Goal: Task Accomplishment & Management: Manage account settings

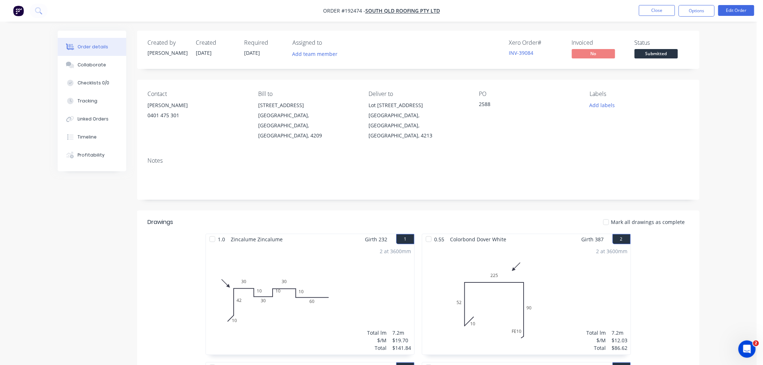
drag, startPoint x: 737, startPoint y: 87, endPoint x: 733, endPoint y: 23, distance: 64.3
click at [741, 9] on button "Edit Order" at bounding box center [736, 10] width 36 height 11
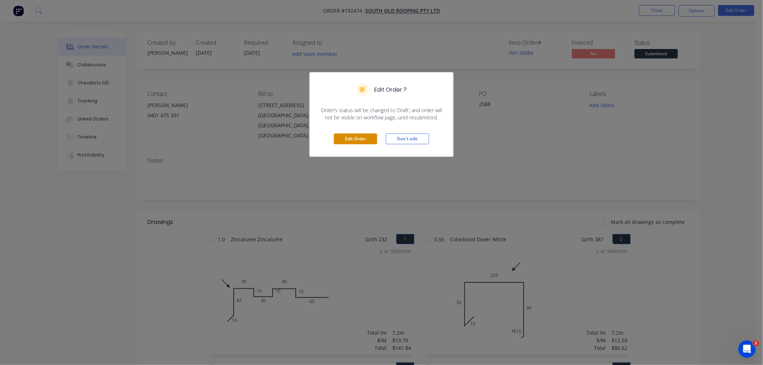
click at [357, 139] on button "Edit Order" at bounding box center [355, 138] width 43 height 11
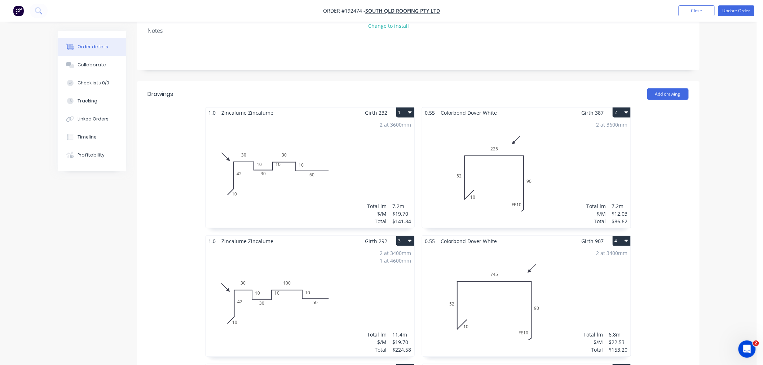
scroll to position [160, 0]
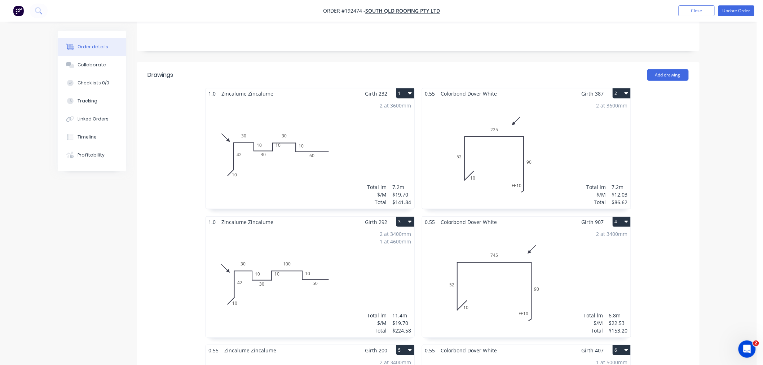
click at [327, 158] on div "2 at 3600mm Total lm $/M Total 7.2m $19.70 $141.84" at bounding box center [310, 154] width 208 height 110
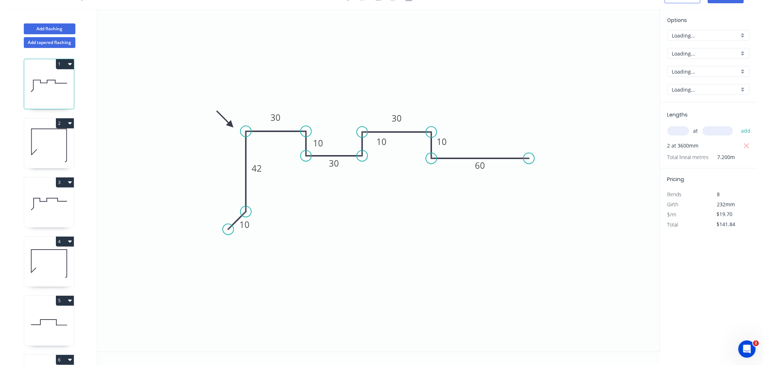
scroll to position [13, 0]
click at [391, 145] on rect at bounding box center [383, 143] width 23 height 14
drag, startPoint x: 452, startPoint y: 142, endPoint x: 456, endPoint y: 143, distance: 5.0
click at [456, 143] on rect at bounding box center [446, 143] width 23 height 14
click at [394, 146] on rect at bounding box center [383, 143] width 23 height 14
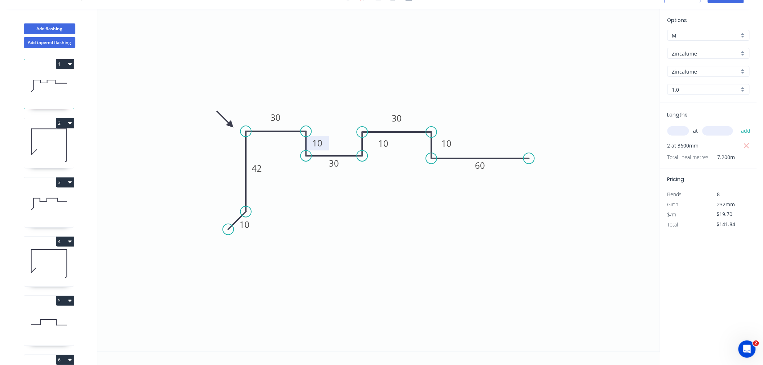
click at [325, 142] on rect at bounding box center [317, 143] width 23 height 14
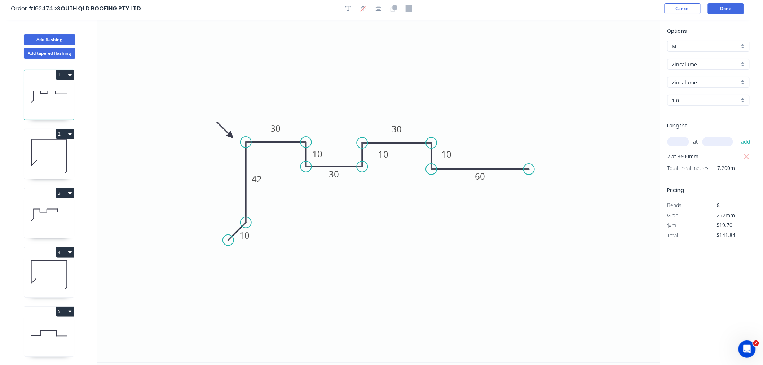
scroll to position [0, 0]
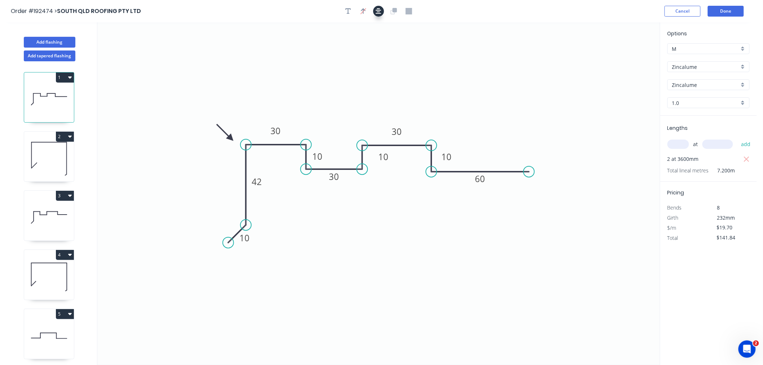
click at [380, 13] on icon "button" at bounding box center [379, 11] width 6 height 6
drag, startPoint x: 526, startPoint y: 17, endPoint x: 555, endPoint y: 13, distance: 29.5
click at [527, 17] on header "Order #192474 > SOUTH QLD ROOFING PTY LTD Cancel Done" at bounding box center [378, 11] width 757 height 22
click at [482, 19] on header "Order #192474 > SOUTH QLD ROOFING PTY LTD Cancel Done" at bounding box center [378, 11] width 757 height 22
click at [54, 175] on icon at bounding box center [49, 158] width 50 height 46
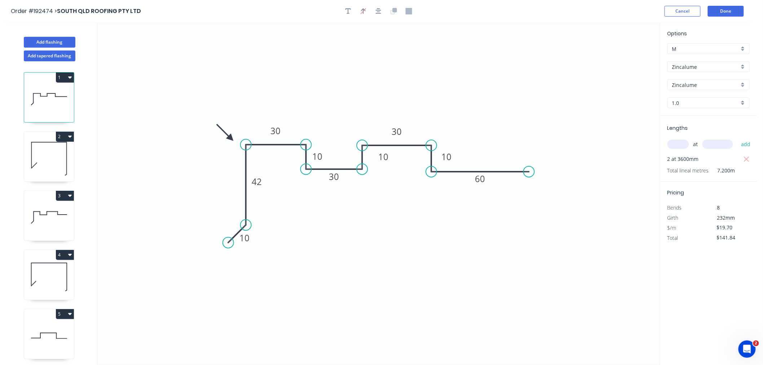
type input "$12.03"
type input "$86.62"
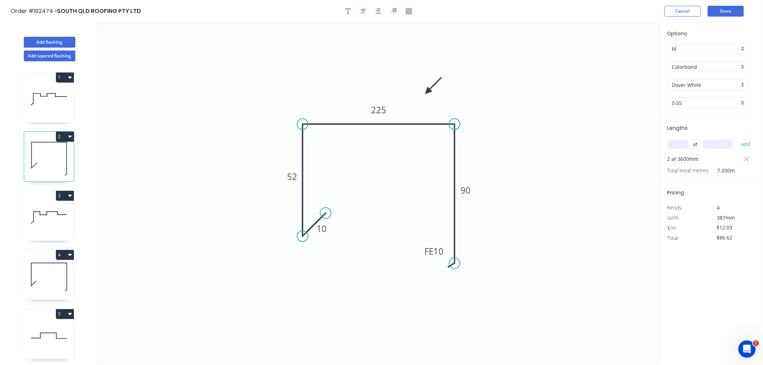
click at [53, 222] on icon at bounding box center [49, 217] width 50 height 46
type input "$19.70"
type input "$224.58"
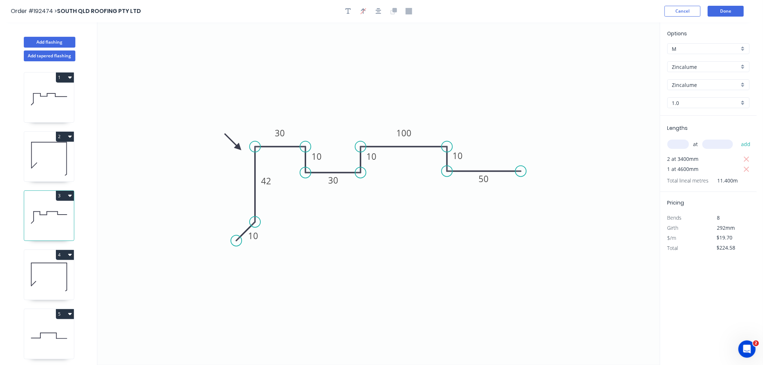
click at [53, 279] on icon at bounding box center [49, 276] width 50 height 46
type input "$22.53"
type input "$153.20"
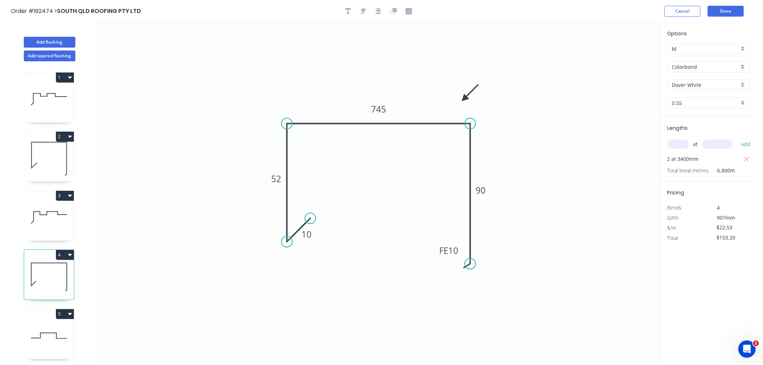
click at [40, 92] on icon at bounding box center [49, 99] width 50 height 46
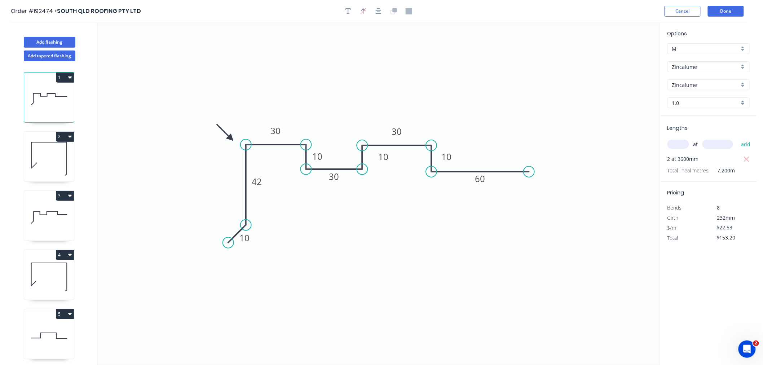
type input "$19.70"
type input "$141.84"
type input "Zincalume"
type input "1.0"
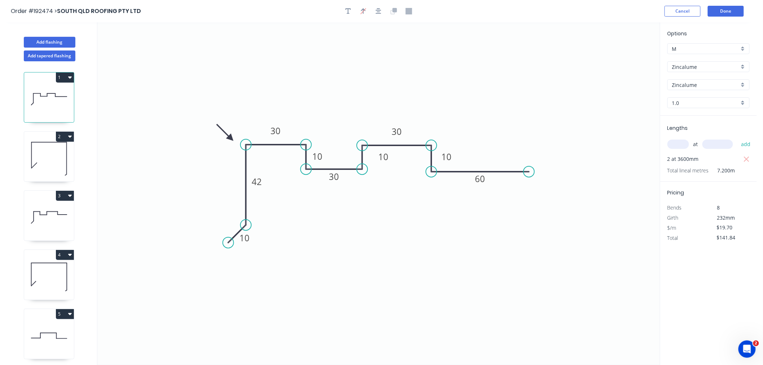
click at [58, 166] on icon at bounding box center [49, 158] width 50 height 46
type input "$12.03"
type input "$86.62"
type input "Colorbond"
type input "Dover White"
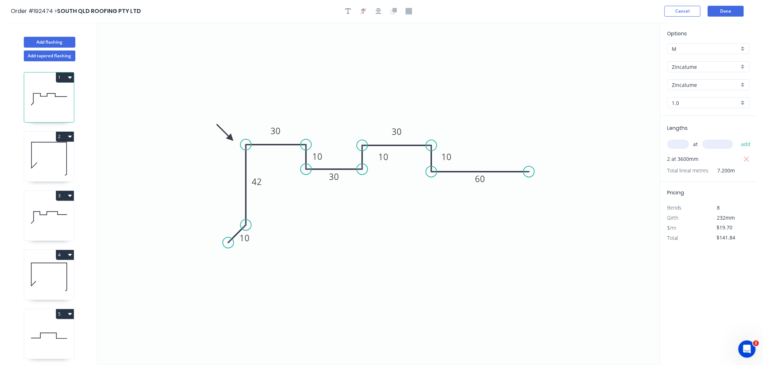
type input "0.55"
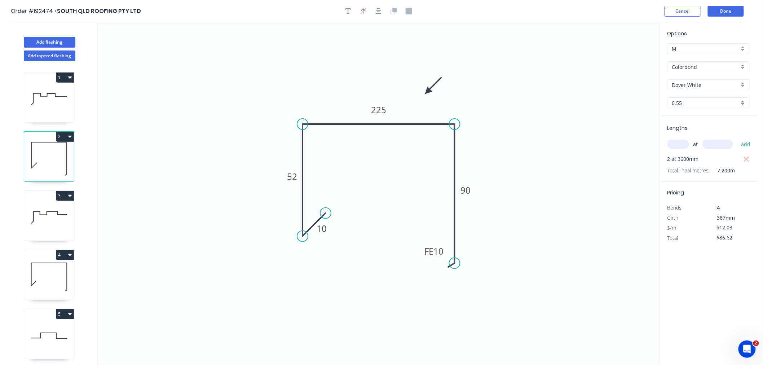
click at [55, 102] on icon at bounding box center [49, 99] width 50 height 46
type input "$19.70"
type input "$141.84"
type input "Zincalume"
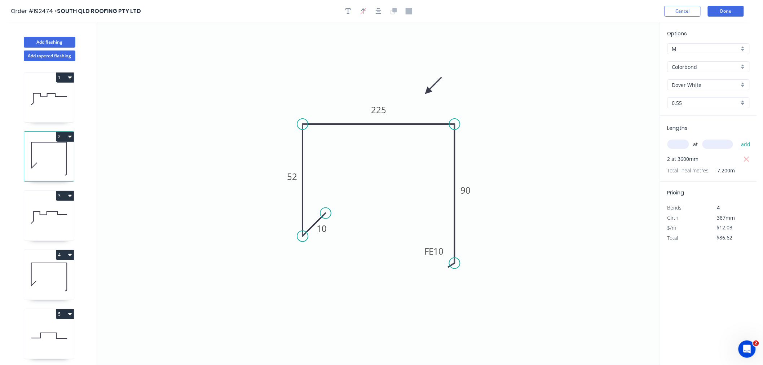
type input "1.0"
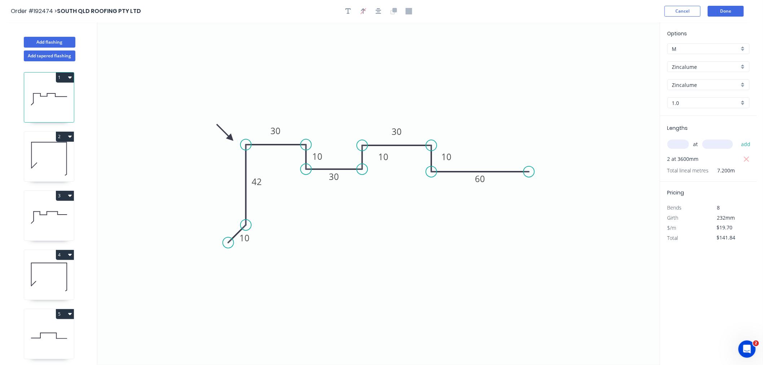
click at [57, 164] on icon at bounding box center [49, 158] width 50 height 46
type input "$12.03"
type input "$86.62"
type input "Colorbond"
type input "Dover White"
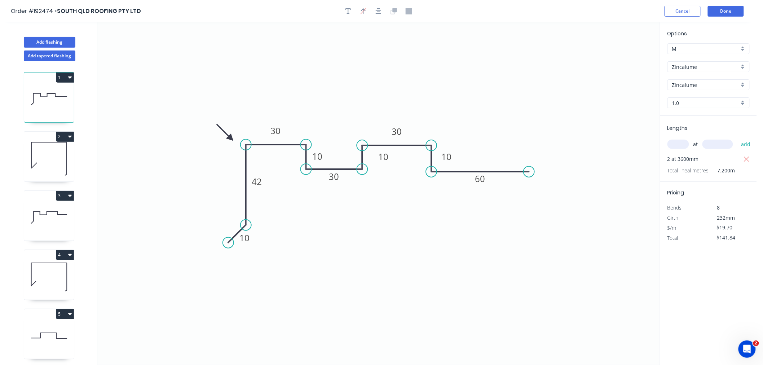
type input "0.55"
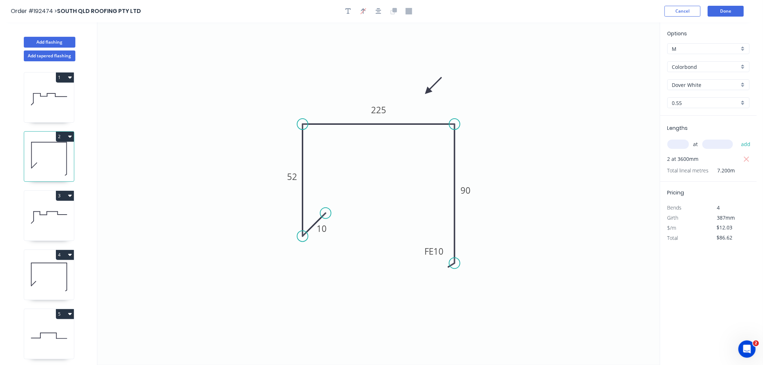
click at [50, 221] on icon at bounding box center [49, 217] width 50 height 46
type input "$19.70"
type input "$224.58"
type input "Zincalume"
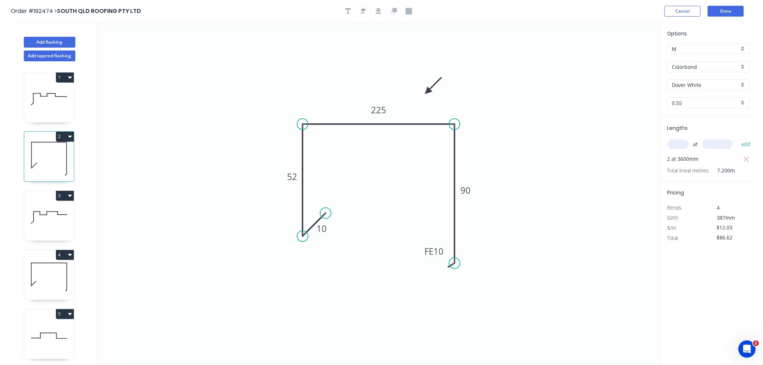
type input "1.0"
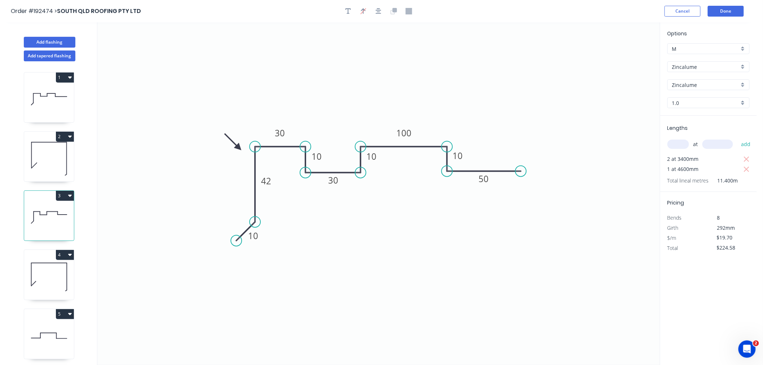
click at [47, 152] on icon at bounding box center [49, 158] width 50 height 46
type input "$12.03"
type input "$86.62"
type input "Colorbond"
type input "Dover White"
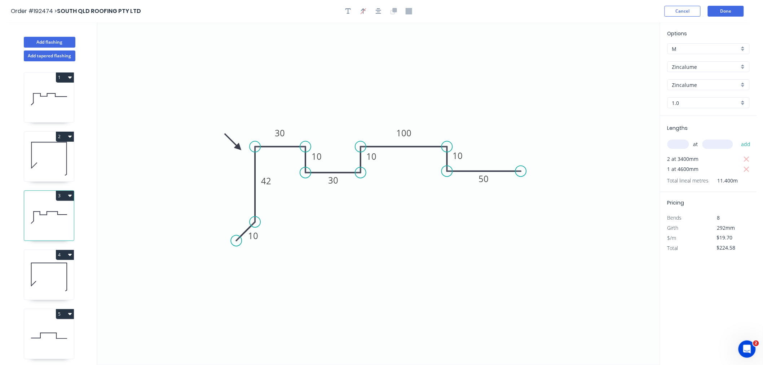
type input "0.55"
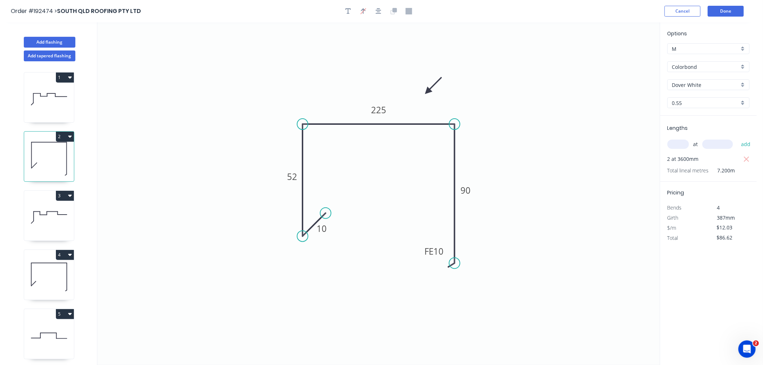
click at [51, 81] on div "1" at bounding box center [49, 77] width 50 height 10
type input "$19.70"
type input "$141.84"
type input "Zincalume"
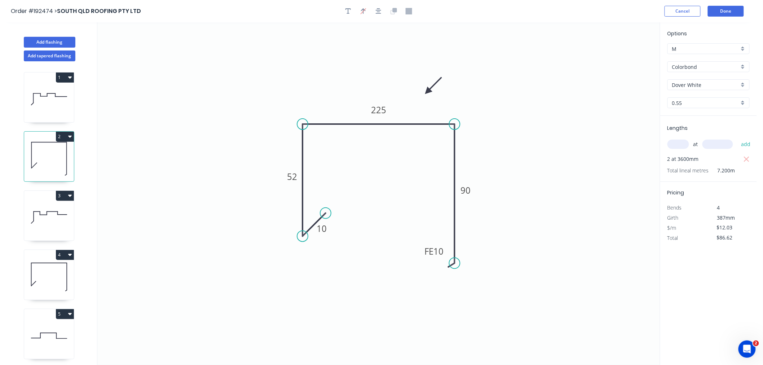
type input "1.0"
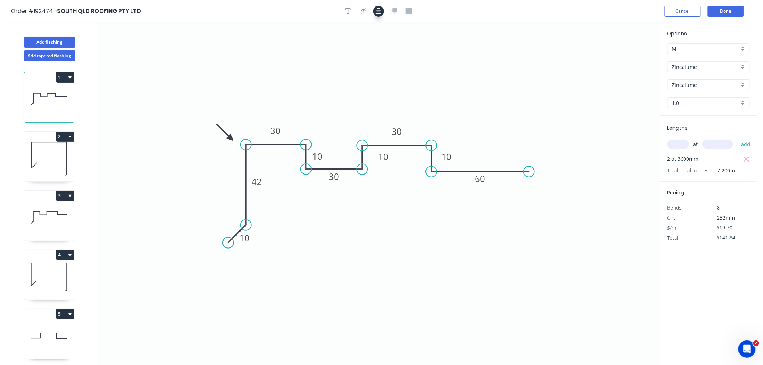
click at [381, 12] on button "button" at bounding box center [378, 11] width 11 height 11
click at [52, 161] on icon at bounding box center [49, 158] width 50 height 46
type input "$12.03"
type input "$86.62"
type input "Colorbond"
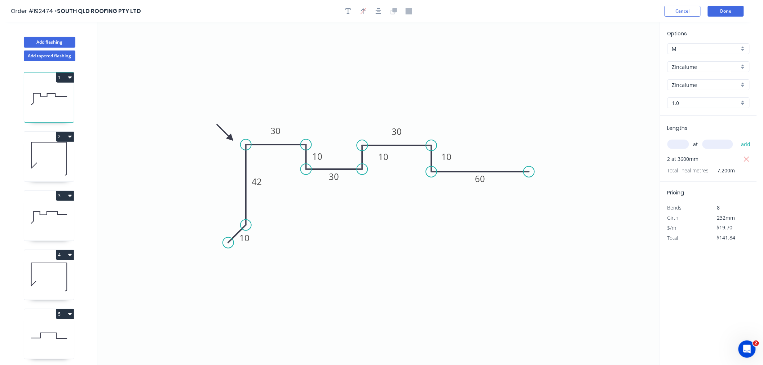
type input "Dover White"
type input "0.55"
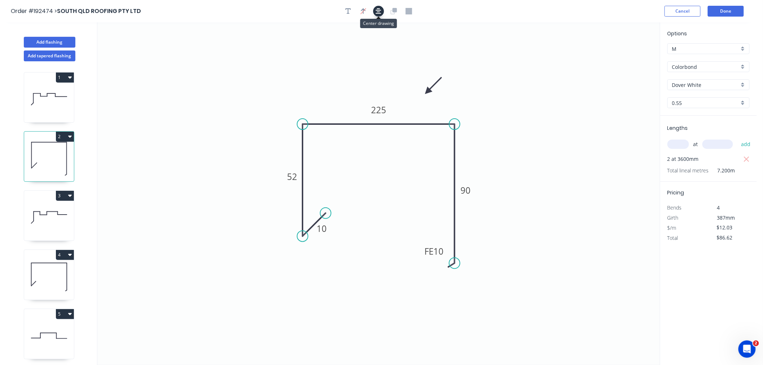
click at [379, 12] on icon "button" at bounding box center [379, 11] width 6 height 6
click at [49, 221] on icon at bounding box center [49, 217] width 50 height 46
type input "$19.70"
type input "$224.58"
type input "Zincalume"
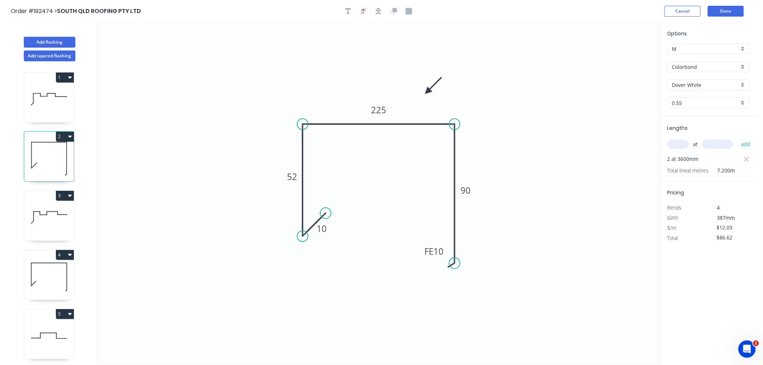
type input "Zincalume"
type input "1.0"
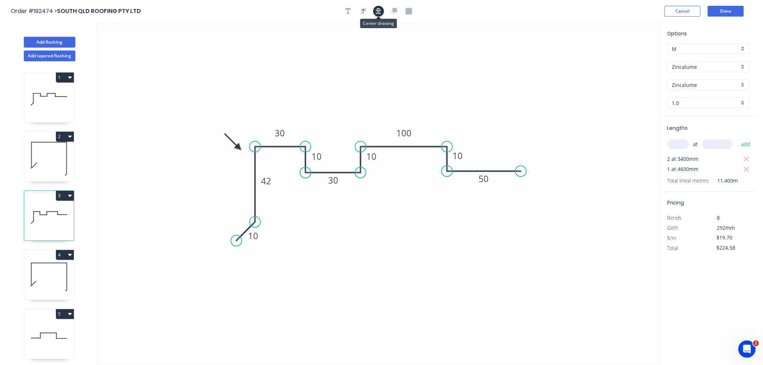
click at [376, 12] on icon "button" at bounding box center [379, 11] width 6 height 6
click at [54, 284] on icon at bounding box center [49, 276] width 50 height 46
type input "$22.53"
type input "$153.20"
type input "Colorbond"
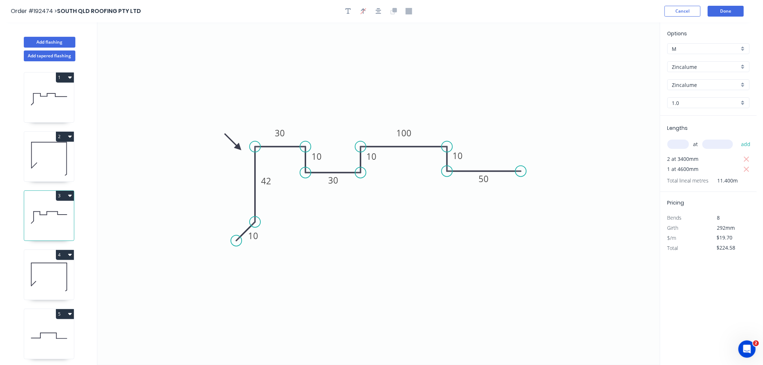
type input "Dover White"
type input "0.55"
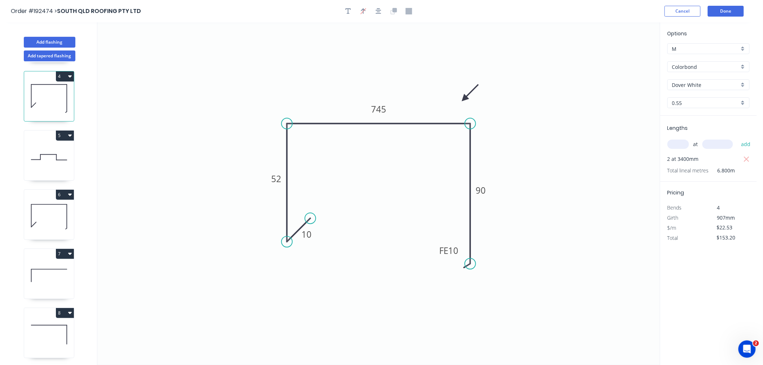
scroll to position [152, 0]
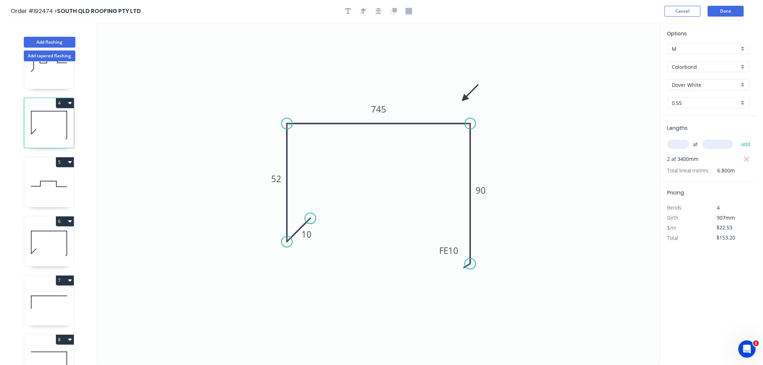
click at [45, 189] on icon at bounding box center [49, 184] width 50 height 46
type input "$8.10"
type input "$55.08"
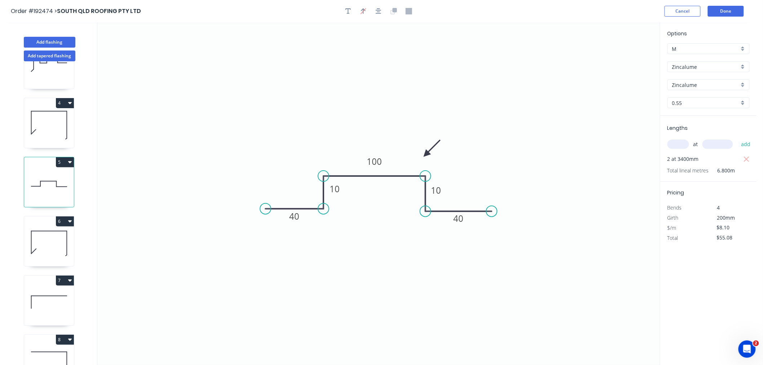
click at [62, 246] on icon at bounding box center [49, 243] width 50 height 46
type input "$13.78"
type input "$68.90"
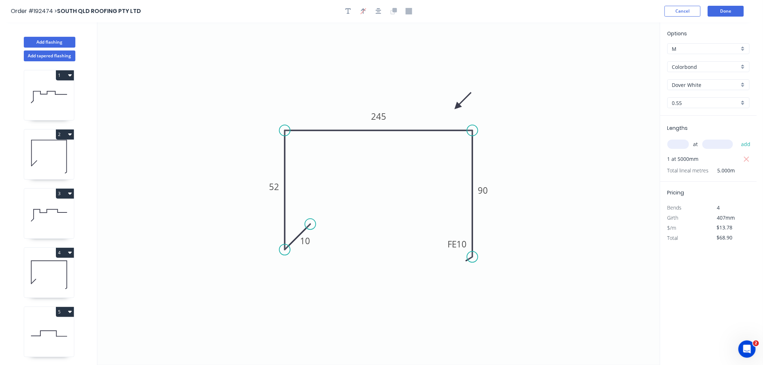
scroll to position [0, 0]
click at [43, 215] on icon at bounding box center [49, 217] width 50 height 46
type input "$19.70"
type input "$224.58"
type input "Zincalume"
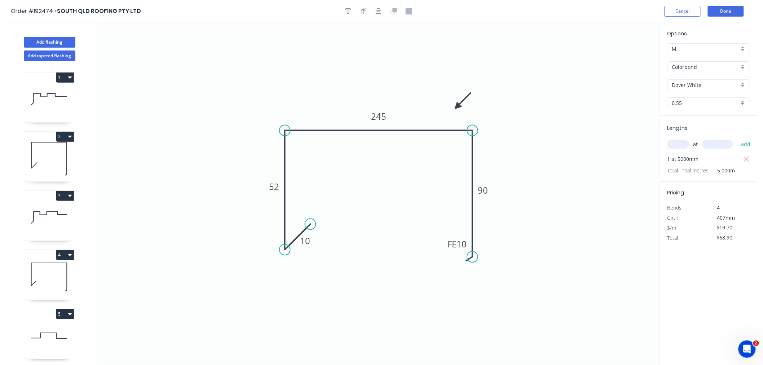
type input "Zincalume"
type input "1.0"
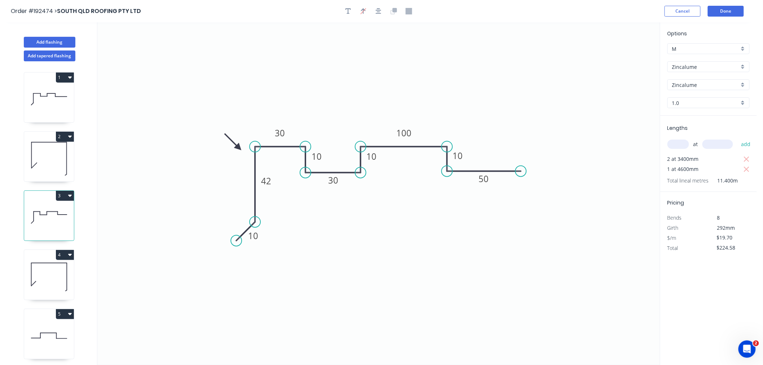
click at [36, 93] on icon at bounding box center [36, 93] width 7 height 0
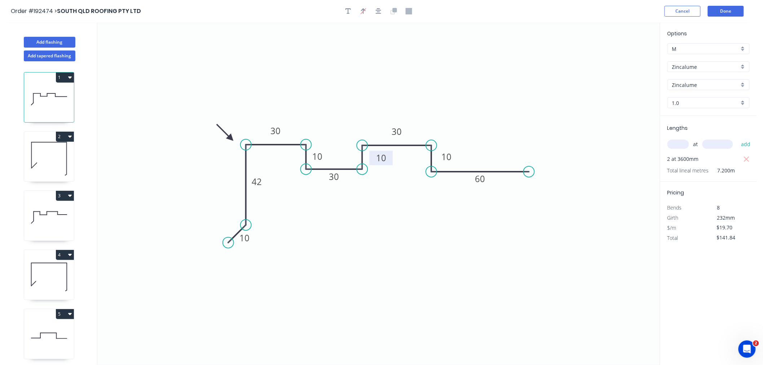
click at [390, 160] on rect at bounding box center [380, 158] width 23 height 14
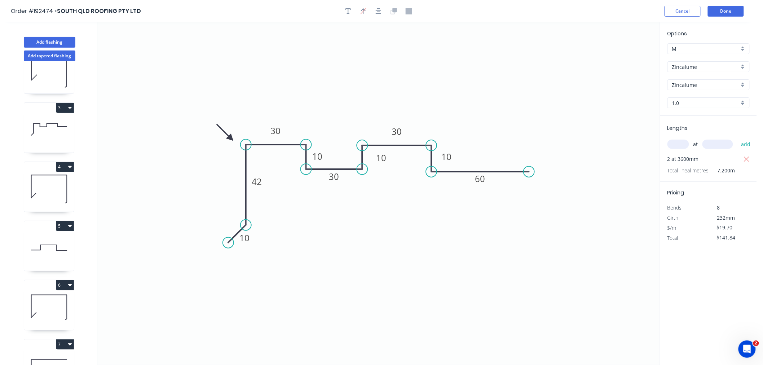
scroll to position [71, 0]
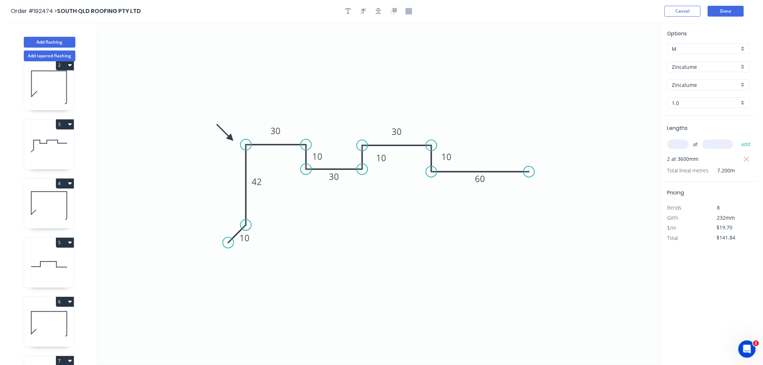
click at [48, 143] on icon at bounding box center [49, 146] width 50 height 46
type input "$224.58"
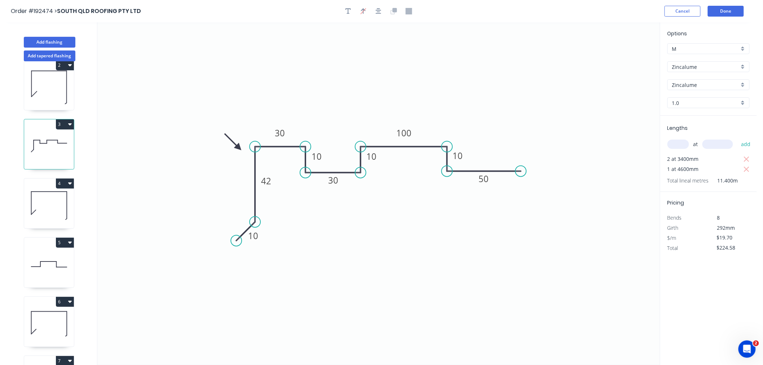
click at [49, 202] on icon at bounding box center [49, 205] width 50 height 46
type input "$22.53"
type input "$153.20"
type input "Colorbond"
type input "Dover White"
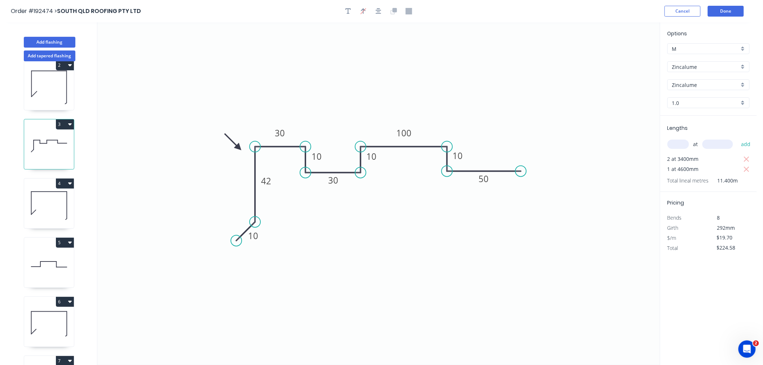
type input "0.55"
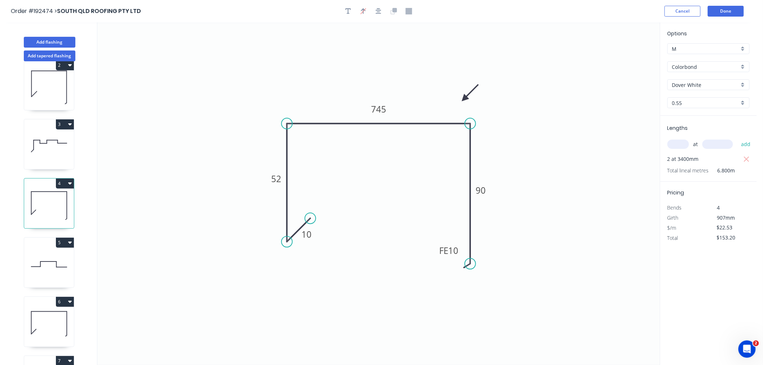
click at [60, 273] on icon at bounding box center [49, 264] width 50 height 46
type input "$8.10"
type input "$55.08"
type input "Zincalume"
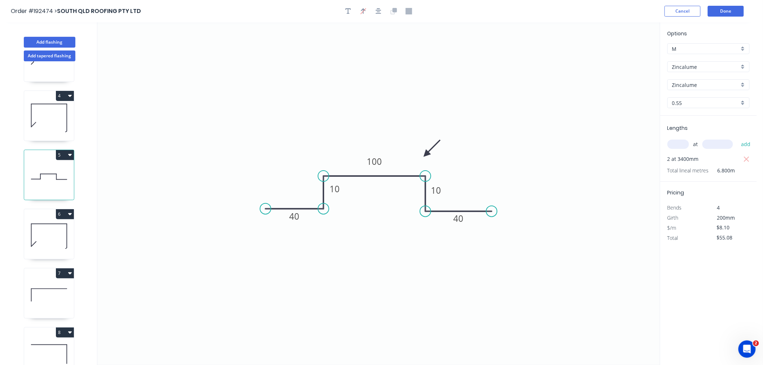
scroll to position [160, 0]
click at [49, 233] on icon at bounding box center [49, 235] width 50 height 46
type input "$13.78"
type input "$68.90"
type input "Colorbond"
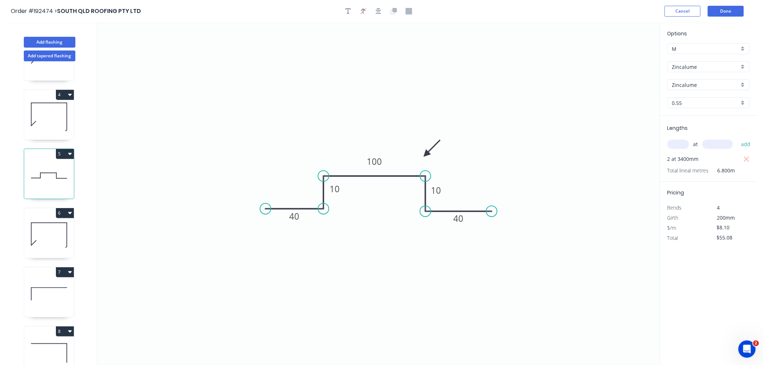
type input "Dover White"
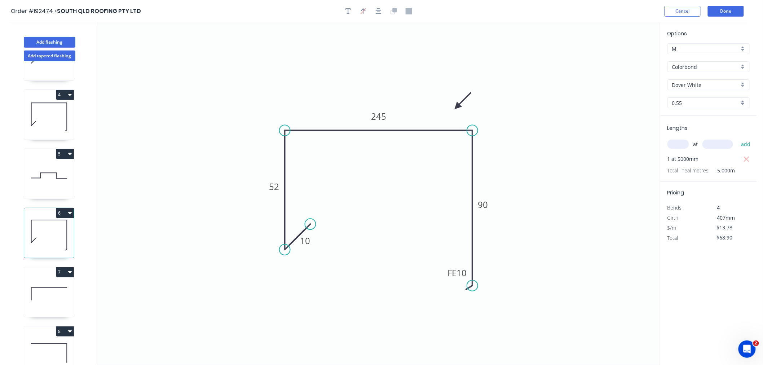
drag, startPoint x: 473, startPoint y: 256, endPoint x: 477, endPoint y: 286, distance: 29.9
click at [477, 286] on circle at bounding box center [472, 285] width 11 height 11
click at [380, 12] on icon "button" at bounding box center [379, 11] width 6 height 6
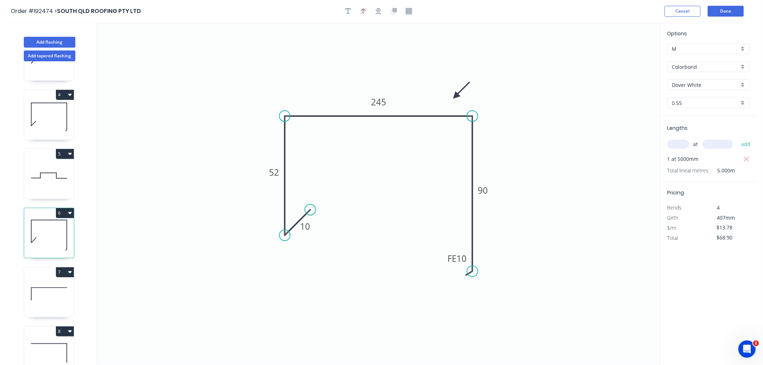
drag, startPoint x: 459, startPoint y: 103, endPoint x: 456, endPoint y: 96, distance: 7.9
click at [456, 96] on icon at bounding box center [461, 90] width 21 height 21
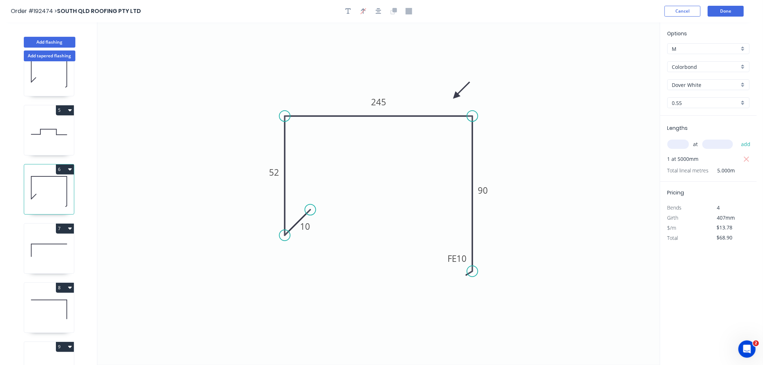
scroll to position [232, 0]
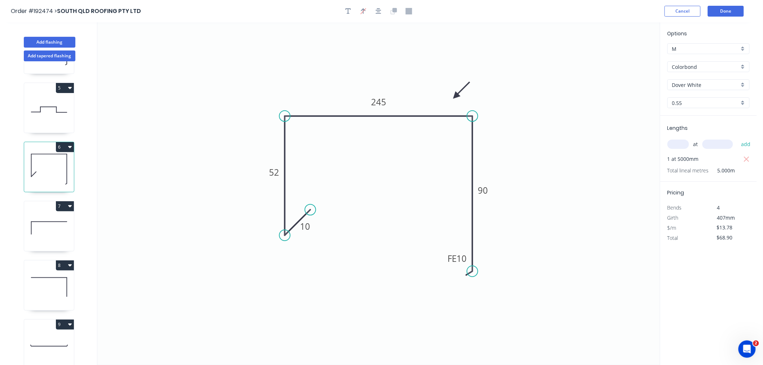
click at [58, 230] on icon at bounding box center [49, 228] width 50 height 46
type input "$23.99"
type input "$167.93"
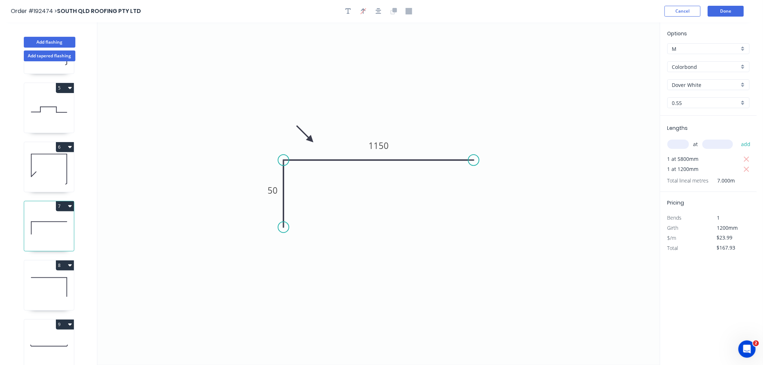
click at [58, 278] on icon at bounding box center [49, 287] width 50 height 46
type input "$6.47"
type input "$45.29"
click at [48, 213] on icon at bounding box center [49, 228] width 50 height 46
type input "$23.99"
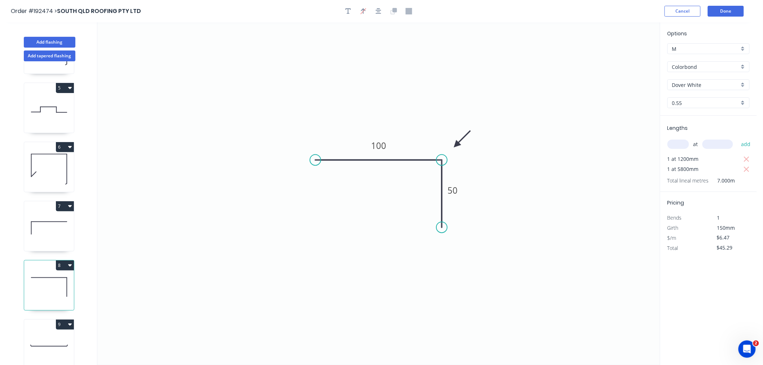
type input "$167.93"
click at [53, 291] on icon at bounding box center [49, 287] width 50 height 46
type input "$6.47"
type input "$45.29"
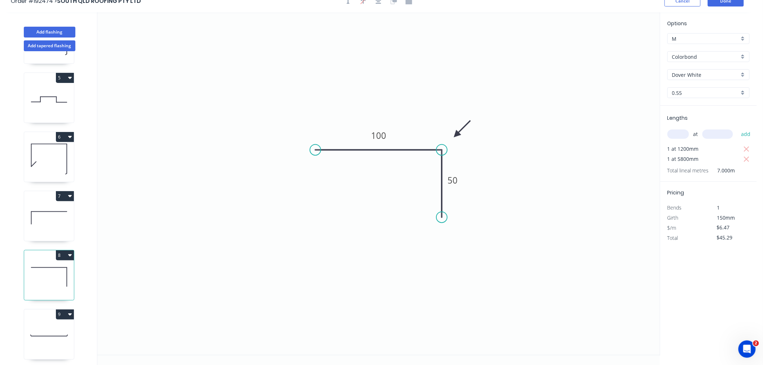
scroll to position [13, 0]
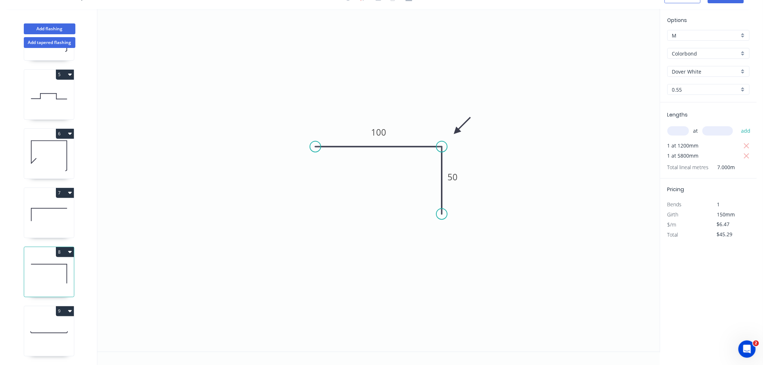
click at [56, 324] on icon at bounding box center [49, 333] width 50 height 46
type input "$5.40"
type input "$35.64"
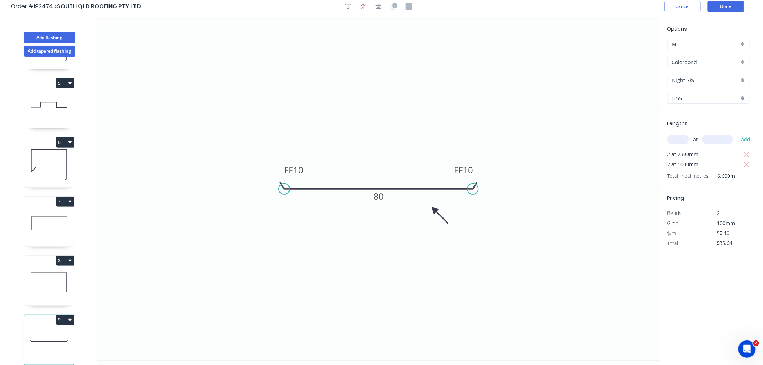
scroll to position [0, 0]
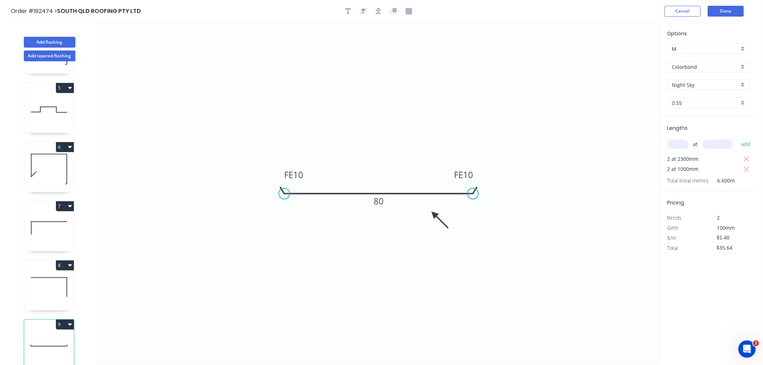
click at [627, 12] on div "Order #192474 > SOUTH QLD ROOFING PTY LTD Cancel Done" at bounding box center [378, 11] width 735 height 11
click at [726, 14] on button "Done" at bounding box center [726, 11] width 36 height 11
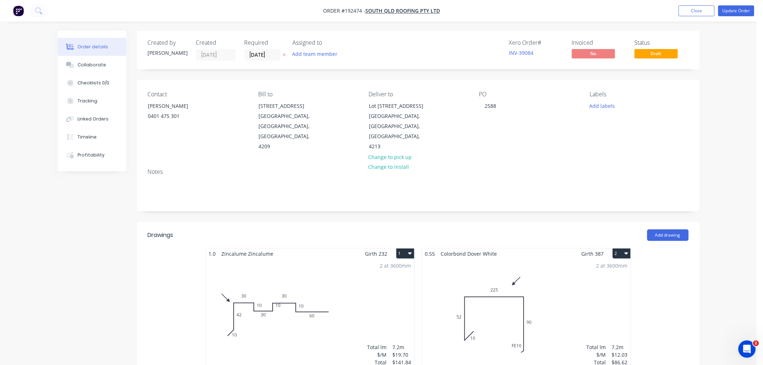
click at [739, 12] on button "Update Order" at bounding box center [736, 10] width 36 height 11
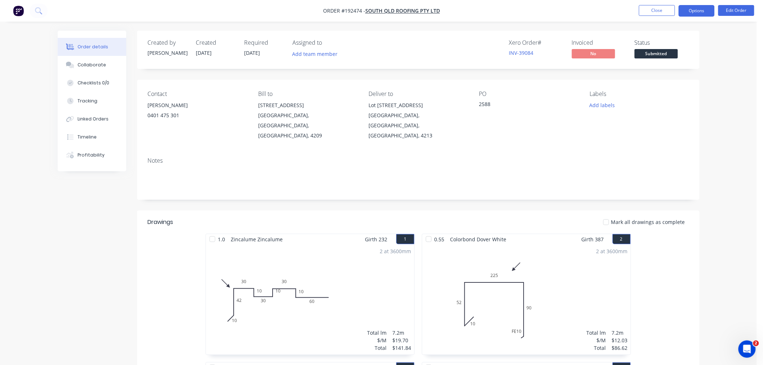
click at [701, 12] on button "Options" at bounding box center [696, 11] width 36 height 12
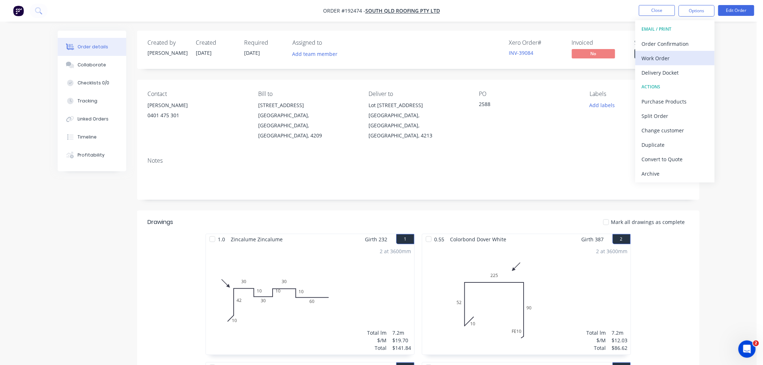
click at [688, 54] on div "Work Order" at bounding box center [675, 58] width 66 height 10
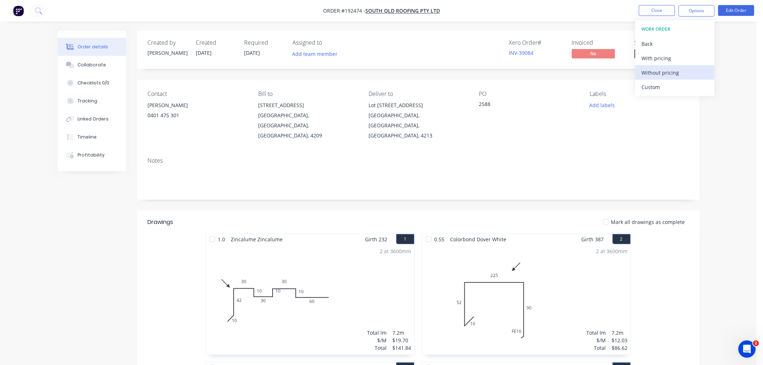
click at [689, 74] on div "Without pricing" at bounding box center [675, 72] width 66 height 10
click at [738, 12] on button "Edit Order" at bounding box center [736, 10] width 36 height 11
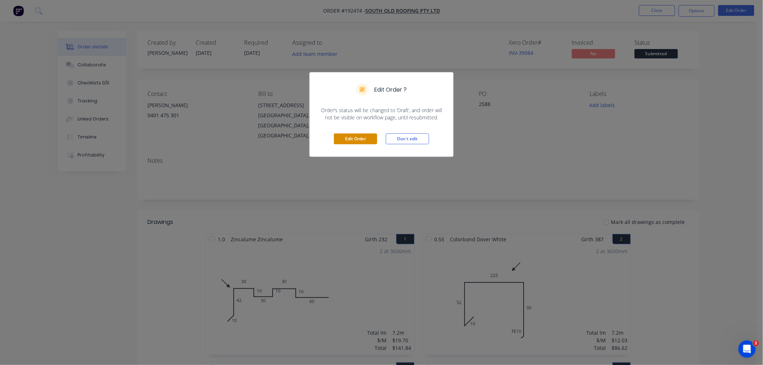
click at [348, 142] on button "Edit Order" at bounding box center [355, 138] width 43 height 11
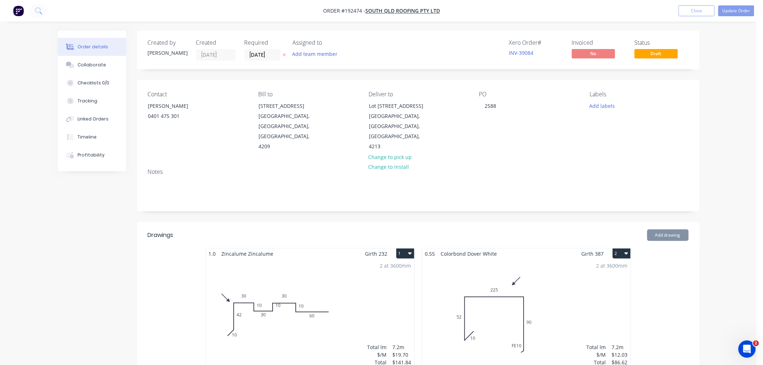
click at [337, 298] on div "2 at 3600mm Total lm $/M Total 7.2m $19.70 $141.84" at bounding box center [310, 314] width 208 height 110
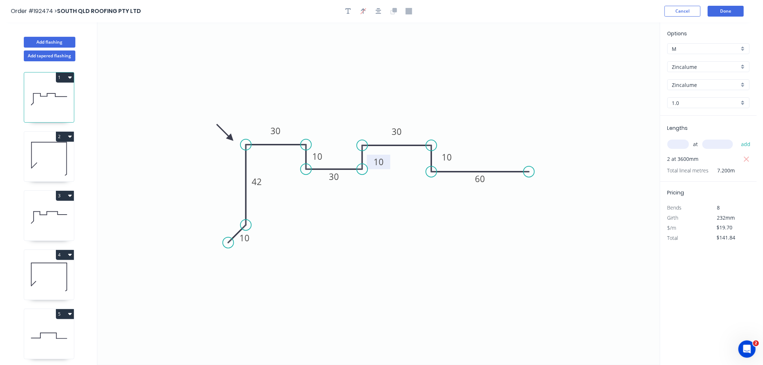
drag, startPoint x: 388, startPoint y: 164, endPoint x: 386, endPoint y: 168, distance: 4.5
click at [386, 168] on rect at bounding box center [378, 162] width 23 height 14
click at [380, 12] on icon "button" at bounding box center [379, 11] width 6 height 6
click at [551, 18] on header "Order #192474 > SOUTH QLD ROOFING PTY LTD Cancel Done" at bounding box center [378, 11] width 757 height 22
click at [725, 12] on button "Done" at bounding box center [726, 11] width 36 height 11
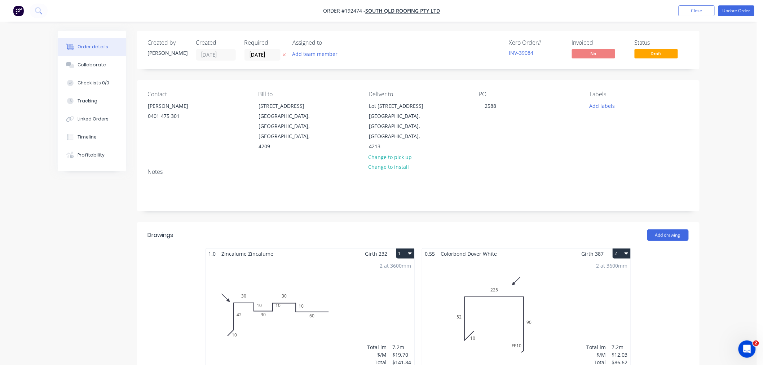
click at [744, 13] on button "Update Order" at bounding box center [736, 10] width 36 height 11
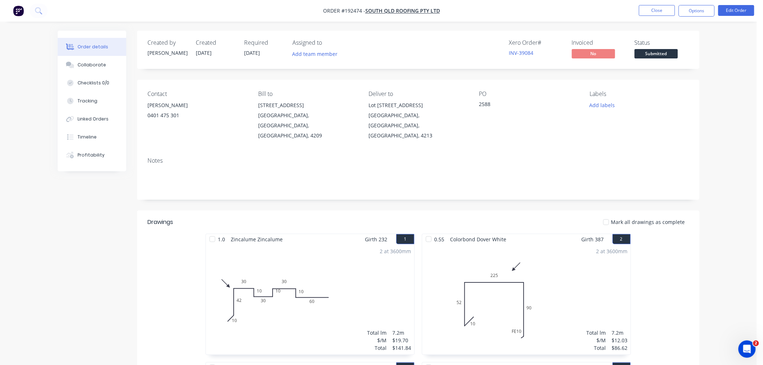
click at [700, 14] on button "Options" at bounding box center [696, 11] width 36 height 12
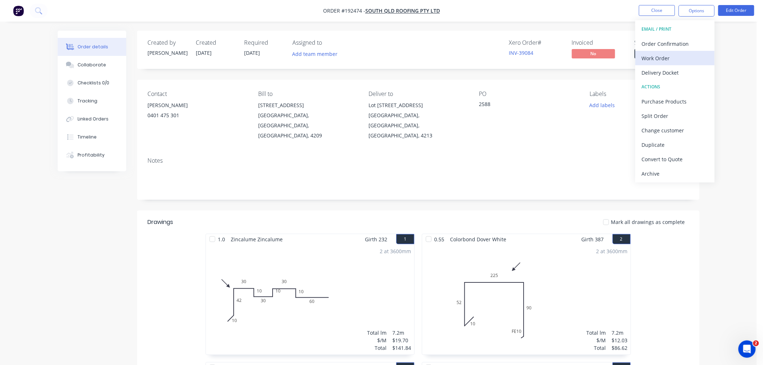
click at [698, 55] on div "Work Order" at bounding box center [675, 58] width 66 height 10
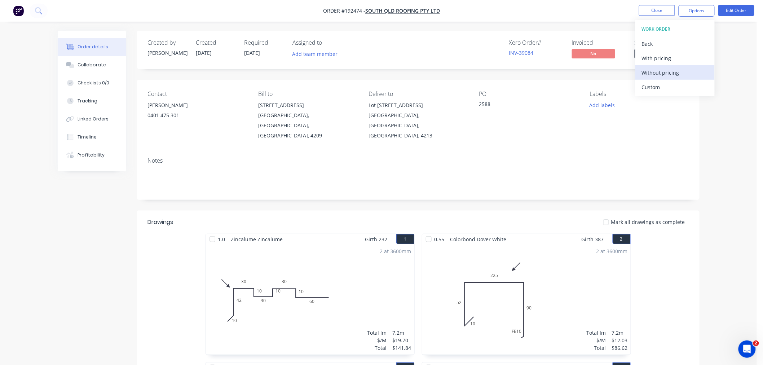
click at [686, 70] on div "Without pricing" at bounding box center [675, 72] width 66 height 10
click at [735, 12] on button "Edit Order" at bounding box center [736, 10] width 36 height 11
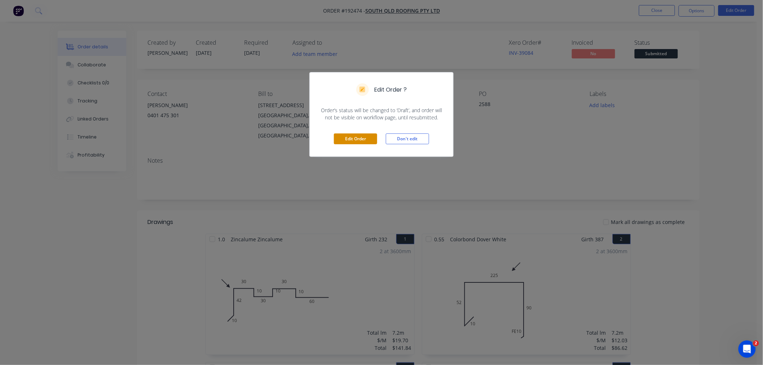
click at [350, 139] on button "Edit Order" at bounding box center [355, 138] width 43 height 11
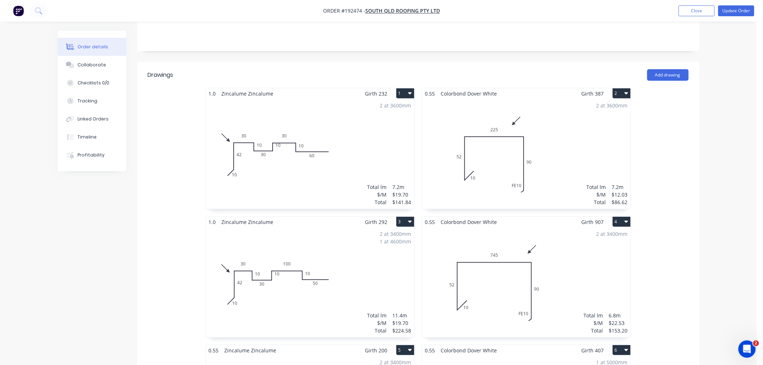
click at [355, 161] on div "2 at 3600mm Total lm $/M Total 7.2m $19.70 $141.84" at bounding box center [310, 154] width 208 height 110
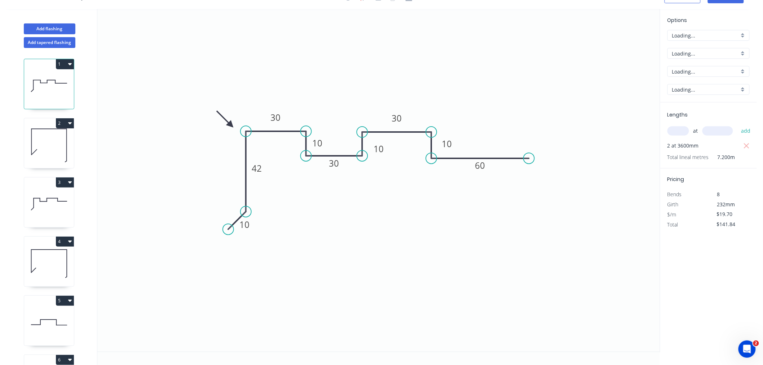
scroll to position [13, 0]
click at [400, 120] on tspan "30" at bounding box center [396, 118] width 10 height 12
click at [521, 92] on icon "0 80 42 60 10 30 10 30 10 10" at bounding box center [378, 180] width 562 height 342
drag, startPoint x: 431, startPoint y: 132, endPoint x: 448, endPoint y: 133, distance: 17.3
click at [448, 133] on circle at bounding box center [448, 132] width 11 height 11
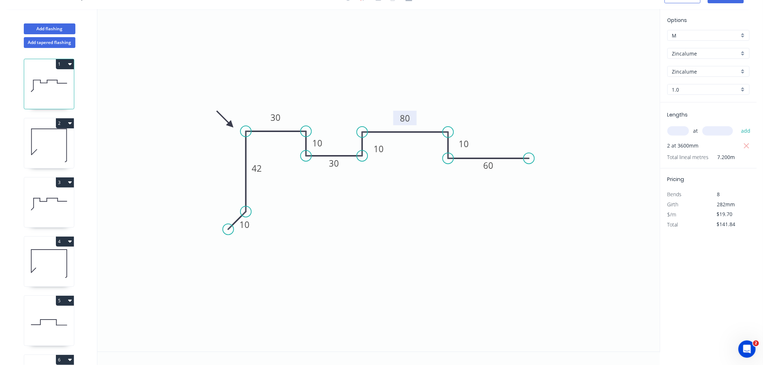
drag, startPoint x: 434, startPoint y: 158, endPoint x: 448, endPoint y: 160, distance: 13.9
click at [448, 160] on circle at bounding box center [448, 158] width 11 height 11
drag, startPoint x: 448, startPoint y: 132, endPoint x: 460, endPoint y: 135, distance: 12.2
click at [460, 135] on circle at bounding box center [459, 132] width 11 height 11
drag, startPoint x: 449, startPoint y: 157, endPoint x: 460, endPoint y: 160, distance: 11.3
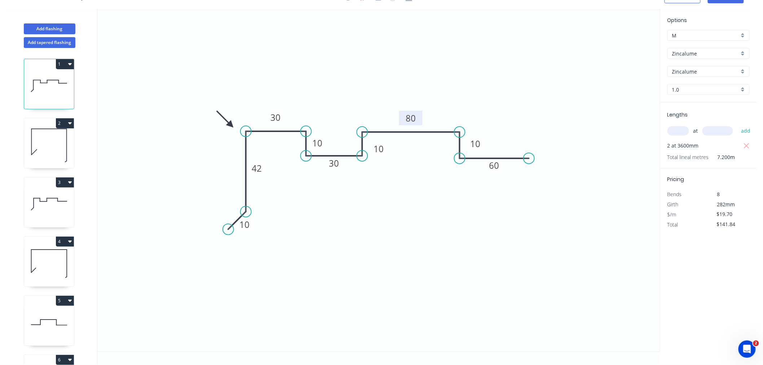
click at [460, 160] on circle at bounding box center [459, 158] width 11 height 11
drag, startPoint x: 530, startPoint y: 156, endPoint x: 537, endPoint y: 157, distance: 7.6
click at [537, 157] on circle at bounding box center [537, 158] width 11 height 11
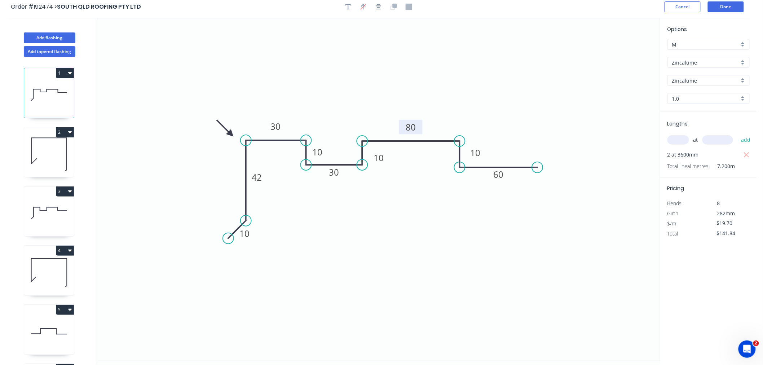
scroll to position [0, 0]
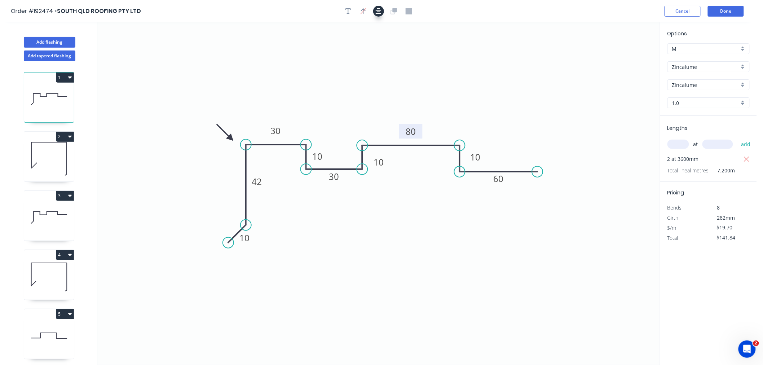
click at [379, 12] on icon "button" at bounding box center [379, 11] width 6 height 6
click at [385, 160] on rect at bounding box center [374, 159] width 23 height 14
click at [377, 11] on icon "button" at bounding box center [379, 11] width 6 height 6
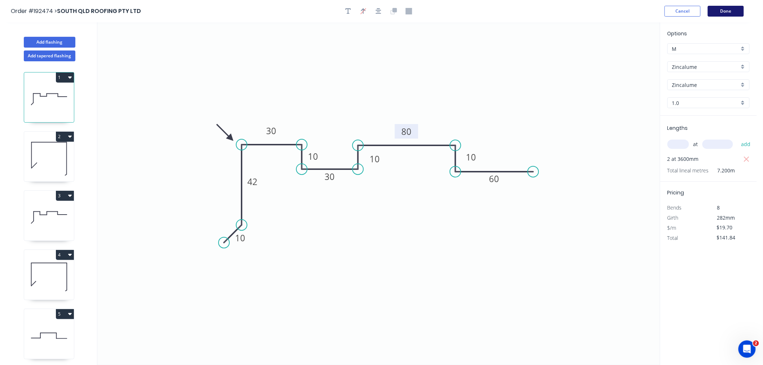
click at [732, 6] on button "Done" at bounding box center [726, 11] width 36 height 11
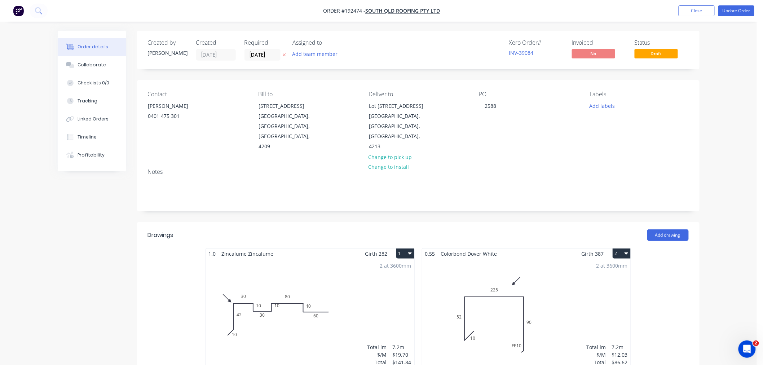
click at [741, 11] on button "Update Order" at bounding box center [736, 10] width 36 height 11
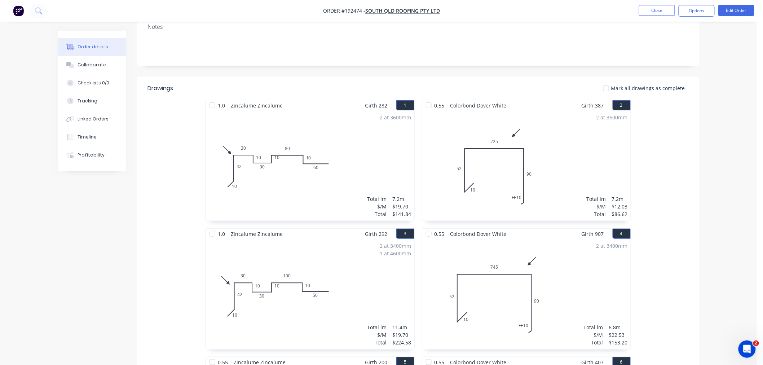
scroll to position [160, 0]
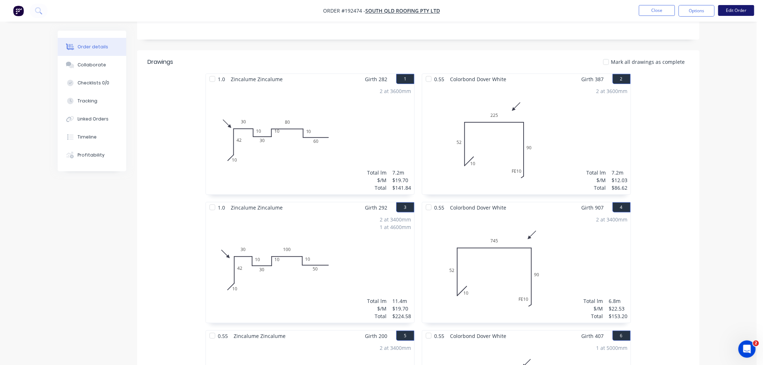
click at [736, 12] on button "Edit Order" at bounding box center [736, 10] width 36 height 11
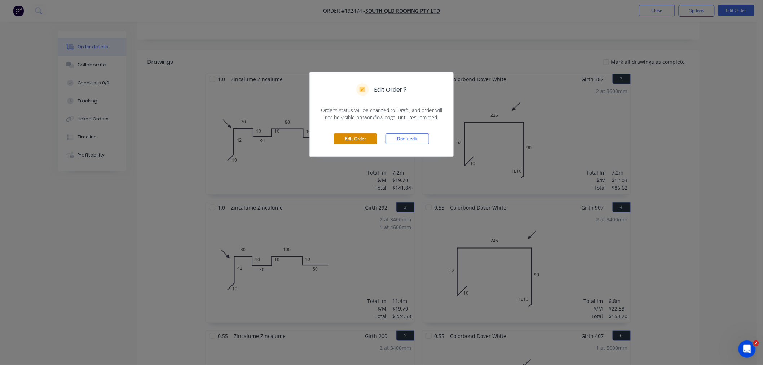
click at [350, 139] on button "Edit Order" at bounding box center [355, 138] width 43 height 11
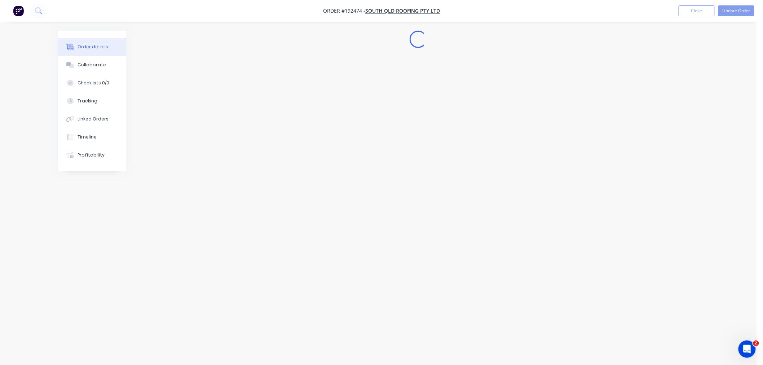
scroll to position [0, 0]
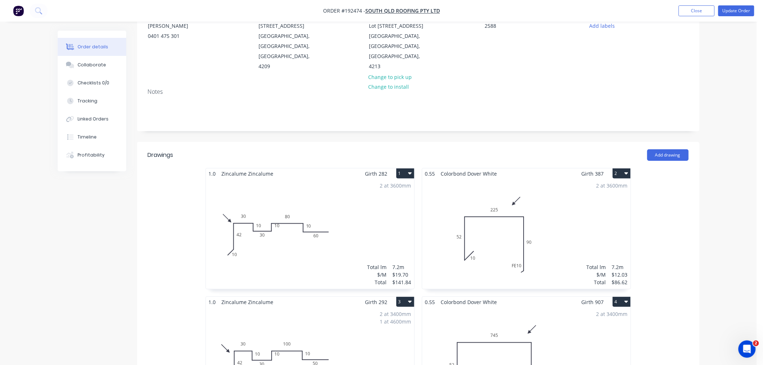
click at [302, 240] on div "2 at 3600mm Total lm $/M Total 7.2m $19.70 $141.84" at bounding box center [310, 234] width 208 height 110
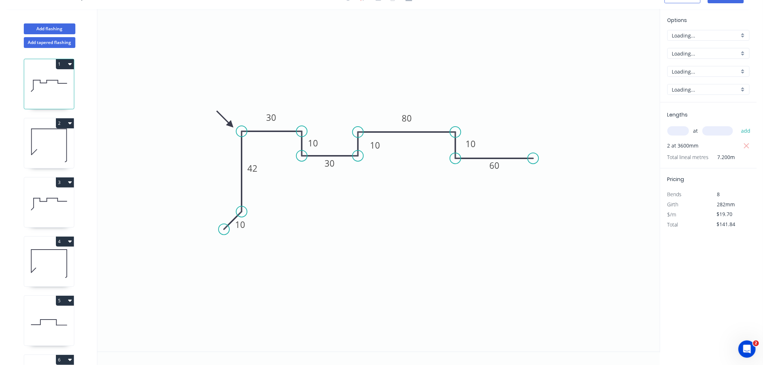
scroll to position [13, 0]
click at [388, 150] on rect at bounding box center [376, 147] width 23 height 14
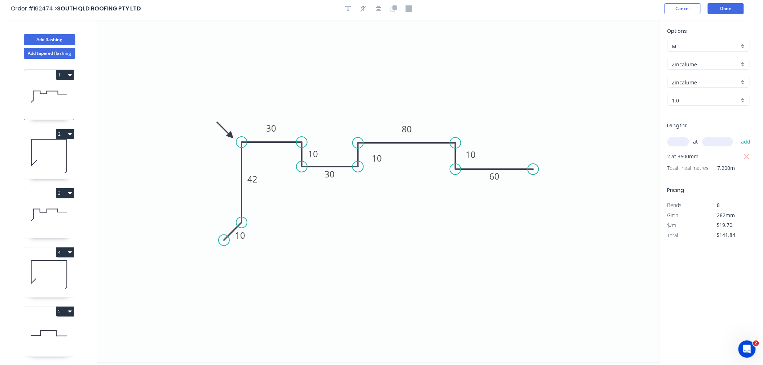
scroll to position [0, 0]
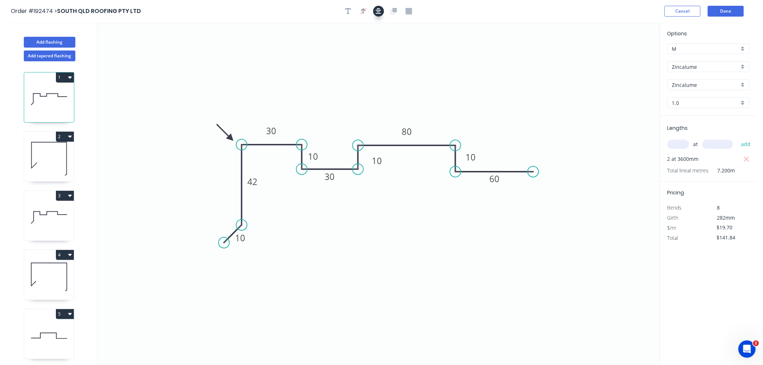
click at [380, 9] on icon "button" at bounding box center [379, 11] width 6 height 6
click at [539, 12] on div "Order #192474 > SOUTH QLD ROOFING PTY LTD Cancel Done" at bounding box center [378, 11] width 735 height 11
click at [726, 9] on button "Done" at bounding box center [726, 11] width 36 height 11
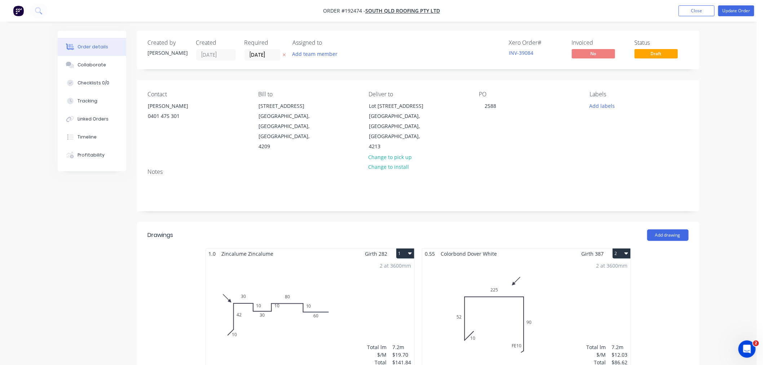
click at [744, 10] on button "Update Order" at bounding box center [736, 10] width 36 height 11
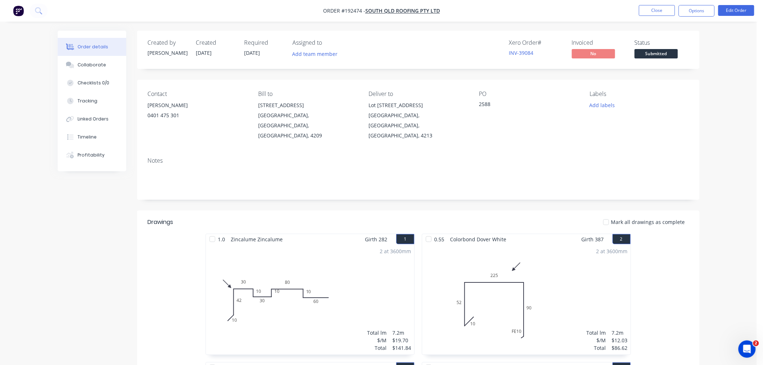
drag, startPoint x: 706, startPoint y: 137, endPoint x: 712, endPoint y: 112, distance: 26.2
click at [703, 11] on button "Options" at bounding box center [696, 11] width 36 height 12
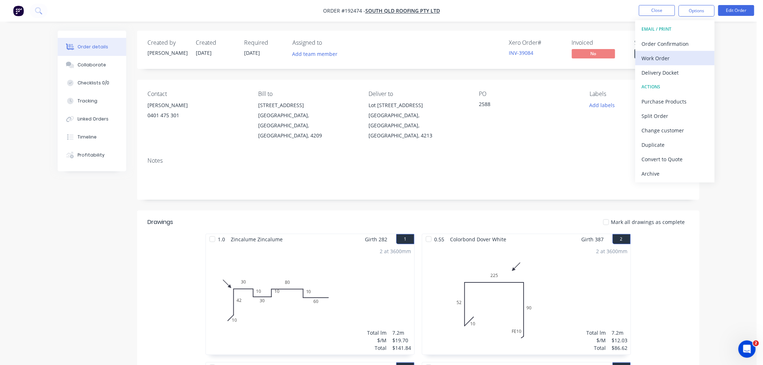
click at [690, 55] on div "Work Order" at bounding box center [675, 58] width 66 height 10
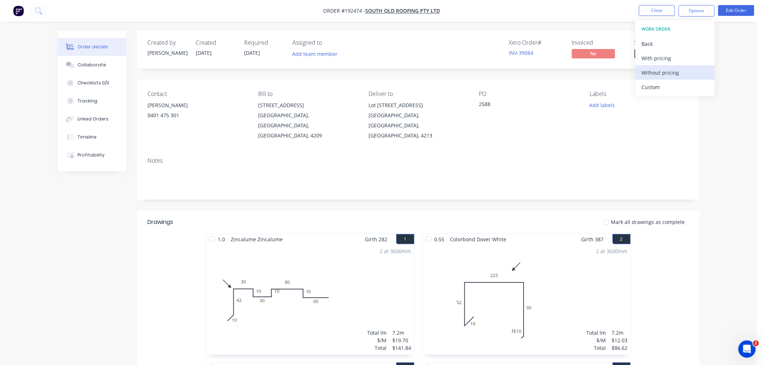
click at [684, 71] on div "Without pricing" at bounding box center [675, 72] width 66 height 10
click at [650, 13] on button "Close" at bounding box center [657, 10] width 36 height 11
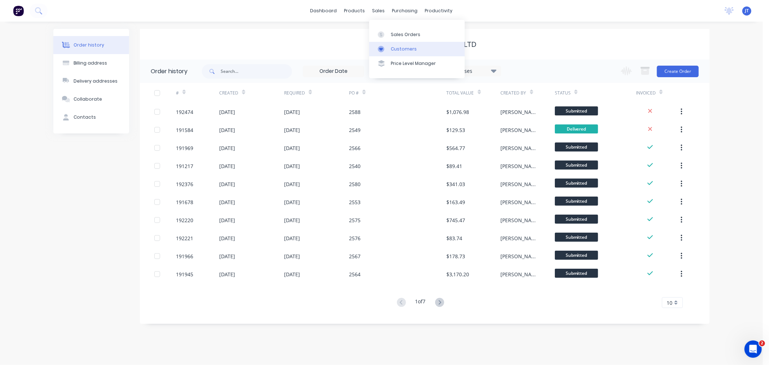
click at [399, 47] on div "Customers" at bounding box center [404, 49] width 26 height 6
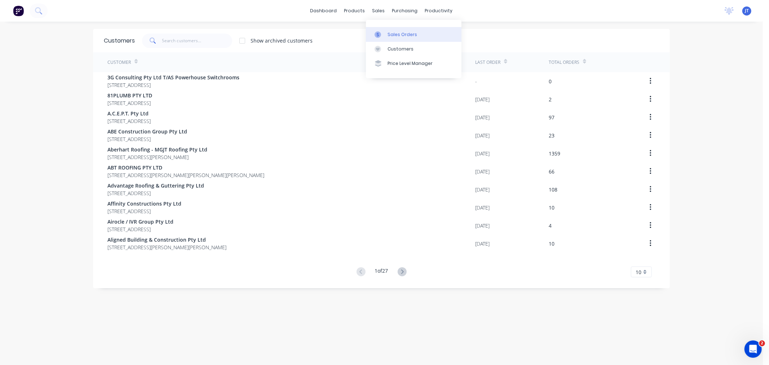
click at [387, 35] on div "Sales Orders" at bounding box center [402, 34] width 30 height 6
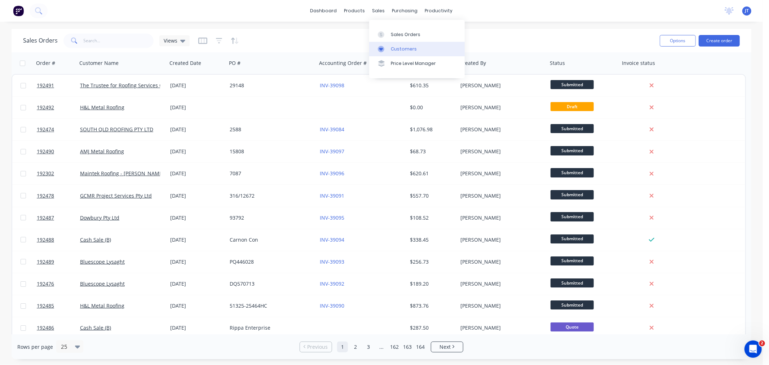
click at [389, 51] on link "Customers" at bounding box center [417, 49] width 96 height 14
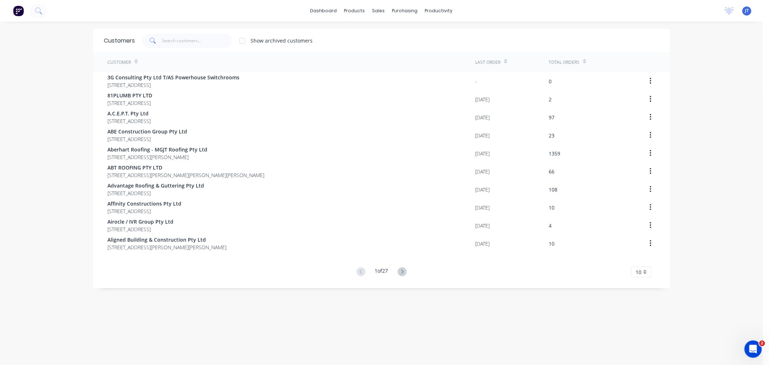
click at [22, 96] on div "dashboard products sales purchasing productivity dashboard products Product Cat…" at bounding box center [381, 182] width 763 height 365
click at [187, 42] on input "text" at bounding box center [197, 41] width 70 height 14
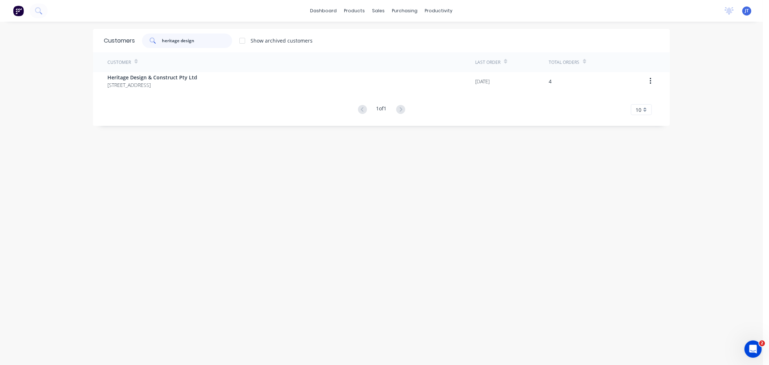
type input "heritage design"
click at [128, 139] on div "Customers heritage design Show archived customers Customer Last Order Total Ord…" at bounding box center [381, 200] width 577 height 343
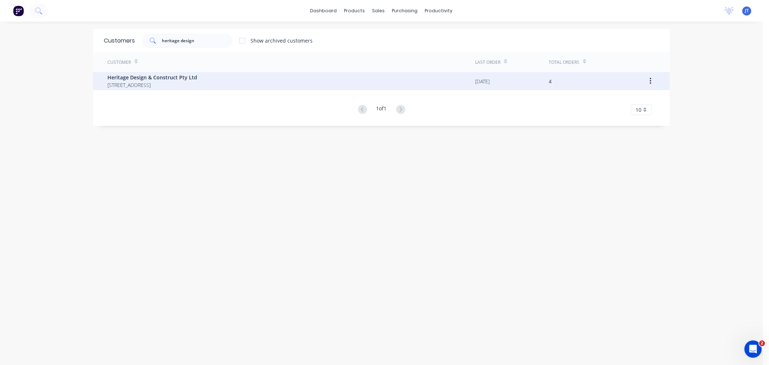
click at [139, 87] on span "237 Leacroft Road BURBANK Queensland Australia 4156" at bounding box center [152, 85] width 90 height 8
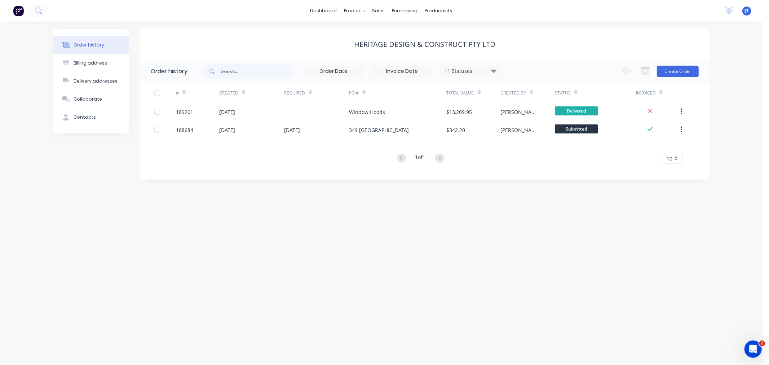
click at [414, 247] on div "Order history Billing address Delivery addresses Collaborate Contacts Heritage …" at bounding box center [381, 193] width 763 height 343
click at [292, 202] on div "Order history Billing address Delivery addresses Collaborate Contacts Heritage …" at bounding box center [381, 193] width 763 height 343
click at [747, 84] on div "Order history Billing address Delivery addresses Collaborate Contacts Heritage …" at bounding box center [381, 193] width 763 height 343
click at [676, 71] on button "Create Order" at bounding box center [678, 72] width 42 height 12
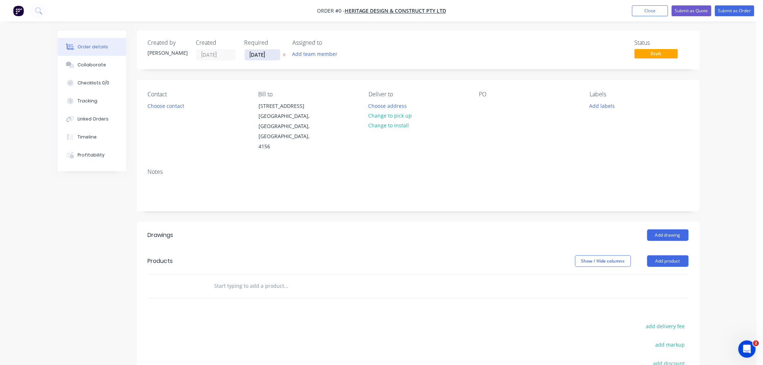
click at [261, 54] on input "[DATE]" at bounding box center [262, 54] width 35 height 11
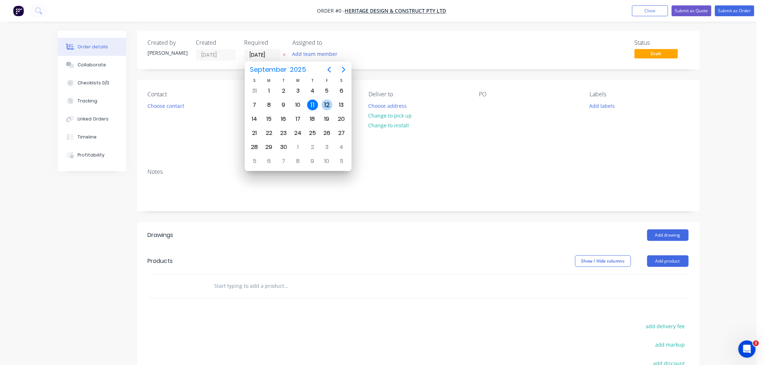
click at [327, 100] on div "12" at bounding box center [327, 104] width 11 height 11
type input "[DATE]"
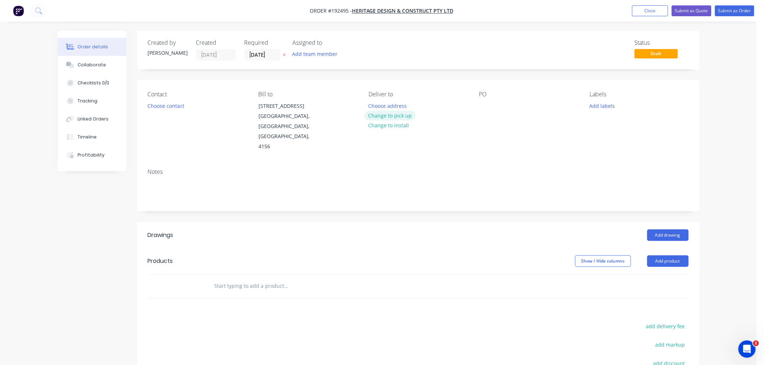
click at [402, 113] on button "Change to pick up" at bounding box center [389, 116] width 51 height 10
click at [375, 103] on div at bounding box center [374, 106] width 12 height 10
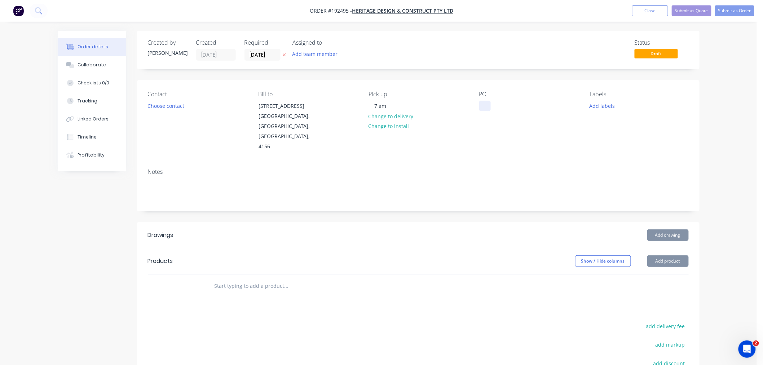
click at [483, 103] on div at bounding box center [485, 106] width 12 height 10
drag, startPoint x: 489, startPoint y: 106, endPoint x: 500, endPoint y: 102, distance: 12.2
click at [489, 106] on div at bounding box center [485, 106] width 12 height 10
click at [346, 75] on div "Created by Jeremy Created 11/09/25 Required 12/09/25 Assigned to Add team membe…" at bounding box center [418, 251] width 562 height 440
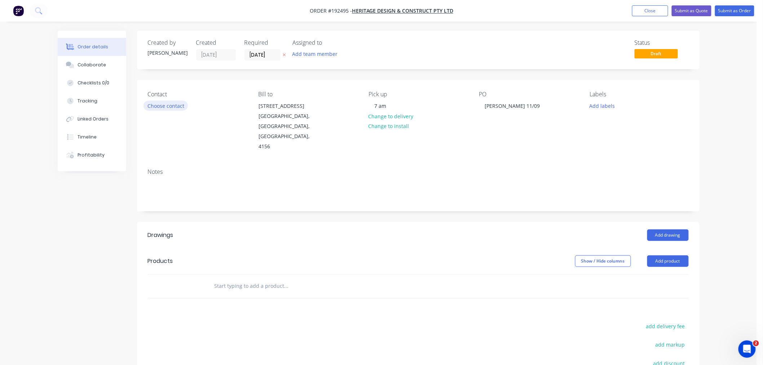
click at [172, 105] on button "Choose contact" at bounding box center [165, 106] width 44 height 10
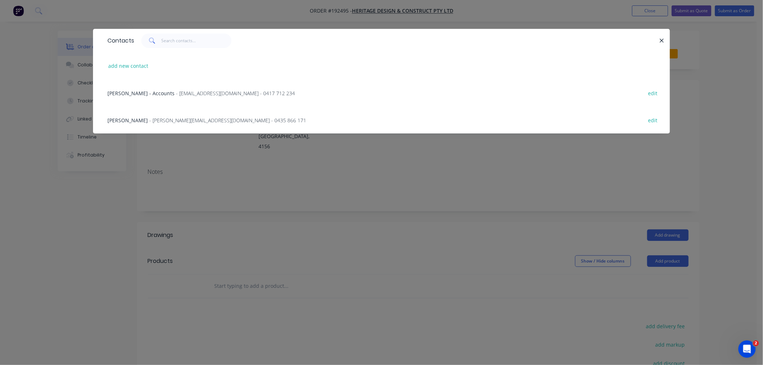
click at [180, 119] on span "- andrew@hd-c.com.au - 0435 866 171" at bounding box center [227, 120] width 157 height 7
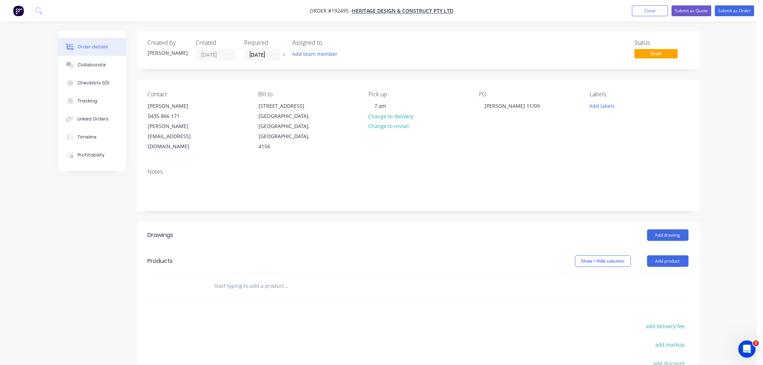
click at [116, 229] on div "Created by Jeremy Created 11/09/25 Required 12/09/25 Assigned to Add team membe…" at bounding box center [379, 256] width 642 height 451
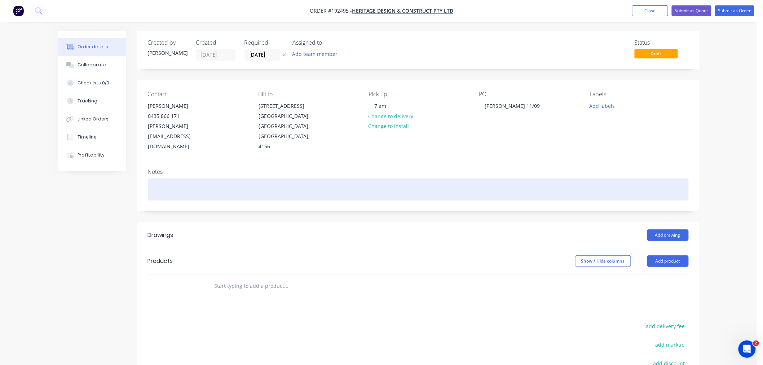
click at [408, 178] on div at bounding box center [418, 189] width 541 height 22
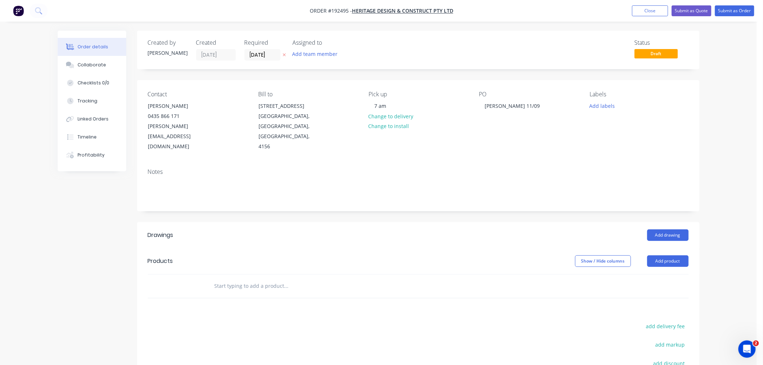
click at [724, 208] on div "Order details Collaborate Checklists 0/0 Tracking Linked Orders Timeline Profit…" at bounding box center [378, 241] width 757 height 482
click at [670, 229] on button "Add drawing" at bounding box center [667, 235] width 41 height 12
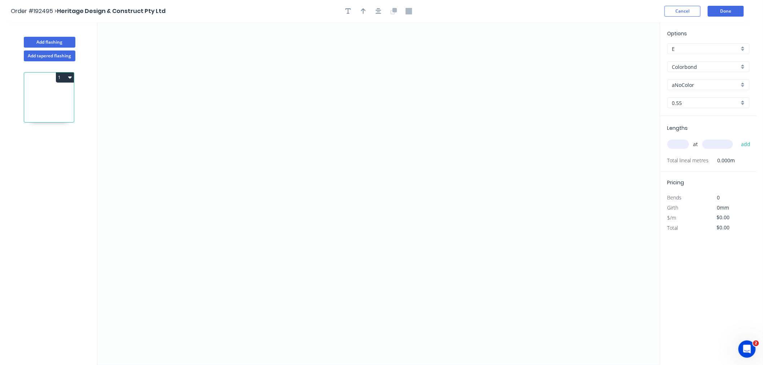
click at [694, 85] on input "aNoColor" at bounding box center [705, 85] width 67 height 8
click at [717, 143] on div "Woodland Grey" at bounding box center [708, 147] width 81 height 13
type input "Woodland Grey"
click at [678, 145] on input "text" at bounding box center [678, 143] width 22 height 9
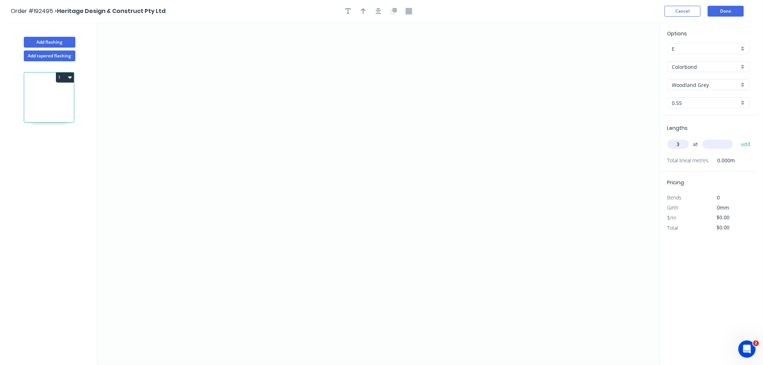
type input "3"
type input "4100"
click at [737, 138] on button "add" at bounding box center [745, 144] width 17 height 12
click at [230, 98] on icon "0" at bounding box center [378, 193] width 562 height 342
click at [380, 99] on icon "0" at bounding box center [378, 193] width 562 height 342
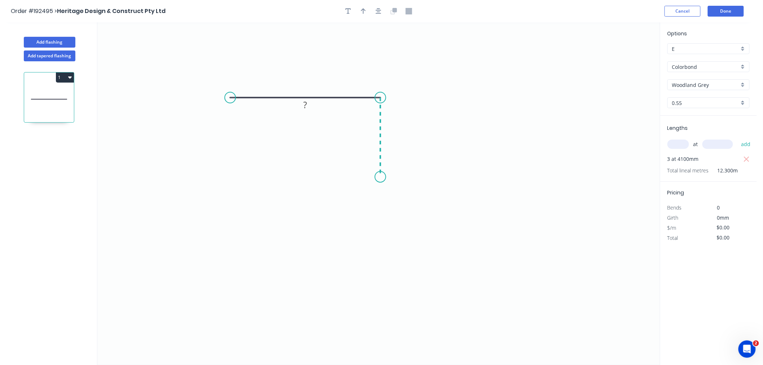
click at [377, 177] on icon "0 ?" at bounding box center [378, 193] width 562 height 342
click at [248, 189] on icon at bounding box center [314, 183] width 132 height 12
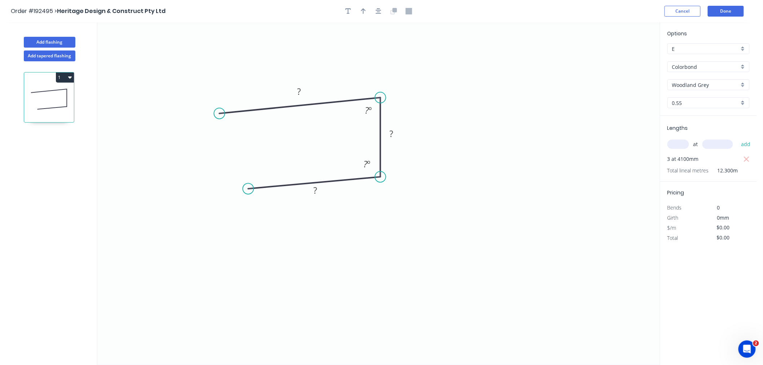
drag, startPoint x: 229, startPoint y: 96, endPoint x: 219, endPoint y: 114, distance: 20.0
click at [219, 114] on circle at bounding box center [219, 113] width 11 height 11
drag, startPoint x: 248, startPoint y: 190, endPoint x: 257, endPoint y: 189, distance: 9.1
click at [257, 189] on circle at bounding box center [257, 188] width 11 height 11
click at [369, 108] on tspan "º" at bounding box center [369, 111] width 3 height 12
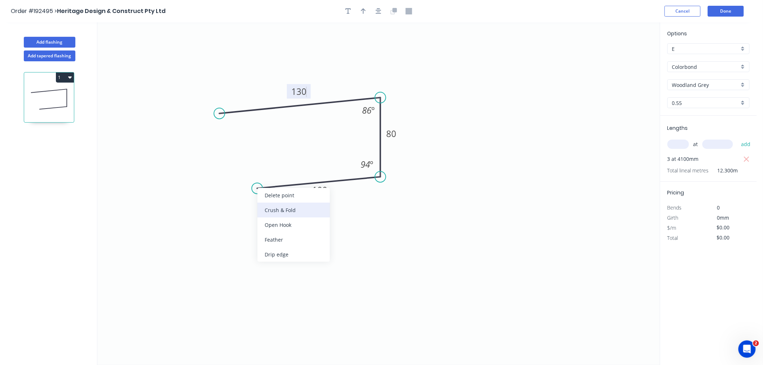
click at [269, 210] on div "Crush & Fold" at bounding box center [293, 210] width 72 height 15
type input "$14.88"
type input "$183.02"
click at [269, 214] on div "Flip bend" at bounding box center [294, 212] width 72 height 15
click at [275, 198] on tspan "10" at bounding box center [273, 199] width 10 height 12
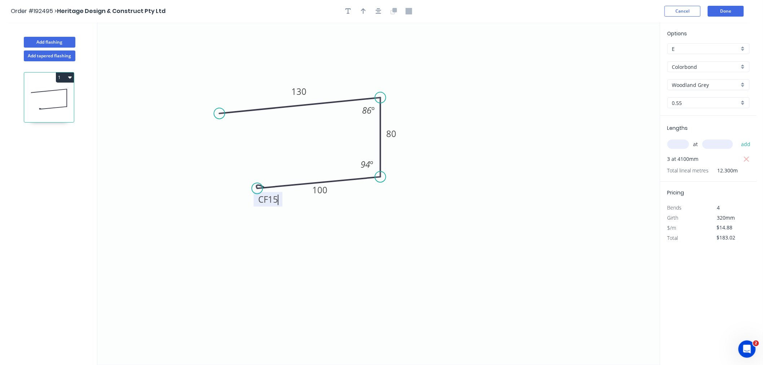
click at [288, 138] on icon "0 130 80 CF 15 100 86 º 94 º" at bounding box center [378, 193] width 562 height 342
click at [234, 137] on div "Crush & Fold" at bounding box center [255, 136] width 72 height 15
type input "$16.57"
type input "$203.81"
click at [233, 90] on tspan "10" at bounding box center [232, 94] width 10 height 12
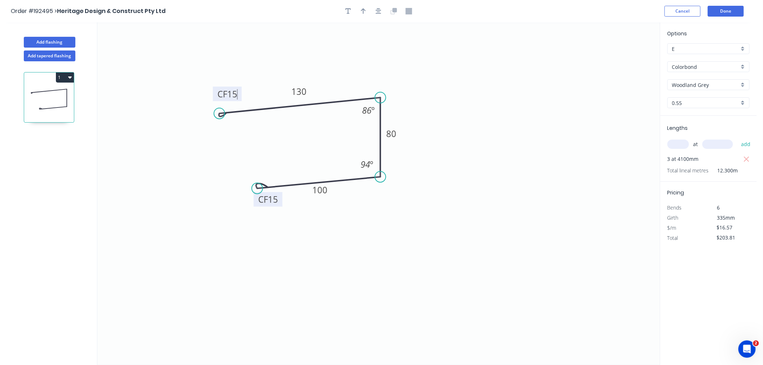
click at [283, 73] on icon "0 CF 15 130 80 CF 15 100 86 º 94 º" at bounding box center [378, 193] width 562 height 342
click at [377, 10] on icon "button" at bounding box center [379, 11] width 6 height 6
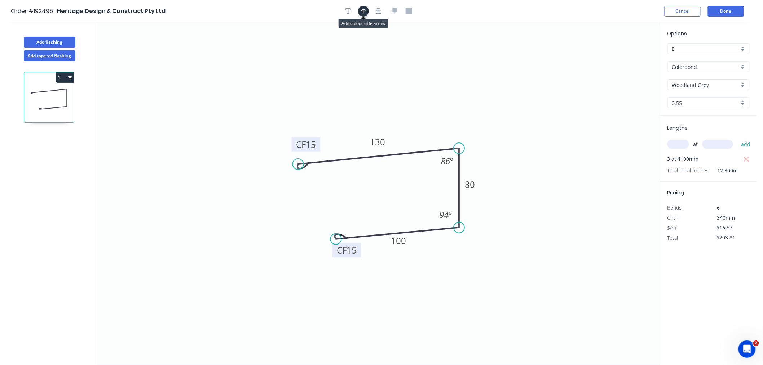
click at [363, 11] on icon "button" at bounding box center [363, 11] width 5 height 6
drag, startPoint x: 622, startPoint y: 59, endPoint x: 427, endPoint y: 129, distance: 206.5
click at [427, 129] on icon at bounding box center [427, 120] width 6 height 23
drag, startPoint x: 427, startPoint y: 129, endPoint x: 477, endPoint y: 152, distance: 54.4
click at [477, 152] on icon at bounding box center [477, 143] width 6 height 23
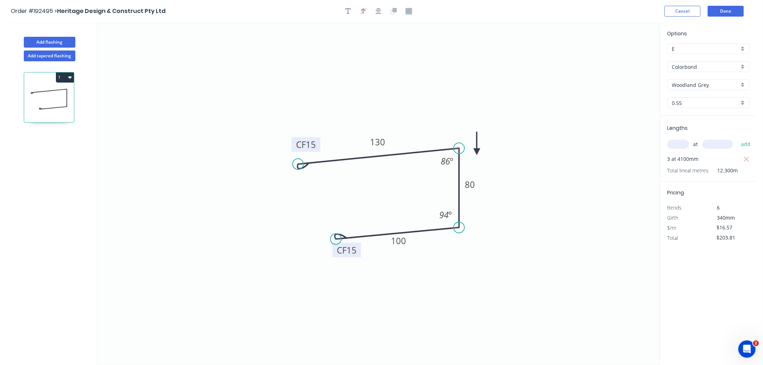
click at [477, 152] on icon at bounding box center [477, 143] width 6 height 23
click at [378, 12] on icon "button" at bounding box center [379, 11] width 6 height 6
click at [722, 12] on button "Done" at bounding box center [726, 11] width 36 height 11
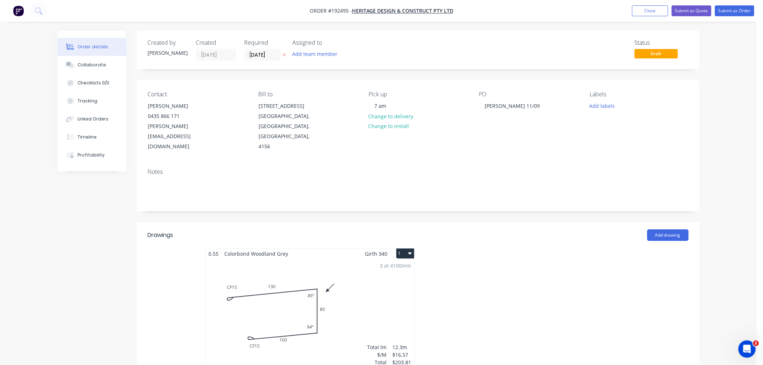
click at [390, 279] on div "3 at 4100mm Total lm $/M Total 12.3m $16.57 $203.81" at bounding box center [310, 314] width 208 height 110
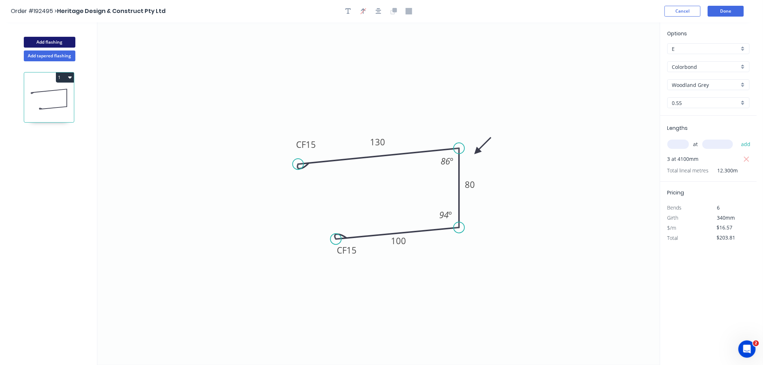
click at [62, 43] on button "Add flashing" at bounding box center [50, 42] width 52 height 11
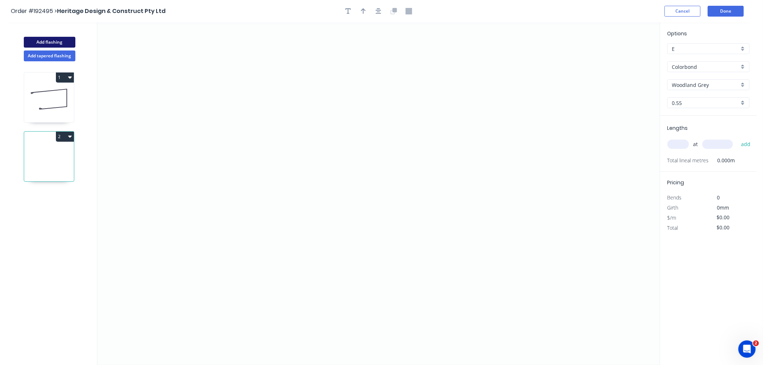
type input "$0.00"
click at [162, 93] on icon "0" at bounding box center [378, 193] width 562 height 342
click at [225, 92] on icon "0" at bounding box center [378, 193] width 562 height 342
click at [225, 206] on icon "0 ?" at bounding box center [378, 193] width 562 height 342
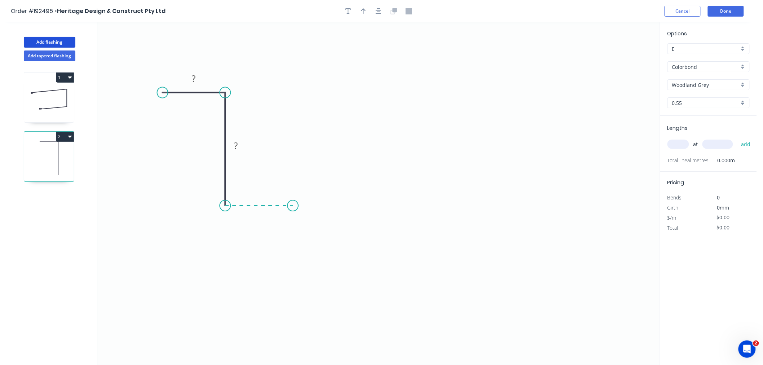
click at [293, 205] on icon at bounding box center [259, 205] width 68 height 0
click at [302, 226] on div "Crush & Fold" at bounding box center [329, 229] width 72 height 15
click at [291, 216] on tspan "10" at bounding box center [288, 218] width 10 height 12
click at [325, 164] on icon "0 30 52 CF 15 40" at bounding box center [378, 193] width 562 height 342
type input "$10.54"
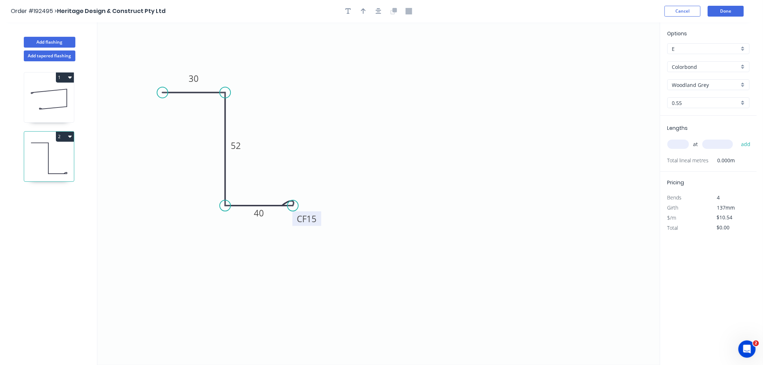
drag, startPoint x: 294, startPoint y: 220, endPoint x: 318, endPoint y: 221, distance: 23.5
click at [318, 221] on rect at bounding box center [306, 218] width 29 height 14
click at [381, 12] on icon "button" at bounding box center [379, 11] width 6 height 6
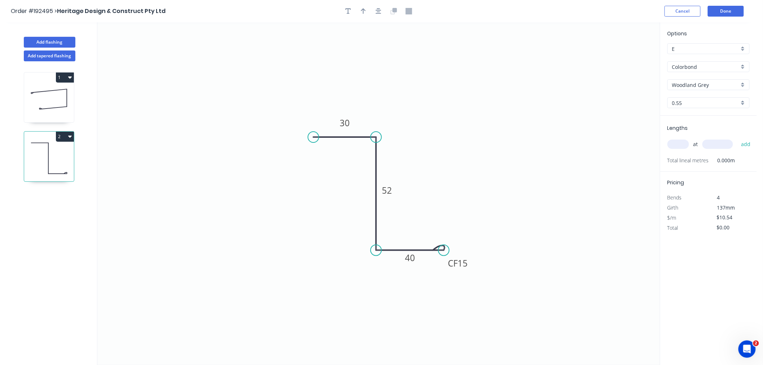
click at [684, 142] on input "text" at bounding box center [678, 143] width 22 height 9
type input "3"
type input "4100"
click at [737, 138] on button "add" at bounding box center [745, 144] width 17 height 12
type input "$129.64"
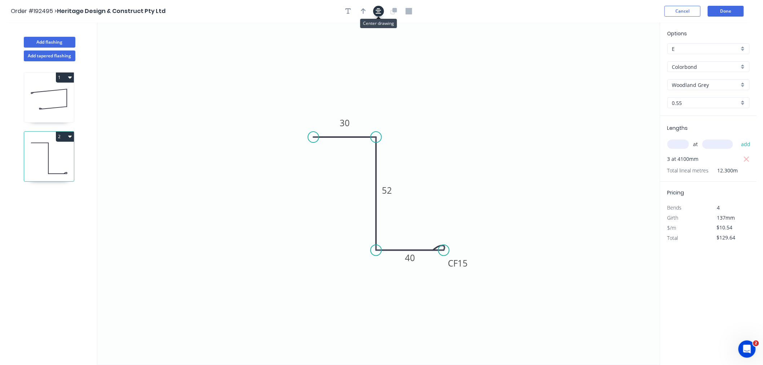
click at [376, 8] on icon "button" at bounding box center [379, 11] width 6 height 6
click at [364, 13] on icon "button" at bounding box center [363, 11] width 5 height 6
drag, startPoint x: 622, startPoint y: 56, endPoint x: 293, endPoint y: 224, distance: 369.3
click at [293, 224] on icon at bounding box center [292, 215] width 6 height 23
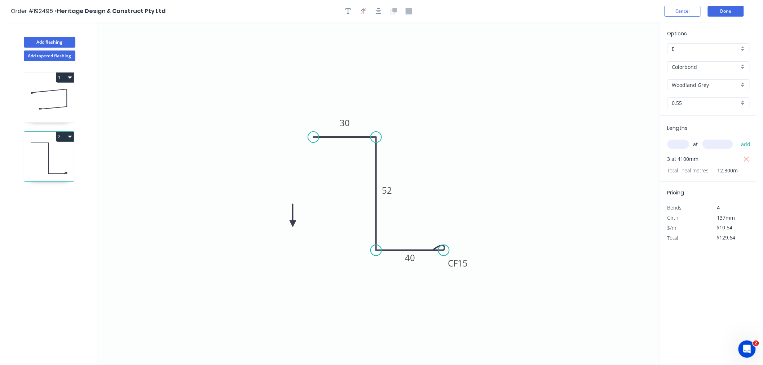
click at [293, 224] on icon at bounding box center [292, 215] width 6 height 23
click at [293, 224] on icon at bounding box center [300, 223] width 23 height 6
click at [293, 224] on icon at bounding box center [292, 231] width 6 height 23
click at [293, 224] on icon at bounding box center [286, 229] width 21 height 21
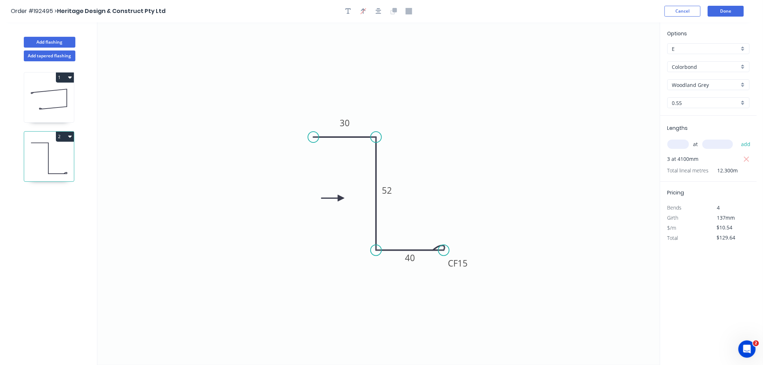
drag, startPoint x: 293, startPoint y: 224, endPoint x: 341, endPoint y: 198, distance: 54.7
click at [341, 198] on icon at bounding box center [332, 198] width 23 height 6
click at [698, 85] on input "Woodland Grey" at bounding box center [705, 85] width 67 height 8
click at [694, 139] on div "Surfmist" at bounding box center [708, 139] width 81 height 13
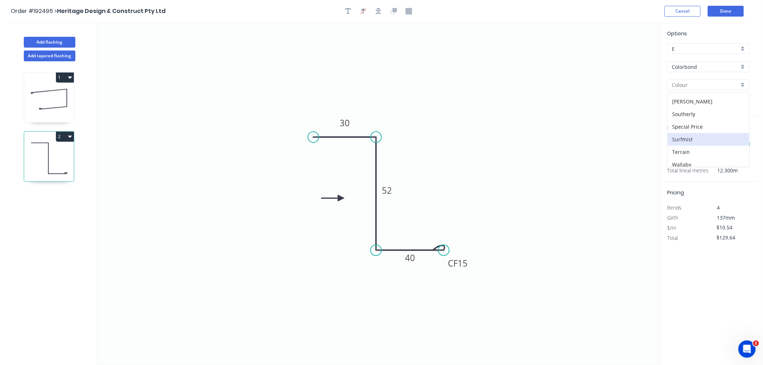
type input "Surfmist"
click at [672, 145] on input "text" at bounding box center [678, 143] width 22 height 9
click at [568, 11] on div "Order #192495 > Heritage Design & Construct Pty Ltd Cancel Done" at bounding box center [378, 11] width 735 height 11
click at [490, 16] on div "Order #192495 > Heritage Design & Construct Pty Ltd Cancel Done" at bounding box center [378, 11] width 735 height 11
click at [528, 13] on div "Order #192495 > Heritage Design & Construct Pty Ltd Cancel Done" at bounding box center [378, 11] width 735 height 11
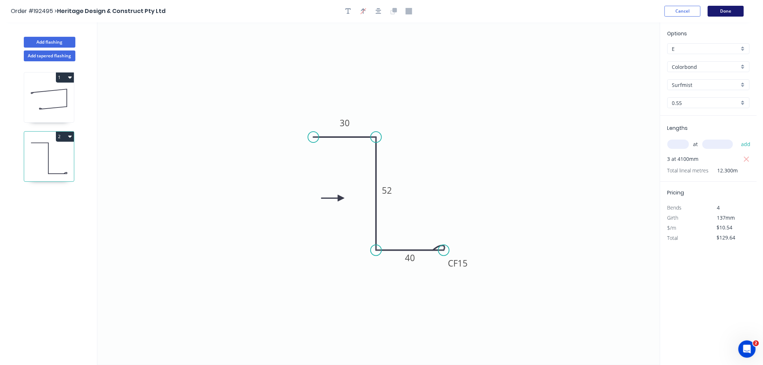
click at [730, 11] on button "Done" at bounding box center [726, 11] width 36 height 11
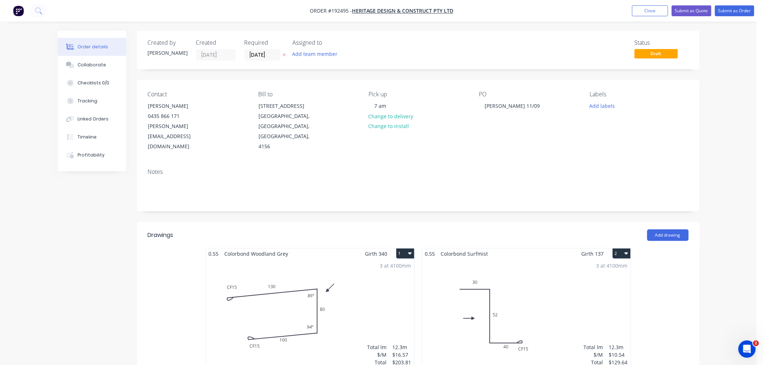
click at [734, 141] on div "Order details Collaborate Checklists 0/0 Tracking Linked Orders Timeline Profit…" at bounding box center [378, 305] width 757 height 610
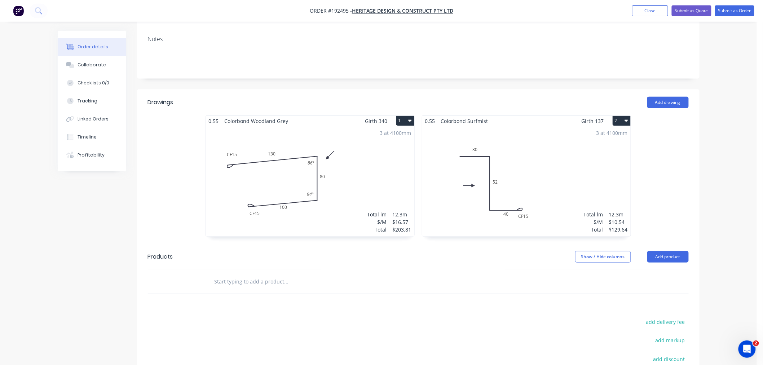
scroll to position [160, 0]
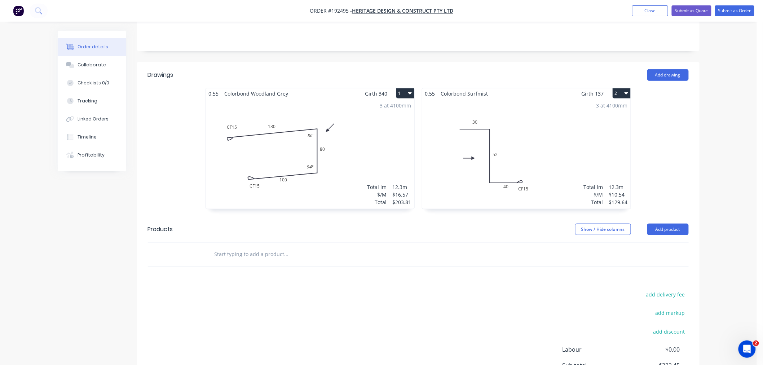
click at [339, 159] on div "3 at 4100mm Total lm $/M Total 12.3m $16.57 $203.81" at bounding box center [310, 154] width 208 height 110
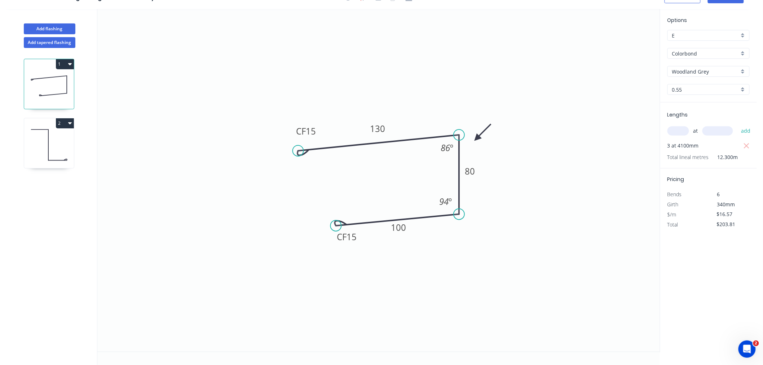
scroll to position [13, 0]
drag, startPoint x: 337, startPoint y: 224, endPoint x: 347, endPoint y: 242, distance: 20.0
click at [347, 242] on circle at bounding box center [347, 241] width 11 height 11
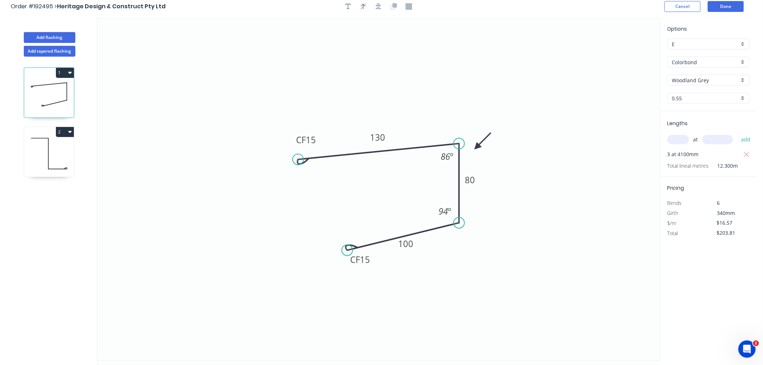
scroll to position [0, 0]
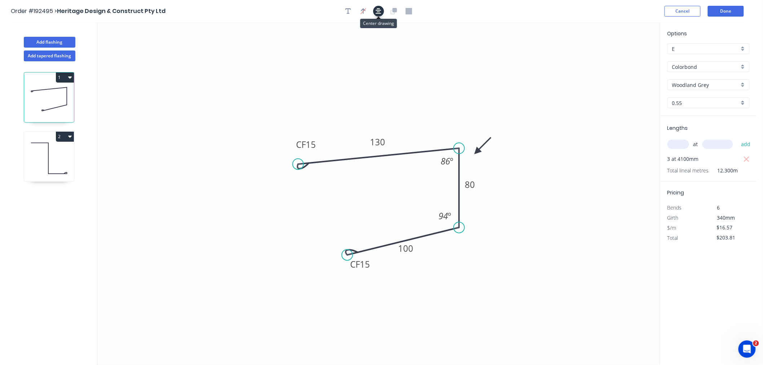
click at [380, 12] on icon "button" at bounding box center [379, 11] width 6 height 6
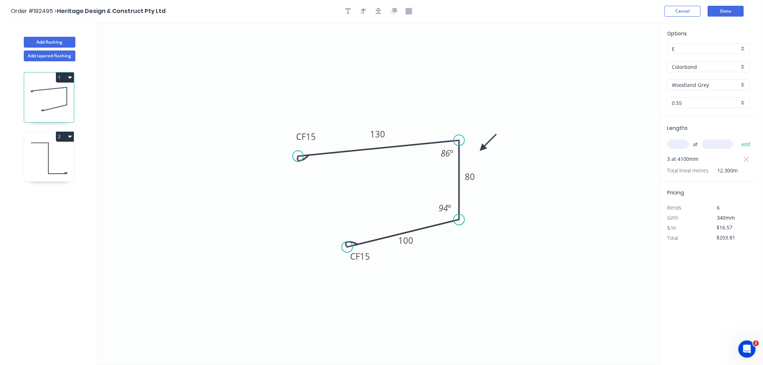
drag, startPoint x: 477, startPoint y: 150, endPoint x: 482, endPoint y: 149, distance: 5.2
click at [482, 149] on icon at bounding box center [488, 142] width 21 height 21
click at [373, 11] on button "button" at bounding box center [378, 11] width 11 height 11
click at [470, 15] on div "Order #192495 > Heritage Design & Construct Pty Ltd Cancel Done" at bounding box center [378, 11] width 735 height 11
click at [725, 11] on button "Done" at bounding box center [726, 11] width 36 height 11
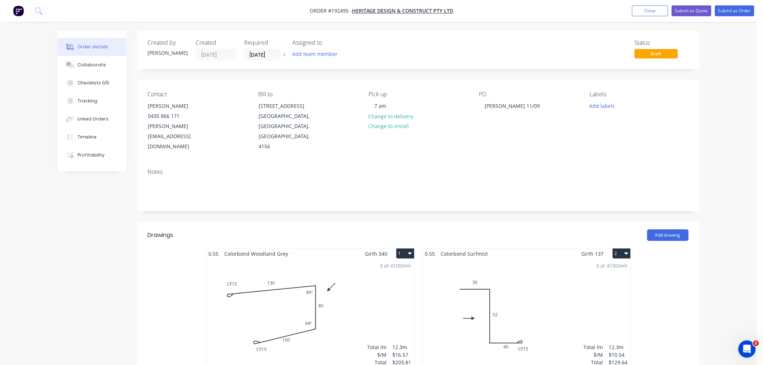
click at [726, 200] on div "Order details Collaborate Checklists 0/0 Tracking Linked Orders Timeline Profit…" at bounding box center [378, 305] width 757 height 610
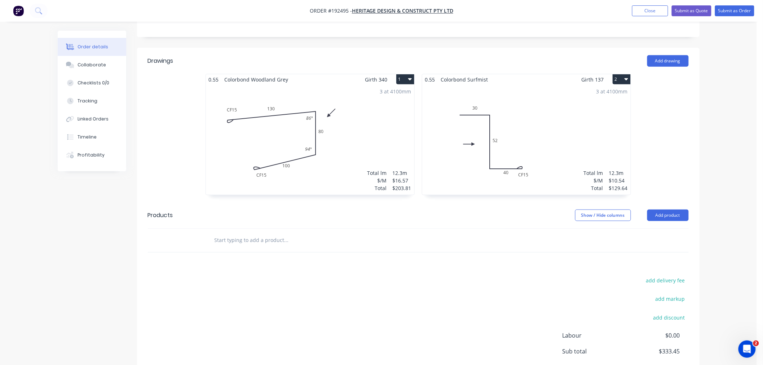
scroll to position [225, 0]
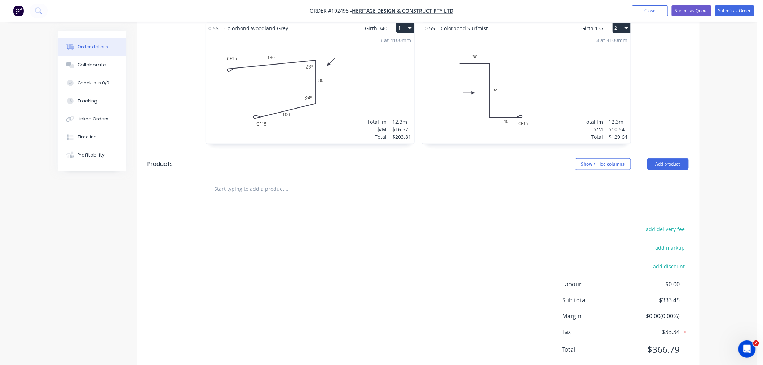
click at [722, 266] on div "Order details Collaborate Checklists 0/0 Tracking Linked Orders Timeline Profit…" at bounding box center [378, 80] width 757 height 610
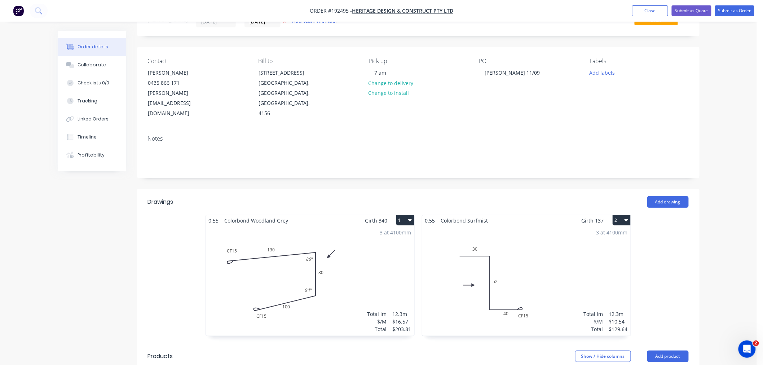
scroll to position [0, 0]
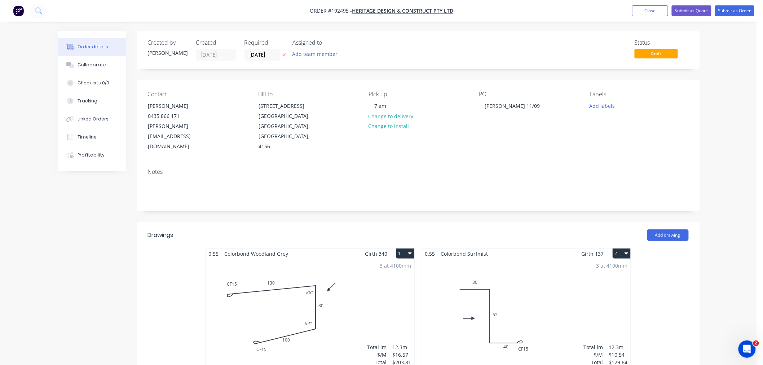
click at [713, 141] on div "Order details Collaborate Checklists 0/0 Tracking Linked Orders Timeline Profit…" at bounding box center [378, 305] width 757 height 610
click at [726, 183] on div "Order details Collaborate Checklists 0/0 Tracking Linked Orders Timeline Profit…" at bounding box center [378, 305] width 757 height 610
click at [730, 97] on div "Order details Collaborate Checklists 0/0 Tracking Linked Orders Timeline Profit…" at bounding box center [378, 305] width 757 height 610
click at [738, 10] on button "Submit as Order" at bounding box center [734, 10] width 39 height 11
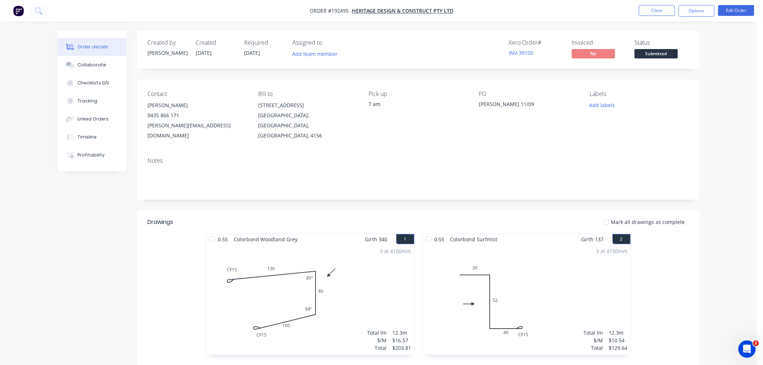
click at [732, 191] on div "Order details Collaborate Checklists 0/0 Tracking Linked Orders Timeline Profit…" at bounding box center [378, 245] width 757 height 490
click at [699, 12] on button "Options" at bounding box center [696, 11] width 36 height 12
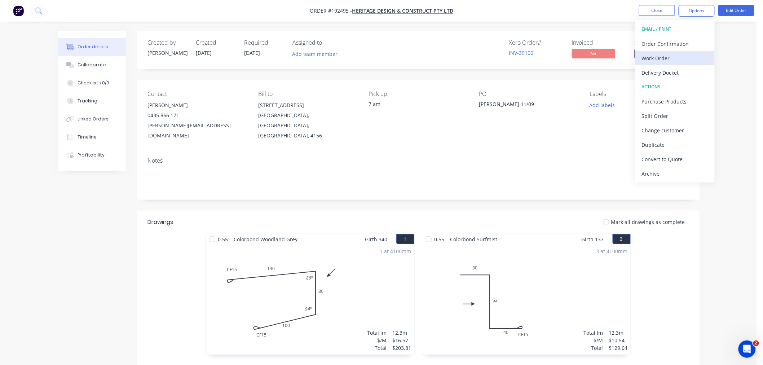
click at [700, 59] on div "Work Order" at bounding box center [675, 58] width 66 height 10
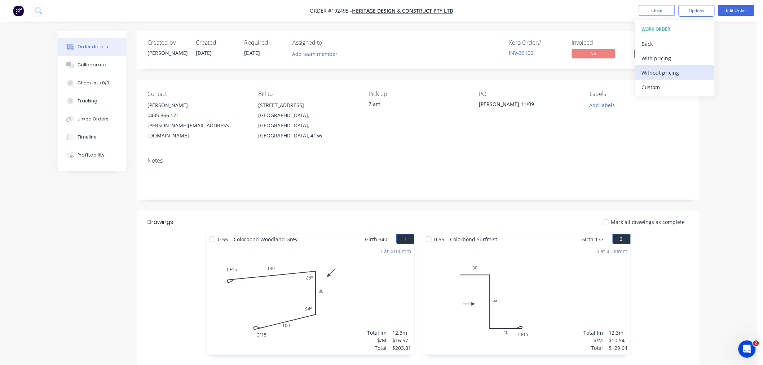
click at [705, 71] on div "Without pricing" at bounding box center [675, 72] width 66 height 10
click at [85, 243] on div "Created by Jeremy Created 11/09/25 Required 12/09/25 Assigned to Add team membe…" at bounding box center [379, 261] width 642 height 460
click at [730, 89] on div "Order details Collaborate Checklists 0/0 Tracking Linked Orders Timeline Profit…" at bounding box center [378, 245] width 757 height 490
click at [647, 9] on button "Close" at bounding box center [657, 10] width 36 height 11
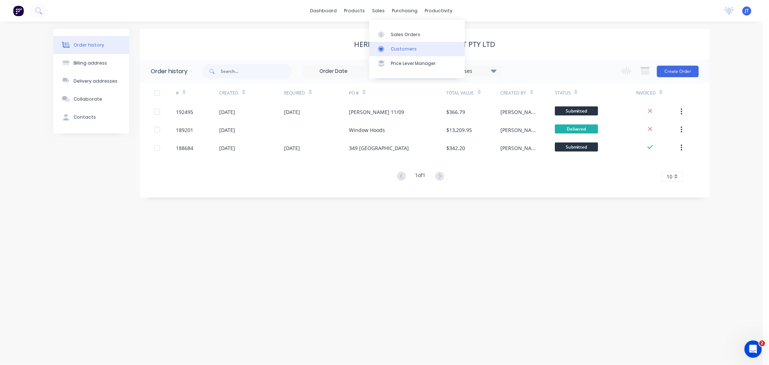
click at [395, 51] on div "Customers" at bounding box center [404, 49] width 26 height 6
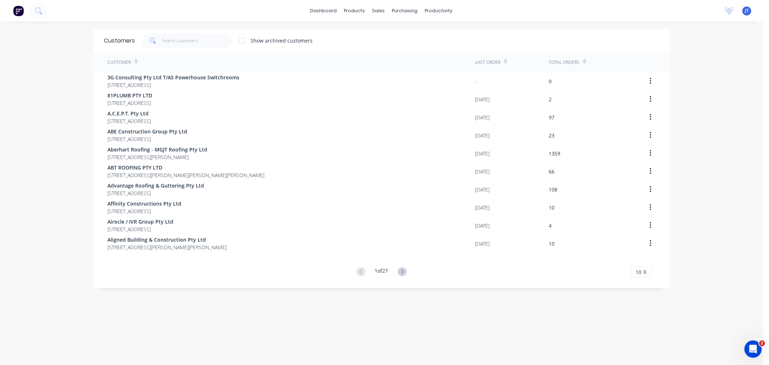
click at [24, 92] on div "dashboard products sales purchasing productivity dashboard products Product Cat…" at bounding box center [381, 182] width 763 height 365
click at [185, 41] on input "text" at bounding box center [197, 41] width 70 height 14
click at [171, 41] on input "text" at bounding box center [197, 41] width 70 height 14
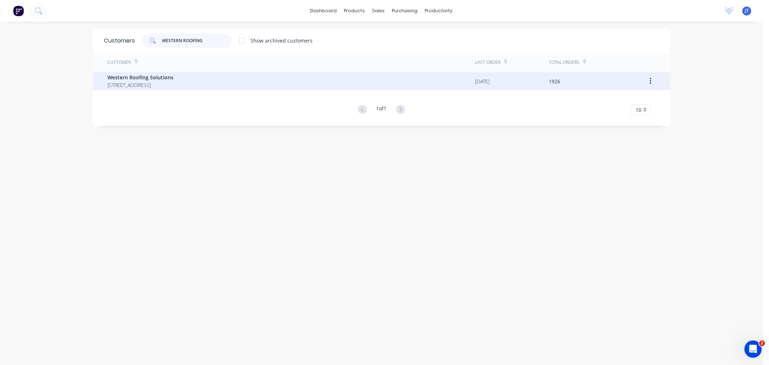
type input "WESTERN ROOFING"
click at [135, 82] on span "81-89 PAKENHAM RD GREENBANK Queensland Australia" at bounding box center [140, 85] width 66 height 8
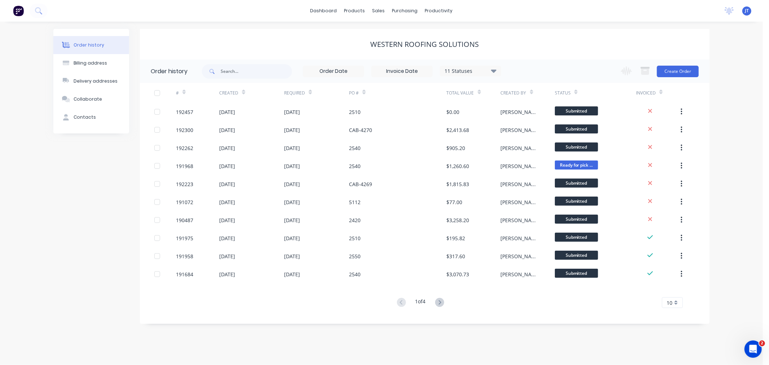
click at [729, 132] on div "Order history Billing address Delivery addresses Collaborate Contacts Western R…" at bounding box center [381, 193] width 763 height 343
click at [672, 70] on button "Create Order" at bounding box center [678, 72] width 42 height 12
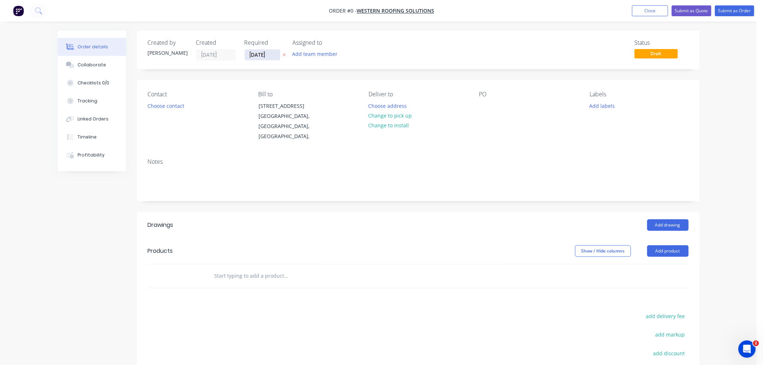
click at [262, 56] on input "[DATE]" at bounding box center [262, 54] width 35 height 11
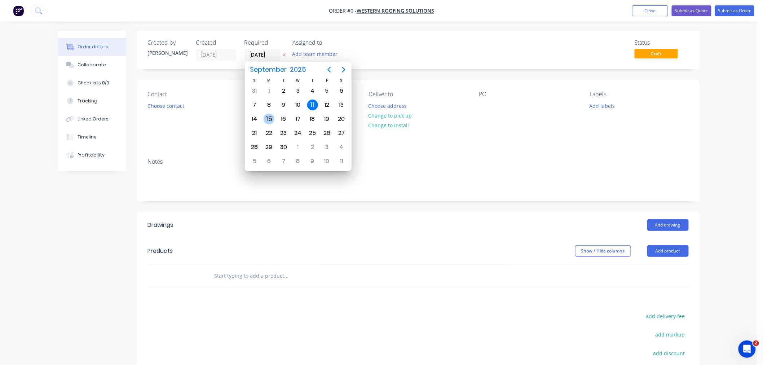
click at [262, 120] on div "15" at bounding box center [269, 119] width 14 height 14
type input "[DATE]"
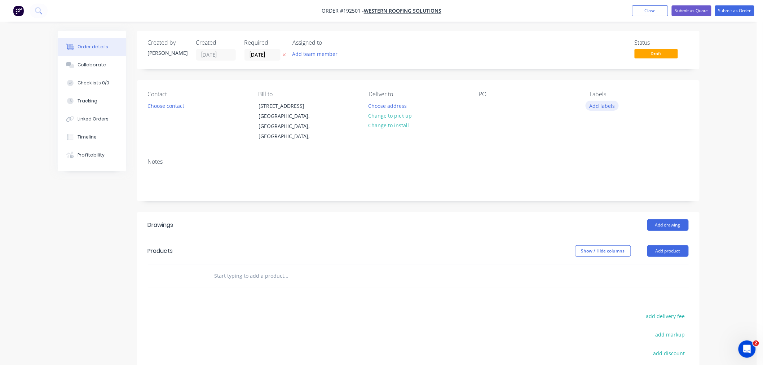
click at [600, 106] on button "Add labels" at bounding box center [601, 106] width 33 height 10
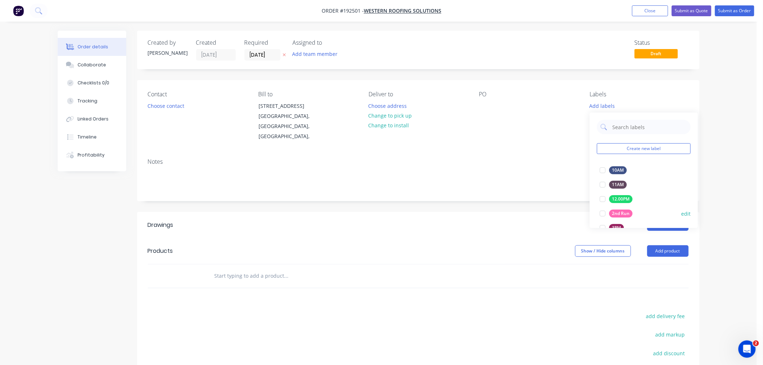
click at [623, 212] on div "2nd Run" at bounding box center [620, 213] width 23 height 8
click at [514, 158] on div "Notes" at bounding box center [418, 161] width 541 height 7
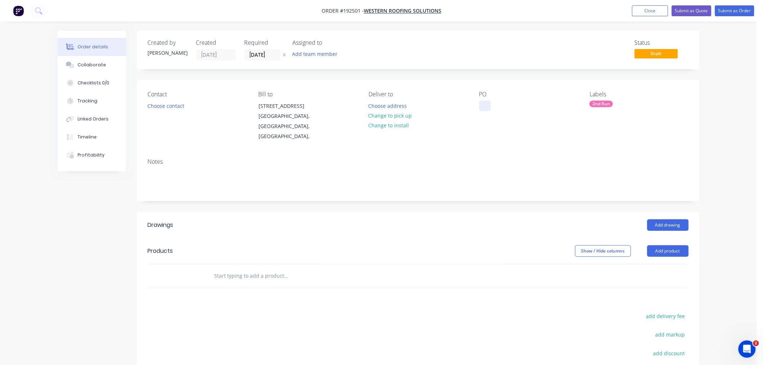
click at [482, 108] on div at bounding box center [485, 106] width 12 height 10
click at [387, 74] on div "Created by Jeremy Created 11/09/25 Required 15/09/25 Assigned to Add team membe…" at bounding box center [418, 246] width 562 height 430
click at [382, 106] on button "Choose address" at bounding box center [387, 106] width 46 height 10
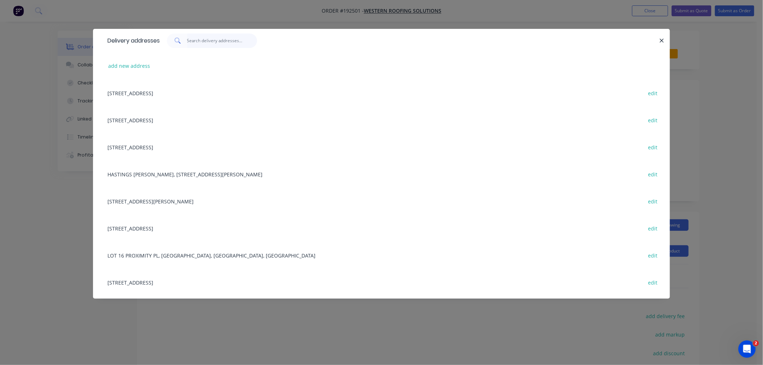
click at [201, 39] on input "text" at bounding box center [222, 41] width 70 height 14
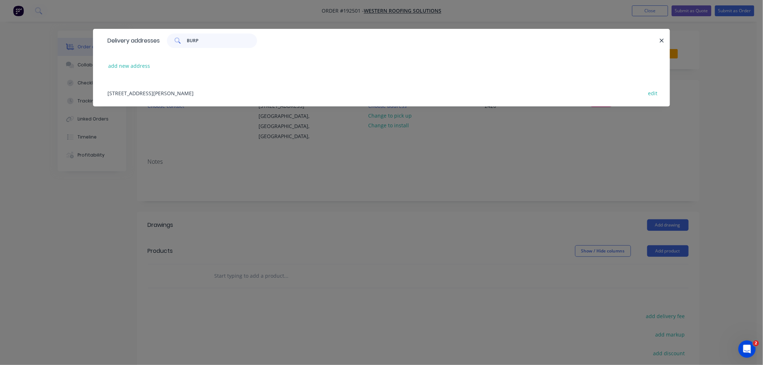
type input "BURP"
click at [229, 92] on div "150 BRUCE H'WAY SERVICE RD, (MULTI SPAN SITE), BURPENGARY, Queensland, Australi…" at bounding box center [381, 92] width 555 height 27
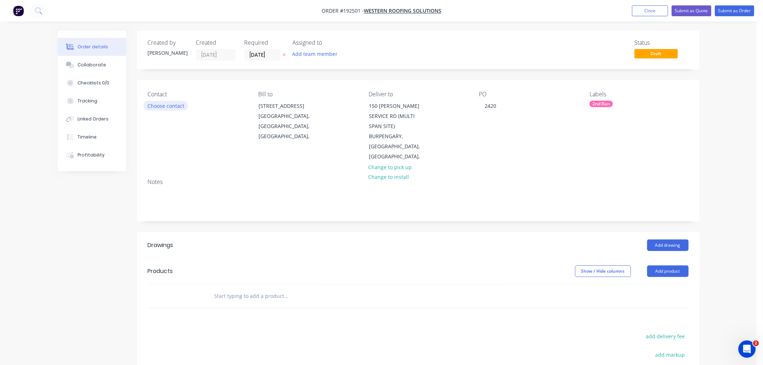
click at [166, 107] on button "Choose contact" at bounding box center [165, 106] width 44 height 10
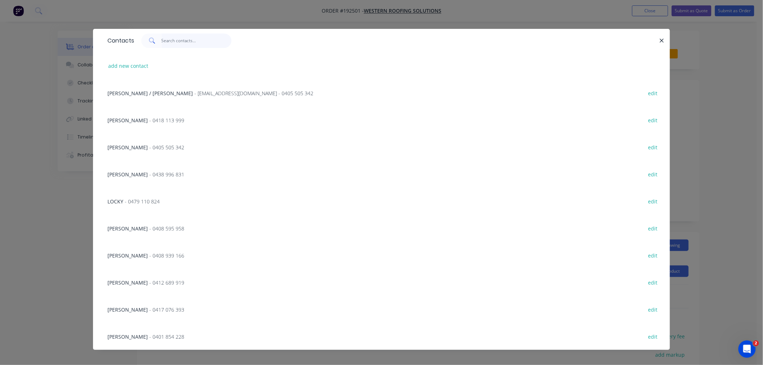
click at [172, 37] on input "text" at bounding box center [196, 41] width 70 height 14
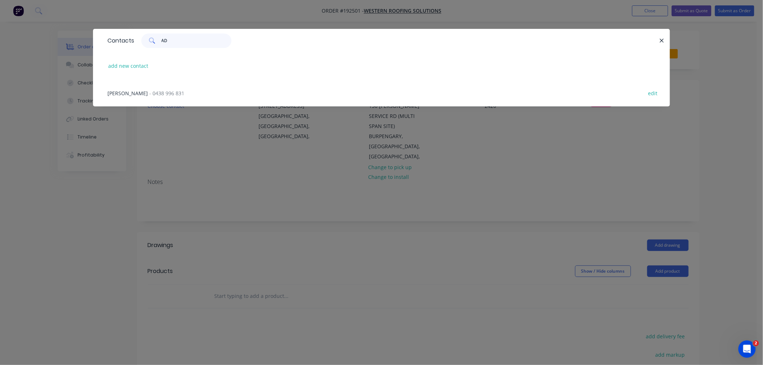
type input "ADA"
drag, startPoint x: 172, startPoint y: 41, endPoint x: 157, endPoint y: 44, distance: 15.6
click at [157, 44] on div "ADA" at bounding box center [186, 41] width 90 height 14
type input "LUKE"
click at [150, 92] on span "- 0408 595 958" at bounding box center [166, 93] width 35 height 7
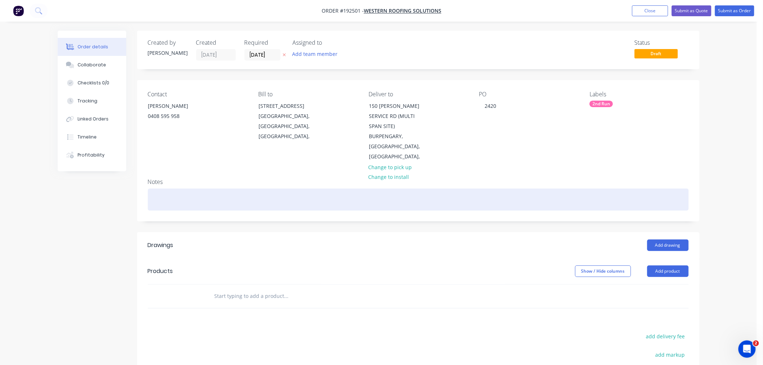
click at [202, 192] on div at bounding box center [418, 200] width 541 height 22
click at [211, 189] on div at bounding box center [418, 200] width 541 height 22
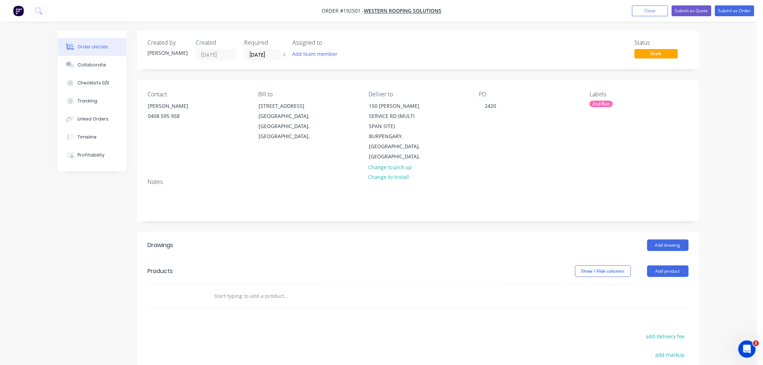
click at [713, 244] on div "Order details Collaborate Checklists 0/0 Tracking Linked Orders Timeline Profit…" at bounding box center [378, 246] width 757 height 492
click at [670, 239] on button "Add drawing" at bounding box center [667, 245] width 41 height 12
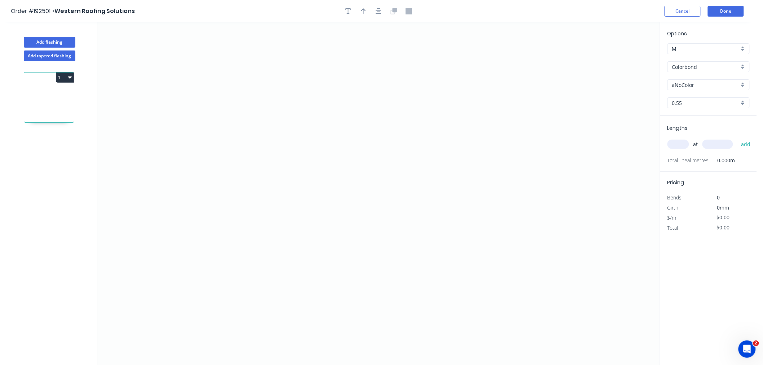
click at [745, 84] on div "aNoColor" at bounding box center [708, 84] width 82 height 11
click at [708, 134] on div "Monument" at bounding box center [708, 131] width 81 height 13
type input "Monument"
click at [678, 144] on input "text" at bounding box center [678, 143] width 22 height 9
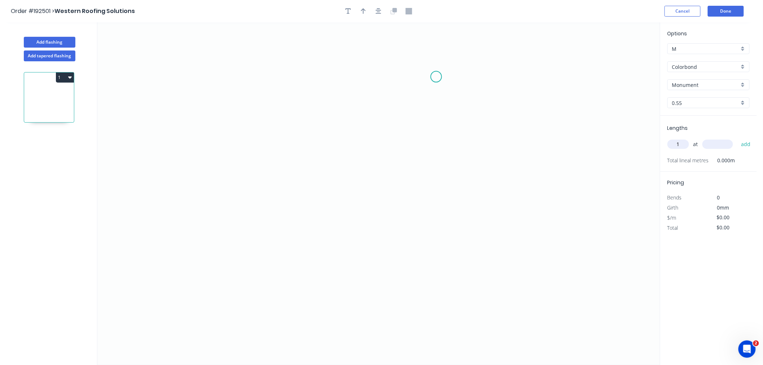
type input "1"
type input "5500"
click at [737, 138] on button "add" at bounding box center [745, 144] width 17 height 12
click at [224, 57] on icon "0" at bounding box center [378, 193] width 562 height 342
click at [226, 189] on icon "0" at bounding box center [378, 193] width 562 height 342
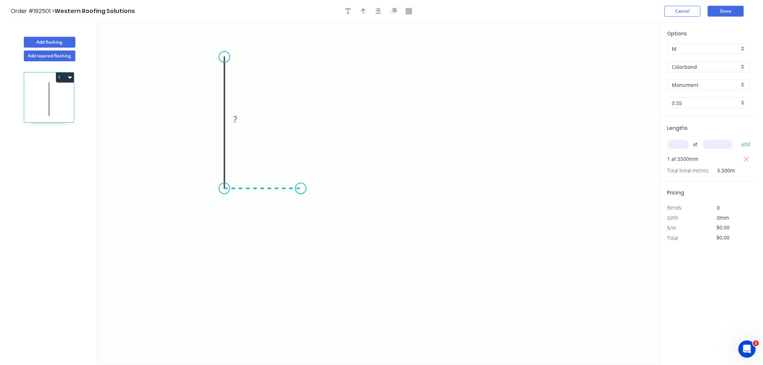
click at [301, 191] on icon "0 ?" at bounding box center [378, 193] width 562 height 342
click at [301, 256] on icon "0 ? ?" at bounding box center [378, 193] width 562 height 342
click at [222, 253] on icon "0 ? ? ?" at bounding box center [378, 193] width 562 height 342
click at [223, 230] on icon "0 ? ? ? ?" at bounding box center [378, 193] width 562 height 342
click at [215, 116] on tspan "?" at bounding box center [214, 119] width 4 height 12
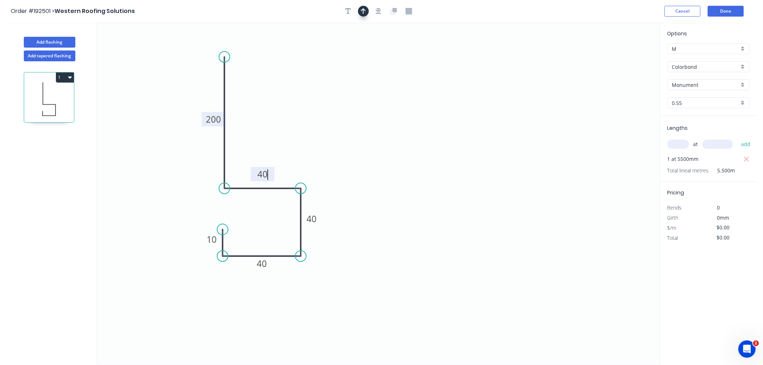
drag, startPoint x: 379, startPoint y: 14, endPoint x: 363, endPoint y: 14, distance: 15.9
click at [379, 13] on icon "button" at bounding box center [379, 11] width 6 height 6
type input "$12.03"
type input "$66.17"
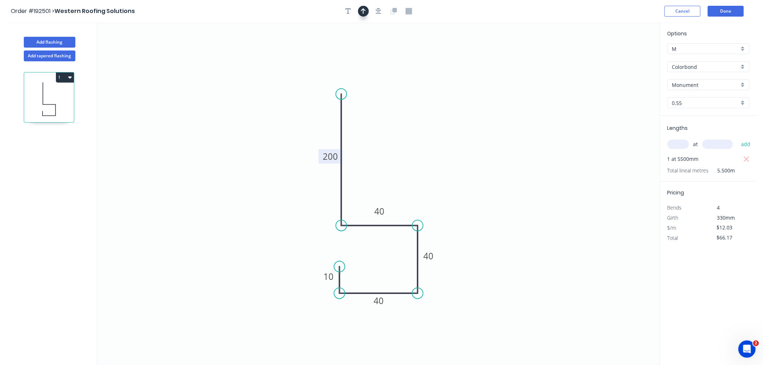
click at [363, 12] on icon "button" at bounding box center [363, 11] width 5 height 6
drag, startPoint x: 420, startPoint y: 153, endPoint x: 366, endPoint y: 129, distance: 59.0
click at [366, 129] on icon at bounding box center [366, 120] width 6 height 23
click at [366, 128] on icon at bounding box center [366, 120] width 6 height 23
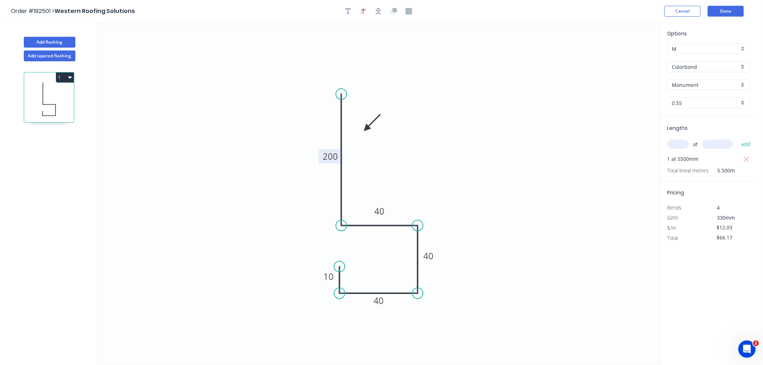
click at [365, 125] on icon "0 10 40 40 40 200" at bounding box center [378, 193] width 562 height 342
click at [369, 129] on icon at bounding box center [372, 122] width 21 height 21
drag, startPoint x: 369, startPoint y: 127, endPoint x: 362, endPoint y: 123, distance: 8.4
click at [365, 123] on icon at bounding box center [371, 117] width 21 height 21
click at [362, 123] on icon "0 10 40 40 40 200" at bounding box center [378, 193] width 562 height 342
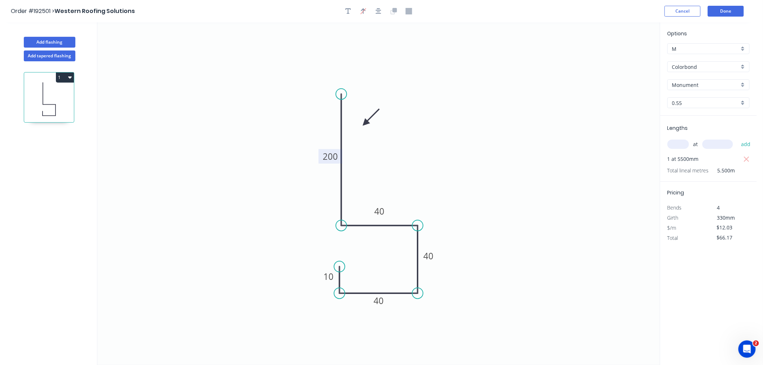
click at [365, 121] on icon at bounding box center [370, 117] width 21 height 21
click at [365, 121] on icon at bounding box center [370, 115] width 21 height 21
click at [45, 45] on button "Add flashing" at bounding box center [50, 42] width 52 height 11
type input "$0.00"
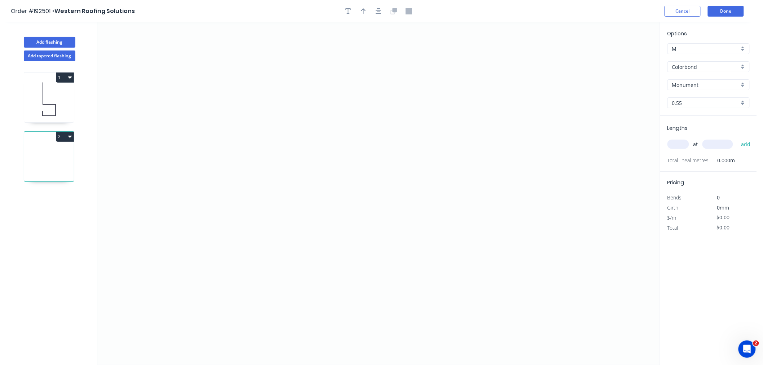
click at [703, 65] on input "Colorbond" at bounding box center [705, 67] width 67 height 8
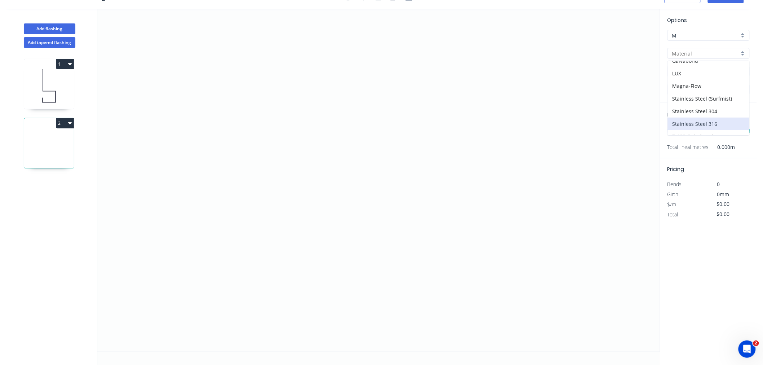
scroll to position [154, 0]
click at [699, 114] on div "Zincalume" at bounding box center [708, 116] width 81 height 13
type input "Zincalume"
click at [680, 128] on input "text" at bounding box center [678, 130] width 22 height 9
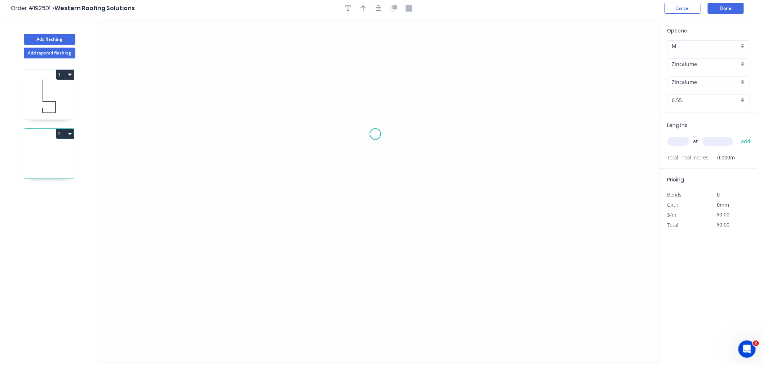
scroll to position [0, 0]
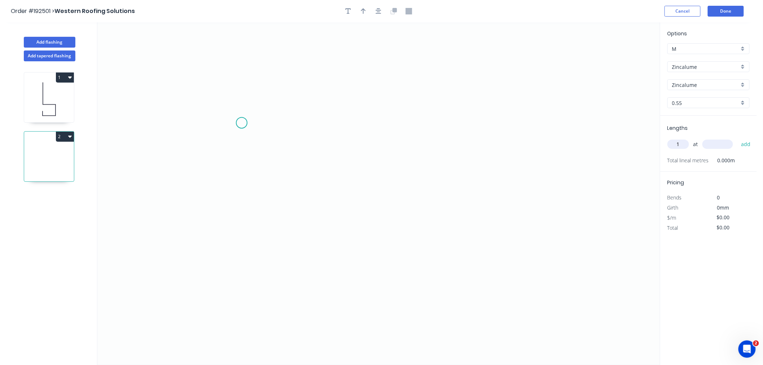
type input "1"
type input "2100"
click at [737, 138] on button "add" at bounding box center [745, 144] width 17 height 12
click at [132, 165] on icon "0" at bounding box center [378, 193] width 562 height 342
click at [145, 109] on icon "0" at bounding box center [378, 193] width 562 height 342
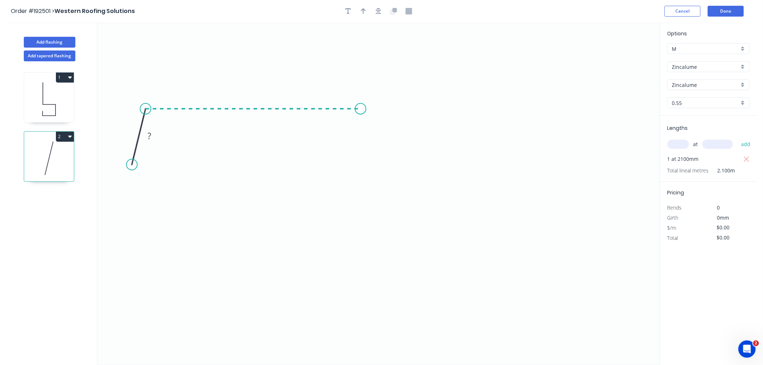
click at [360, 114] on icon "0 ?" at bounding box center [378, 193] width 562 height 342
click at [372, 161] on icon "0 ? ? ? º" at bounding box center [378, 193] width 562 height 342
click at [132, 127] on rect at bounding box center [128, 131] width 14 height 10
click at [465, 105] on icon "0 30 430 30 120 º 120 º" at bounding box center [378, 193] width 562 height 342
type input "$11.35"
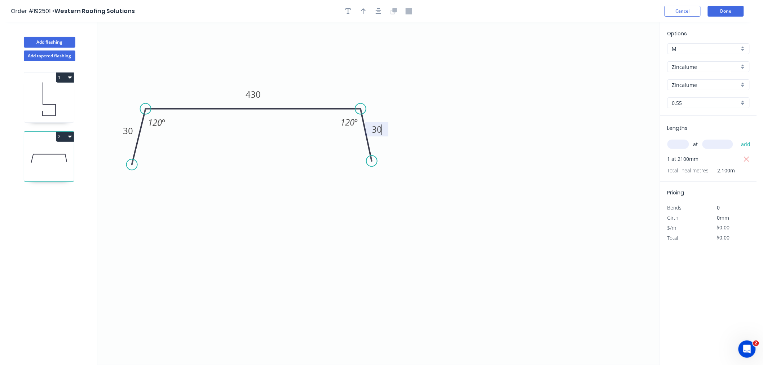
type input "$23.84"
click at [381, 9] on button "button" at bounding box center [378, 11] width 11 height 11
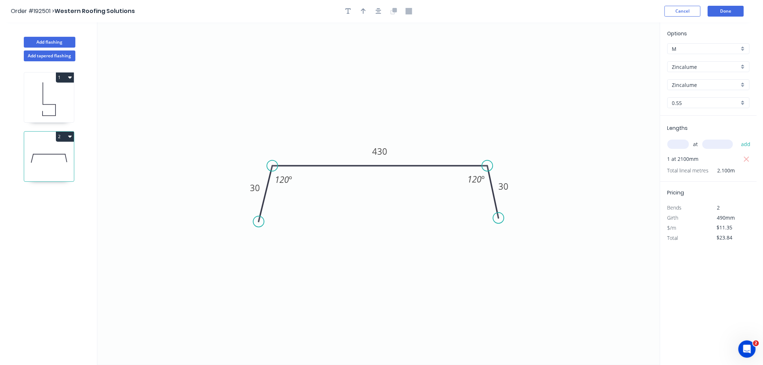
click at [357, 12] on div at bounding box center [379, 11] width 76 height 11
click at [364, 11] on icon "button" at bounding box center [363, 11] width 5 height 6
drag, startPoint x: 621, startPoint y: 58, endPoint x: 437, endPoint y: 127, distance: 196.9
click at [437, 127] on icon at bounding box center [440, 117] width 6 height 23
click at [437, 127] on icon at bounding box center [437, 118] width 6 height 23
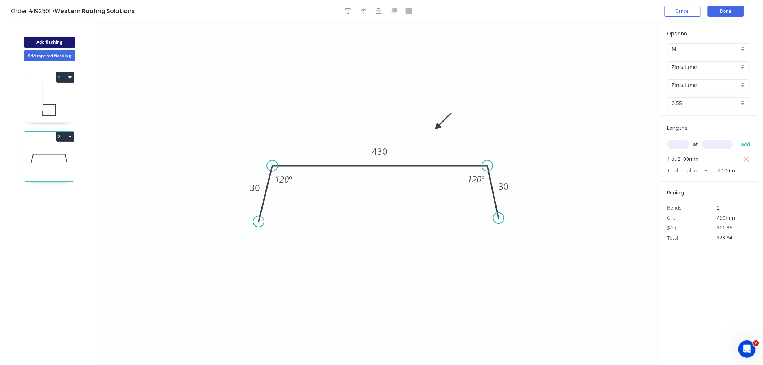
click at [61, 45] on button "Add flashing" at bounding box center [50, 42] width 52 height 11
type input "$0.00"
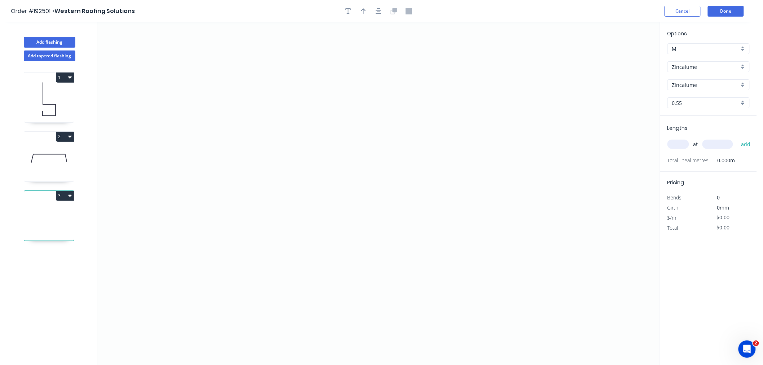
click at [677, 147] on input "text" at bounding box center [678, 143] width 22 height 9
type input "1"
type input "950"
click at [737, 138] on button "add" at bounding box center [745, 144] width 17 height 12
click at [146, 165] on icon "0" at bounding box center [378, 193] width 562 height 342
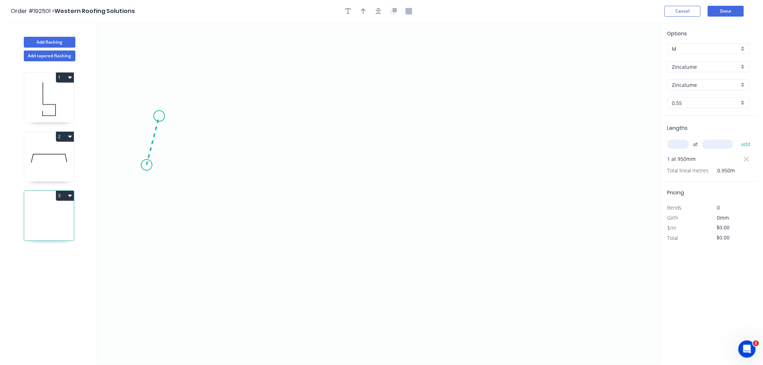
click at [159, 116] on icon "0" at bounding box center [378, 193] width 562 height 342
click at [348, 123] on icon "0 ?" at bounding box center [378, 193] width 562 height 342
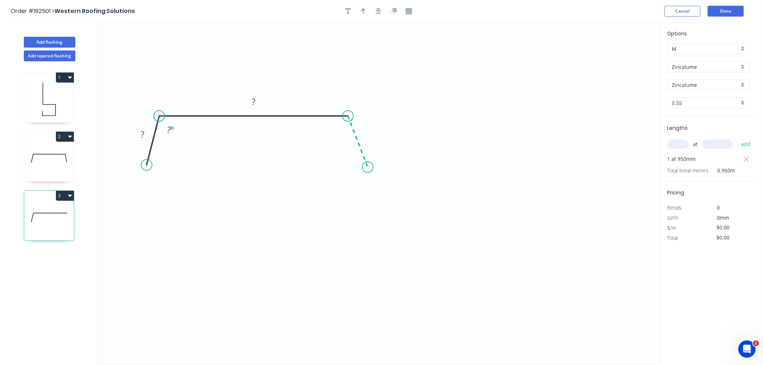
click at [368, 167] on icon "0 ? ? ? º" at bounding box center [378, 193] width 562 height 342
drag, startPoint x: 149, startPoint y: 163, endPoint x: 146, endPoint y: 167, distance: 5.2
click at [146, 167] on circle at bounding box center [146, 166] width 11 height 11
click at [145, 132] on rect at bounding box center [142, 136] width 14 height 10
click at [376, 87] on icon "0 30 1010 30 120 º 120 º" at bounding box center [378, 193] width 562 height 342
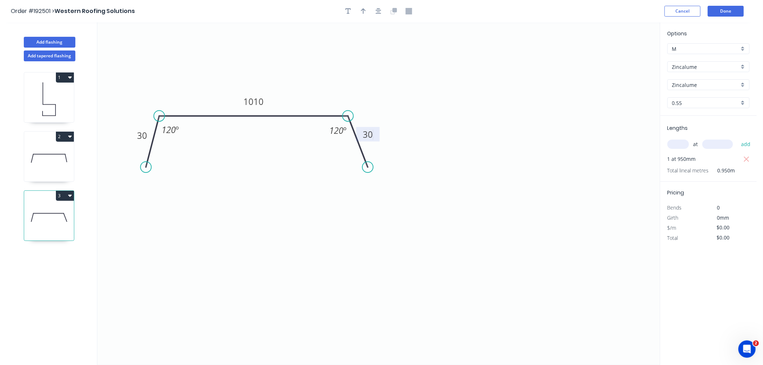
type input "$22.14"
click at [380, 13] on icon "button" at bounding box center [379, 11] width 6 height 6
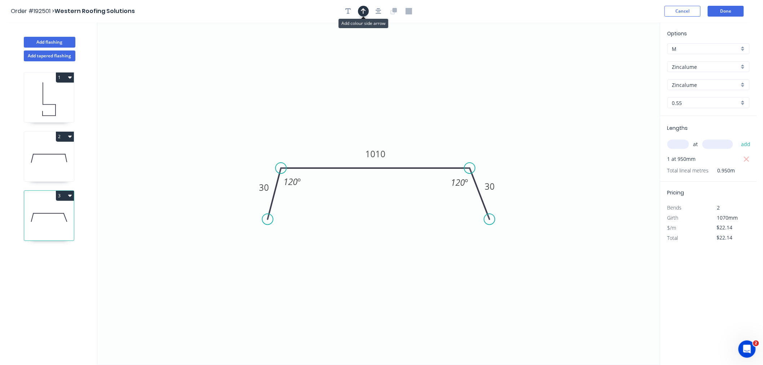
click at [361, 9] on icon "button" at bounding box center [363, 11] width 5 height 6
drag, startPoint x: 623, startPoint y: 56, endPoint x: 329, endPoint y: 137, distance: 304.8
click at [329, 137] on icon at bounding box center [329, 129] width 6 height 23
click at [329, 137] on icon at bounding box center [329, 128] width 6 height 23
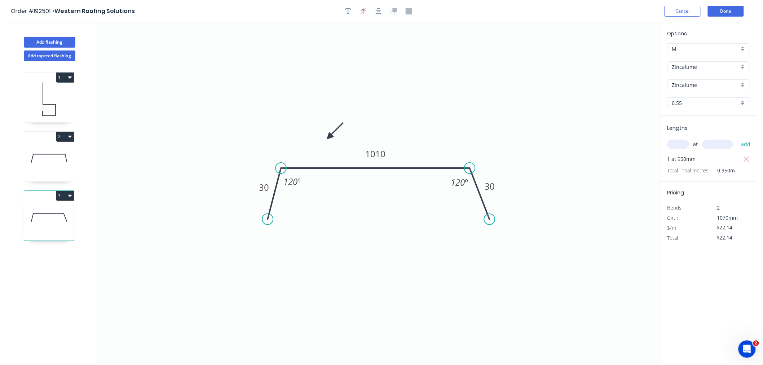
click at [329, 137] on icon at bounding box center [334, 130] width 21 height 21
click at [329, 137] on icon at bounding box center [337, 136] width 23 height 6
click at [329, 137] on icon at bounding box center [334, 142] width 21 height 21
click at [329, 137] on icon at bounding box center [323, 142] width 21 height 21
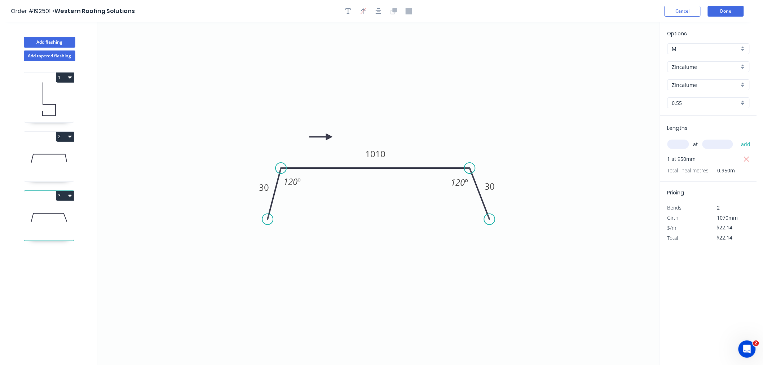
click at [329, 137] on icon at bounding box center [320, 136] width 23 height 6
click at [329, 137] on icon at bounding box center [323, 130] width 21 height 21
drag, startPoint x: 329, startPoint y: 137, endPoint x: 332, endPoint y: 141, distance: 5.0
click at [332, 141] on icon at bounding box center [331, 132] width 6 height 23
click at [47, 163] on icon at bounding box center [49, 158] width 50 height 46
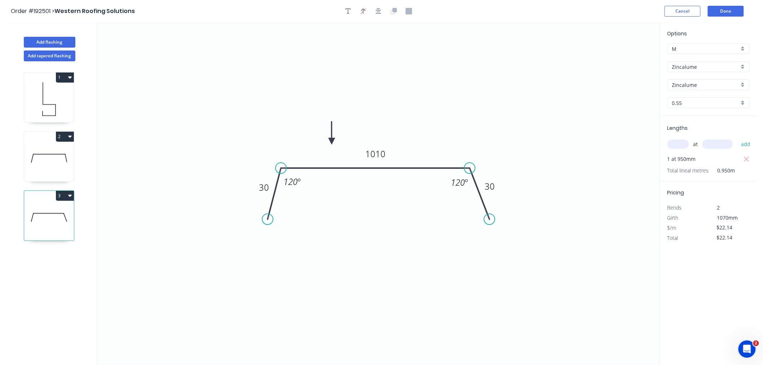
type input "$11.35"
type input "$23.84"
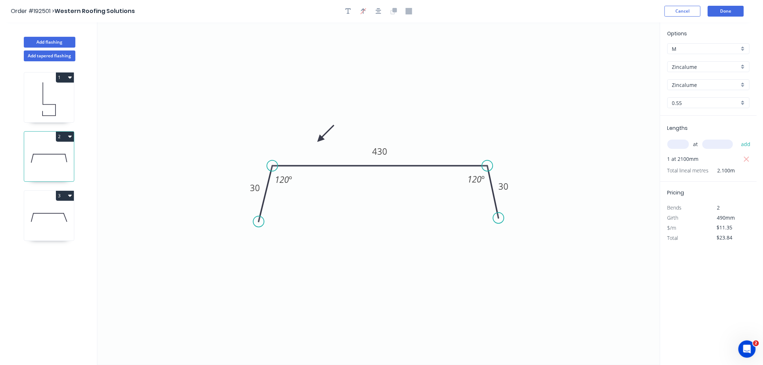
drag, startPoint x: 438, startPoint y: 124, endPoint x: 318, endPoint y: 142, distance: 121.4
click at [318, 142] on icon at bounding box center [325, 133] width 21 height 21
click at [318, 142] on icon at bounding box center [323, 136] width 21 height 21
click at [318, 142] on icon at bounding box center [325, 142] width 23 height 6
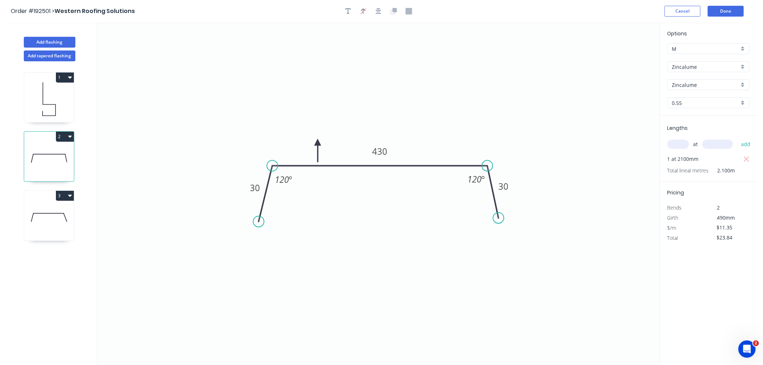
click at [318, 142] on icon at bounding box center [317, 150] width 6 height 23
click at [318, 142] on icon at bounding box center [309, 142] width 23 height 6
click at [318, 142] on icon at bounding box center [311, 136] width 21 height 21
click at [46, 222] on icon at bounding box center [49, 217] width 50 height 46
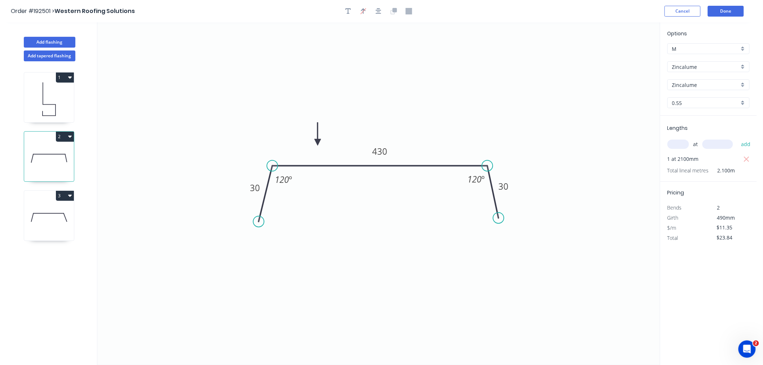
type input "$22.14"
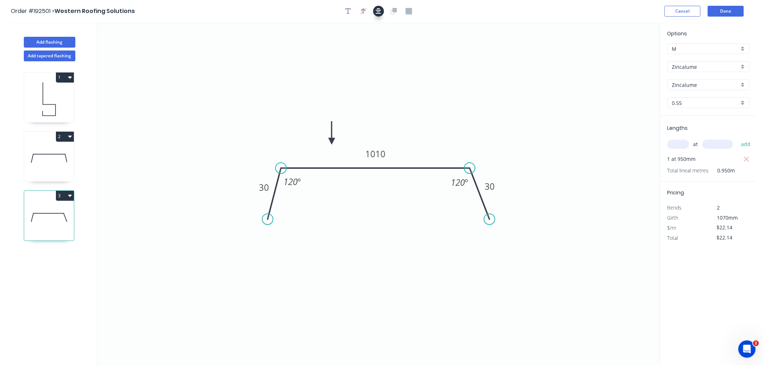
click at [378, 11] on icon "button" at bounding box center [379, 11] width 6 height 6
click at [53, 41] on button "Add flashing" at bounding box center [50, 42] width 52 height 11
type input "$0.00"
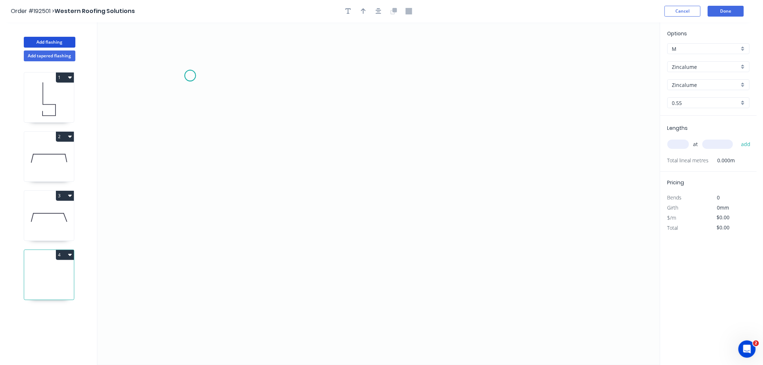
click at [190, 76] on icon "0" at bounding box center [378, 193] width 562 height 342
click at [196, 189] on icon "0" at bounding box center [378, 193] width 562 height 342
click at [314, 190] on icon "0 ?" at bounding box center [378, 193] width 562 height 342
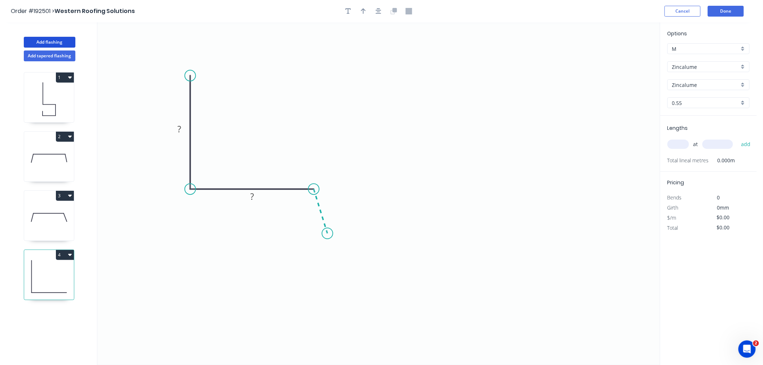
click at [327, 234] on icon "0 ? ?" at bounding box center [378, 193] width 562 height 342
click at [180, 130] on tspan "?" at bounding box center [180, 129] width 4 height 12
click at [433, 146] on icon "0 200 200 30 120 º" at bounding box center [378, 193] width 562 height 342
type input "$11.35"
drag, startPoint x: 329, startPoint y: 232, endPoint x: 334, endPoint y: 244, distance: 12.7
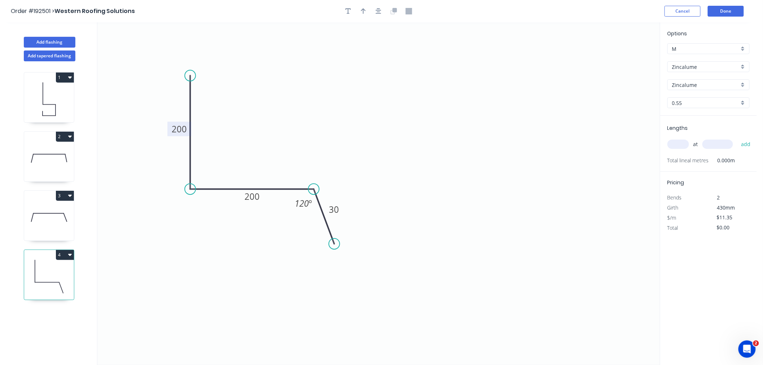
click at [334, 244] on circle at bounding box center [334, 243] width 11 height 11
click at [379, 12] on icon "button" at bounding box center [379, 11] width 6 height 6
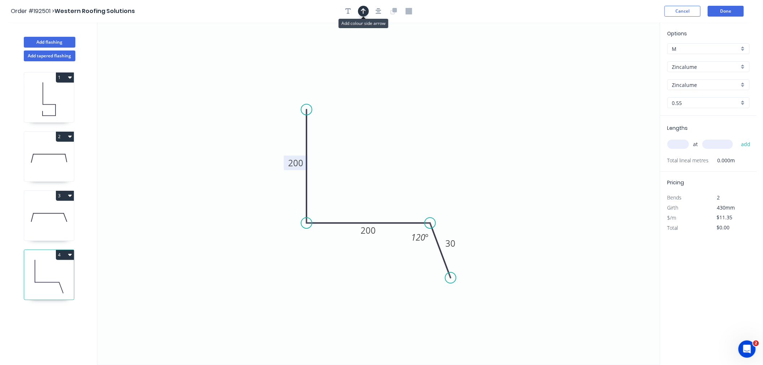
click at [363, 13] on icon "button" at bounding box center [363, 11] width 5 height 6
drag, startPoint x: 623, startPoint y: 56, endPoint x: 365, endPoint y: 170, distance: 282.4
click at [365, 170] on icon at bounding box center [365, 161] width 6 height 23
click at [365, 170] on icon at bounding box center [370, 164] width 21 height 21
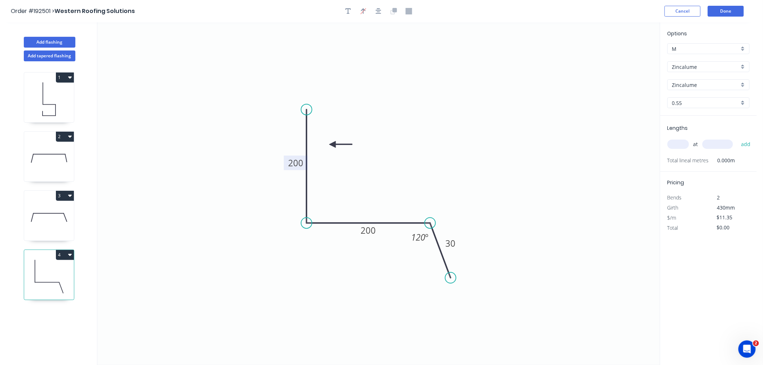
drag, startPoint x: 365, startPoint y: 170, endPoint x: 332, endPoint y: 145, distance: 41.5
click at [332, 145] on icon at bounding box center [340, 144] width 23 height 6
click at [681, 141] on input "text" at bounding box center [678, 143] width 22 height 9
type input "1"
type input "1010"
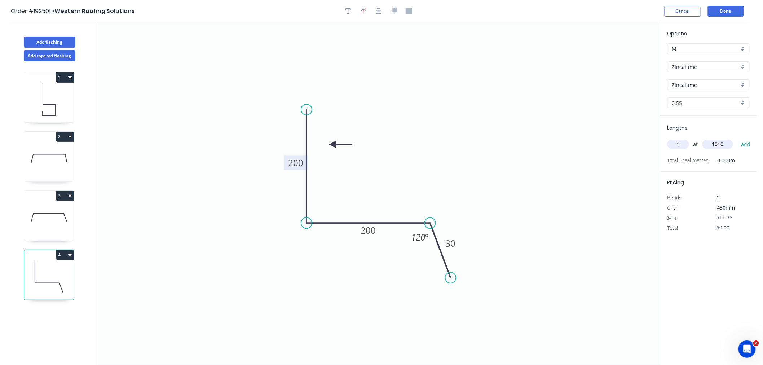
click at [737, 138] on button "add" at bounding box center [745, 144] width 17 height 12
type input "$11.46"
click at [64, 43] on button "Add flashing" at bounding box center [50, 42] width 52 height 11
type input "$0.00"
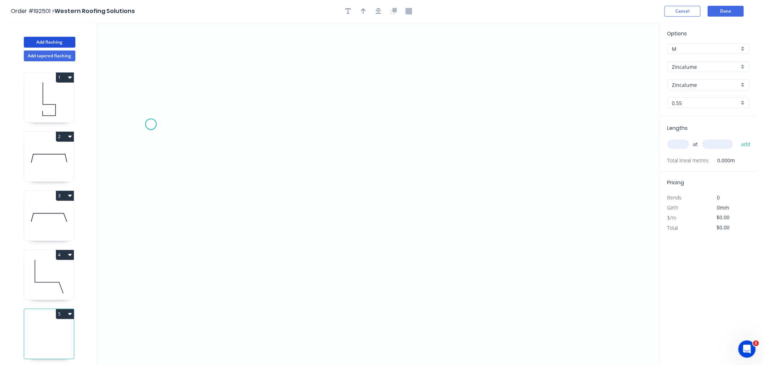
click at [151, 124] on icon "0" at bounding box center [378, 193] width 562 height 342
click at [150, 222] on icon "0" at bounding box center [378, 193] width 562 height 342
click at [340, 225] on icon "0 ?" at bounding box center [378, 193] width 562 height 342
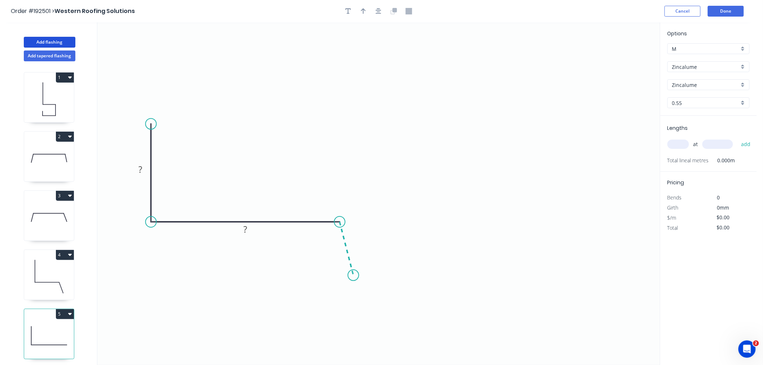
click at [353, 275] on icon "0 ? ?" at bounding box center [378, 193] width 562 height 342
click at [143, 174] on rect at bounding box center [140, 170] width 14 height 10
click at [314, 105] on icon "0 200 365 30 120 º" at bounding box center [378, 193] width 562 height 342
type input "$12.89"
drag, startPoint x: 381, startPoint y: 11, endPoint x: 376, endPoint y: 13, distance: 4.9
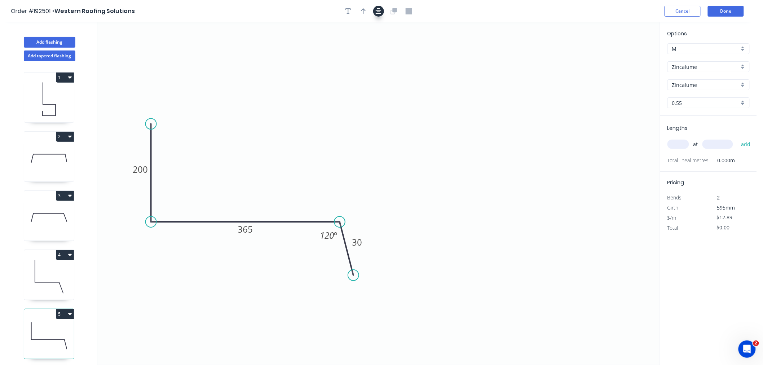
click at [381, 11] on button "button" at bounding box center [378, 11] width 11 height 11
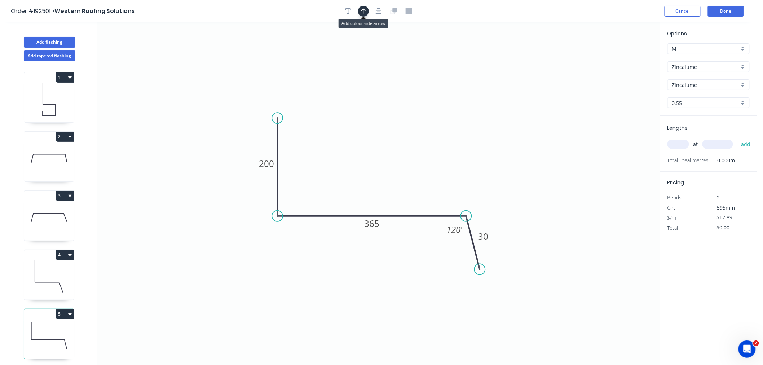
click at [365, 12] on icon "button" at bounding box center [363, 11] width 5 height 6
drag, startPoint x: 406, startPoint y: 132, endPoint x: 334, endPoint y: 190, distance: 92.1
click at [334, 190] on icon at bounding box center [334, 180] width 6 height 23
click at [678, 146] on input "text" at bounding box center [678, 143] width 22 height 9
type input "1"
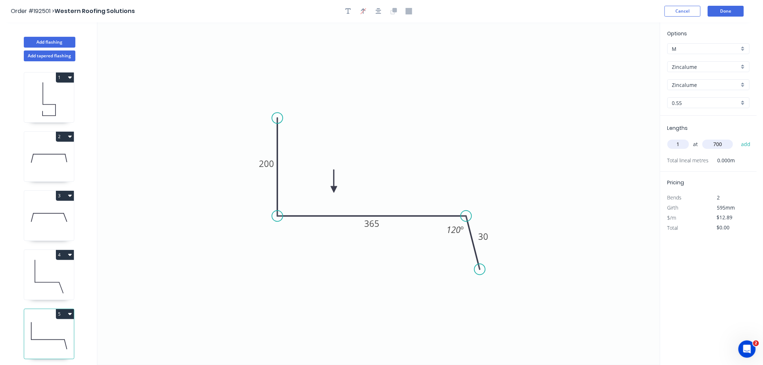
type input "700"
click at [737, 138] on button "add" at bounding box center [745, 144] width 17 height 12
type input "$12.89"
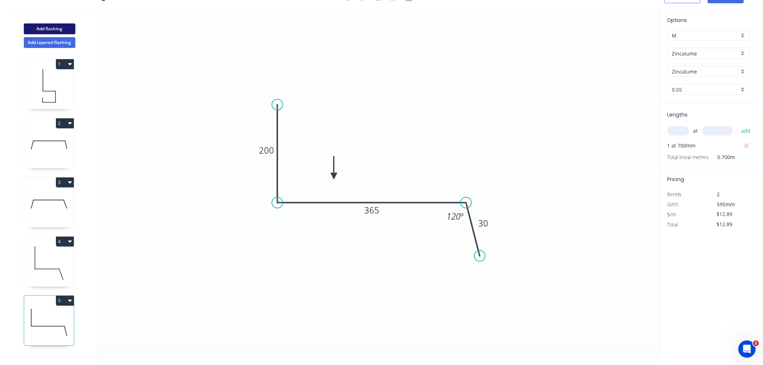
click at [54, 27] on button "Add flashing" at bounding box center [50, 28] width 52 height 11
type input "$0.00"
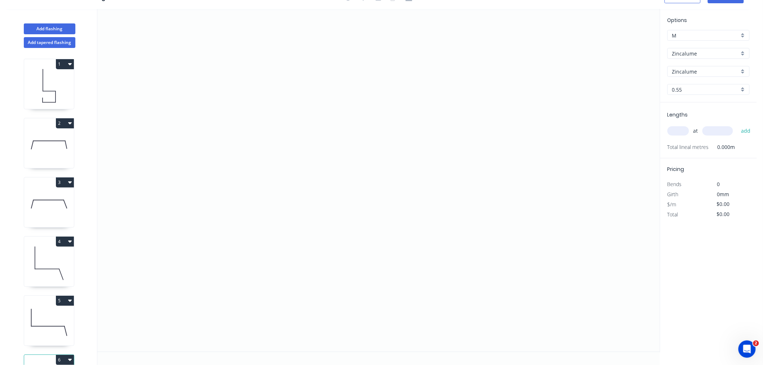
click at [680, 132] on input "text" at bounding box center [678, 130] width 22 height 9
type input "1"
type input "700"
click at [737, 125] on button "add" at bounding box center [745, 131] width 17 height 12
type input "3"
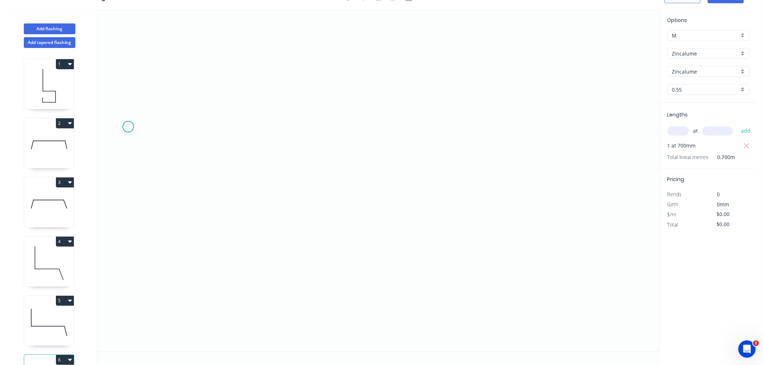
click at [128, 127] on icon "0" at bounding box center [378, 180] width 562 height 342
click at [124, 213] on icon "0" at bounding box center [378, 180] width 562 height 342
click at [263, 217] on icon "0 ?" at bounding box center [378, 180] width 562 height 342
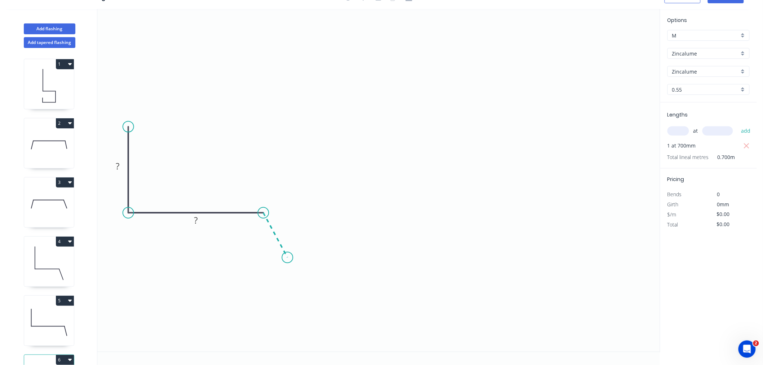
click at [287, 257] on icon "0 ? ?" at bounding box center [378, 180] width 562 height 342
click at [116, 167] on tspan "?" at bounding box center [118, 166] width 4 height 12
click at [294, 81] on icon "0 200 230 30 120 º" at bounding box center [378, 180] width 562 height 342
type input "$11.35"
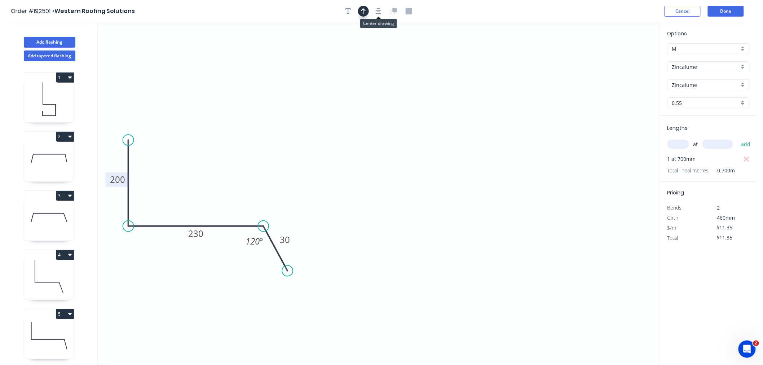
drag, startPoint x: 377, startPoint y: 11, endPoint x: 367, endPoint y: 11, distance: 10.5
click at [377, 11] on icon "button" at bounding box center [379, 11] width 6 height 6
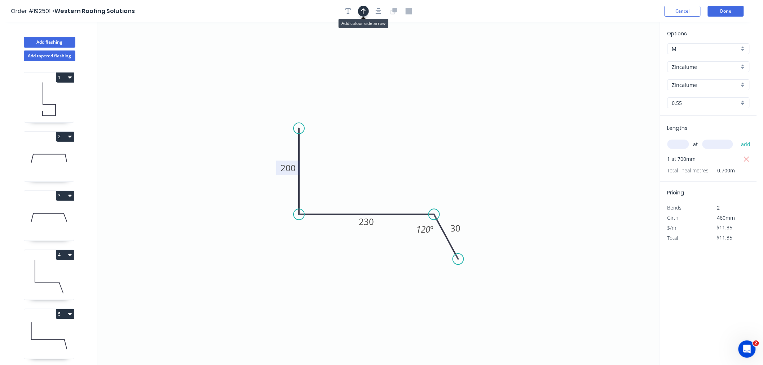
click at [363, 10] on icon "button" at bounding box center [363, 11] width 5 height 6
drag, startPoint x: 624, startPoint y: 59, endPoint x: 345, endPoint y: 195, distance: 310.3
click at [345, 195] on icon at bounding box center [345, 186] width 6 height 23
click at [37, 300] on icon at bounding box center [49, 276] width 50 height 46
type input "$11.46"
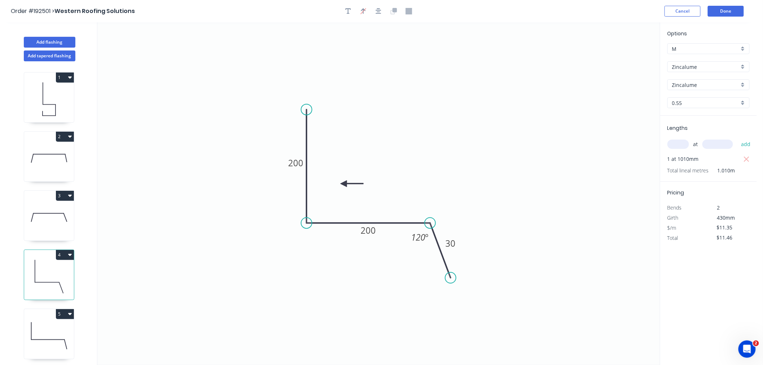
drag, startPoint x: 333, startPoint y: 145, endPoint x: 344, endPoint y: 184, distance: 40.3
click at [344, 184] on icon at bounding box center [351, 183] width 23 height 6
drag, startPoint x: 344, startPoint y: 184, endPoint x: 329, endPoint y: 142, distance: 44.7
click at [329, 142] on icon at bounding box center [337, 144] width 23 height 6
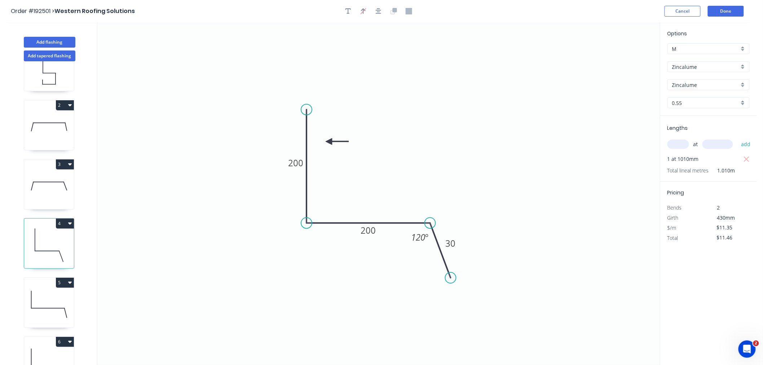
scroll to position [54, 0]
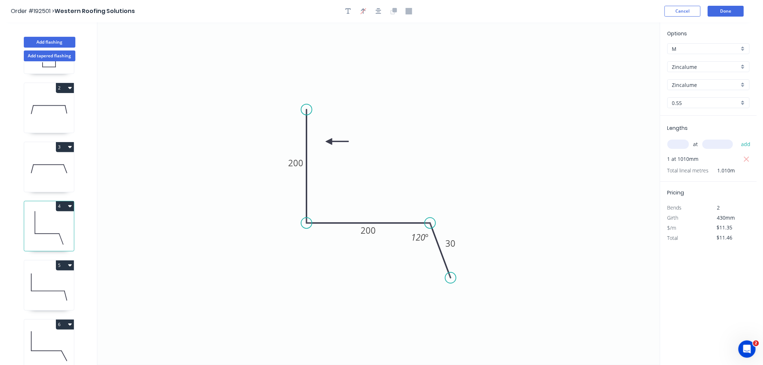
click at [54, 289] on icon at bounding box center [49, 287] width 50 height 46
type input "$12.89"
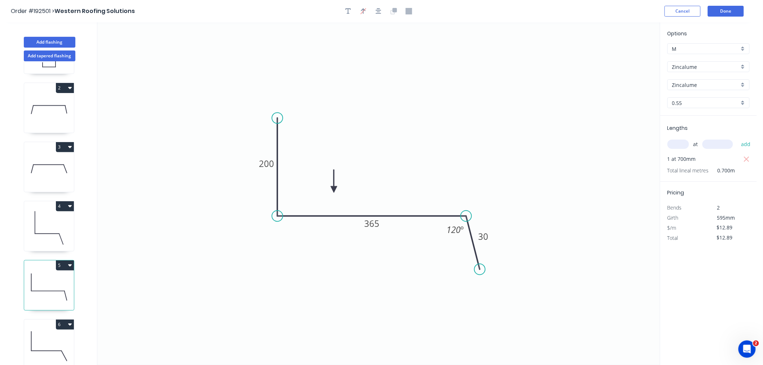
click at [45, 339] on icon at bounding box center [49, 346] width 50 height 46
type input "$11.35"
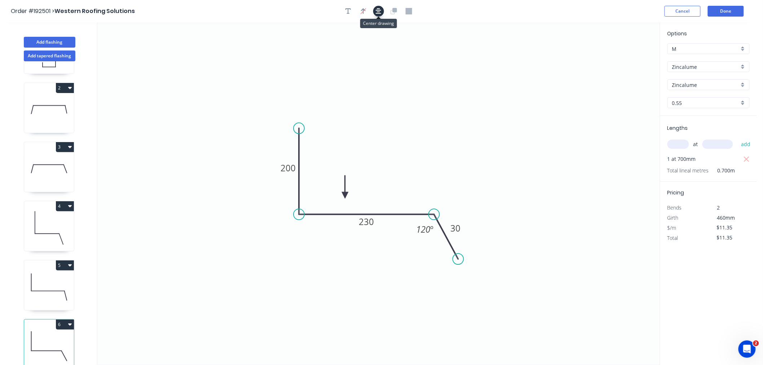
click at [376, 12] on icon "button" at bounding box center [379, 11] width 6 height 6
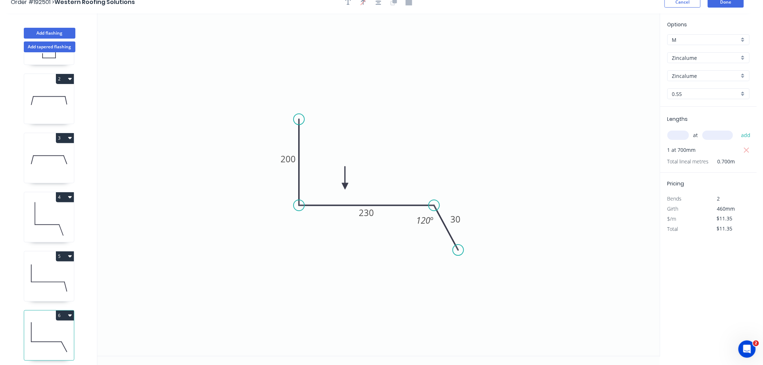
scroll to position [13, 0]
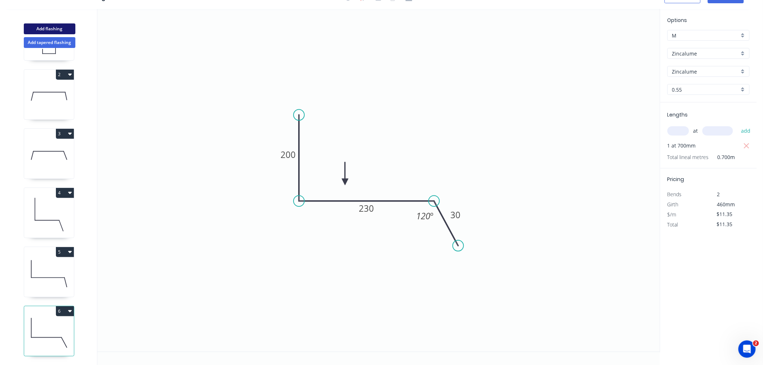
click at [47, 27] on button "Add flashing" at bounding box center [50, 28] width 52 height 11
type input "$0.00"
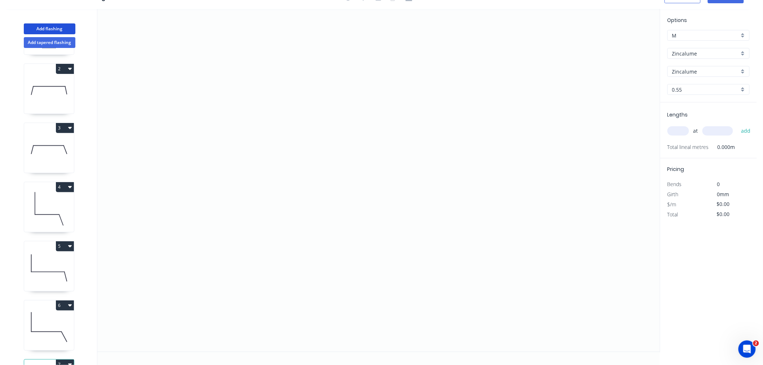
scroll to position [114, 0]
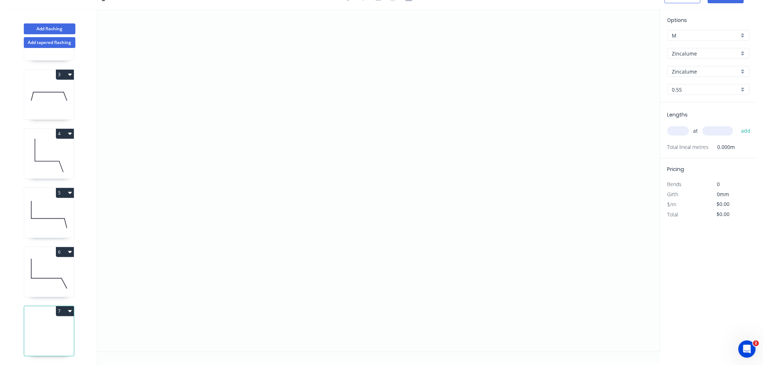
click at [681, 132] on input "text" at bounding box center [678, 130] width 22 height 9
type input "8"
type input "250"
click at [737, 125] on button "add" at bounding box center [745, 131] width 17 height 12
click at [134, 168] on icon "0" at bounding box center [378, 180] width 562 height 342
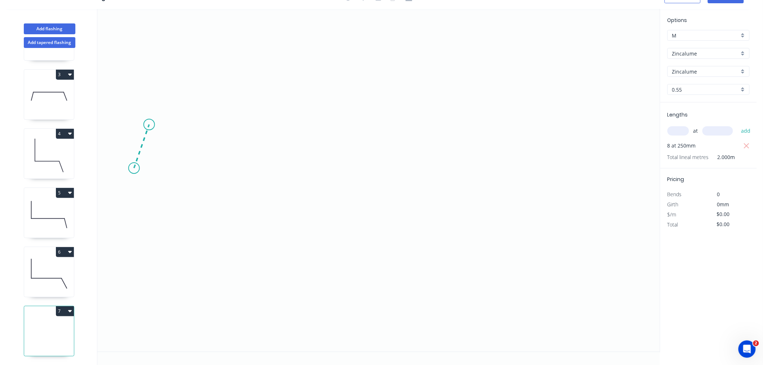
click at [149, 124] on icon at bounding box center [141, 146] width 15 height 44
click at [325, 127] on icon "0 ?" at bounding box center [378, 180] width 562 height 342
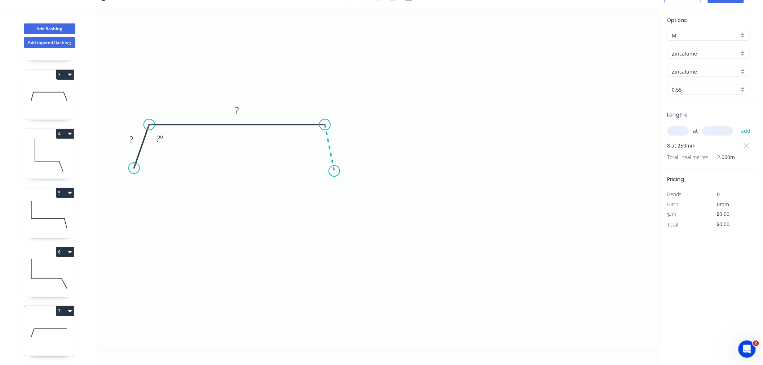
click at [334, 171] on icon "0 ? ? ? º" at bounding box center [378, 180] width 562 height 342
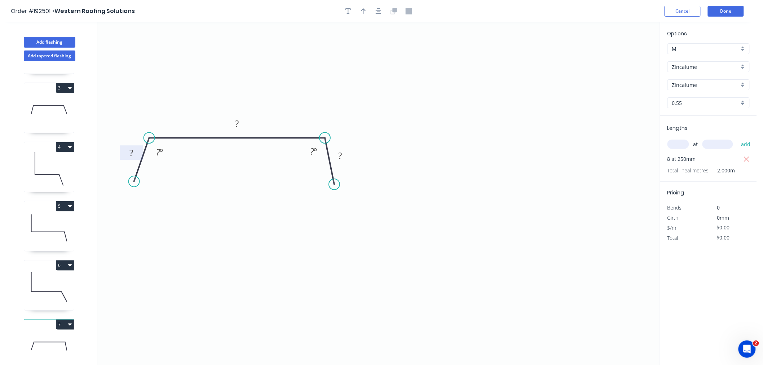
click at [132, 157] on tspan "?" at bounding box center [131, 153] width 4 height 12
click at [239, 68] on icon "0 30 630 30 120 º 120 º" at bounding box center [378, 193] width 562 height 342
type input "$15.98"
type input "$127.84"
click at [381, 12] on icon "button" at bounding box center [379, 11] width 6 height 6
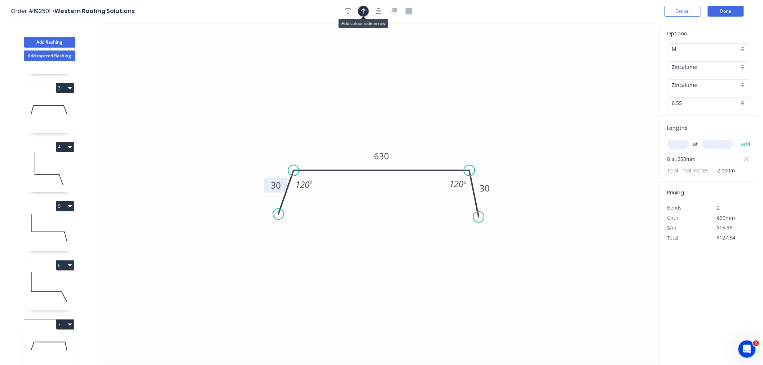
click at [365, 10] on icon "button" at bounding box center [363, 11] width 5 height 6
drag, startPoint x: 622, startPoint y: 55, endPoint x: 326, endPoint y: 143, distance: 308.5
click at [326, 143] on icon at bounding box center [326, 135] width 6 height 23
click at [383, 9] on button "button" at bounding box center [378, 11] width 11 height 11
click at [513, 15] on div "Order #192501 > Western Roofing Solutions Cancel Done" at bounding box center [378, 11] width 735 height 11
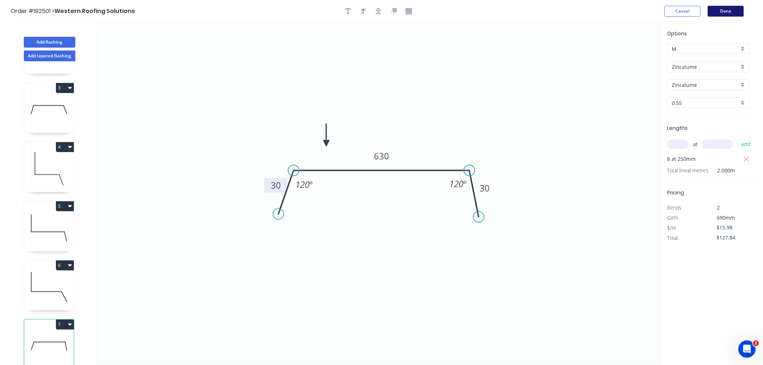
click at [726, 9] on button "Done" at bounding box center [726, 11] width 36 height 11
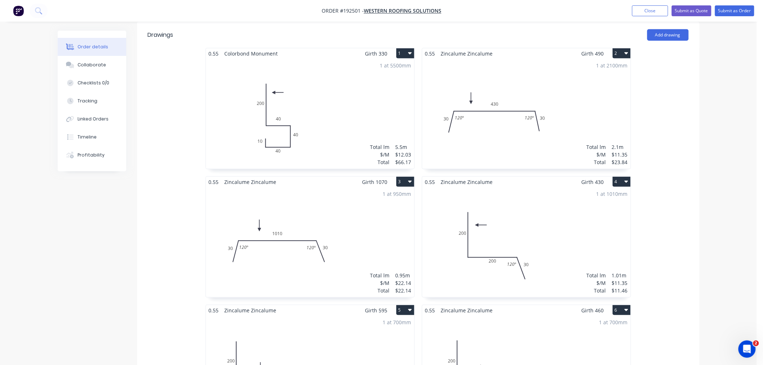
scroll to position [240, 0]
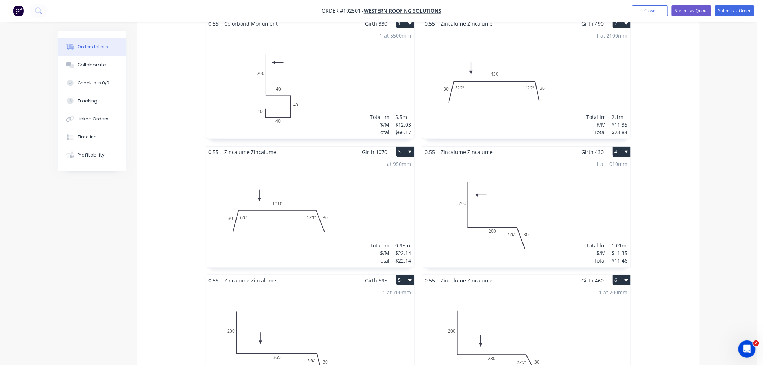
click at [717, 220] on div "Order details Collaborate Checklists 0/0 Tracking Linked Orders Timeline Profit…" at bounding box center [378, 262] width 757 height 1005
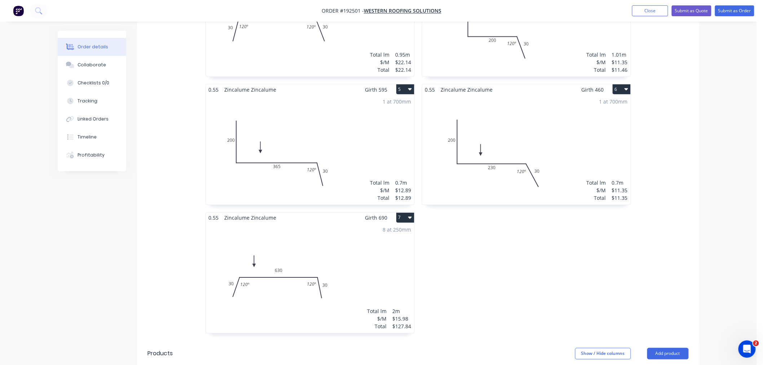
scroll to position [400, 0]
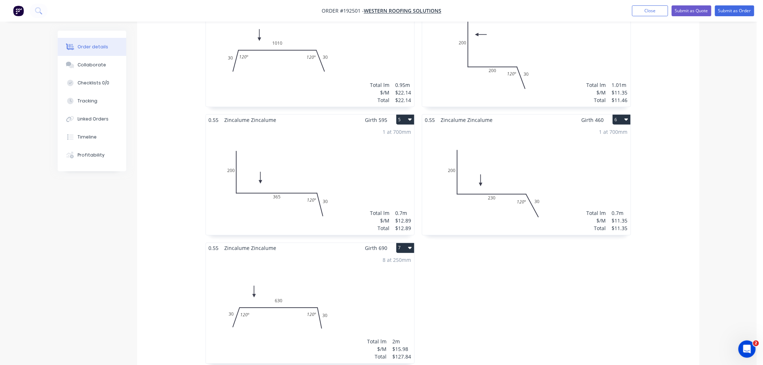
click at [668, 236] on div "0.55 Colorbond Monument Girth 330 1 0 10 40 40 40 200 0 10 40 40 40 200 1 at 55…" at bounding box center [418, 114] width 562 height 513
click at [706, 270] on div "Order details Collaborate Checklists 0/0 Tracking Linked Orders Timeline Profit…" at bounding box center [378, 102] width 757 height 1005
click at [678, 251] on div "0.55 Colorbond Monument Girth 330 1 0 10 40 40 40 200 0 10 40 40 40 200 1 at 55…" at bounding box center [418, 114] width 562 height 513
click at [686, 296] on div "0.55 Colorbond Monument Girth 330 1 0 10 40 40 40 200 0 10 40 40 40 200 1 at 55…" at bounding box center [418, 114] width 562 height 513
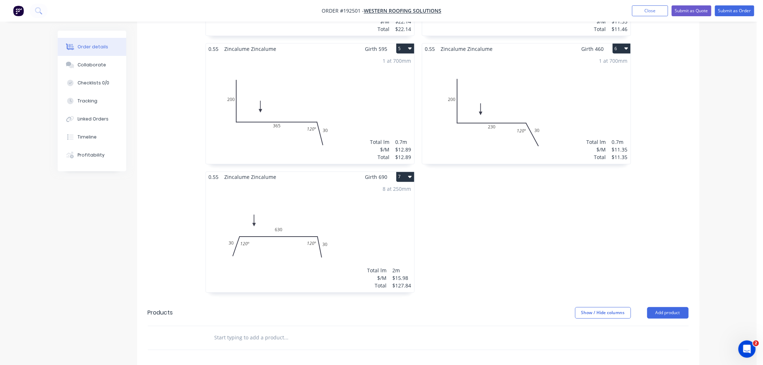
scroll to position [470, 0]
click at [661, 226] on div "0.55 Colorbond Monument Girth 330 1 0 10 40 40 40 200 0 10 40 40 40 200 1 at 55…" at bounding box center [418, 44] width 562 height 513
click at [664, 219] on div "0.55 Colorbond Monument Girth 330 1 0 10 40 40 40 200 0 10 40 40 40 200 1 at 55…" at bounding box center [418, 44] width 562 height 513
click at [611, 225] on div "0.55 Zincalume Zincalume Girth 490 2 0 30 430 30 120 º 120 º 0 30 430 30 120 º …" at bounding box center [526, 44] width 216 height 513
click at [671, 234] on div "0.55 Colorbond Monument Girth 330 1 0 10 40 40 40 200 0 10 40 40 40 200 1 at 55…" at bounding box center [418, 44] width 562 height 513
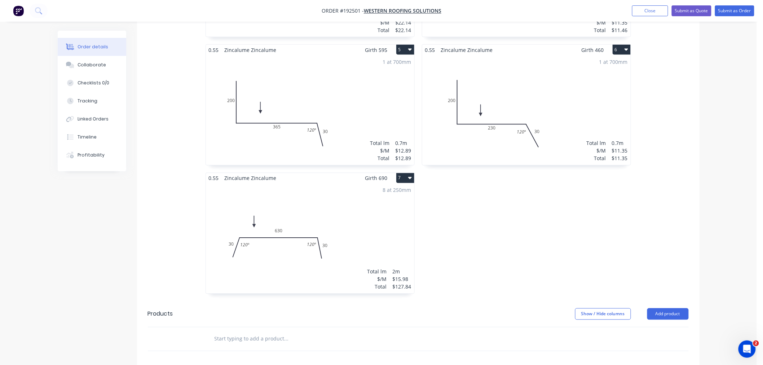
click at [654, 220] on div "0.55 Colorbond Monument Girth 330 1 0 10 40 40 40 200 0 10 40 40 40 200 1 at 55…" at bounding box center [418, 44] width 562 height 513
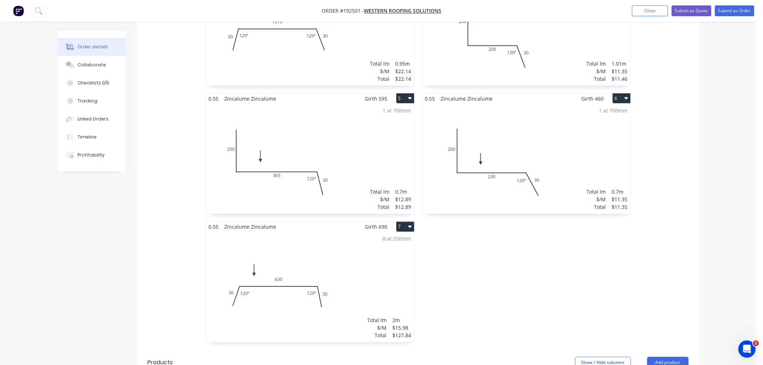
scroll to position [390, 0]
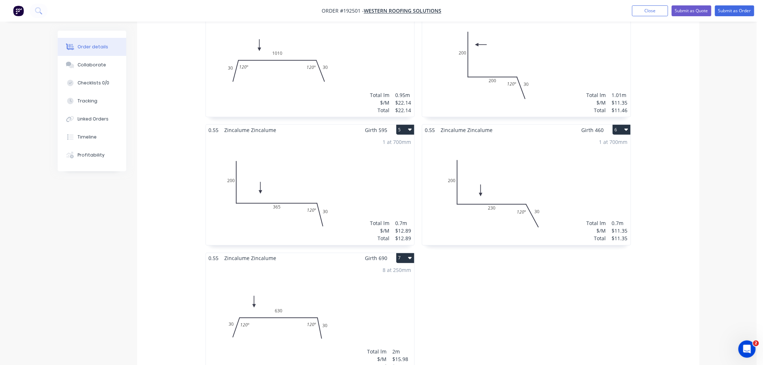
click at [680, 270] on div "0.55 Colorbond Monument Girth 330 1 0 10 40 40 40 200 0 10 40 40 40 200 1 at 55…" at bounding box center [418, 124] width 562 height 513
click at [675, 289] on div "0.55 Colorbond Monument Girth 330 1 0 10 40 40 40 200 0 10 40 40 40 200 1 at 55…" at bounding box center [418, 124] width 562 height 513
click at [567, 305] on div "0.55 Zincalume Zincalume Girth 490 2 0 30 430 30 120 º 120 º 0 30 430 30 120 º …" at bounding box center [526, 124] width 216 height 513
click at [724, 230] on div "Order details Collaborate Checklists 0/0 Tracking Linked Orders Timeline Profit…" at bounding box center [378, 112] width 757 height 1005
click at [697, 239] on div "0.55 Colorbond Monument Girth 330 1 0 10 40 40 40 200 0 10 40 40 40 200 1 at 55…" at bounding box center [418, 124] width 562 height 513
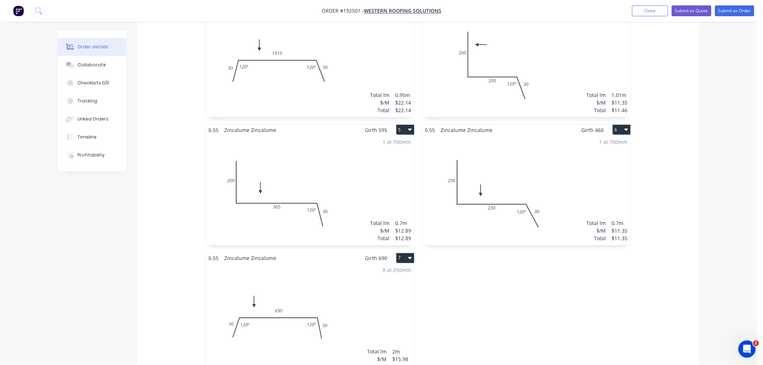
click at [697, 251] on div "0.55 Colorbond Monument Girth 330 1 0 10 40 40 40 200 0 10 40 40 40 200 1 at 55…" at bounding box center [418, 124] width 562 height 513
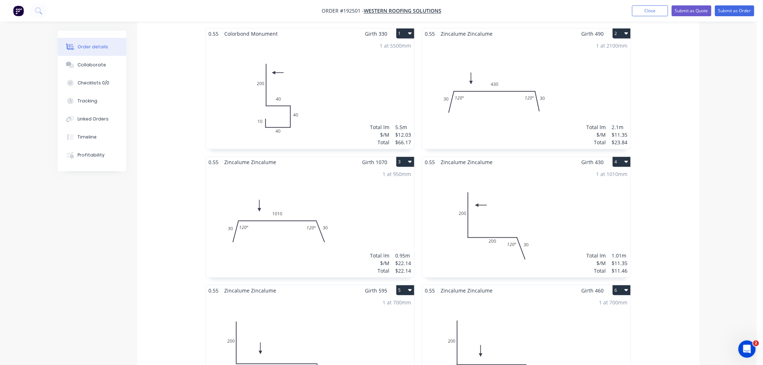
scroll to position [150, 0]
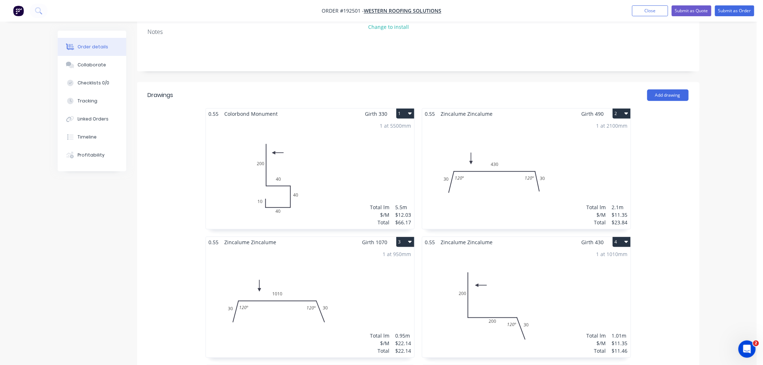
click at [333, 173] on div "1 at 5500mm Total lm $/M Total 5.5m $12.03 $66.17" at bounding box center [310, 174] width 208 height 110
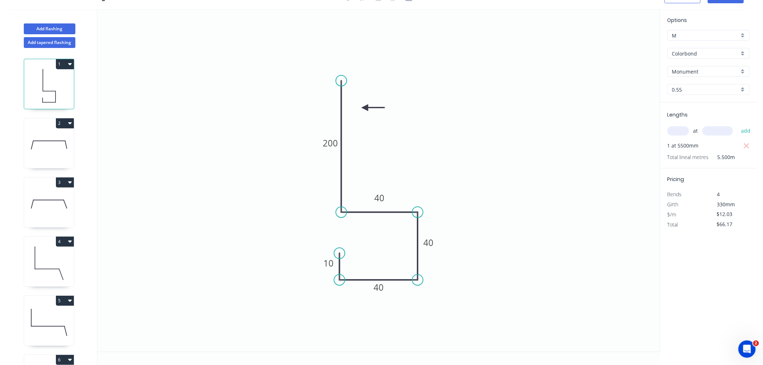
scroll to position [13, 0]
drag, startPoint x: 344, startPoint y: 77, endPoint x: 344, endPoint y: 57, distance: 20.5
click at [344, 57] on circle at bounding box center [341, 57] width 11 height 11
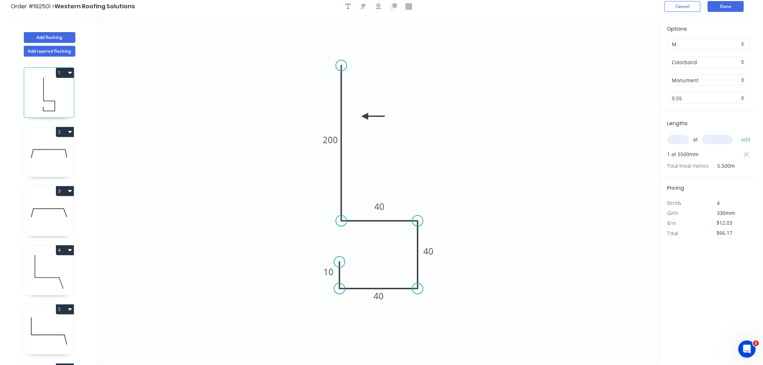
scroll to position [0, 0]
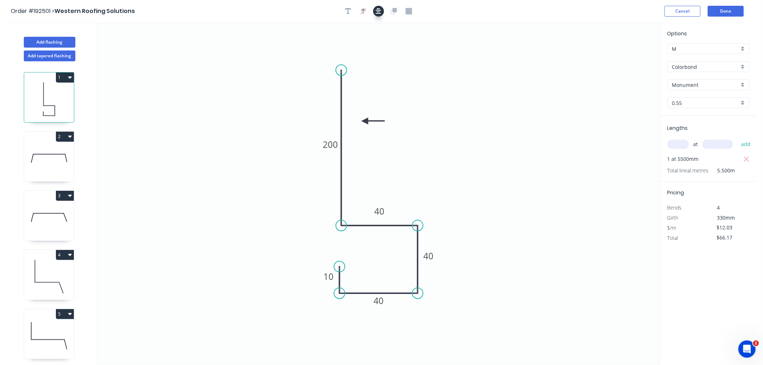
click at [379, 10] on icon "button" at bounding box center [379, 11] width 6 height 6
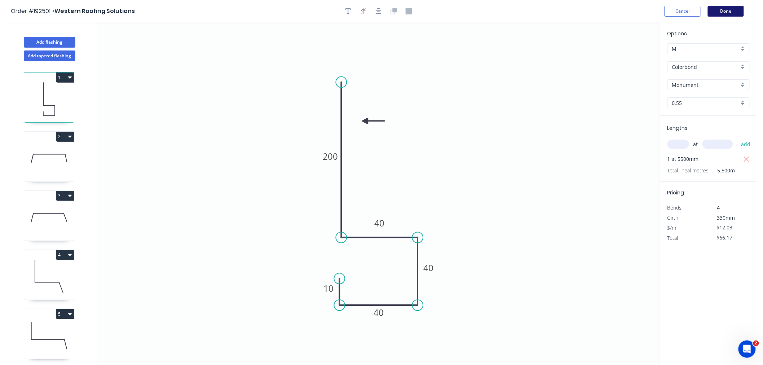
click at [733, 9] on button "Done" at bounding box center [726, 11] width 36 height 11
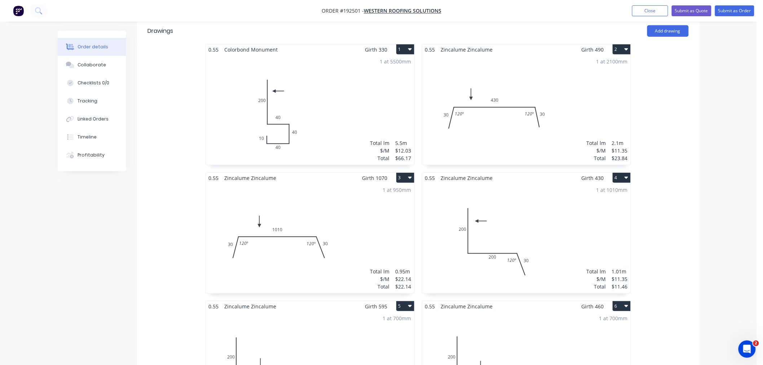
scroll to position [240, 0]
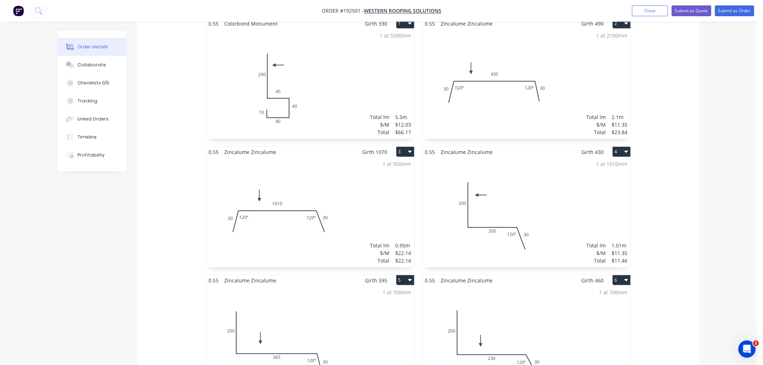
click at [678, 186] on div "0.55 Colorbond Monument Girth 330 1 0 10 40 40 40 200 0 10 40 40 40 200 1 at 55…" at bounding box center [418, 274] width 562 height 513
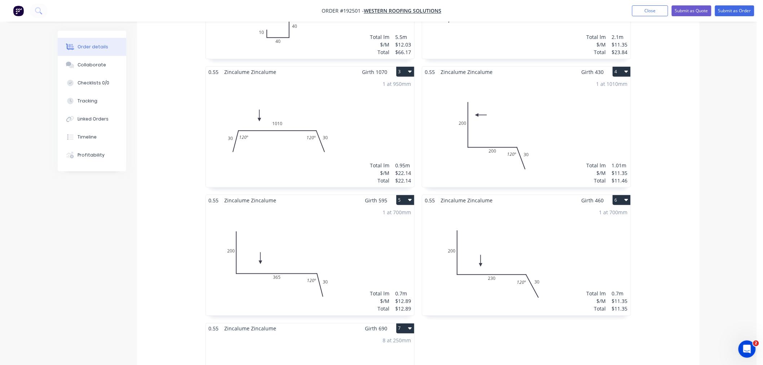
click at [679, 227] on div "0.55 Colorbond Monument Girth 330 1 0 10 40 40 40 200 0 10 40 40 40 200 1 at 55…" at bounding box center [418, 194] width 562 height 513
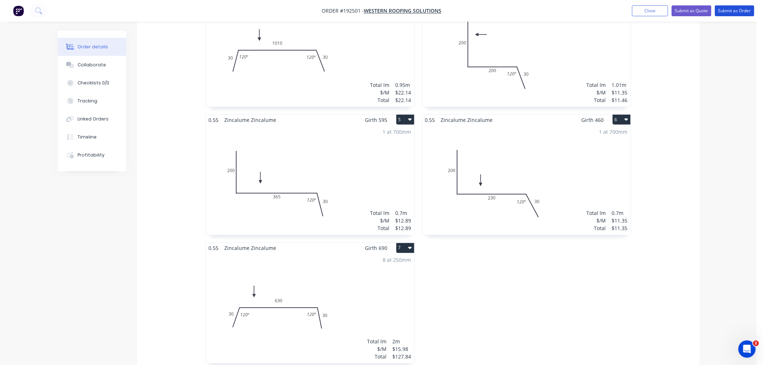
drag, startPoint x: 741, startPoint y: 12, endPoint x: 737, endPoint y: 41, distance: 29.4
click at [741, 11] on button "Submit as Order" at bounding box center [734, 10] width 39 height 11
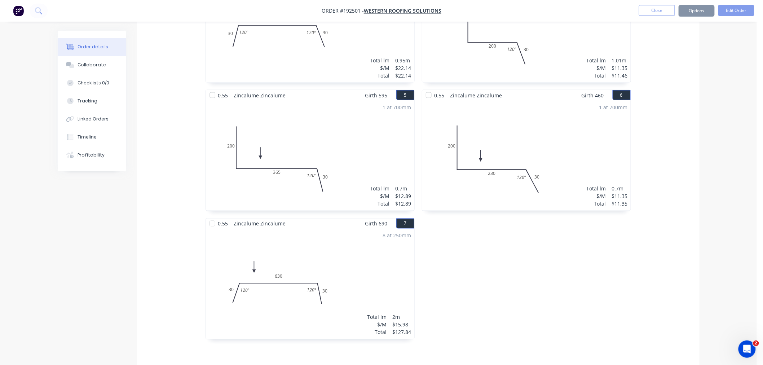
scroll to position [0, 0]
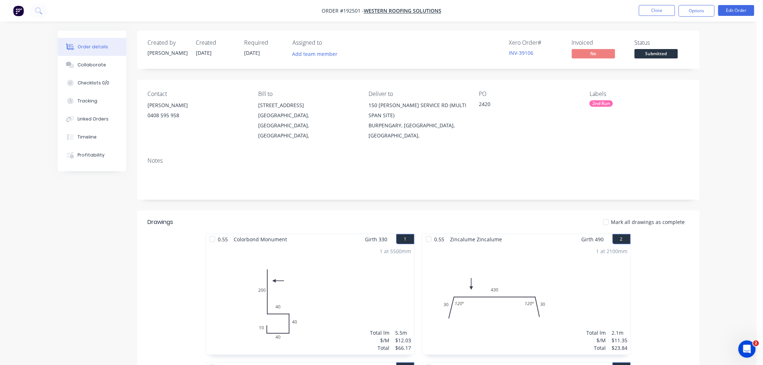
click at [697, 15] on button "Options" at bounding box center [696, 11] width 36 height 12
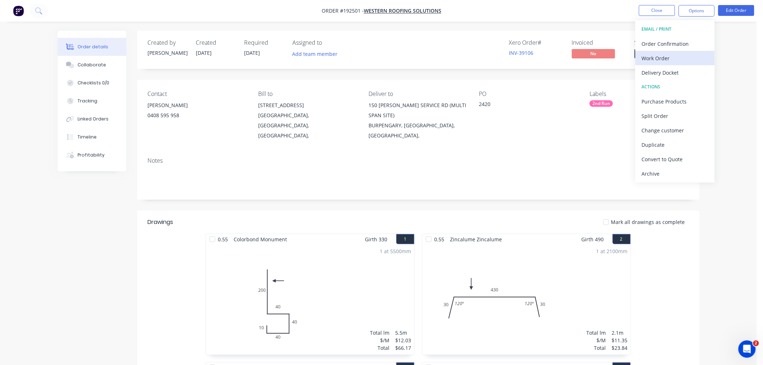
click at [698, 58] on div "Work Order" at bounding box center [675, 58] width 66 height 10
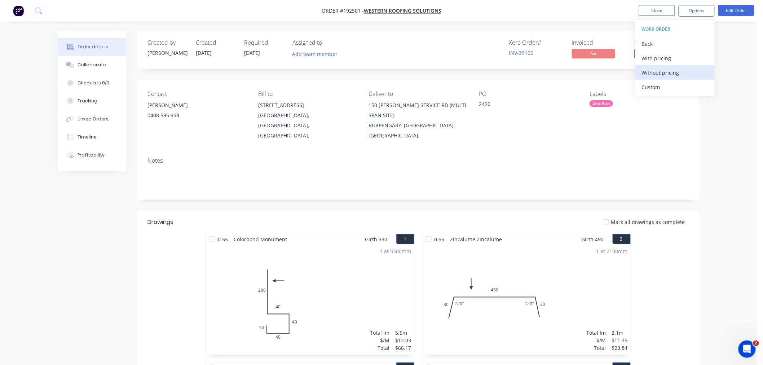
click at [693, 73] on div "Without pricing" at bounding box center [675, 72] width 66 height 10
click at [741, 4] on nav "Order #192501 - Western Roofing Solutions Close Options Edit Order" at bounding box center [381, 11] width 763 height 22
click at [743, 9] on button "Edit Order" at bounding box center [736, 10] width 36 height 11
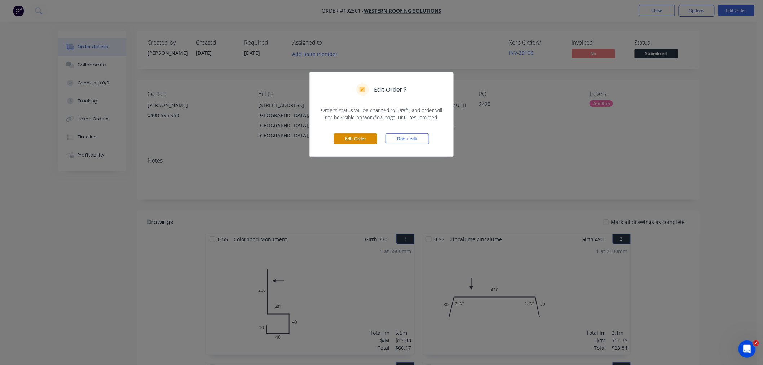
click at [349, 136] on button "Edit Order" at bounding box center [355, 138] width 43 height 11
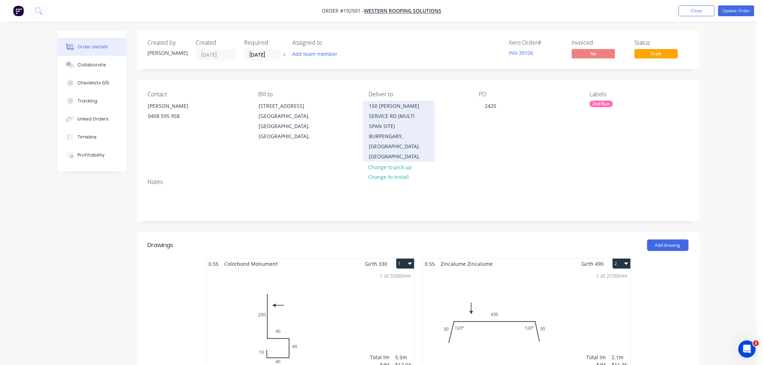
click at [390, 122] on div "150 BRUCE H'WAY SERVICE RD (MULTI SPAN SITE)" at bounding box center [399, 116] width 60 height 30
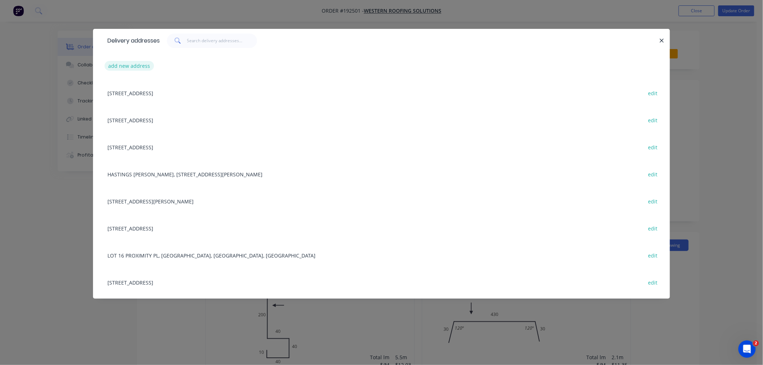
click at [128, 64] on button "add new address" at bounding box center [129, 66] width 49 height 10
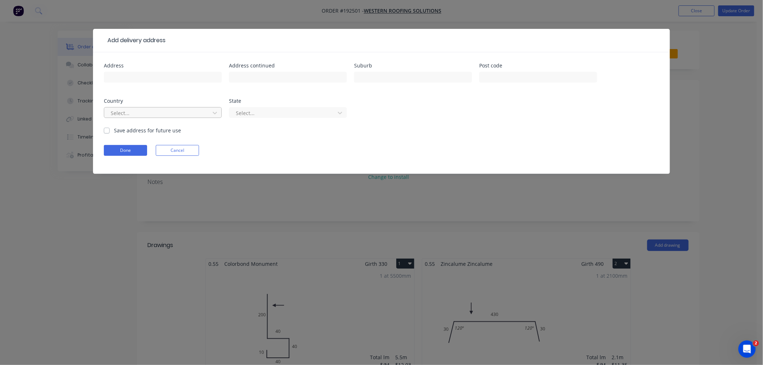
click at [145, 115] on div at bounding box center [158, 112] width 96 height 9
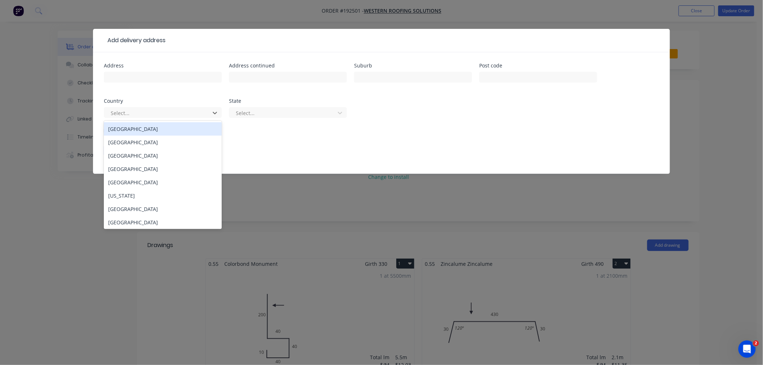
click at [150, 129] on div "[GEOGRAPHIC_DATA]" at bounding box center [163, 128] width 118 height 13
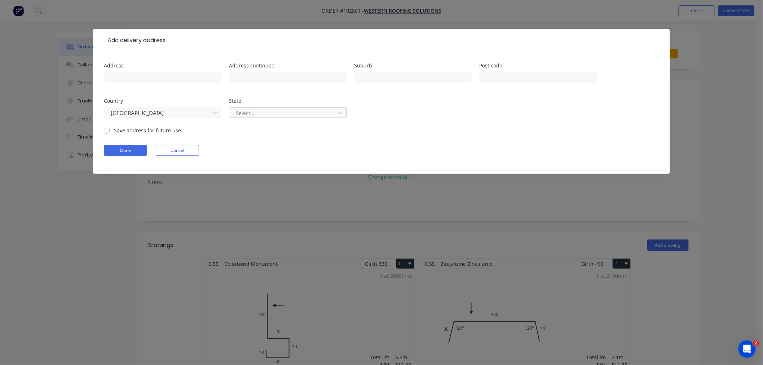
click at [250, 114] on div at bounding box center [283, 112] width 96 height 9
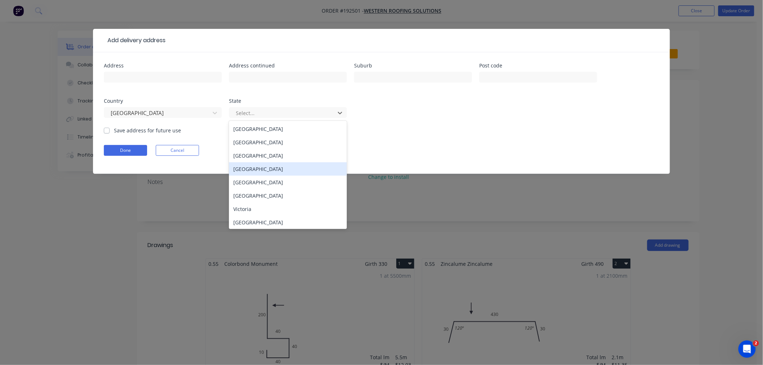
click at [262, 170] on div "[GEOGRAPHIC_DATA]" at bounding box center [288, 168] width 118 height 13
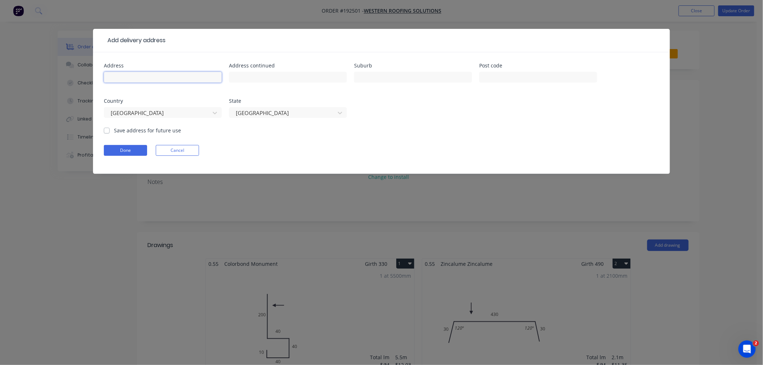
click at [152, 76] on input "text" at bounding box center [163, 77] width 118 height 11
paste input "150 Bruce Hwy Eastern Service Rd, Burpengary East QLD 4505"
type input "150 Bruce Hwy Eastern Service Rd, Burpengary East QLD"
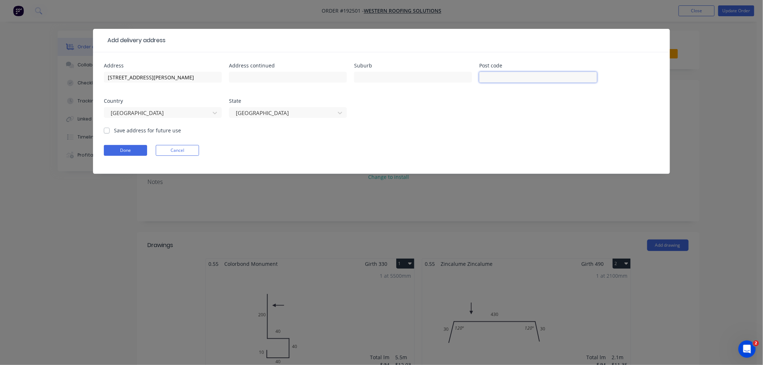
paste input "4505"
type input "4505"
click at [172, 76] on input "150 Bruce Hwy Eastern Service Rd, Burpengary East QLD" at bounding box center [163, 77] width 118 height 11
click at [189, 76] on input "150 Bruce Hwy Eastern Service Rd, Burpengary East QLD" at bounding box center [163, 77] width 118 height 11
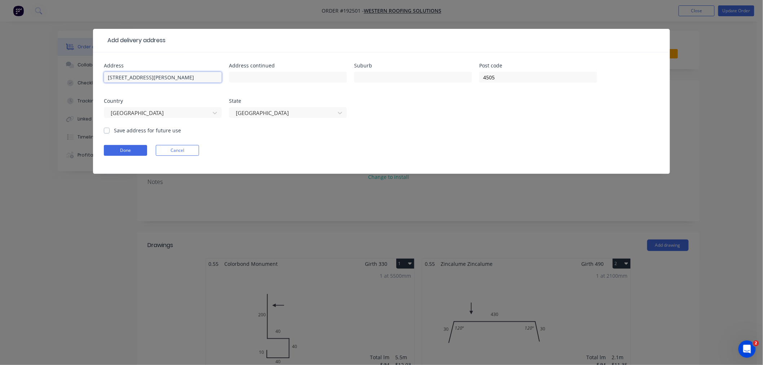
drag, startPoint x: 190, startPoint y: 74, endPoint x: 205, endPoint y: 79, distance: 15.2
click at [205, 79] on input "150 Bruce Hwy Eastern Service Rd, Burpengary East QLD" at bounding box center [163, 77] width 118 height 11
type input "150 Bruce Hwy Eastern Service Rd, QLD"
click at [369, 74] on input "text" at bounding box center [413, 77] width 118 height 11
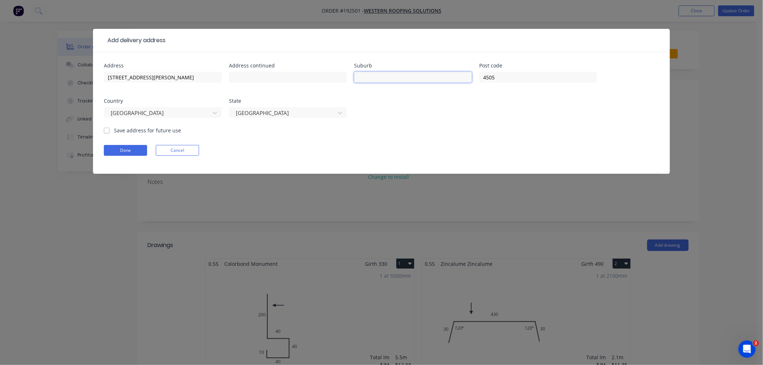
paste input "Burpengary East"
type input "Burpengary East"
click at [203, 77] on input "150 Bruce Hwy Eastern Service Rd, QLD" at bounding box center [163, 77] width 118 height 11
type input "150 Bruce Hwy Eastern Service Rd"
click at [249, 72] on input "text" at bounding box center [288, 77] width 118 height 11
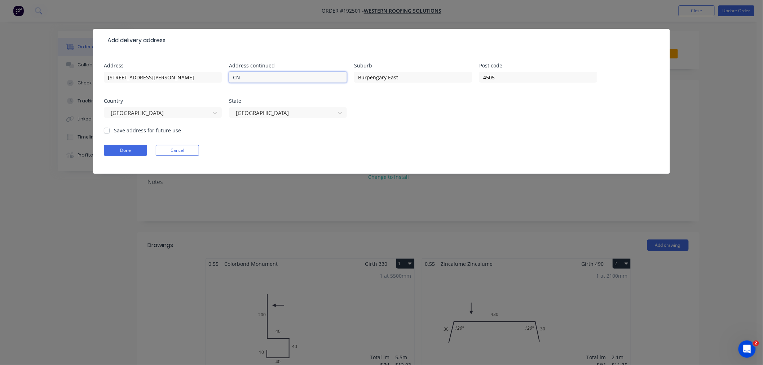
type input "C"
type input "(CNR FOSTER RD)"
click at [424, 136] on form "Address 150 Bruce Hwy Eastern Service Rd Address continued (CNR FOSTER RD) Subu…" at bounding box center [381, 118] width 555 height 111
click at [422, 75] on input "Burpengary East" at bounding box center [413, 77] width 118 height 11
click at [249, 151] on div "Done Cancel" at bounding box center [381, 150] width 555 height 11
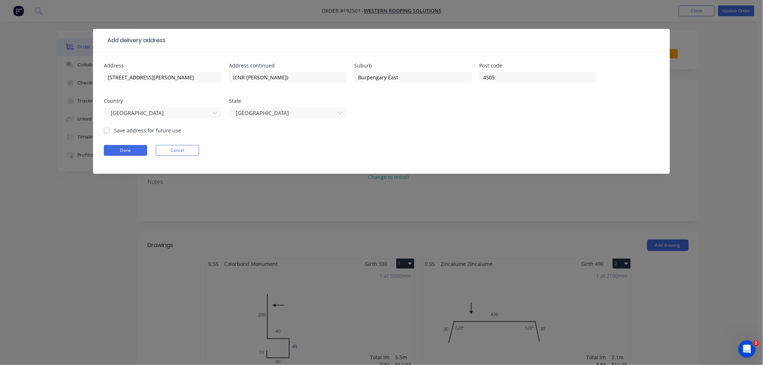
click at [370, 127] on form "Address 150 Bruce Hwy Eastern Service Rd Address continued (CNR FOSTER RD) Subu…" at bounding box center [381, 118] width 555 height 111
click at [278, 149] on div "Done Cancel" at bounding box center [381, 150] width 555 height 11
click at [127, 155] on button "Done" at bounding box center [125, 150] width 43 height 11
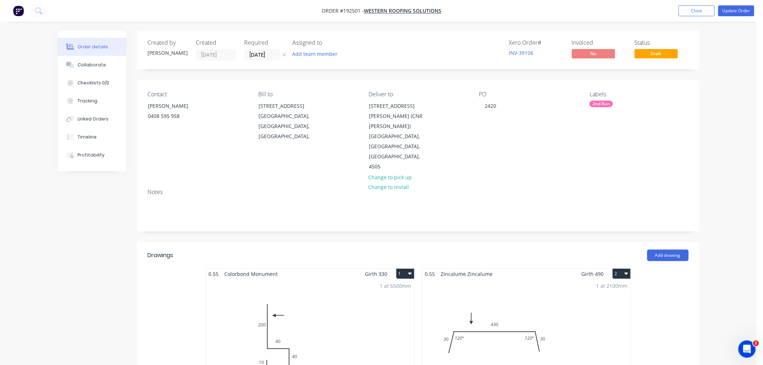
click at [736, 8] on button "Update Order" at bounding box center [736, 10] width 36 height 11
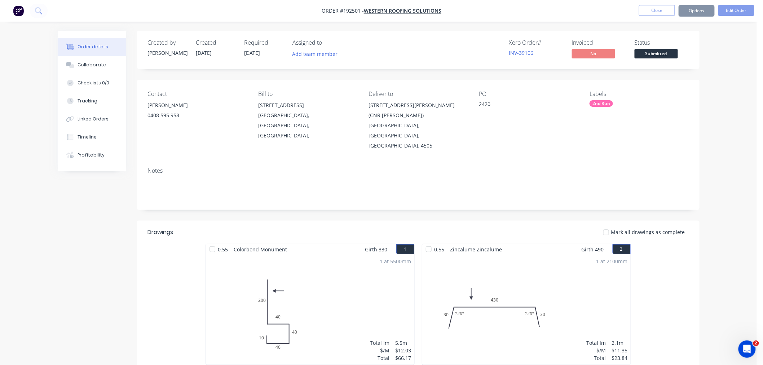
click at [694, 11] on button "Options" at bounding box center [696, 11] width 36 height 12
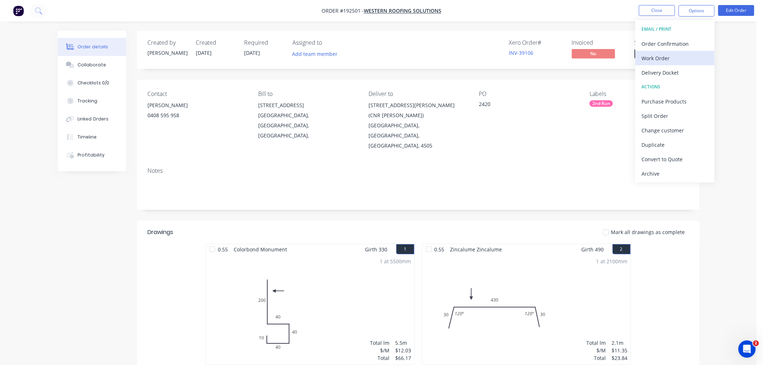
click at [692, 54] on div "Work Order" at bounding box center [675, 58] width 66 height 10
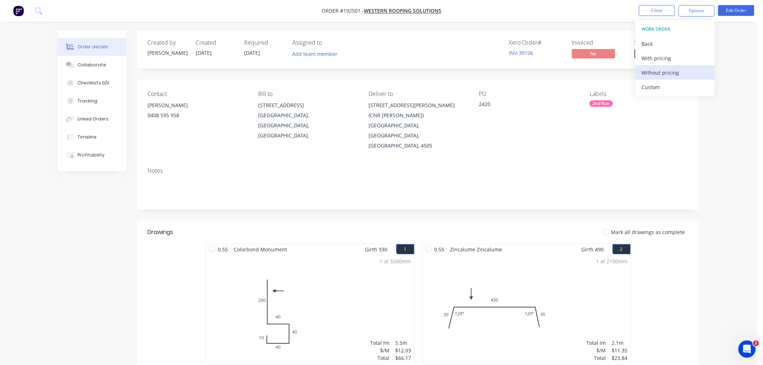
click at [689, 70] on div "Without pricing" at bounding box center [675, 72] width 66 height 10
click at [655, 6] on button "Close" at bounding box center [657, 10] width 36 height 11
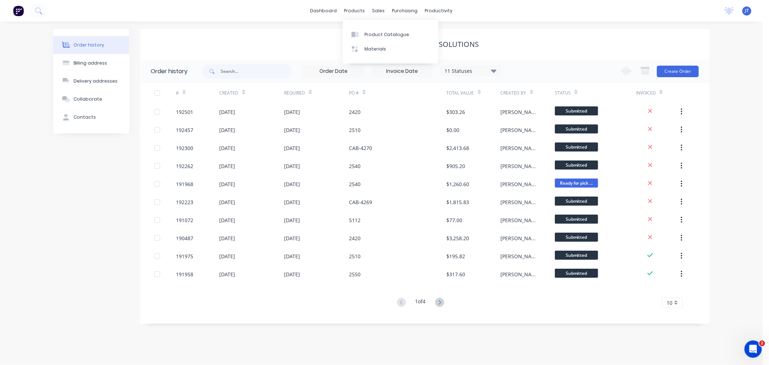
click at [250, 16] on div "dashboard products sales purchasing productivity dashboard products Product Cat…" at bounding box center [381, 11] width 763 height 22
click at [393, 48] on div "Customers" at bounding box center [404, 49] width 26 height 6
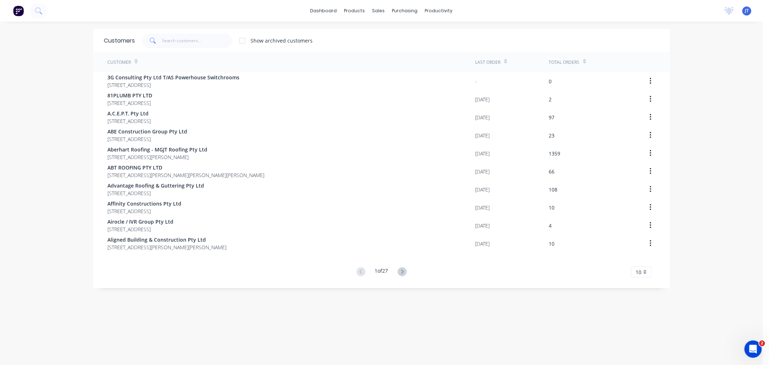
click at [36, 78] on div "dashboard products sales purchasing productivity dashboard products Product Cat…" at bounding box center [381, 182] width 763 height 365
click at [49, 103] on div "dashboard products sales purchasing productivity dashboard products Product Cat…" at bounding box center [381, 182] width 763 height 365
click at [390, 35] on div "Sales Orders" at bounding box center [402, 34] width 30 height 6
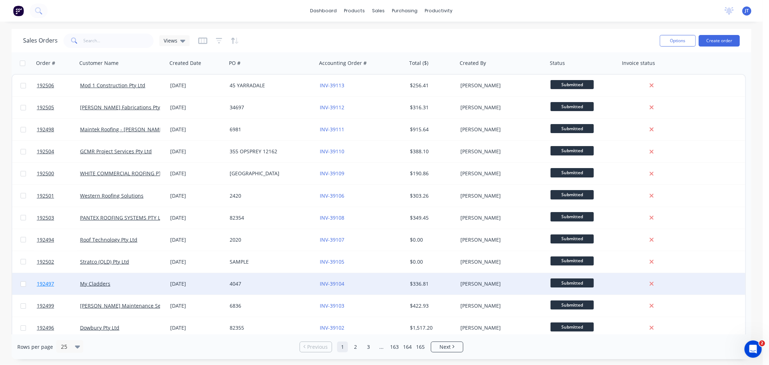
click at [47, 280] on span "192497" at bounding box center [45, 283] width 17 height 7
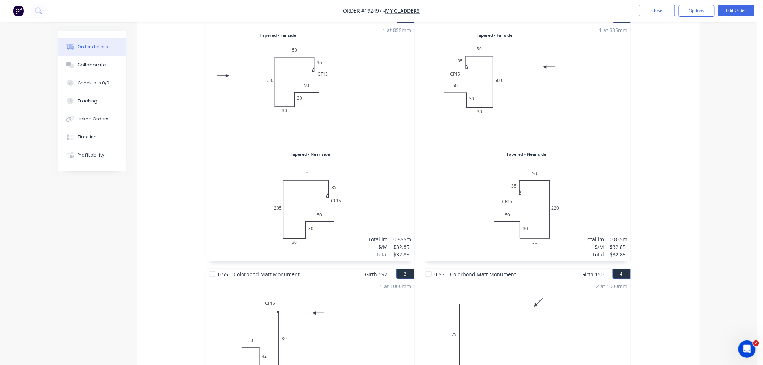
scroll to position [240, 0]
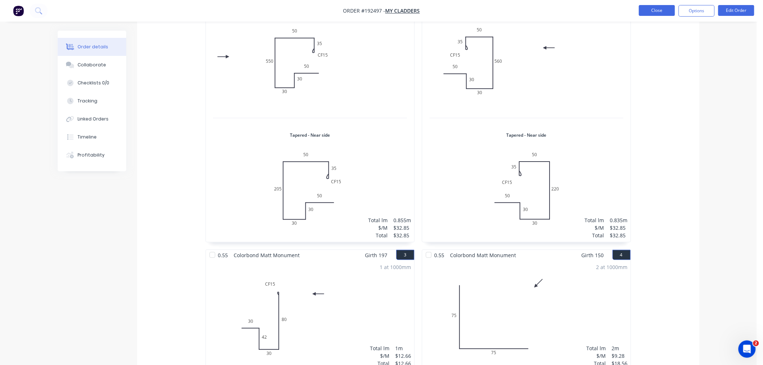
click at [646, 12] on button "Close" at bounding box center [657, 10] width 36 height 11
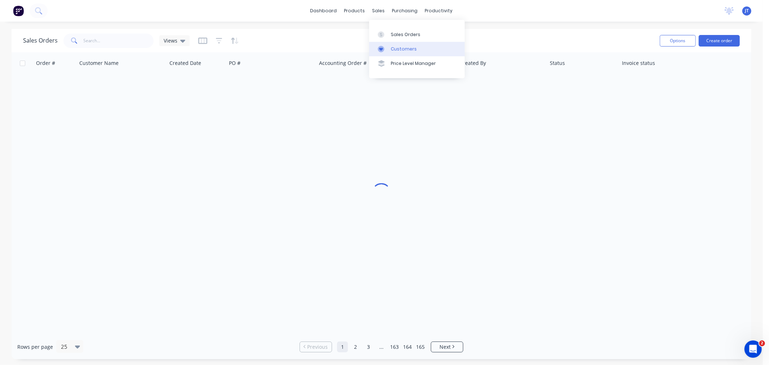
click at [394, 49] on div "Customers" at bounding box center [404, 49] width 26 height 6
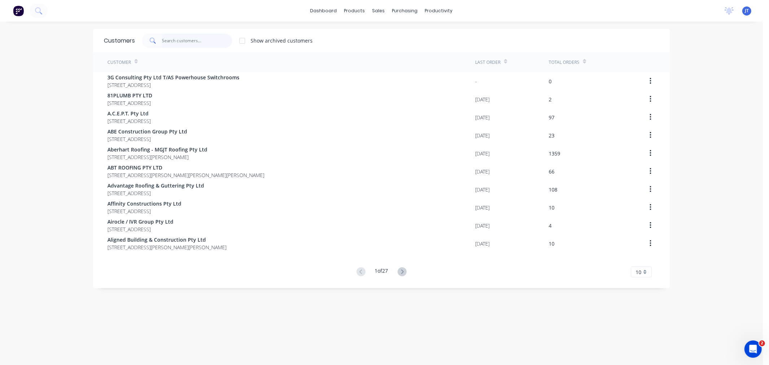
click at [184, 40] on input "text" at bounding box center [197, 41] width 70 height 14
click at [163, 34] on input "text" at bounding box center [197, 41] width 70 height 14
click at [169, 40] on input "text" at bounding box center [197, 41] width 70 height 14
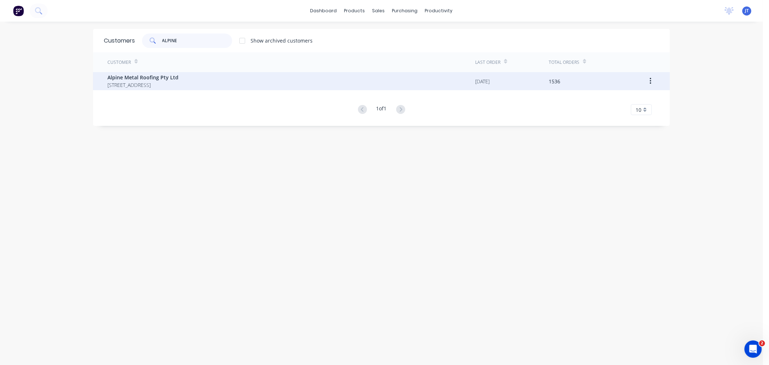
type input "ALPINE"
click at [178, 78] on span "Alpine Metal Roofing Pty Ltd" at bounding box center [142, 78] width 71 height 8
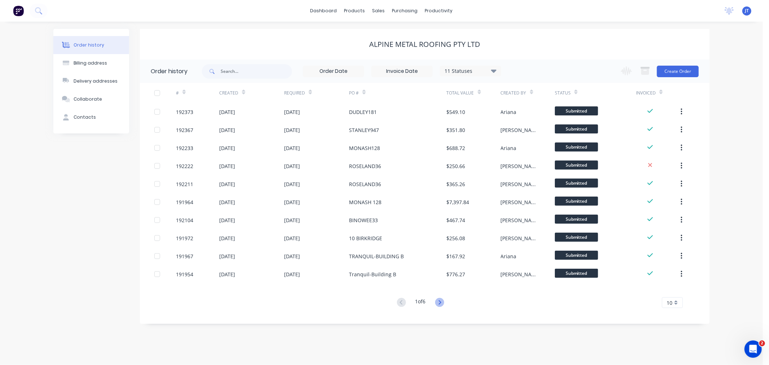
click at [441, 299] on icon at bounding box center [439, 302] width 9 height 9
click at [398, 303] on icon at bounding box center [401, 302] width 9 height 9
click at [438, 304] on icon at bounding box center [439, 302] width 9 height 9
click at [438, 303] on icon at bounding box center [439, 302] width 9 height 9
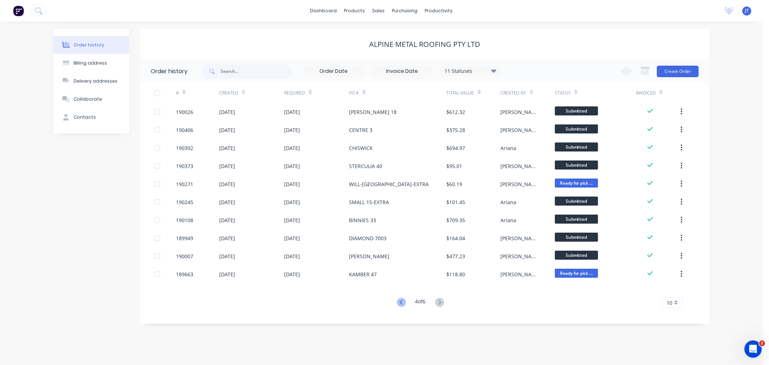
click at [399, 304] on icon at bounding box center [401, 302] width 9 height 9
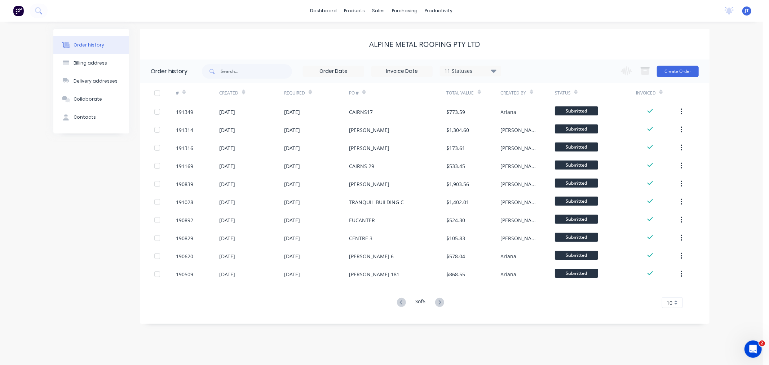
click at [399, 304] on icon at bounding box center [401, 302] width 9 height 9
click at [730, 49] on div "Order history Billing address Delivery addresses Collaborate Contacts Alpine Me…" at bounding box center [381, 193] width 763 height 343
click at [676, 70] on button "Create Order" at bounding box center [678, 72] width 42 height 12
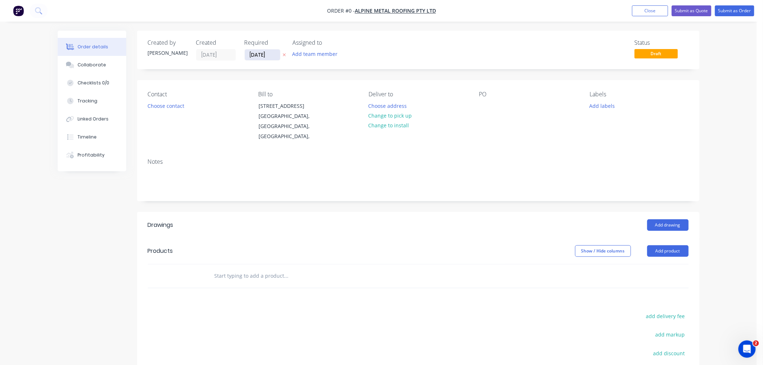
click at [260, 57] on input "[DATE]" at bounding box center [262, 54] width 35 height 11
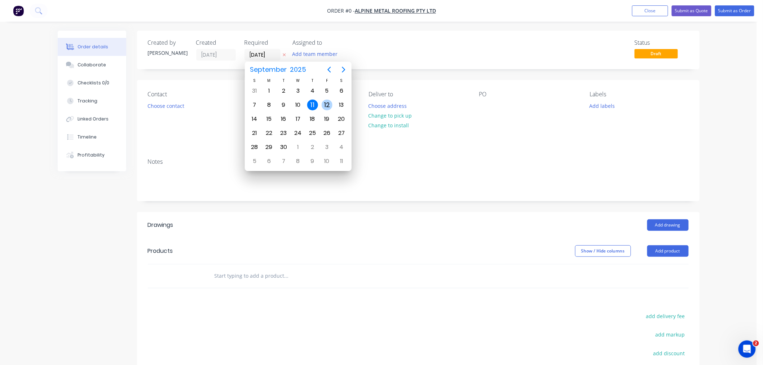
click at [325, 103] on div "12" at bounding box center [327, 104] width 11 height 11
type input "[DATE]"
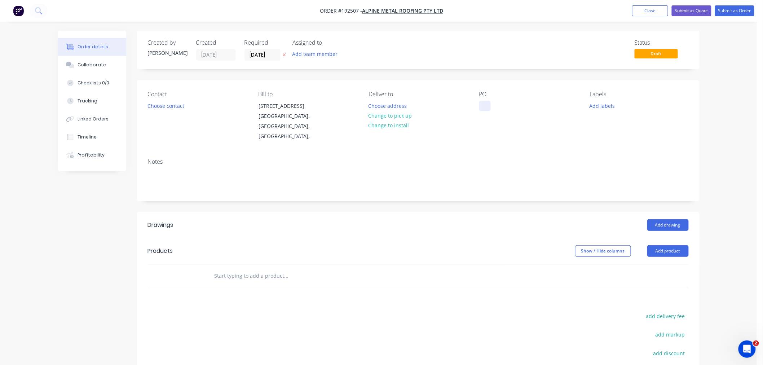
click at [482, 101] on div at bounding box center [485, 106] width 12 height 10
click at [427, 79] on div "Created by Jeremy Created 11/09/25 Required 12/09/25 Assigned to Add team membe…" at bounding box center [418, 246] width 562 height 430
click at [669, 245] on button "Add product" at bounding box center [667, 251] width 41 height 12
click at [664, 264] on div "Product catalogue" at bounding box center [654, 269] width 56 height 10
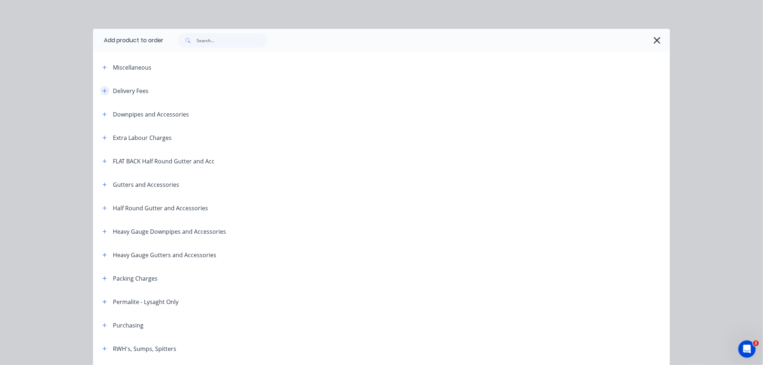
click at [103, 89] on icon "button" at bounding box center [104, 90] width 4 height 5
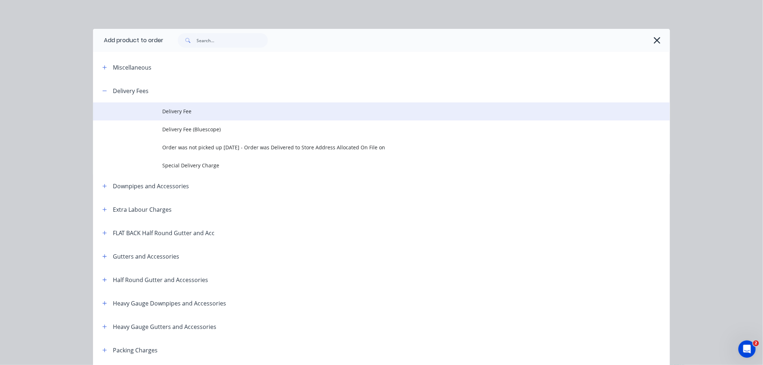
click at [170, 112] on span "Delivery Fee" at bounding box center [365, 111] width 406 height 8
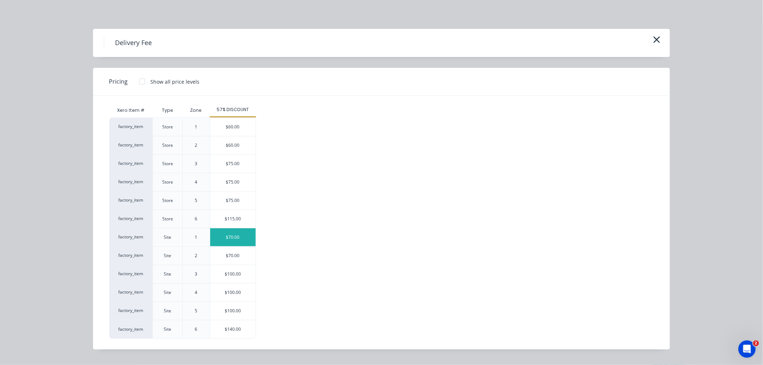
click at [240, 232] on div "$70.00" at bounding box center [232, 237] width 45 height 18
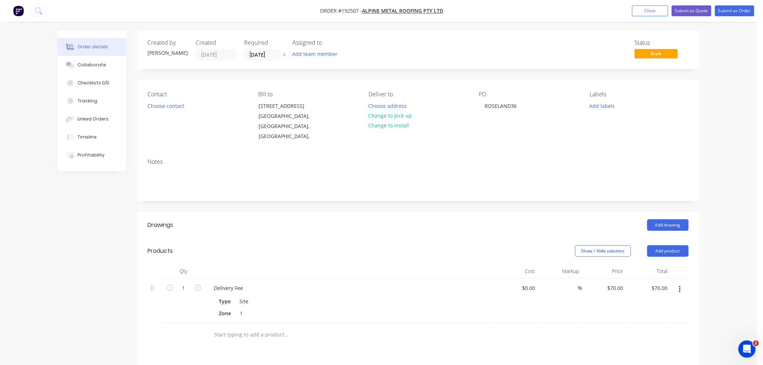
click at [366, 84] on div "Contact Choose contact Bill to 5 Brigadoon Street Mansfield, Queensland, Austra…" at bounding box center [418, 116] width 562 height 72
click at [377, 103] on button "Choose address" at bounding box center [387, 106] width 46 height 10
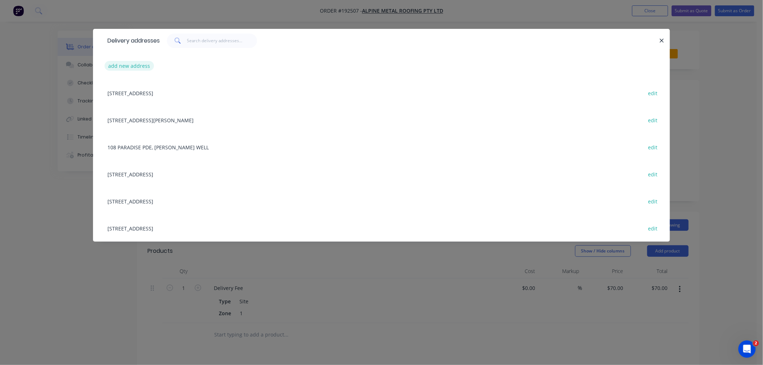
click at [131, 64] on button "add new address" at bounding box center [129, 66] width 49 height 10
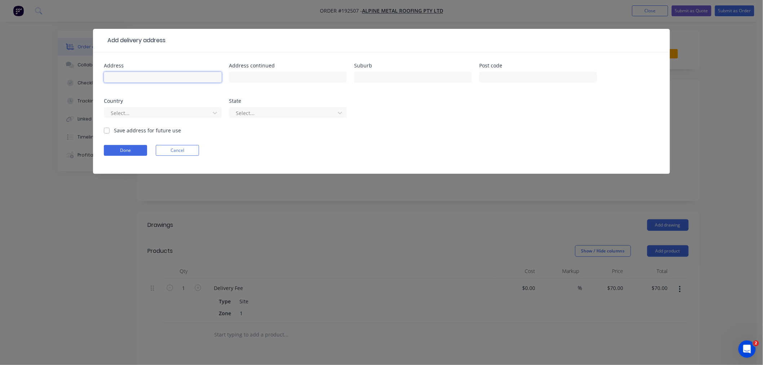
click at [166, 78] on input "text" at bounding box center [163, 77] width 118 height 11
paste input "36 Roseland Ave, Rochedale South QLD 4123"
click at [160, 112] on div at bounding box center [158, 112] width 96 height 9
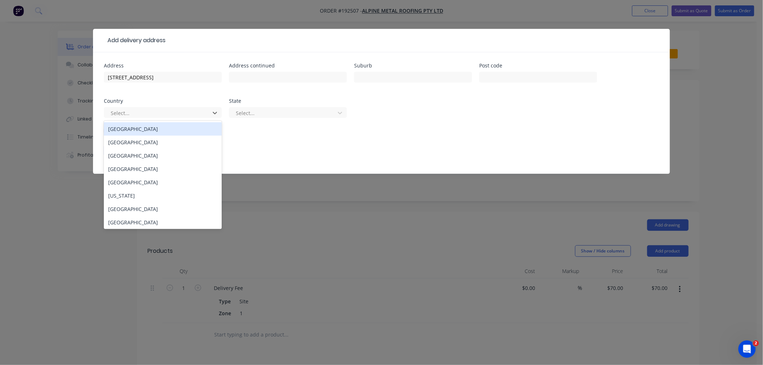
click at [170, 128] on div "[GEOGRAPHIC_DATA]" at bounding box center [163, 128] width 118 height 13
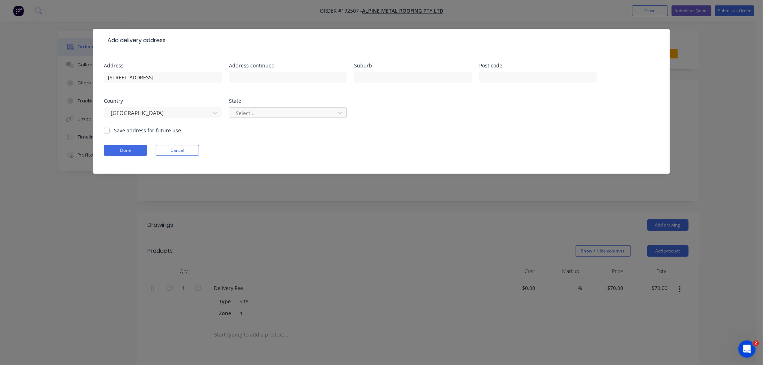
click at [270, 112] on div at bounding box center [283, 112] width 96 height 9
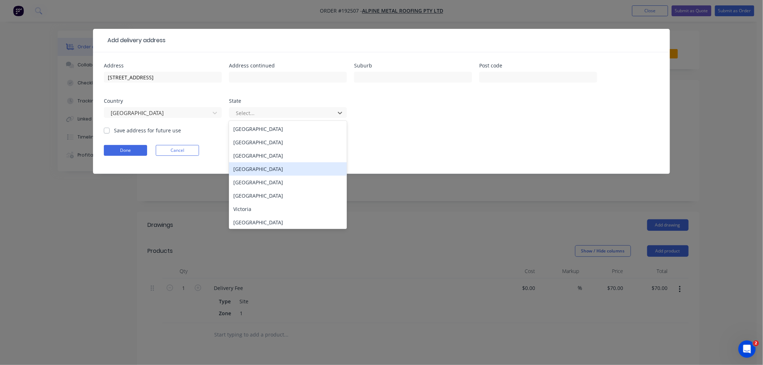
click at [266, 168] on div "[GEOGRAPHIC_DATA]" at bounding box center [288, 168] width 118 height 13
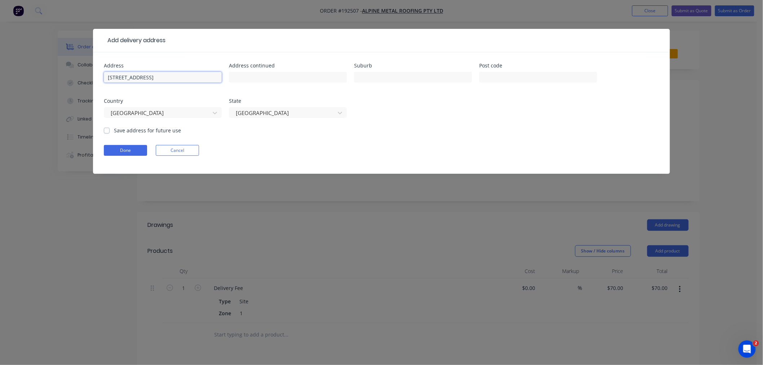
click at [212, 76] on input "36 Roseland Ave, Rochedale South QLD 4123" at bounding box center [163, 77] width 118 height 11
type input "36 Roseland Ave, Rochedale South"
paste input "4123"
type input "4123"
click at [212, 75] on input "36 Roseland Ave, Rochedale South" at bounding box center [163, 77] width 118 height 11
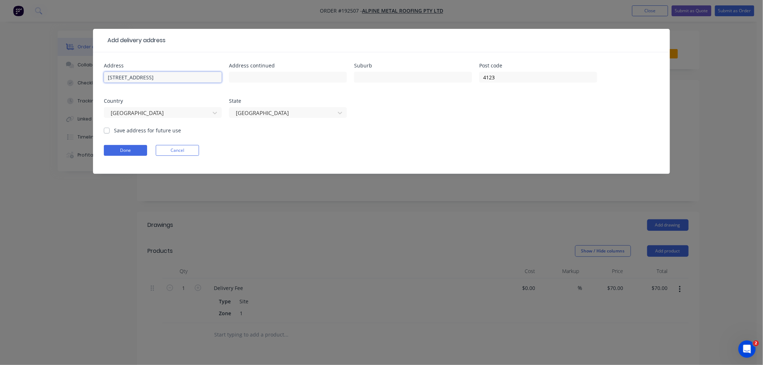
type input "[STREET_ADDRESS]"
paste input "Rochedale South"
type input "Rochedale South"
click at [356, 159] on form "Address 36 Roseland Ave Address continued Suburb Rochedale South Post code 4123…" at bounding box center [381, 118] width 555 height 111
click at [392, 149] on div "Done Cancel" at bounding box center [381, 150] width 555 height 11
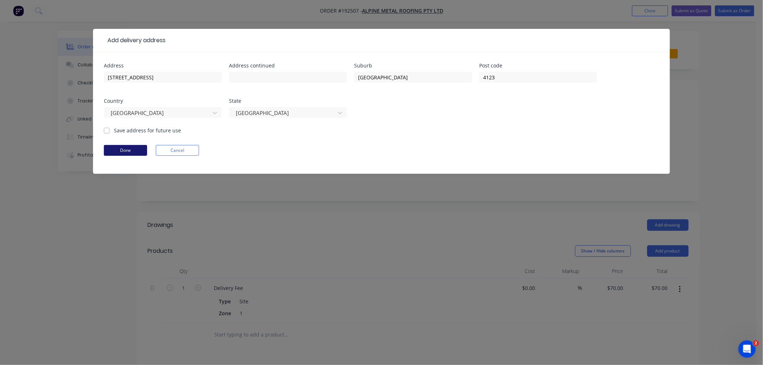
click at [130, 146] on button "Done" at bounding box center [125, 150] width 43 height 11
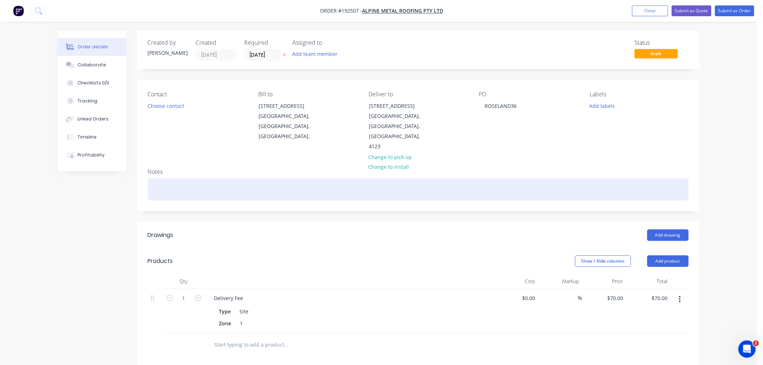
click at [184, 179] on div at bounding box center [418, 189] width 541 height 22
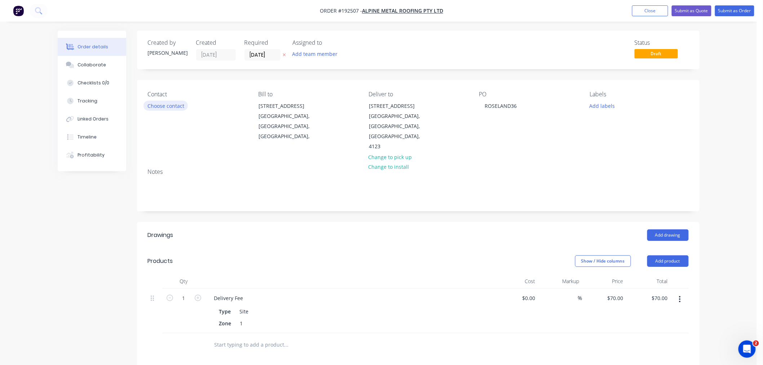
click at [178, 106] on button "Choose contact" at bounding box center [165, 106] width 44 height 10
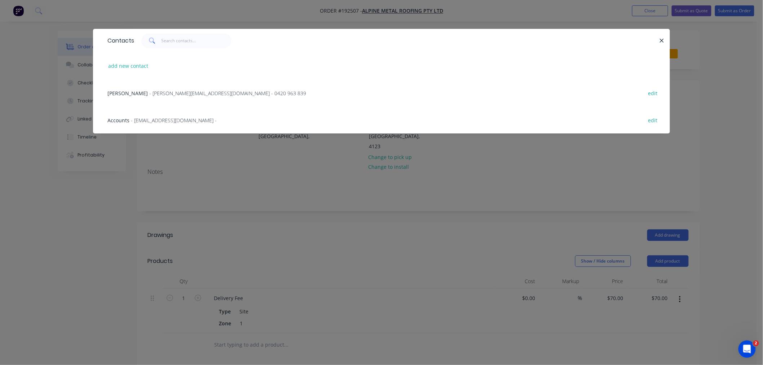
click at [176, 94] on span "- [PERSON_NAME][EMAIL_ADDRESS][DOMAIN_NAME] - 0420 963 839" at bounding box center [227, 93] width 157 height 7
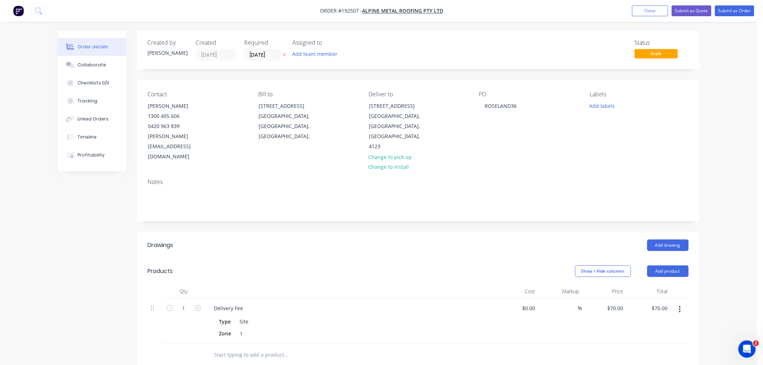
click at [719, 139] on div "Order details Collaborate Checklists 0/0 Tracking Linked Orders Timeline Profit…" at bounding box center [378, 275] width 757 height 550
click at [725, 167] on div "Order details Collaborate Checklists 0/0 Tracking Linked Orders Timeline Profit…" at bounding box center [378, 275] width 757 height 550
click at [712, 206] on div "Order details Collaborate Checklists 0/0 Tracking Linked Orders Timeline Profit…" at bounding box center [378, 275] width 757 height 550
click at [669, 239] on button "Add drawing" at bounding box center [667, 245] width 41 height 12
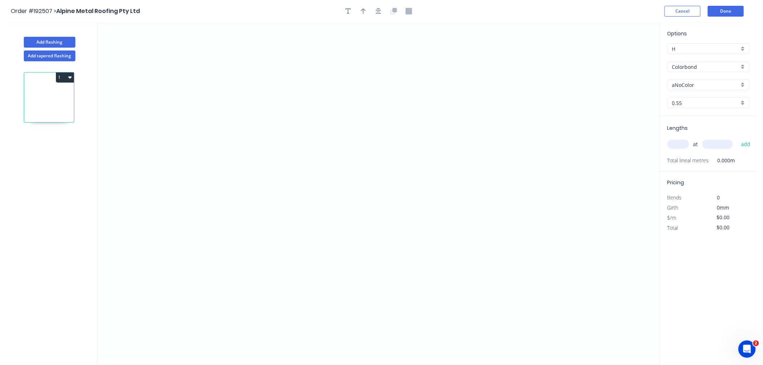
click at [701, 84] on input "aNoColor" at bounding box center [705, 85] width 67 height 8
click at [702, 114] on div "Monument" at bounding box center [708, 115] width 81 height 13
type input "Monument"
click at [680, 145] on input "text" at bounding box center [678, 143] width 22 height 9
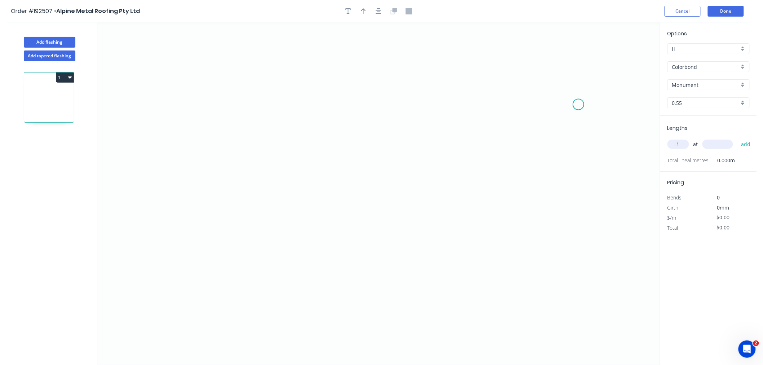
type input "1"
click at [737, 138] on button "add" at bounding box center [745, 144] width 17 height 12
click at [257, 71] on icon "0" at bounding box center [378, 193] width 562 height 342
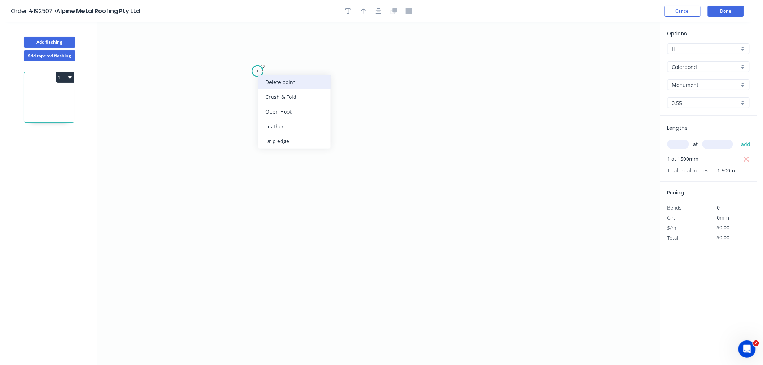
click at [268, 84] on div "Delete point" at bounding box center [294, 82] width 72 height 15
click at [263, 63] on icon "0" at bounding box center [378, 193] width 562 height 342
click at [266, 193] on icon "0" at bounding box center [378, 193] width 562 height 342
click at [271, 73] on div "Delete point" at bounding box center [300, 70] width 72 height 15
click at [208, 67] on icon "0" at bounding box center [378, 193] width 562 height 342
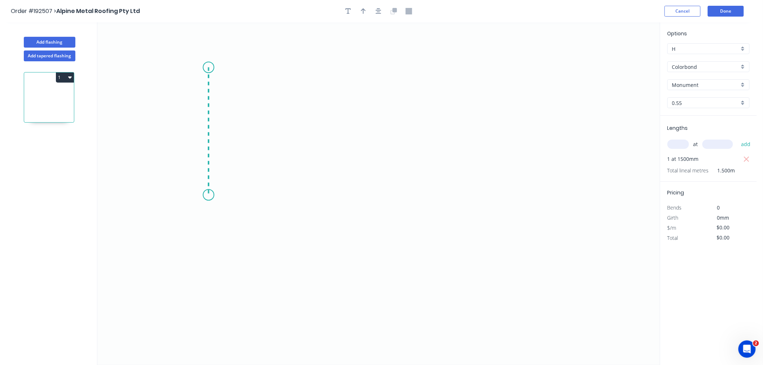
click at [214, 195] on icon "0" at bounding box center [378, 193] width 562 height 342
click at [174, 221] on icon "0 ?" at bounding box center [378, 193] width 562 height 342
click at [218, 126] on tspan "?" at bounding box center [219, 127] width 4 height 12
click at [175, 55] on icon "0 20 200 135 º" at bounding box center [378, 193] width 562 height 342
drag, startPoint x: 381, startPoint y: 15, endPoint x: 370, endPoint y: 14, distance: 10.5
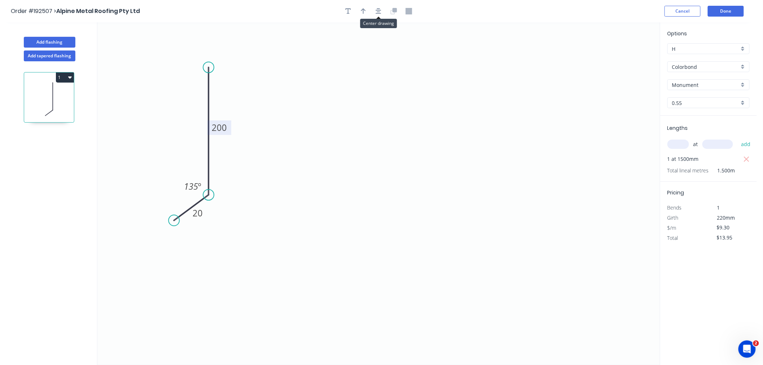
click at [380, 15] on button "button" at bounding box center [378, 11] width 11 height 11
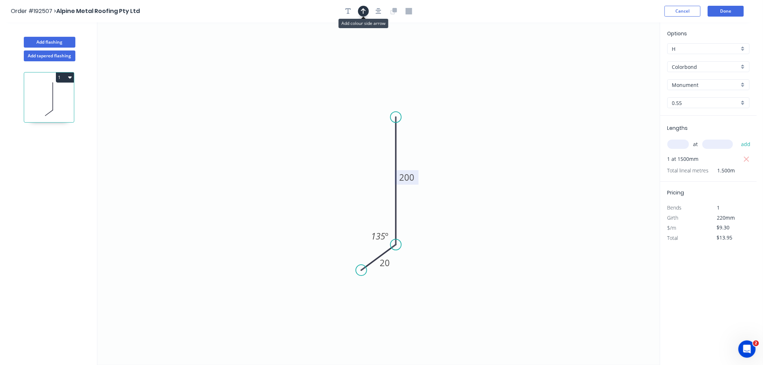
click at [363, 13] on icon "button" at bounding box center [363, 11] width 5 height 6
drag, startPoint x: 623, startPoint y: 58, endPoint x: 421, endPoint y: 135, distance: 215.9
click at [421, 135] on icon at bounding box center [421, 126] width 6 height 23
click at [76, 161] on div "1" at bounding box center [49, 219] width 95 height 317
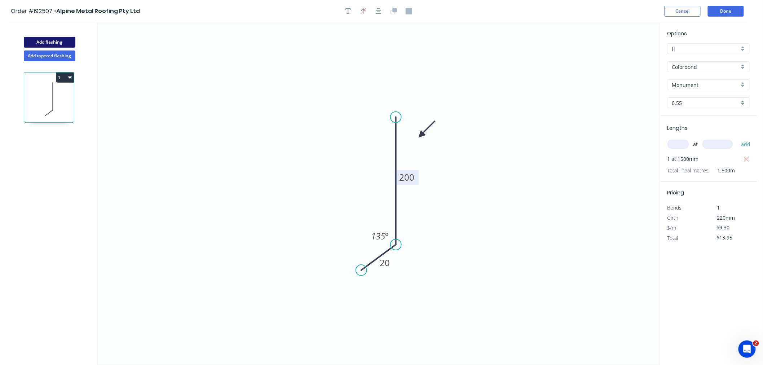
click at [52, 41] on button "Add flashing" at bounding box center [50, 42] width 52 height 11
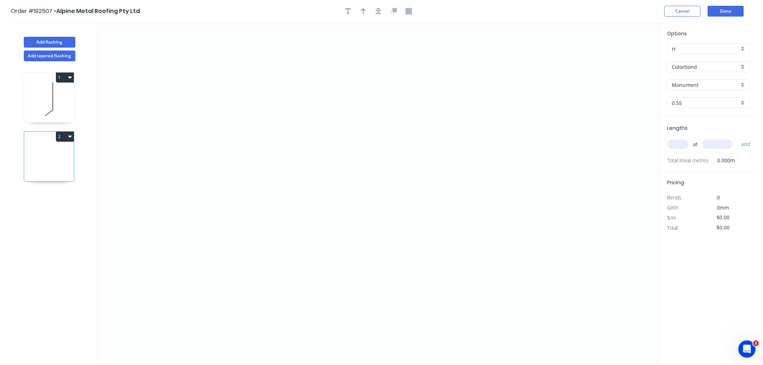
click at [686, 147] on input "text" at bounding box center [678, 143] width 22 height 9
click at [742, 84] on div "Monument" at bounding box center [708, 84] width 82 height 11
click at [694, 120] on div "Wallaby" at bounding box center [708, 122] width 81 height 13
click at [675, 146] on input "text" at bounding box center [678, 143] width 22 height 9
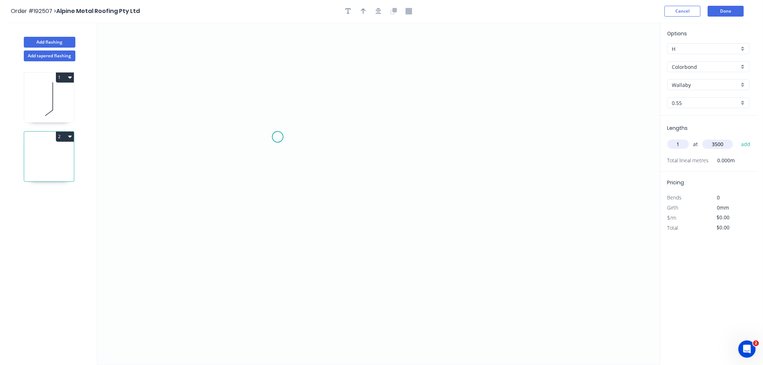
click at [737, 138] on button "add" at bounding box center [745, 144] width 17 height 12
click at [161, 152] on icon "0" at bounding box center [378, 193] width 562 height 342
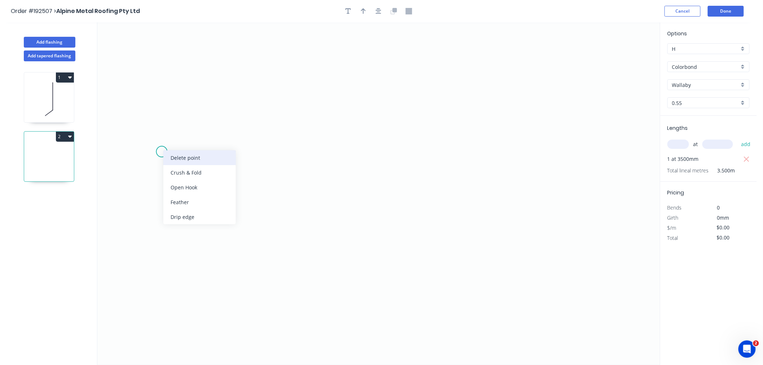
click at [173, 158] on div "Delete point" at bounding box center [199, 157] width 72 height 15
click at [56, 57] on button "Add tapered flashing" at bounding box center [50, 55] width 52 height 11
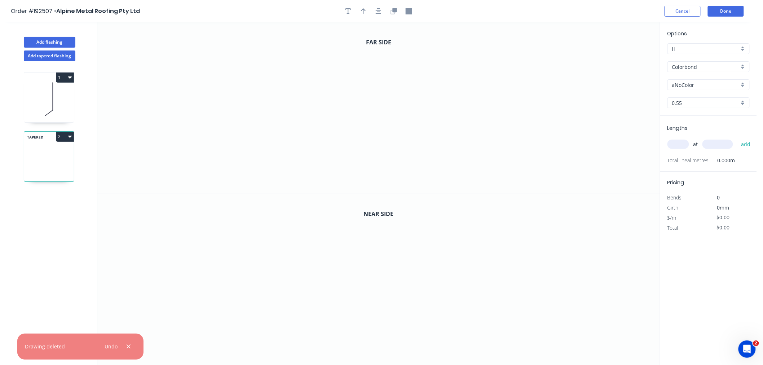
click at [707, 83] on input "aNoColor" at bounding box center [705, 85] width 67 height 8
click at [713, 158] on div "Wallaby" at bounding box center [708, 161] width 81 height 13
click at [683, 146] on input "text" at bounding box center [678, 143] width 22 height 9
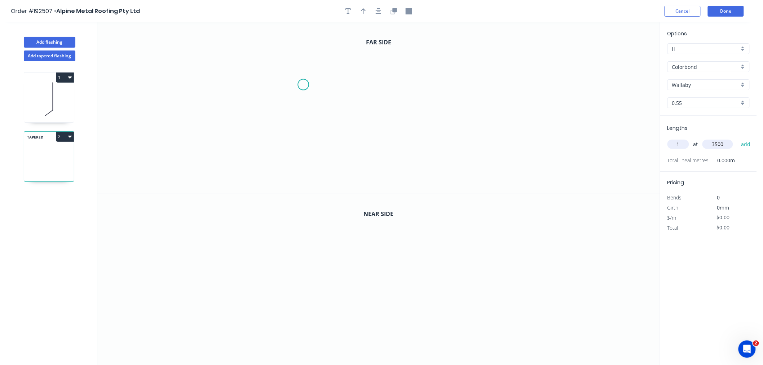
click at [737, 138] on button "add" at bounding box center [745, 144] width 17 height 12
click at [185, 132] on icon "0" at bounding box center [378, 107] width 562 height 171
click at [164, 159] on icon "0" at bounding box center [378, 107] width 562 height 171
click at [170, 69] on icon "0 ?" at bounding box center [378, 107] width 562 height 171
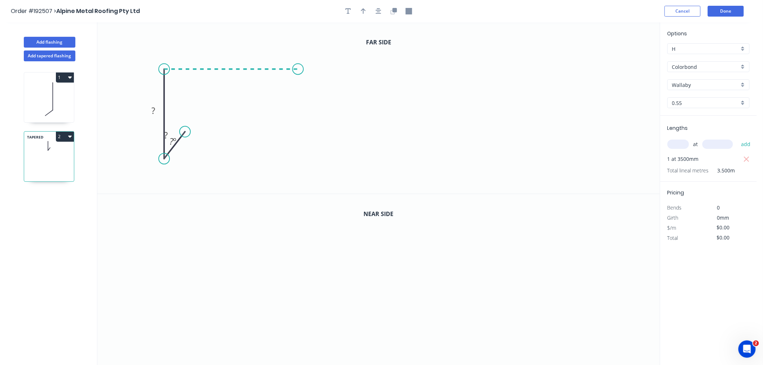
click at [298, 74] on icon "0 ? ? ? º" at bounding box center [378, 107] width 562 height 171
click at [296, 130] on icon "0 ? ? ? ? º" at bounding box center [378, 107] width 562 height 171
click at [303, 154] on div "Crush & Fold" at bounding box center [332, 154] width 72 height 15
click at [306, 150] on div "Flip bend" at bounding box center [333, 153] width 72 height 15
drag, startPoint x: 182, startPoint y: 131, endPoint x: 189, endPoint y: 137, distance: 9.4
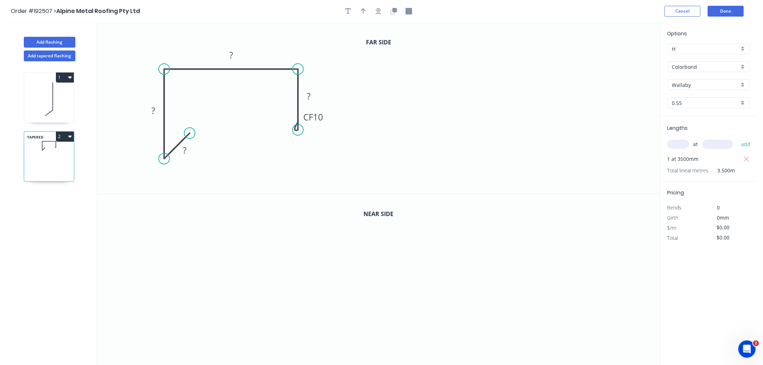
click at [189, 137] on circle at bounding box center [189, 133] width 11 height 11
click at [320, 121] on tspan "10" at bounding box center [318, 117] width 10 height 12
drag, startPoint x: 190, startPoint y: 133, endPoint x: 195, endPoint y: 137, distance: 6.7
click at [195, 137] on circle at bounding box center [195, 137] width 11 height 11
click at [175, 143] on tspan "º" at bounding box center [174, 142] width 3 height 12
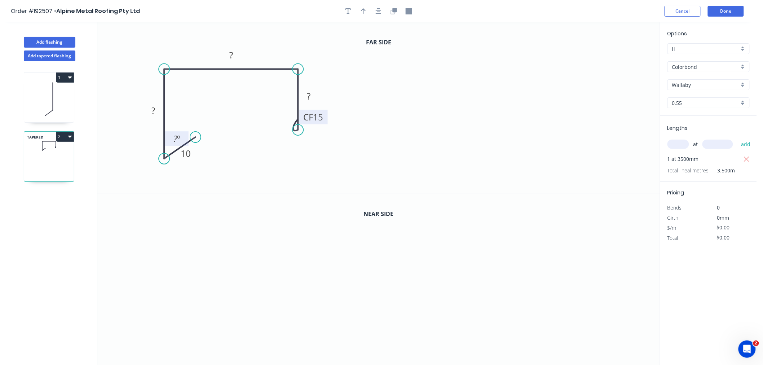
drag, startPoint x: 182, startPoint y: 138, endPoint x: 186, endPoint y: 134, distance: 5.6
click at [186, 134] on rect at bounding box center [176, 138] width 23 height 14
click at [175, 138] on tspan "?" at bounding box center [175, 139] width 4 height 12
click at [272, 164] on icon "0 10 60 260 CF 15 50 50 º" at bounding box center [378, 107] width 562 height 171
click at [315, 96] on rect at bounding box center [308, 97] width 14 height 10
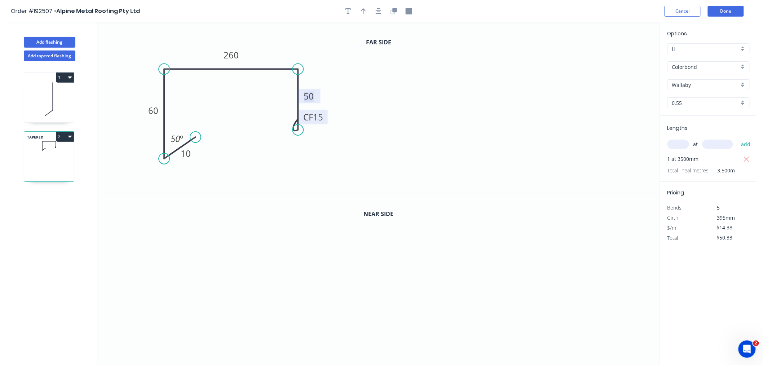
click at [334, 89] on icon "0 10 60 260 CF 15 50 50 º" at bounding box center [378, 107] width 562 height 171
drag, startPoint x: 318, startPoint y: 97, endPoint x: 323, endPoint y: 91, distance: 8.2
click at [323, 91] on rect at bounding box center [314, 90] width 23 height 14
click at [379, 12] on icon "button" at bounding box center [379, 11] width 6 height 6
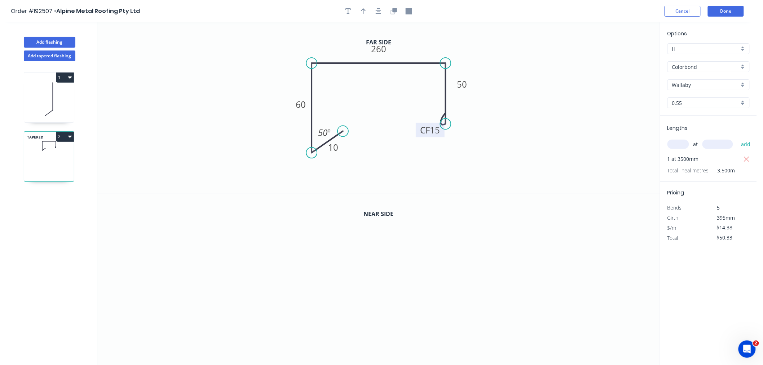
drag, startPoint x: 445, startPoint y: 62, endPoint x: 448, endPoint y: 73, distance: 10.9
click at [448, 73] on icon "0 10 60 260 CF 15 50 50 º" at bounding box center [378, 107] width 562 height 171
drag, startPoint x: 310, startPoint y: 150, endPoint x: 322, endPoint y: 166, distance: 19.6
click at [322, 166] on circle at bounding box center [321, 165] width 11 height 11
drag, startPoint x: 343, startPoint y: 133, endPoint x: 352, endPoint y: 139, distance: 10.8
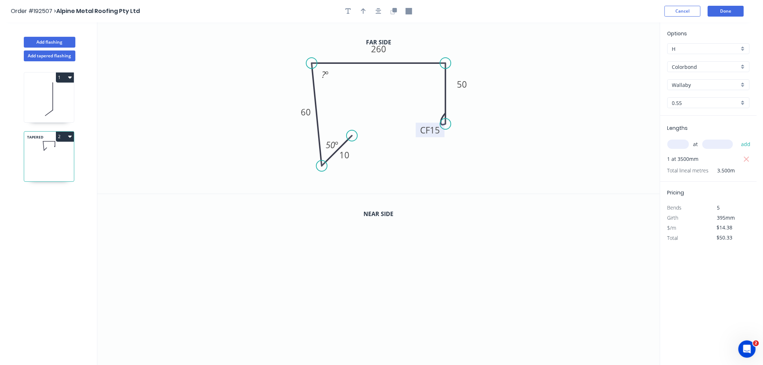
click at [352, 139] on circle at bounding box center [351, 135] width 11 height 11
click at [324, 74] on tspan "?" at bounding box center [324, 75] width 4 height 12
click at [192, 84] on icon "0 10 60 260 CF 15 50 50 º 86 º" at bounding box center [378, 107] width 562 height 171
drag, startPoint x: 417, startPoint y: 130, endPoint x: 408, endPoint y: 130, distance: 9.4
click at [408, 130] on rect at bounding box center [420, 129] width 29 height 14
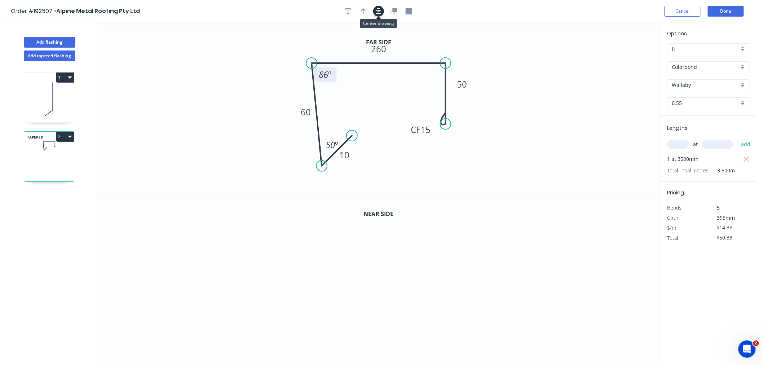
click at [383, 12] on button "button" at bounding box center [378, 11] width 11 height 11
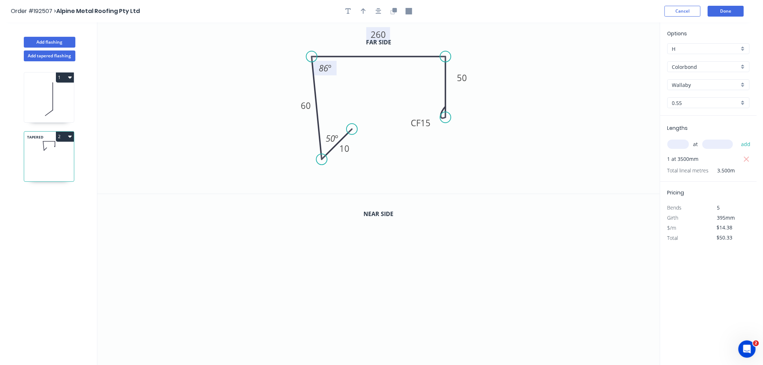
drag, startPoint x: 389, startPoint y: 44, endPoint x: 388, endPoint y: 36, distance: 7.9
click at [388, 36] on rect at bounding box center [378, 34] width 24 height 14
click at [379, 11] on icon "button" at bounding box center [379, 11] width 6 height 6
click at [394, 9] on icon "button" at bounding box center [394, 10] width 4 height 4
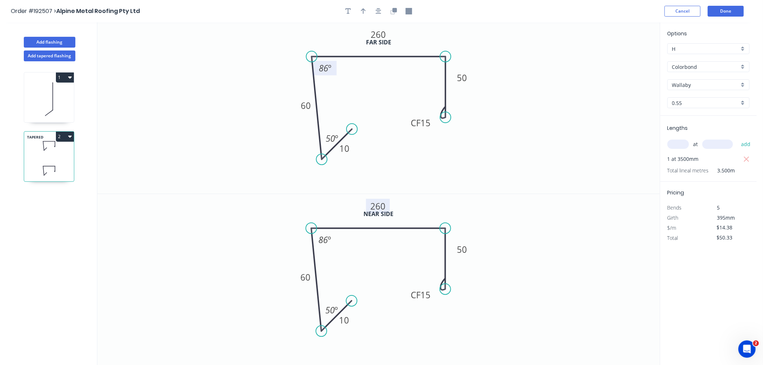
click at [377, 206] on tspan "260" at bounding box center [378, 206] width 15 height 12
click at [562, 241] on icon "0 10 60 270 CF 15 50 50 º 86 º" at bounding box center [378, 280] width 562 height 172
drag, startPoint x: 431, startPoint y: 124, endPoint x: 437, endPoint y: 128, distance: 6.9
click at [437, 128] on rect at bounding box center [426, 127] width 29 height 14
drag, startPoint x: 433, startPoint y: 300, endPoint x: 438, endPoint y: 309, distance: 10.5
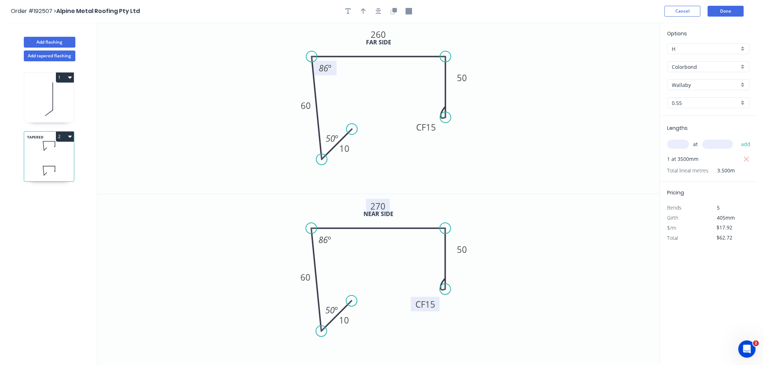
click at [438, 309] on rect at bounding box center [425, 304] width 29 height 14
drag, startPoint x: 380, startPoint y: 8, endPoint x: 376, endPoint y: 8, distance: 4.0
click at [380, 8] on icon "button" at bounding box center [379, 11] width 6 height 6
click at [363, 11] on icon "button" at bounding box center [363, 11] width 5 height 6
drag, startPoint x: 624, startPoint y: 55, endPoint x: 530, endPoint y: 25, distance: 98.3
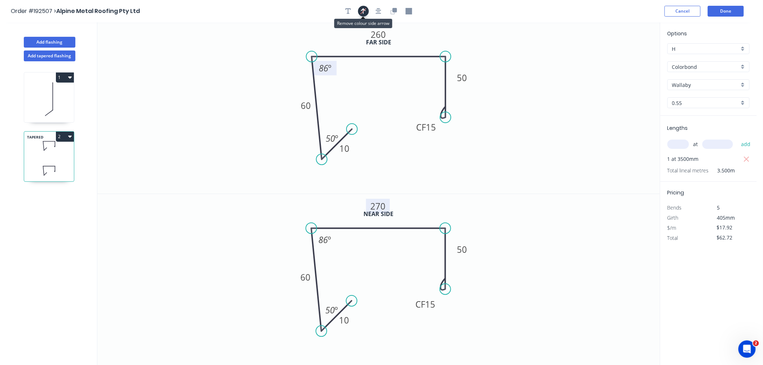
click at [361, 10] on icon "button" at bounding box center [362, 11] width 5 height 7
click at [361, 10] on icon "button" at bounding box center [363, 11] width 5 height 6
drag, startPoint x: 420, startPoint y: 50, endPoint x: 334, endPoint y: 46, distance: 85.9
click at [334, 46] on icon at bounding box center [334, 37] width 6 height 23
click at [334, 45] on icon at bounding box center [334, 37] width 6 height 23
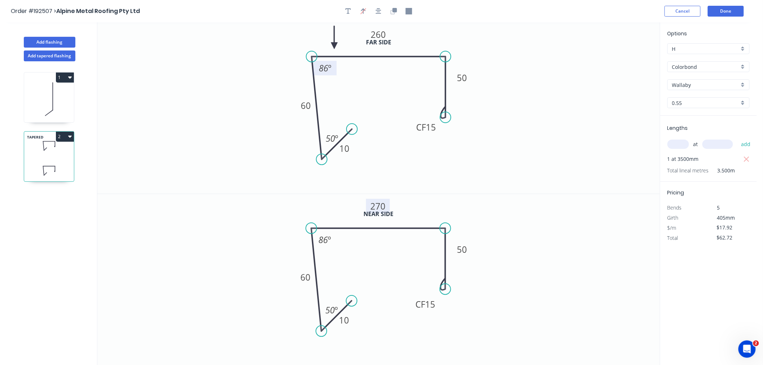
click at [334, 45] on icon at bounding box center [334, 37] width 6 height 23
click at [334, 45] on icon at bounding box center [342, 46] width 23 height 6
click at [334, 45] on icon at bounding box center [334, 54] width 6 height 23
click at [334, 45] on icon at bounding box center [328, 51] width 21 height 21
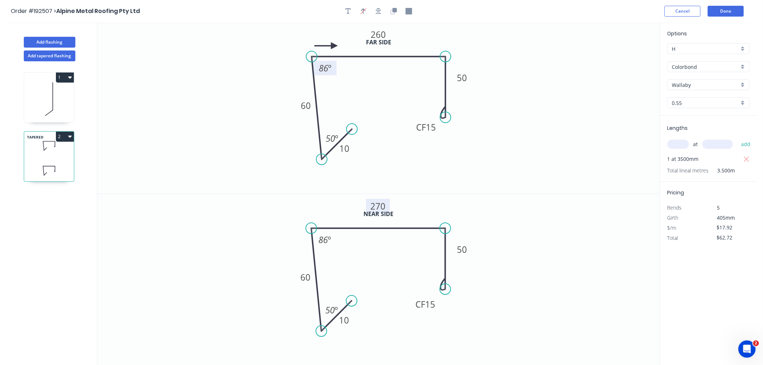
click at [334, 45] on icon at bounding box center [325, 46] width 23 height 6
drag, startPoint x: 389, startPoint y: 32, endPoint x: 390, endPoint y: 48, distance: 15.9
click at [390, 48] on rect at bounding box center [379, 50] width 24 height 14
click at [378, 12] on icon "button" at bounding box center [379, 11] width 6 height 6
drag, startPoint x: 388, startPoint y: 206, endPoint x: 391, endPoint y: 219, distance: 13.0
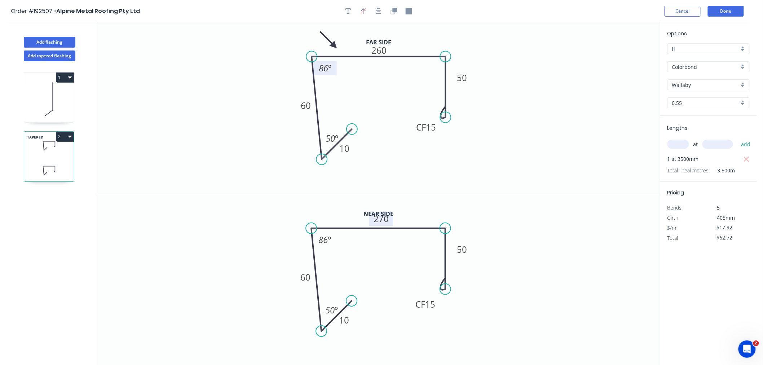
click at [391, 219] on rect at bounding box center [381, 218] width 24 height 14
click at [389, 224] on rect at bounding box center [379, 219] width 24 height 14
click at [379, 9] on icon "button" at bounding box center [379, 11] width 6 height 6
click at [59, 42] on button "Add flashing" at bounding box center [50, 42] width 52 height 11
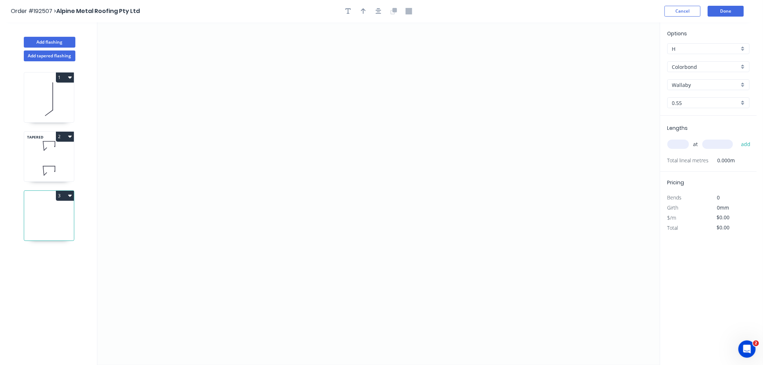
click at [692, 82] on input "Wallaby" at bounding box center [705, 85] width 67 height 8
click at [725, 132] on div "Monument" at bounding box center [708, 131] width 81 height 13
click at [679, 145] on input "text" at bounding box center [678, 143] width 22 height 9
click at [737, 138] on button "add" at bounding box center [745, 144] width 17 height 12
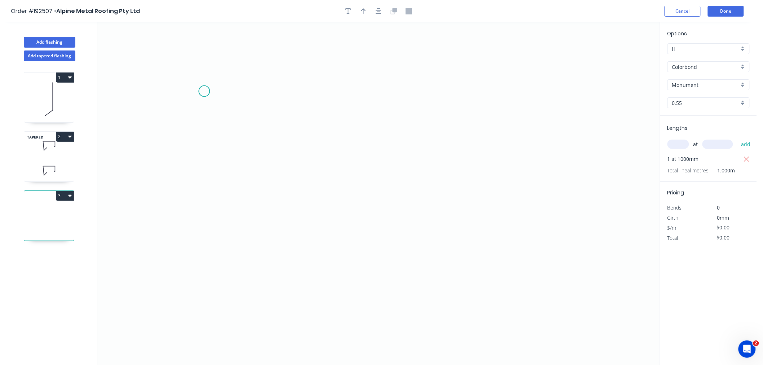
click at [204, 91] on icon "0" at bounding box center [378, 193] width 562 height 342
click at [211, 100] on div "Delete point" at bounding box center [240, 99] width 72 height 15
click at [211, 93] on icon "0" at bounding box center [378, 193] width 562 height 342
click at [331, 94] on icon "0" at bounding box center [378, 193] width 562 height 342
click at [334, 201] on icon "0 ?" at bounding box center [378, 193] width 562 height 342
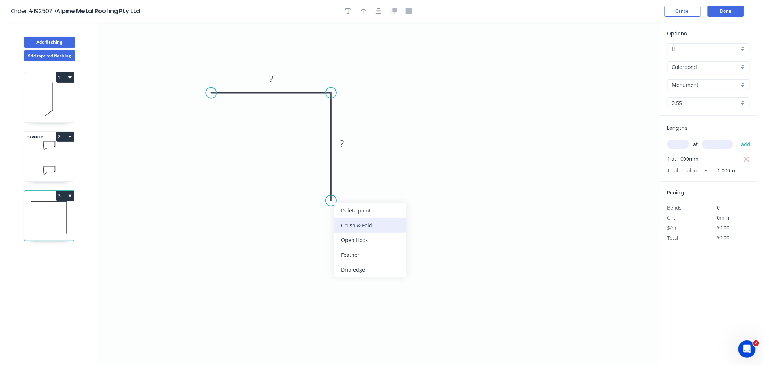
click at [348, 226] on div "Crush & Fold" at bounding box center [370, 225] width 72 height 15
click at [339, 225] on div "Flip bend" at bounding box center [368, 225] width 72 height 15
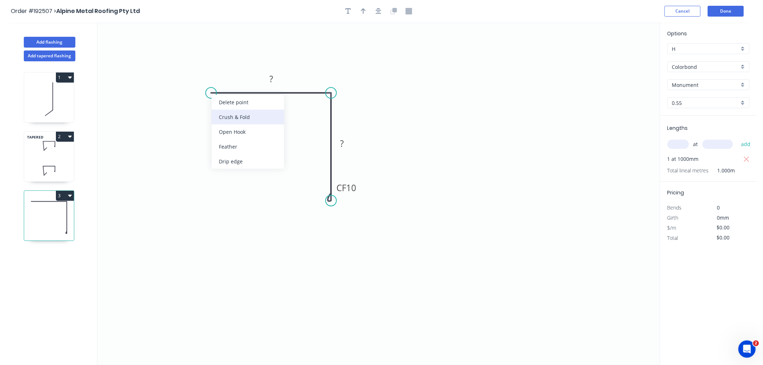
click at [225, 116] on div "Crush & Fold" at bounding box center [248, 117] width 72 height 15
click at [226, 74] on tspan "10" at bounding box center [225, 74] width 10 height 12
click at [280, 156] on icon "0 CF 15 80 CF 15 80" at bounding box center [378, 193] width 562 height 342
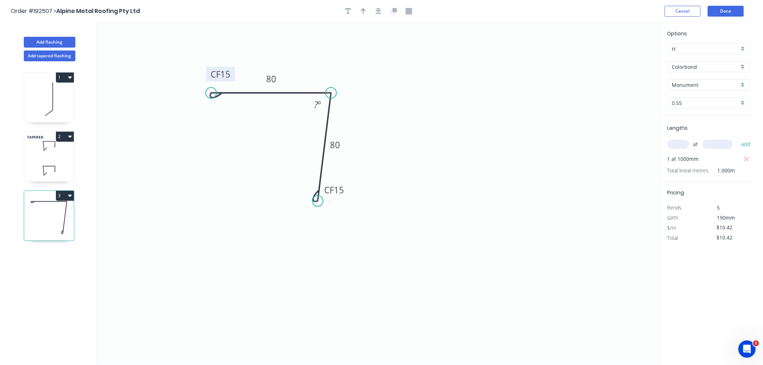
drag, startPoint x: 330, startPoint y: 199, endPoint x: 318, endPoint y: 201, distance: 12.3
click at [318, 201] on circle at bounding box center [317, 200] width 11 height 11
click at [378, 12] on icon "button" at bounding box center [379, 11] width 6 height 6
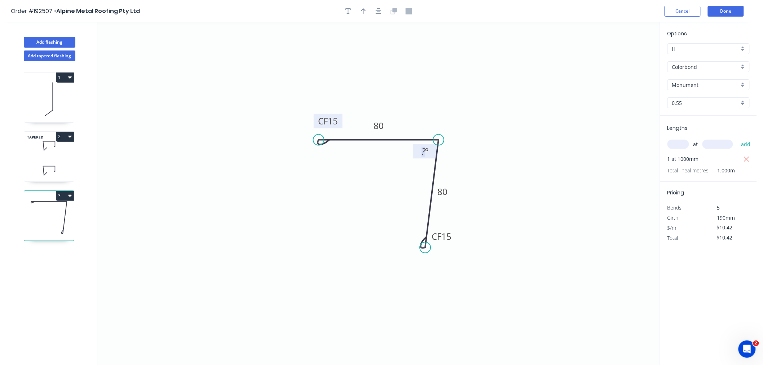
click at [422, 150] on tspan "?" at bounding box center [423, 151] width 4 height 12
click at [477, 86] on icon "0 CF 15 80 CF 15 80 87 º" at bounding box center [378, 193] width 562 height 342
click at [361, 9] on icon "button" at bounding box center [363, 11] width 5 height 6
drag, startPoint x: 624, startPoint y: 58, endPoint x: 447, endPoint y: 135, distance: 193.2
click at [447, 135] on icon at bounding box center [447, 126] width 6 height 23
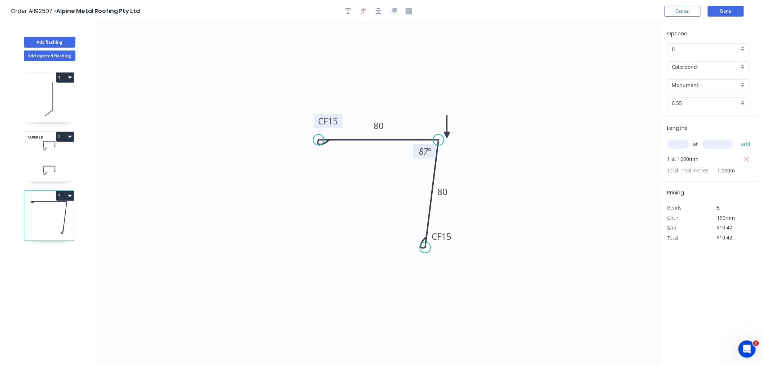
click at [447, 135] on icon at bounding box center [447, 126] width 6 height 23
drag, startPoint x: 447, startPoint y: 135, endPoint x: 456, endPoint y: 123, distance: 15.1
click at [456, 123] on icon at bounding box center [462, 117] width 21 height 21
click at [378, 11] on icon "button" at bounding box center [379, 11] width 6 height 6
click at [66, 40] on button "Add flashing" at bounding box center [50, 42] width 52 height 11
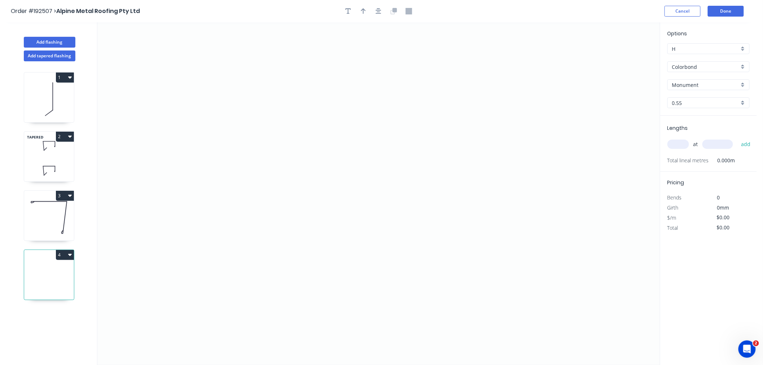
click at [744, 85] on div "Monument" at bounding box center [708, 84] width 82 height 11
click at [705, 163] on div "Wallaby" at bounding box center [708, 161] width 81 height 13
click at [682, 146] on input "text" at bounding box center [678, 143] width 22 height 9
click at [737, 138] on button "add" at bounding box center [745, 144] width 17 height 12
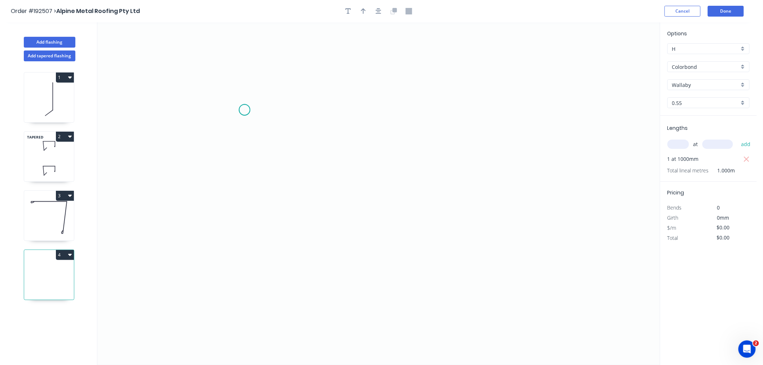
click at [244, 110] on icon "0" at bounding box center [378, 193] width 562 height 342
click at [335, 112] on icon "0" at bounding box center [378, 193] width 562 height 342
click at [337, 204] on icon "0 ?" at bounding box center [378, 193] width 562 height 342
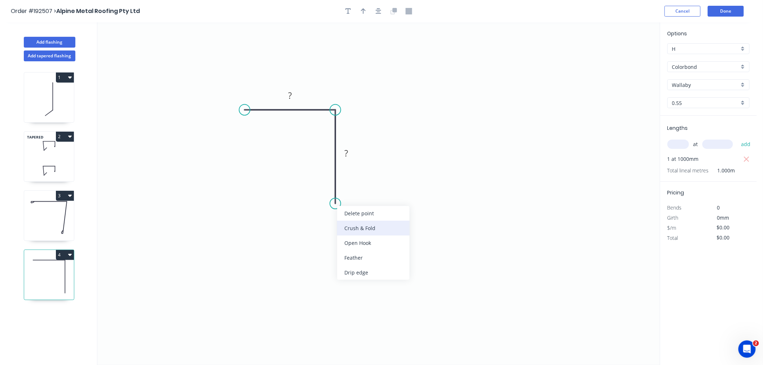
click at [346, 227] on div "Crush & Fold" at bounding box center [373, 228] width 72 height 15
click at [345, 226] on div "Flip bend" at bounding box center [372, 225] width 72 height 15
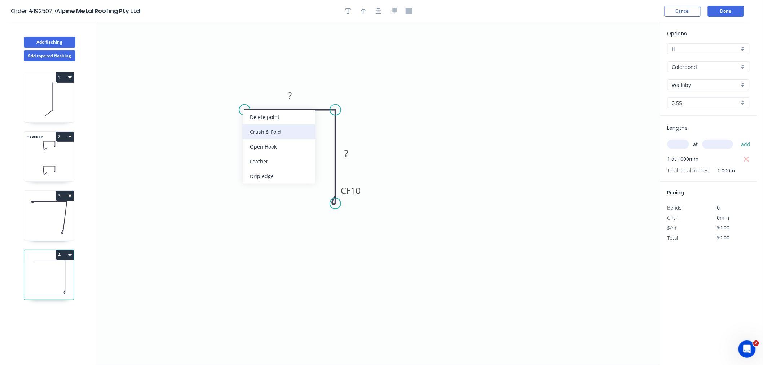
click at [256, 133] on div "Crush & Fold" at bounding box center [279, 131] width 72 height 15
click at [258, 90] on tspan "10" at bounding box center [259, 91] width 10 height 12
click at [349, 52] on icon "0 CF 15 50 CF 15 50" at bounding box center [378, 193] width 562 height 342
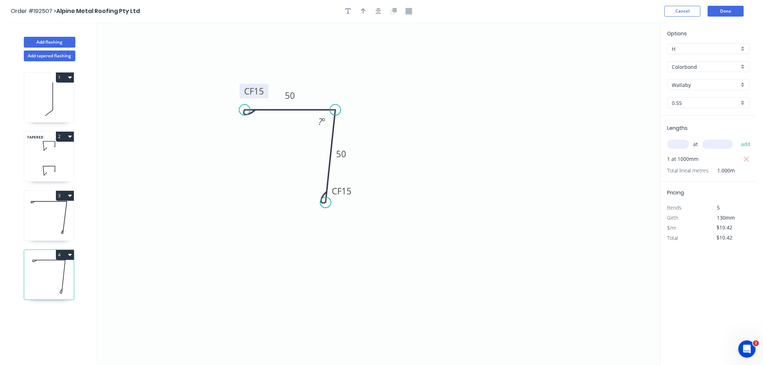
drag, startPoint x: 336, startPoint y: 201, endPoint x: 325, endPoint y: 203, distance: 10.6
click at [325, 203] on circle at bounding box center [325, 202] width 11 height 11
drag, startPoint x: 353, startPoint y: 194, endPoint x: 356, endPoint y: 202, distance: 8.4
click at [356, 202] on rect at bounding box center [344, 199] width 29 height 14
drag, startPoint x: 240, startPoint y: 92, endPoint x: 218, endPoint y: 96, distance: 23.0
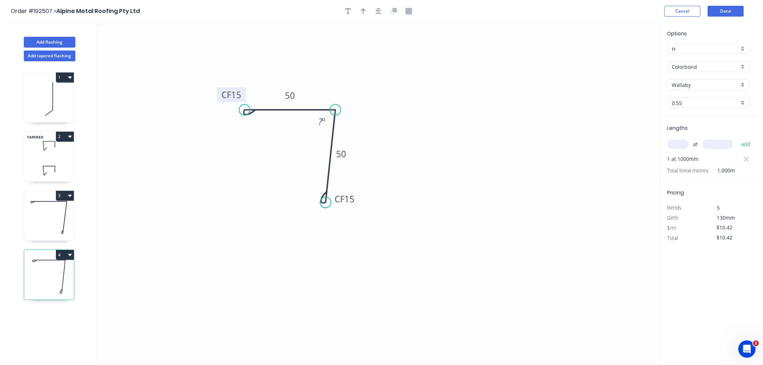
click at [218, 96] on rect at bounding box center [231, 95] width 29 height 14
click at [381, 11] on button "button" at bounding box center [378, 11] width 11 height 11
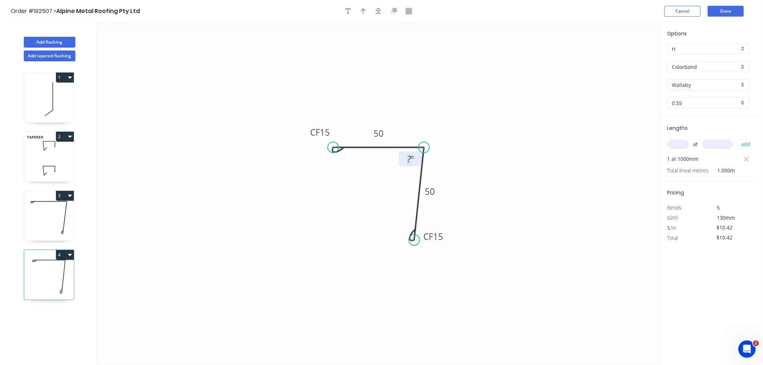
click at [411, 158] on tspan "º" at bounding box center [412, 159] width 3 height 12
click at [483, 121] on icon "0 CF 15 50 CF 15 50 87 º" at bounding box center [378, 193] width 562 height 342
click at [378, 10] on icon "button" at bounding box center [379, 11] width 6 height 6
click at [363, 11] on icon "button" at bounding box center [363, 11] width 5 height 6
drag, startPoint x: 458, startPoint y: 118, endPoint x: 442, endPoint y: 141, distance: 27.4
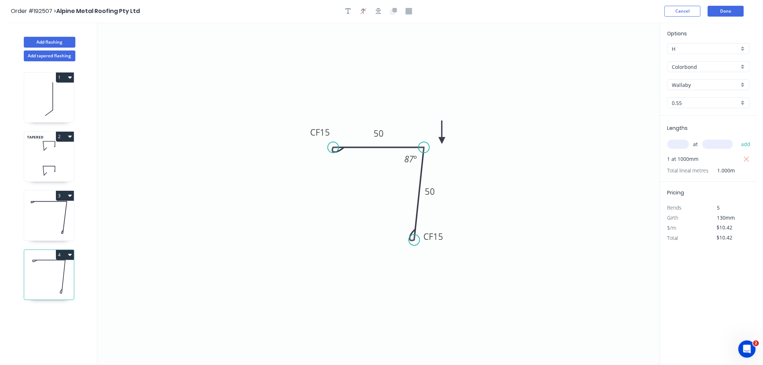
click at [442, 141] on icon at bounding box center [442, 132] width 6 height 23
drag, startPoint x: 442, startPoint y: 141, endPoint x: 435, endPoint y: 139, distance: 7.0
click at [435, 139] on icon at bounding box center [436, 130] width 6 height 23
click at [435, 139] on icon at bounding box center [435, 130] width 6 height 23
click at [377, 10] on icon "button" at bounding box center [379, 11] width 6 height 6
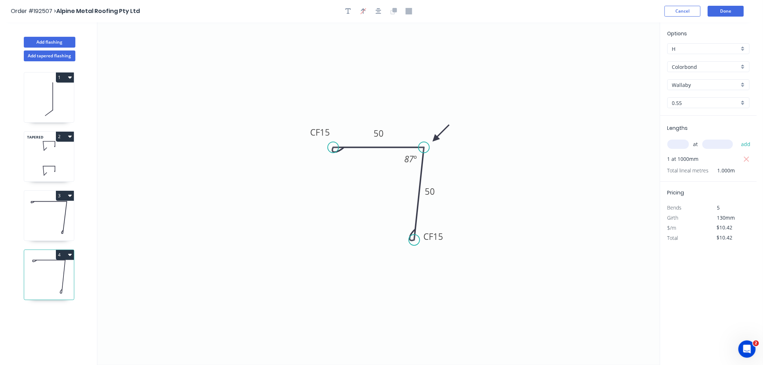
click at [57, 222] on icon at bounding box center [49, 217] width 50 height 46
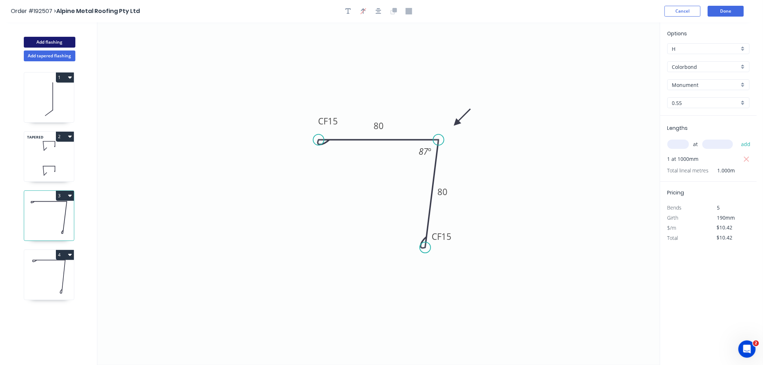
click at [44, 39] on button "Add flashing" at bounding box center [50, 42] width 52 height 11
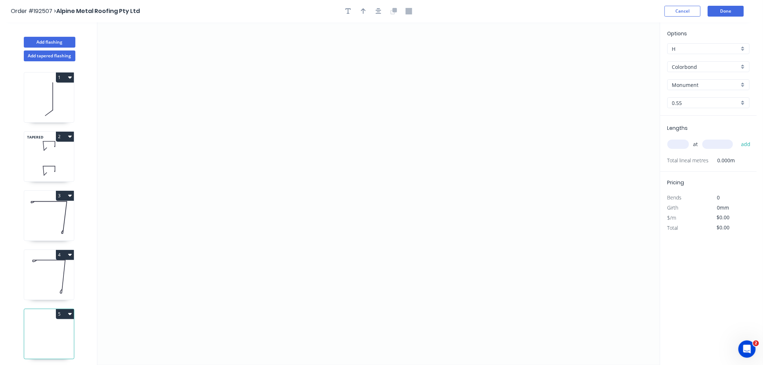
click at [50, 220] on icon at bounding box center [49, 217] width 50 height 46
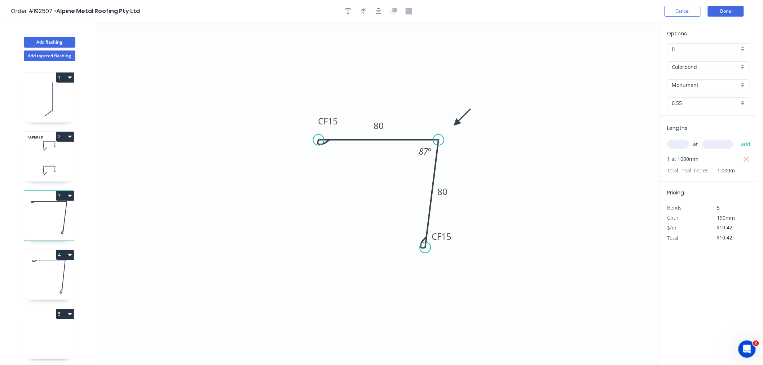
drag, startPoint x: 49, startPoint y: 258, endPoint x: 46, endPoint y: 271, distance: 12.9
click at [49, 258] on div "4" at bounding box center [49, 255] width 50 height 10
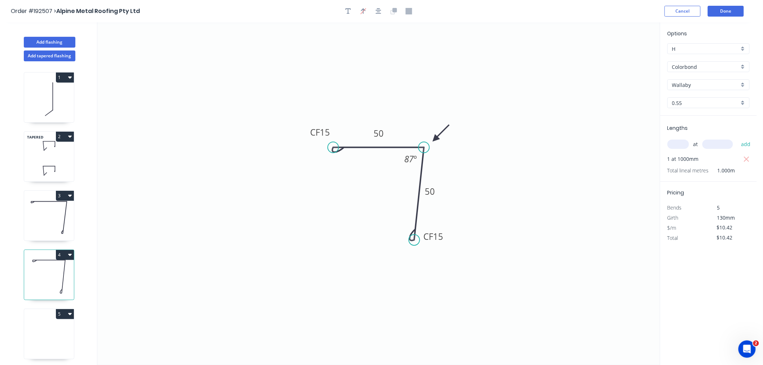
click at [50, 340] on icon at bounding box center [49, 336] width 50 height 46
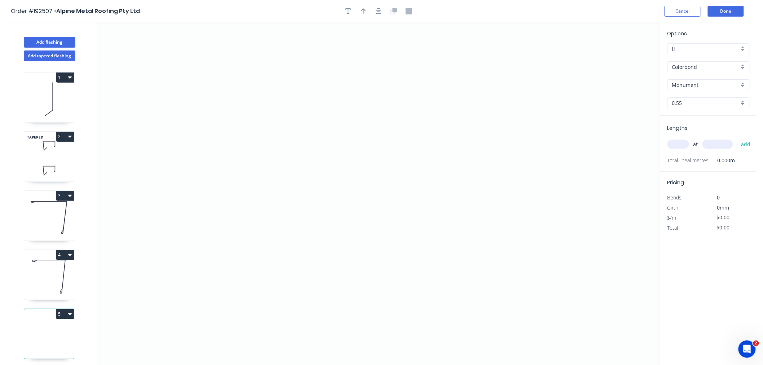
click at [679, 144] on input "text" at bounding box center [678, 143] width 22 height 9
click at [737, 138] on button "add" at bounding box center [745, 144] width 17 height 12
click at [160, 182] on icon "0" at bounding box center [378, 193] width 562 height 342
click at [172, 139] on icon at bounding box center [166, 160] width 12 height 42
click at [330, 143] on icon "0 ?" at bounding box center [378, 193] width 562 height 342
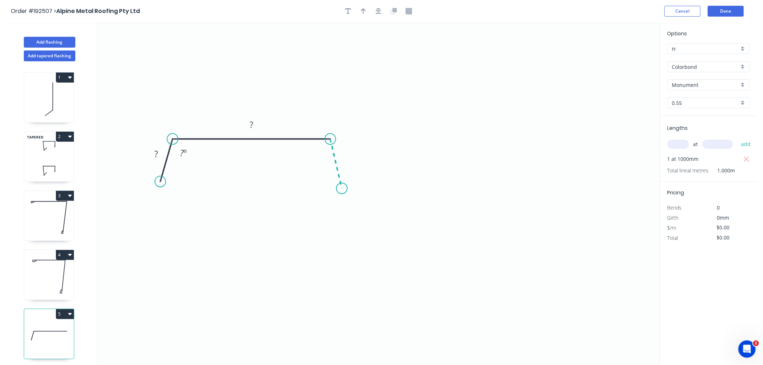
click at [342, 189] on icon "0 ? ? ? º" at bounding box center [378, 193] width 562 height 342
drag, startPoint x: 160, startPoint y: 180, endPoint x: 158, endPoint y: 187, distance: 7.8
click at [158, 187] on circle at bounding box center [157, 186] width 11 height 11
click at [157, 153] on rect at bounding box center [155, 157] width 14 height 10
click at [374, 92] on icon "0 20 490 20 135 º 135 º" at bounding box center [378, 193] width 562 height 342
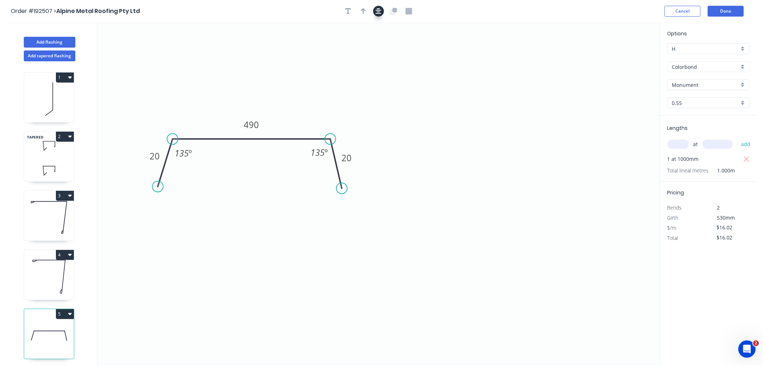
click at [377, 13] on button "button" at bounding box center [378, 11] width 11 height 11
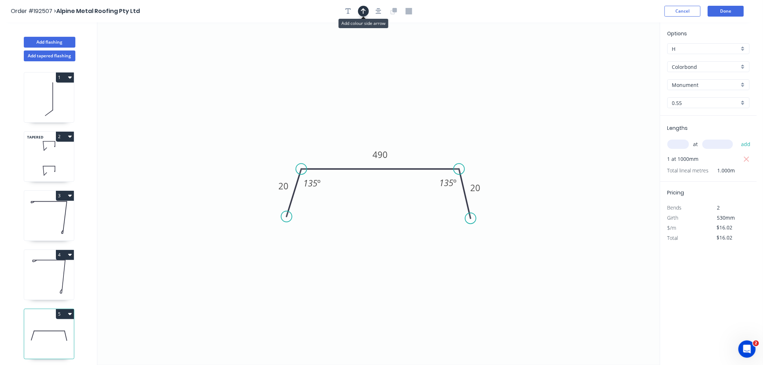
click at [363, 14] on icon "button" at bounding box center [363, 11] width 5 height 6
drag, startPoint x: 623, startPoint y: 58, endPoint x: 435, endPoint y: 140, distance: 205.2
click at [435, 140] on icon at bounding box center [434, 131] width 6 height 23
drag, startPoint x: 435, startPoint y: 140, endPoint x: 451, endPoint y: 149, distance: 18.1
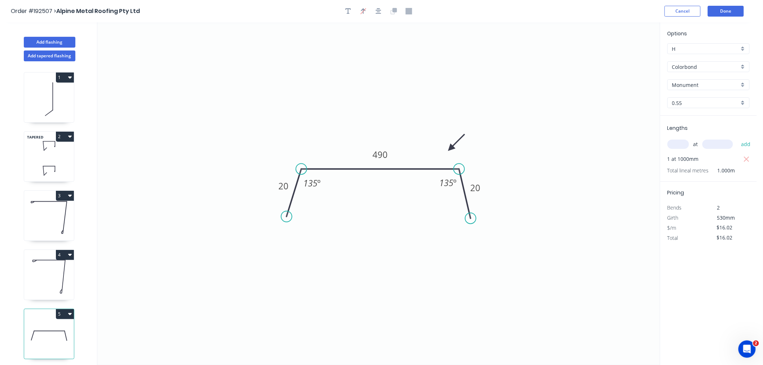
click at [451, 149] on icon at bounding box center [456, 142] width 21 height 21
drag, startPoint x: 473, startPoint y: 217, endPoint x: 480, endPoint y: 217, distance: 6.9
click at [480, 217] on circle at bounding box center [479, 216] width 11 height 11
click at [377, 11] on icon "button" at bounding box center [379, 11] width 6 height 6
drag, startPoint x: 450, startPoint y: 147, endPoint x: 438, endPoint y: 148, distance: 11.6
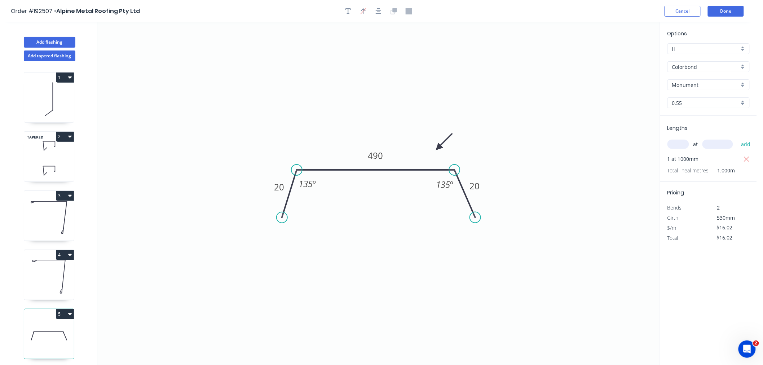
click at [438, 148] on icon at bounding box center [444, 141] width 21 height 21
click at [280, 220] on circle at bounding box center [280, 219] width 11 height 11
click at [381, 14] on icon "button" at bounding box center [379, 11] width 6 height 6
click at [507, 15] on div "Order #192507 > Alpine Metal Roofing Pty Ltd Cancel Done" at bounding box center [378, 11] width 735 height 11
click at [728, 10] on button "Done" at bounding box center [726, 11] width 36 height 11
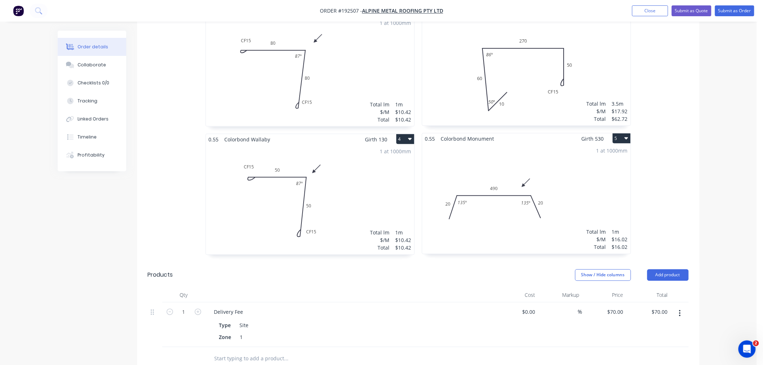
scroll to position [400, 0]
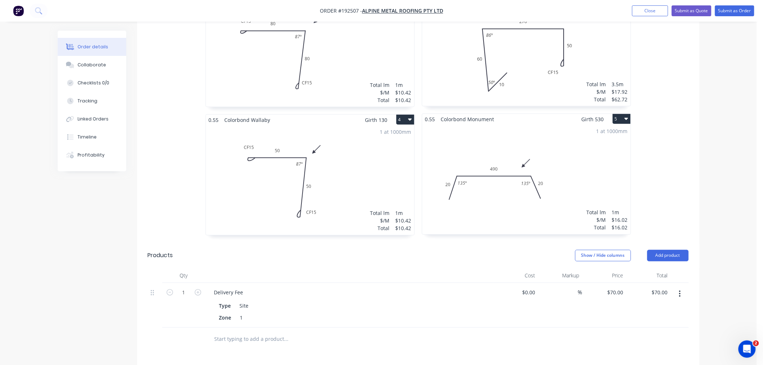
click at [545, 153] on div "1 at 1000mm Total lm $/M Total 1m $16.02 $16.02" at bounding box center [526, 179] width 208 height 110
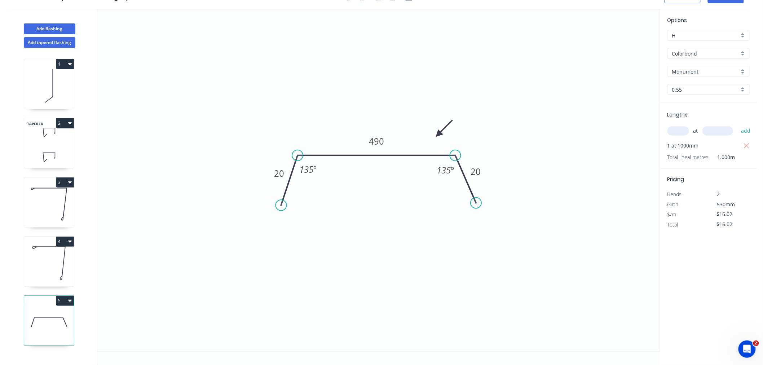
scroll to position [13, 0]
drag, startPoint x: 440, startPoint y: 134, endPoint x: 453, endPoint y: 136, distance: 13.5
click at [453, 136] on icon at bounding box center [458, 130] width 21 height 21
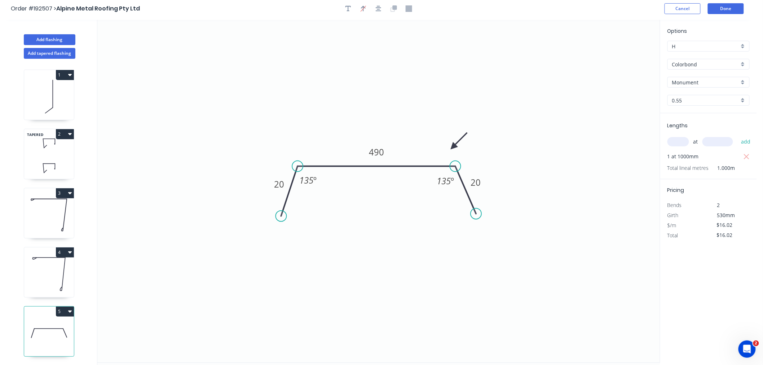
scroll to position [0, 0]
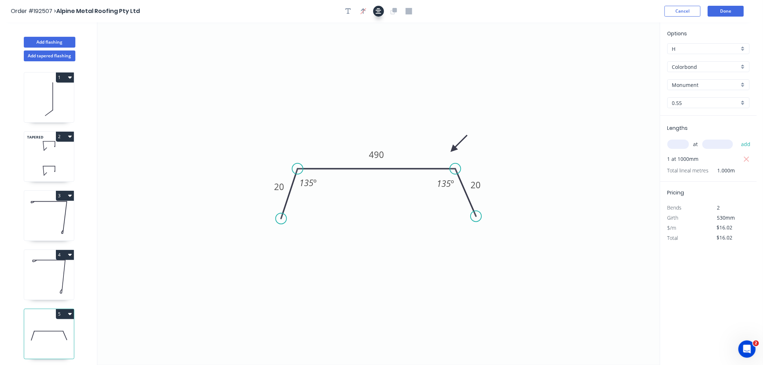
click at [378, 12] on icon "button" at bounding box center [379, 11] width 6 height 6
click at [575, 17] on header "Order #192507 > Alpine Metal Roofing Pty Ltd Cancel Done" at bounding box center [378, 11] width 757 height 22
click at [727, 14] on button "Done" at bounding box center [726, 11] width 36 height 11
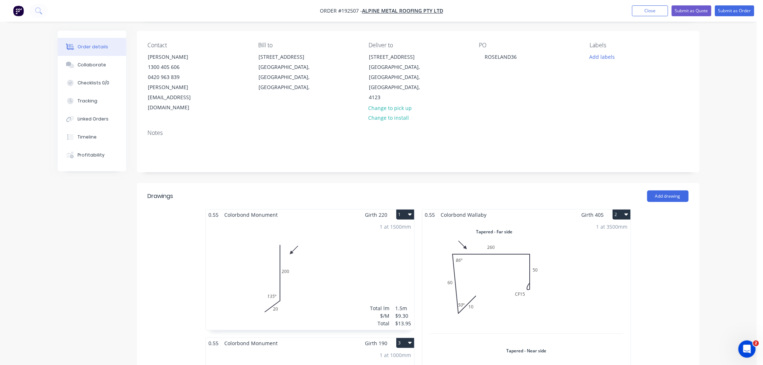
scroll to position [80, 0]
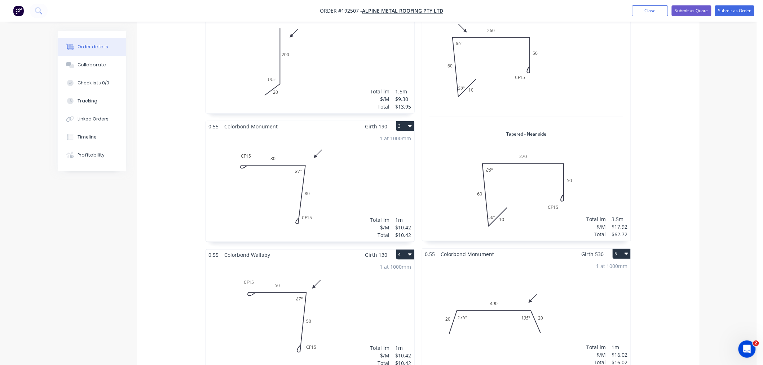
scroll to position [240, 0]
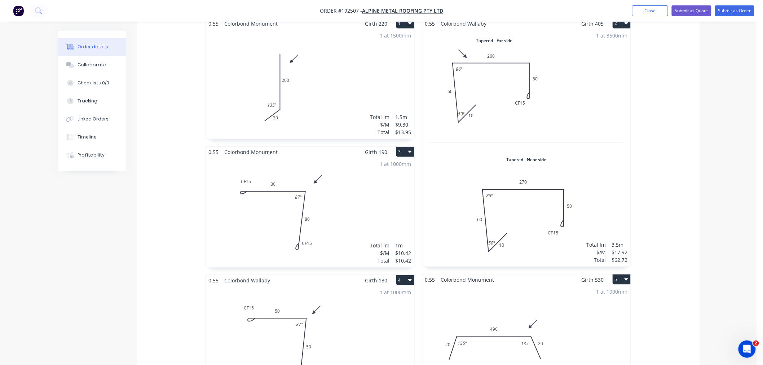
click at [680, 205] on div "0.55 Colorbond Monument Girth 220 1 0 20 200 135 º 0 20 200 135 º 1 at 1500mm T…" at bounding box center [418, 210] width 562 height 385
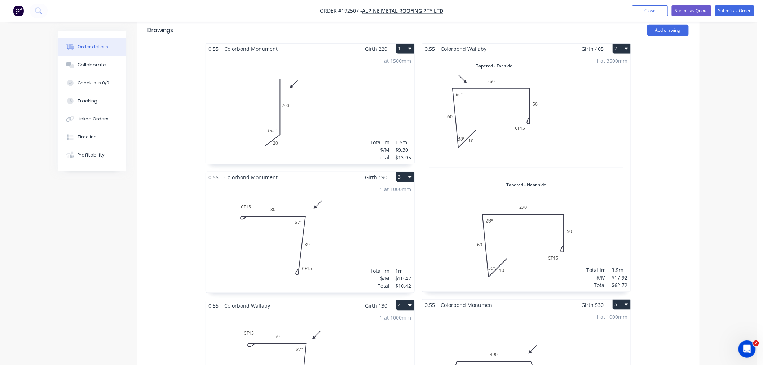
scroll to position [0, 0]
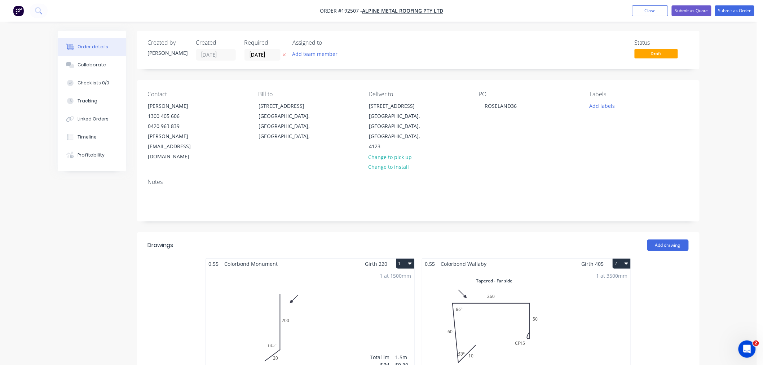
click at [744, 14] on button "Submit as Order" at bounding box center [734, 10] width 39 height 11
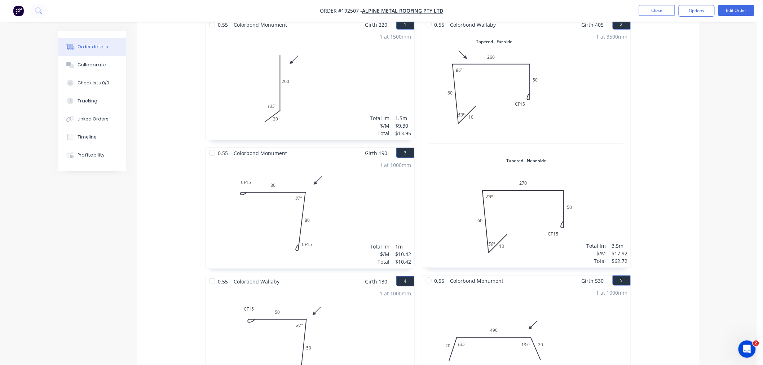
scroll to position [465, 0]
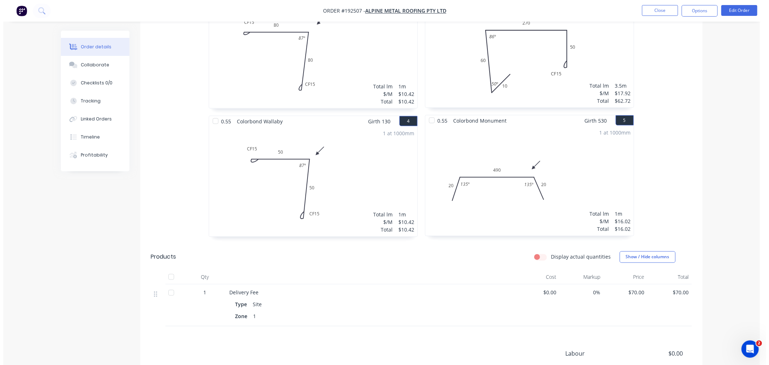
scroll to position [0, 0]
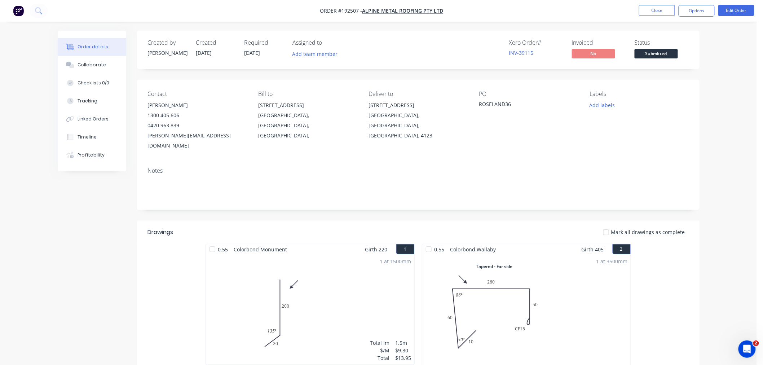
drag, startPoint x: 720, startPoint y: 139, endPoint x: 691, endPoint y: 28, distance: 114.4
click at [691, 13] on button "Options" at bounding box center [696, 11] width 36 height 12
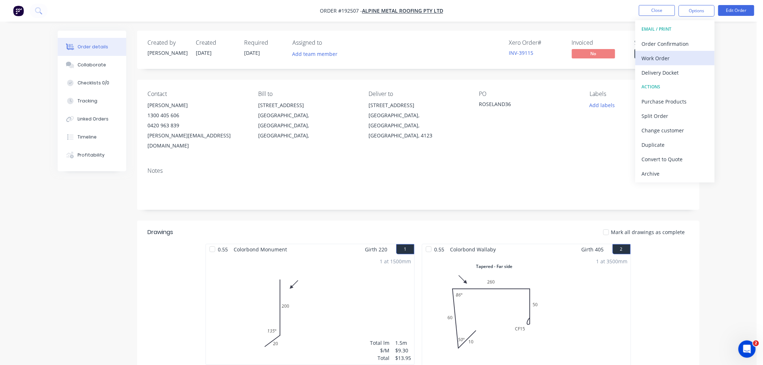
click at [671, 58] on div "Work Order" at bounding box center [675, 58] width 66 height 10
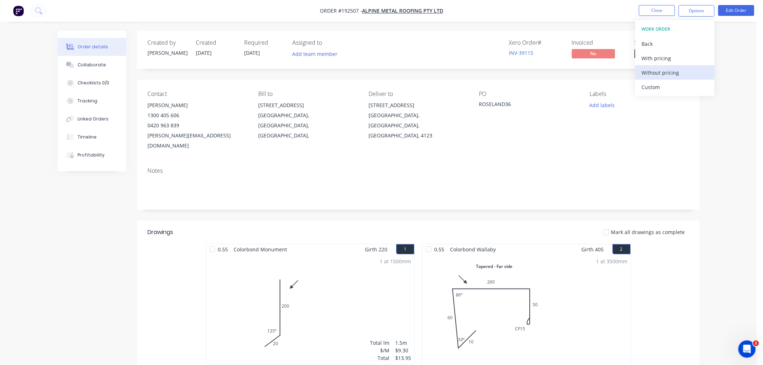
click at [674, 74] on div "Without pricing" at bounding box center [675, 72] width 66 height 10
click at [742, 8] on button "Edit Order" at bounding box center [736, 10] width 36 height 11
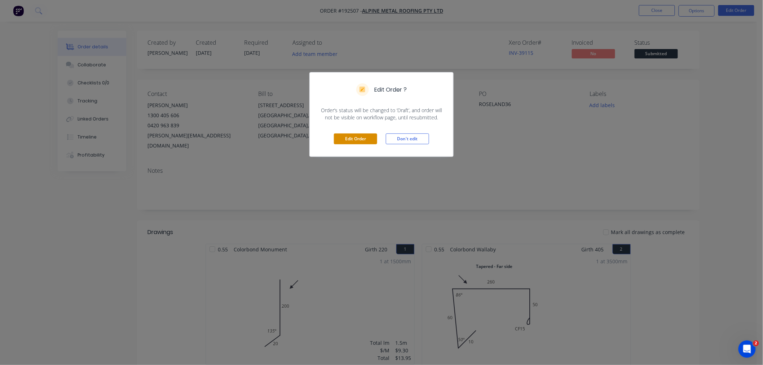
click at [356, 134] on button "Edit Order" at bounding box center [355, 138] width 43 height 11
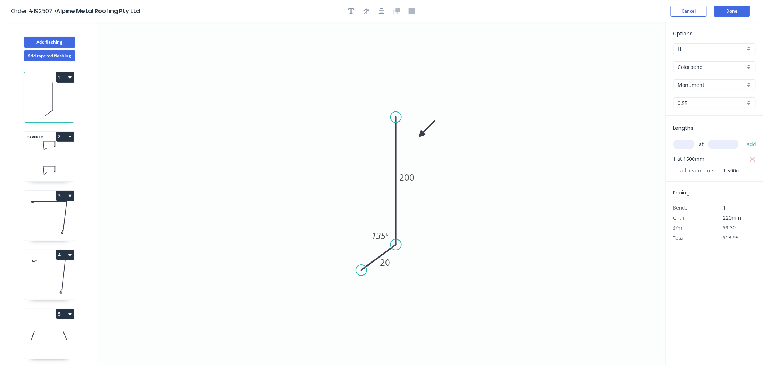
click at [41, 166] on icon at bounding box center [49, 170] width 50 height 21
type input "$17.92"
type input "$62.72"
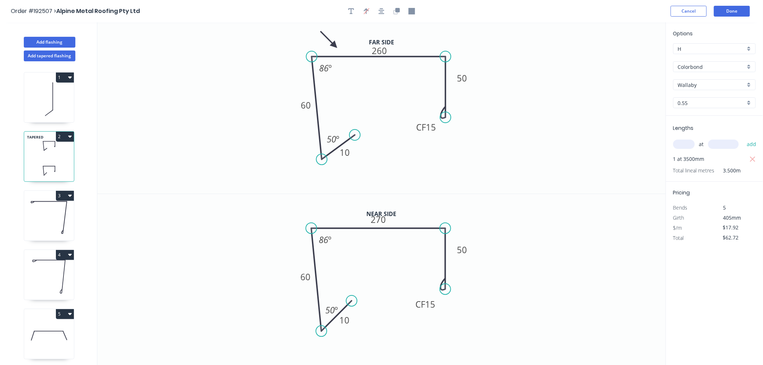
drag, startPoint x: 350, startPoint y: 129, endPoint x: 355, endPoint y: 135, distance: 7.7
click at [355, 135] on circle at bounding box center [354, 134] width 11 height 11
click at [346, 134] on rect at bounding box center [336, 138] width 23 height 14
drag, startPoint x: 351, startPoint y: 301, endPoint x: 355, endPoint y: 306, distance: 6.4
click at [355, 306] on circle at bounding box center [354, 305] width 11 height 11
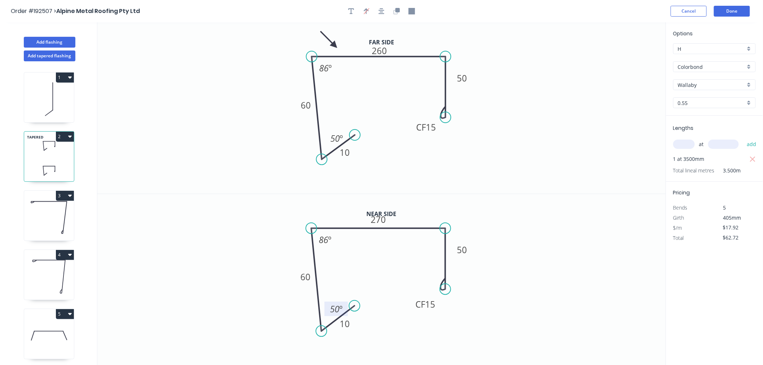
drag, startPoint x: 340, startPoint y: 307, endPoint x: 344, endPoint y: 305, distance: 4.0
click at [344, 305] on rect at bounding box center [336, 308] width 23 height 14
click at [381, 10] on icon "button" at bounding box center [381, 11] width 6 height 6
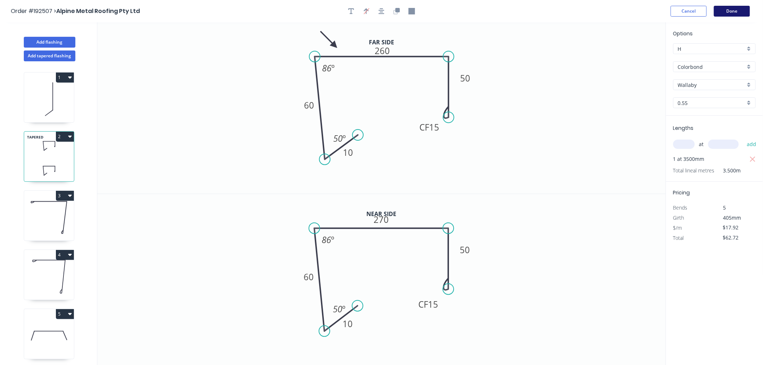
click at [736, 11] on button "Done" at bounding box center [732, 11] width 36 height 11
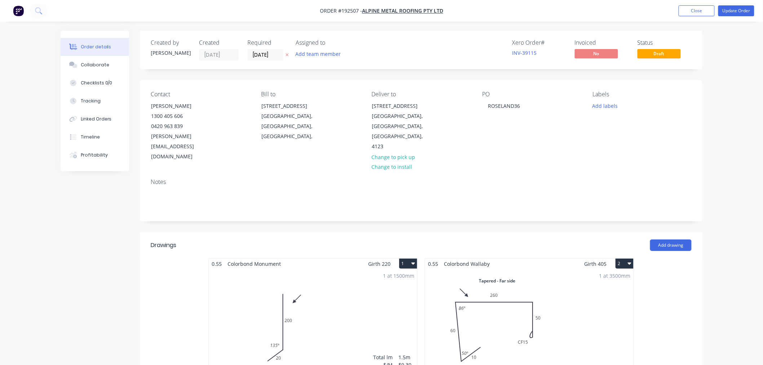
click at [737, 8] on button "Update Order" at bounding box center [736, 10] width 36 height 11
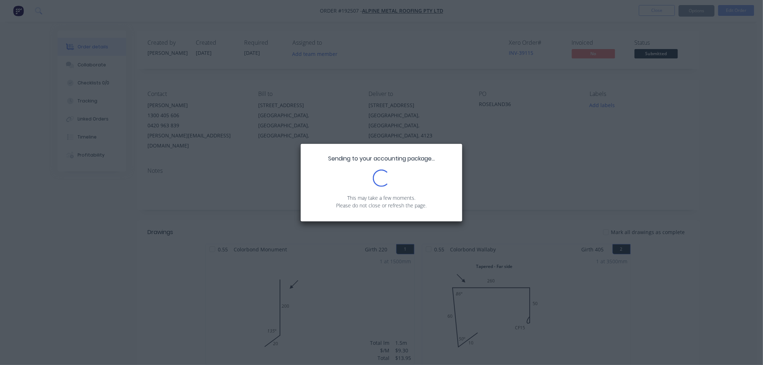
click at [718, 283] on div "Sending to your accounting package... Loading... This may take a few moments. P…" at bounding box center [381, 182] width 763 height 365
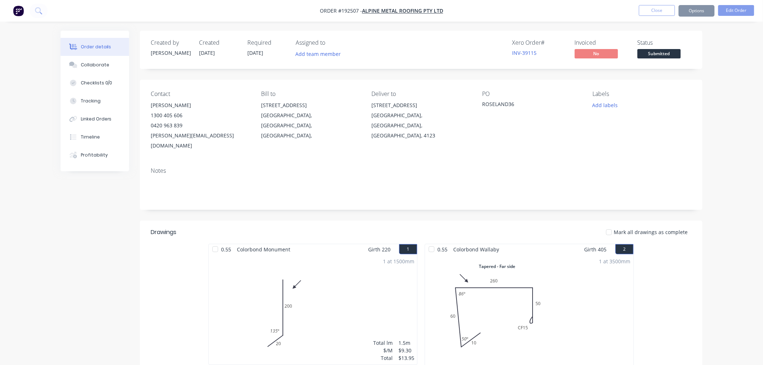
click at [696, 7] on button "Options" at bounding box center [696, 11] width 36 height 12
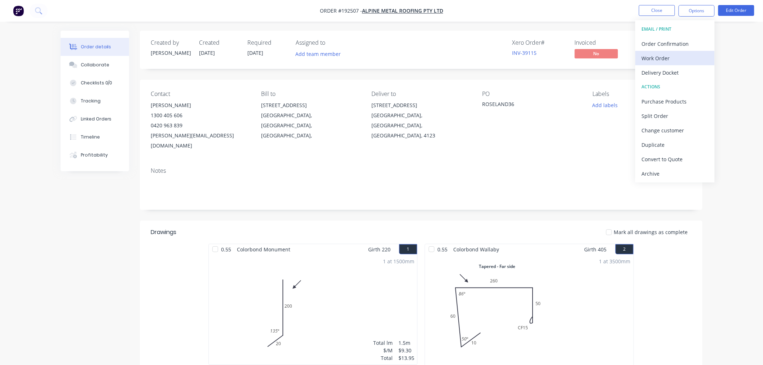
click at [690, 54] on div "Work Order" at bounding box center [675, 58] width 66 height 10
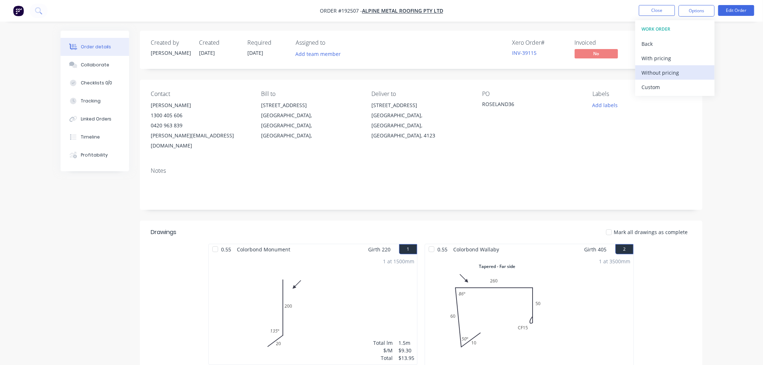
click at [683, 66] on button "Without pricing" at bounding box center [674, 72] width 79 height 14
click at [657, 9] on button "Close" at bounding box center [657, 10] width 36 height 11
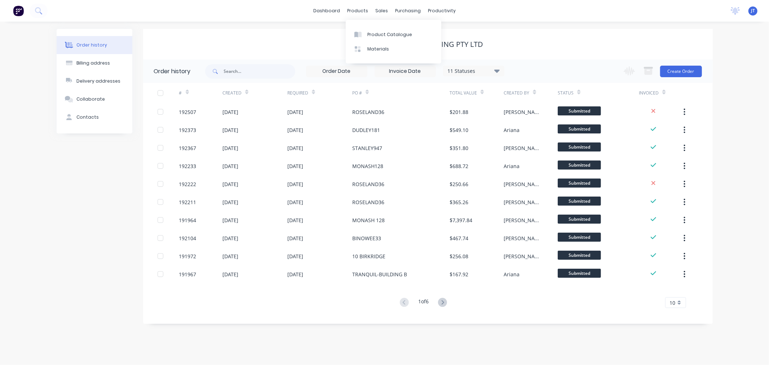
drag, startPoint x: 289, startPoint y: 23, endPoint x: 318, endPoint y: 17, distance: 29.1
click at [289, 23] on div "Order history Billing address Delivery addresses Collaborate Contacts Alpine Me…" at bounding box center [384, 193] width 769 height 343
click at [396, 48] on div "Customers" at bounding box center [407, 49] width 26 height 6
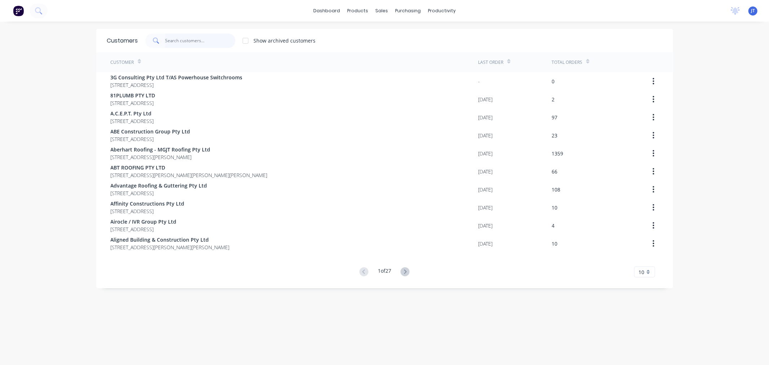
click at [210, 35] on input "text" at bounding box center [200, 41] width 70 height 14
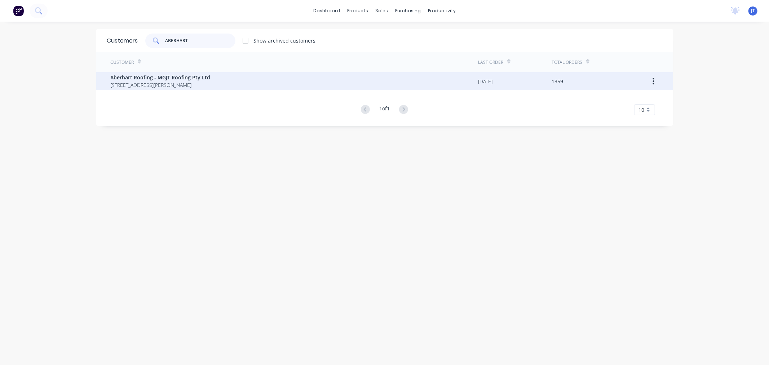
type input "ABERHART"
click at [211, 76] on span "Aberhart Roofing - MGJT Roofing Pty Ltd" at bounding box center [161, 78] width 100 height 8
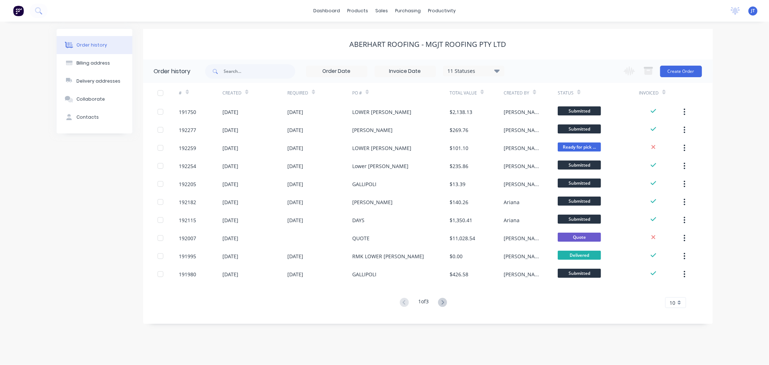
click at [314, 40] on div "Aberhart Roofing - MGJT Roofing Pty Ltd" at bounding box center [428, 44] width 570 height 9
click at [749, 125] on div "Order history Billing address Delivery addresses Collaborate Contacts Aberhart …" at bounding box center [384, 193] width 769 height 343
click at [730, 117] on div "Order history Billing address Delivery addresses Collaborate Contacts Aberhart …" at bounding box center [384, 193] width 769 height 343
click at [683, 70] on button "Create Order" at bounding box center [681, 72] width 42 height 12
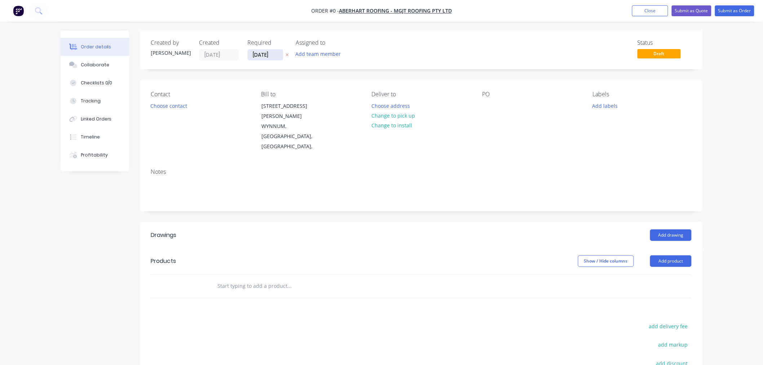
click at [257, 52] on input "[DATE]" at bounding box center [265, 54] width 35 height 11
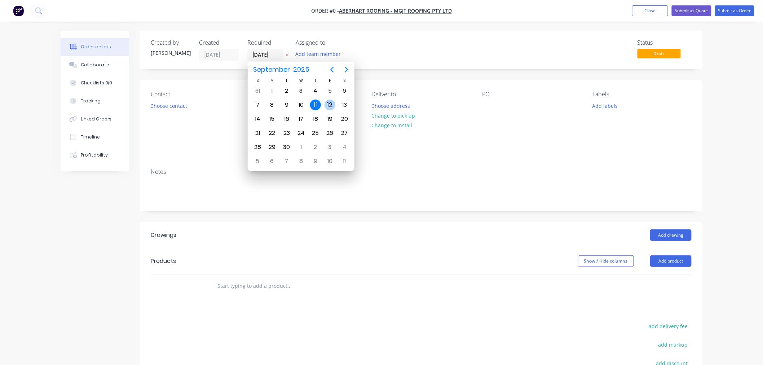
click at [328, 103] on div "12" at bounding box center [329, 104] width 11 height 11
type input "[DATE]"
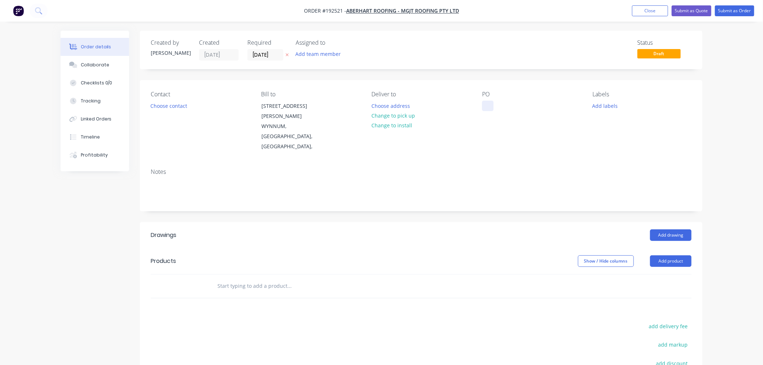
drag, startPoint x: 489, startPoint y: 111, endPoint x: 470, endPoint y: 64, distance: 50.3
click at [489, 110] on div at bounding box center [488, 106] width 12 height 10
click at [403, 67] on div "Created by [PERSON_NAME] Created [DATE] Required [DATE] Assigned to Add team me…" at bounding box center [421, 50] width 562 height 39
click at [394, 106] on button "Choose address" at bounding box center [391, 106] width 46 height 10
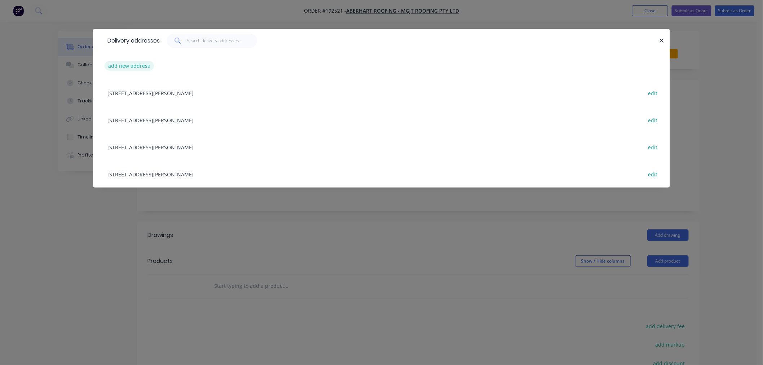
click at [137, 67] on button "add new address" at bounding box center [129, 66] width 49 height 10
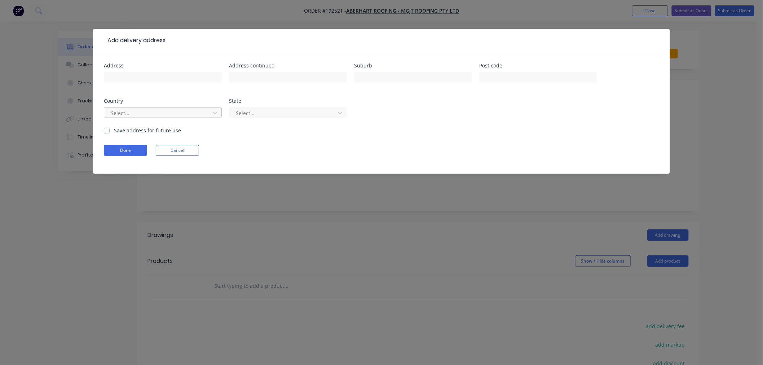
click at [154, 116] on div at bounding box center [158, 112] width 96 height 9
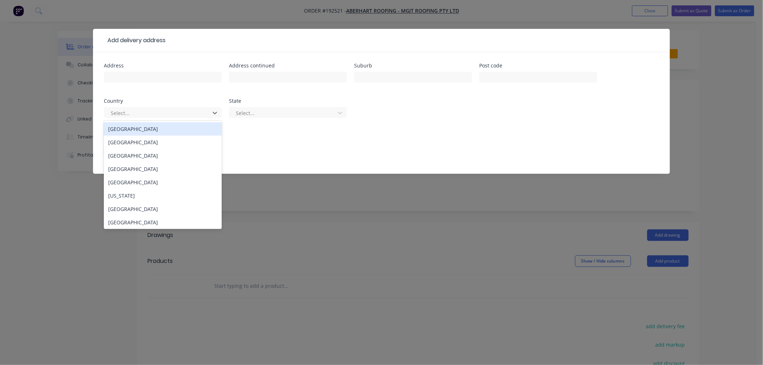
click at [168, 132] on div "[GEOGRAPHIC_DATA]" at bounding box center [163, 128] width 118 height 13
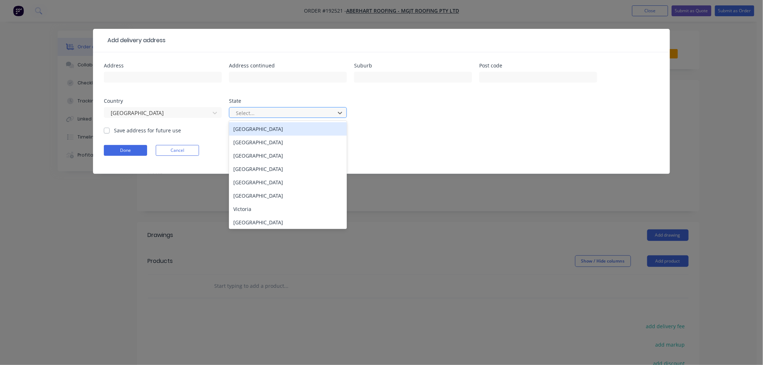
click at [247, 112] on div at bounding box center [283, 112] width 96 height 9
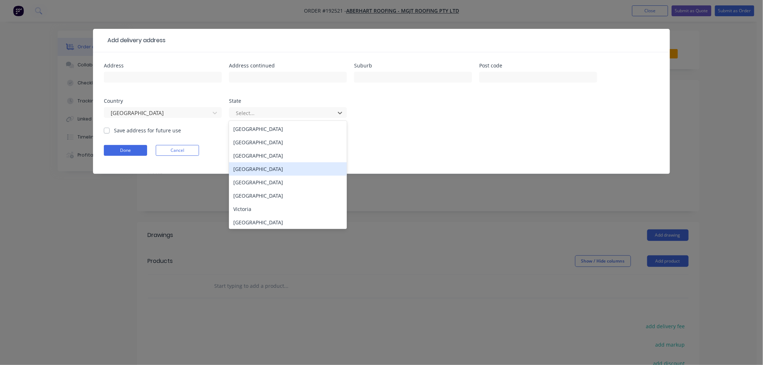
click at [280, 167] on div "[GEOGRAPHIC_DATA]" at bounding box center [288, 168] width 118 height 13
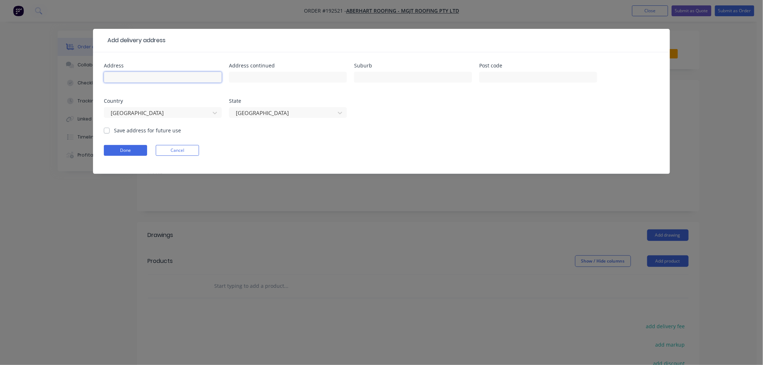
paste input "[STREET_ADDRESS]"
click at [168, 80] on input "89 Days Rd, Grang" at bounding box center [163, 77] width 118 height 11
type input "[STREET_ADDRESS]"
paste input "4051"
type input "4051"
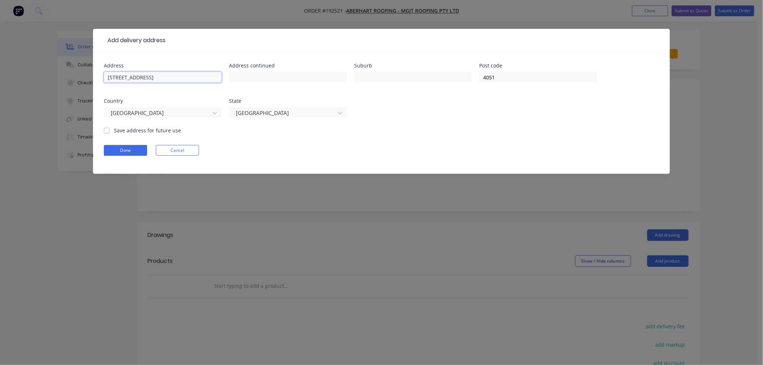
click at [168, 79] on input "[STREET_ADDRESS]" at bounding box center [163, 77] width 118 height 11
drag, startPoint x: 134, startPoint y: 75, endPoint x: 165, endPoint y: 72, distance: 30.7
click at [165, 72] on input "[STREET_ADDRESS]" at bounding box center [163, 77] width 118 height 11
click at [158, 80] on input "[STREET_ADDRESS]" at bounding box center [163, 77] width 118 height 11
drag, startPoint x: 136, startPoint y: 78, endPoint x: 163, endPoint y: 73, distance: 27.6
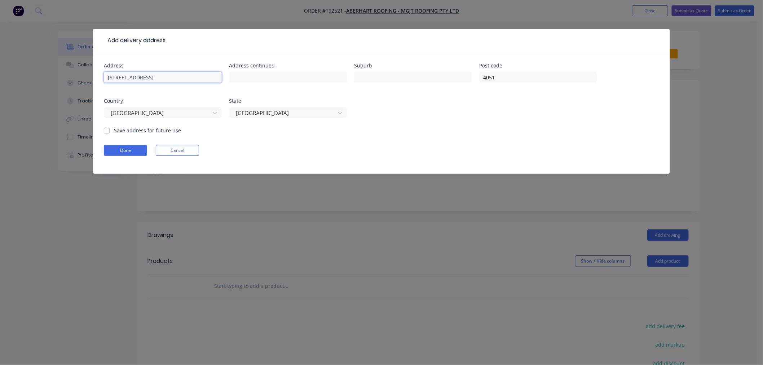
click at [163, 73] on input "[STREET_ADDRESS]" at bounding box center [163, 77] width 118 height 11
type input "89 Days Rd"
paste input "Grange"
type input "Grange"
click at [252, 130] on form "Address 89 Days Rd Address continued Suburb Grange Post code 4051 Country [GEOG…" at bounding box center [381, 118] width 555 height 111
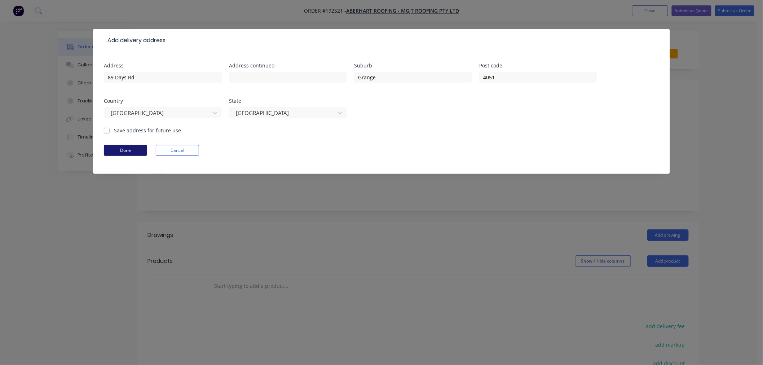
click at [136, 154] on button "Done" at bounding box center [125, 150] width 43 height 11
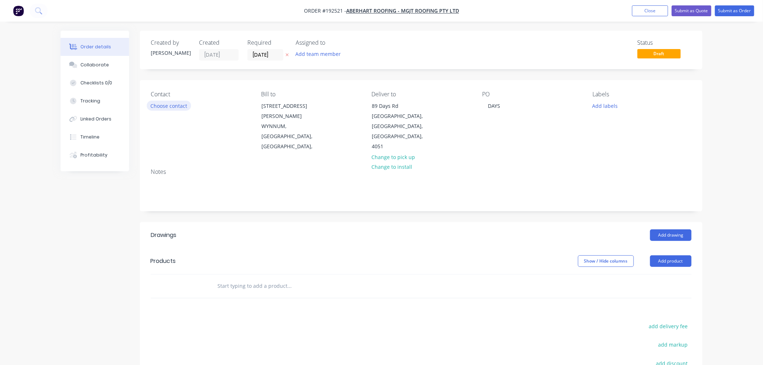
click at [176, 105] on button "Choose contact" at bounding box center [169, 106] width 44 height 10
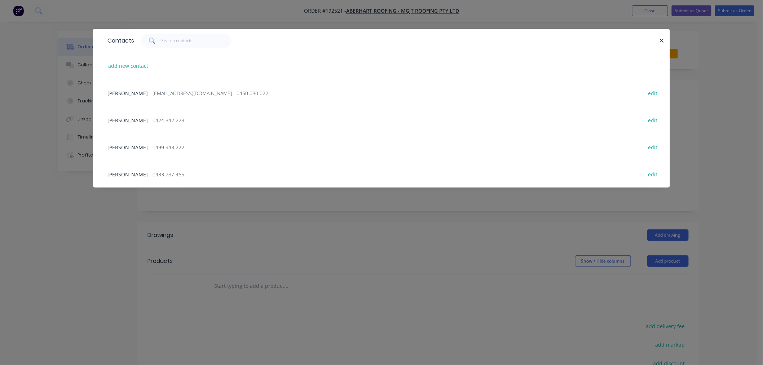
click at [152, 88] on div "[PERSON_NAME] - [EMAIL_ADDRESS][DOMAIN_NAME] - 0450 080 022 edit" at bounding box center [381, 92] width 555 height 27
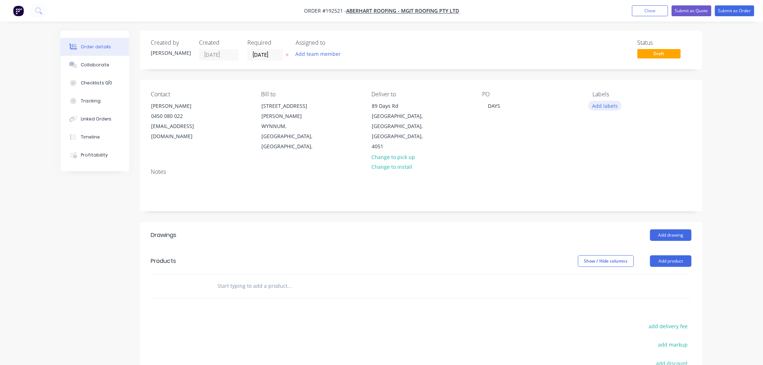
click at [611, 106] on button "Add labels" at bounding box center [604, 106] width 33 height 10
click at [618, 167] on div "7 AM" at bounding box center [620, 169] width 16 height 8
click at [729, 204] on div "Order details Collaborate Checklists 0/0 Tracking Linked Orders Timeline Profit…" at bounding box center [381, 241] width 763 height 482
click at [673, 248] on header "Products Show / Hide columns Add product" at bounding box center [421, 261] width 562 height 26
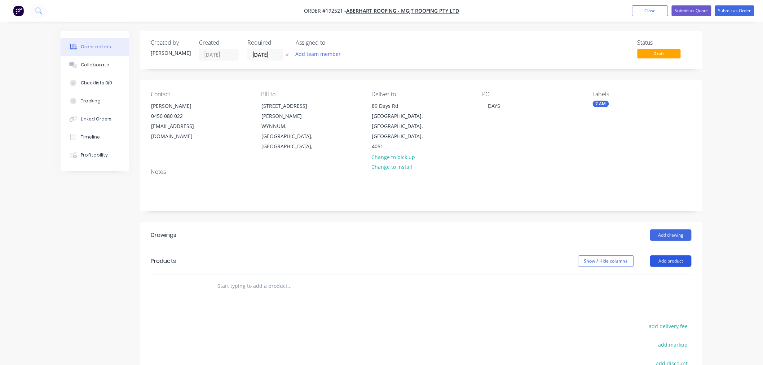
click at [678, 255] on button "Add product" at bounding box center [670, 261] width 41 height 12
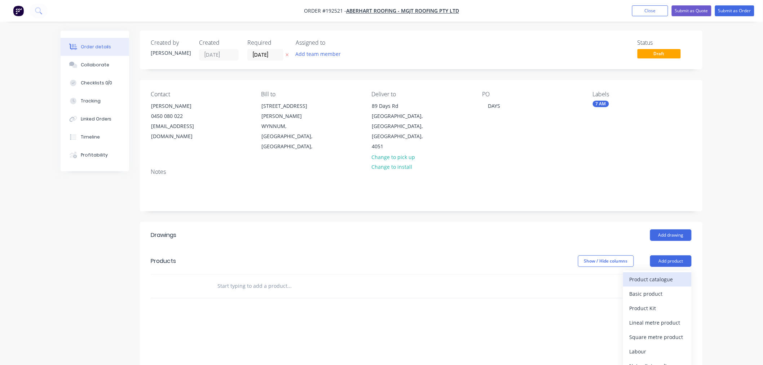
click at [677, 274] on div "Product catalogue" at bounding box center [657, 279] width 56 height 10
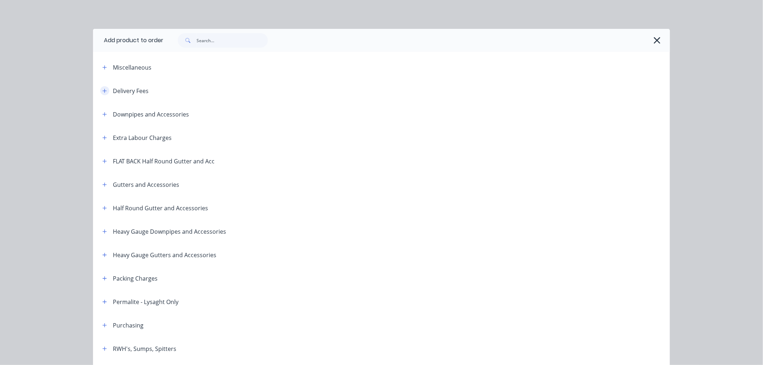
click at [105, 92] on button "button" at bounding box center [104, 90] width 9 height 9
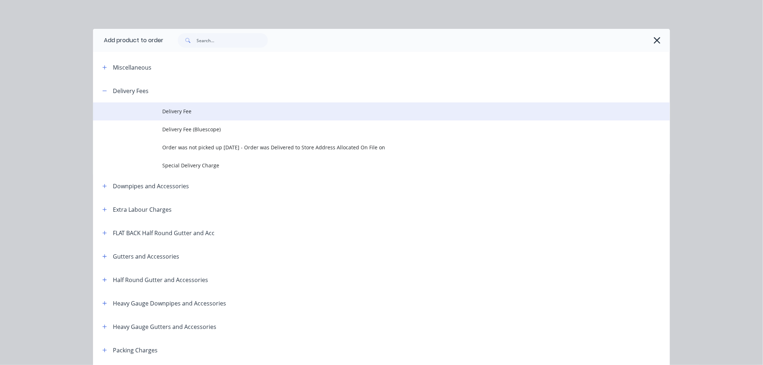
click at [187, 110] on span "Delivery Fee" at bounding box center [365, 111] width 406 height 8
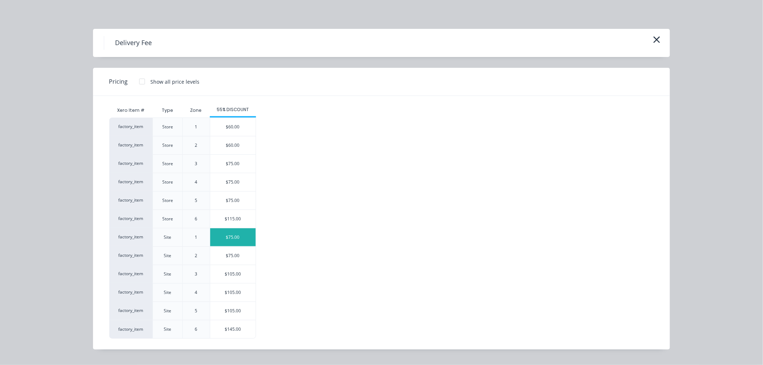
click at [244, 239] on div "$75.00" at bounding box center [232, 237] width 45 height 18
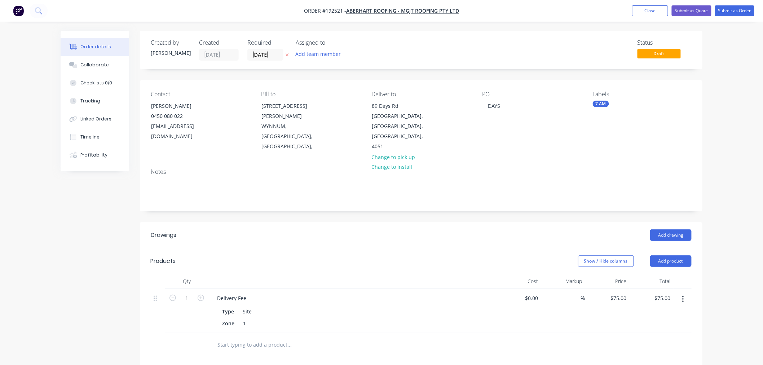
click at [743, 146] on div "Order details Collaborate Checklists 0/0 Tracking Linked Orders Timeline Profit…" at bounding box center [381, 270] width 763 height 540
click at [681, 229] on button "Add drawing" at bounding box center [670, 235] width 41 height 12
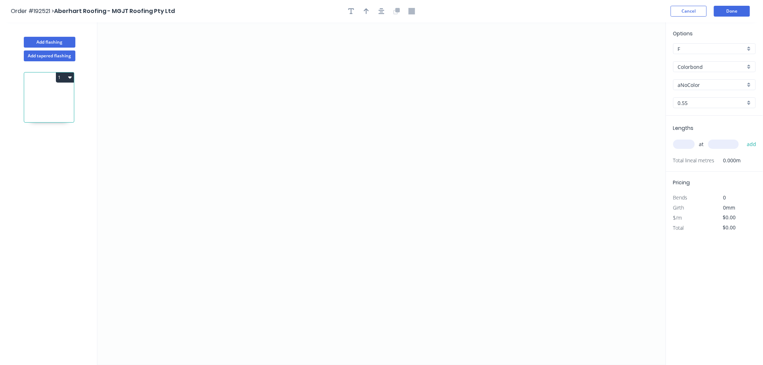
click at [727, 84] on input "aNoColor" at bounding box center [711, 85] width 67 height 8
click at [722, 64] on input "Colorbond" at bounding box center [711, 67] width 67 height 8
type input "aNoColor"
click at [716, 128] on div "Zincalume" at bounding box center [714, 129] width 82 height 13
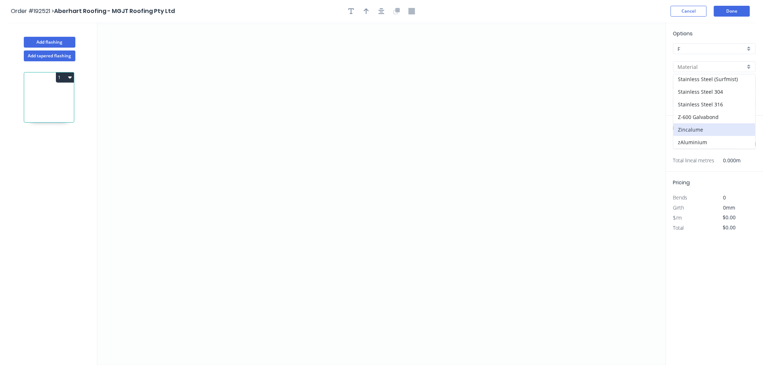
type input "Zincalume"
click at [689, 103] on input "0.55" at bounding box center [711, 103] width 67 height 8
click at [699, 118] on div "0.55" at bounding box center [714, 116] width 82 height 13
type input "0.55"
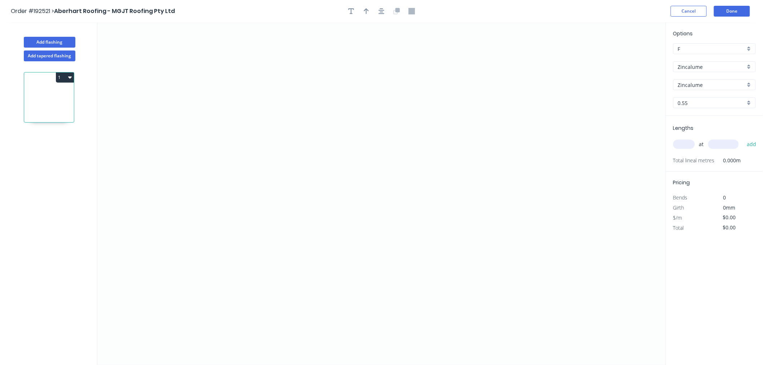
click at [688, 143] on input "text" at bounding box center [684, 143] width 22 height 9
type input "2"
type input "5000"
click at [743, 138] on button "add" at bounding box center [751, 144] width 17 height 12
click at [326, 95] on icon "0" at bounding box center [381, 193] width 568 height 342
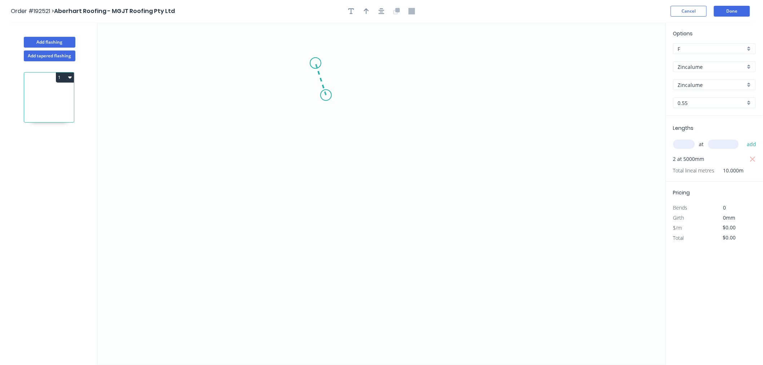
click at [314, 62] on icon "0" at bounding box center [381, 193] width 568 height 342
click at [160, 63] on icon "0 ?" at bounding box center [381, 193] width 568 height 342
click at [160, 74] on icon "0 ? ? ? º" at bounding box center [381, 193] width 568 height 342
click at [201, 74] on icon "0 ? ? ? ? º" at bounding box center [381, 193] width 568 height 342
click at [160, 69] on circle at bounding box center [160, 69] width 11 height 11
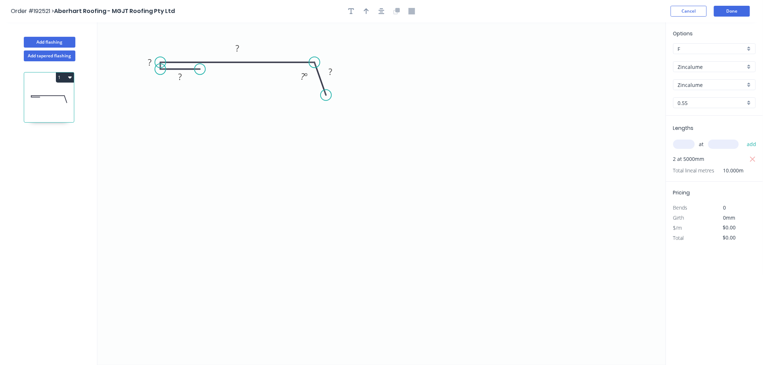
click at [200, 70] on circle at bounding box center [200, 69] width 11 height 11
click at [160, 65] on circle at bounding box center [160, 65] width 11 height 11
click at [197, 67] on circle at bounding box center [197, 65] width 11 height 11
click at [189, 77] on div "Hide angle" at bounding box center [210, 73] width 72 height 15
click at [185, 102] on div "Hide angle" at bounding box center [205, 100] width 72 height 15
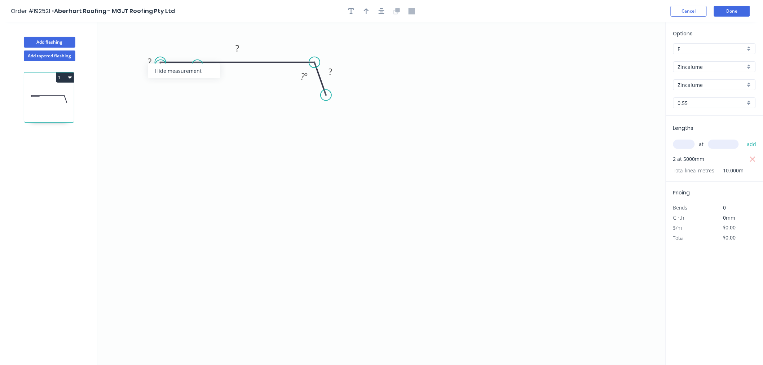
click at [160, 71] on div "Hide measurement" at bounding box center [184, 70] width 72 height 15
click at [197, 65] on circle at bounding box center [197, 65] width 11 height 11
click at [198, 138] on icon "0 ? ? ? ? º" at bounding box center [381, 193] width 568 height 342
click at [211, 162] on div "Crush & Fold" at bounding box center [234, 162] width 72 height 15
click at [189, 121] on tspan "10" at bounding box center [187, 125] width 10 height 12
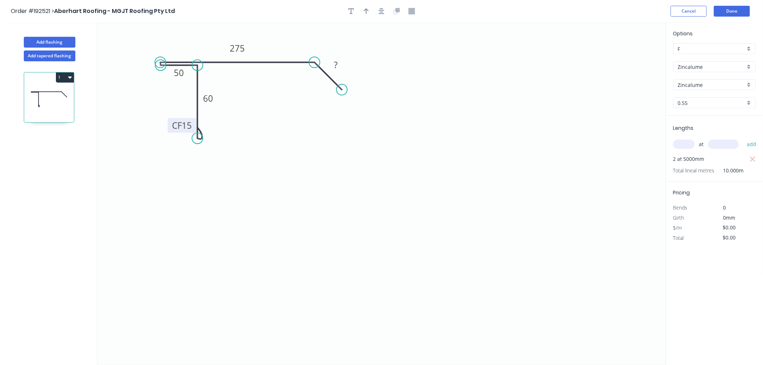
drag, startPoint x: 328, startPoint y: 93, endPoint x: 342, endPoint y: 88, distance: 14.4
click at [342, 88] on circle at bounding box center [341, 89] width 11 height 11
click at [337, 66] on tspan "?" at bounding box center [336, 65] width 4 height 12
click at [380, 52] on icon "0 CF 15 60 50 275 20" at bounding box center [381, 193] width 568 height 342
type input "$16.69"
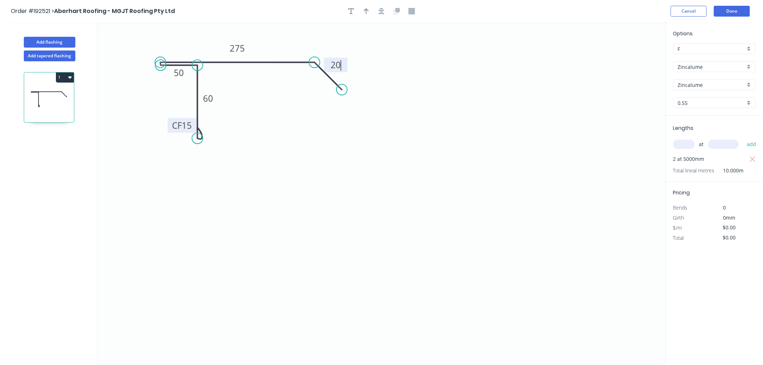
type input "$166.90"
click at [381, 10] on icon "button" at bounding box center [381, 11] width 6 height 6
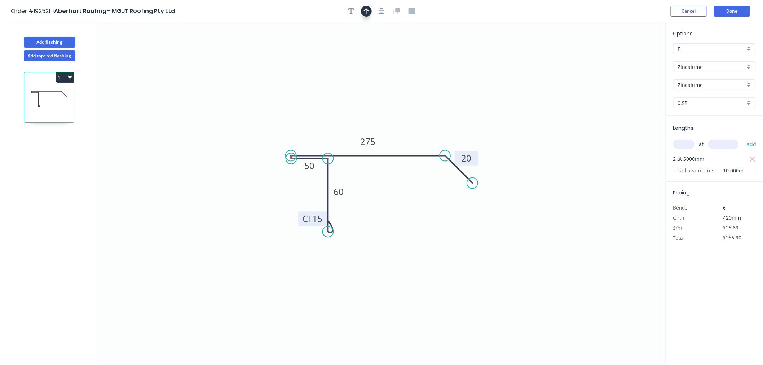
click at [365, 11] on icon "button" at bounding box center [366, 11] width 5 height 6
drag, startPoint x: 629, startPoint y: 58, endPoint x: 430, endPoint y: 130, distance: 211.6
click at [430, 130] on icon at bounding box center [429, 121] width 6 height 23
click at [55, 46] on button "Add flashing" at bounding box center [50, 42] width 52 height 11
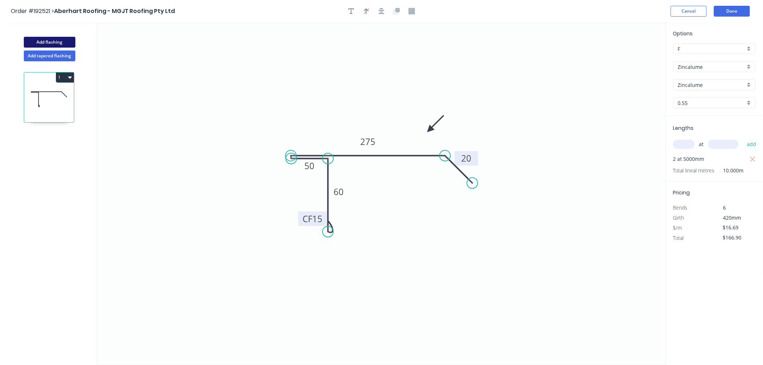
type input "$0.00"
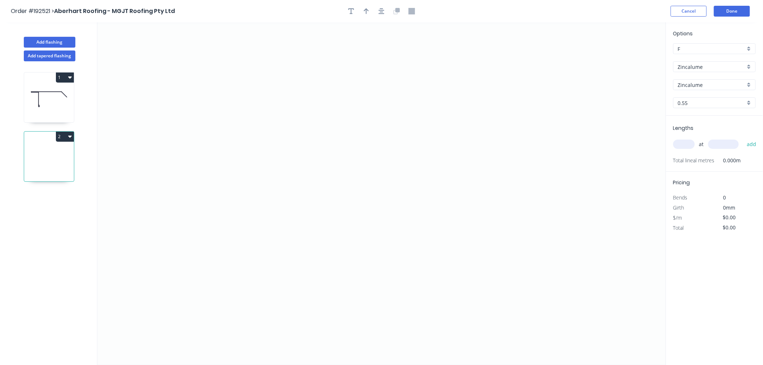
click at [681, 146] on input "text" at bounding box center [684, 143] width 22 height 9
type input "3"
type input "5000"
click at [743, 138] on button "add" at bounding box center [751, 144] width 17 height 12
click at [314, 110] on icon "0" at bounding box center [381, 193] width 568 height 342
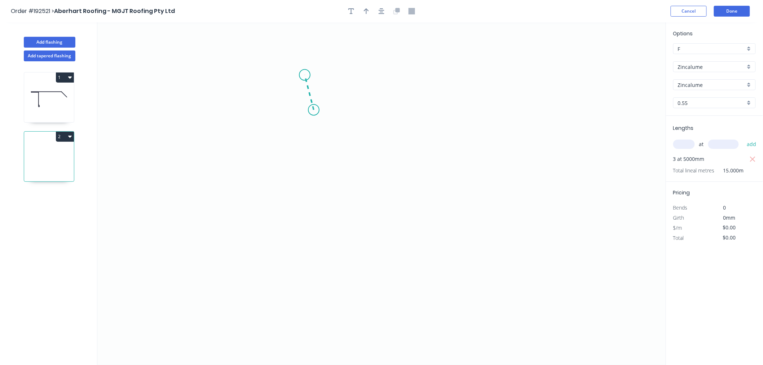
click at [305, 75] on icon "0" at bounding box center [381, 193] width 568 height 342
click at [171, 79] on icon "0 ?" at bounding box center [381, 193] width 568 height 342
click at [171, 82] on icon "0 ? ? ? º" at bounding box center [381, 193] width 568 height 342
click at [207, 80] on icon "0 ? ? ? ? º" at bounding box center [381, 193] width 568 height 342
click at [206, 152] on icon "0 ? ? ? ? ? º" at bounding box center [381, 193] width 568 height 342
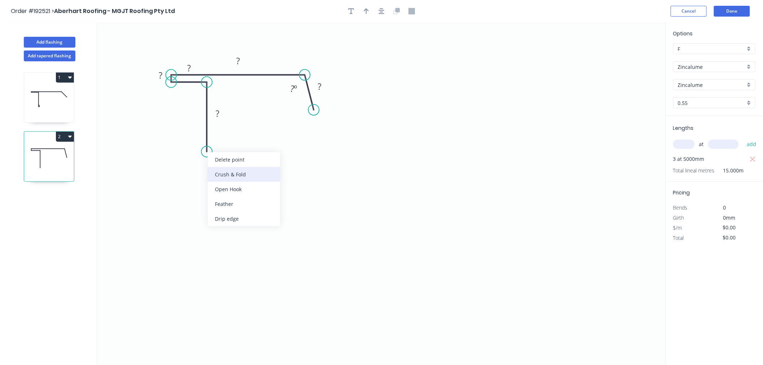
click at [221, 174] on div "Crush & Fold" at bounding box center [244, 174] width 72 height 15
drag, startPoint x: 206, startPoint y: 81, endPoint x: 204, endPoint y: 92, distance: 10.3
click at [204, 92] on circle at bounding box center [206, 91] width 11 height 11
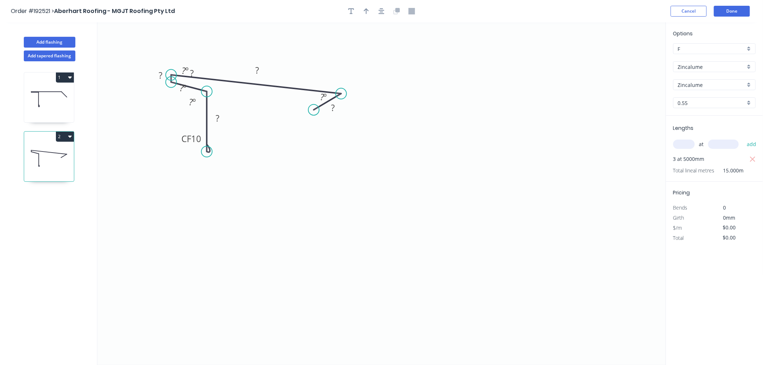
drag, startPoint x: 305, startPoint y: 71, endPoint x: 341, endPoint y: 94, distance: 42.3
click at [341, 94] on circle at bounding box center [341, 93] width 11 height 11
drag, startPoint x: 315, startPoint y: 112, endPoint x: 358, endPoint y: 127, distance: 45.1
click at [358, 127] on circle at bounding box center [357, 126] width 11 height 11
drag, startPoint x: 205, startPoint y: 93, endPoint x: 209, endPoint y: 89, distance: 5.9
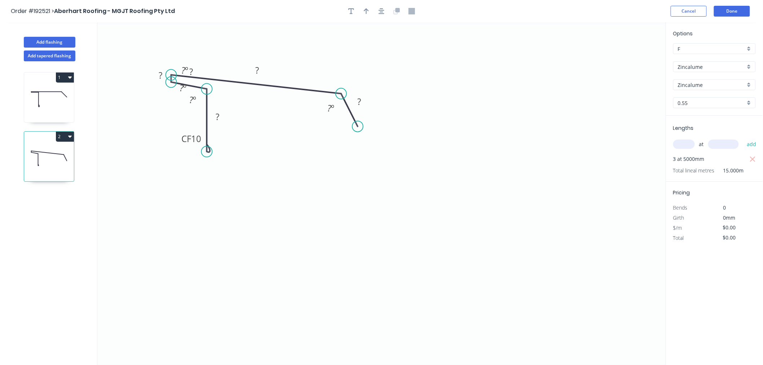
click at [209, 89] on circle at bounding box center [206, 89] width 11 height 11
click at [198, 114] on div "Hide angle" at bounding box center [216, 113] width 72 height 15
drag, startPoint x: 193, startPoint y: 70, endPoint x: 204, endPoint y: 83, distance: 17.1
click at [204, 83] on rect at bounding box center [196, 83] width 23 height 14
click at [200, 143] on tspan "10" at bounding box center [196, 139] width 10 height 12
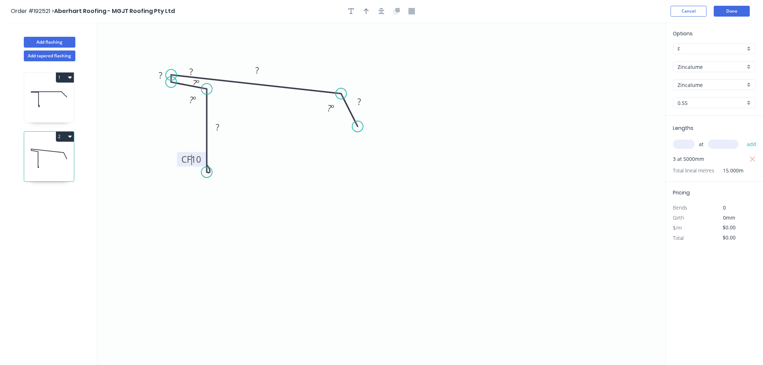
drag, startPoint x: 206, startPoint y: 152, endPoint x: 209, endPoint y: 173, distance: 21.1
click at [209, 173] on circle at bounding box center [206, 172] width 11 height 11
click at [196, 159] on tspan "10" at bounding box center [196, 160] width 10 height 12
click at [173, 80] on div "Hide measurement" at bounding box center [195, 82] width 72 height 15
click at [197, 80] on tspan "º" at bounding box center [197, 83] width 3 height 12
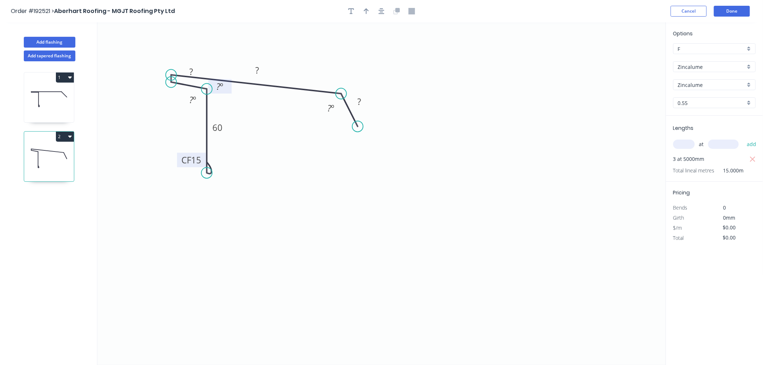
drag, startPoint x: 207, startPoint y: 80, endPoint x: 231, endPoint y: 84, distance: 24.1
click at [231, 84] on rect at bounding box center [219, 86] width 23 height 14
click at [209, 127] on div "Hide angle" at bounding box center [229, 129] width 72 height 15
click at [219, 88] on tspan "?" at bounding box center [219, 86] width 4 height 12
drag, startPoint x: 358, startPoint y: 127, endPoint x: 366, endPoint y: 128, distance: 7.6
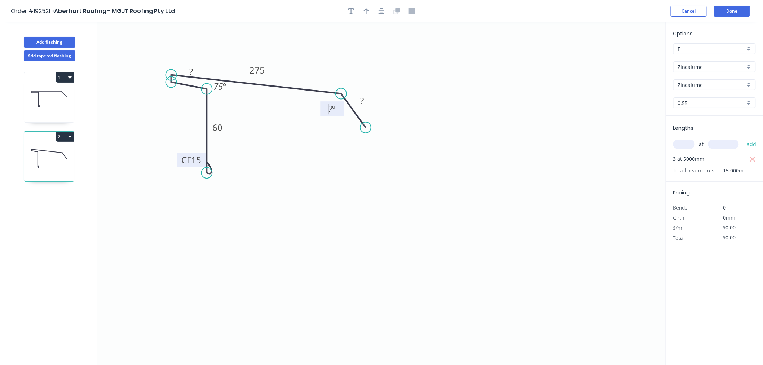
click at [366, 128] on circle at bounding box center [365, 127] width 11 height 11
click at [332, 108] on tspan "º" at bounding box center [333, 109] width 3 height 12
click at [387, 43] on icon "0 CF 15 60 ? 275 30 135 º 75 º" at bounding box center [381, 193] width 568 height 342
click at [384, 12] on button "button" at bounding box center [381, 11] width 11 height 11
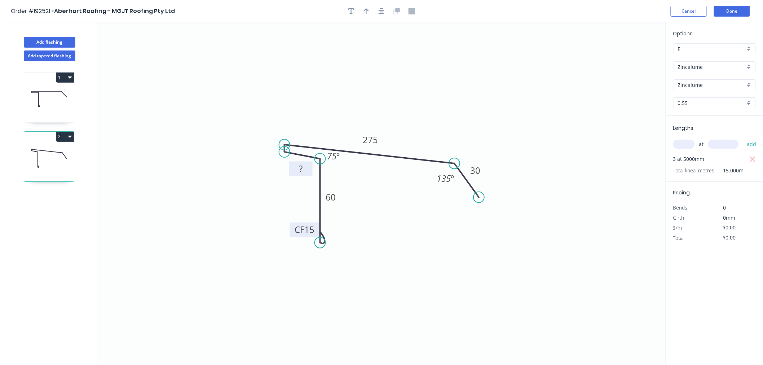
drag, startPoint x: 314, startPoint y: 141, endPoint x: 310, endPoint y: 168, distance: 27.6
click at [310, 168] on rect at bounding box center [300, 168] width 23 height 14
click at [304, 168] on rect at bounding box center [300, 169] width 14 height 10
click at [336, 95] on icon "0 CF 15 60 50 275 30 135 º 75 º" at bounding box center [381, 193] width 568 height 342
type input "$16.69"
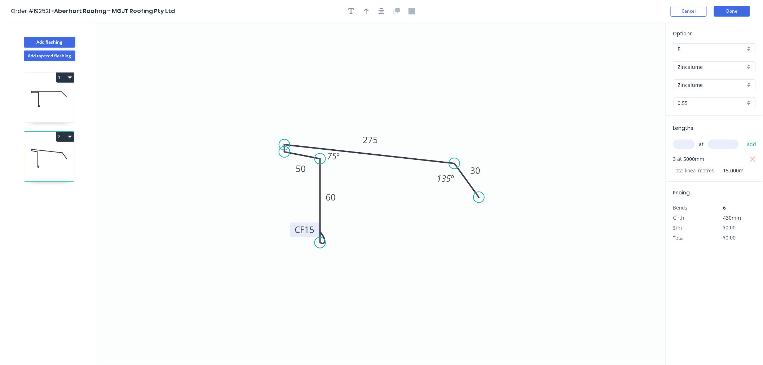
type input "$250.35"
drag, startPoint x: 311, startPoint y: 169, endPoint x: 308, endPoint y: 164, distance: 5.6
click at [308, 164] on rect at bounding box center [297, 163] width 23 height 14
click at [381, 10] on icon "button" at bounding box center [381, 11] width 6 height 6
click at [366, 12] on icon "button" at bounding box center [366, 11] width 5 height 6
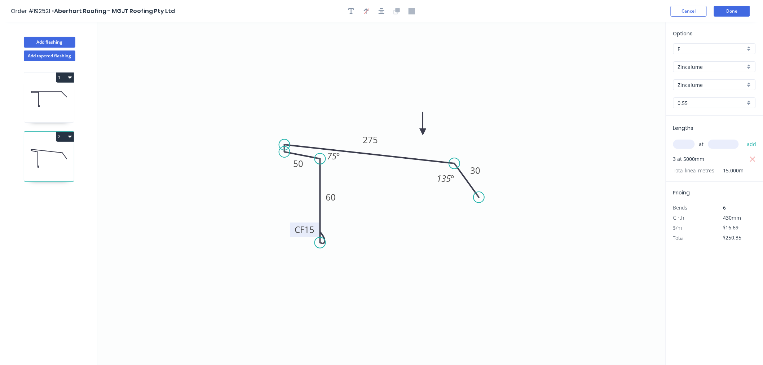
drag, startPoint x: 630, startPoint y: 56, endPoint x: 423, endPoint y: 132, distance: 220.8
click at [423, 132] on icon at bounding box center [423, 123] width 6 height 23
drag, startPoint x: 320, startPoint y: 158, endPoint x: 320, endPoint y: 167, distance: 8.7
click at [320, 167] on circle at bounding box center [320, 166] width 11 height 11
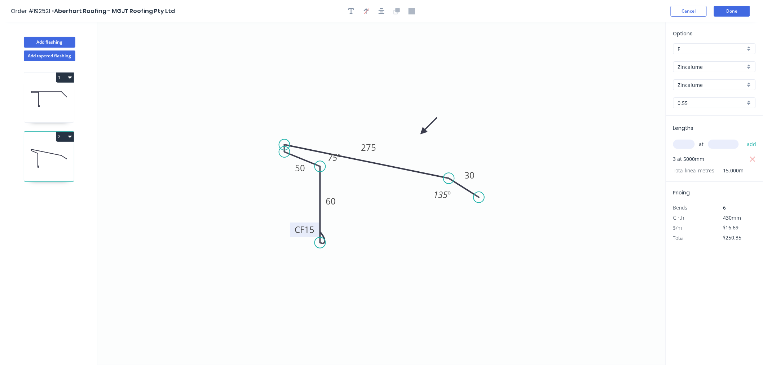
drag, startPoint x: 455, startPoint y: 162, endPoint x: 449, endPoint y: 178, distance: 17.3
click at [449, 178] on circle at bounding box center [448, 178] width 11 height 11
drag, startPoint x: 342, startPoint y: 163, endPoint x: 327, endPoint y: 164, distance: 14.8
click at [327, 164] on rect at bounding box center [319, 158] width 23 height 14
drag, startPoint x: 477, startPoint y: 199, endPoint x: 462, endPoint y: 215, distance: 21.9
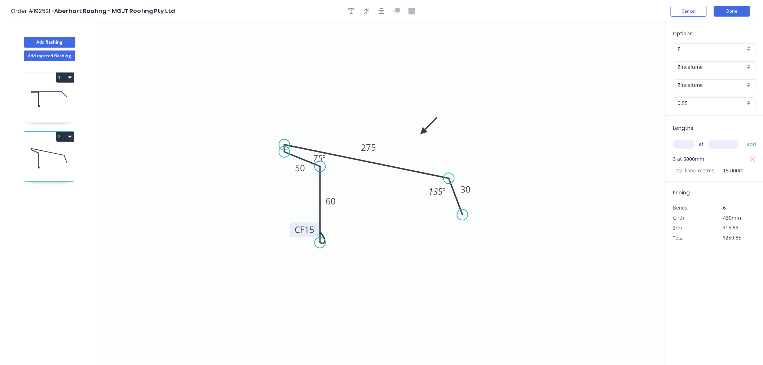
click at [462, 215] on circle at bounding box center [462, 214] width 11 height 11
click at [323, 172] on circle at bounding box center [320, 172] width 11 height 11
drag, startPoint x: 328, startPoint y: 163, endPoint x: 319, endPoint y: 161, distance: 10.0
click at [319, 161] on rect at bounding box center [309, 157] width 23 height 14
click at [321, 170] on circle at bounding box center [320, 169] width 11 height 11
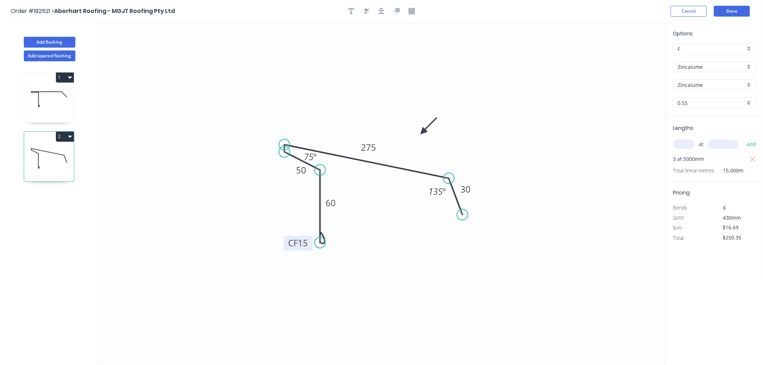
drag, startPoint x: 290, startPoint y: 234, endPoint x: 284, endPoint y: 248, distance: 14.8
click at [284, 248] on rect at bounding box center [298, 243] width 29 height 14
drag, startPoint x: 448, startPoint y: 177, endPoint x: 444, endPoint y: 182, distance: 6.7
click at [444, 182] on circle at bounding box center [444, 182] width 11 height 11
drag, startPoint x: 460, startPoint y: 217, endPoint x: 473, endPoint y: 217, distance: 13.0
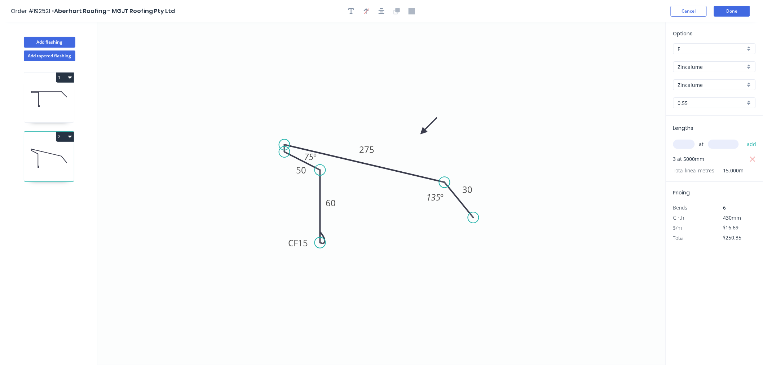
click at [473, 217] on circle at bounding box center [473, 217] width 11 height 11
click at [380, 11] on icon "button" at bounding box center [381, 11] width 6 height 6
drag, startPoint x: 423, startPoint y: 132, endPoint x: 438, endPoint y: 159, distance: 30.8
click at [438, 159] on icon at bounding box center [444, 152] width 21 height 21
click at [55, 41] on button "Add flashing" at bounding box center [50, 42] width 52 height 11
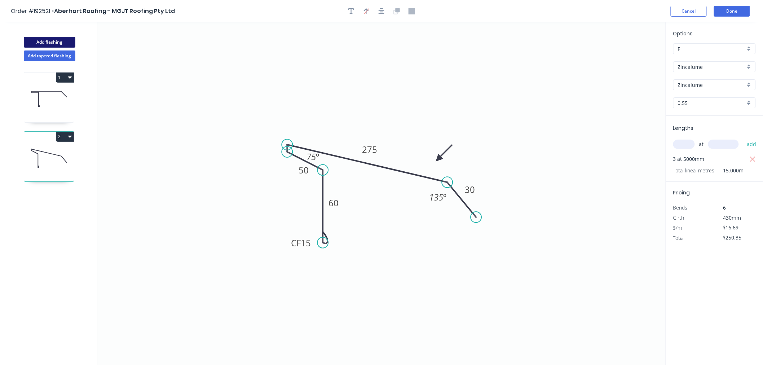
type input "$0.00"
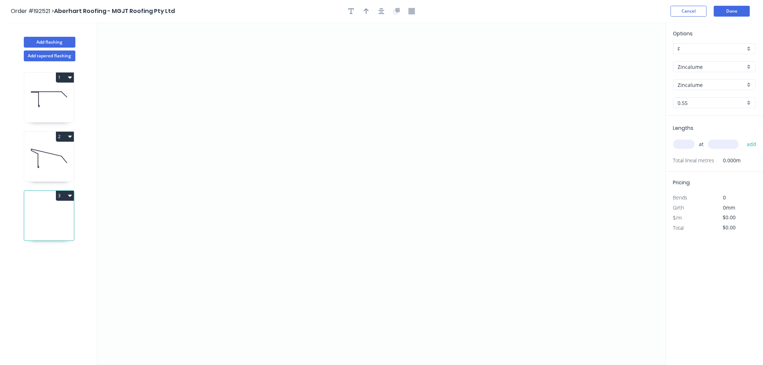
click at [680, 146] on input "text" at bounding box center [684, 143] width 22 height 9
type input "1"
type input "2100"
click at [743, 138] on button "add" at bounding box center [751, 144] width 17 height 12
click at [209, 210] on icon "0" at bounding box center [381, 193] width 568 height 342
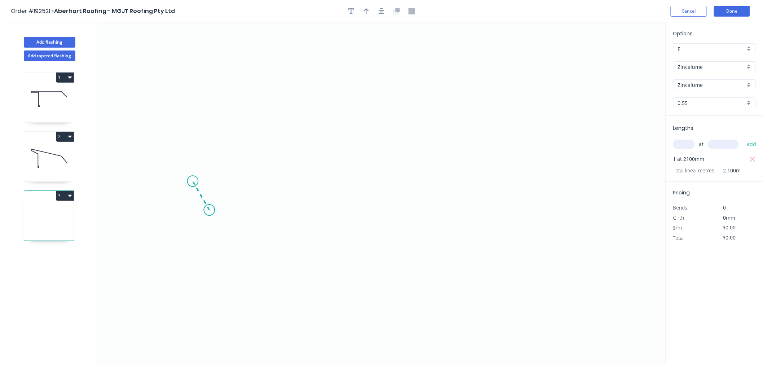
click at [192, 181] on icon "0" at bounding box center [381, 193] width 568 height 342
click at [198, 89] on icon "0 ?" at bounding box center [381, 193] width 568 height 342
click at [318, 93] on icon "0 ? ? ? º" at bounding box center [381, 193] width 568 height 342
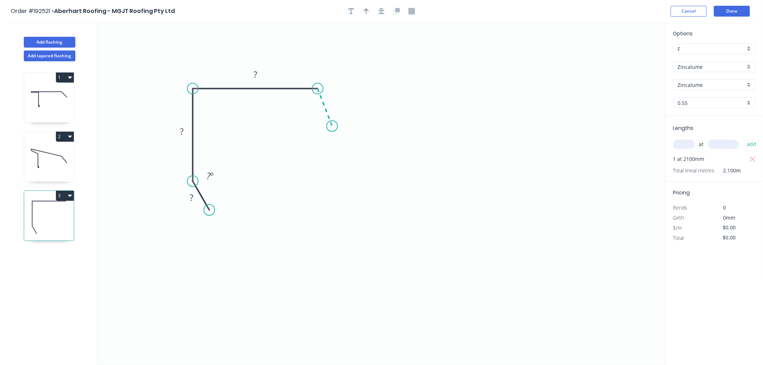
click at [332, 126] on icon "0 ? ? ? ? º" at bounding box center [381, 193] width 568 height 342
drag, startPoint x: 206, startPoint y: 209, endPoint x: 220, endPoint y: 208, distance: 14.5
click at [220, 208] on circle at bounding box center [220, 208] width 11 height 11
drag, startPoint x: 343, startPoint y: 110, endPoint x: 342, endPoint y: 116, distance: 5.8
click at [342, 116] on circle at bounding box center [342, 113] width 11 height 11
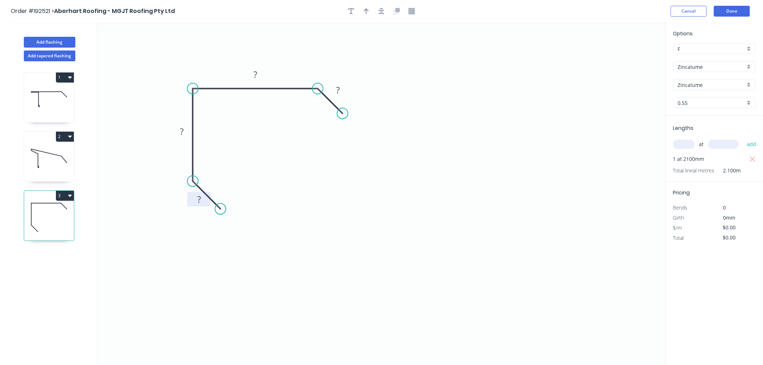
click at [199, 199] on tspan "?" at bounding box center [199, 199] width 4 height 12
click at [509, 77] on icon "0 20 55 80 20" at bounding box center [381, 193] width 568 height 342
type input "$8.78"
type input "$18.44"
click at [380, 10] on icon "button" at bounding box center [381, 11] width 6 height 6
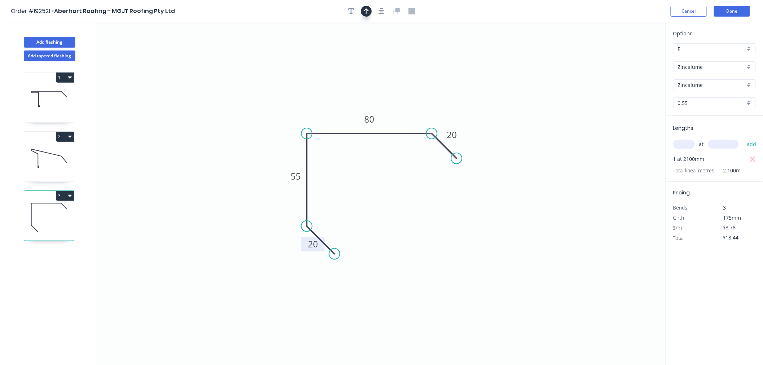
click at [366, 11] on icon "button" at bounding box center [366, 11] width 5 height 6
drag, startPoint x: 402, startPoint y: 84, endPoint x: 332, endPoint y: 111, distance: 75.1
click at [332, 111] on icon at bounding box center [332, 102] width 6 height 23
click at [63, 40] on button "Add flashing" at bounding box center [50, 42] width 52 height 11
type input "$0.00"
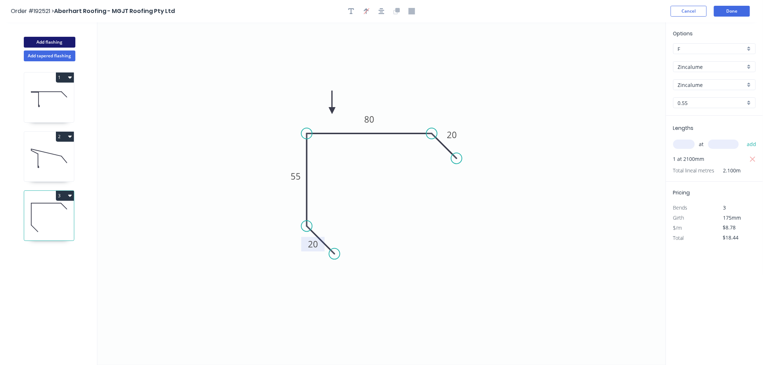
type input "$0.00"
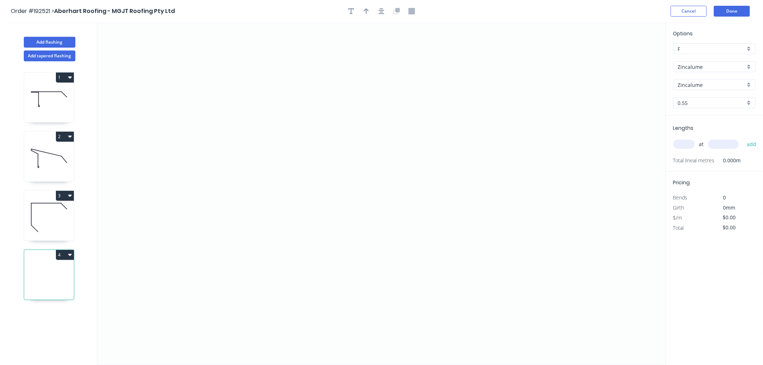
click at [51, 223] on icon at bounding box center [49, 217] width 50 height 46
type input "$8.78"
type input "$18.44"
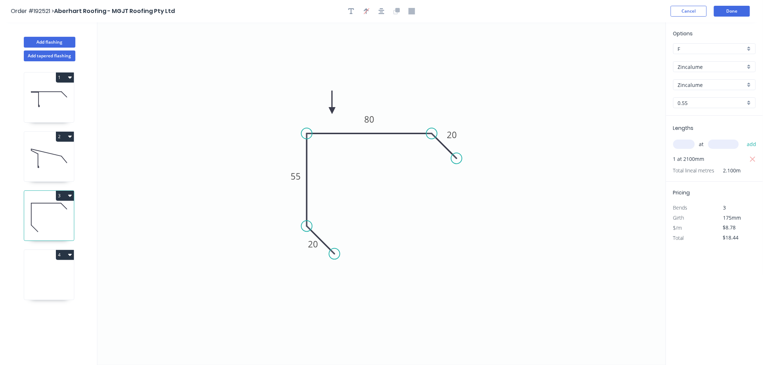
click at [57, 262] on icon at bounding box center [49, 276] width 50 height 46
type input "$0.00"
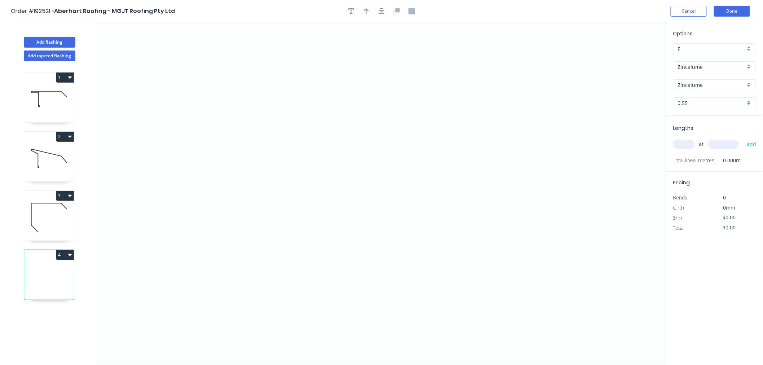
click at [683, 141] on input "text" at bounding box center [684, 143] width 22 height 9
type input "1"
type input "2200"
click at [743, 138] on button "add" at bounding box center [751, 144] width 17 height 12
click at [292, 106] on icon "0" at bounding box center [381, 193] width 568 height 342
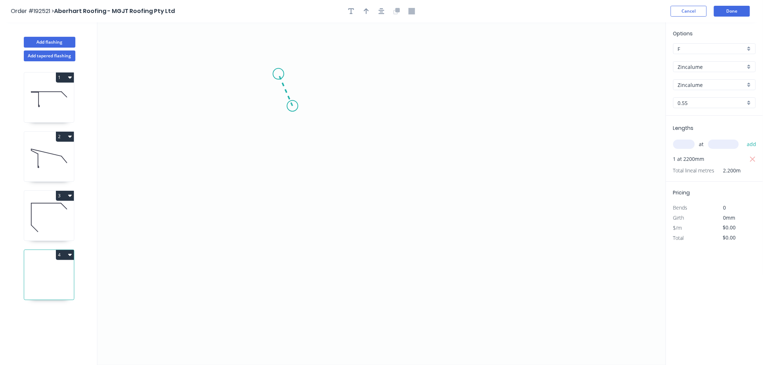
click at [278, 74] on icon "0" at bounding box center [381, 193] width 568 height 342
click at [159, 79] on icon "0 ?" at bounding box center [381, 193] width 568 height 342
click at [163, 194] on icon "0 ? ? ? º" at bounding box center [381, 193] width 568 height 342
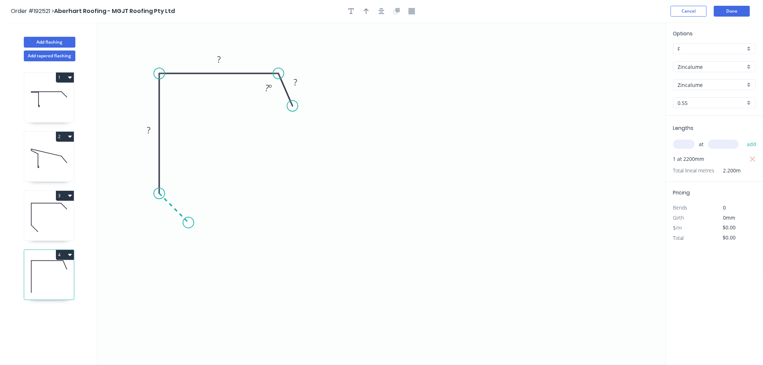
click at [188, 224] on icon "0 ? ? ? ? º" at bounding box center [381, 193] width 568 height 342
drag, startPoint x: 289, startPoint y: 106, endPoint x: 304, endPoint y: 102, distance: 15.6
click at [304, 102] on circle at bounding box center [303, 99] width 11 height 11
click at [169, 213] on rect at bounding box center [166, 213] width 14 height 10
click at [383, 12] on icon "button" at bounding box center [381, 11] width 6 height 6
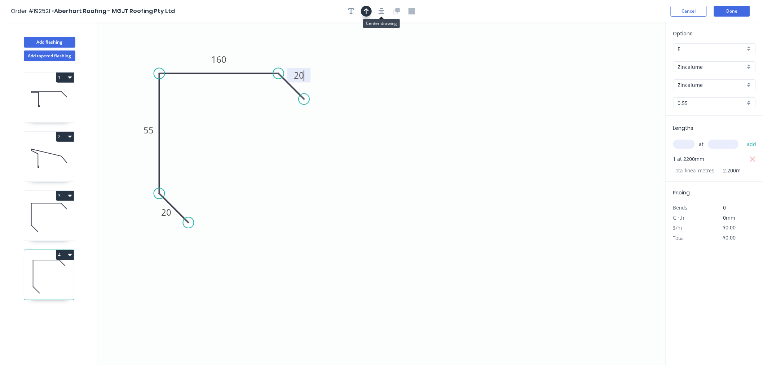
type input "$10.61"
type input "$23.34"
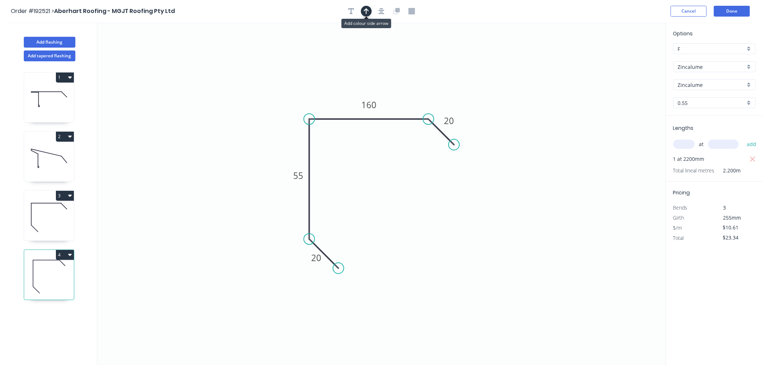
click at [366, 11] on icon "button" at bounding box center [366, 11] width 5 height 6
drag, startPoint x: 631, startPoint y: 57, endPoint x: 415, endPoint y: 100, distance: 220.5
click at [415, 100] on icon at bounding box center [414, 91] width 6 height 23
click at [54, 210] on icon at bounding box center [49, 217] width 50 height 46
type input "$8.78"
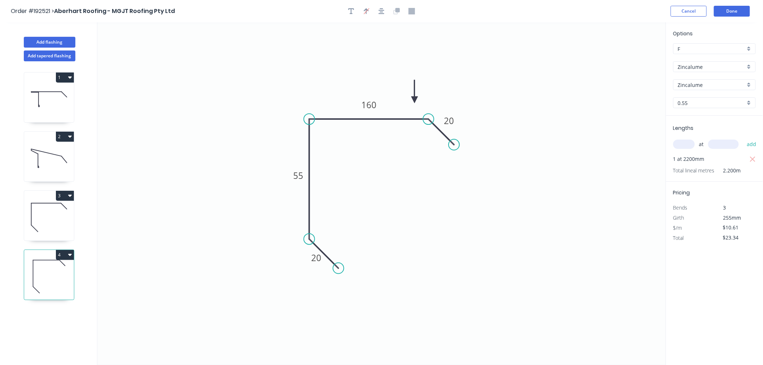
type input "$18.44"
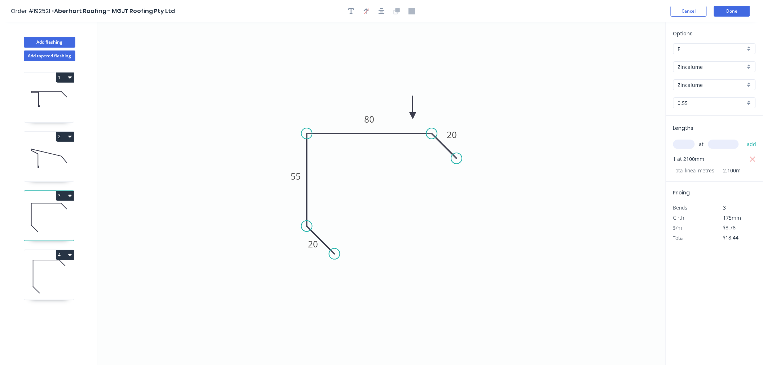
drag, startPoint x: 333, startPoint y: 109, endPoint x: 413, endPoint y: 115, distance: 80.3
click at [413, 115] on icon at bounding box center [412, 107] width 6 height 23
click at [53, 269] on icon at bounding box center [49, 276] width 50 height 46
type input "$10.61"
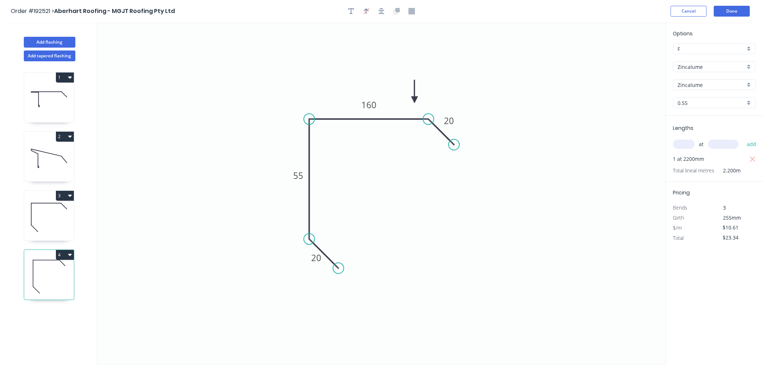
click at [68, 255] on icon "button" at bounding box center [70, 255] width 4 height 6
click at [66, 271] on div "Duplicate" at bounding box center [40, 272] width 56 height 10
type input "$0.00"
click at [686, 144] on input "text" at bounding box center [684, 143] width 22 height 9
type input "1"
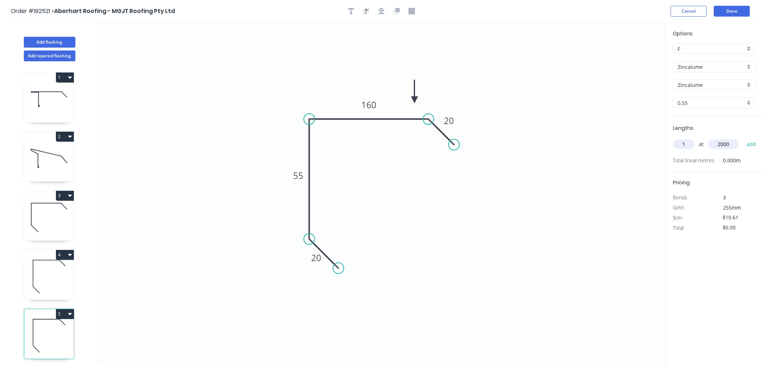
type input "2000"
click at [743, 138] on button "add" at bounding box center [751, 144] width 17 height 12
type input "$21.22"
click at [364, 104] on tspan "160" at bounding box center [368, 105] width 15 height 12
type input "$8.78"
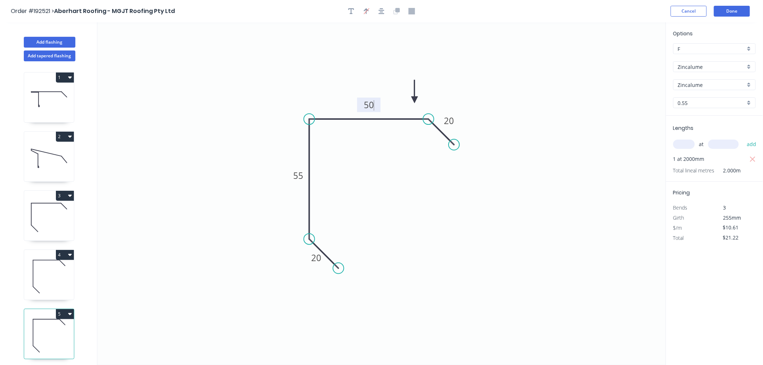
type input "$17.56"
click at [189, 178] on icon "0 20 90 50 20" at bounding box center [381, 193] width 568 height 342
click at [53, 266] on icon at bounding box center [49, 276] width 50 height 46
type input "$10.61"
type input "$23.34"
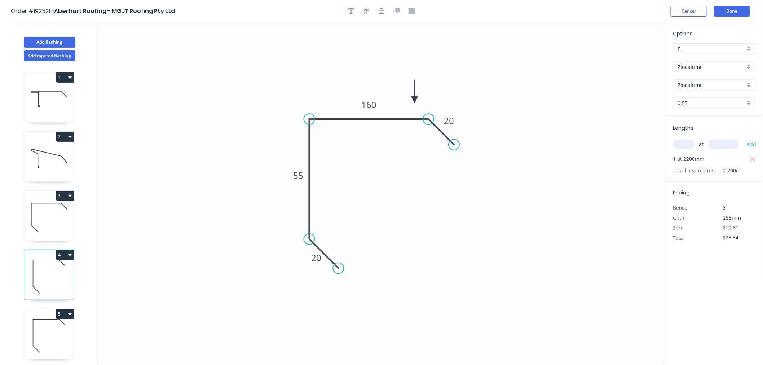
click at [41, 336] on icon at bounding box center [49, 336] width 50 height 46
type input "$8.78"
type input "$17.56"
drag, startPoint x: 427, startPoint y: 118, endPoint x: 392, endPoint y: 121, distance: 34.8
click at [392, 121] on circle at bounding box center [392, 119] width 11 height 11
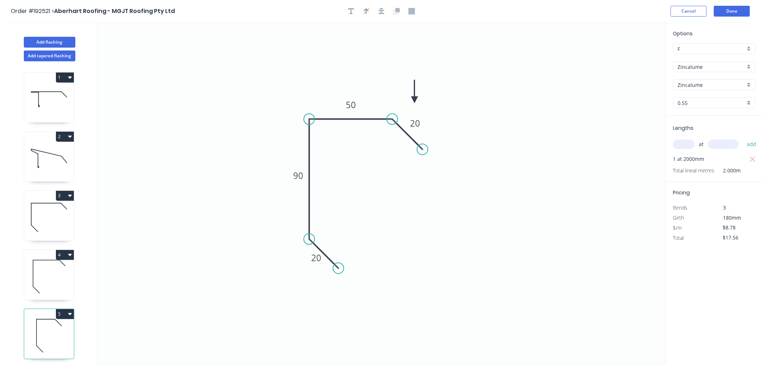
drag, startPoint x: 450, startPoint y: 145, endPoint x: 422, endPoint y: 154, distance: 28.7
click at [422, 154] on circle at bounding box center [422, 149] width 11 height 11
drag, startPoint x: 414, startPoint y: 98, endPoint x: 375, endPoint y: 100, distance: 39.0
click at [375, 100] on icon at bounding box center [375, 91] width 6 height 23
click at [380, 10] on icon "button" at bounding box center [381, 11] width 6 height 6
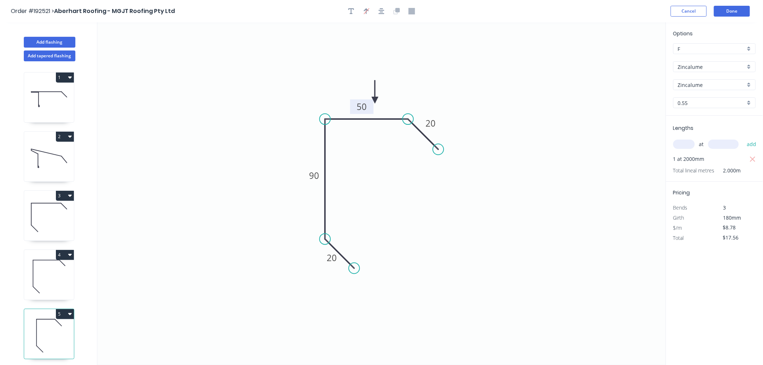
drag, startPoint x: 377, startPoint y: 100, endPoint x: 372, endPoint y: 102, distance: 5.5
click at [372, 102] on rect at bounding box center [361, 106] width 23 height 14
drag, startPoint x: 375, startPoint y: 99, endPoint x: 387, endPoint y: 100, distance: 11.9
click at [387, 100] on icon at bounding box center [387, 91] width 6 height 23
drag, startPoint x: 373, startPoint y: 103, endPoint x: 376, endPoint y: 101, distance: 3.8
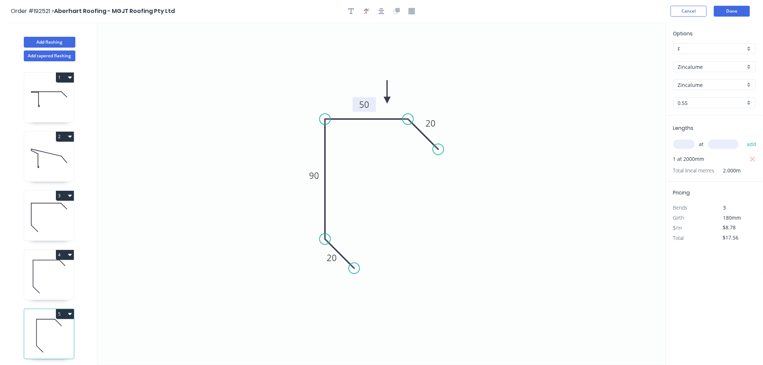
click at [376, 101] on rect at bounding box center [364, 104] width 23 height 14
drag, startPoint x: 382, startPoint y: 15, endPoint x: 362, endPoint y: 33, distance: 27.6
click at [382, 14] on button "button" at bounding box center [381, 11] width 11 height 11
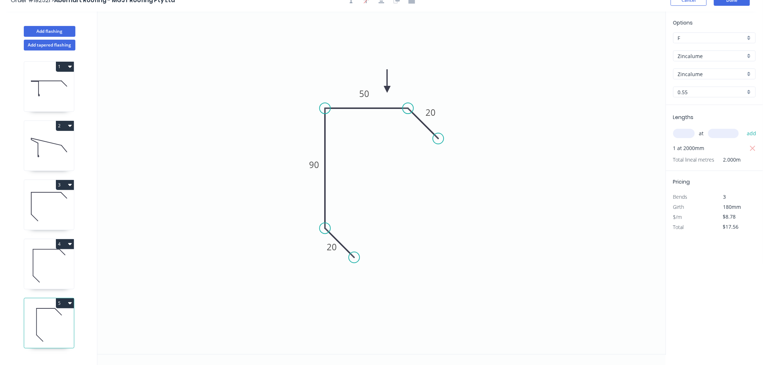
scroll to position [13, 0]
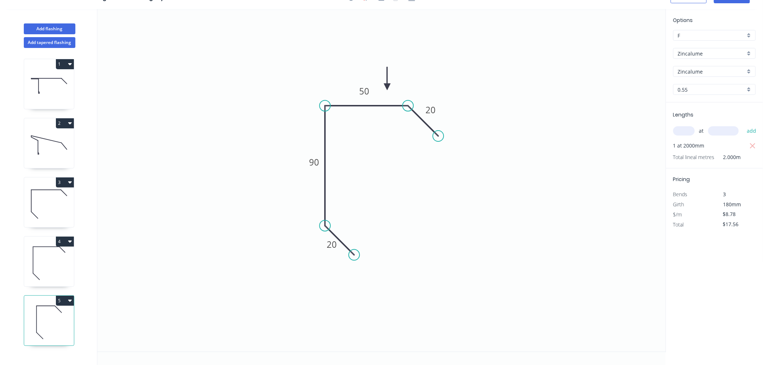
click at [68, 302] on icon "button" at bounding box center [70, 300] width 4 height 6
click at [70, 242] on icon "button" at bounding box center [70, 241] width 4 height 2
click at [59, 256] on div "Duplicate" at bounding box center [40, 259] width 56 height 10
type input "$10.61"
type input "$0.00"
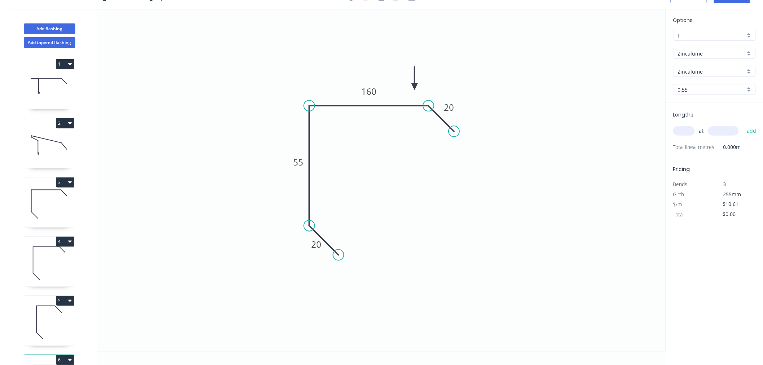
scroll to position [54, 0]
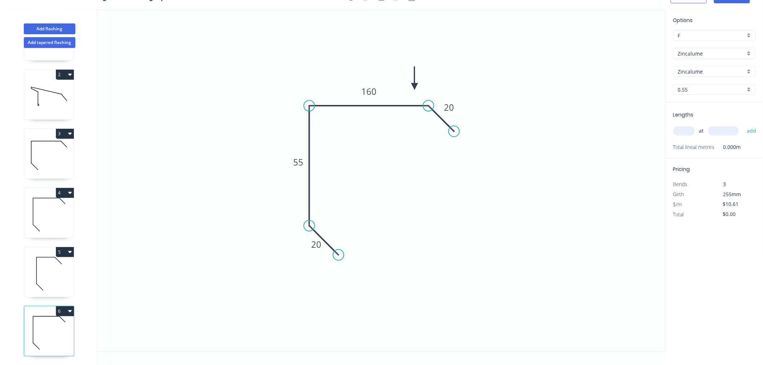
click at [48, 325] on icon at bounding box center [49, 333] width 50 height 46
click at [301, 163] on tspan "55" at bounding box center [298, 162] width 10 height 12
drag, startPoint x: 484, startPoint y: 252, endPoint x: 505, endPoint y: 239, distance: 25.2
click at [484, 251] on icon "0 20 100 110 20" at bounding box center [381, 180] width 568 height 342
click at [685, 127] on input "text" at bounding box center [684, 130] width 22 height 9
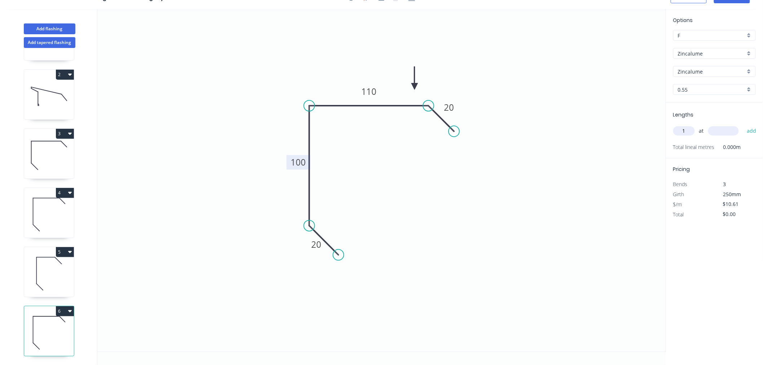
type input "1"
type input "2000"
click at [743, 125] on button "add" at bounding box center [751, 131] width 17 height 12
type input "$21.22"
click at [66, 30] on button "Add flashing" at bounding box center [50, 28] width 52 height 11
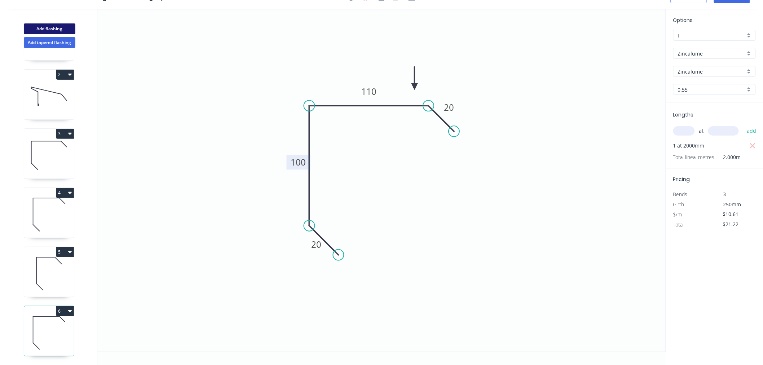
type input "$0.00"
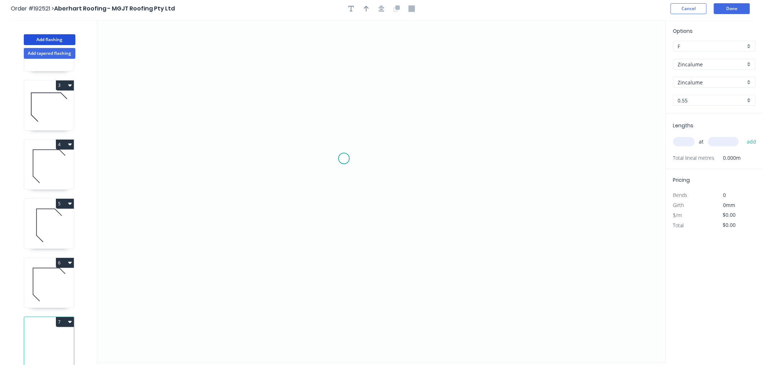
scroll to position [0, 0]
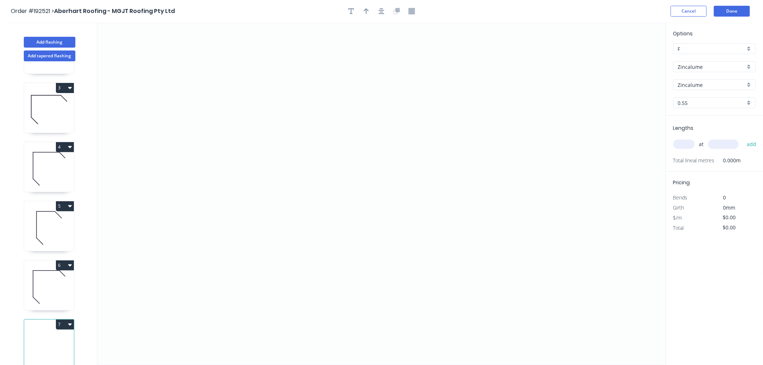
click at [683, 143] on input "text" at bounding box center [684, 143] width 22 height 9
type input "1"
type input "2000"
click at [743, 138] on button "add" at bounding box center [751, 144] width 17 height 12
click at [280, 98] on icon "0" at bounding box center [381, 193] width 568 height 342
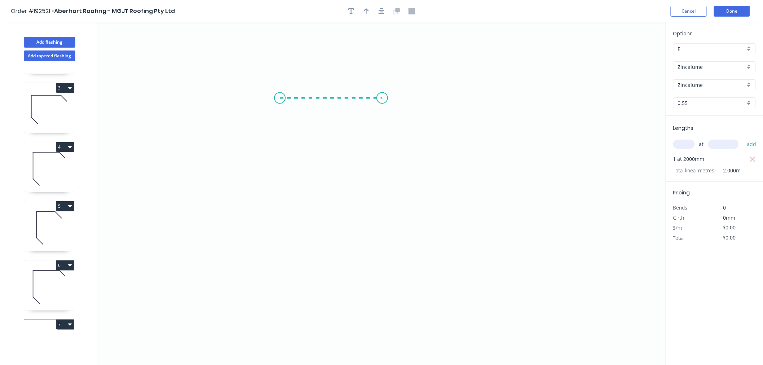
click at [382, 102] on icon "0" at bounding box center [381, 193] width 568 height 342
click at [382, 198] on icon "0 ?" at bounding box center [381, 193] width 568 height 342
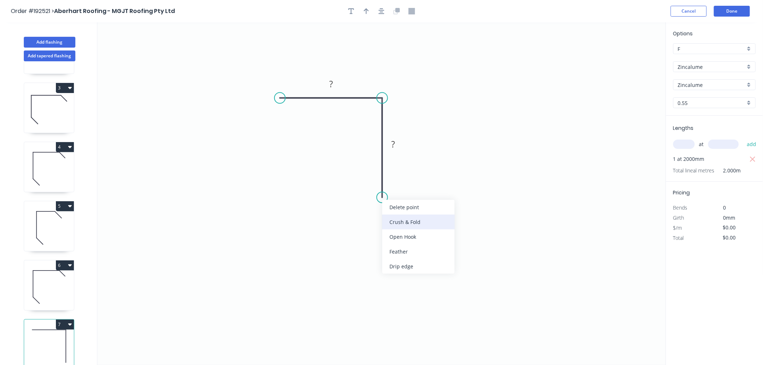
click at [396, 221] on div "Crush & Fold" at bounding box center [418, 221] width 72 height 15
drag, startPoint x: 393, startPoint y: 217, endPoint x: 385, endPoint y: 193, distance: 25.9
click at [394, 218] on div "Flip bend" at bounding box center [419, 219] width 72 height 15
click at [330, 84] on tspan "?" at bounding box center [331, 84] width 4 height 12
type input "$6.96"
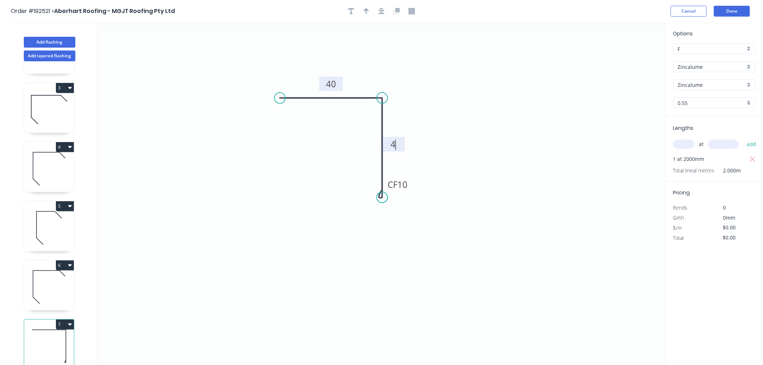
type input "$13.92"
click at [387, 53] on icon "0 40 CF 15 40" at bounding box center [381, 193] width 568 height 342
click at [381, 9] on icon "button" at bounding box center [381, 11] width 6 height 6
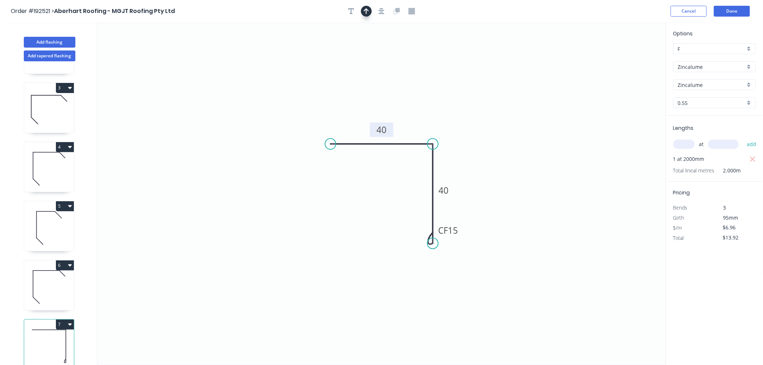
click at [367, 14] on icon "button" at bounding box center [366, 11] width 5 height 6
drag, startPoint x: 628, startPoint y: 58, endPoint x: 438, endPoint y: 130, distance: 203.2
click at [438, 130] on icon at bounding box center [438, 121] width 6 height 23
drag, startPoint x: 438, startPoint y: 130, endPoint x: 430, endPoint y: 123, distance: 11.0
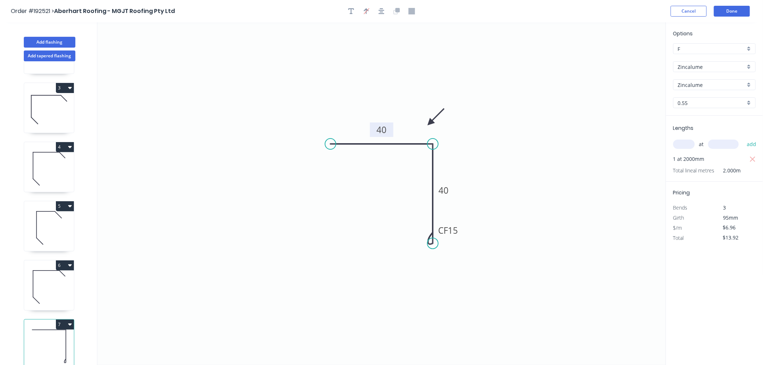
click at [430, 123] on icon at bounding box center [435, 116] width 21 height 21
click at [381, 10] on icon "button" at bounding box center [381, 11] width 6 height 6
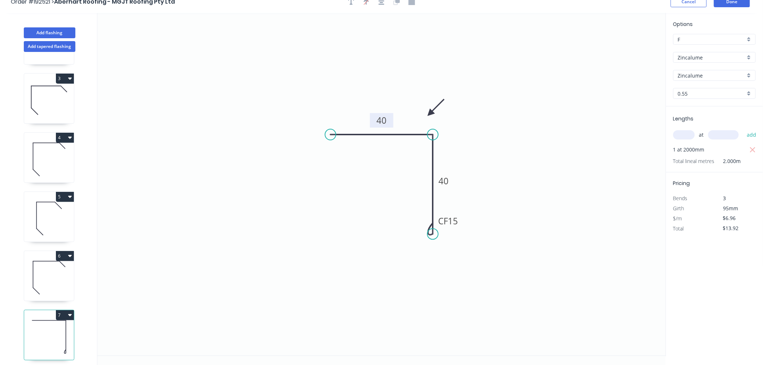
scroll to position [13, 0]
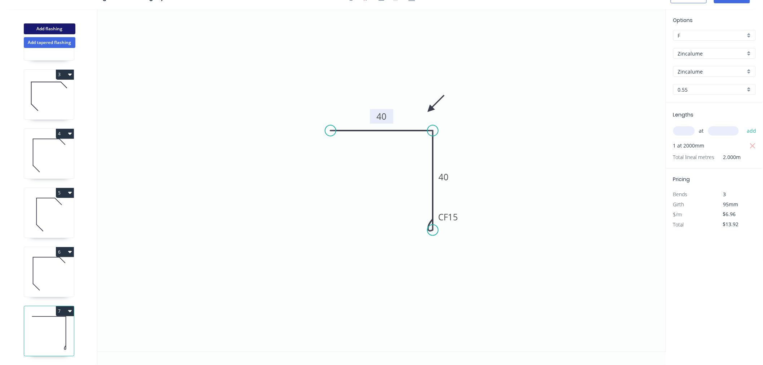
click at [52, 30] on button "Add flashing" at bounding box center [50, 28] width 52 height 11
type input "$0.00"
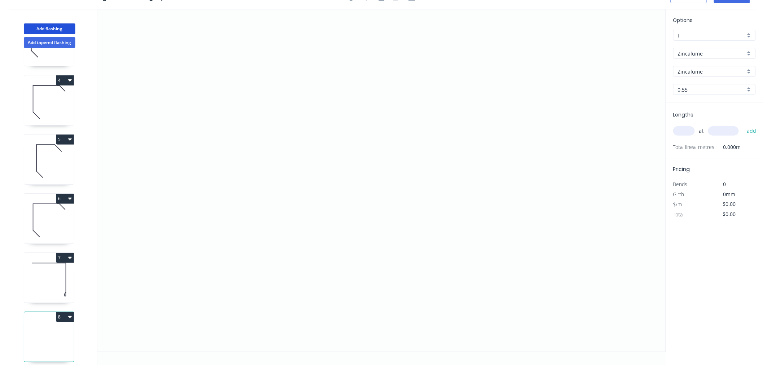
scroll to position [172, 0]
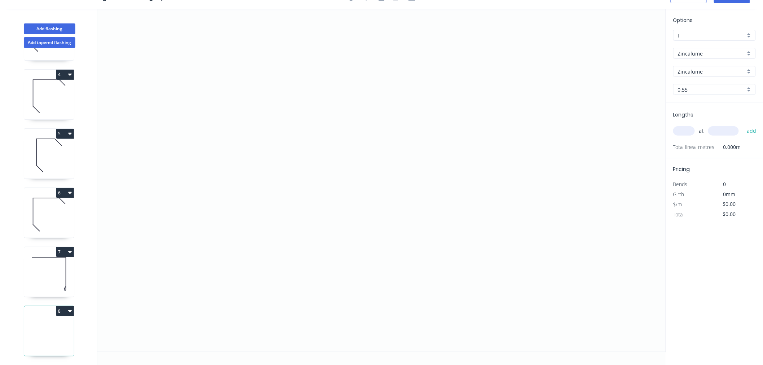
click at [682, 129] on input "text" at bounding box center [684, 130] width 22 height 9
type input "1"
type input "4000"
click at [743, 125] on button "add" at bounding box center [751, 131] width 17 height 12
click at [164, 123] on icon "0" at bounding box center [381, 180] width 568 height 342
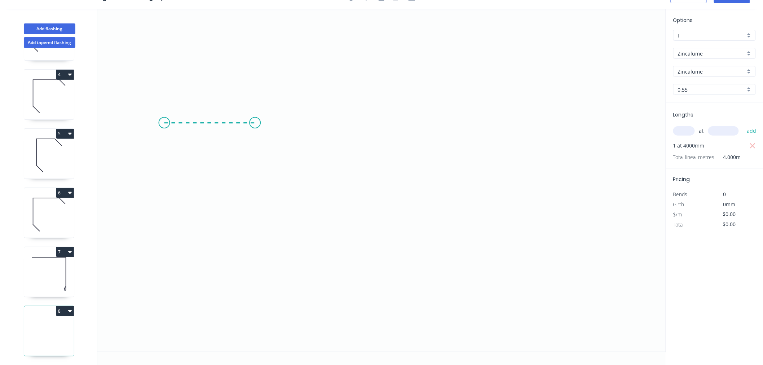
click at [255, 123] on icon "0" at bounding box center [381, 180] width 568 height 342
click at [256, 158] on icon "0 ?" at bounding box center [381, 180] width 568 height 342
click at [266, 158] on icon "0 ? ?" at bounding box center [381, 180] width 568 height 342
click at [266, 123] on icon "0 ? ? ?" at bounding box center [381, 180] width 568 height 342
drag, startPoint x: 257, startPoint y: 135, endPoint x: 239, endPoint y: 139, distance: 18.4
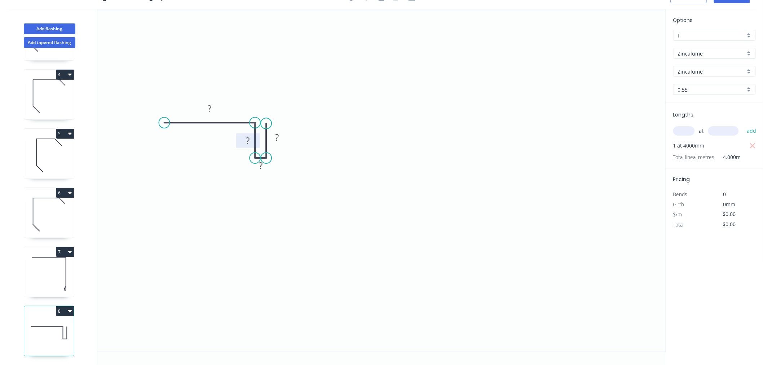
click at [239, 139] on rect at bounding box center [247, 140] width 23 height 14
click at [267, 177] on div "Hide measurement" at bounding box center [295, 175] width 72 height 15
click at [262, 157] on circle at bounding box center [262, 157] width 11 height 11
drag, startPoint x: 266, startPoint y: 120, endPoint x: 262, endPoint y: 121, distance: 4.4
click at [262, 121] on circle at bounding box center [262, 121] width 11 height 11
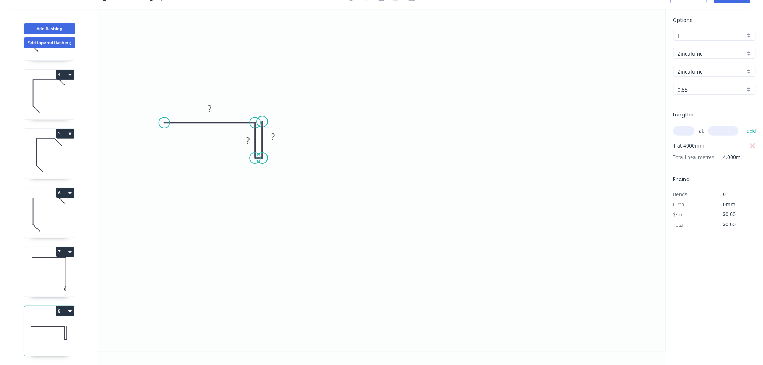
click at [264, 159] on circle at bounding box center [262, 157] width 11 height 11
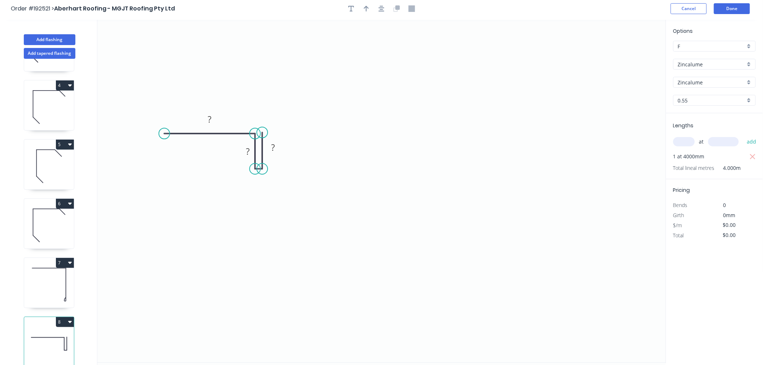
scroll to position [0, 0]
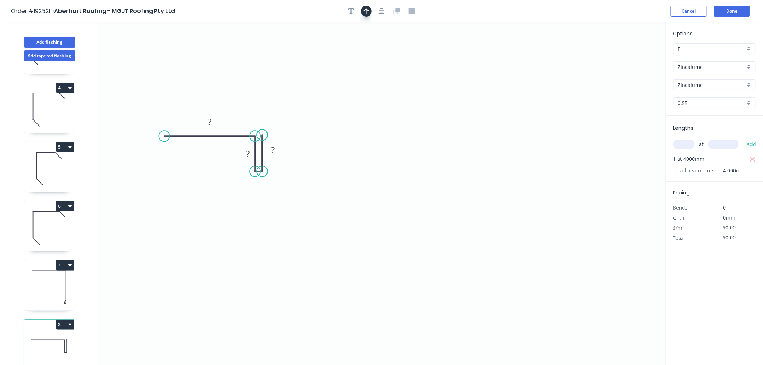
click at [366, 12] on icon "button" at bounding box center [366, 11] width 5 height 6
click at [385, 9] on button "button" at bounding box center [381, 11] width 11 height 11
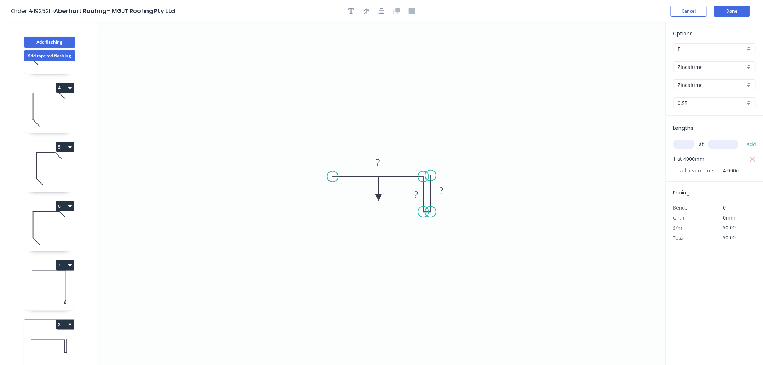
drag, startPoint x: 571, startPoint y: 60, endPoint x: 377, endPoint y: 205, distance: 242.8
click at [377, 200] on icon at bounding box center [378, 188] width 6 height 23
click at [377, 205] on icon at bounding box center [377, 196] width 6 height 23
click at [377, 205] on icon at bounding box center [385, 205] width 23 height 6
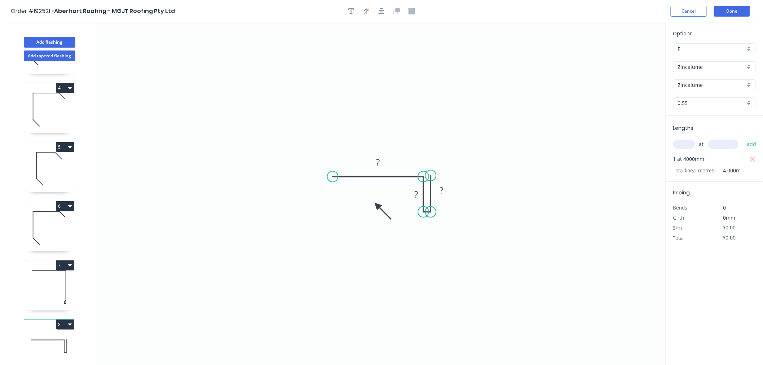
click at [377, 205] on icon at bounding box center [382, 211] width 21 height 21
drag, startPoint x: 331, startPoint y: 174, endPoint x: 306, endPoint y: 178, distance: 25.3
click at [306, 178] on circle at bounding box center [305, 176] width 11 height 11
drag, startPoint x: 377, startPoint y: 205, endPoint x: 364, endPoint y: 197, distance: 15.4
click at [364, 197] on icon at bounding box center [364, 205] width 6 height 23
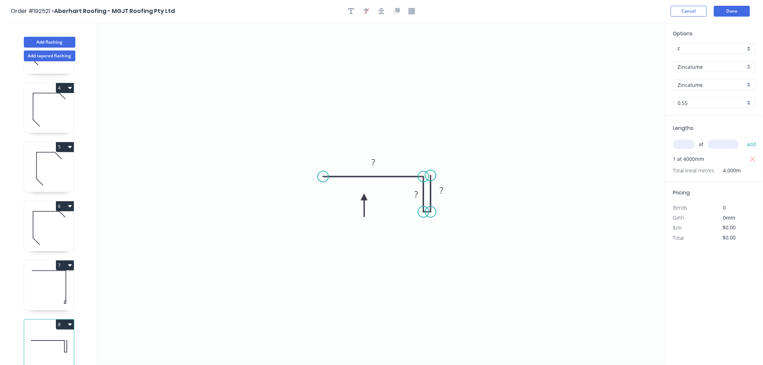
drag, startPoint x: 304, startPoint y: 174, endPoint x: 323, endPoint y: 173, distance: 19.2
click at [323, 173] on circle at bounding box center [323, 176] width 11 height 11
click at [380, 163] on rect at bounding box center [373, 163] width 14 height 10
click at [539, 156] on icon "0 50 30 30" at bounding box center [381, 193] width 568 height 342
type input "$8.78"
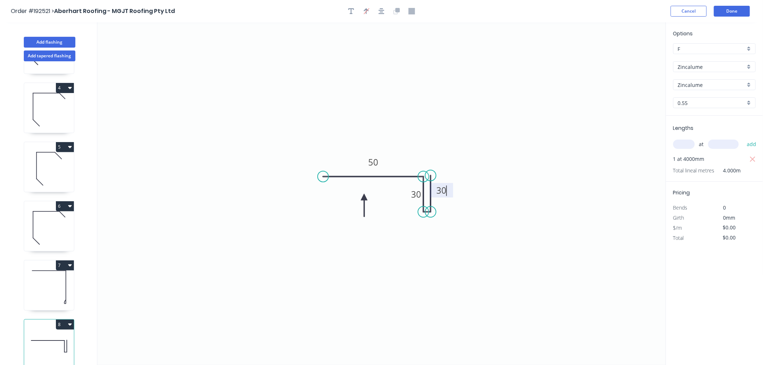
type input "$35.12"
drag, startPoint x: 452, startPoint y: 190, endPoint x: 455, endPoint y: 195, distance: 5.5
click at [455, 195] on rect at bounding box center [444, 194] width 23 height 14
click at [441, 112] on icon "0 50 30 30" at bounding box center [381, 193] width 568 height 342
click at [376, 10] on button "button" at bounding box center [381, 11] width 11 height 11
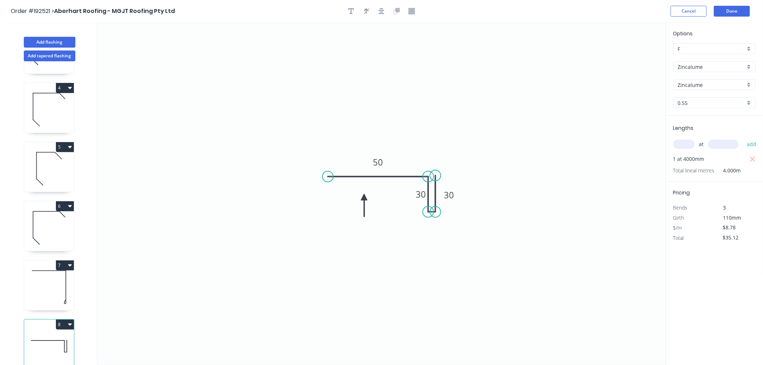
click at [504, 20] on header "Order #192521 > Aberhart Roofing - MGJT Roofing Pty Ltd Cancel Done" at bounding box center [381, 11] width 763 height 22
drag, startPoint x: 435, startPoint y: 211, endPoint x: 430, endPoint y: 212, distance: 5.1
click at [430, 212] on circle at bounding box center [429, 211] width 11 height 11
drag, startPoint x: 436, startPoint y: 176, endPoint x: 431, endPoint y: 177, distance: 5.2
click at [431, 177] on circle at bounding box center [429, 176] width 11 height 11
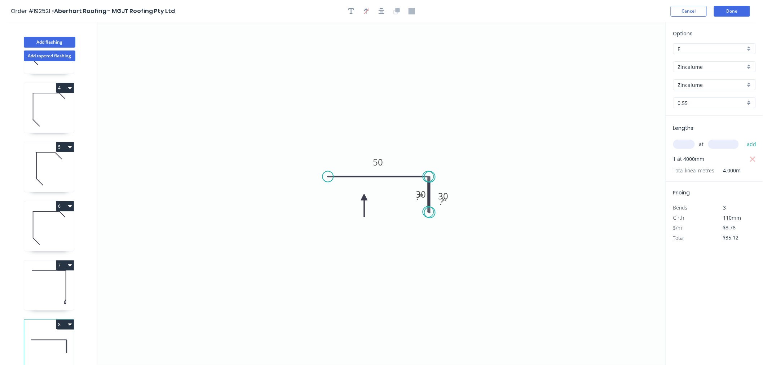
click at [432, 213] on circle at bounding box center [429, 212] width 11 height 11
drag, startPoint x: 430, startPoint y: 178, endPoint x: 434, endPoint y: 178, distance: 4.7
click at [434, 178] on circle at bounding box center [434, 178] width 11 height 11
click at [431, 211] on circle at bounding box center [434, 211] width 11 height 11
click at [434, 213] on circle at bounding box center [434, 212] width 11 height 11
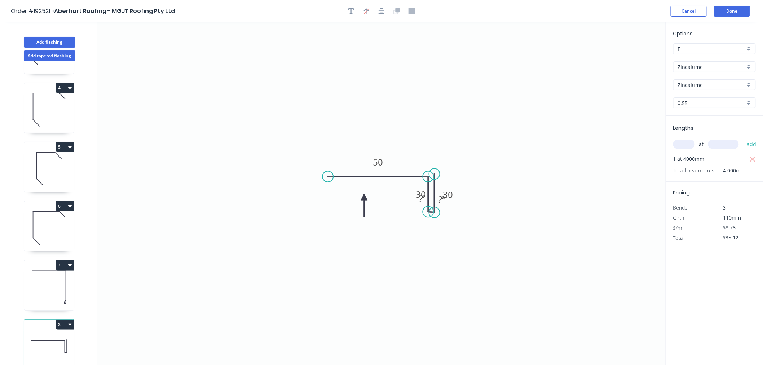
drag, startPoint x: 434, startPoint y: 180, endPoint x: 434, endPoint y: 174, distance: 6.1
click at [434, 174] on circle at bounding box center [434, 173] width 11 height 11
click at [429, 213] on icon "0 50 30 30" at bounding box center [381, 193] width 568 height 342
click at [434, 177] on circle at bounding box center [434, 176] width 11 height 11
click at [486, 155] on icon "0 50 30 30" at bounding box center [381, 193] width 568 height 342
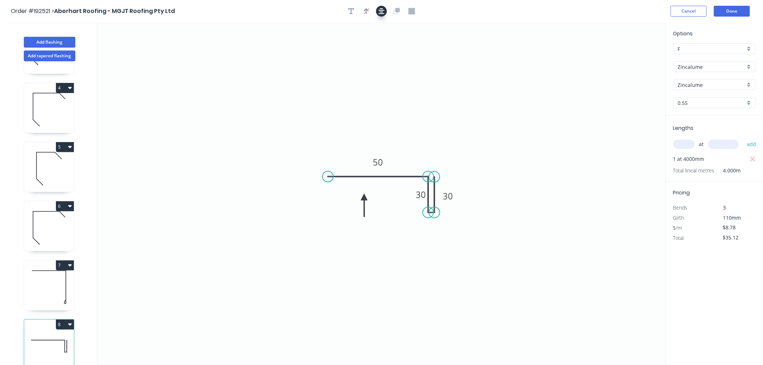
click at [379, 12] on icon "button" at bounding box center [381, 11] width 6 height 6
click at [731, 12] on button "Done" at bounding box center [732, 11] width 36 height 11
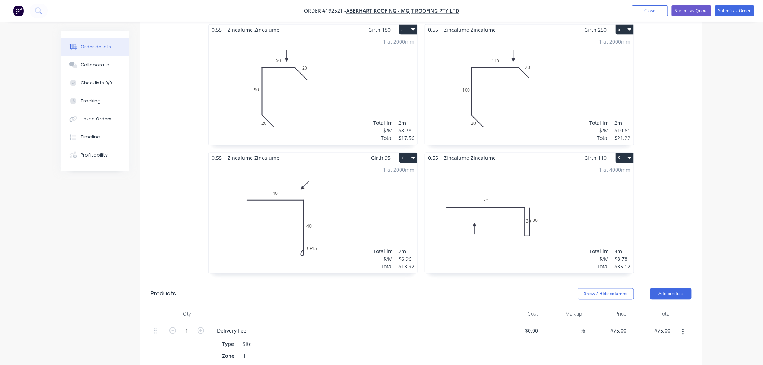
click at [488, 196] on div "1 at 4000mm Total lm $/M Total 4m $8.78 $35.12" at bounding box center [529, 218] width 208 height 110
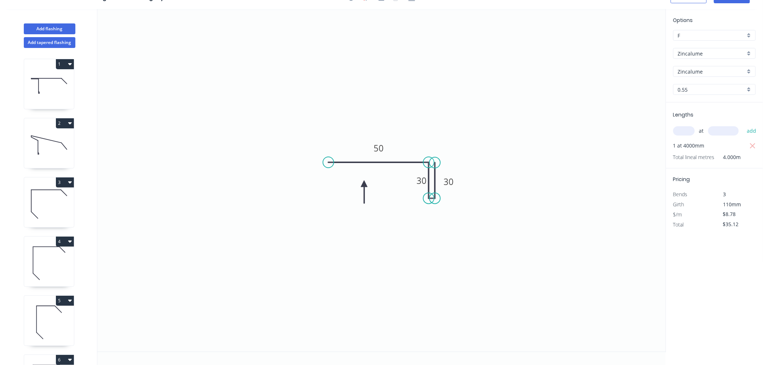
scroll to position [13, 0]
drag, startPoint x: 410, startPoint y: 181, endPoint x: 397, endPoint y: 182, distance: 12.7
click at [397, 182] on rect at bounding box center [408, 181] width 23 height 14
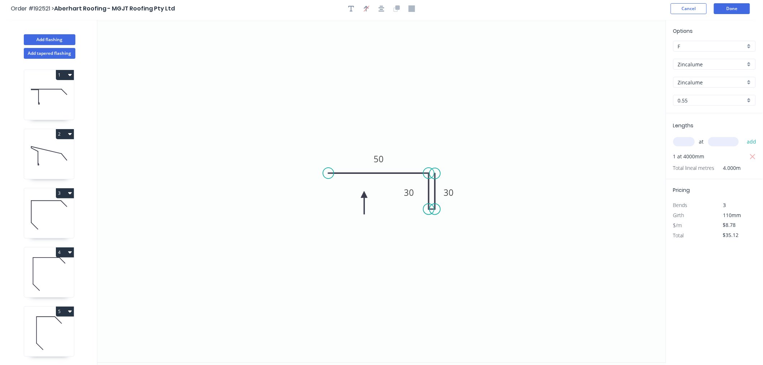
scroll to position [0, 0]
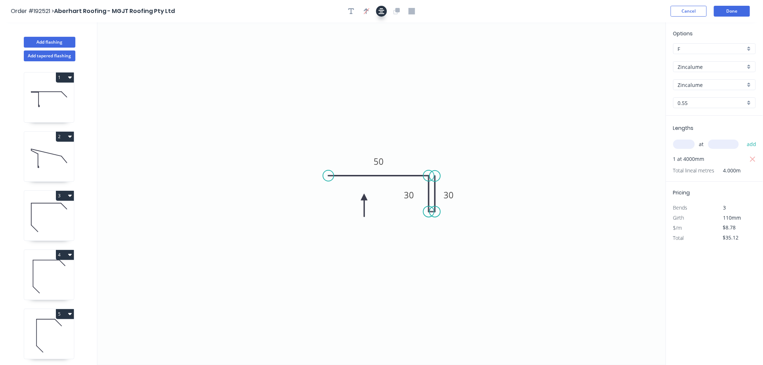
click at [381, 9] on icon "button" at bounding box center [381, 11] width 6 height 6
click at [730, 12] on button "Done" at bounding box center [732, 11] width 36 height 11
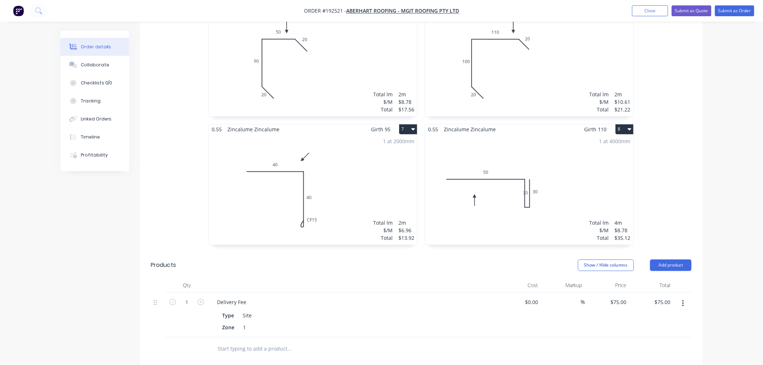
click at [553, 156] on div "1 at 4000mm Total lm $/M Total 4m $8.78 $35.12" at bounding box center [529, 190] width 208 height 110
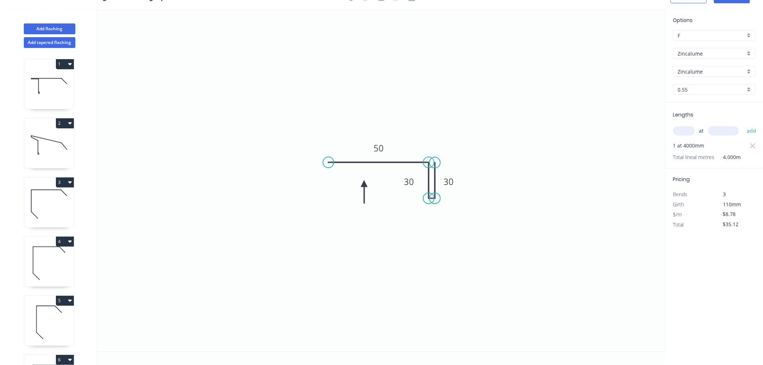
scroll to position [13, 0]
drag, startPoint x: 459, startPoint y: 181, endPoint x: 448, endPoint y: 181, distance: 10.5
click at [467, 180] on rect at bounding box center [456, 180] width 23 height 14
click at [396, 183] on icon "0 50 30 30" at bounding box center [381, 180] width 568 height 342
drag, startPoint x: 398, startPoint y: 183, endPoint x: 392, endPoint y: 184, distance: 5.9
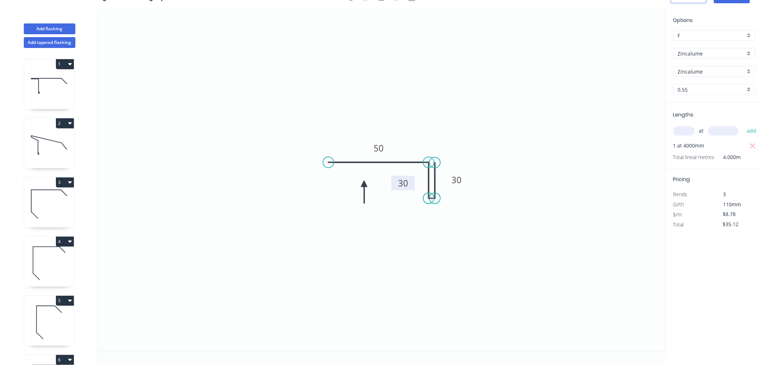
click at [392, 184] on rect at bounding box center [402, 183] width 23 height 14
click at [444, 206] on div "Delete point" at bounding box center [471, 208] width 72 height 15
type input "$0.00"
type input "$5.34"
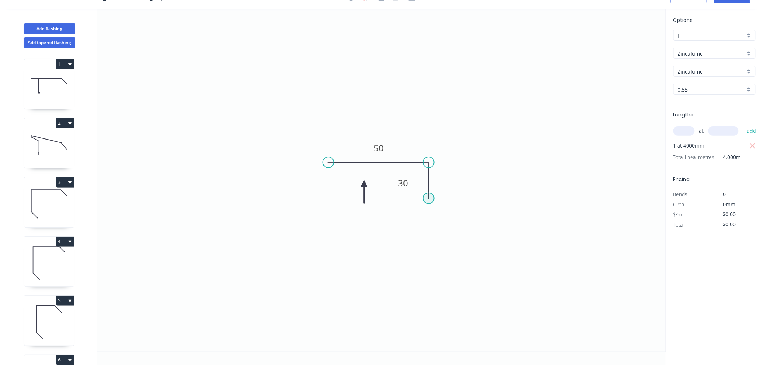
type input "$21.36"
drag, startPoint x: 428, startPoint y: 197, endPoint x: 431, endPoint y: 205, distance: 8.8
click at [431, 205] on circle at bounding box center [428, 205] width 11 height 11
click at [427, 204] on circle at bounding box center [428, 205] width 11 height 11
click at [434, 205] on icon "0 50 30" at bounding box center [381, 180] width 568 height 342
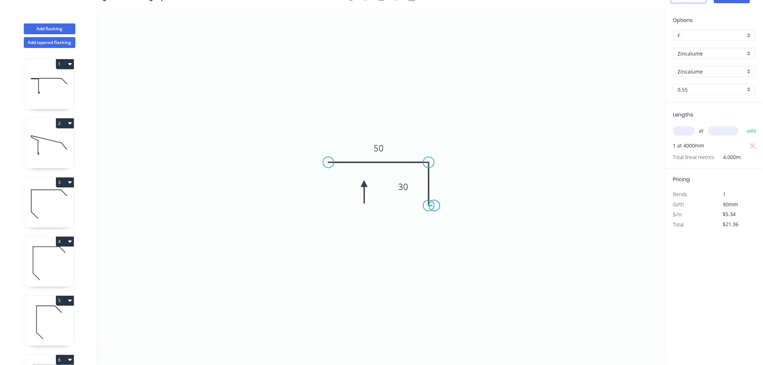
type input "$6.15"
type input "$24.60"
click at [434, 164] on icon "0 50 30 ?" at bounding box center [381, 180] width 568 height 342
type input "$0.00"
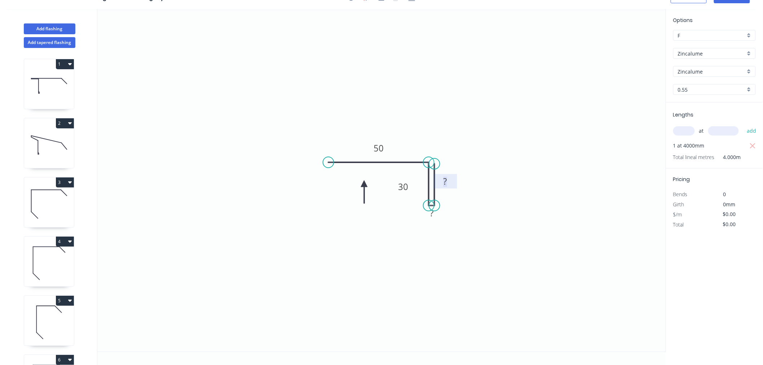
click at [448, 180] on rect at bounding box center [445, 182] width 14 height 10
click at [470, 212] on icon "0 50 30 ? 30" at bounding box center [381, 180] width 568 height 342
click at [438, 227] on div "Hide measurement" at bounding box center [464, 223] width 72 height 15
type input "$8.78"
type input "$35.12"
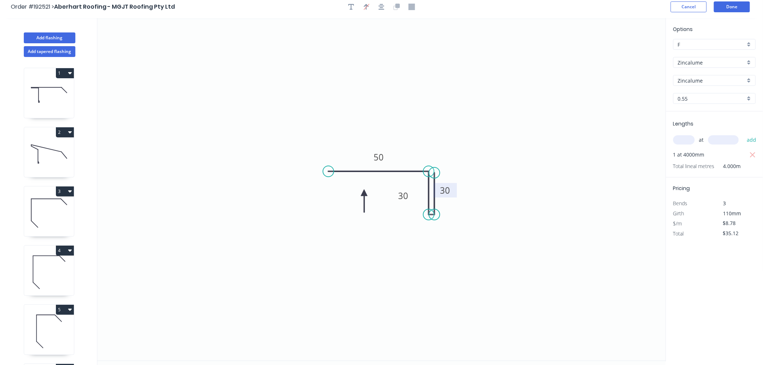
scroll to position [0, 0]
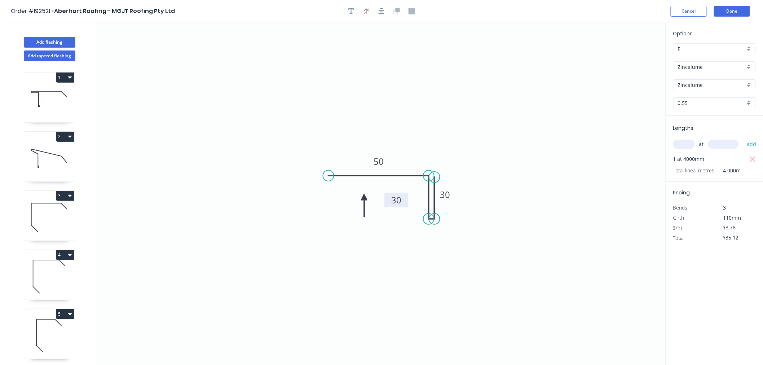
drag, startPoint x: 391, startPoint y: 203, endPoint x: 385, endPoint y: 203, distance: 6.8
click at [385, 203] on rect at bounding box center [395, 200] width 23 height 14
click at [377, 11] on button "button" at bounding box center [381, 11] width 11 height 11
click at [740, 10] on button "Done" at bounding box center [732, 11] width 36 height 11
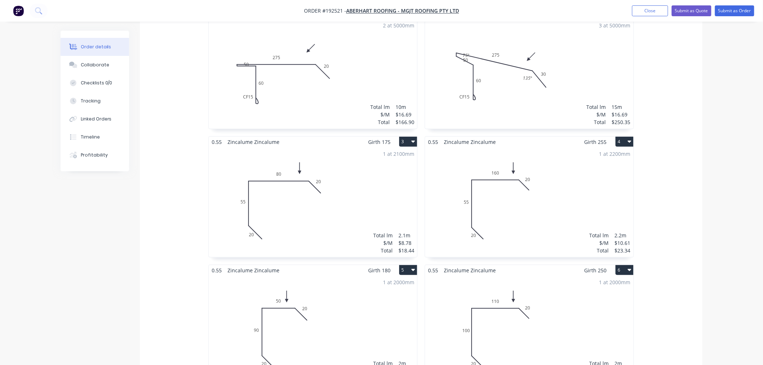
scroll to position [80, 0]
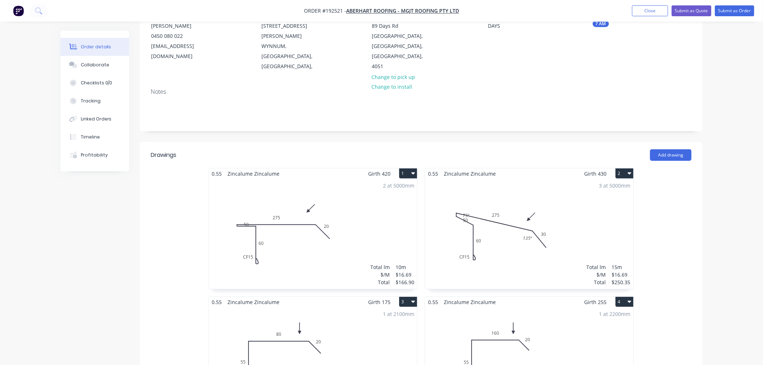
click at [312, 229] on div "2 at 5000mm Total lm $/M Total 10m $16.69 $166.90" at bounding box center [313, 234] width 208 height 110
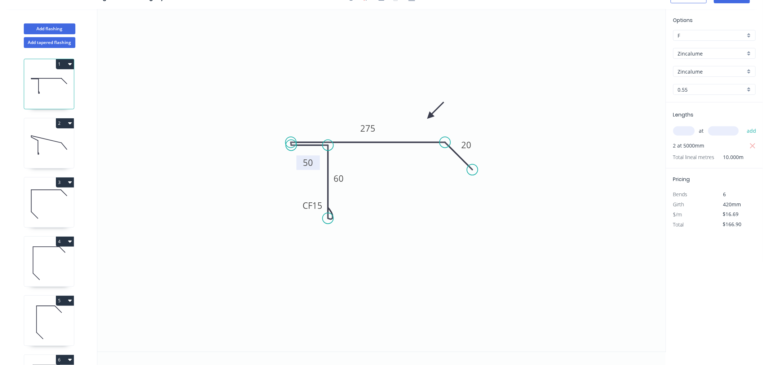
drag, startPoint x: 318, startPoint y: 155, endPoint x: 316, endPoint y: 165, distance: 10.2
click at [316, 165] on rect at bounding box center [307, 162] width 23 height 14
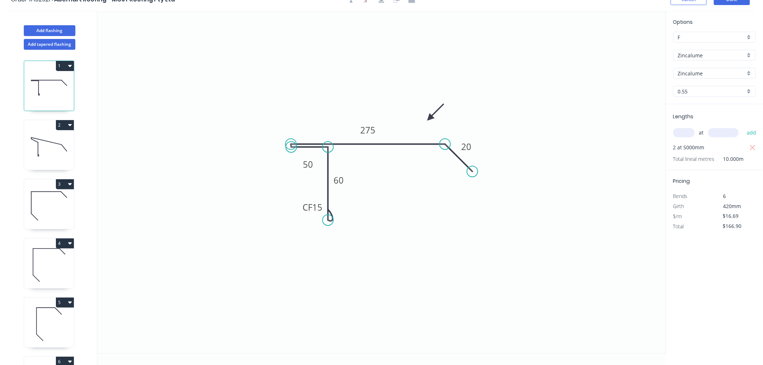
scroll to position [0, 0]
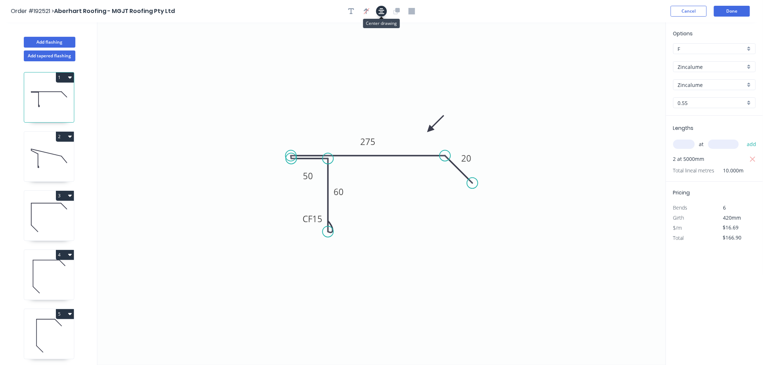
click at [381, 8] on icon "button" at bounding box center [381, 11] width 6 height 6
drag, startPoint x: 301, startPoint y: 216, endPoint x: 297, endPoint y: 237, distance: 21.0
click at [297, 237] on rect at bounding box center [308, 239] width 29 height 14
drag, startPoint x: 385, startPoint y: 8, endPoint x: 403, endPoint y: 8, distance: 17.7
click at [385, 8] on button "button" at bounding box center [381, 11] width 11 height 11
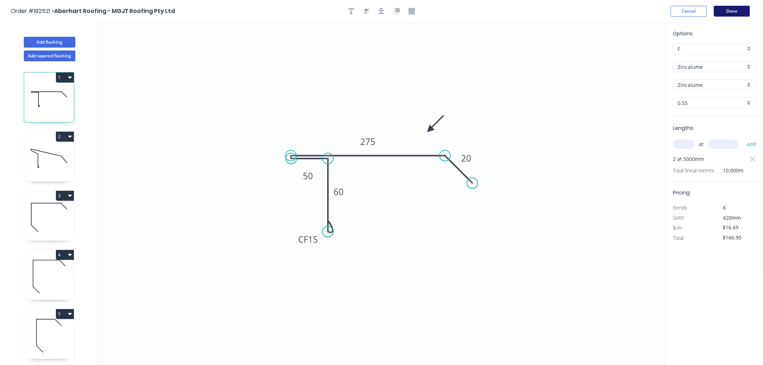
click at [735, 11] on button "Done" at bounding box center [732, 11] width 36 height 11
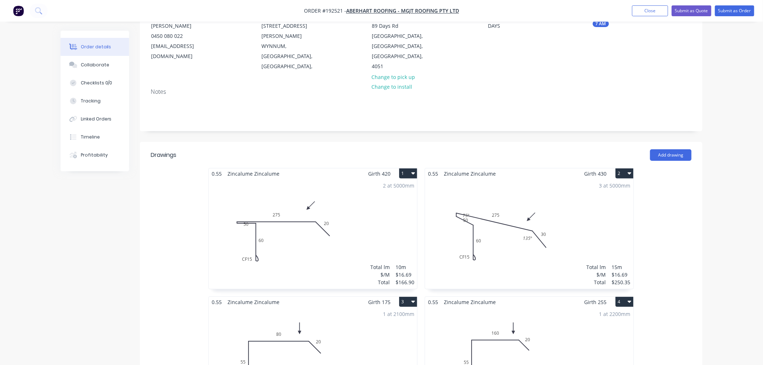
click at [338, 208] on div "2 at 5000mm Total lm $/M Total 10m $16.69 $166.90" at bounding box center [313, 234] width 208 height 110
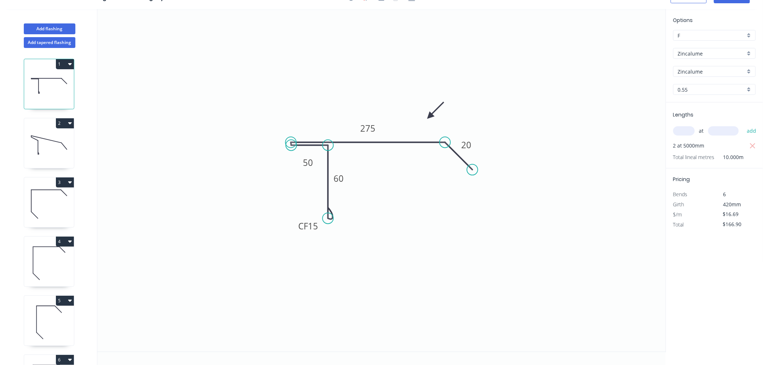
scroll to position [13, 0]
drag, startPoint x: 315, startPoint y: 173, endPoint x: 314, endPoint y: 177, distance: 4.1
click at [314, 177] on rect at bounding box center [303, 174] width 23 height 14
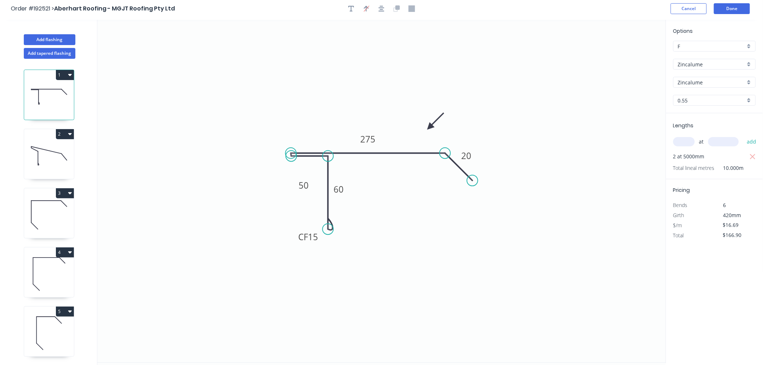
scroll to position [0, 0]
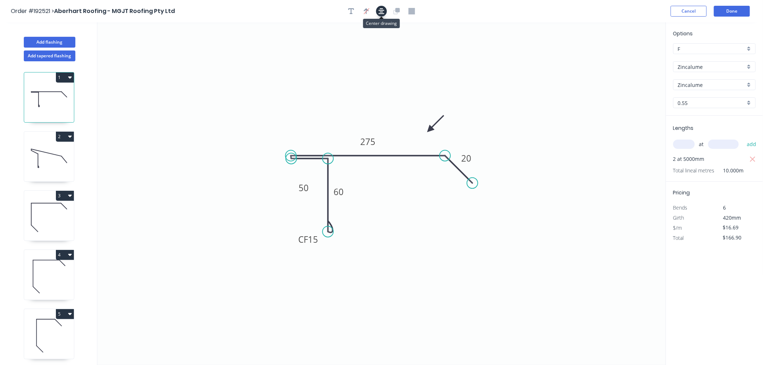
click at [381, 6] on button "button" at bounding box center [381, 11] width 11 height 11
drag, startPoint x: 553, startPoint y: 4, endPoint x: 564, endPoint y: 3, distance: 11.2
click at [554, 4] on header "Order #192521 > Aberhart Roofing - MGJT Roofing Pty Ltd Cancel Done" at bounding box center [381, 11] width 763 height 22
click at [731, 13] on button "Done" at bounding box center [732, 11] width 36 height 11
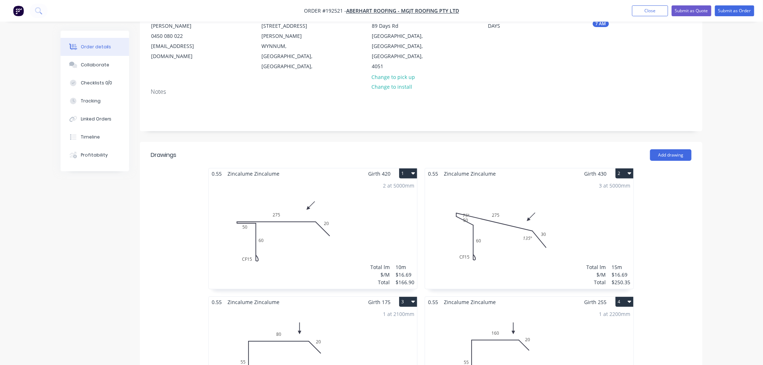
click at [499, 228] on div "3 at 5000mm Total lm $/M Total 15m $16.69 $250.35" at bounding box center [529, 234] width 208 height 110
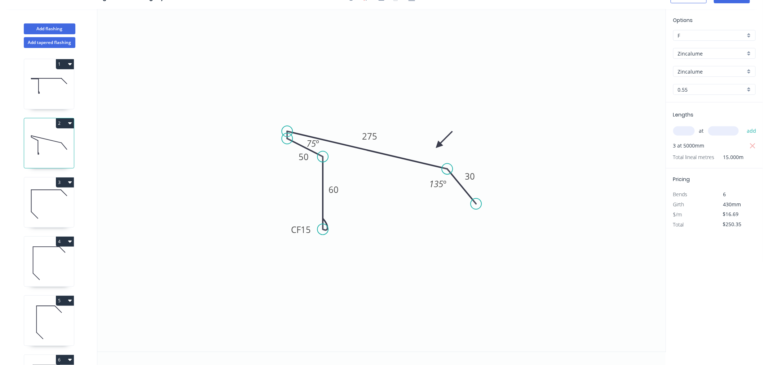
scroll to position [13, 0]
drag, startPoint x: 311, startPoint y: 160, endPoint x: 306, endPoint y: 172, distance: 12.7
click at [306, 172] on icon "0 CF 15 60 50 275 30 135 º 75 º" at bounding box center [381, 180] width 568 height 342
drag, startPoint x: 296, startPoint y: 156, endPoint x: 294, endPoint y: 170, distance: 14.9
click at [294, 170] on rect at bounding box center [301, 171] width 23 height 14
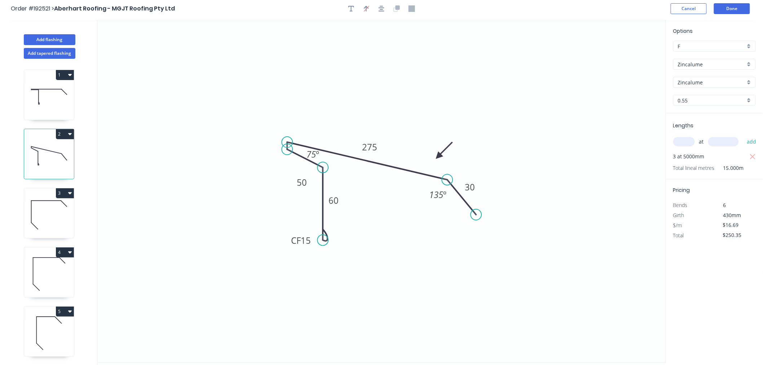
scroll to position [0, 0]
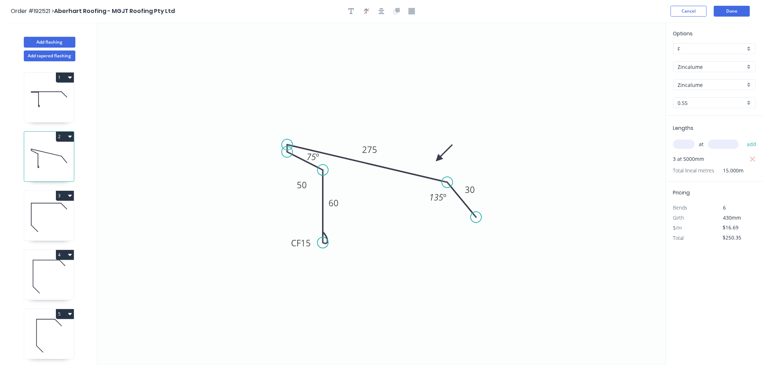
click at [384, 6] on div at bounding box center [382, 11] width 76 height 11
click at [381, 13] on icon "button" at bounding box center [381, 11] width 6 height 6
click at [566, 6] on div "Order #192521 > Aberhart Roofing - MGJT Roofing Pty Ltd Cancel Done" at bounding box center [381, 11] width 741 height 11
click at [743, 11] on button "Done" at bounding box center [732, 11] width 36 height 11
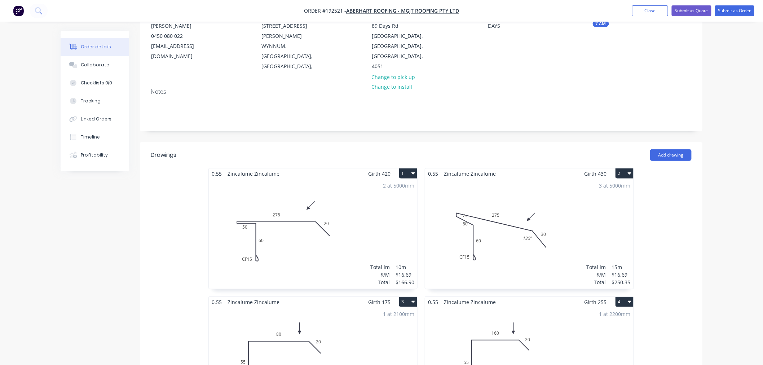
click at [470, 196] on div "3 at 5000mm Total lm $/M Total 15m $16.69 $250.35" at bounding box center [529, 234] width 208 height 110
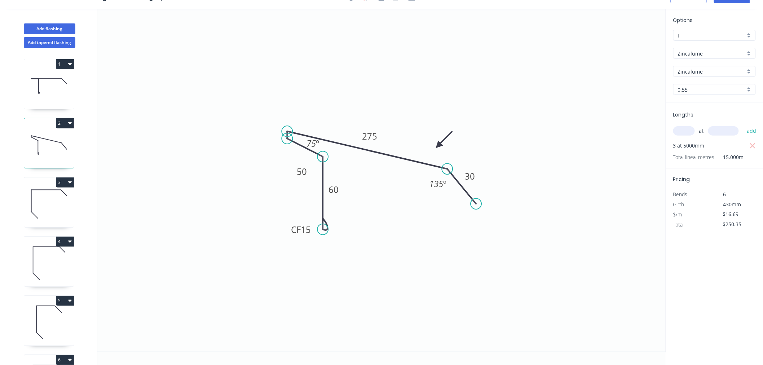
scroll to position [13, 0]
drag, startPoint x: 322, startPoint y: 142, endPoint x: 345, endPoint y: 152, distance: 25.0
click at [345, 152] on rect at bounding box center [335, 153] width 23 height 14
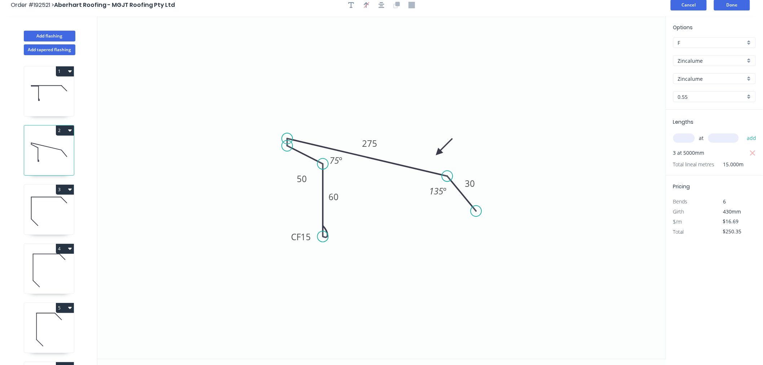
scroll to position [0, 0]
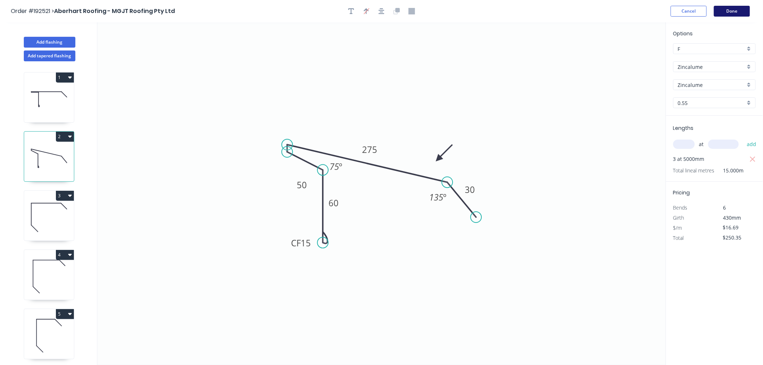
click at [747, 11] on button "Done" at bounding box center [732, 11] width 36 height 11
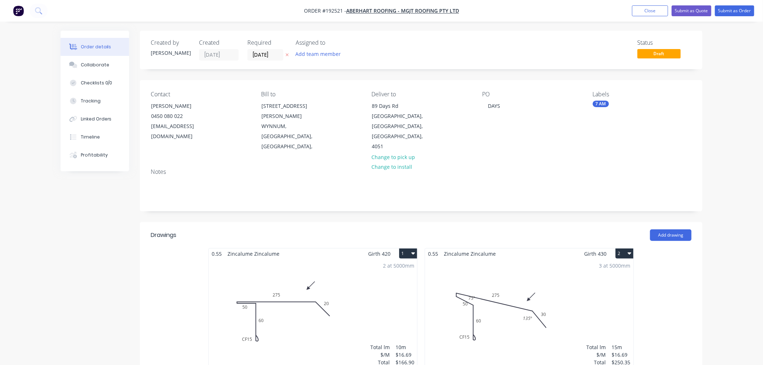
click at [532, 248] on div "0.55 Zincalume Zincalume Girth 430 2" at bounding box center [529, 253] width 208 height 10
click at [528, 271] on div "3 at 5000mm Total lm $/M Total 15m $16.69 $250.35" at bounding box center [529, 314] width 208 height 110
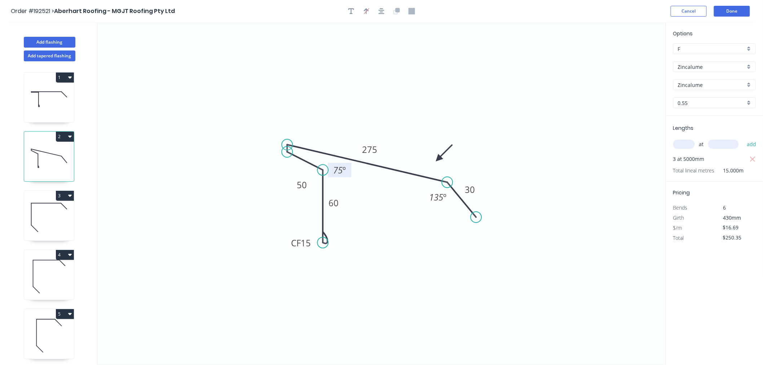
click at [349, 172] on rect at bounding box center [339, 170] width 23 height 14
click at [726, 13] on button "Done" at bounding box center [732, 11] width 36 height 11
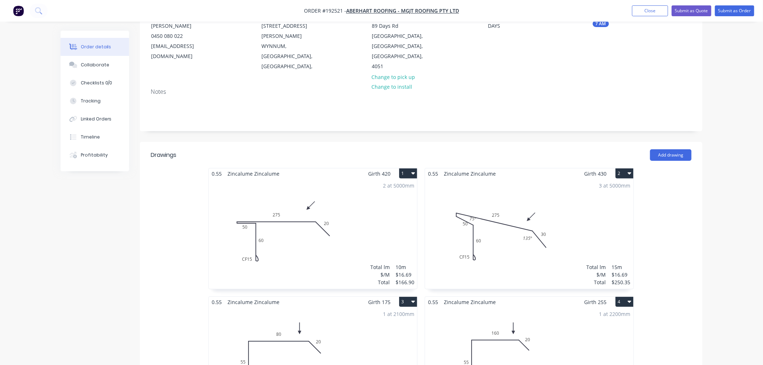
click at [520, 219] on div "3 at 5000mm Total lm $/M Total 15m $16.69 $250.35" at bounding box center [529, 234] width 208 height 110
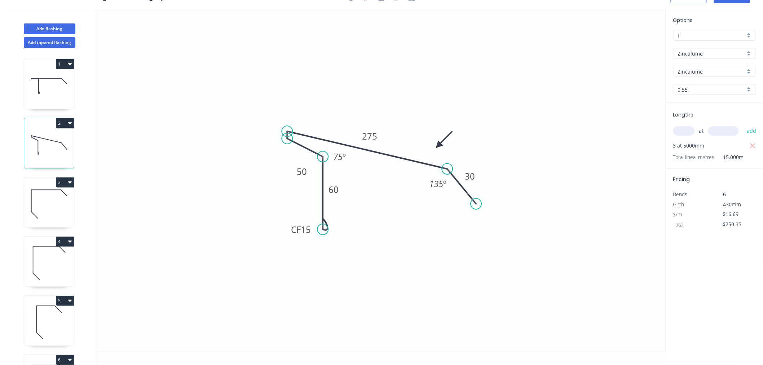
scroll to position [13, 0]
drag, startPoint x: 345, startPoint y: 163, endPoint x: 350, endPoint y: 166, distance: 5.8
click at [350, 166] on rect at bounding box center [344, 159] width 23 height 14
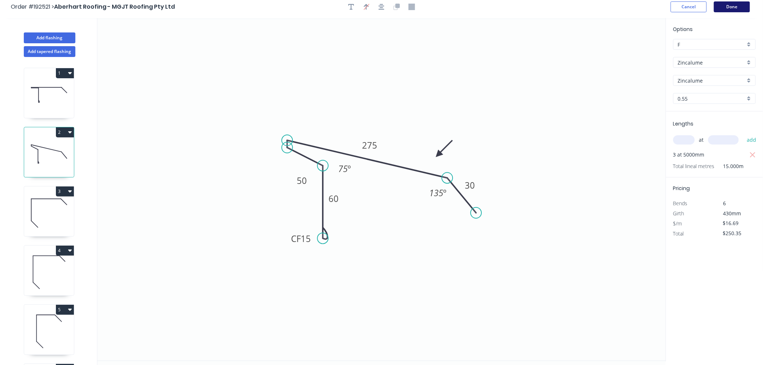
scroll to position [0, 0]
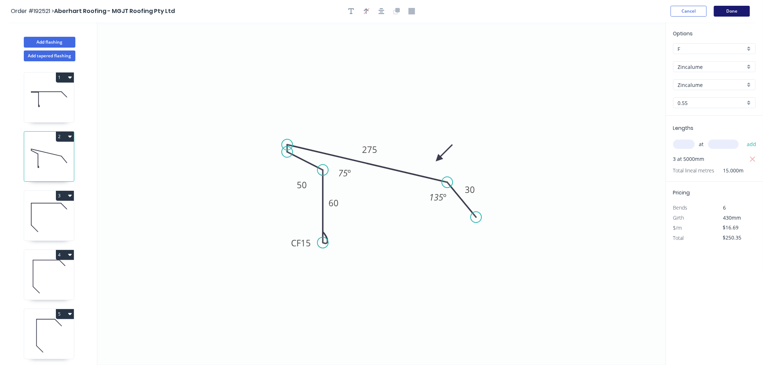
click at [739, 12] on button "Done" at bounding box center [732, 11] width 36 height 11
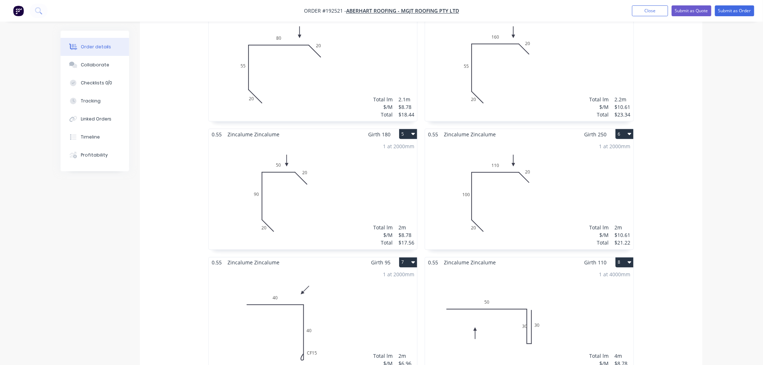
scroll to position [400, 0]
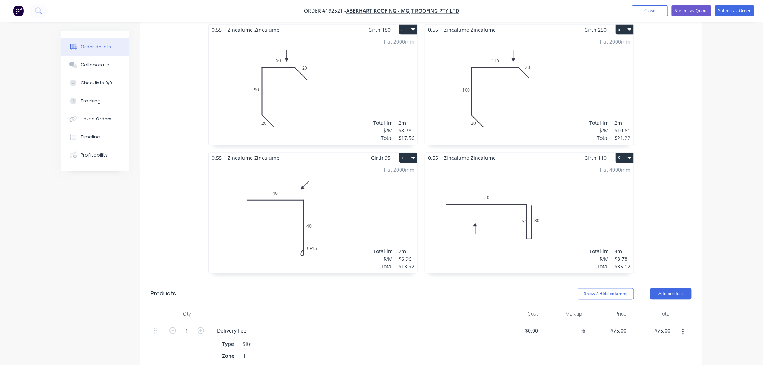
click at [561, 205] on div "1 at 4000mm Total lm $/M Total 4m $8.78 $35.12" at bounding box center [529, 218] width 208 height 110
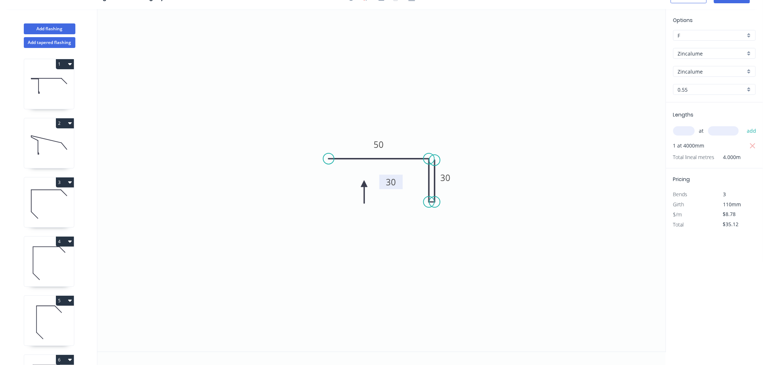
drag, startPoint x: 404, startPoint y: 185, endPoint x: 395, endPoint y: 183, distance: 9.2
click at [398, 183] on rect at bounding box center [390, 181] width 23 height 14
drag, startPoint x: 362, startPoint y: 184, endPoint x: 338, endPoint y: 175, distance: 25.9
click at [338, 175] on icon at bounding box center [338, 183] width 6 height 23
drag, startPoint x: 338, startPoint y: 175, endPoint x: 342, endPoint y: 172, distance: 5.3
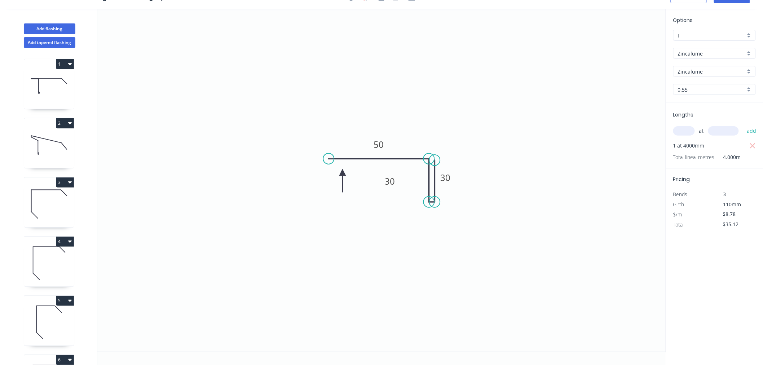
click at [342, 172] on icon at bounding box center [342, 180] width 6 height 23
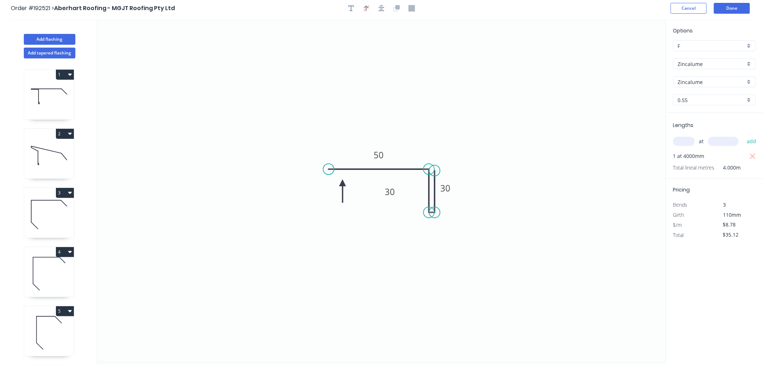
scroll to position [0, 0]
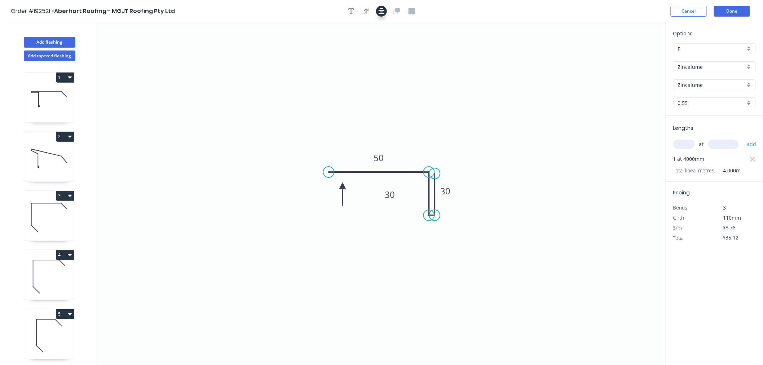
click at [379, 10] on icon "button" at bounding box center [381, 11] width 6 height 6
click at [730, 10] on button "Done" at bounding box center [732, 11] width 36 height 11
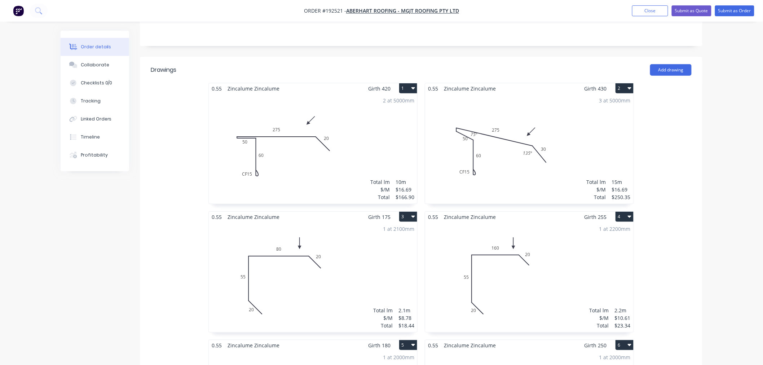
scroll to position [80, 0]
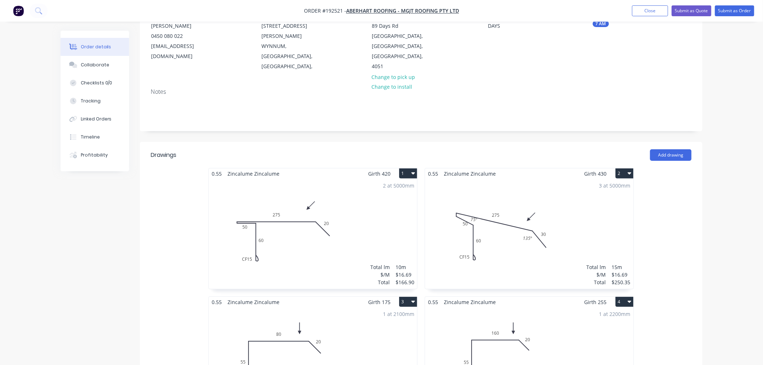
click at [539, 179] on div "3 at 5000mm Total lm $/M Total 15m $16.69 $250.35" at bounding box center [529, 234] width 208 height 110
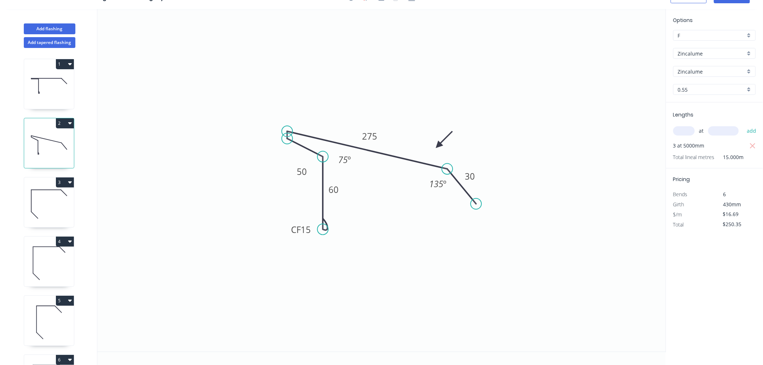
scroll to position [13, 0]
click at [353, 161] on rect at bounding box center [344, 161] width 23 height 14
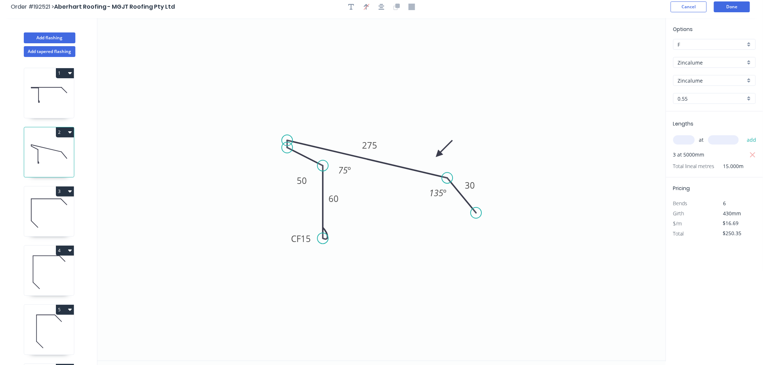
scroll to position [0, 0]
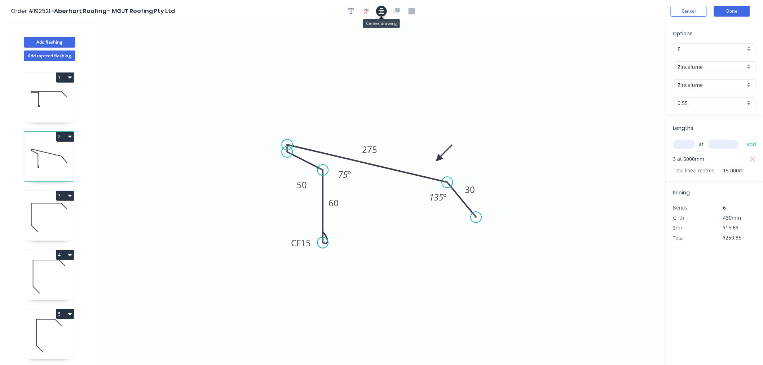
click at [380, 8] on icon "button" at bounding box center [381, 11] width 6 height 6
click at [726, 9] on button "Done" at bounding box center [732, 11] width 36 height 11
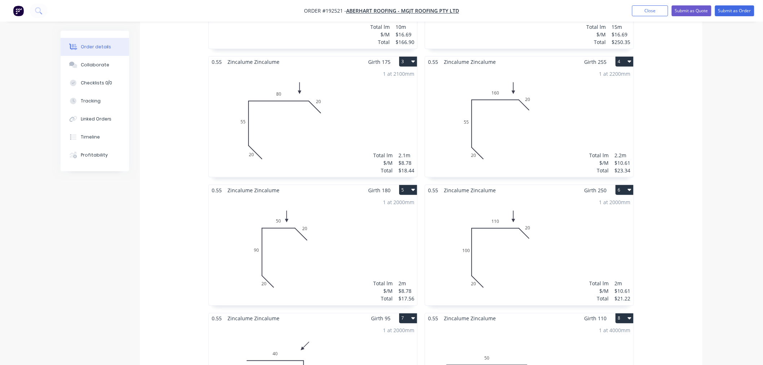
scroll to position [400, 0]
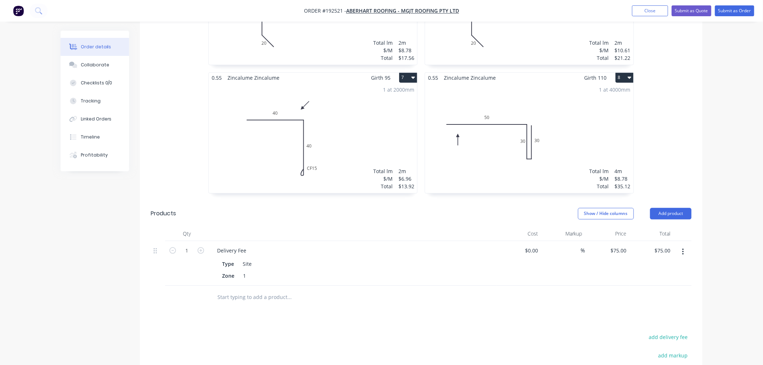
click at [554, 136] on div "1 at 4000mm Total lm $/M Total 4m $8.78 $35.12" at bounding box center [529, 138] width 208 height 110
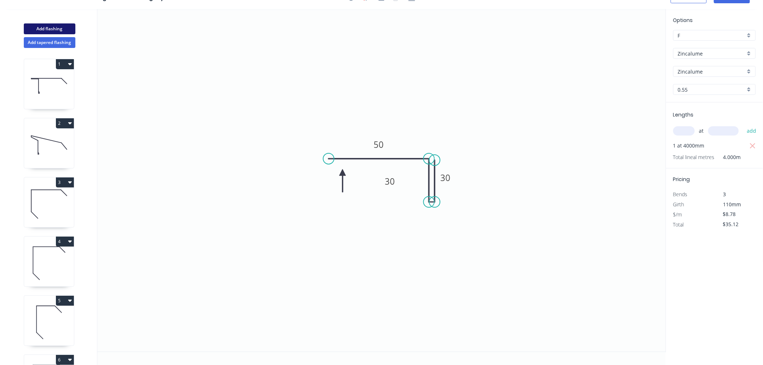
click at [58, 28] on button "Add flashing" at bounding box center [50, 28] width 52 height 11
type input "$0.00"
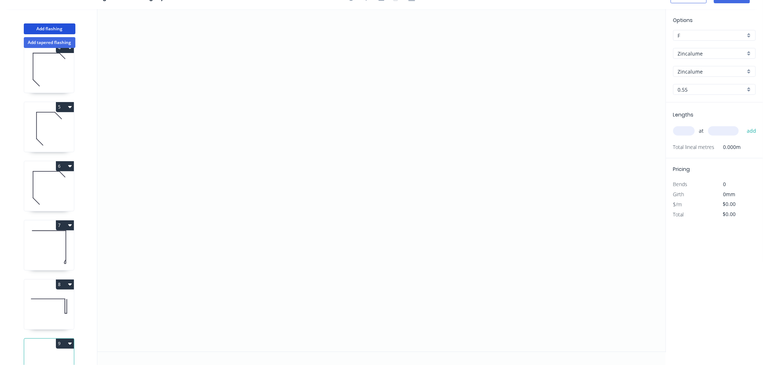
scroll to position [232, 0]
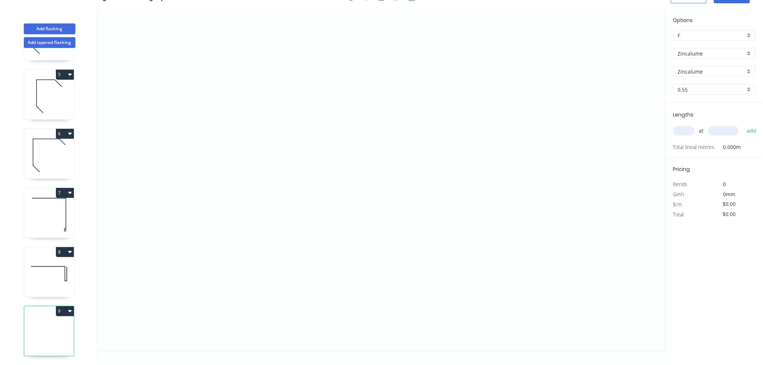
click at [679, 134] on input "text" at bounding box center [684, 130] width 22 height 9
type input "1"
type input "2900"
click at [743, 125] on button "add" at bounding box center [751, 131] width 17 height 12
click at [120, 130] on icon "0" at bounding box center [381, 180] width 568 height 342
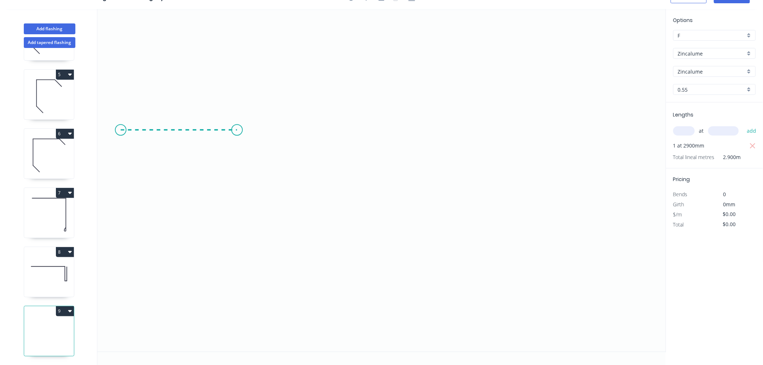
click at [237, 131] on icon "0" at bounding box center [381, 180] width 568 height 342
click at [236, 177] on icon "0 ?" at bounding box center [381, 180] width 568 height 342
click at [242, 177] on circle at bounding box center [236, 176] width 11 height 11
click at [244, 177] on icon "0 ? ?" at bounding box center [381, 180] width 568 height 342
click at [242, 131] on circle at bounding box center [236, 129] width 11 height 11
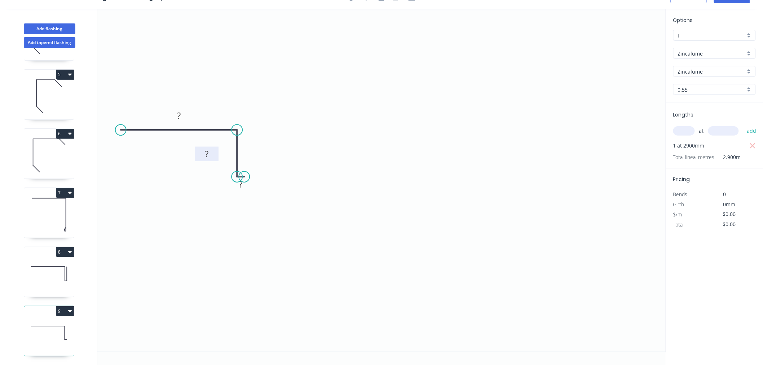
drag, startPoint x: 258, startPoint y: 150, endPoint x: 217, endPoint y: 154, distance: 41.3
click at [217, 154] on rect at bounding box center [206, 154] width 23 height 14
click at [243, 175] on circle at bounding box center [244, 176] width 11 height 11
click at [243, 132] on icon "0 ? ? ?" at bounding box center [381, 180] width 568 height 342
click at [243, 129] on circle at bounding box center [244, 128] width 11 height 11
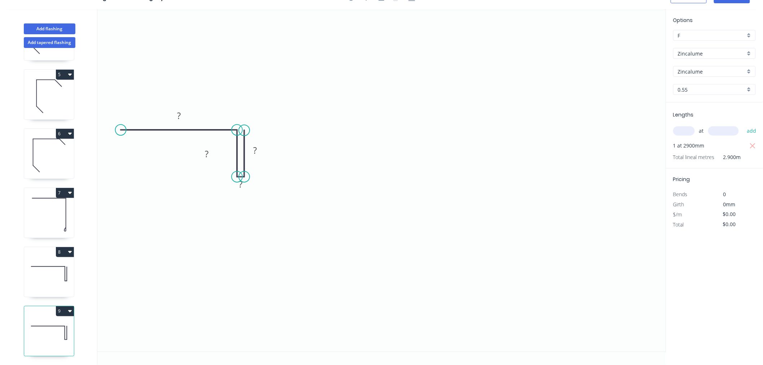
drag, startPoint x: 243, startPoint y: 129, endPoint x: 244, endPoint y: 133, distance: 4.1
click at [244, 133] on circle at bounding box center [244, 130] width 11 height 11
click at [243, 130] on circle at bounding box center [244, 130] width 11 height 11
click at [450, 135] on icon "0 ? ? ? ?" at bounding box center [381, 180] width 568 height 342
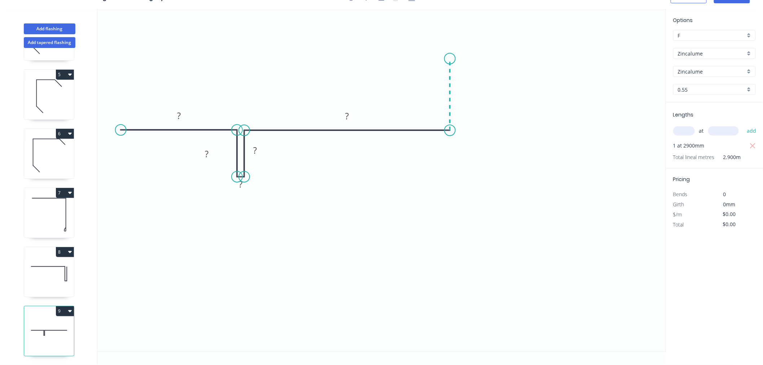
click at [453, 58] on icon "0 ? ? ? ? ?" at bounding box center [381, 180] width 568 height 342
click at [179, 112] on tspan "?" at bounding box center [179, 116] width 4 height 12
click at [258, 191] on div "Hide measurement" at bounding box center [280, 194] width 72 height 15
click at [210, 149] on rect at bounding box center [206, 154] width 23 height 14
click at [207, 153] on tspan "?" at bounding box center [207, 154] width 4 height 12
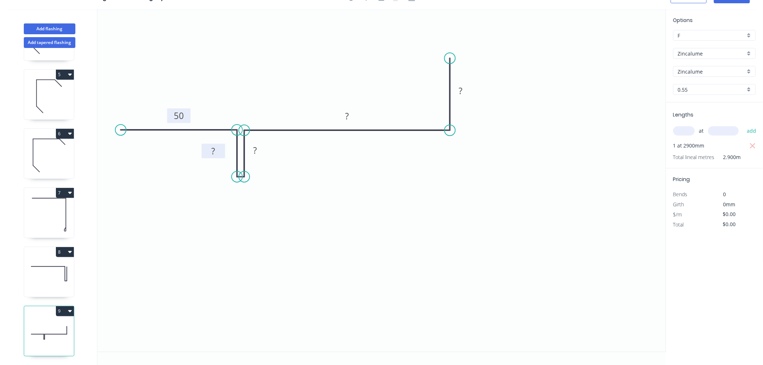
drag, startPoint x: 215, startPoint y: 148, endPoint x: 221, endPoint y: 145, distance: 6.3
click at [221, 145] on rect at bounding box center [212, 151] width 23 height 14
drag, startPoint x: 204, startPoint y: 154, endPoint x: 200, endPoint y: 155, distance: 4.2
click at [200, 155] on rect at bounding box center [209, 152] width 23 height 14
click at [208, 150] on tspan "?" at bounding box center [209, 152] width 4 height 12
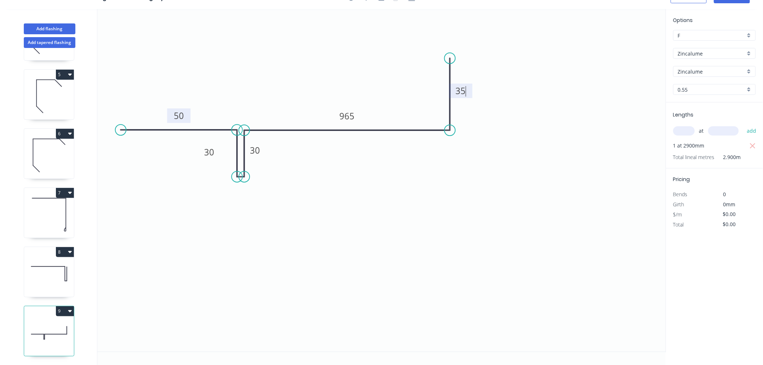
drag, startPoint x: 470, startPoint y: 206, endPoint x: 466, endPoint y: 189, distance: 17.1
click at [471, 206] on icon "0 50 30 30 965 35" at bounding box center [381, 180] width 568 height 342
type input "$28.65"
type input "$83.09"
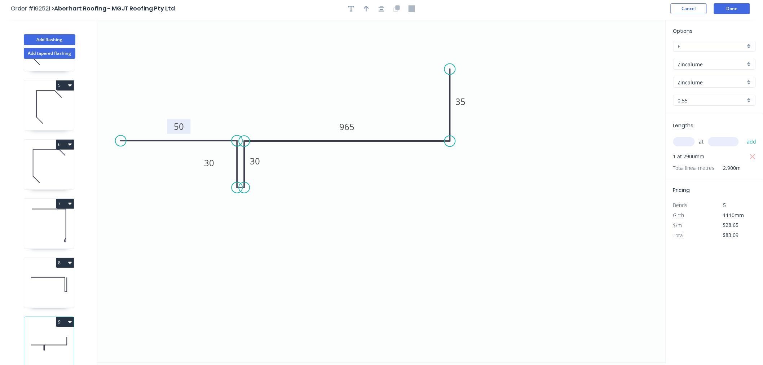
scroll to position [0, 0]
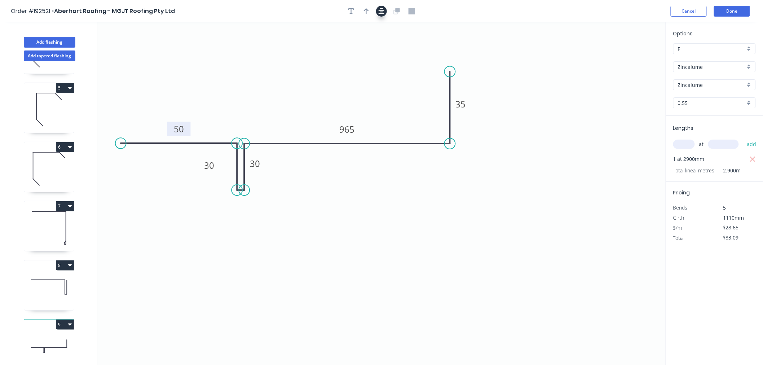
click at [384, 10] on icon "button" at bounding box center [381, 11] width 6 height 6
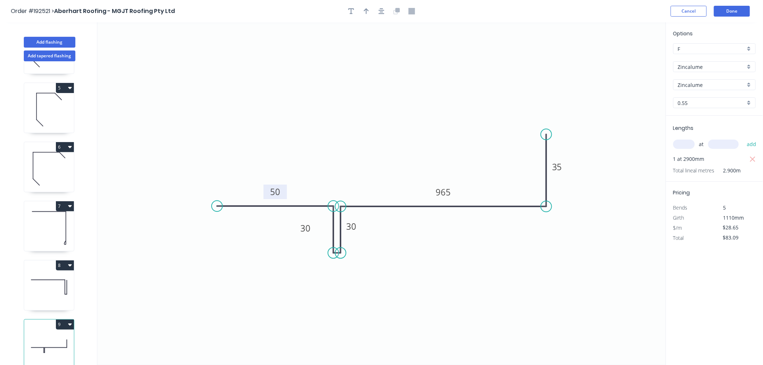
click at [364, 14] on button "button" at bounding box center [366, 11] width 11 height 11
drag, startPoint x: 630, startPoint y: 59, endPoint x: 510, endPoint y: 232, distance: 211.0
click at [510, 232] on icon at bounding box center [510, 223] width 6 height 23
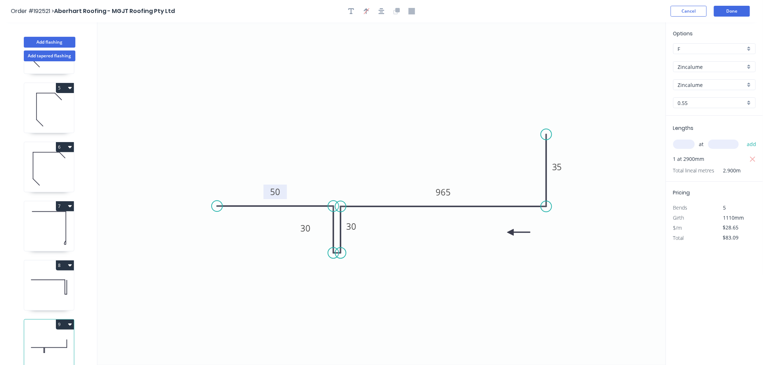
click at [510, 232] on icon at bounding box center [518, 232] width 23 height 6
drag, startPoint x: 313, startPoint y: 223, endPoint x: 306, endPoint y: 223, distance: 6.2
click at [306, 223] on g "30" at bounding box center [299, 227] width 23 height 14
click at [741, 12] on button "Done" at bounding box center [732, 11] width 36 height 11
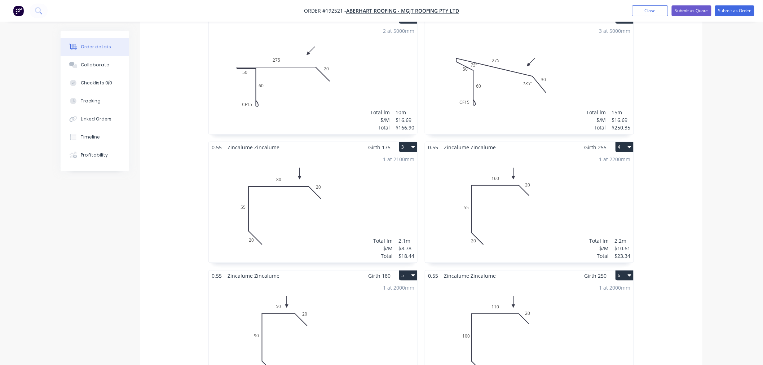
scroll to position [561, 0]
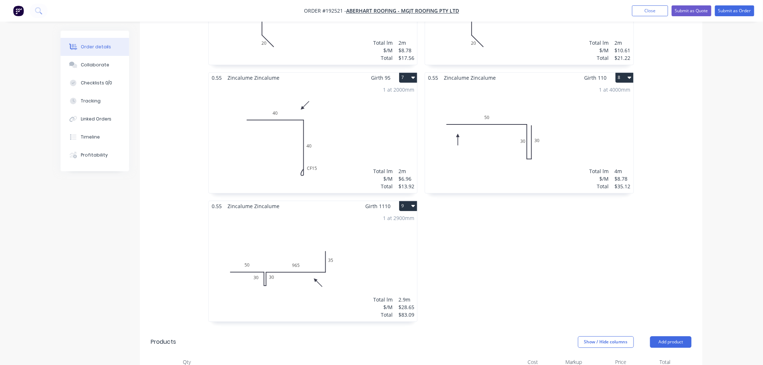
click at [536, 164] on div "1 at 4000mm Total lm $/M Total 4m $8.78 $35.12" at bounding box center [529, 138] width 208 height 110
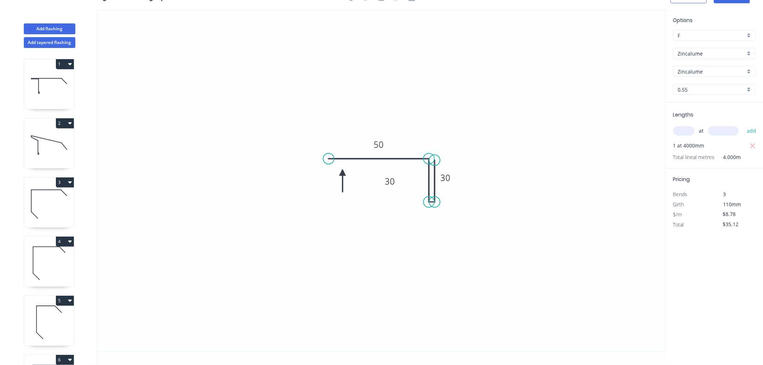
scroll to position [13, 0]
click at [428, 198] on circle at bounding box center [429, 197] width 11 height 11
click at [435, 197] on circle at bounding box center [434, 197] width 11 height 11
click at [435, 158] on circle at bounding box center [434, 157] width 11 height 11
click at [429, 195] on circle at bounding box center [429, 195] width 11 height 11
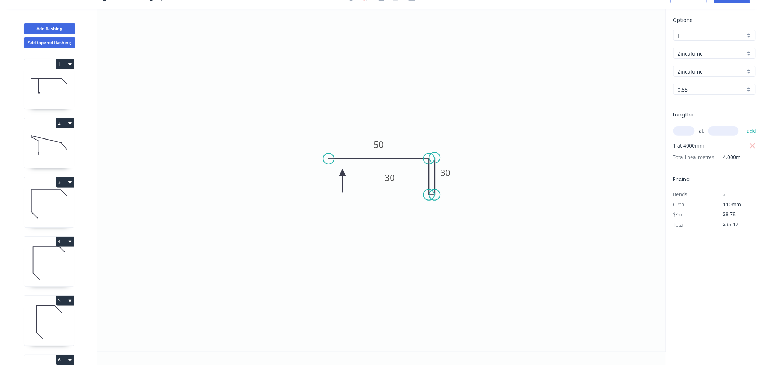
click at [435, 195] on circle at bounding box center [434, 194] width 11 height 11
click at [495, 182] on icon "0 50 30 30" at bounding box center [381, 180] width 568 height 342
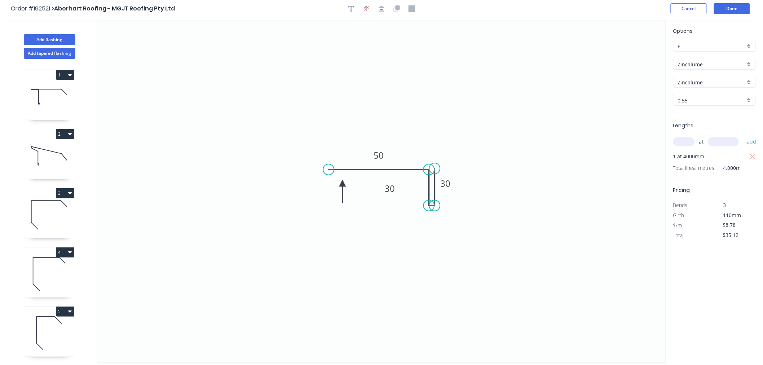
scroll to position [0, 0]
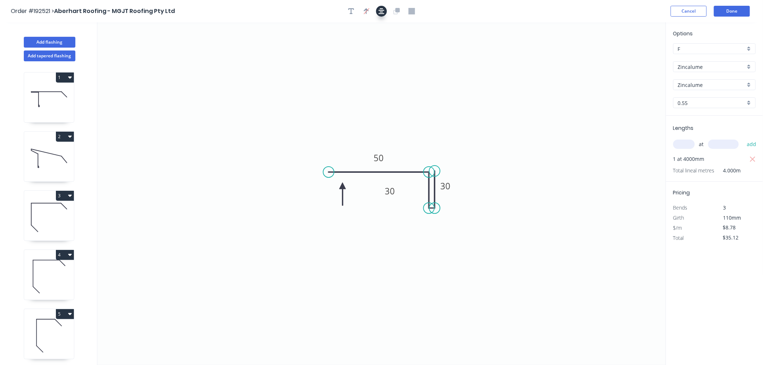
click at [382, 9] on icon "button" at bounding box center [381, 11] width 6 height 6
drag, startPoint x: 343, startPoint y: 186, endPoint x: 343, endPoint y: 202, distance: 15.5
click at [343, 202] on icon at bounding box center [343, 209] width 6 height 23
click at [383, 9] on icon "button" at bounding box center [381, 11] width 6 height 6
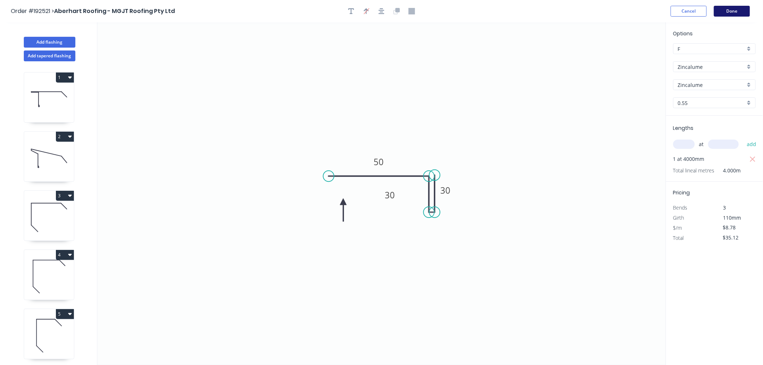
click at [739, 14] on button "Done" at bounding box center [732, 11] width 36 height 11
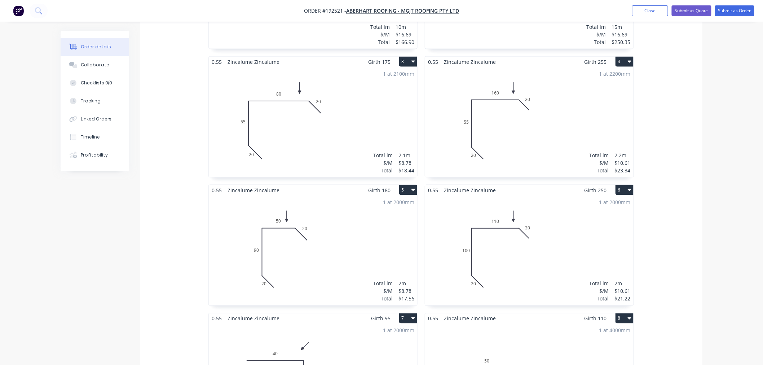
scroll to position [400, 0]
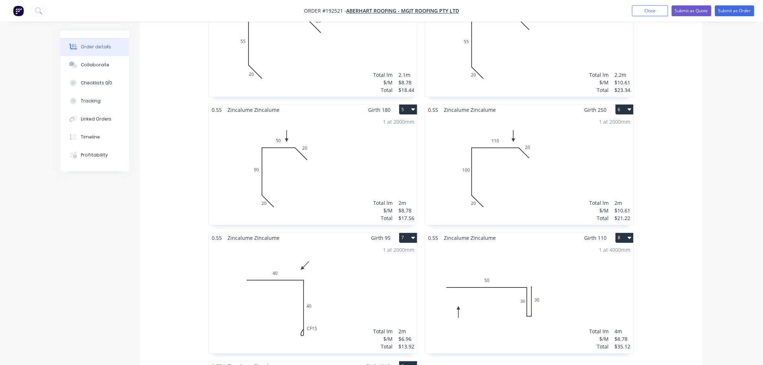
click at [571, 262] on div "1 at 4000mm Total lm $/M Total 4m $8.78 $35.12" at bounding box center [529, 298] width 208 height 110
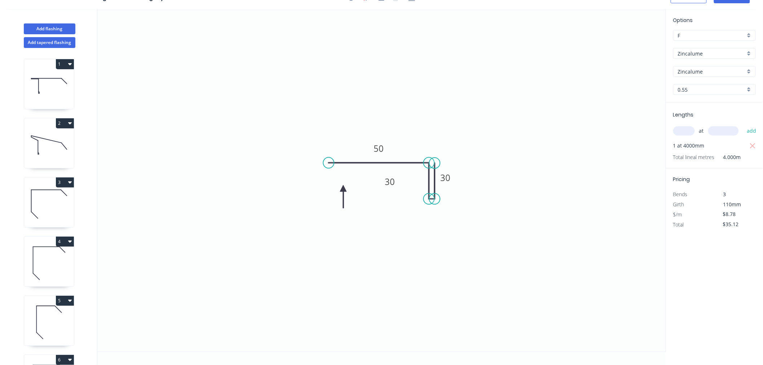
click at [437, 163] on circle at bounding box center [434, 163] width 11 height 11
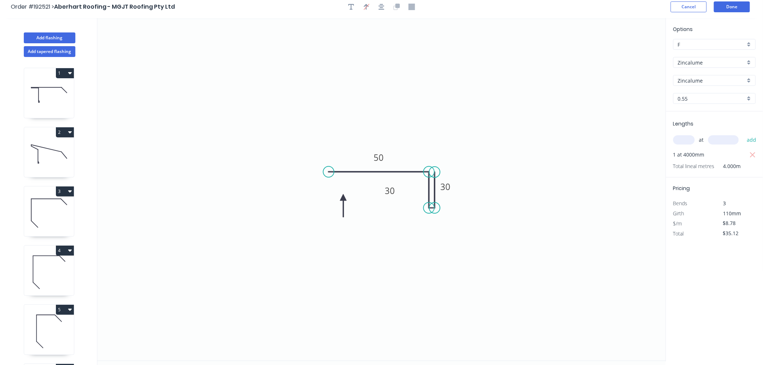
scroll to position [0, 0]
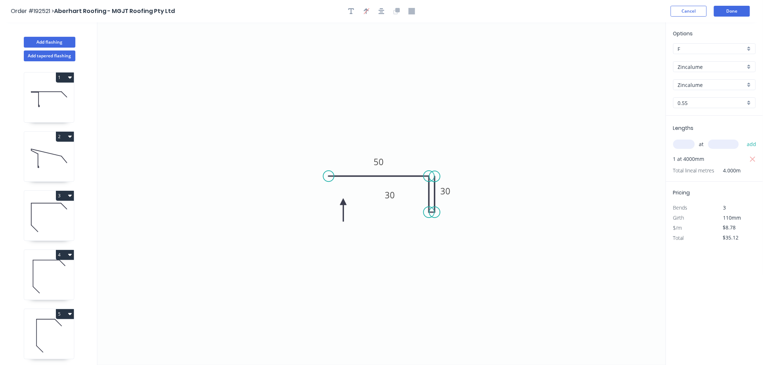
click at [380, 9] on icon "button" at bounding box center [381, 11] width 6 height 6
click at [738, 12] on button "Done" at bounding box center [732, 11] width 36 height 11
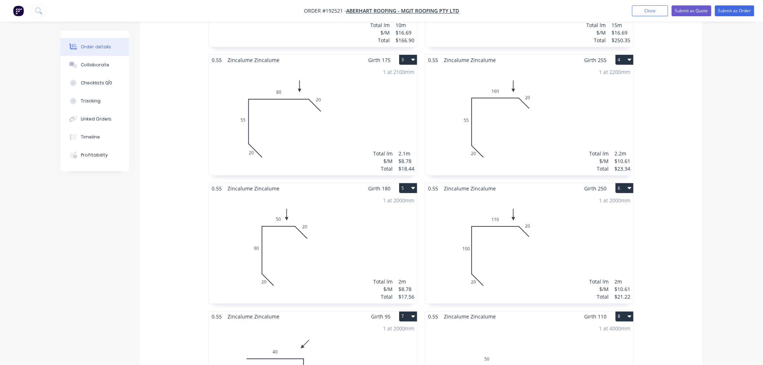
scroll to position [561, 0]
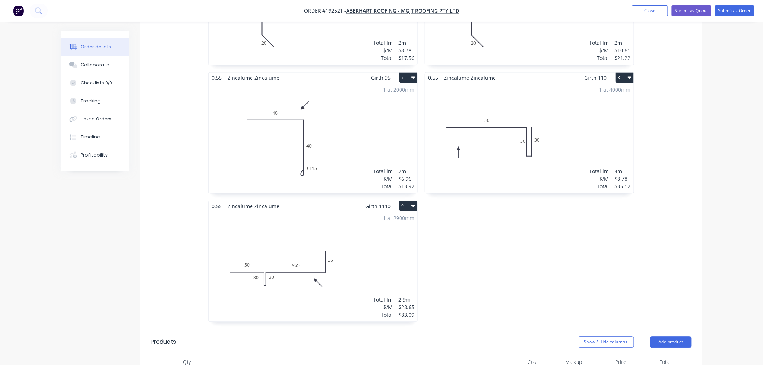
click at [595, 168] on div "Total lm" at bounding box center [598, 172] width 19 height 8
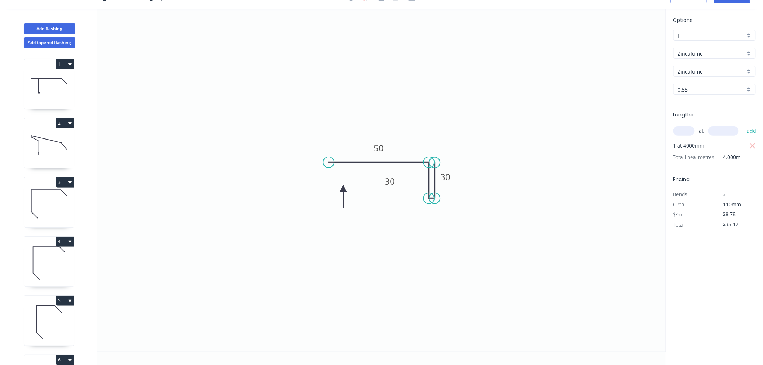
scroll to position [13, 0]
drag, startPoint x: 453, startPoint y: 178, endPoint x: 456, endPoint y: 181, distance: 4.1
click at [456, 181] on rect at bounding box center [448, 180] width 23 height 14
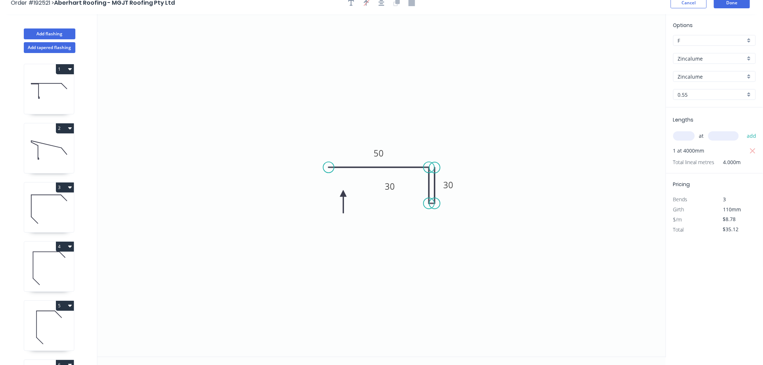
scroll to position [0, 0]
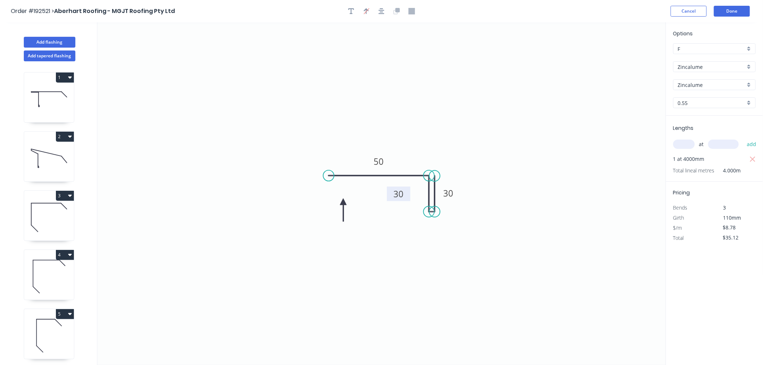
drag, startPoint x: 398, startPoint y: 193, endPoint x: 407, endPoint y: 192, distance: 8.7
click at [407, 192] on rect at bounding box center [398, 193] width 23 height 14
click at [732, 10] on button "Done" at bounding box center [732, 11] width 36 height 11
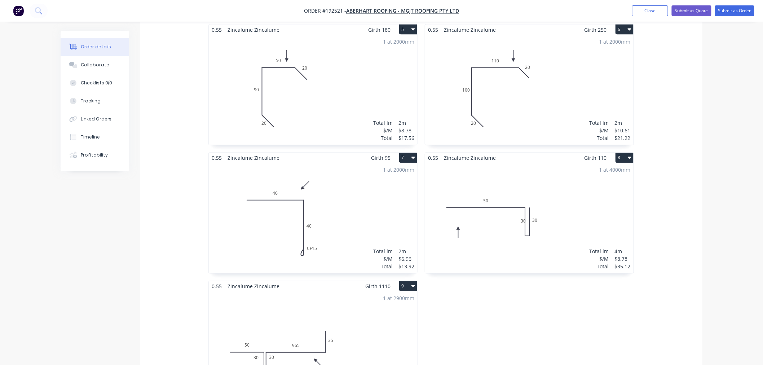
click at [562, 188] on div "1 at 4000mm Total lm $/M Total 4m $8.78 $35.12" at bounding box center [529, 218] width 208 height 110
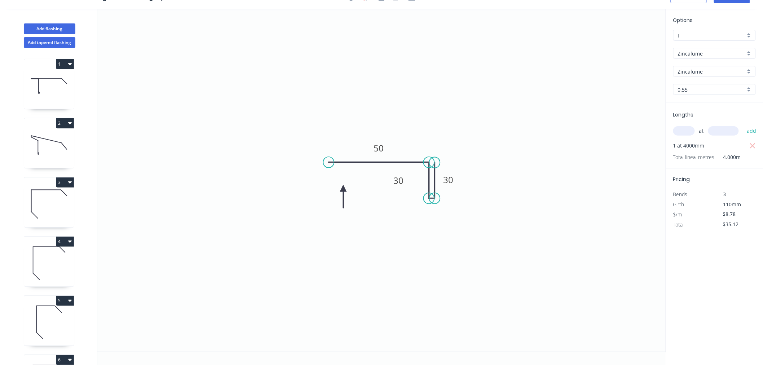
scroll to position [13, 0]
drag, startPoint x: 389, startPoint y: 183, endPoint x: 384, endPoint y: 184, distance: 5.1
click at [384, 184] on rect at bounding box center [393, 181] width 23 height 14
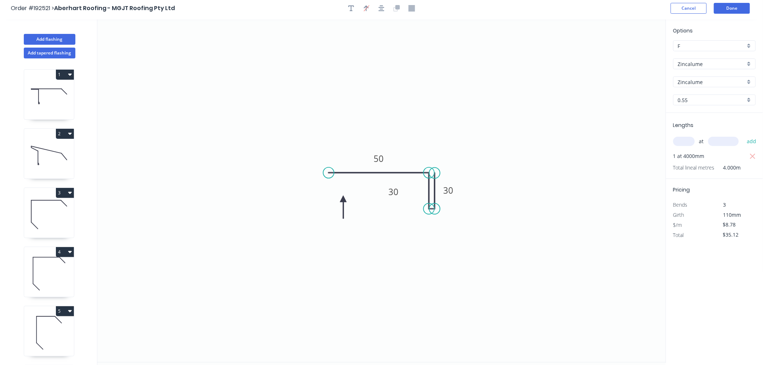
scroll to position [0, 0]
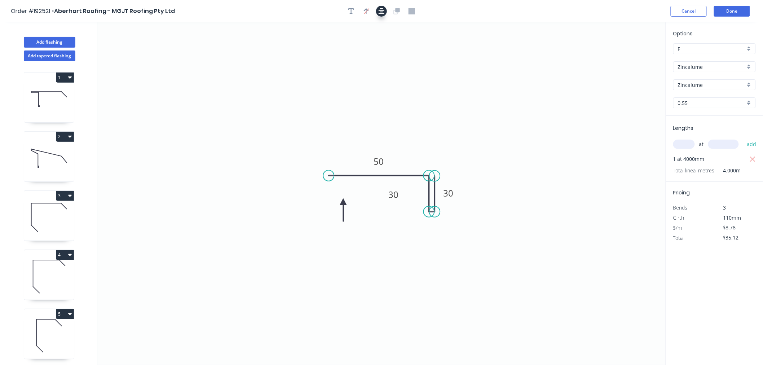
click at [384, 13] on icon "button" at bounding box center [381, 11] width 6 height 6
click at [528, 5] on header "Order #192521 > Aberhart Roofing - MGJT Roofing Pty Ltd Cancel Done" at bounding box center [381, 11] width 763 height 22
click at [744, 11] on button "Done" at bounding box center [732, 11] width 36 height 11
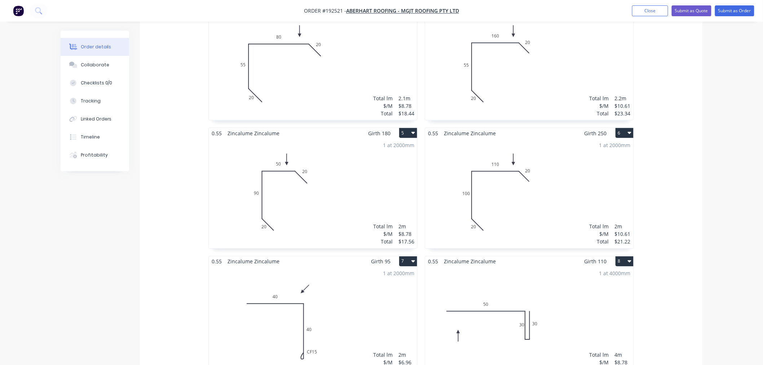
scroll to position [480, 0]
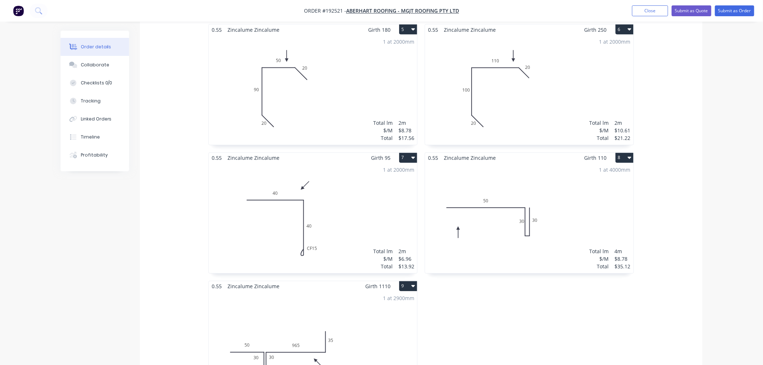
click at [518, 207] on div "1 at 4000mm Total lm $/M Total 4m $8.78 $35.12" at bounding box center [529, 218] width 208 height 110
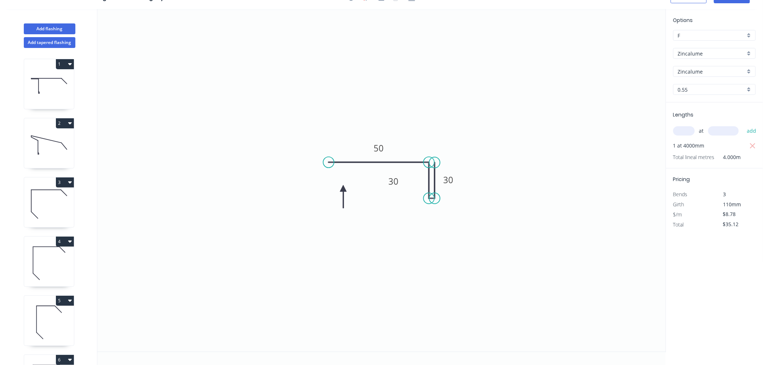
scroll to position [13, 0]
drag, startPoint x: 384, startPoint y: 186, endPoint x: 380, endPoint y: 186, distance: 4.0
click at [380, 186] on rect at bounding box center [389, 181] width 23 height 14
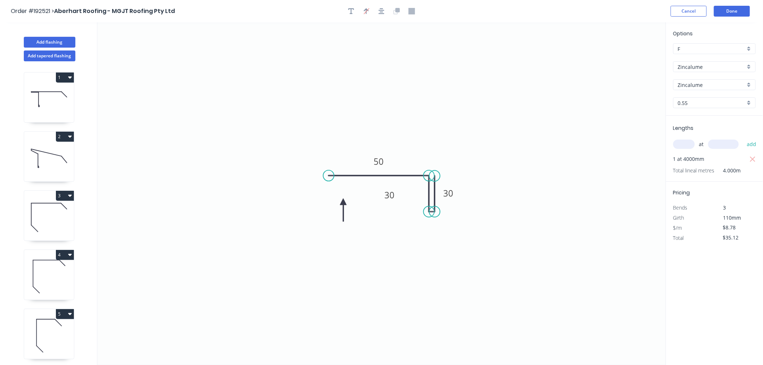
click at [382, 12] on icon "button" at bounding box center [381, 11] width 6 height 6
click at [542, 12] on div "Order #192521 > Aberhart Roofing - MGJT Roofing Pty Ltd Cancel Done" at bounding box center [381, 11] width 741 height 11
click at [744, 6] on button "Done" at bounding box center [732, 11] width 36 height 11
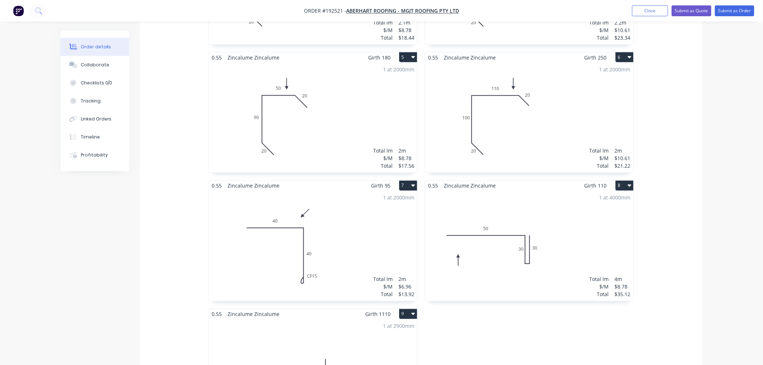
scroll to position [480, 0]
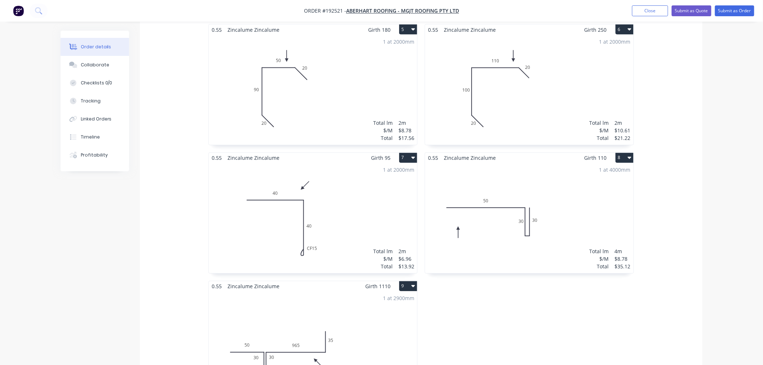
click at [559, 216] on div "1 at 4000mm Total lm $/M Total 4m $8.78 $35.12" at bounding box center [529, 218] width 208 height 110
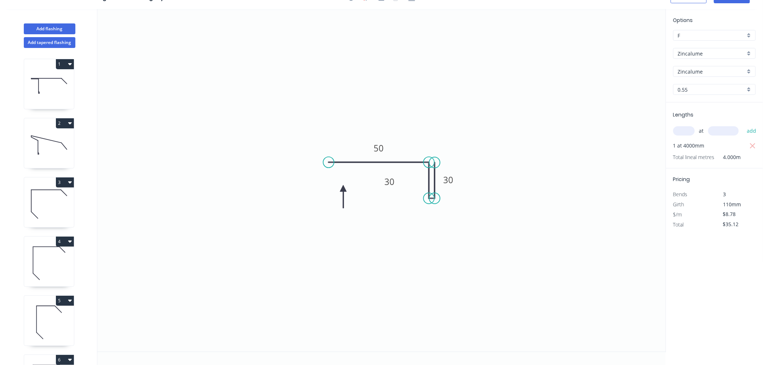
scroll to position [13, 0]
click at [459, 185] on rect at bounding box center [449, 181] width 23 height 14
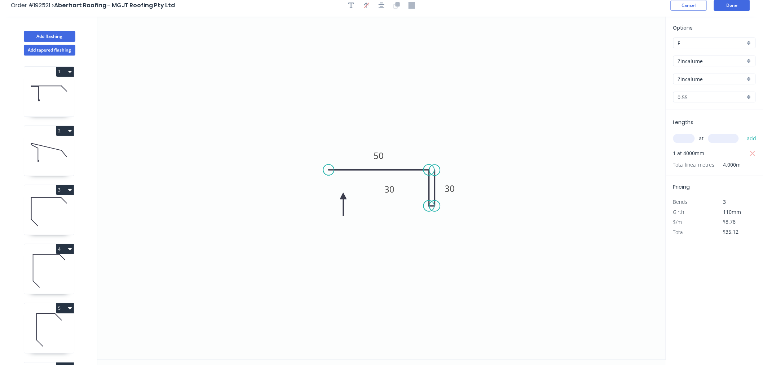
scroll to position [0, 0]
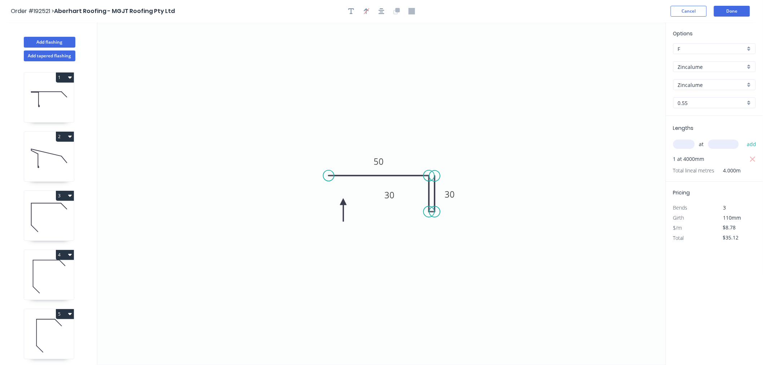
click at [381, 10] on icon "button" at bounding box center [381, 11] width 6 height 6
click at [575, 9] on div "Order #192521 > Aberhart Roofing - MGJT Roofing Pty Ltd Cancel Done" at bounding box center [381, 11] width 741 height 11
click at [750, 8] on div "Cancel Done" at bounding box center [710, 11] width 81 height 11
click at [739, 14] on button "Done" at bounding box center [732, 11] width 36 height 11
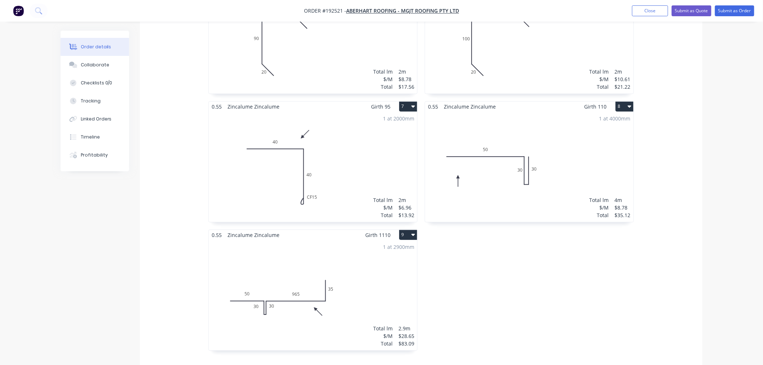
scroll to position [561, 0]
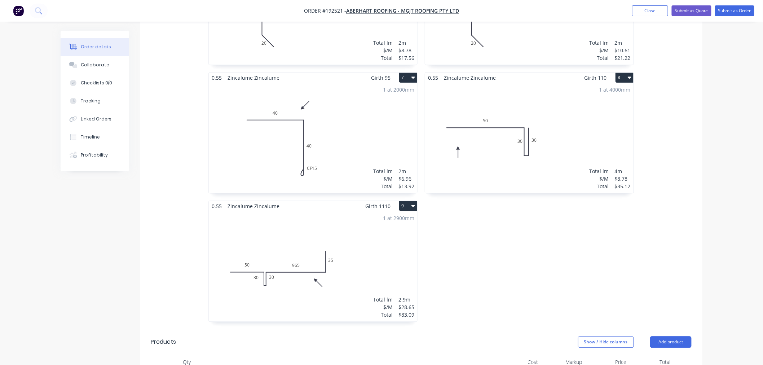
click at [722, 221] on div "Order details Collaborate Checklists 0/0 Tracking Linked Orders Timeline Profit…" at bounding box center [381, 30] width 763 height 1182
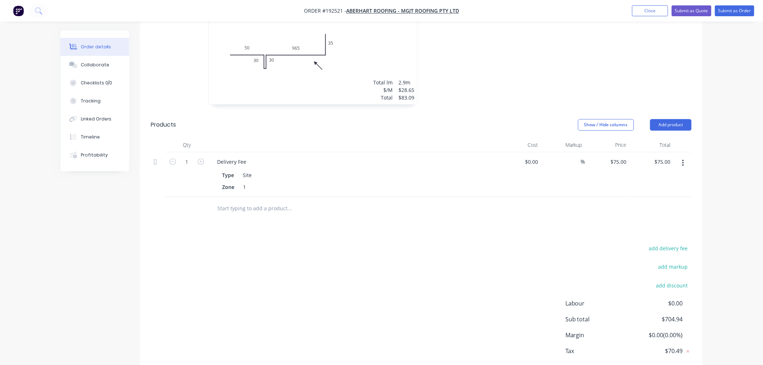
scroll to position [797, 0]
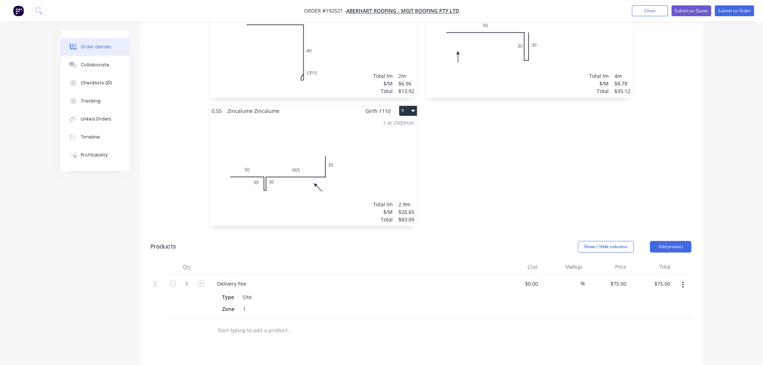
scroll to position [637, 0]
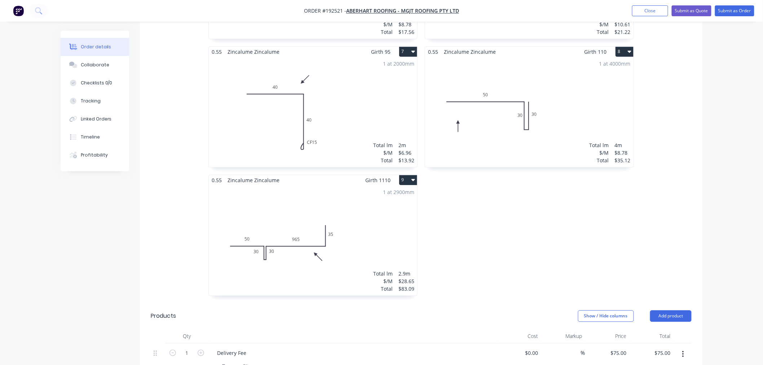
scroll to position [557, 0]
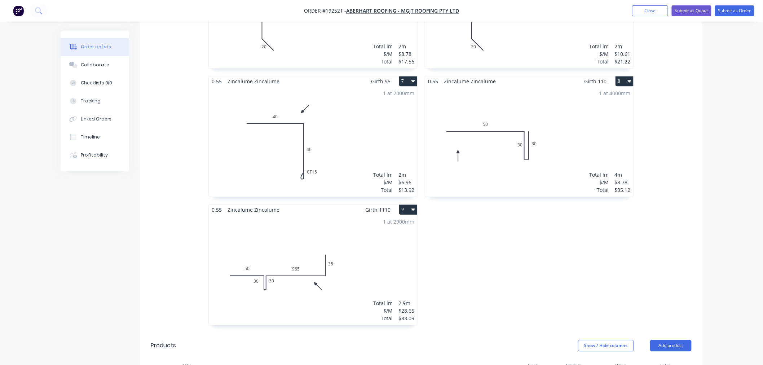
click at [501, 160] on div "1 at 4000mm Total lm $/M Total 4m $8.78 $35.12" at bounding box center [529, 142] width 208 height 110
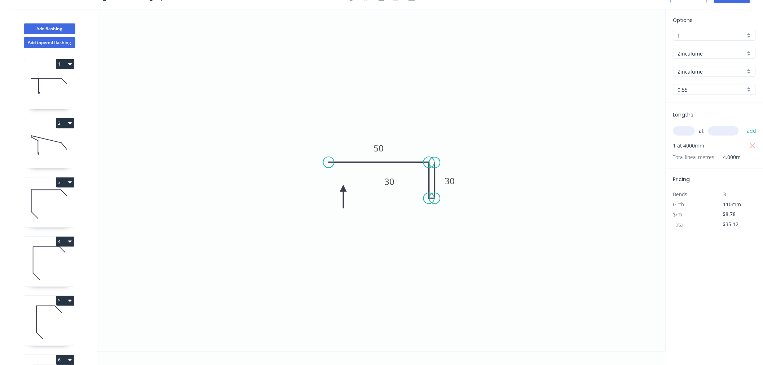
scroll to position [13, 0]
drag, startPoint x: 342, startPoint y: 189, endPoint x: 351, endPoint y: 182, distance: 11.5
click at [351, 182] on icon at bounding box center [351, 190] width 6 height 23
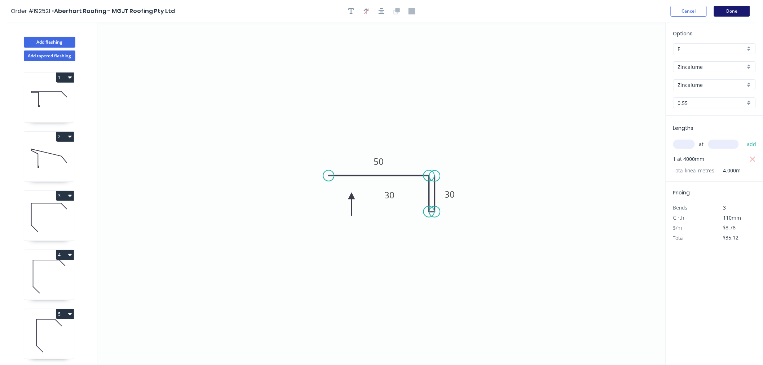
click at [734, 11] on button "Done" at bounding box center [732, 11] width 36 height 11
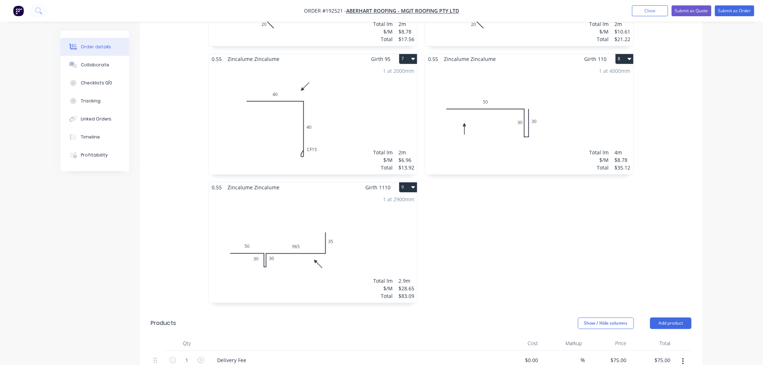
scroll to position [561, 0]
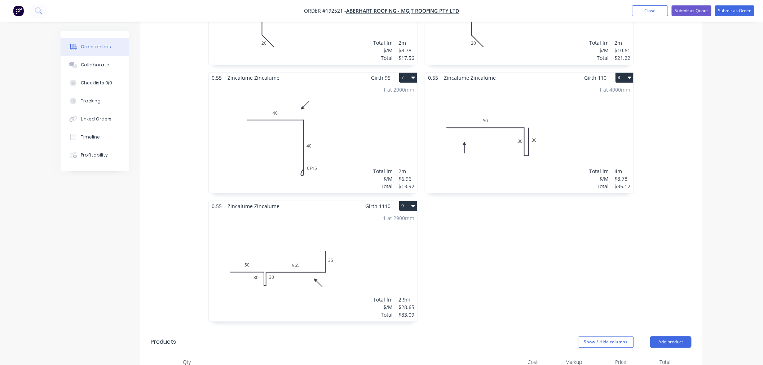
click at [659, 256] on div "0.55 Zincalume Zincalume Girth 420 1 0 CF 15 60 50 275 20 0 CF 15 60 50 275 20 …" at bounding box center [421, 8] width 562 height 642
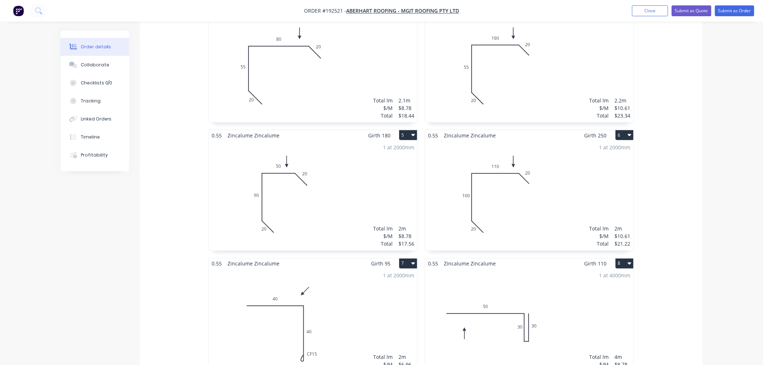
scroll to position [400, 0]
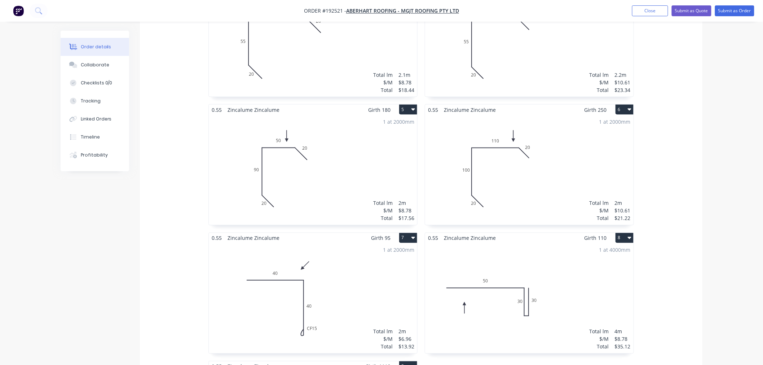
click at [85, 242] on div "Created by [PERSON_NAME] Created [DATE] Required [DATE] Assigned to Add team me…" at bounding box center [382, 205] width 642 height 1151
click at [323, 163] on div "1 at 2000mm Total lm $/M Total 2m $8.78 $17.56" at bounding box center [313, 170] width 208 height 110
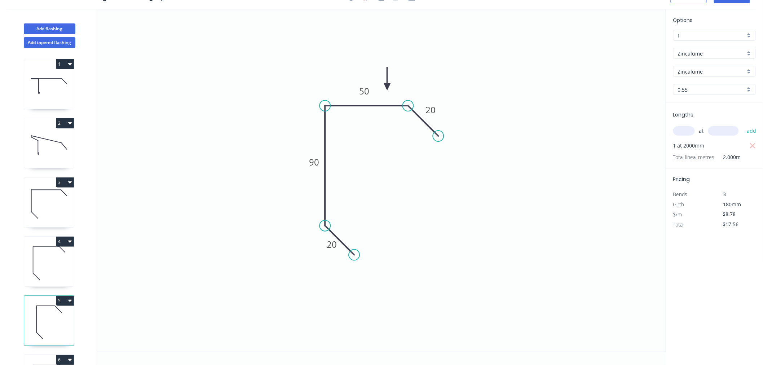
scroll to position [13, 0]
click at [363, 92] on tspan "50" at bounding box center [364, 91] width 10 height 12
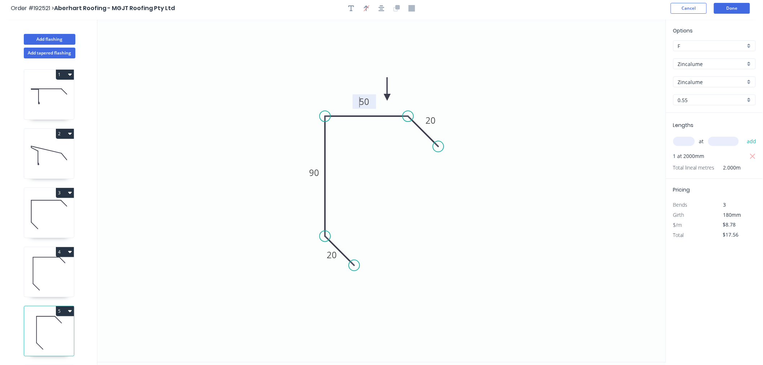
scroll to position [0, 0]
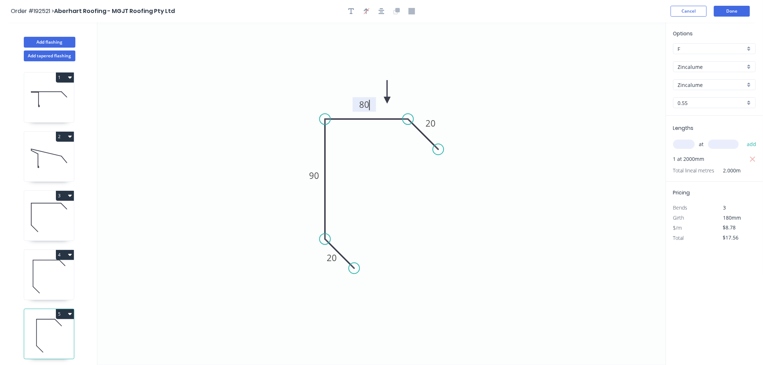
click at [530, 213] on icon "0 20 90 80 20" at bounding box center [381, 193] width 568 height 342
type input "$10.61"
type input "$21.22"
drag, startPoint x: 409, startPoint y: 120, endPoint x: 416, endPoint y: 119, distance: 6.2
click at [416, 119] on circle at bounding box center [414, 119] width 11 height 11
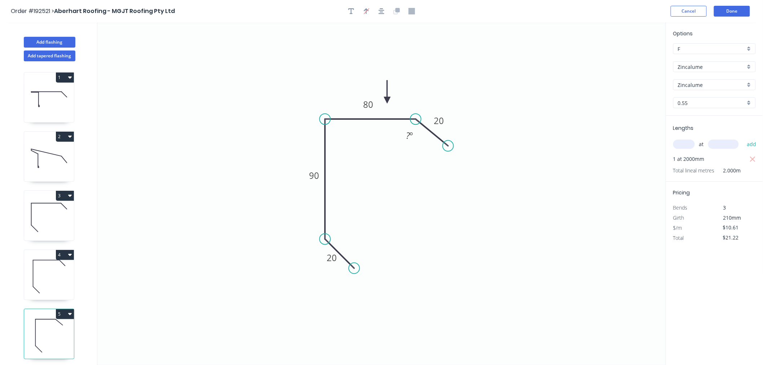
click at [448, 146] on circle at bounding box center [448, 145] width 11 height 11
drag, startPoint x: 448, startPoint y: 146, endPoint x: 444, endPoint y: 148, distance: 4.8
click at [444, 148] on circle at bounding box center [444, 147] width 11 height 11
drag, startPoint x: 388, startPoint y: 100, endPoint x: 396, endPoint y: 95, distance: 9.9
click at [396, 95] on icon at bounding box center [396, 86] width 6 height 23
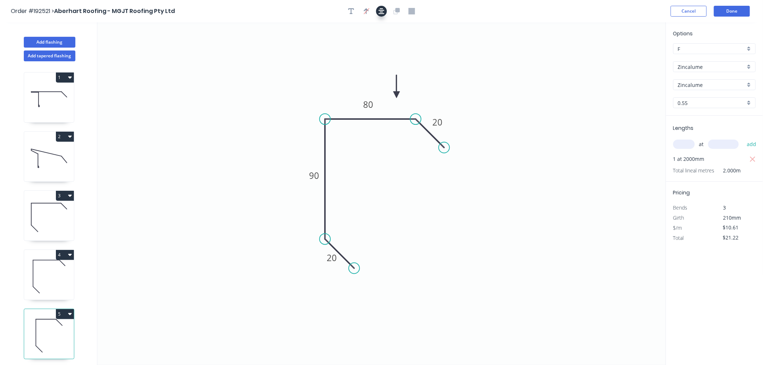
click at [381, 13] on icon "button" at bounding box center [381, 11] width 6 height 6
drag, startPoint x: 397, startPoint y: 93, endPoint x: 384, endPoint y: 87, distance: 14.5
click at [384, 87] on icon at bounding box center [384, 78] width 6 height 23
click at [382, 10] on icon "button" at bounding box center [381, 11] width 6 height 6
click at [542, 19] on header "Order #192521 > Aberhart Roofing - MGJT Roofing Pty Ltd Cancel Done" at bounding box center [381, 11] width 763 height 22
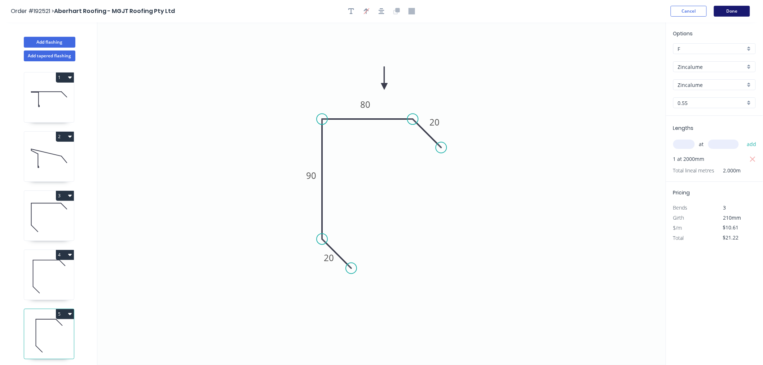
click at [733, 11] on button "Done" at bounding box center [732, 11] width 36 height 11
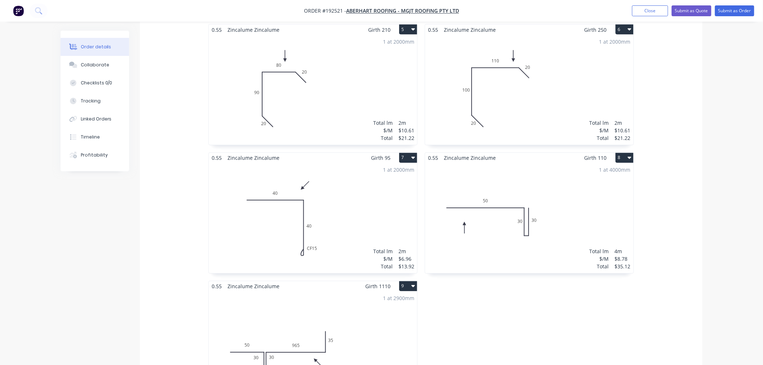
scroll to position [561, 0]
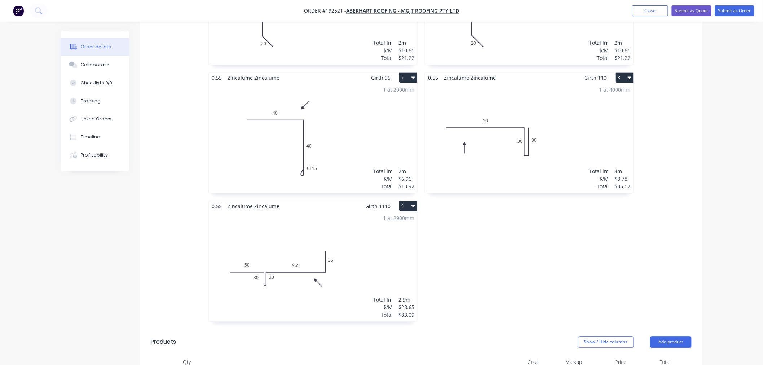
click at [699, 239] on div "0.55 Zincalume Zincalume Girth 420 1 0 CF 15 60 50 275 20 0 CF 15 60 50 275 20 …" at bounding box center [421, 8] width 562 height 642
click at [675, 242] on div "0.55 Zincalume Zincalume Girth 420 1 0 CF 15 60 50 275 20 0 CF 15 60 50 275 20 …" at bounding box center [421, 8] width 562 height 642
click at [714, 255] on div "Order details Collaborate Checklists 0/0 Tracking Linked Orders Timeline Profit…" at bounding box center [381, 30] width 763 height 1182
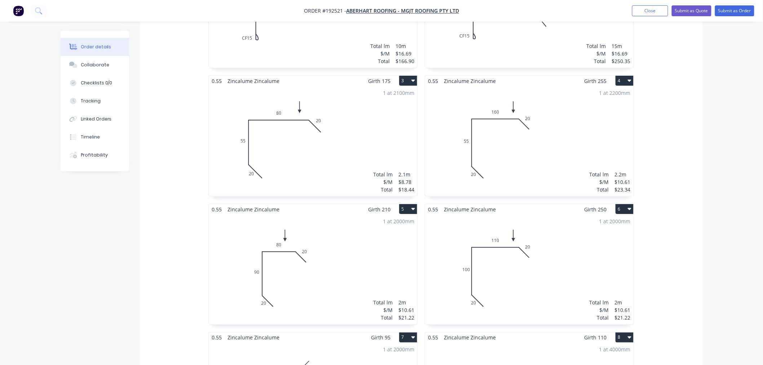
scroll to position [320, 0]
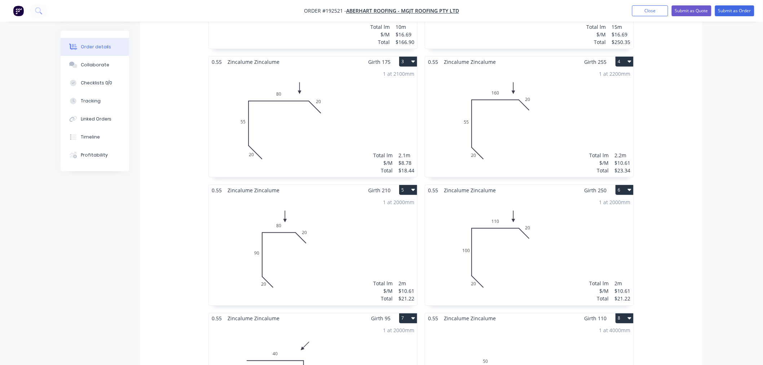
click at [690, 236] on div "0.55 Zincalume Zincalume Girth 420 1 0 CF 15 60 50 275 20 0 CF 15 60 50 275 20 …" at bounding box center [421, 249] width 562 height 642
click at [692, 230] on div "0.55 Zincalume Zincalume Girth 420 1 0 CF 15 60 50 275 20 0 CF 15 60 50 275 20 …" at bounding box center [421, 249] width 562 height 642
click at [684, 238] on div "0.55 Zincalume Zincalume Girth 420 1 0 CF 15 60 50 275 20 0 CF 15 60 50 275 20 …" at bounding box center [421, 249] width 562 height 642
click at [670, 232] on div "0.55 Zincalume Zincalume Girth 420 1 0 CF 15 60 50 275 20 0 CF 15 60 50 275 20 …" at bounding box center [421, 249] width 562 height 642
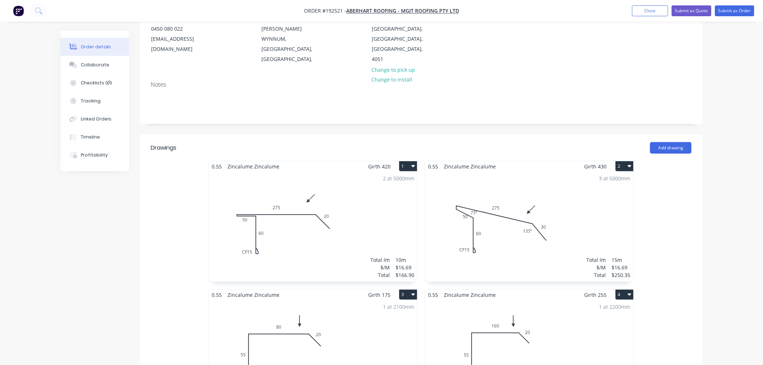
scroll to position [80, 0]
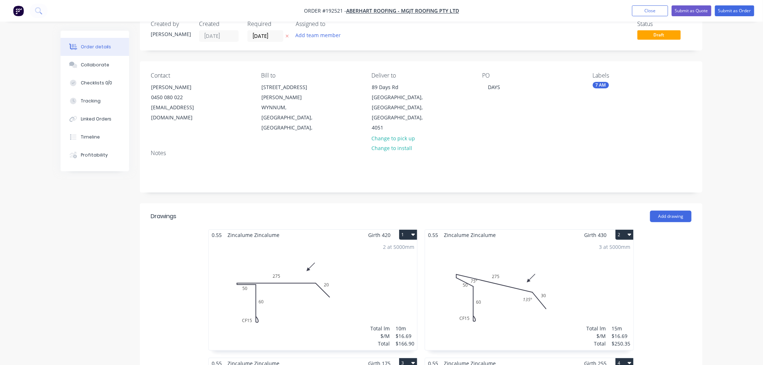
scroll to position [0, 0]
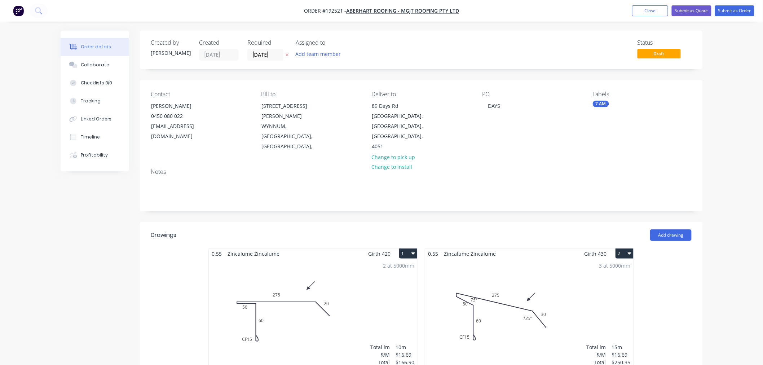
click at [740, 13] on button "Submit as Order" at bounding box center [734, 10] width 39 height 11
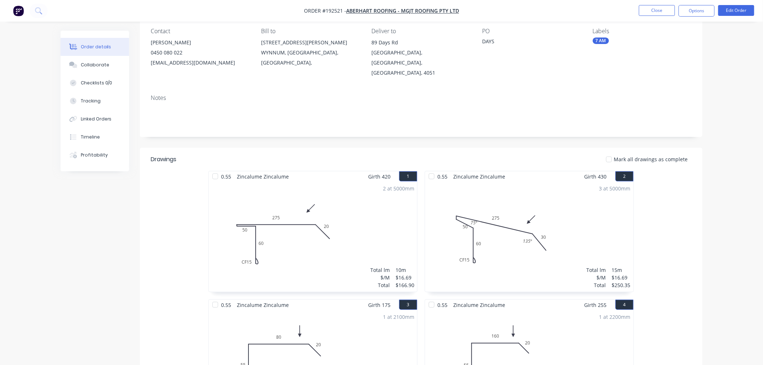
scroll to position [160, 0]
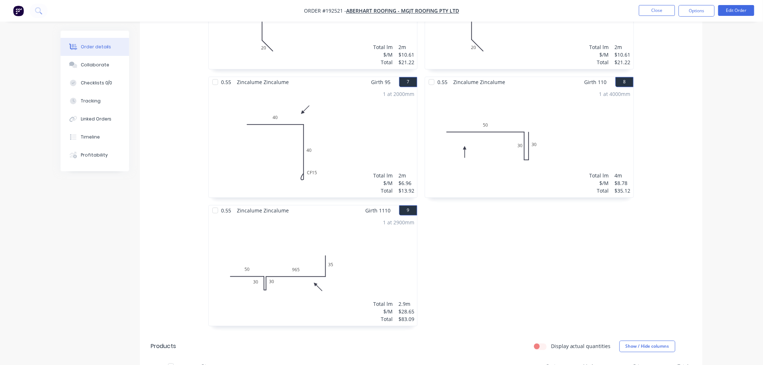
scroll to position [561, 0]
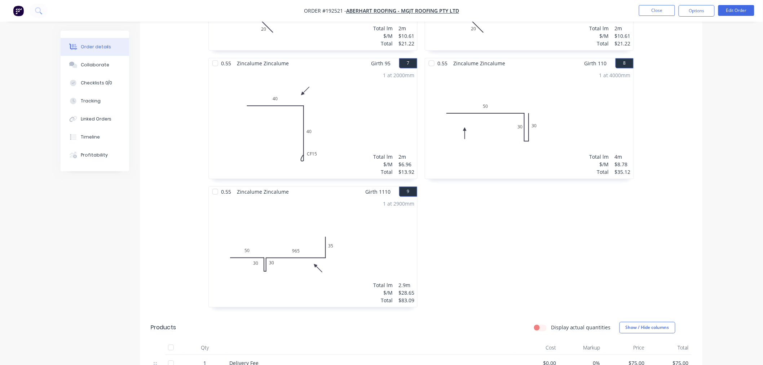
scroll to position [0, 0]
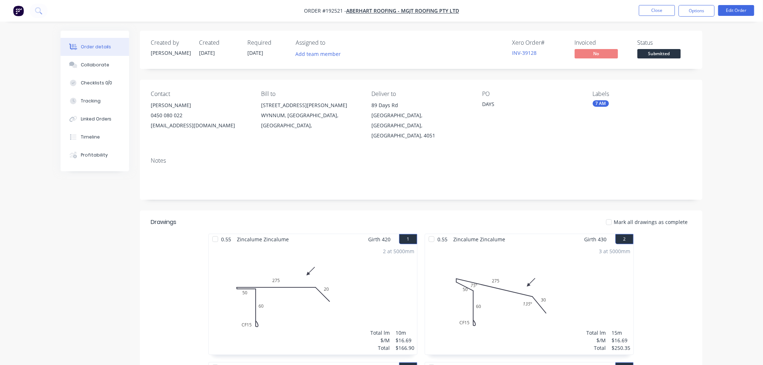
click at [693, 10] on button "Options" at bounding box center [696, 11] width 36 height 12
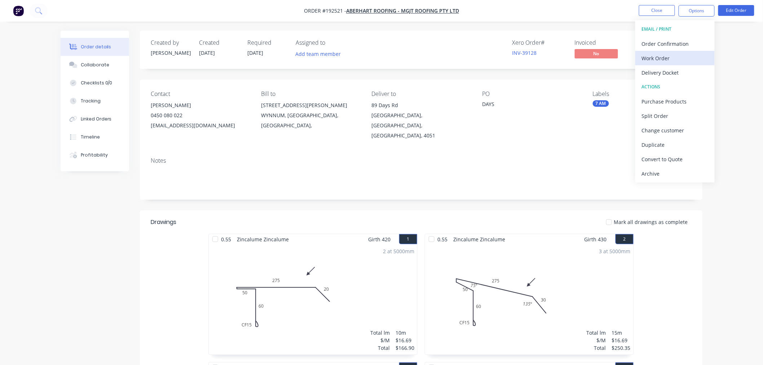
click at [686, 59] on div "Work Order" at bounding box center [675, 58] width 66 height 10
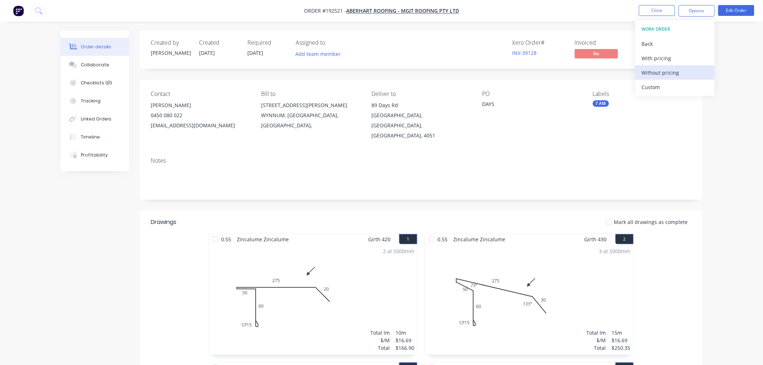
click at [683, 74] on div "Without pricing" at bounding box center [675, 72] width 66 height 10
drag, startPoint x: 730, startPoint y: 121, endPoint x: 668, endPoint y: 75, distance: 76.7
click at [655, 10] on button "Close" at bounding box center [657, 10] width 36 height 11
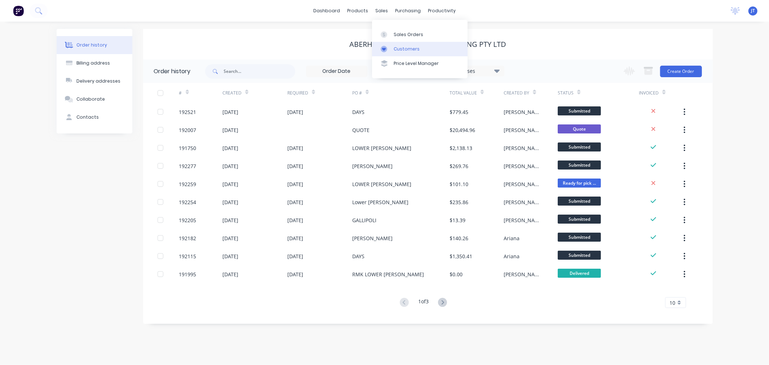
click at [424, 48] on link "Customers" at bounding box center [420, 49] width 96 height 14
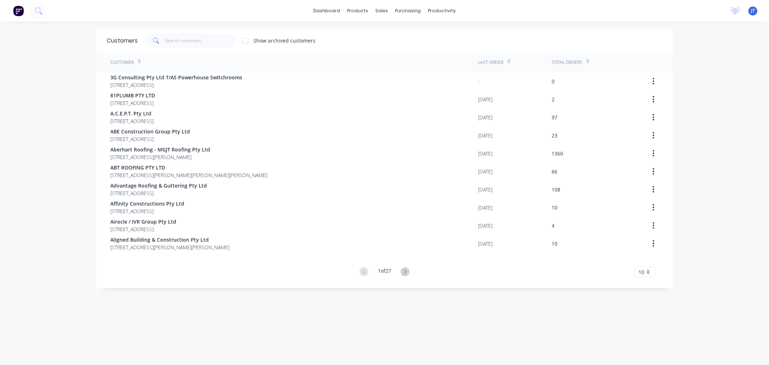
click at [16, 80] on div "dashboard products sales purchasing productivity dashboard products Product Cat…" at bounding box center [384, 182] width 769 height 365
click at [201, 34] on input "text" at bounding box center [200, 41] width 70 height 14
click at [187, 37] on input "text" at bounding box center [200, 41] width 70 height 14
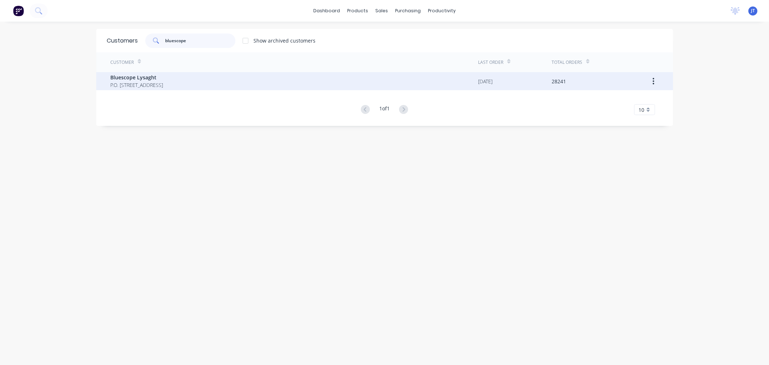
type input "bluescope"
click at [163, 83] on span "P.O. [STREET_ADDRESS]" at bounding box center [137, 85] width 53 height 8
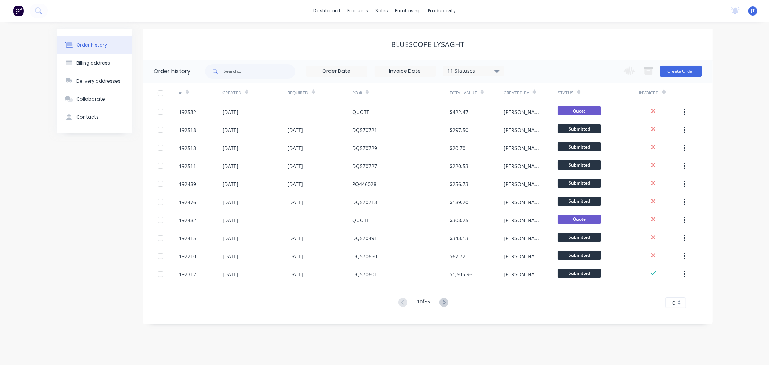
click at [88, 192] on div "Order history Billing address Delivery addresses Collaborate Contacts" at bounding box center [95, 176] width 76 height 295
click at [736, 50] on div "Order history Billing address Delivery addresses Collaborate Contacts Bluescope…" at bounding box center [384, 193] width 769 height 343
click at [679, 69] on button "Create Order" at bounding box center [681, 72] width 42 height 12
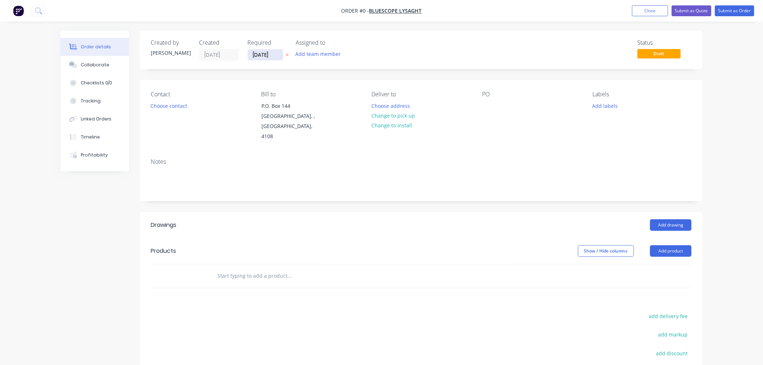
click at [255, 57] on input "[DATE]" at bounding box center [265, 54] width 35 height 11
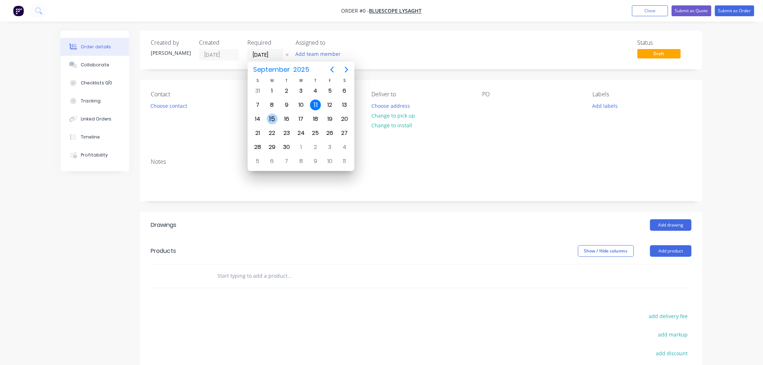
click at [275, 116] on div "15" at bounding box center [272, 119] width 11 height 11
type input "[DATE]"
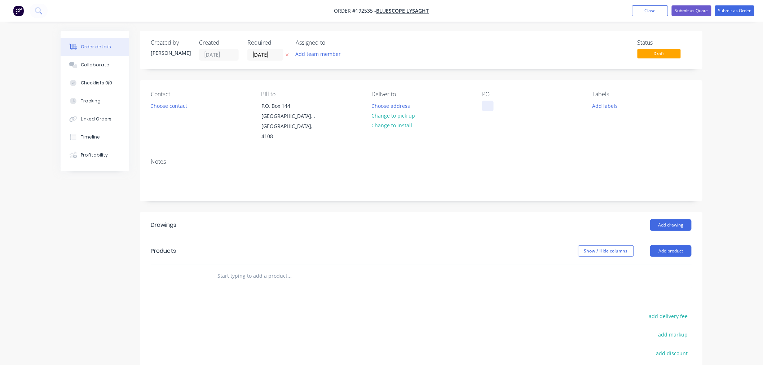
click at [489, 106] on div at bounding box center [488, 106] width 12 height 10
click at [134, 185] on div "Created by [PERSON_NAME] Created [DATE] Required [DATE] Assigned to Add team me…" at bounding box center [382, 251] width 642 height 441
click at [173, 106] on button "Choose contact" at bounding box center [169, 106] width 44 height 10
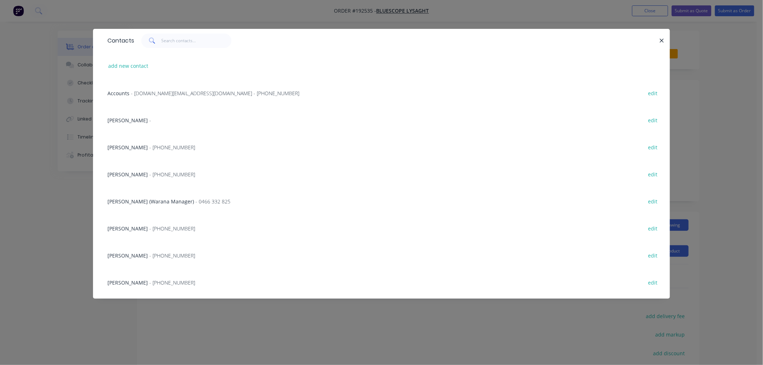
click at [160, 175] on span "- [PHONE_NUMBER]" at bounding box center [172, 174] width 46 height 7
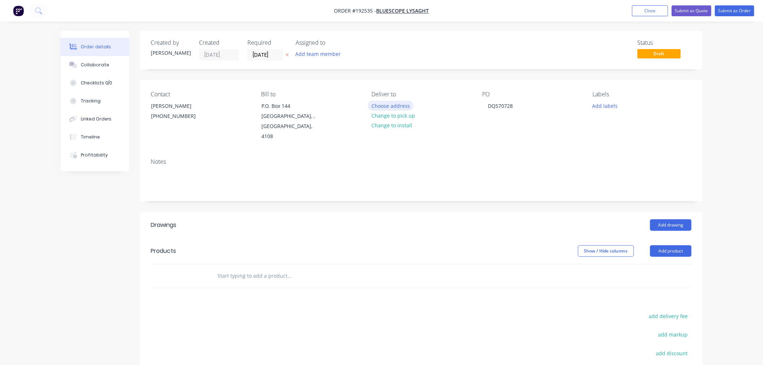
click at [384, 105] on button "Choose address" at bounding box center [391, 106] width 46 height 10
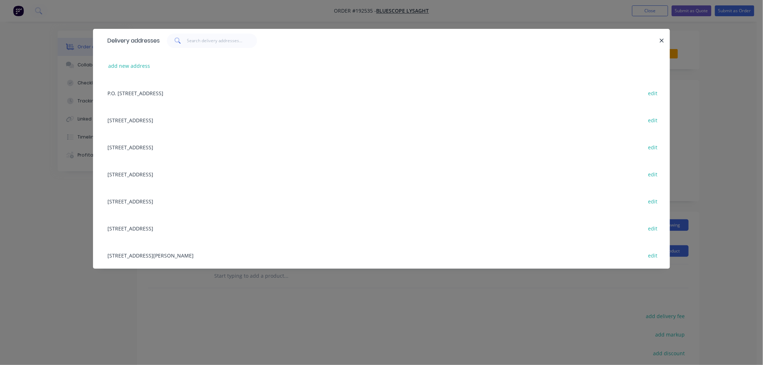
click at [228, 202] on div "[STREET_ADDRESS] edit" at bounding box center [381, 200] width 555 height 27
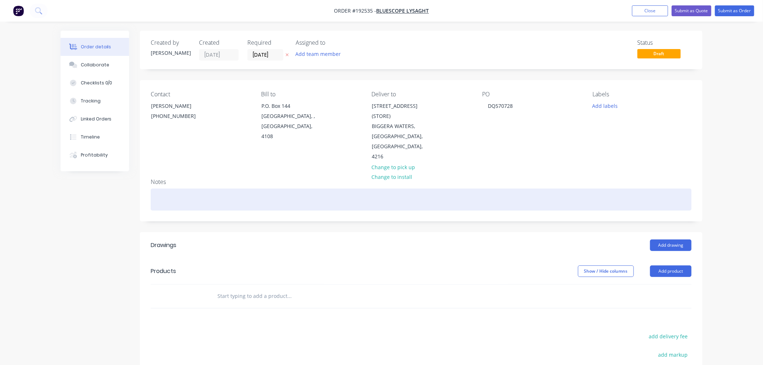
click at [284, 194] on div at bounding box center [421, 200] width 541 height 22
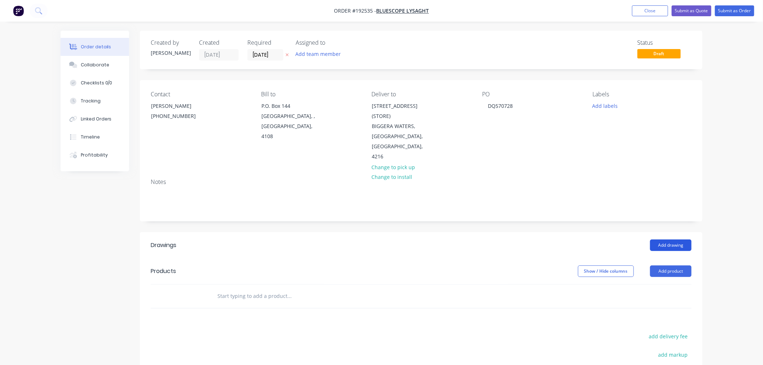
click at [672, 239] on button "Add drawing" at bounding box center [670, 245] width 41 height 12
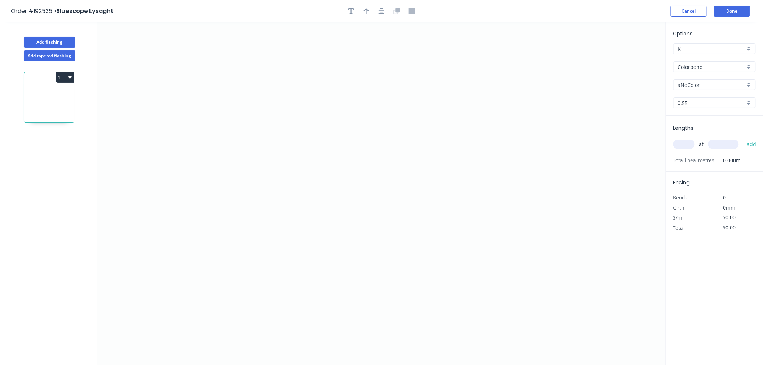
click at [740, 59] on div "Options K K Colorbond Colorbond Colorbond (Premium) Colorbond Coolmax Colorbond…" at bounding box center [714, 73] width 97 height 86
click at [738, 64] on input "Colorbond" at bounding box center [711, 67] width 67 height 8
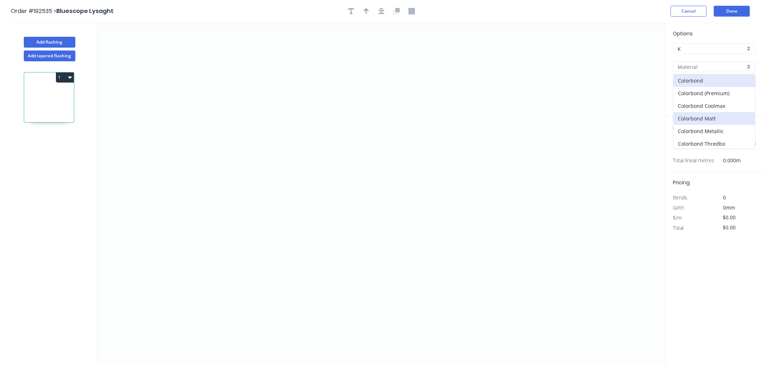
scroll to position [80, 0]
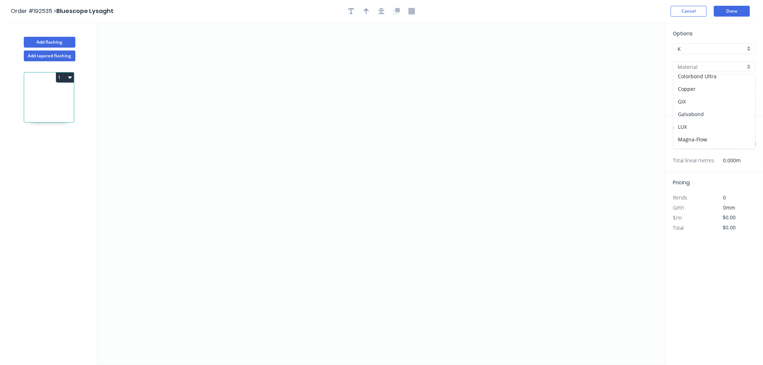
click at [721, 109] on div "Galvabond" at bounding box center [714, 114] width 82 height 13
type input "Galvabond"
click at [713, 105] on input "0.55" at bounding box center [711, 103] width 67 height 8
click at [715, 128] on div "0.8" at bounding box center [714, 129] width 82 height 13
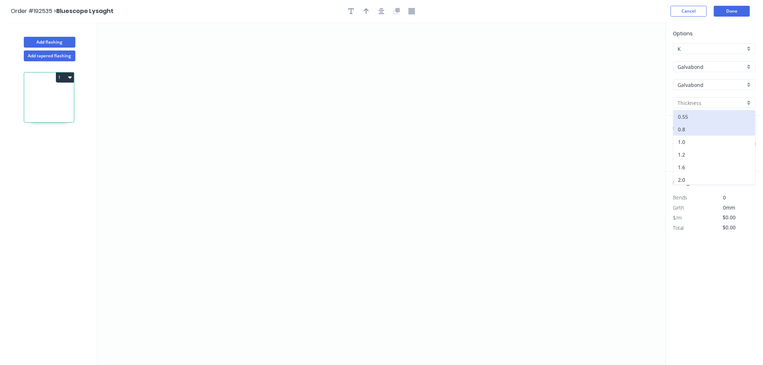
type input "0.8"
click at [689, 145] on input "text" at bounding box center [684, 143] width 22 height 9
type input "1"
type input "450"
click at [743, 138] on button "add" at bounding box center [751, 144] width 17 height 12
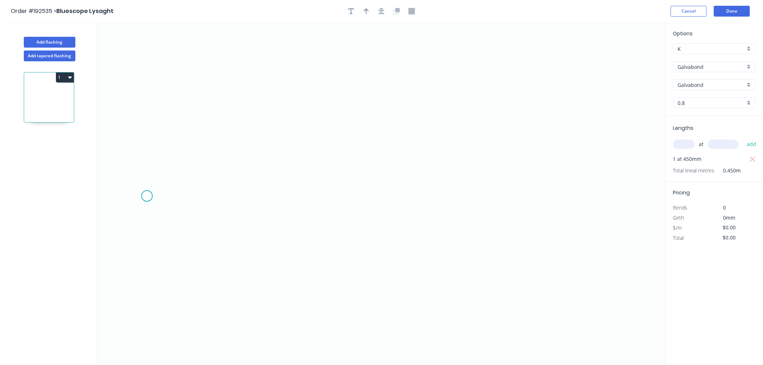
click at [147, 196] on icon "0" at bounding box center [381, 193] width 568 height 342
click at [146, 235] on icon "0" at bounding box center [381, 193] width 568 height 342
click at [233, 231] on icon "0 ?" at bounding box center [381, 193] width 568 height 342
click at [234, 149] on icon "0 ? ?" at bounding box center [381, 193] width 568 height 342
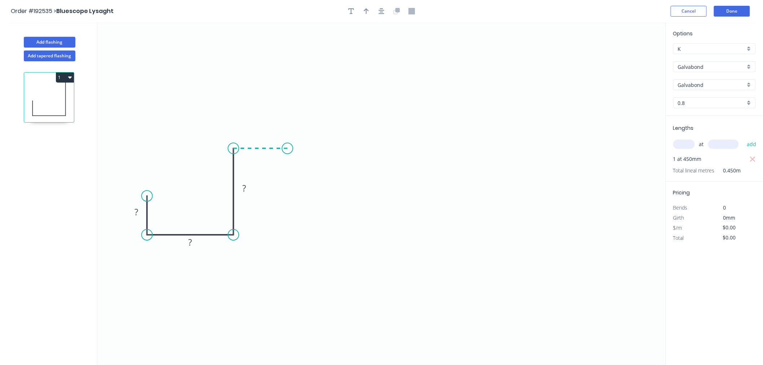
click at [287, 148] on icon "0 ? ? ?" at bounding box center [381, 193] width 568 height 342
click at [288, 108] on icon "0 ? ? ? ?" at bounding box center [381, 193] width 568 height 342
drag, startPoint x: 287, startPoint y: 106, endPoint x: 288, endPoint y: 119, distance: 12.6
click at [288, 119] on circle at bounding box center [287, 119] width 11 height 11
click at [132, 211] on rect at bounding box center [136, 212] width 14 height 10
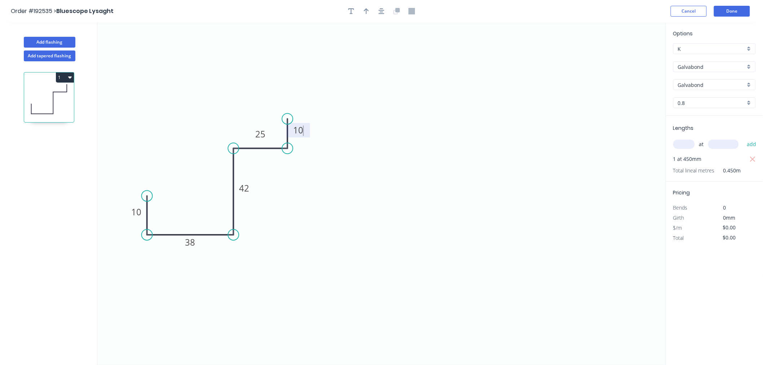
click at [159, 177] on icon "0 10 38 42 25 10" at bounding box center [381, 193] width 568 height 342
type input "$11.62"
drag, startPoint x: 145, startPoint y: 196, endPoint x: 146, endPoint y: 209, distance: 13.4
click at [146, 209] on circle at bounding box center [147, 209] width 11 height 11
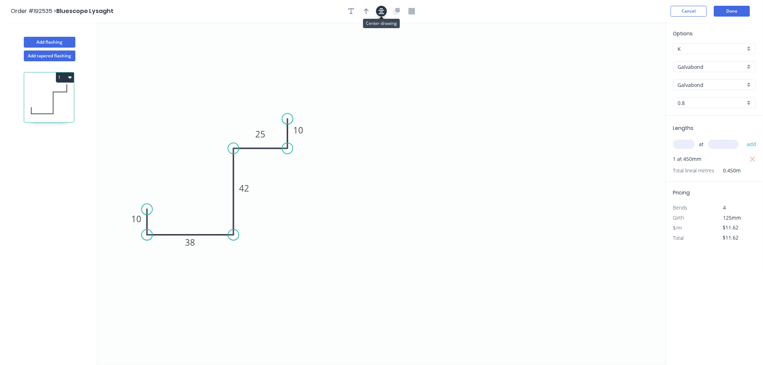
click at [380, 13] on icon "button" at bounding box center [381, 11] width 6 height 6
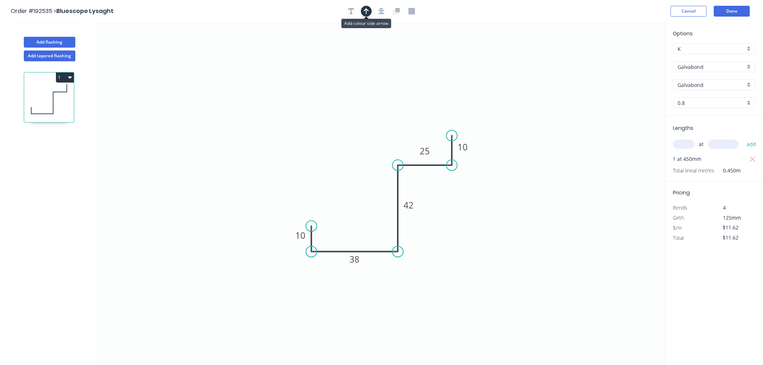
click at [364, 12] on icon "button" at bounding box center [366, 11] width 5 height 6
drag, startPoint x: 630, startPoint y: 56, endPoint x: 386, endPoint y: 187, distance: 276.4
click at [386, 187] on icon at bounding box center [386, 178] width 6 height 23
drag, startPoint x: 433, startPoint y: 192, endPoint x: 438, endPoint y: 196, distance: 6.7
click at [438, 196] on icon at bounding box center [438, 187] width 6 height 23
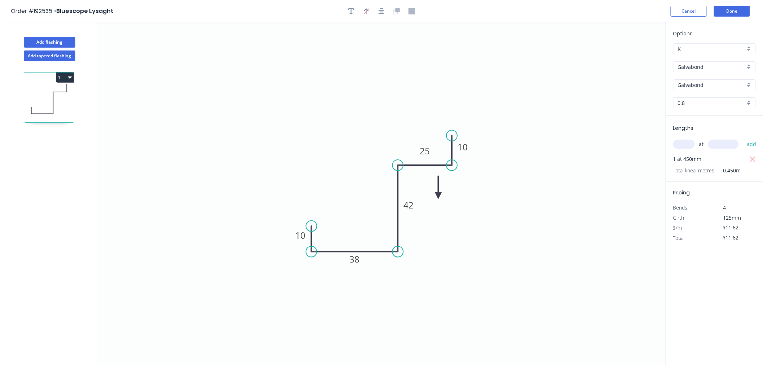
click at [436, 196] on icon "0 10 38 42 25 10" at bounding box center [381, 193] width 568 height 342
drag, startPoint x: 438, startPoint y: 196, endPoint x: 379, endPoint y: 189, distance: 59.1
click at [370, 188] on icon at bounding box center [367, 179] width 6 height 23
drag, startPoint x: 366, startPoint y: 185, endPoint x: 417, endPoint y: 187, distance: 51.2
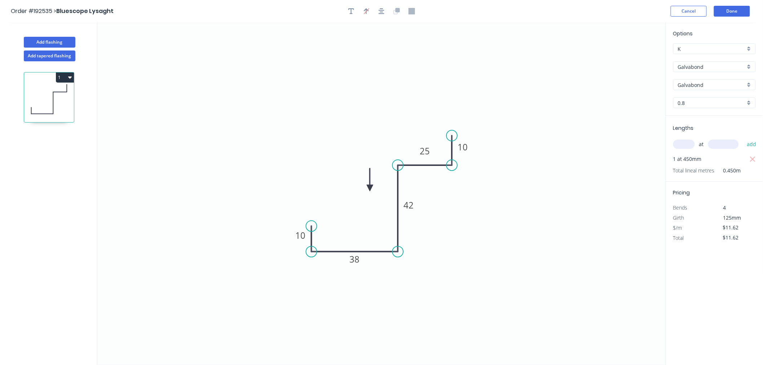
click at [427, 187] on icon "0 10 38 42 25 10" at bounding box center [381, 193] width 568 height 342
drag, startPoint x: 369, startPoint y: 185, endPoint x: 428, endPoint y: 193, distance: 58.9
click at [428, 193] on icon at bounding box center [429, 184] width 6 height 23
click at [428, 193] on icon at bounding box center [428, 184] width 6 height 23
click at [383, 8] on icon "button" at bounding box center [381, 11] width 6 height 6
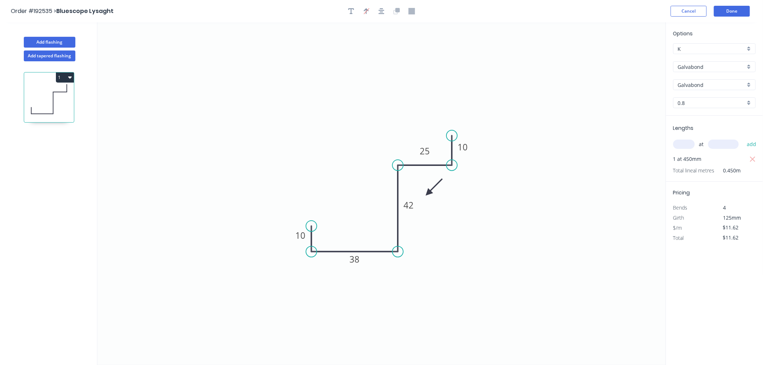
drag, startPoint x: 430, startPoint y: 189, endPoint x: 361, endPoint y: 181, distance: 69.7
click at [361, 181] on icon "0 10 38 42 25 10" at bounding box center [381, 193] width 568 height 342
drag, startPoint x: 427, startPoint y: 189, endPoint x: 363, endPoint y: 185, distance: 64.3
click at [362, 186] on icon "0 10 38 42 25 10" at bounding box center [381, 193] width 568 height 342
drag, startPoint x: 428, startPoint y: 192, endPoint x: 362, endPoint y: 185, distance: 66.7
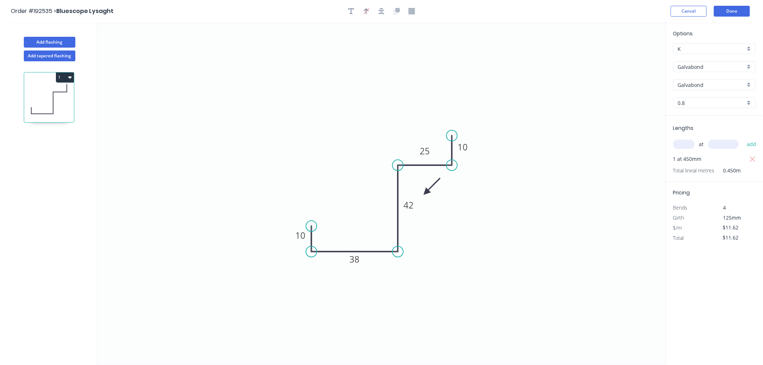
click at [362, 185] on icon "0 10 38 42 25 10" at bounding box center [381, 193] width 568 height 342
drag, startPoint x: 427, startPoint y: 192, endPoint x: 366, endPoint y: 185, distance: 61.3
click at [366, 185] on icon at bounding box center [368, 178] width 21 height 21
click at [366, 185] on icon at bounding box center [372, 179] width 21 height 21
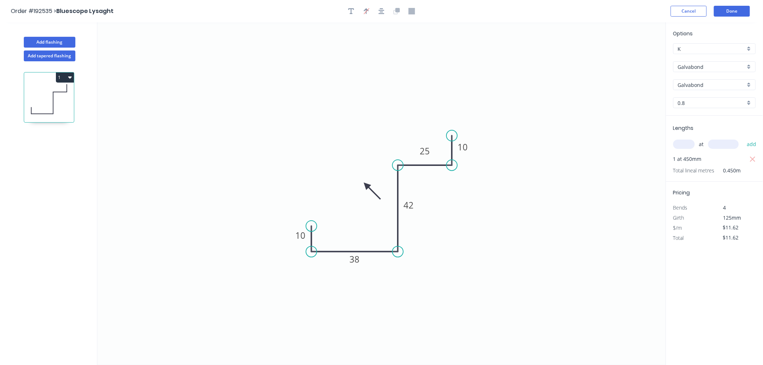
click at [366, 185] on icon at bounding box center [372, 191] width 21 height 21
click at [366, 185] on icon at bounding box center [360, 191] width 21 height 21
click at [366, 185] on icon at bounding box center [357, 185] width 23 height 6
drag, startPoint x: 366, startPoint y: 185, endPoint x: 376, endPoint y: 184, distance: 9.4
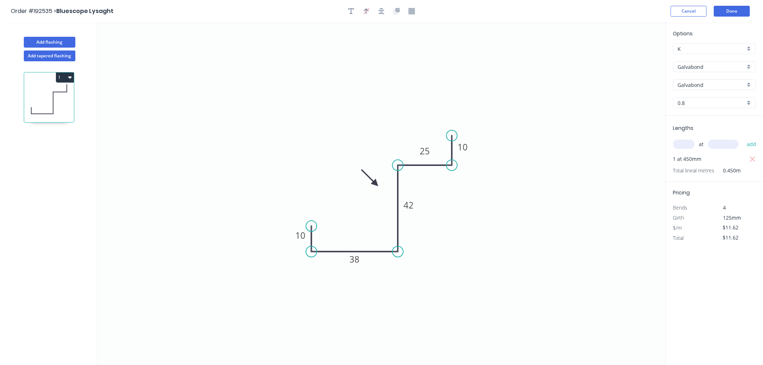
click at [376, 184] on icon at bounding box center [369, 177] width 21 height 21
click at [46, 40] on button "Add flashing" at bounding box center [50, 42] width 52 height 11
type input "$0.00"
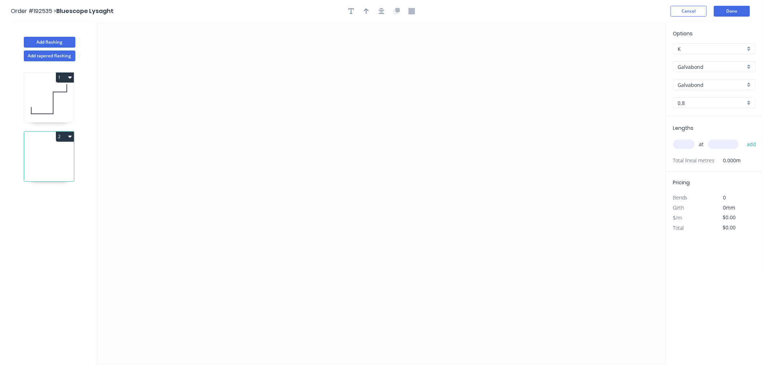
click at [44, 95] on icon at bounding box center [49, 99] width 50 height 46
type input "$11.62"
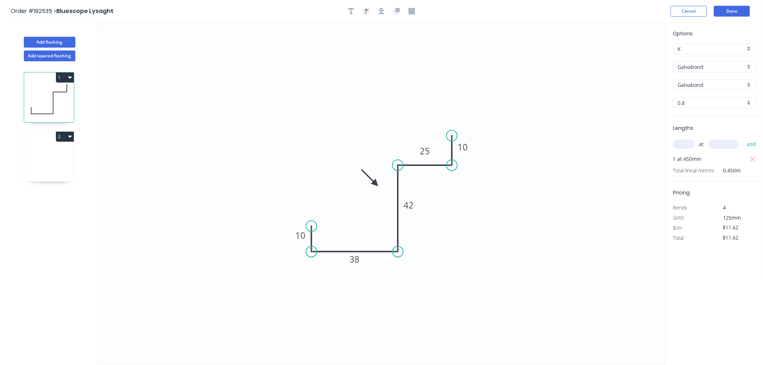
click at [45, 165] on icon at bounding box center [49, 158] width 50 height 46
type input "$0.00"
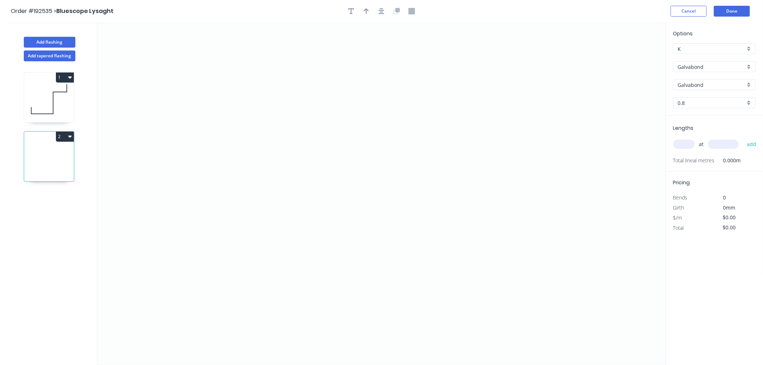
click at [49, 88] on icon at bounding box center [49, 99] width 50 height 46
type input "$11.62"
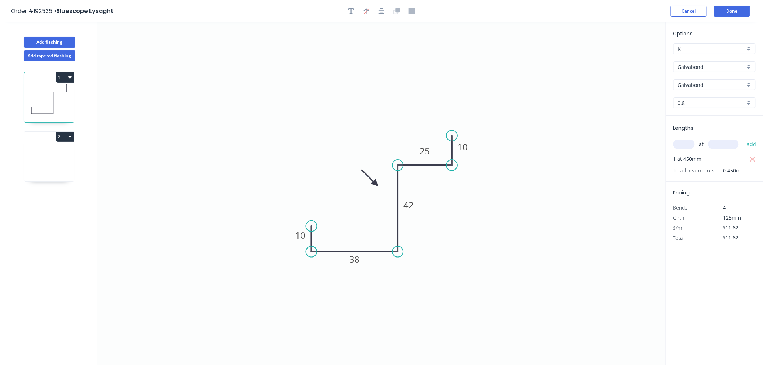
click at [45, 153] on icon at bounding box center [49, 158] width 50 height 46
type input "$0.00"
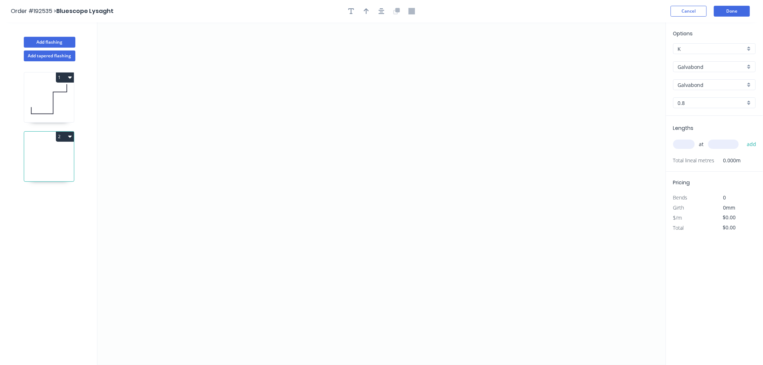
click at [689, 143] on input "text" at bounding box center [684, 143] width 22 height 9
type input "1"
type input "450"
click at [743, 138] on button "add" at bounding box center [751, 144] width 17 height 12
click at [188, 149] on icon "0" at bounding box center [381, 193] width 568 height 342
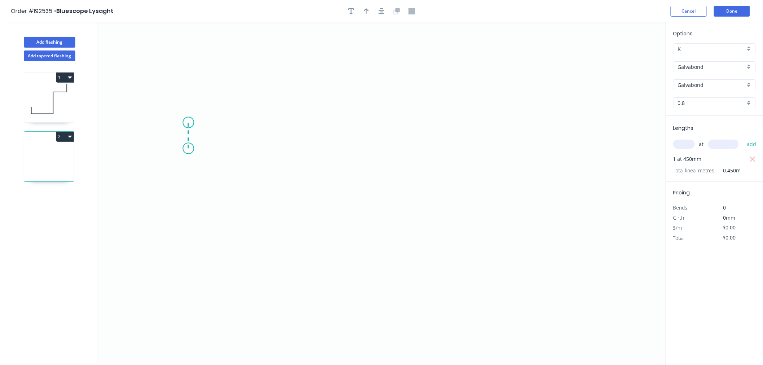
click at [187, 123] on icon "0" at bounding box center [381, 193] width 568 height 342
click at [300, 121] on icon "0 ?" at bounding box center [381, 193] width 568 height 342
click at [385, 8] on button "button" at bounding box center [381, 11] width 11 height 11
click at [312, 190] on rect at bounding box center [315, 191] width 14 height 10
click at [345, 123] on icon "0 10 60" at bounding box center [381, 193] width 568 height 342
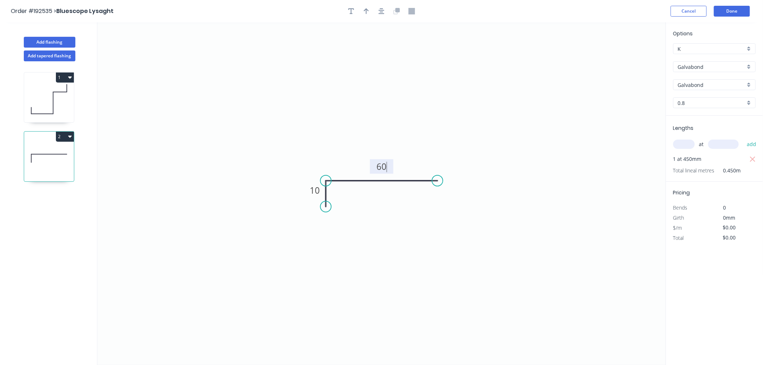
type input "$6.34"
click at [729, 13] on button "Done" at bounding box center [732, 11] width 36 height 11
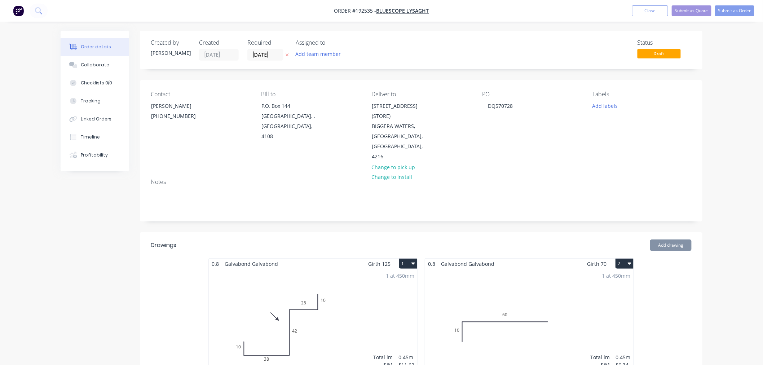
click at [739, 214] on div "Order details Collaborate Checklists 0/0 Tracking Linked Orders Timeline Profit…" at bounding box center [381, 310] width 763 height 620
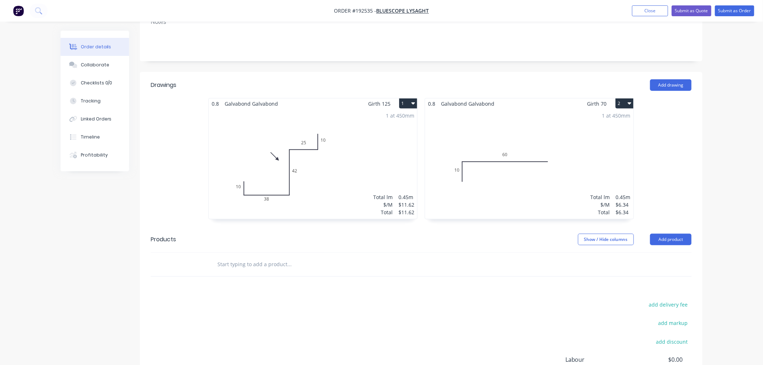
click at [522, 176] on div "1 at 450mm Total lm $/M Total 0.45m $6.34 $6.34" at bounding box center [529, 164] width 208 height 110
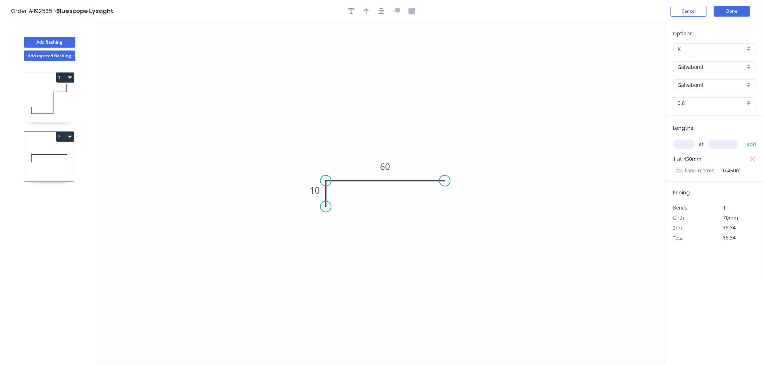
drag, startPoint x: 437, startPoint y: 179, endPoint x: 445, endPoint y: 179, distance: 7.6
click at [445, 179] on circle at bounding box center [444, 180] width 11 height 11
click at [379, 8] on icon "button" at bounding box center [381, 11] width 6 height 6
click at [364, 9] on icon "button" at bounding box center [366, 11] width 5 height 6
drag, startPoint x: 628, startPoint y: 55, endPoint x: 404, endPoint y: 154, distance: 244.7
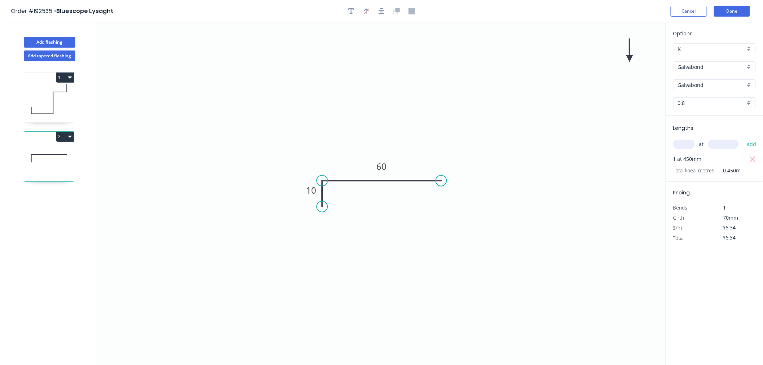
click at [404, 154] on icon "0 10 60" at bounding box center [381, 193] width 568 height 342
drag, startPoint x: 630, startPoint y: 57, endPoint x: 411, endPoint y: 152, distance: 238.4
click at [411, 152] on icon at bounding box center [411, 143] width 6 height 23
click at [736, 5] on header "Order #192535 > Bluescope Lysaght Cancel Done" at bounding box center [381, 11] width 763 height 22
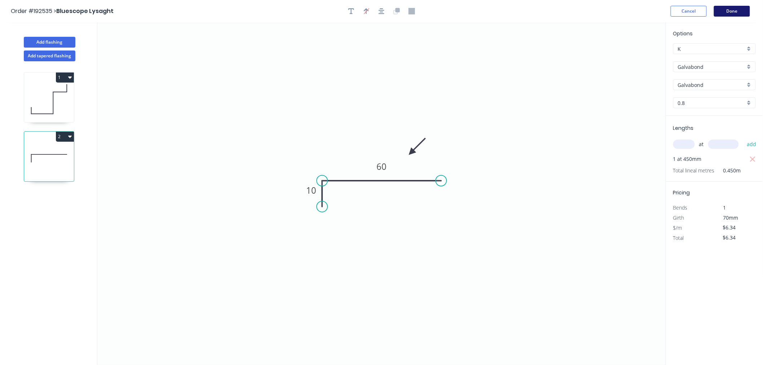
click at [737, 11] on button "Done" at bounding box center [732, 11] width 36 height 11
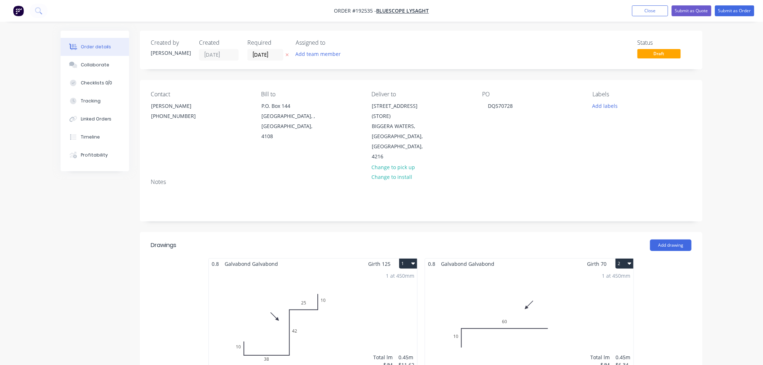
click at [744, 166] on div "Order details Collaborate Checklists 0/0 Tracking Linked Orders Timeline Profit…" at bounding box center [381, 310] width 763 height 620
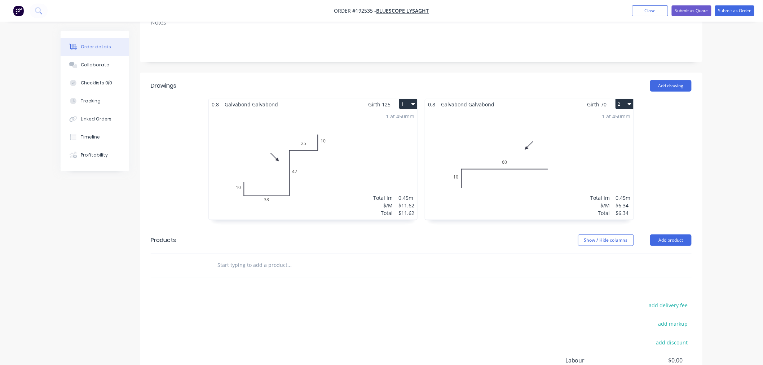
scroll to position [160, 0]
click at [723, 193] on div "Order details Collaborate Checklists 0/0 Tracking Linked Orders Timeline Profit…" at bounding box center [381, 150] width 763 height 620
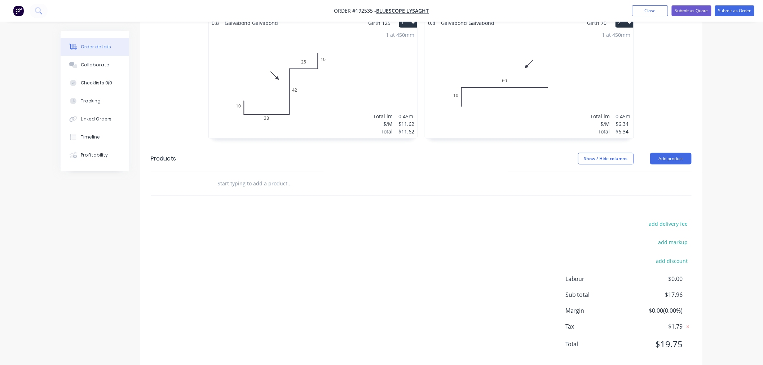
scroll to position [246, 0]
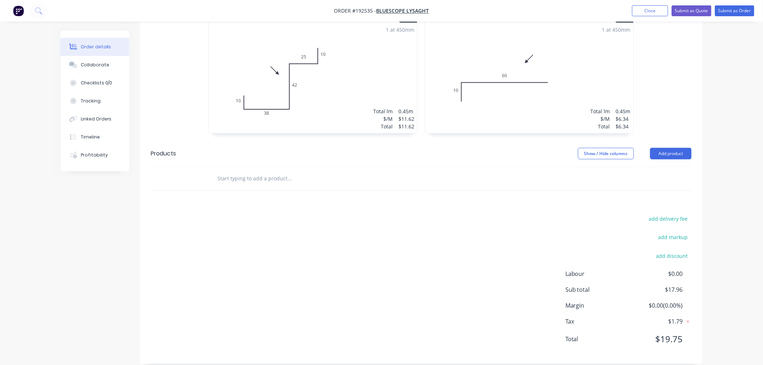
click at [731, 259] on div "Order details Collaborate Checklists 0/0 Tracking Linked Orders Timeline Profit…" at bounding box center [381, 64] width 763 height 620
click at [726, 259] on div "Order details Collaborate Checklists 0/0 Tracking Linked Orders Timeline Profit…" at bounding box center [381, 64] width 763 height 620
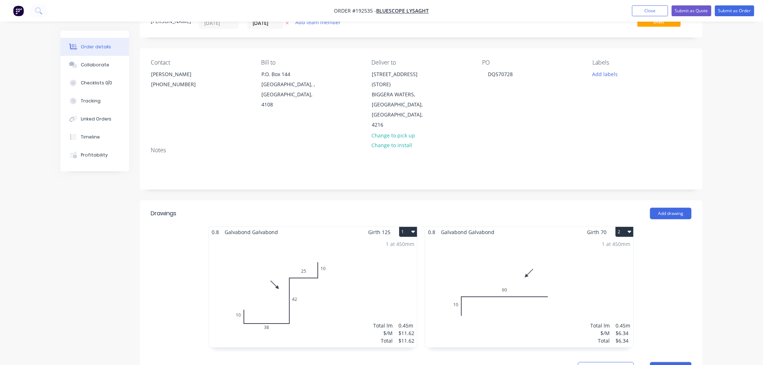
scroll to position [0, 0]
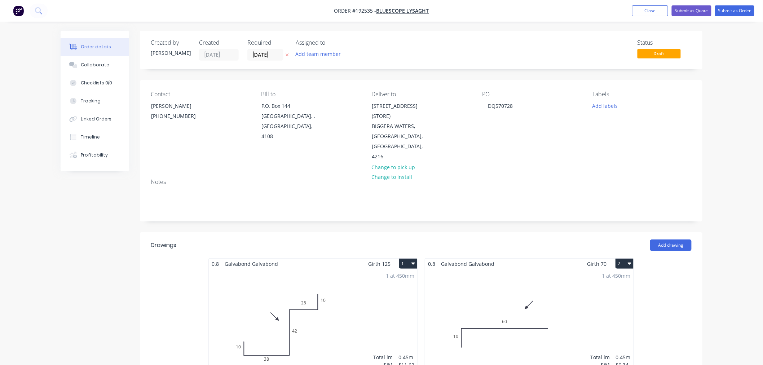
click at [740, 128] on div "Order details Collaborate Checklists 0/0 Tracking Linked Orders Timeline Profit…" at bounding box center [381, 310] width 763 height 620
click at [727, 143] on div "Order details Collaborate Checklists 0/0 Tracking Linked Orders Timeline Profit…" at bounding box center [381, 310] width 763 height 620
click at [723, 130] on div "Order details Collaborate Checklists 0/0 Tracking Linked Orders Timeline Profit…" at bounding box center [381, 310] width 763 height 620
click at [716, 92] on div "Order details Collaborate Checklists 0/0 Tracking Linked Orders Timeline Profit…" at bounding box center [381, 310] width 763 height 620
click at [736, 114] on div "Order details Collaborate Checklists 0/0 Tracking Linked Orders Timeline Profit…" at bounding box center [381, 310] width 763 height 620
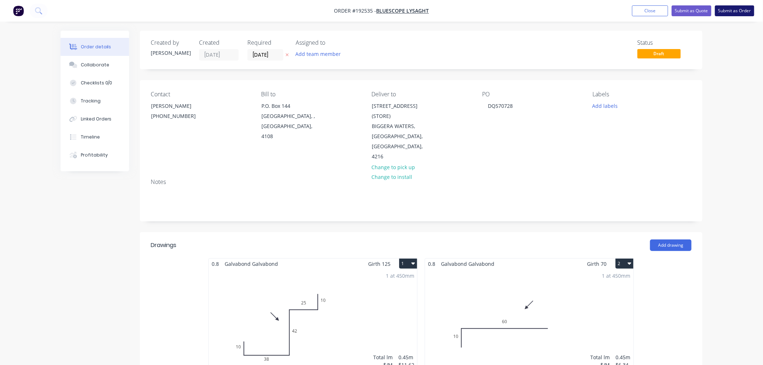
click at [742, 13] on button "Submit as Order" at bounding box center [734, 10] width 39 height 11
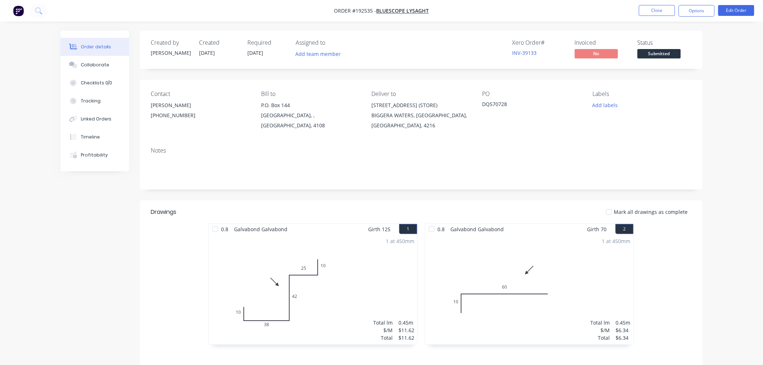
click at [747, 96] on div "Order details Collaborate Checklists 0/0 Tracking Linked Orders Timeline Profit…" at bounding box center [381, 240] width 763 height 480
click at [701, 12] on button "Options" at bounding box center [696, 11] width 36 height 12
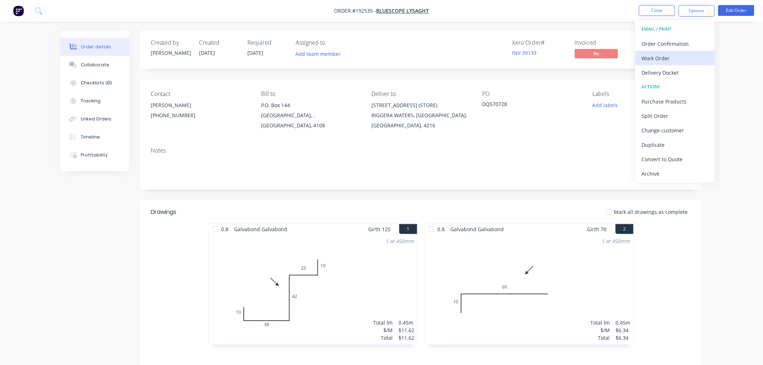
click at [700, 60] on div "Work Order" at bounding box center [675, 58] width 66 height 10
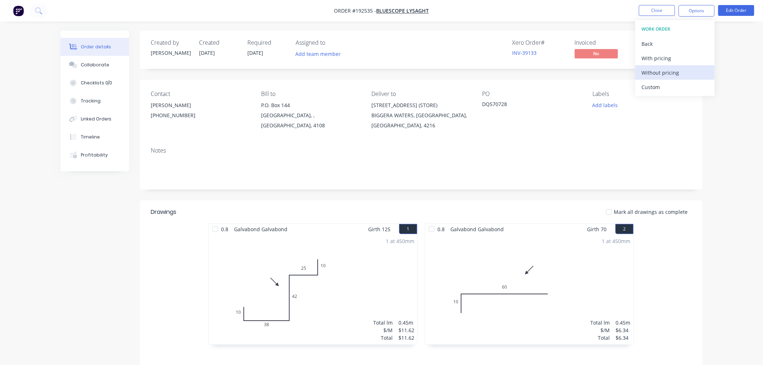
click at [687, 76] on div "Without pricing" at bounding box center [675, 72] width 66 height 10
click at [91, 222] on div "Created by [PERSON_NAME] Created [DATE] Required [DATE] Assigned to Add team me…" at bounding box center [382, 255] width 642 height 449
click at [574, 15] on nav "Order #192535 - Bluescope Lysaght Close Options Edit Order" at bounding box center [381, 11] width 763 height 22
click at [654, 9] on button "Close" at bounding box center [657, 10] width 36 height 11
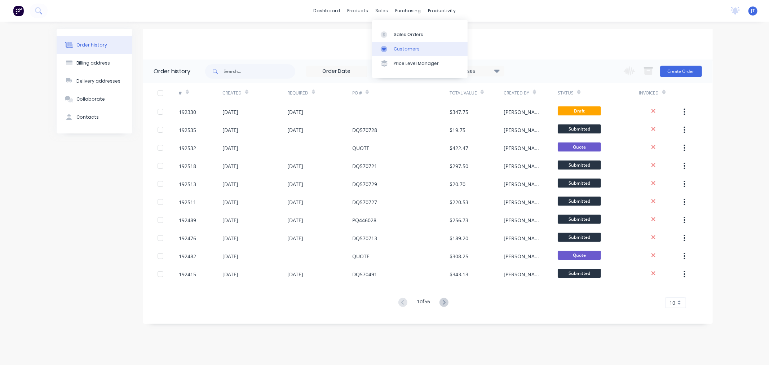
click at [398, 51] on div "Customers" at bounding box center [407, 49] width 26 height 6
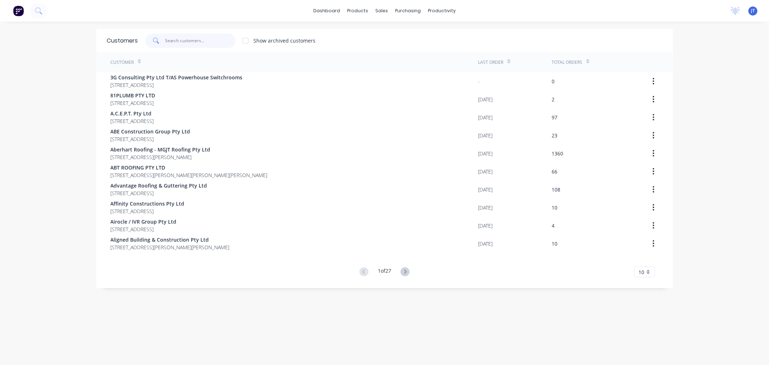
click at [207, 37] on input "text" at bounding box center [200, 41] width 70 height 14
click at [682, 91] on div "dashboard products sales purchasing productivity dashboard products Product Cat…" at bounding box center [384, 182] width 769 height 365
click at [185, 43] on input "text" at bounding box center [200, 41] width 70 height 14
click at [182, 37] on input "text" at bounding box center [200, 41] width 70 height 14
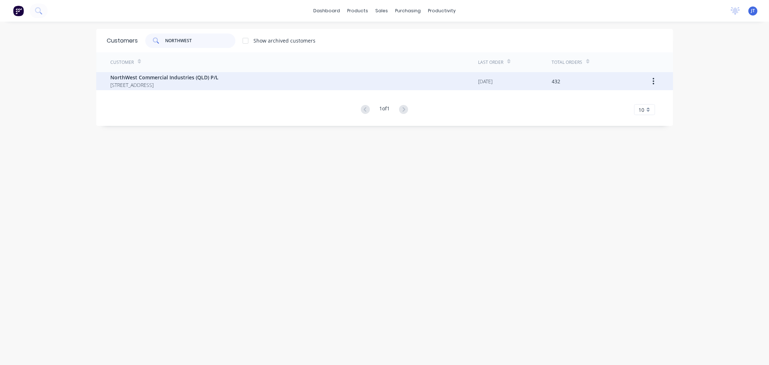
type input "NORTHWEST"
click at [189, 75] on span "NorthWest Commercial Industries (QLD) P/L" at bounding box center [165, 78] width 108 height 8
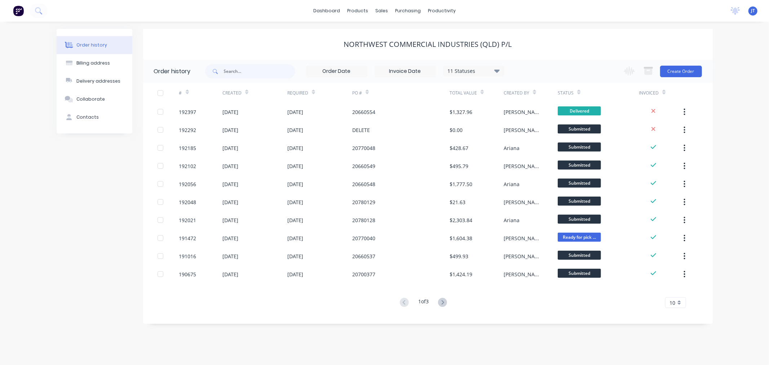
click at [726, 53] on div "Order history Billing address Delivery addresses Collaborate Contacts NorthWest…" at bounding box center [384, 193] width 769 height 343
click at [740, 152] on div "Order history Billing address Delivery addresses Collaborate Contacts NorthWest…" at bounding box center [384, 193] width 769 height 343
click at [678, 67] on button "Create Order" at bounding box center [681, 72] width 42 height 12
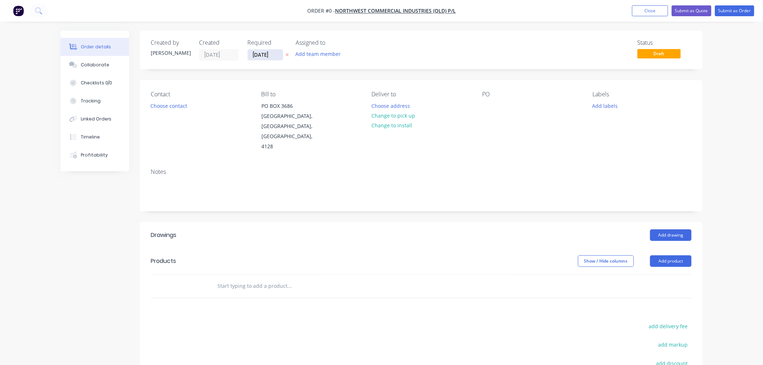
click at [263, 52] on input "[DATE]" at bounding box center [265, 54] width 35 height 11
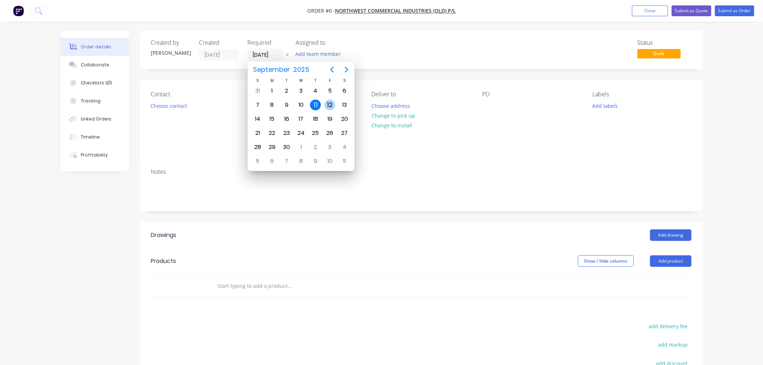
click at [334, 105] on div "12" at bounding box center [329, 104] width 11 height 11
type input "[DATE]"
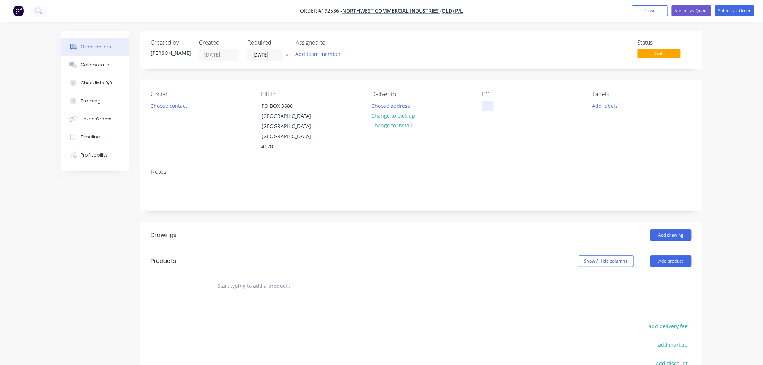
click at [489, 107] on div at bounding box center [488, 106] width 12 height 10
click at [600, 105] on button "Add labels" at bounding box center [604, 106] width 33 height 10
click at [621, 174] on div "9AM" at bounding box center [619, 175] width 15 height 8
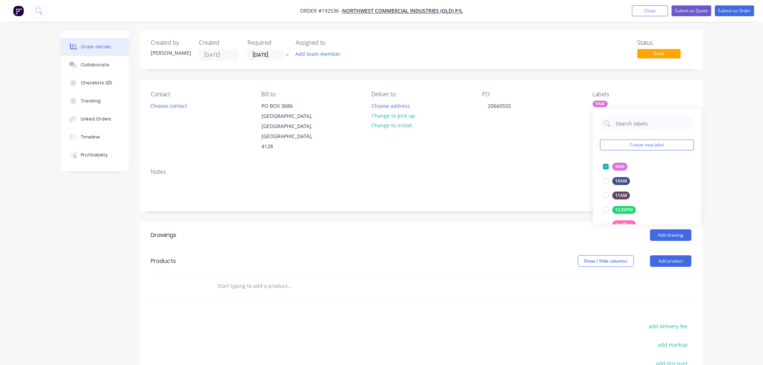
click at [734, 153] on div "Order details Collaborate Checklists 0/0 Tracking Linked Orders Timeline Profit…" at bounding box center [381, 241] width 763 height 482
click at [708, 253] on div "Order details Collaborate Checklists 0/0 Tracking Linked Orders Timeline Profit…" at bounding box center [381, 256] width 656 height 451
click at [682, 255] on button "Add product" at bounding box center [670, 261] width 41 height 12
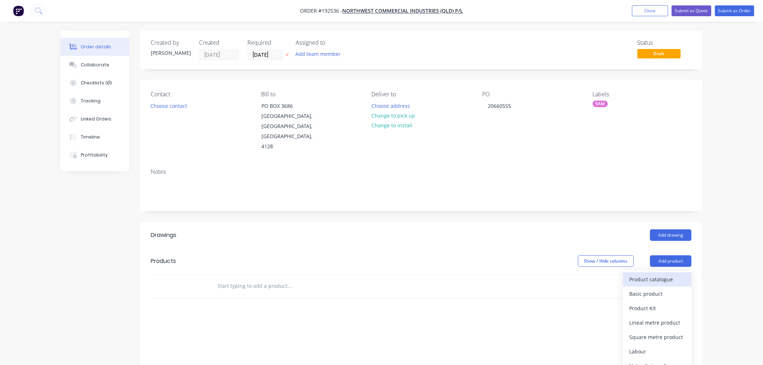
click at [679, 274] on div "Product catalogue" at bounding box center [657, 279] width 56 height 10
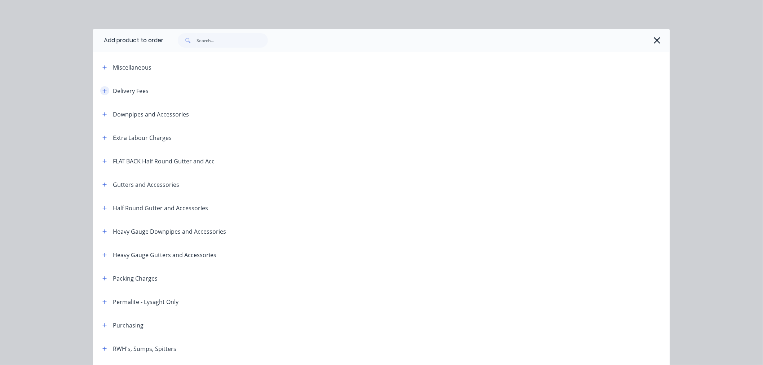
click at [103, 89] on icon "button" at bounding box center [105, 91] width 4 height 4
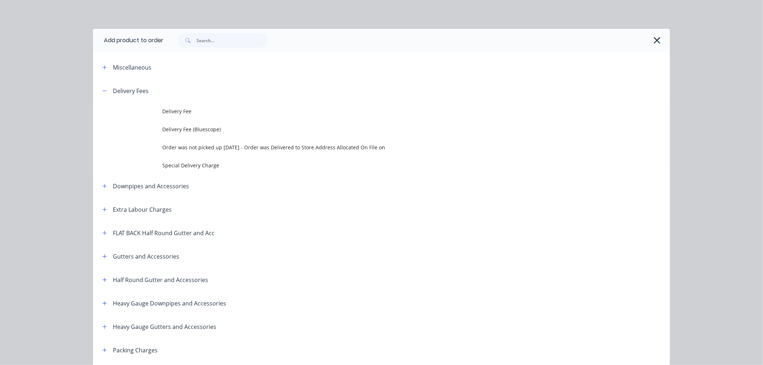
click at [187, 107] on td "Delivery Fee" at bounding box center [416, 111] width 508 height 18
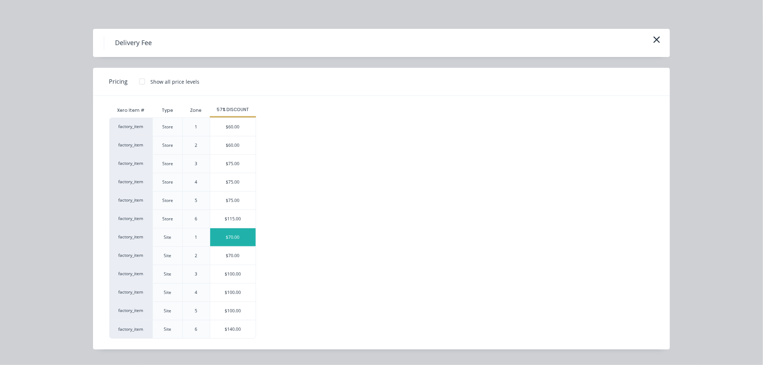
click at [238, 236] on div "$70.00" at bounding box center [232, 237] width 45 height 18
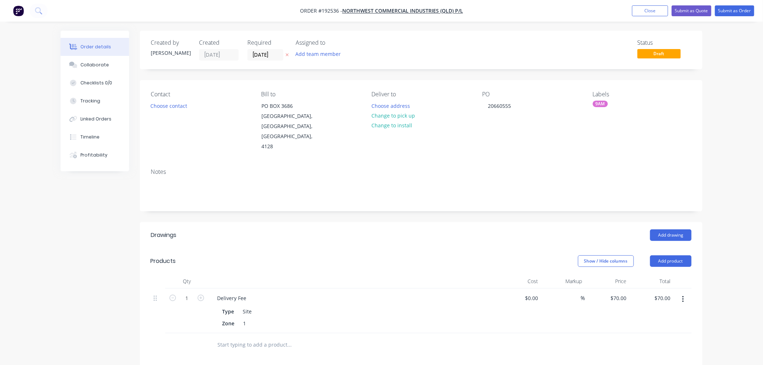
click at [90, 204] on div "Created by [PERSON_NAME] Created [DATE] Required [DATE] Assigned to Add team me…" at bounding box center [382, 286] width 642 height 510
click at [173, 106] on button "Choose contact" at bounding box center [169, 106] width 44 height 10
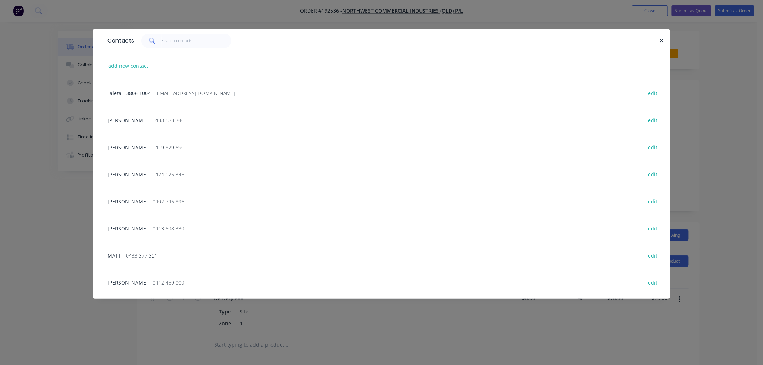
click at [167, 178] on div "[PERSON_NAME] - 0424 176 345" at bounding box center [145, 174] width 77 height 8
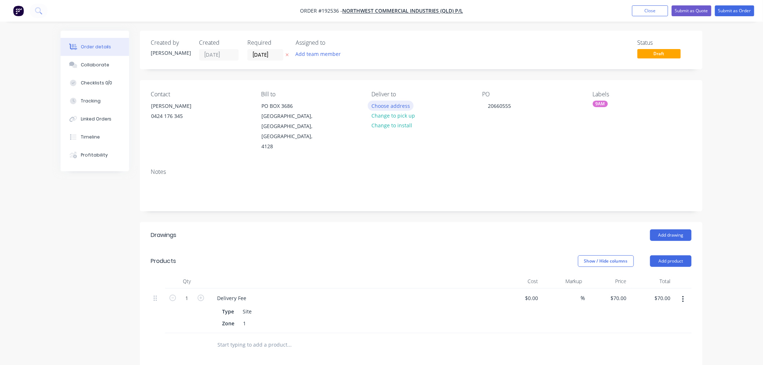
click at [378, 103] on button "Choose address" at bounding box center [391, 106] width 46 height 10
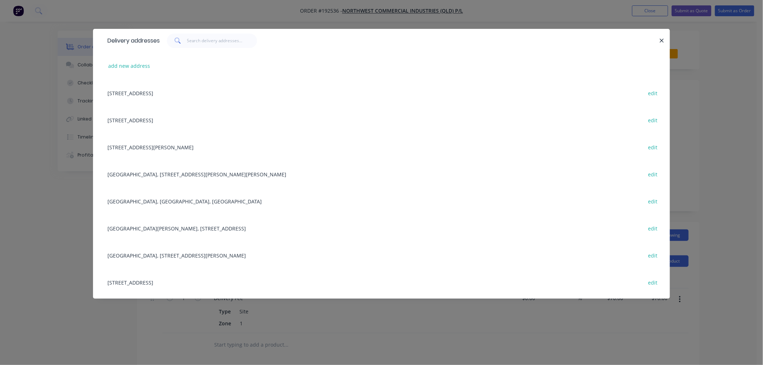
click at [181, 177] on div "[GEOGRAPHIC_DATA], [STREET_ADDRESS][PERSON_NAME][PERSON_NAME] edit" at bounding box center [381, 173] width 555 height 27
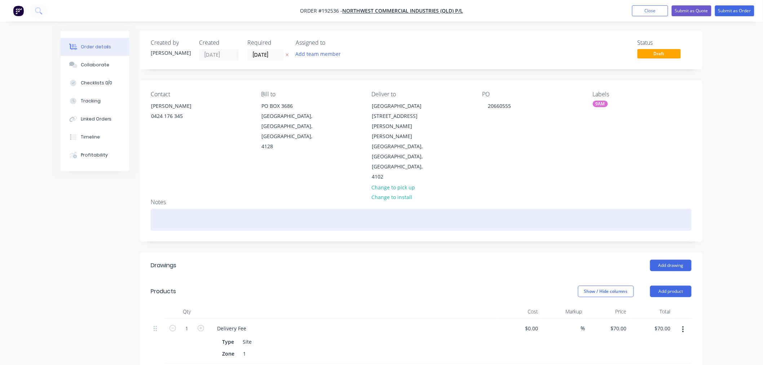
click at [213, 209] on div at bounding box center [421, 220] width 541 height 22
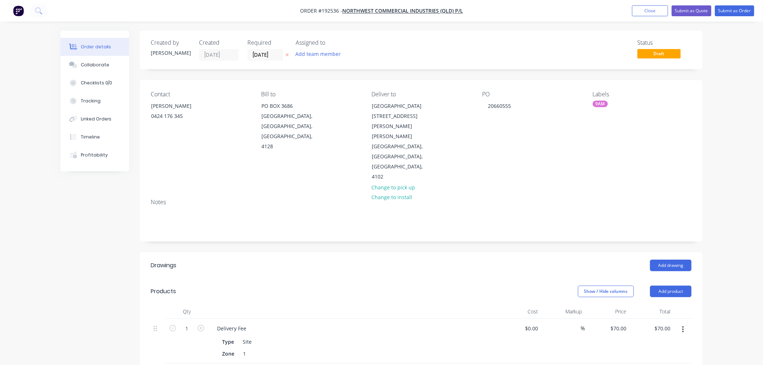
click at [57, 232] on div "Order details Collaborate Checklists 0/0 Tracking Linked Orders Timeline Profit…" at bounding box center [381, 301] width 656 height 540
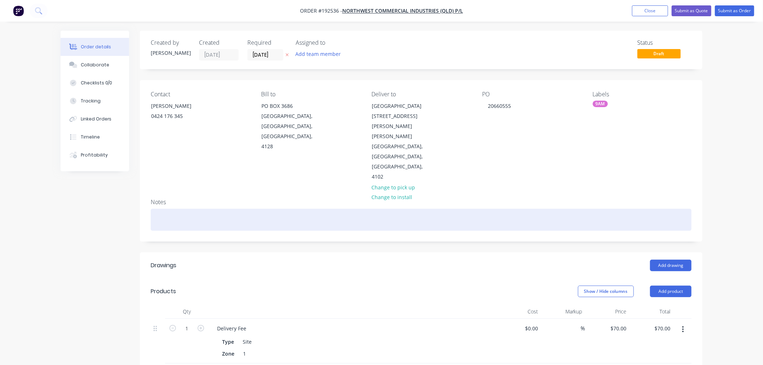
click at [408, 209] on div at bounding box center [421, 220] width 541 height 22
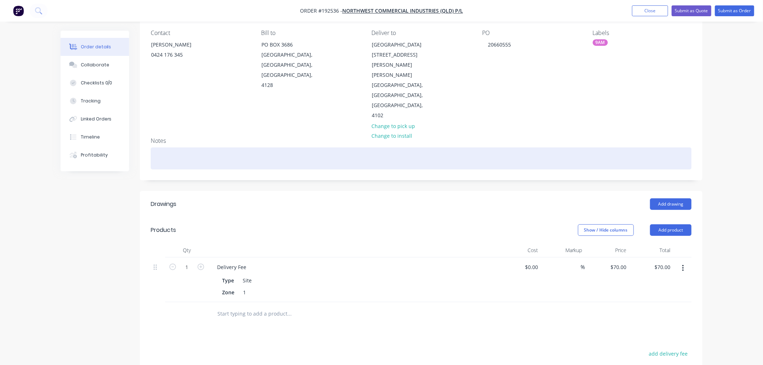
scroll to position [80, 0]
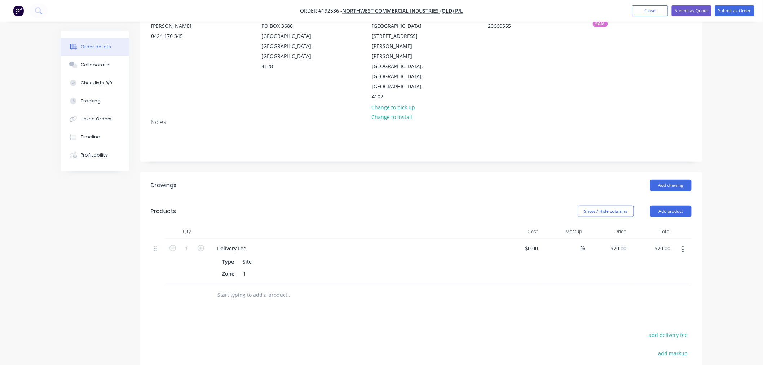
click at [726, 157] on div "Order details Collaborate Checklists 0/0 Tracking Linked Orders Timeline Profit…" at bounding box center [381, 205] width 763 height 571
click at [673, 180] on button "Add drawing" at bounding box center [670, 186] width 41 height 12
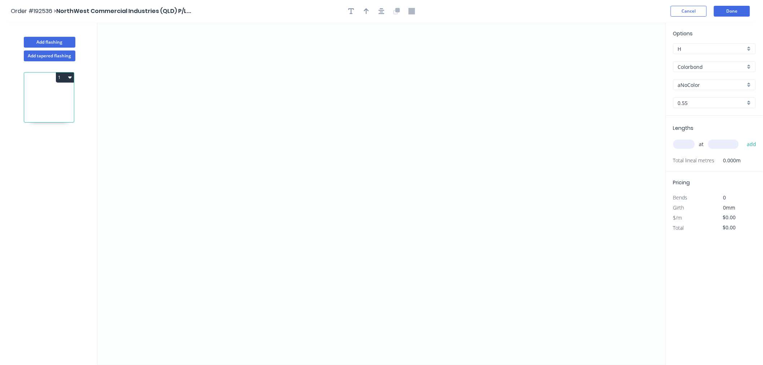
click at [748, 83] on div "aNoColor" at bounding box center [714, 84] width 83 height 11
click at [725, 118] on div "Night Sky" at bounding box center [714, 119] width 82 height 13
type input "Night Sky"
click at [688, 145] on input "text" at bounding box center [684, 143] width 22 height 9
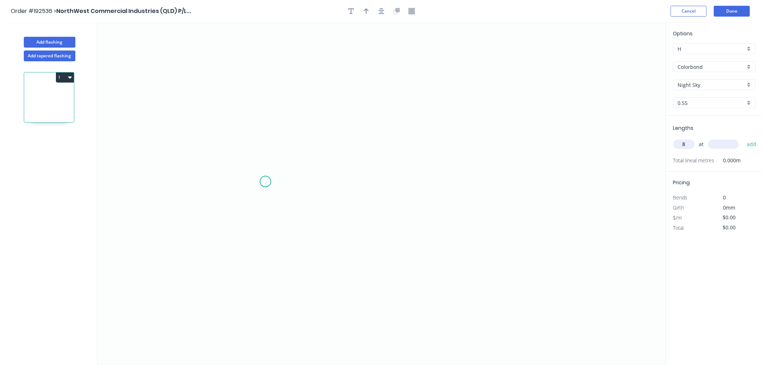
type input "8"
type input "3600"
click at [743, 138] on button "add" at bounding box center [751, 144] width 17 height 12
click at [205, 105] on icon "0" at bounding box center [381, 193] width 568 height 342
click at [208, 198] on icon "0" at bounding box center [381, 193] width 568 height 342
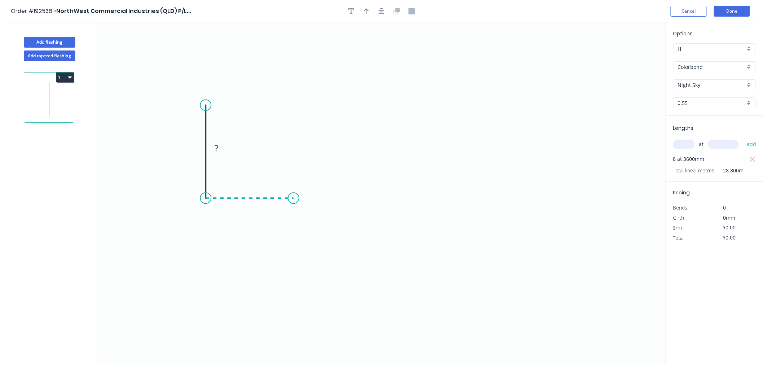
click at [293, 200] on icon "0 ?" at bounding box center [381, 193] width 568 height 342
click at [384, 13] on icon "button" at bounding box center [381, 11] width 6 height 6
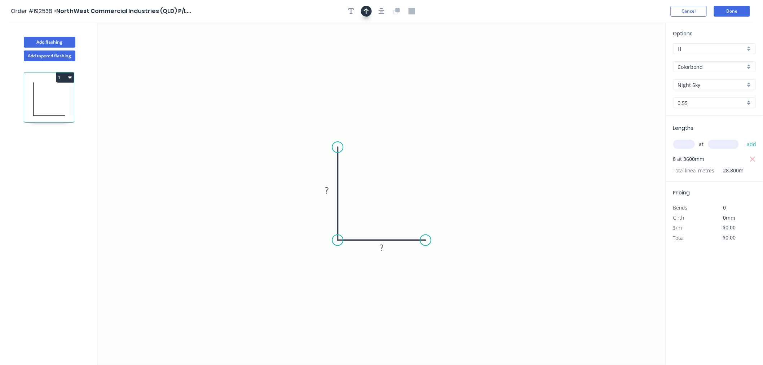
click at [367, 14] on button "button" at bounding box center [366, 11] width 11 height 11
drag, startPoint x: 627, startPoint y: 57, endPoint x: 387, endPoint y: 190, distance: 274.3
click at [387, 190] on icon at bounding box center [387, 180] width 6 height 23
click at [323, 187] on rect at bounding box center [327, 191] width 14 height 10
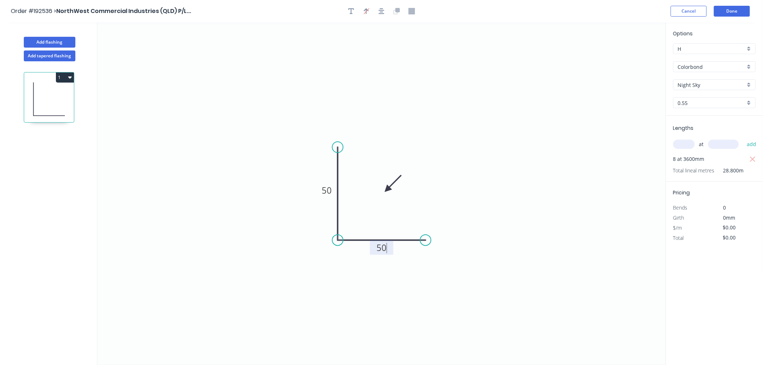
click at [245, 96] on icon "0 50 50" at bounding box center [381, 193] width 568 height 342
type input "$5.34"
type input "$153.79"
drag, startPoint x: 425, startPoint y: 242, endPoint x: 431, endPoint y: 243, distance: 5.5
click at [431, 243] on circle at bounding box center [430, 240] width 11 height 11
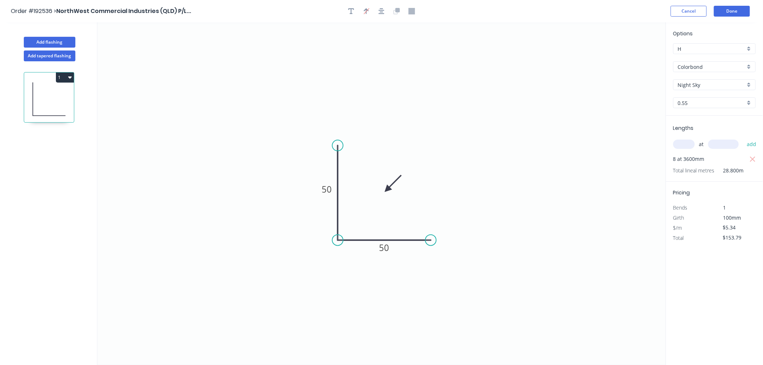
click at [338, 145] on circle at bounding box center [337, 145] width 11 height 11
drag, startPoint x: 433, startPoint y: 241, endPoint x: 438, endPoint y: 242, distance: 5.2
click at [438, 242] on circle at bounding box center [438, 240] width 11 height 11
click at [398, 179] on icon at bounding box center [404, 172] width 21 height 21
click at [380, 9] on icon "button" at bounding box center [381, 11] width 6 height 6
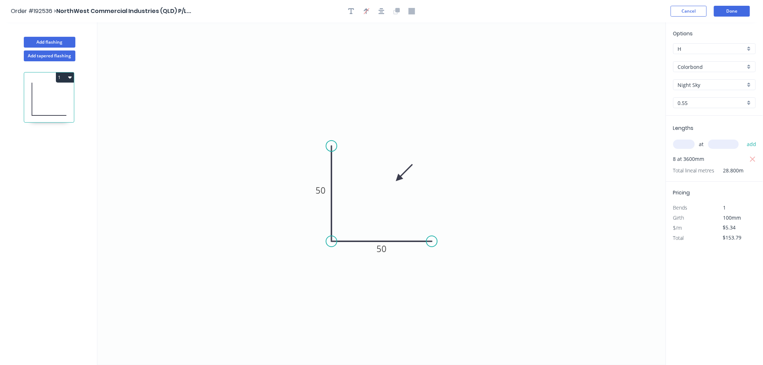
click at [530, 11] on div "Order #192536 > NorthWest Commercial Industries (QLD) P/L... Cancel Done" at bounding box center [381, 11] width 741 height 11
click at [732, 10] on button "Done" at bounding box center [732, 11] width 36 height 11
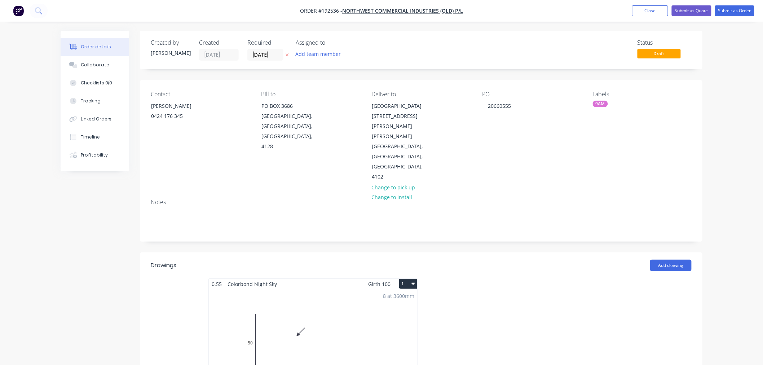
click at [721, 151] on div "Order details Collaborate Checklists 0/0 Tracking Linked Orders Timeline Profit…" at bounding box center [381, 349] width 763 height 699
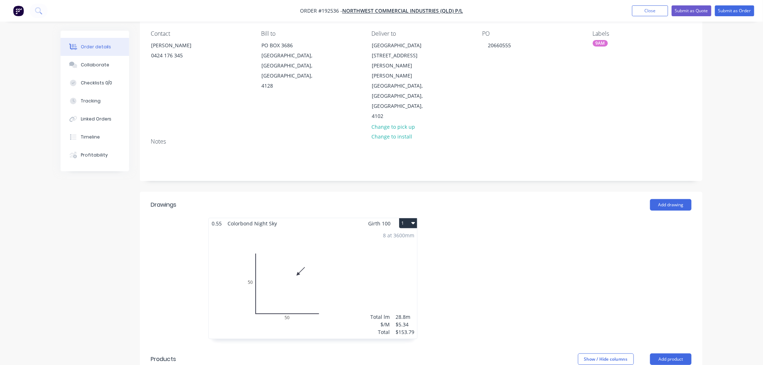
scroll to position [80, 0]
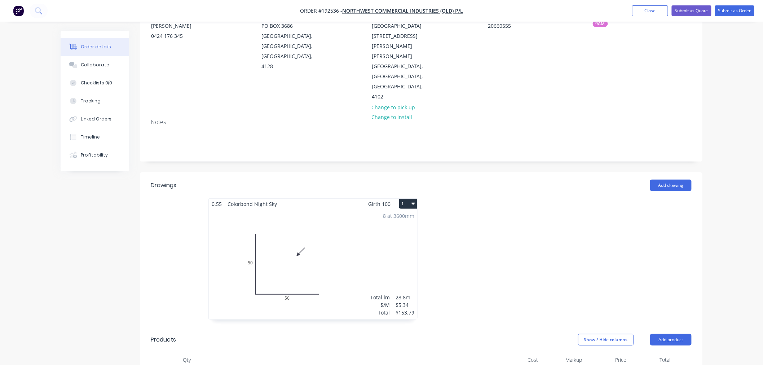
click at [409, 199] on button "1" at bounding box center [408, 204] width 18 height 10
click at [410, 216] on div "Use larger box size" at bounding box center [383, 221] width 56 height 10
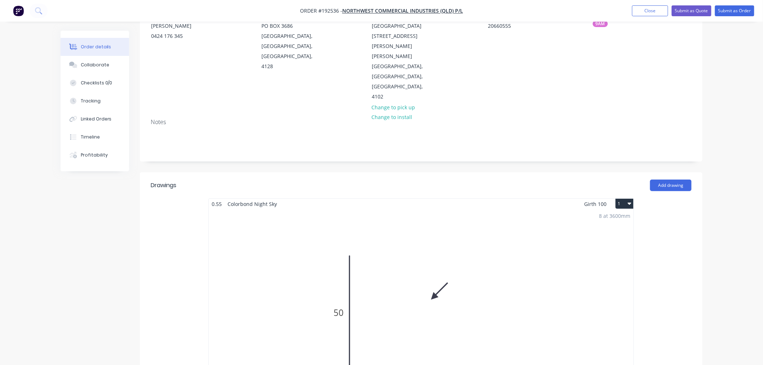
click at [711, 177] on div "Order details Collaborate Checklists 0/0 Tracking Linked Orders Timeline Profit…" at bounding box center [381, 328] width 763 height 816
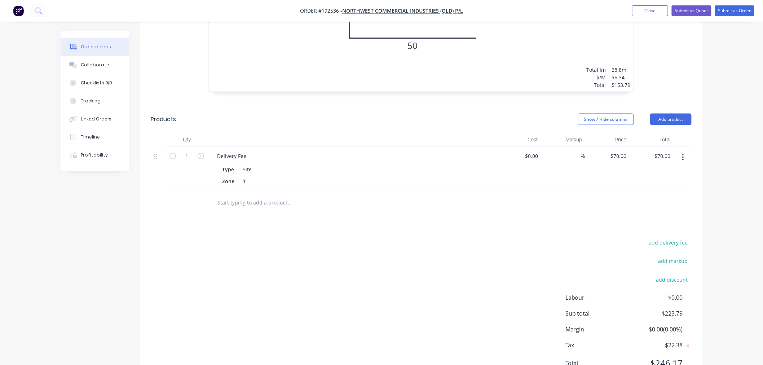
scroll to position [421, 0]
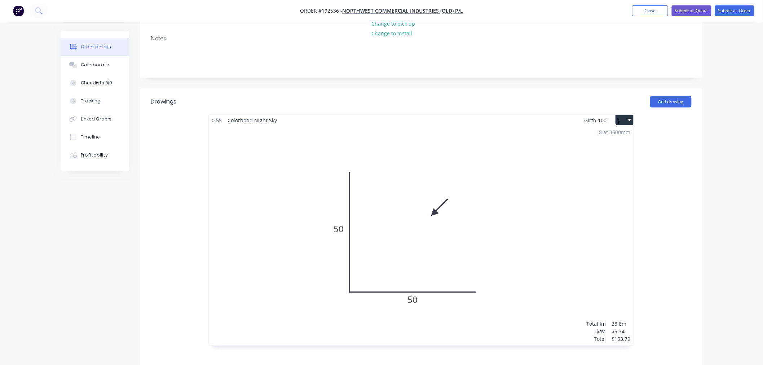
scroll to position [0, 0]
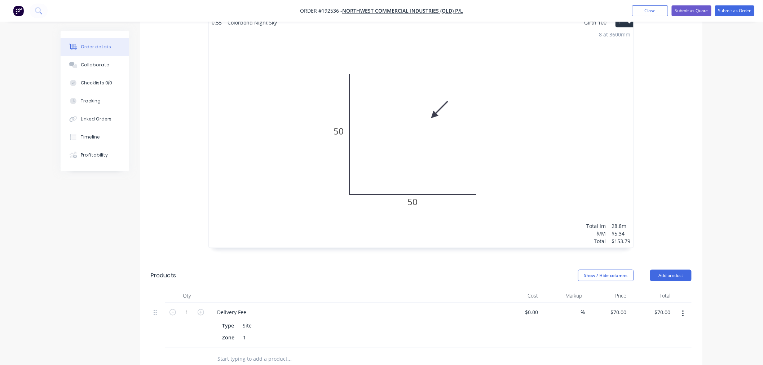
scroll to position [421, 0]
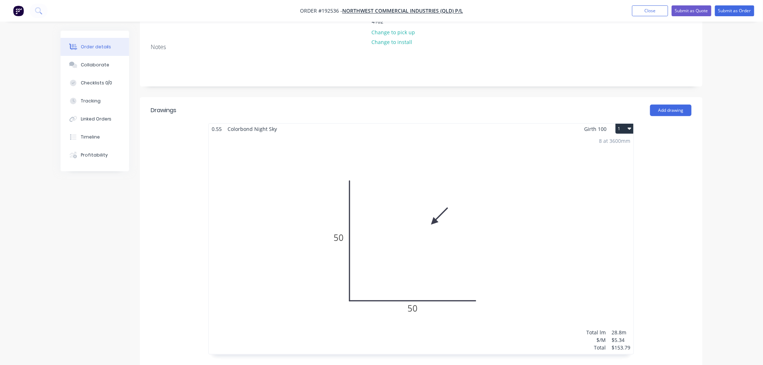
scroll to position [0, 0]
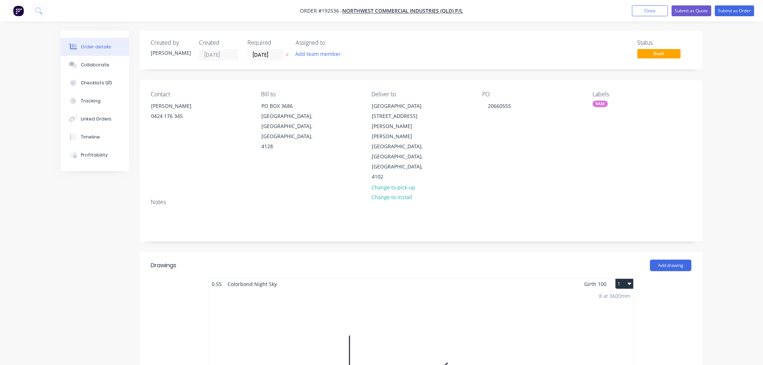
click at [735, 13] on button "Submit as Order" at bounding box center [734, 10] width 39 height 11
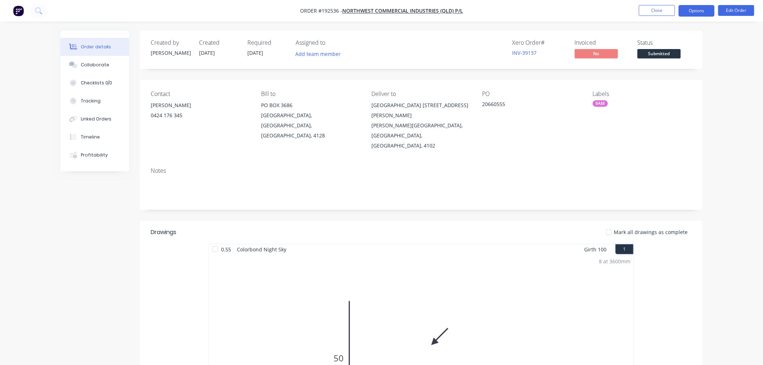
click at [705, 9] on button "Options" at bounding box center [696, 11] width 36 height 12
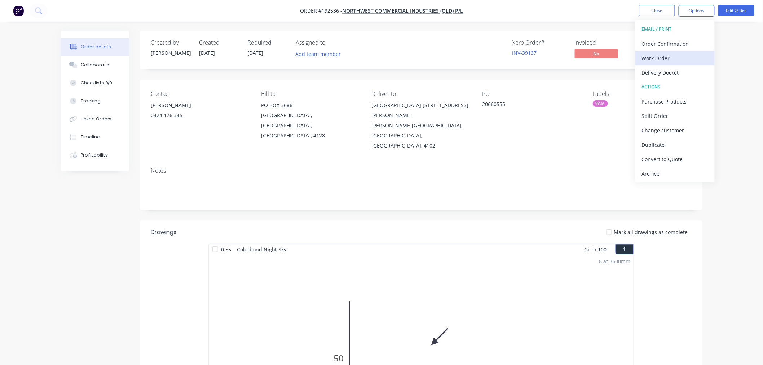
click at [691, 54] on div "Work Order" at bounding box center [675, 58] width 66 height 10
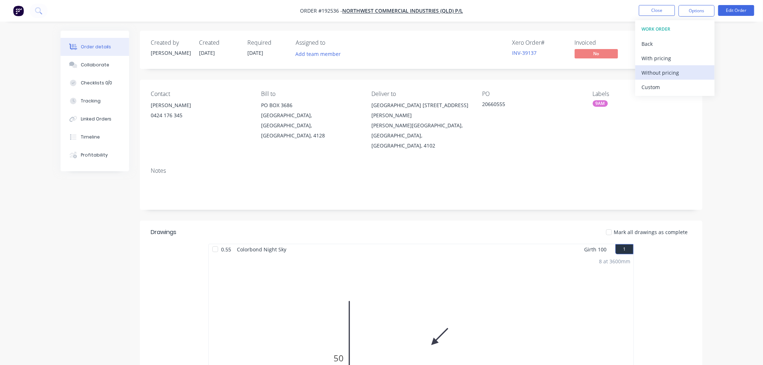
click at [685, 74] on div "Without pricing" at bounding box center [675, 72] width 66 height 10
click at [50, 226] on div "Order details Collaborate Checklists 0/0 Tracking Linked Orders Timeline Profit…" at bounding box center [381, 350] width 763 height 700
click at [728, 234] on div "Order details Collaborate Checklists 0/0 Tracking Linked Orders Timeline Profit…" at bounding box center [381, 350] width 763 height 700
click at [730, 164] on div "Order details Collaborate Checklists 0/0 Tracking Linked Orders Timeline Profit…" at bounding box center [381, 350] width 763 height 700
click at [599, 7] on nav "Order #192536 - NorthWest Commercial Industries (QLD) P/L Close Options Edit Or…" at bounding box center [381, 11] width 763 height 22
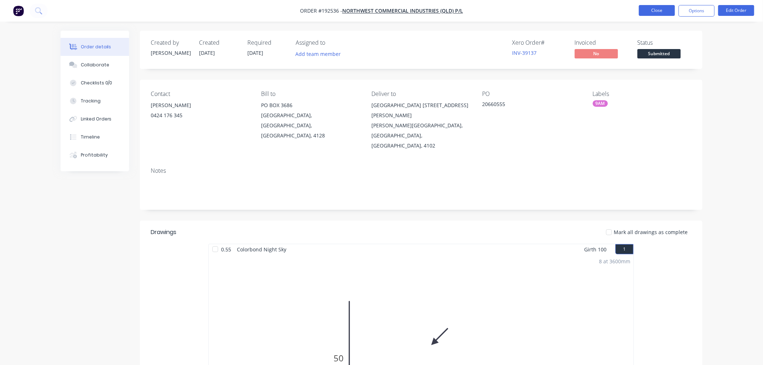
click at [659, 12] on button "Close" at bounding box center [657, 10] width 36 height 11
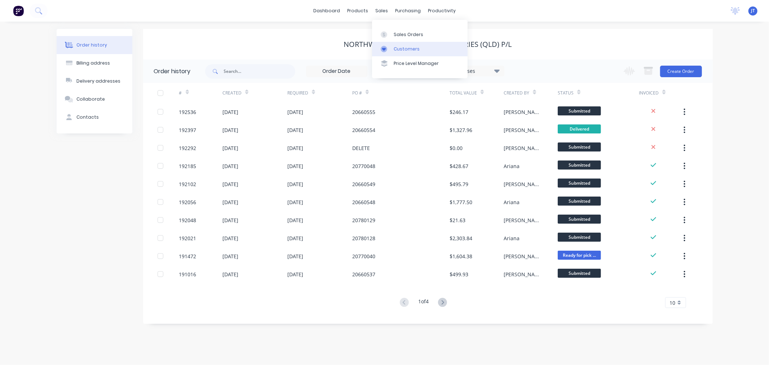
click at [399, 47] on div "Customers" at bounding box center [407, 49] width 26 height 6
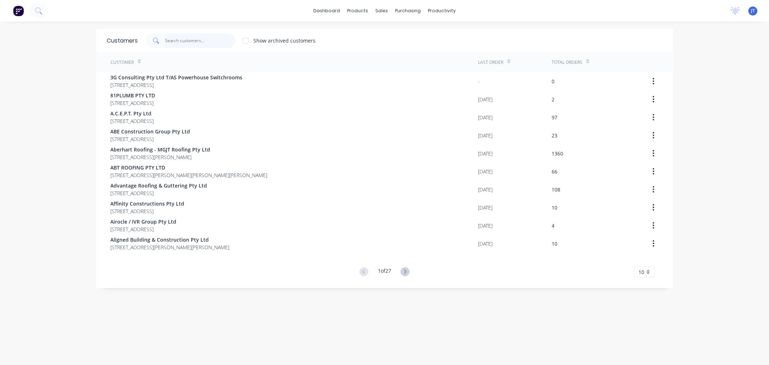
drag, startPoint x: 210, startPoint y: 46, endPoint x: 98, endPoint y: 28, distance: 113.5
click at [210, 46] on input "text" at bounding box center [200, 41] width 70 height 14
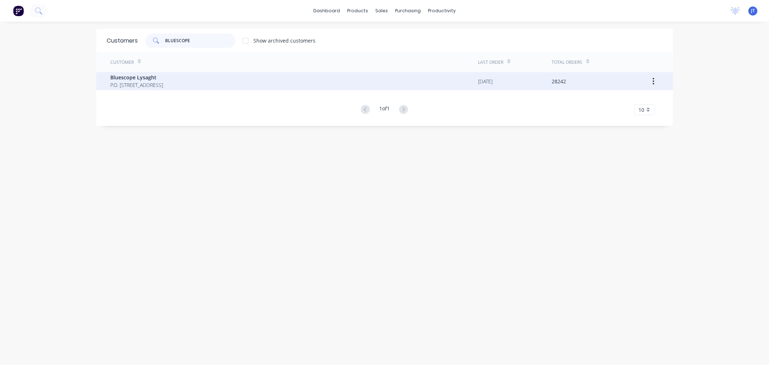
type input "BLUESCOPE"
click at [141, 83] on span "P.O. [STREET_ADDRESS]" at bounding box center [137, 85] width 53 height 8
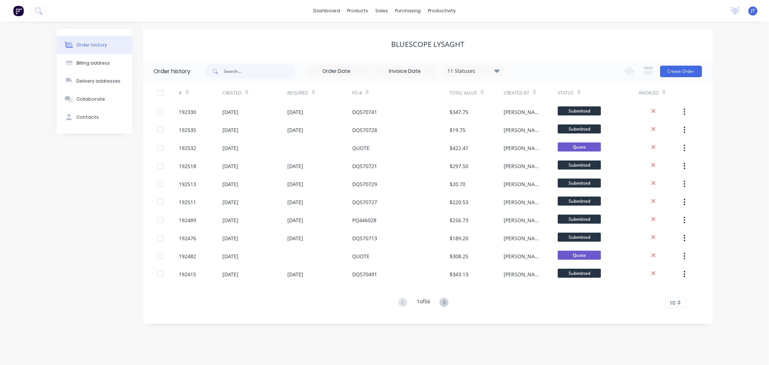
click at [739, 113] on div "Order history Billing address Delivery addresses Collaborate Contacts Bluescope…" at bounding box center [384, 193] width 769 height 343
click at [675, 71] on button "Create Order" at bounding box center [681, 72] width 42 height 12
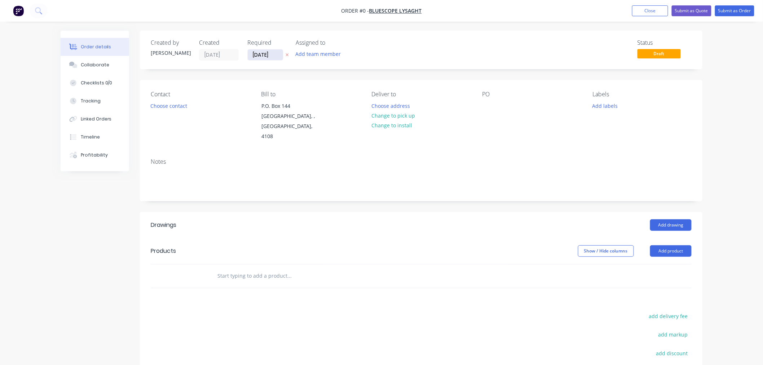
click at [257, 52] on input "[DATE]" at bounding box center [265, 54] width 35 height 11
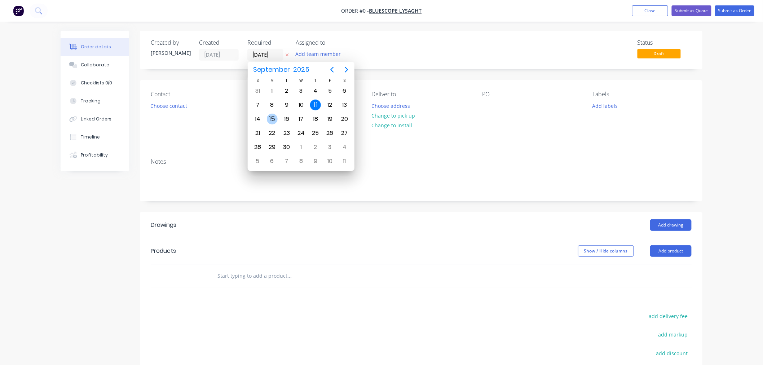
click at [271, 115] on div "15" at bounding box center [272, 119] width 11 height 11
type input "[DATE]"
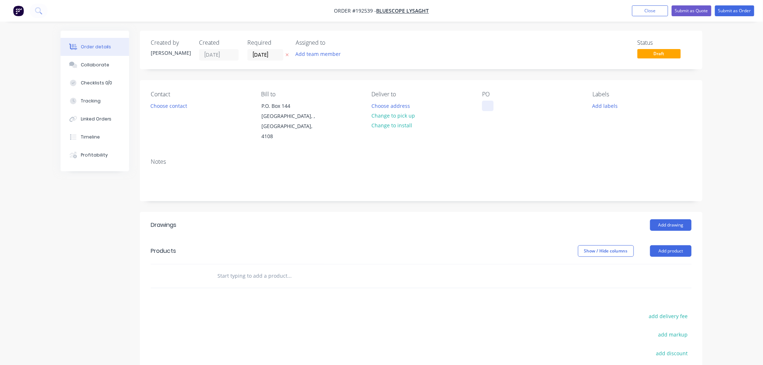
click at [487, 105] on div at bounding box center [488, 106] width 12 height 10
click at [173, 104] on button "Choose contact" at bounding box center [169, 106] width 44 height 10
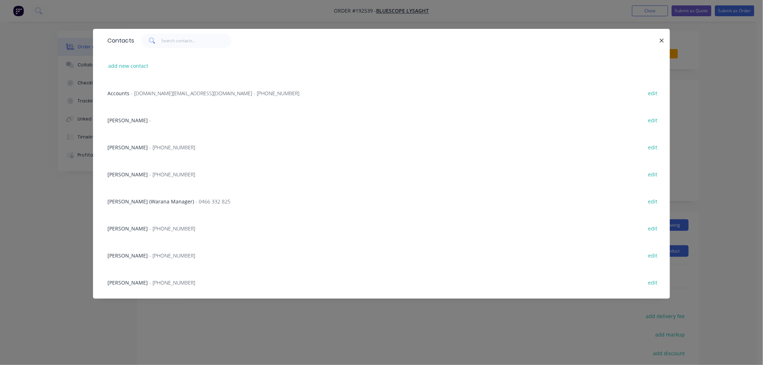
click at [170, 172] on span "- [PHONE_NUMBER]" at bounding box center [172, 174] width 46 height 7
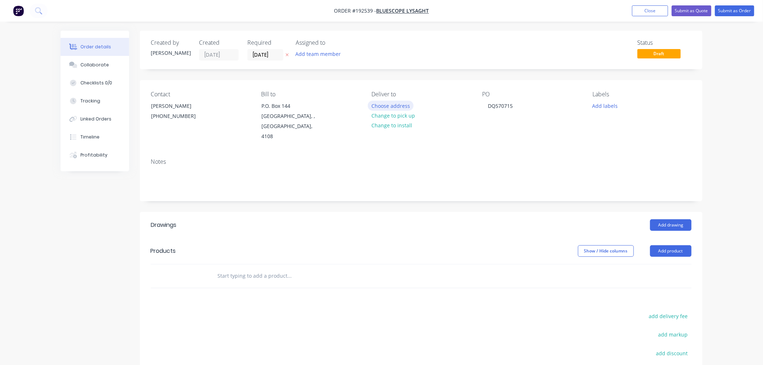
click at [398, 108] on button "Choose address" at bounding box center [391, 106] width 46 height 10
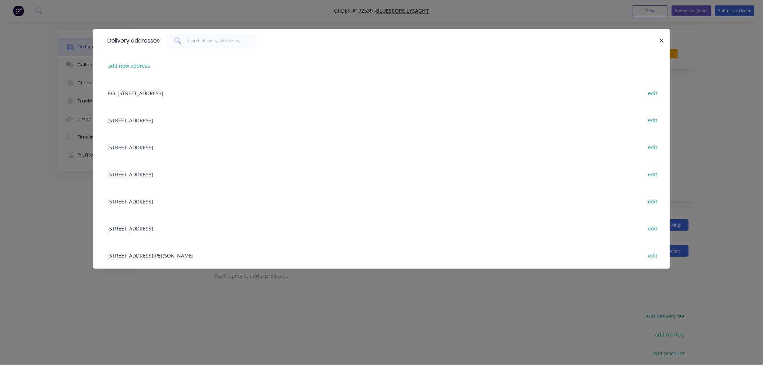
click at [184, 261] on div "[STREET_ADDRESS][PERSON_NAME] edit" at bounding box center [381, 255] width 555 height 27
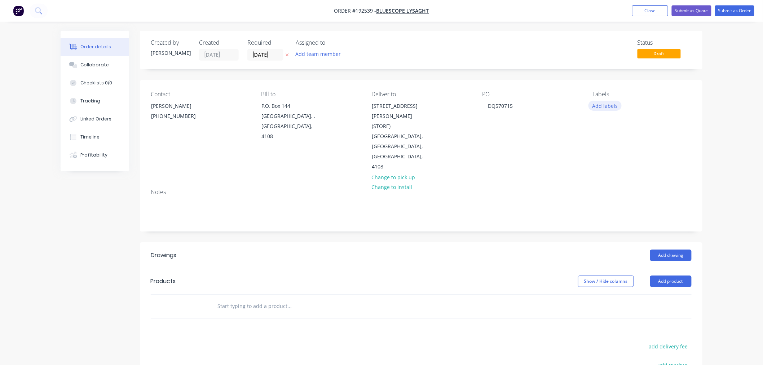
click at [600, 105] on button "Add labels" at bounding box center [604, 106] width 33 height 10
click at [626, 192] on div "ACA Store" at bounding box center [625, 193] width 27 height 8
click at [728, 207] on div "Order details Collaborate Checklists 0/0 Tracking Linked Orders Timeline Profit…" at bounding box center [381, 251] width 763 height 502
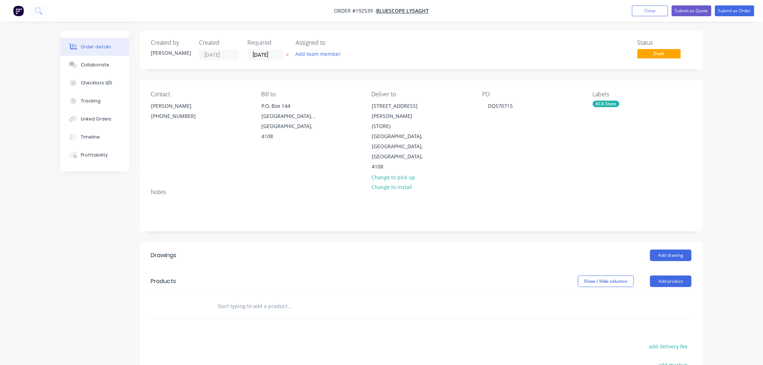
click at [729, 185] on div "Order details Collaborate Checklists 0/0 Tracking Linked Orders Timeline Profit…" at bounding box center [381, 251] width 763 height 502
click at [726, 177] on div "Order details Collaborate Checklists 0/0 Tracking Linked Orders Timeline Profit…" at bounding box center [381, 251] width 763 height 502
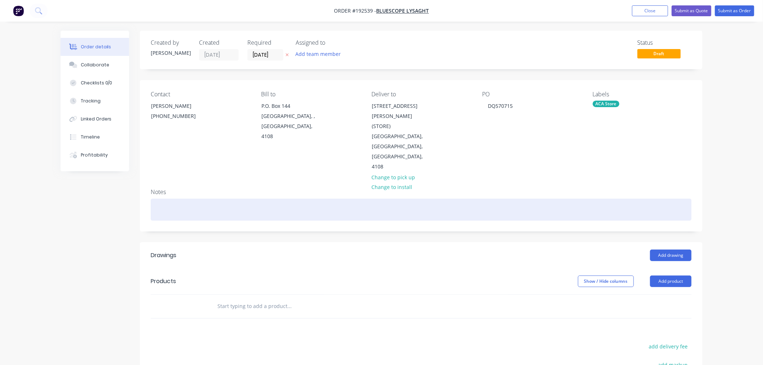
click at [183, 199] on div at bounding box center [421, 210] width 541 height 22
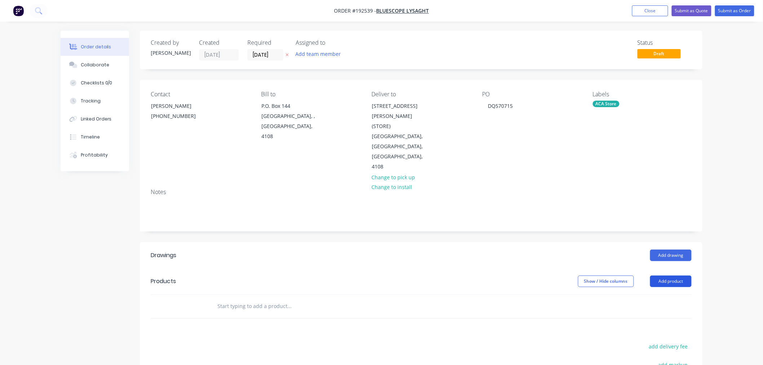
click at [678, 275] on button "Add product" at bounding box center [670, 281] width 41 height 12
click at [674, 294] on div "Product catalogue" at bounding box center [657, 299] width 56 height 10
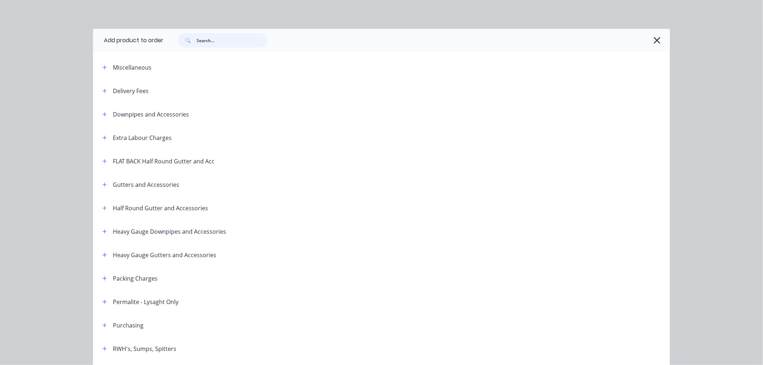
click at [208, 41] on input "text" at bounding box center [231, 40] width 71 height 14
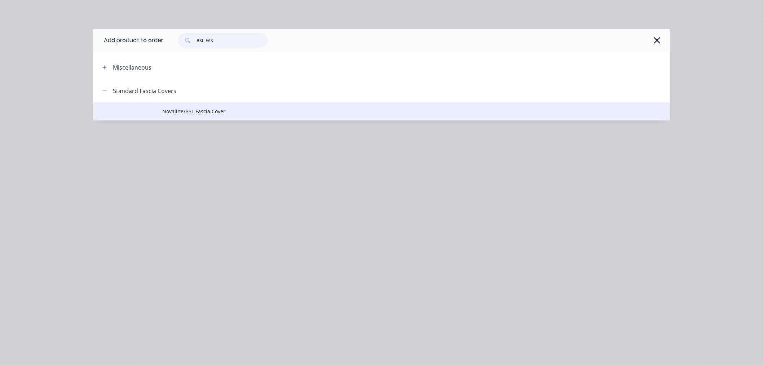
type input "BSL FAS"
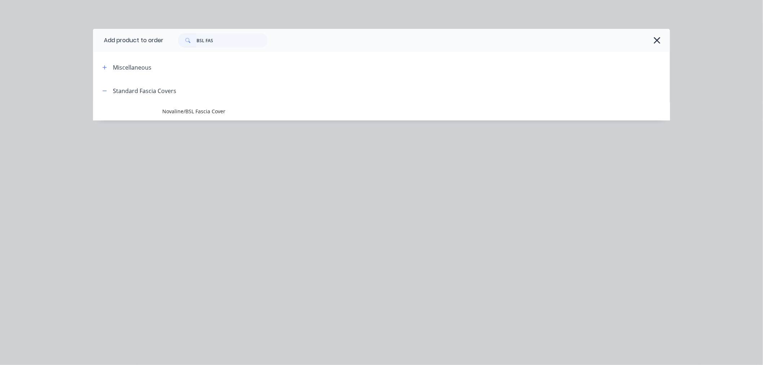
click at [224, 109] on span "Novaline/BSL Fascia Cover" at bounding box center [365, 111] width 406 height 8
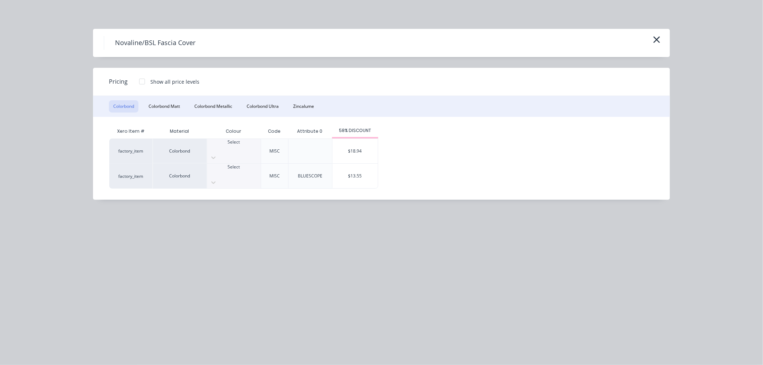
click at [232, 170] on div at bounding box center [234, 173] width 54 height 6
click at [359, 164] on div "$13.55" at bounding box center [354, 176] width 45 height 25
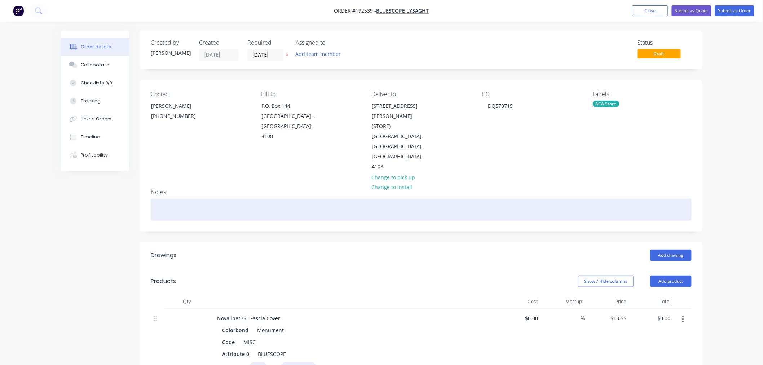
click at [208, 199] on div at bounding box center [421, 210] width 541 height 22
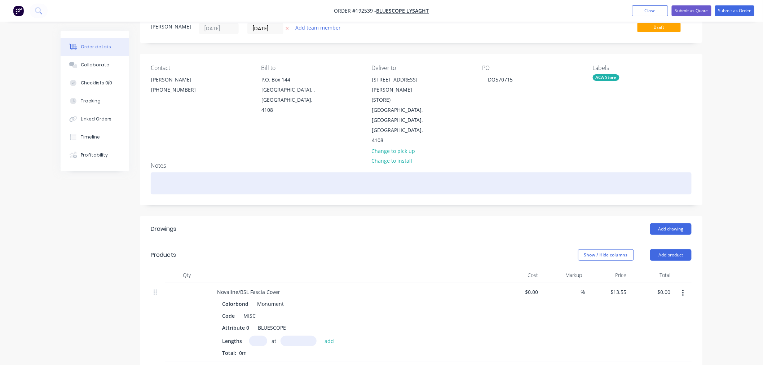
scroll to position [160, 0]
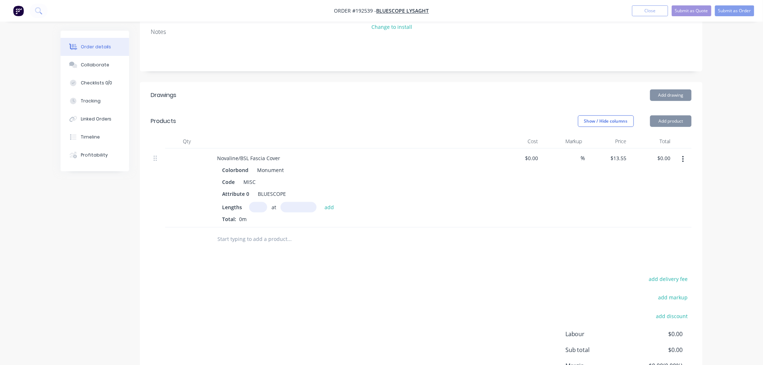
click at [256, 202] on input "text" at bounding box center [258, 207] width 18 height 10
type input "1"
type input "5600"
click at [321, 202] on button "add" at bounding box center [329, 207] width 17 height 10
type input "$75.88"
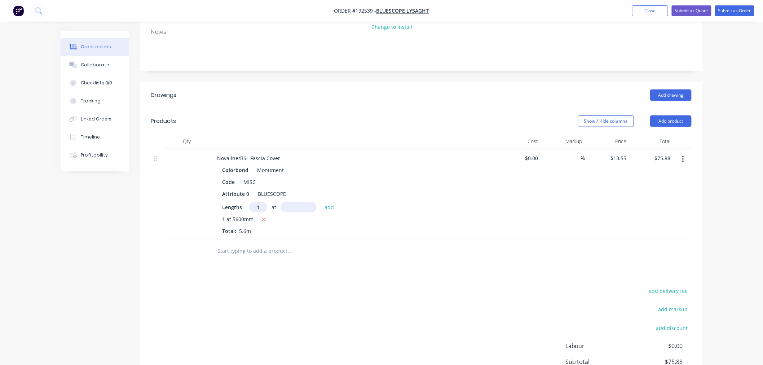
type input "1"
type input "1600"
click at [321, 202] on button "add" at bounding box center [329, 207] width 17 height 10
type input "$97.56"
click at [745, 214] on div "Order details Collaborate Checklists 0/0 Tracking Linked Orders Timeline Profit…" at bounding box center [381, 149] width 763 height 619
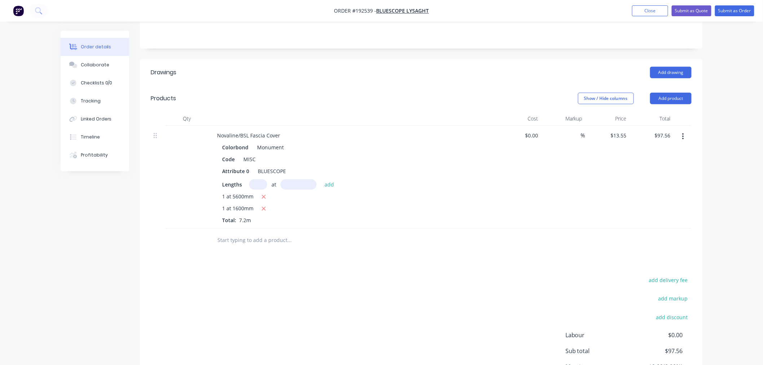
scroll to position [153, 0]
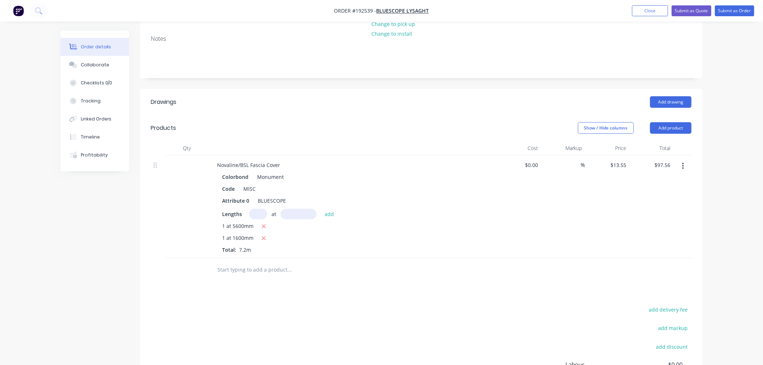
click at [733, 187] on div "Order details Collaborate Checklists 0/0 Tracking Linked Orders Timeline Profit…" at bounding box center [381, 156] width 763 height 619
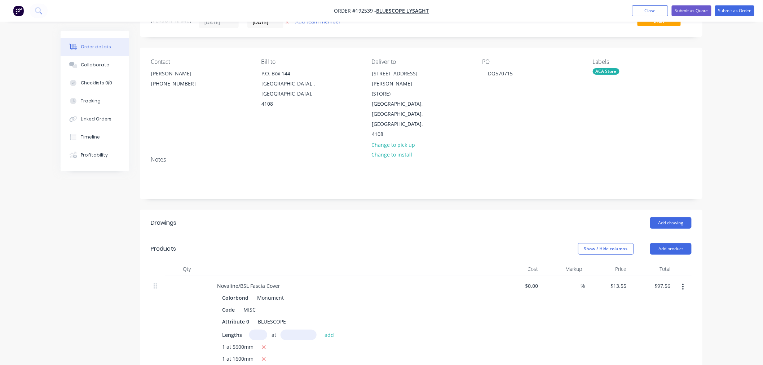
scroll to position [0, 0]
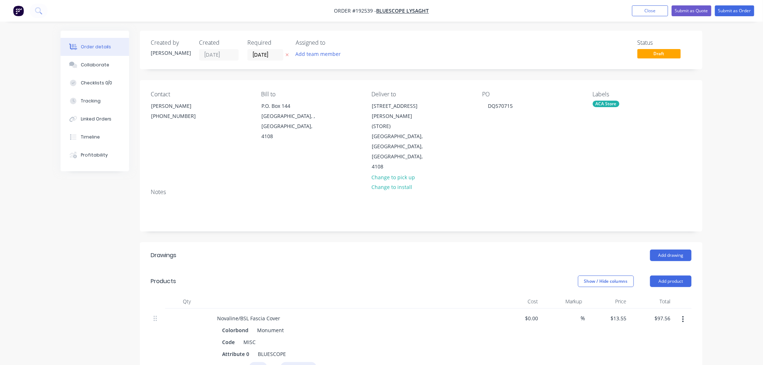
click at [730, 123] on div "Order details Collaborate Checklists 0/0 Tracking Linked Orders Timeline Profit…" at bounding box center [381, 309] width 763 height 619
click at [744, 136] on div "Order details Collaborate Checklists 0/0 Tracking Linked Orders Timeline Profit…" at bounding box center [381, 309] width 763 height 619
click at [736, 8] on button "Submit as Order" at bounding box center [734, 10] width 39 height 11
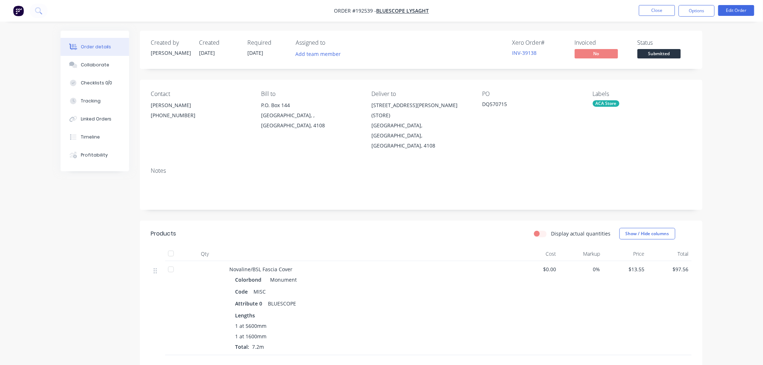
click at [715, 191] on div "Order details Collaborate Checklists 0/0 Tracking Linked Orders Timeline Profit…" at bounding box center [381, 241] width 763 height 483
click at [703, 8] on button "Options" at bounding box center [696, 11] width 36 height 12
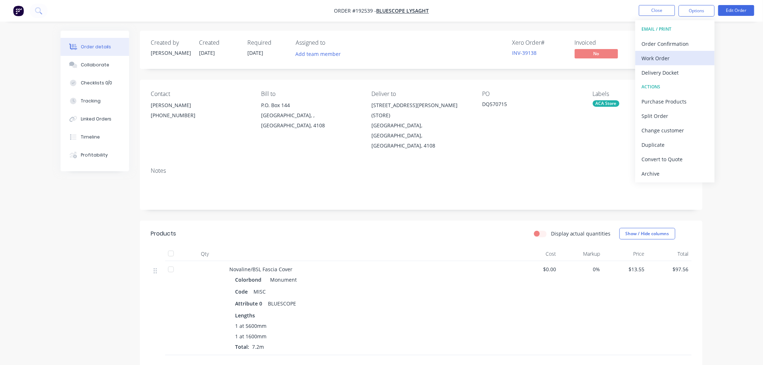
click at [693, 54] on div "Work Order" at bounding box center [675, 58] width 66 height 10
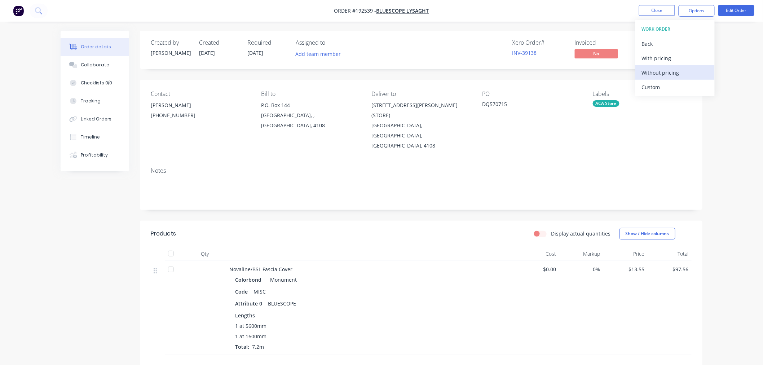
click at [686, 70] on div "Without pricing" at bounding box center [675, 72] width 66 height 10
click at [732, 47] on div "Order details Collaborate Checklists 0/0 Tracking Linked Orders Timeline Profit…" at bounding box center [381, 241] width 763 height 483
click at [700, 9] on button "Options" at bounding box center [696, 11] width 36 height 12
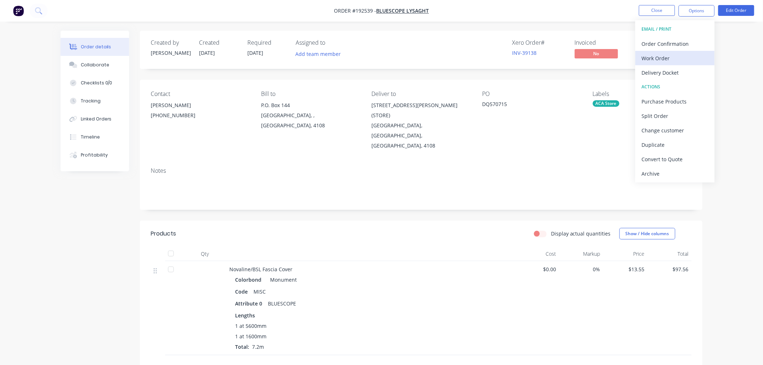
click at [685, 56] on div "Work Order" at bounding box center [675, 58] width 66 height 10
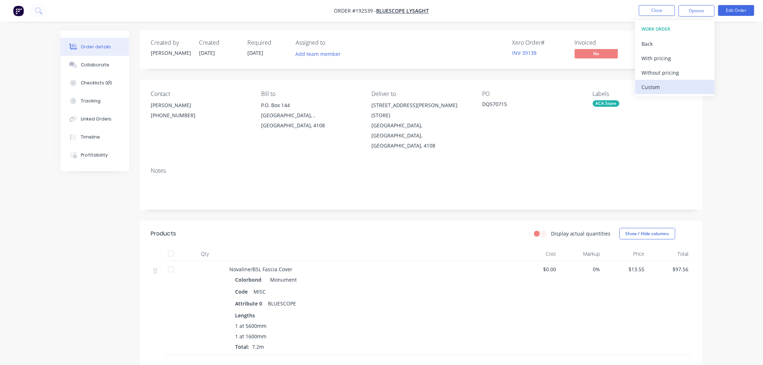
click at [679, 87] on div "Custom" at bounding box center [675, 87] width 66 height 10
click at [684, 74] on div "Without pricing" at bounding box center [675, 72] width 66 height 10
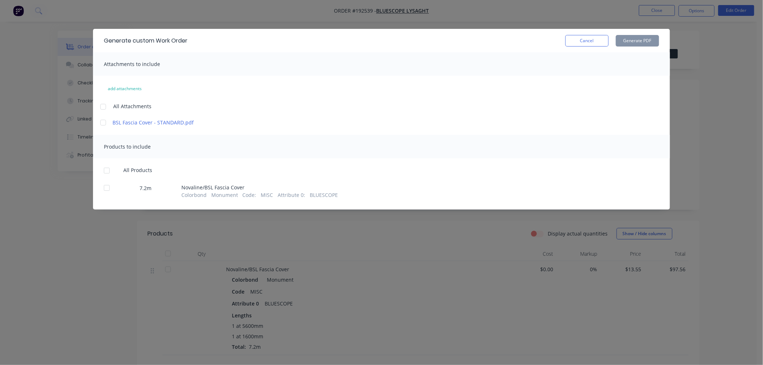
click at [106, 105] on div at bounding box center [103, 106] width 14 height 14
click at [106, 170] on div at bounding box center [106, 170] width 14 height 14
click at [636, 40] on button "Generate PDF" at bounding box center [637, 41] width 43 height 12
click at [32, 240] on div "Generate custom Work Order Cancel Generate PDF Attachments to include add attac…" at bounding box center [381, 182] width 763 height 365
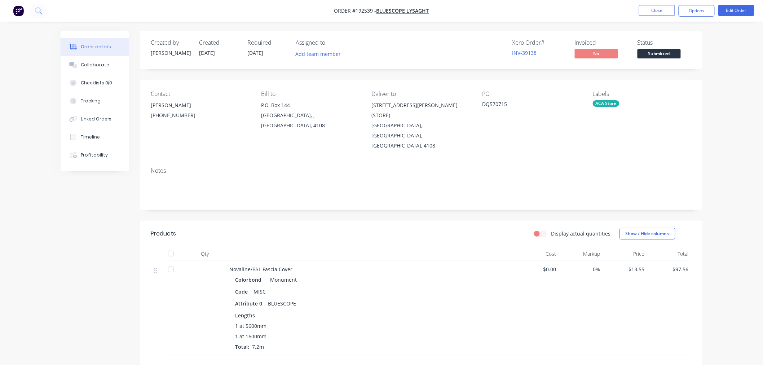
click at [70, 226] on div "Created by [PERSON_NAME] Created [DATE] Required [DATE] Assigned to Add team me…" at bounding box center [382, 257] width 642 height 453
click at [67, 223] on div "Created by [PERSON_NAME] Created [DATE] Required [DATE] Assigned to Add team me…" at bounding box center [382, 257] width 642 height 453
drag, startPoint x: 518, startPoint y: 20, endPoint x: 556, endPoint y: 20, distance: 38.2
click at [518, 20] on nav "Order #192539 - Bluescope Lysaght Close Options Edit Order" at bounding box center [381, 11] width 763 height 22
click at [658, 12] on button "Close" at bounding box center [657, 10] width 36 height 11
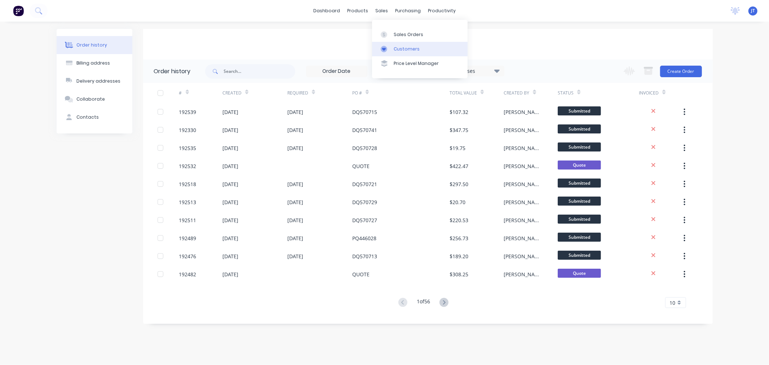
click at [419, 51] on link "Customers" at bounding box center [420, 49] width 96 height 14
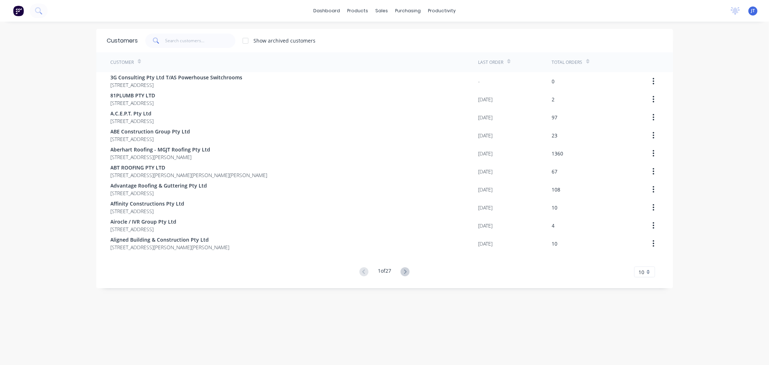
click at [35, 123] on div "dashboard products sales purchasing productivity dashboard products Product Cat…" at bounding box center [384, 182] width 769 height 365
click at [195, 41] on input "text" at bounding box center [200, 41] width 70 height 14
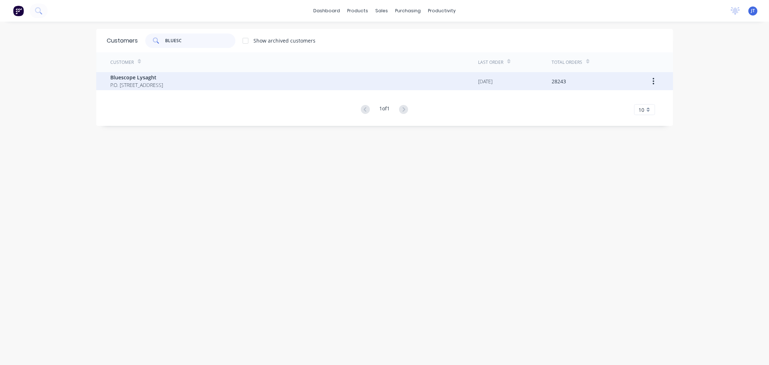
type input "BLUESC"
click at [163, 81] on span "P.O. [STREET_ADDRESS]" at bounding box center [137, 85] width 53 height 8
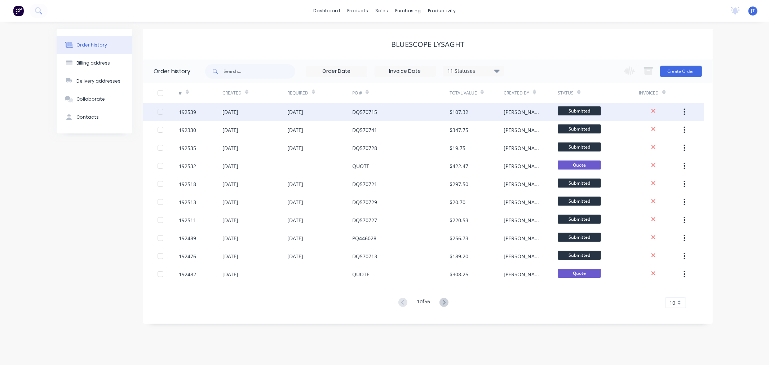
click at [181, 110] on div "192539" at bounding box center [187, 112] width 17 height 8
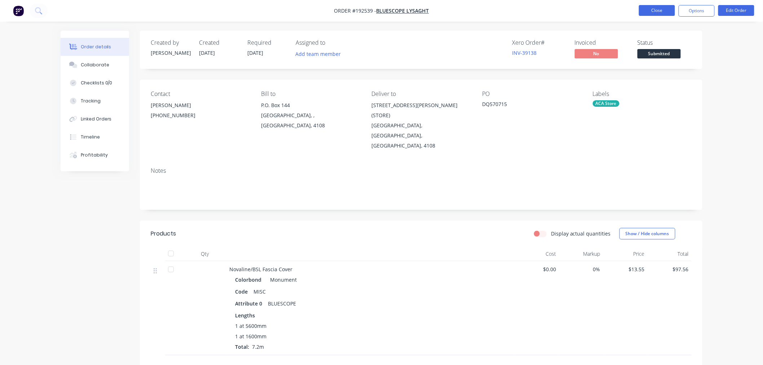
click at [654, 9] on button "Close" at bounding box center [657, 10] width 36 height 11
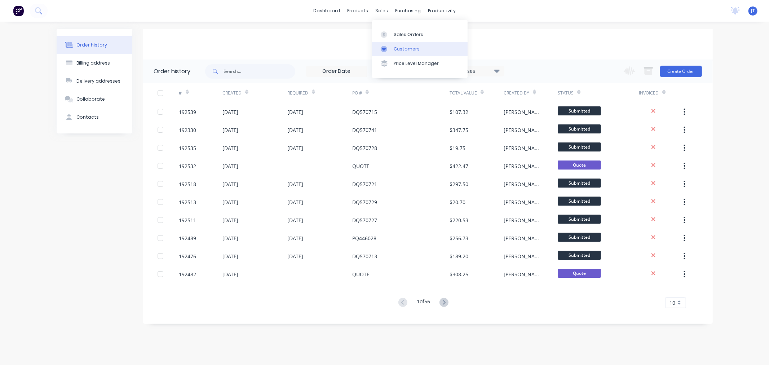
click at [399, 48] on div "Customers" at bounding box center [407, 49] width 26 height 6
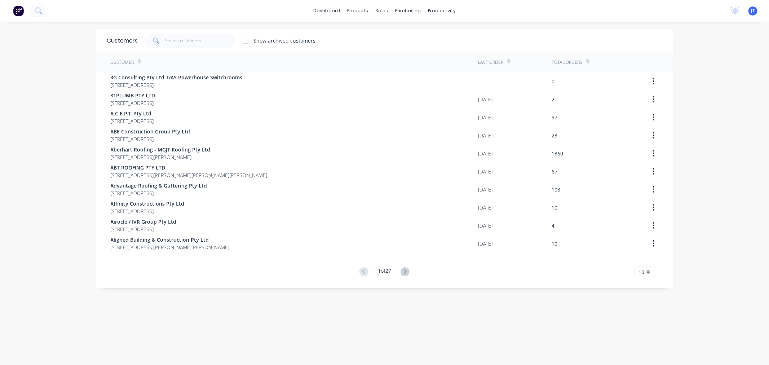
click at [2, 137] on div "dashboard products sales purchasing productivity dashboard products Product Cat…" at bounding box center [384, 182] width 769 height 365
click at [174, 40] on input "text" at bounding box center [200, 41] width 70 height 14
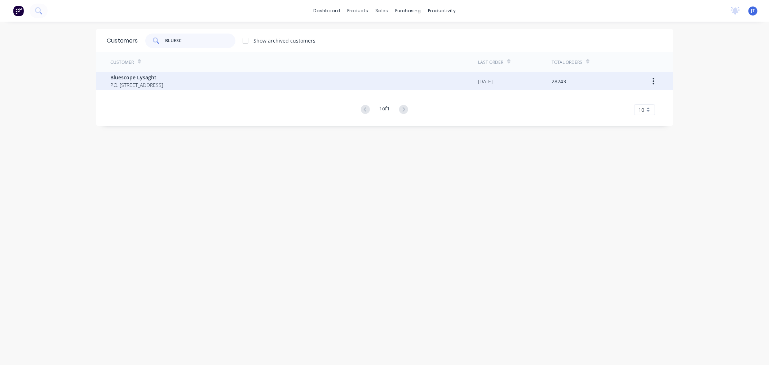
type input "BLUESC"
click at [163, 80] on span "Bluescope Lysaght" at bounding box center [137, 78] width 53 height 8
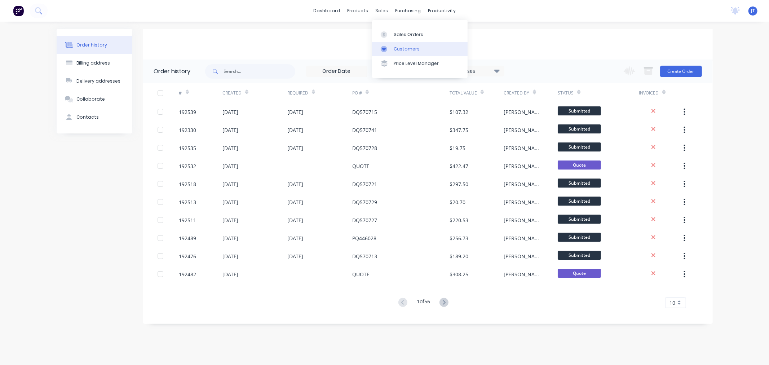
click at [402, 54] on link "Customers" at bounding box center [420, 49] width 96 height 14
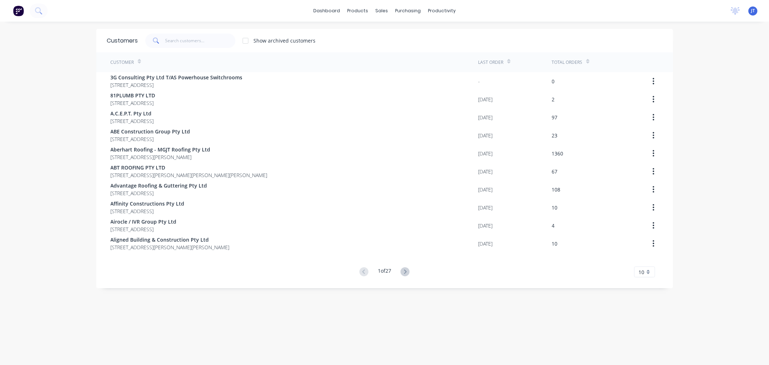
click at [24, 117] on div "dashboard products sales purchasing productivity dashboard products Product Cat…" at bounding box center [384, 182] width 769 height 365
click at [182, 41] on input "text" at bounding box center [200, 41] width 70 height 14
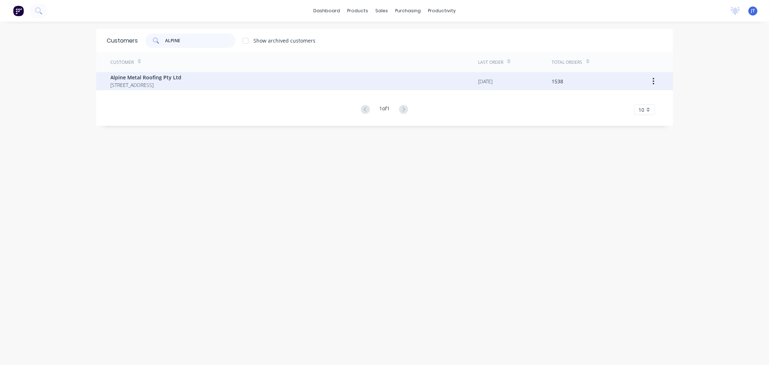
type input "ALPINE"
click at [182, 76] on span "Alpine Metal Roofing Pty Ltd" at bounding box center [146, 78] width 71 height 8
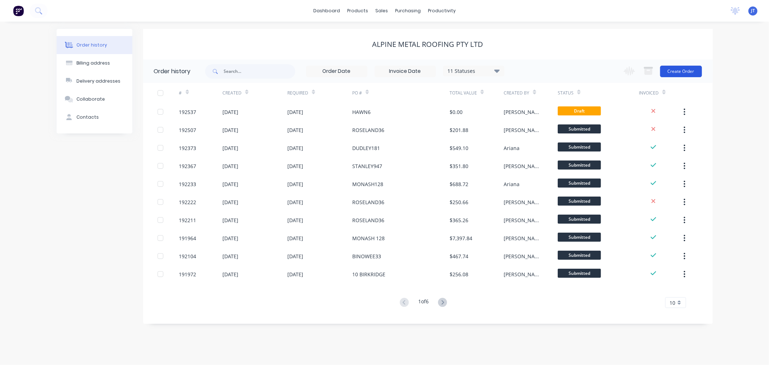
click at [681, 67] on button "Create Order" at bounding box center [681, 72] width 42 height 12
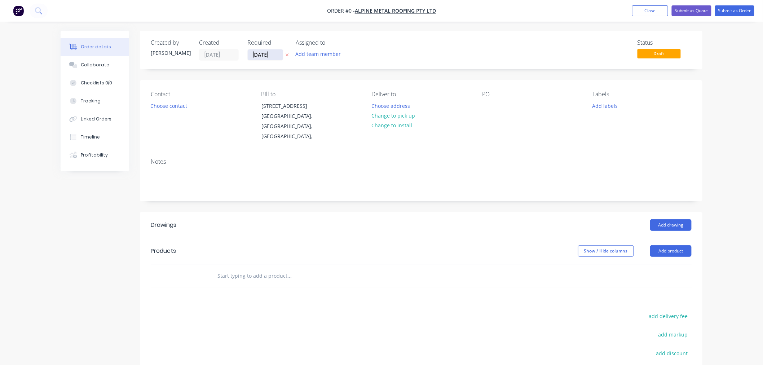
click at [265, 54] on input "[DATE]" at bounding box center [265, 54] width 35 height 11
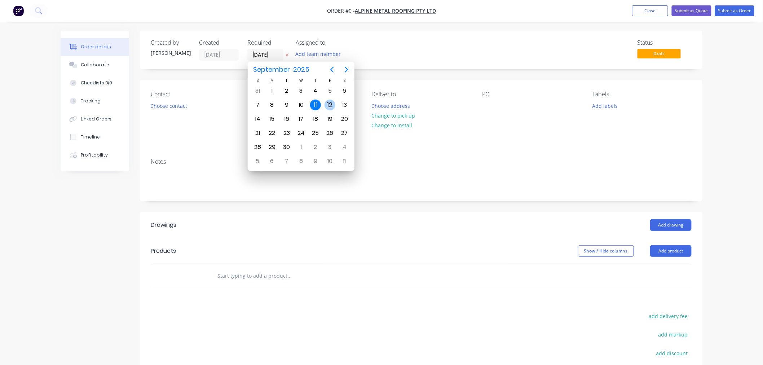
click at [332, 100] on div "12" at bounding box center [329, 104] width 11 height 11
type input "[DATE]"
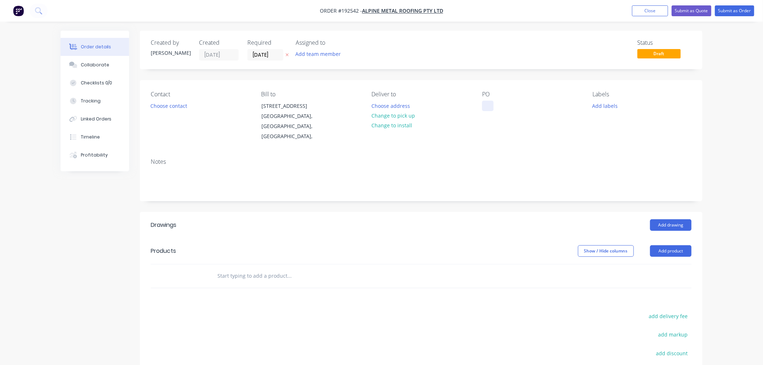
click at [488, 103] on div at bounding box center [488, 106] width 12 height 10
click at [419, 60] on div "Status Draft" at bounding box center [530, 49] width 324 height 21
click at [678, 245] on button "Add product" at bounding box center [670, 251] width 41 height 12
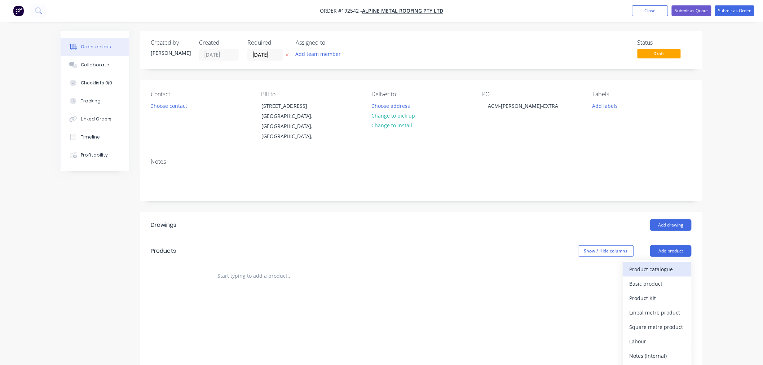
click at [673, 264] on div "Product catalogue" at bounding box center [657, 269] width 56 height 10
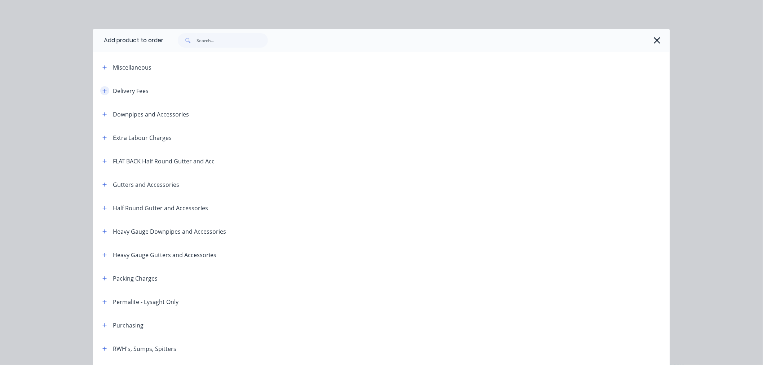
click at [105, 92] on button "button" at bounding box center [104, 90] width 9 height 9
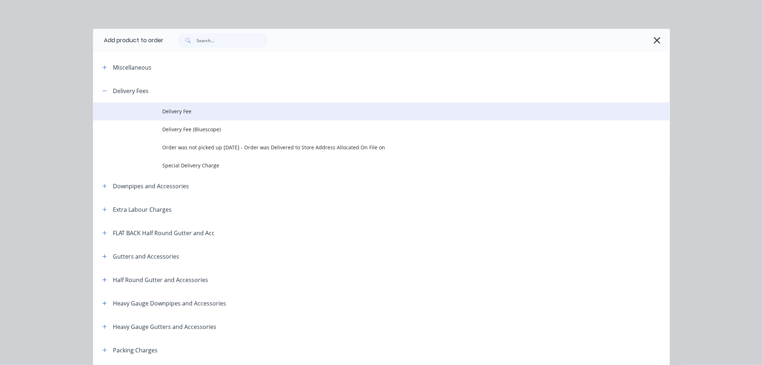
click at [170, 106] on td "Delivery Fee" at bounding box center [416, 111] width 508 height 18
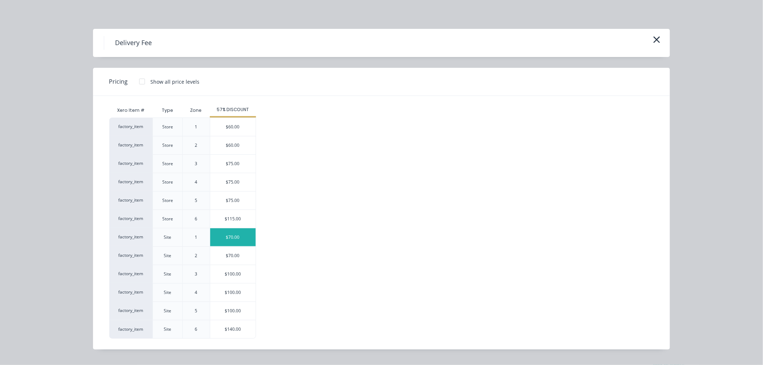
click at [225, 242] on div "$70.00" at bounding box center [232, 237] width 45 height 18
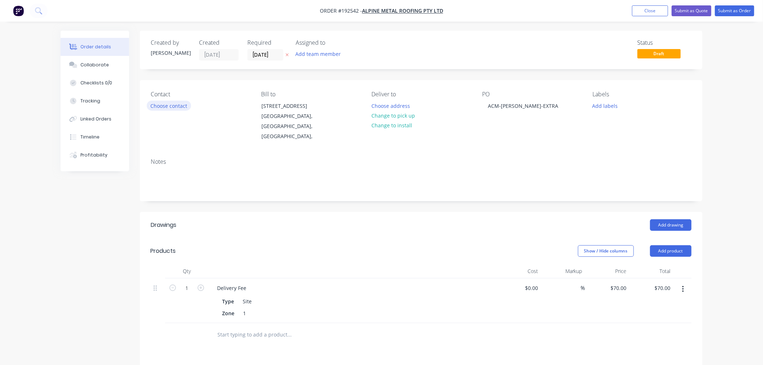
click at [176, 105] on button "Choose contact" at bounding box center [169, 106] width 44 height 10
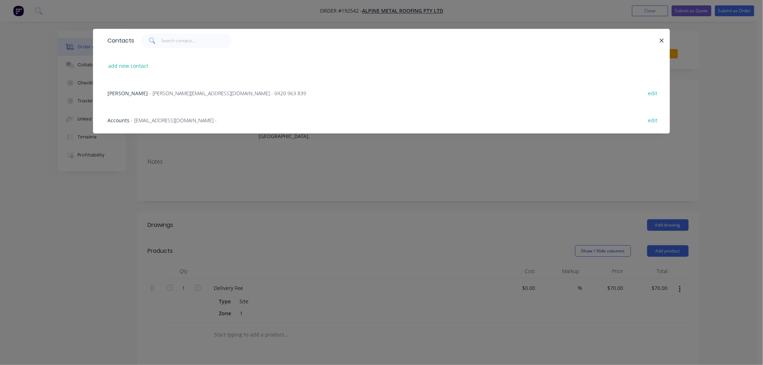
click at [184, 93] on span "- [PERSON_NAME][EMAIL_ADDRESS][DOMAIN_NAME] - 0420 963 839" at bounding box center [227, 93] width 157 height 7
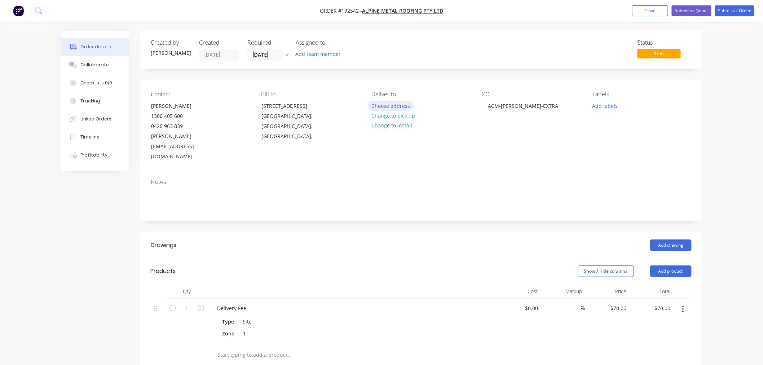
click at [387, 103] on button "Choose address" at bounding box center [391, 106] width 46 height 10
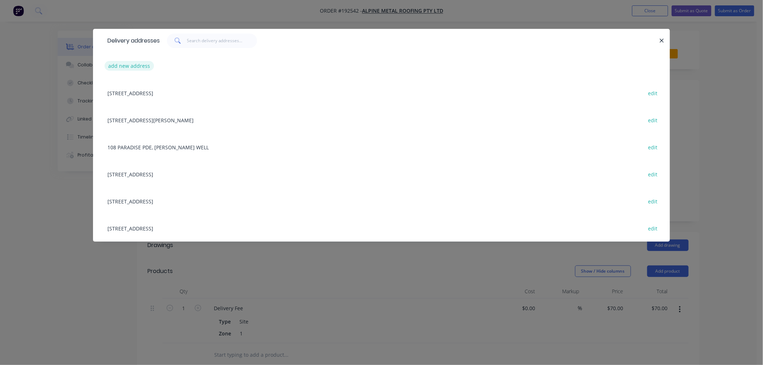
click at [127, 66] on button "add new address" at bounding box center [129, 66] width 49 height 10
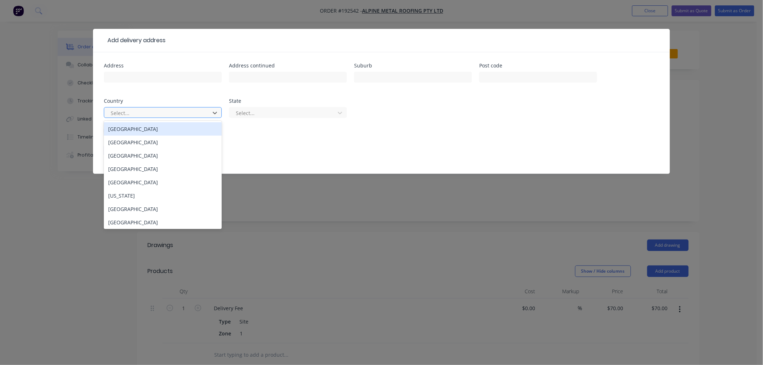
click at [179, 114] on div at bounding box center [158, 112] width 96 height 9
click at [182, 135] on div "[GEOGRAPHIC_DATA]" at bounding box center [163, 128] width 118 height 13
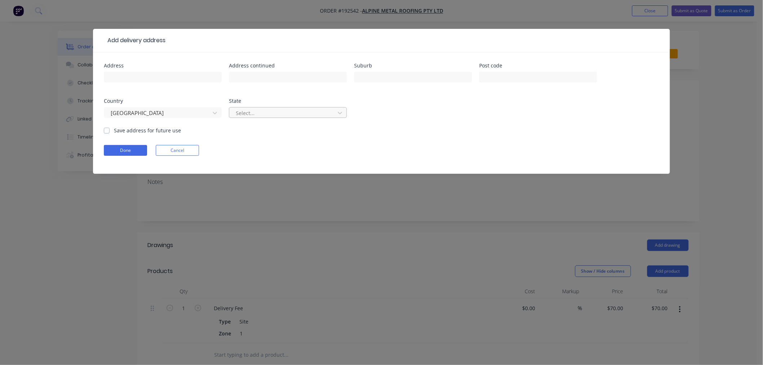
click at [253, 113] on div at bounding box center [283, 112] width 96 height 9
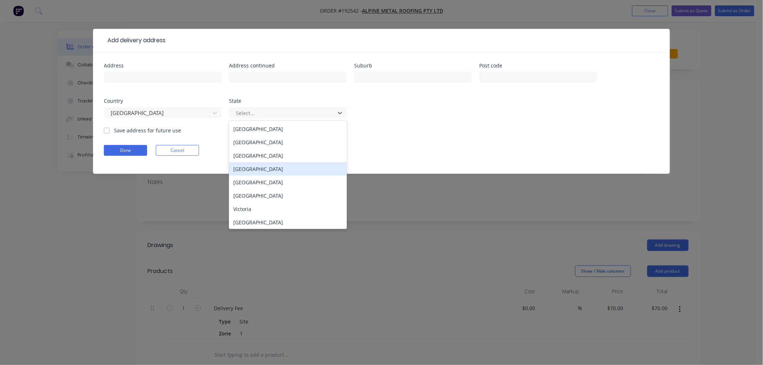
click at [260, 170] on div "[GEOGRAPHIC_DATA]" at bounding box center [288, 168] width 118 height 13
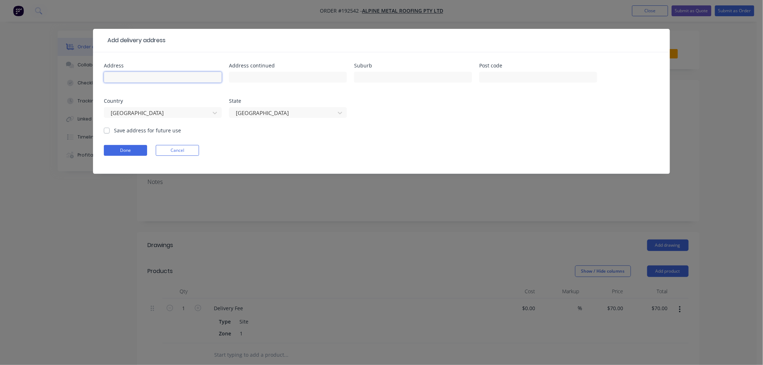
click at [173, 82] on input "text" at bounding box center [163, 77] width 118 height 11
paste input "[STREET_ADDRESS][PERSON_NAME]"
type input "[STREET_ADDRESS][PERSON_NAME]"
paste input "4051"
type input "4051"
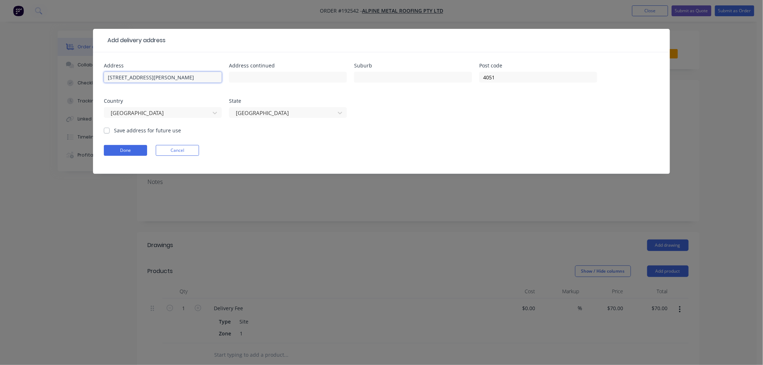
click at [178, 73] on input "[STREET_ADDRESS][PERSON_NAME]" at bounding box center [163, 77] width 118 height 11
type input "[STREET_ADDRESS][PERSON_NAME]"
paste input "Lutwyche"
type input "Lutwyche"
click at [257, 141] on form "Address [STREET_ADDRESS][PERSON_NAME] Address continued Suburb Lutwyche Post co…" at bounding box center [381, 118] width 555 height 111
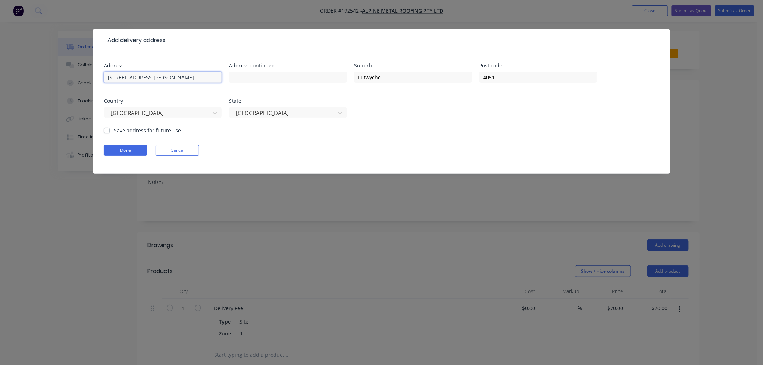
click at [162, 77] on input "[STREET_ADDRESS][PERSON_NAME]" at bounding box center [163, 77] width 118 height 11
click at [129, 146] on button "Done" at bounding box center [125, 150] width 43 height 11
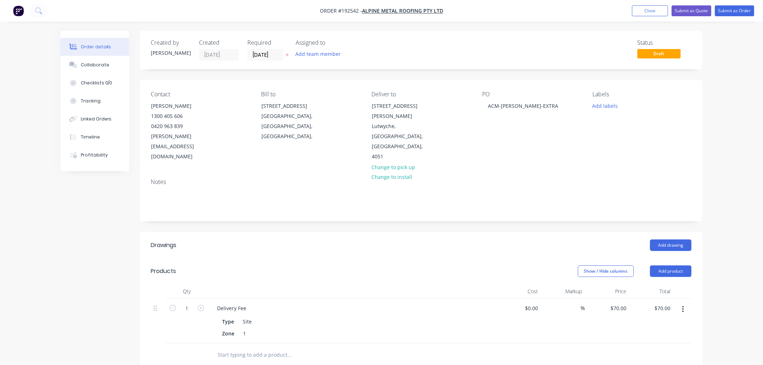
click at [724, 207] on div "Order details Collaborate Checklists 0/0 Tracking Linked Orders Timeline Profit…" at bounding box center [381, 275] width 763 height 550
click at [683, 265] on button "Add product" at bounding box center [670, 271] width 41 height 12
click at [681, 284] on div "Product catalogue" at bounding box center [657, 289] width 56 height 10
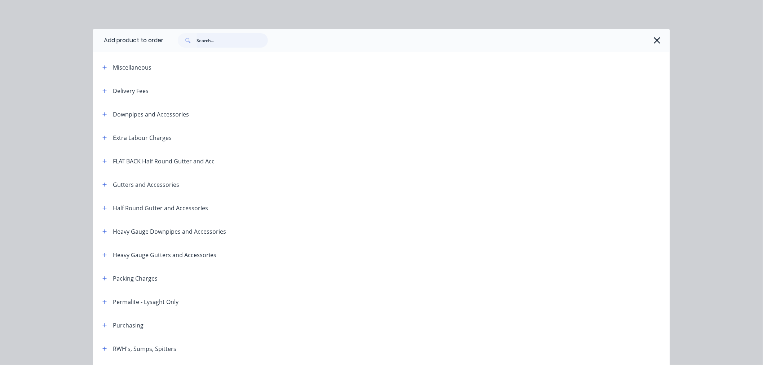
click at [229, 38] on input "text" at bounding box center [231, 40] width 71 height 14
click at [217, 43] on input "text" at bounding box center [231, 40] width 71 height 14
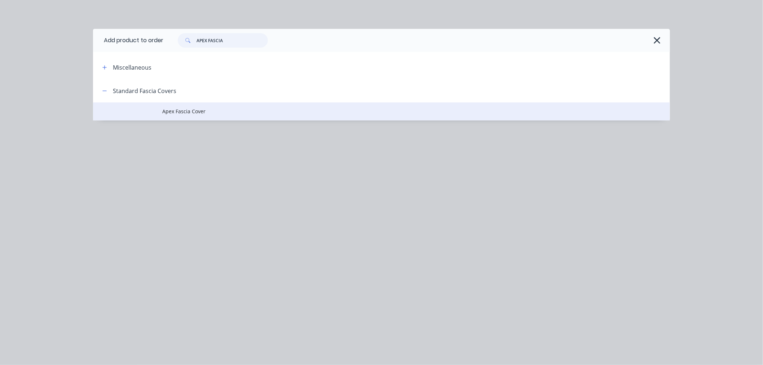
type input "APEX FASCIA"
click at [204, 114] on span "Apex Fascia Cover" at bounding box center [365, 111] width 406 height 8
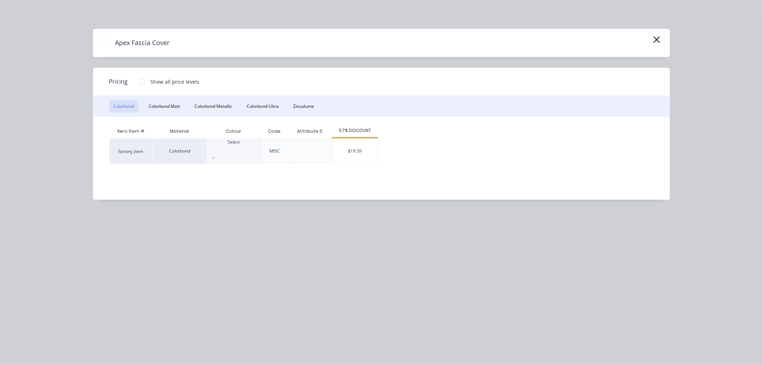
click at [239, 150] on div at bounding box center [234, 148] width 54 height 6
click at [362, 152] on div "$19.39" at bounding box center [354, 151] width 45 height 25
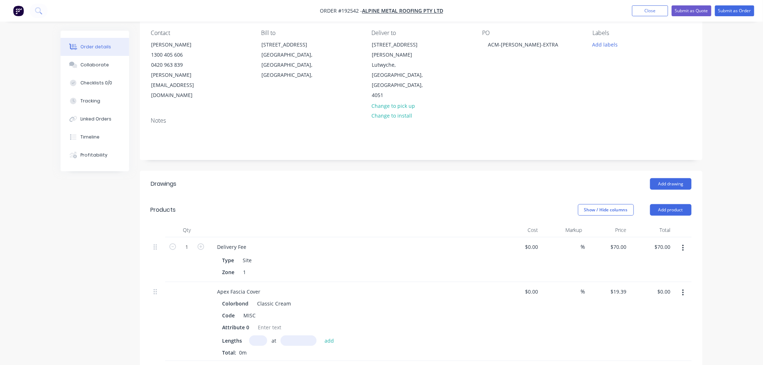
scroll to position [80, 0]
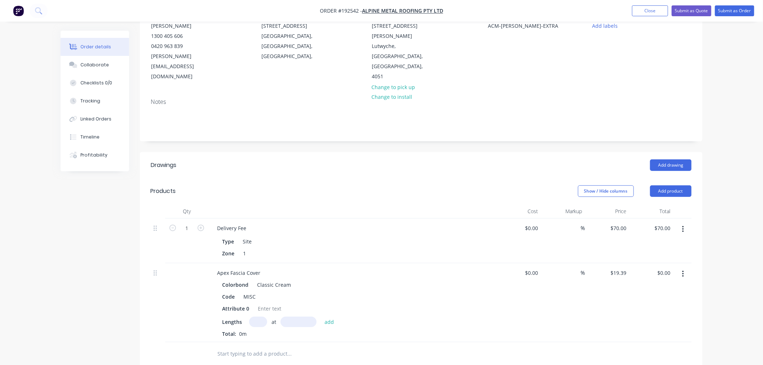
click at [255, 316] on input "text" at bounding box center [258, 321] width 18 height 10
type input "1"
type input "6500"
click at [321, 316] on button "add" at bounding box center [329, 321] width 17 height 10
type input "$126.04"
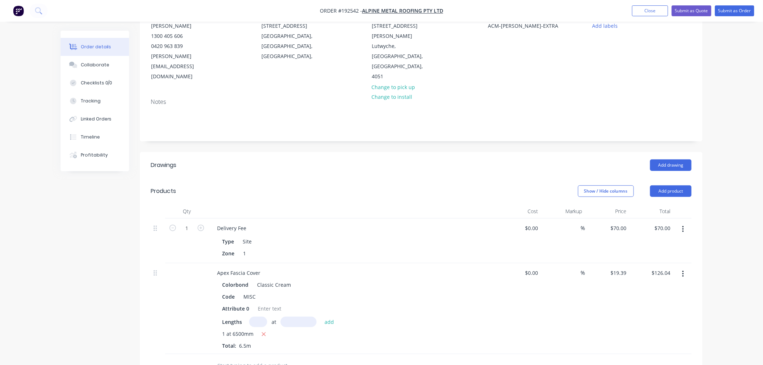
click at [8, 305] on div "Order details Collaborate Checklists 0/0 Tracking Linked Orders Timeline Profit…" at bounding box center [381, 240] width 763 height 641
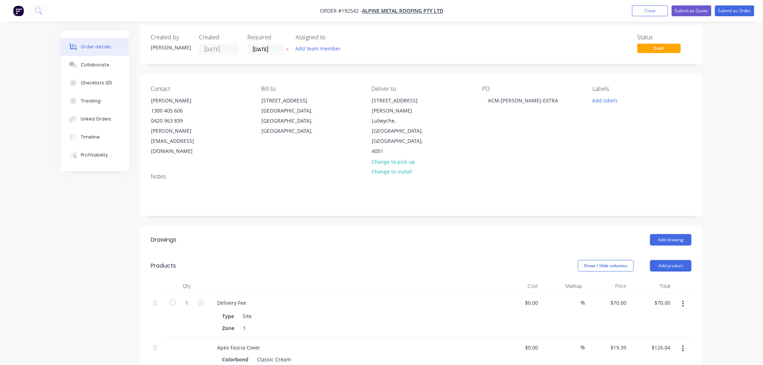
scroll to position [0, 0]
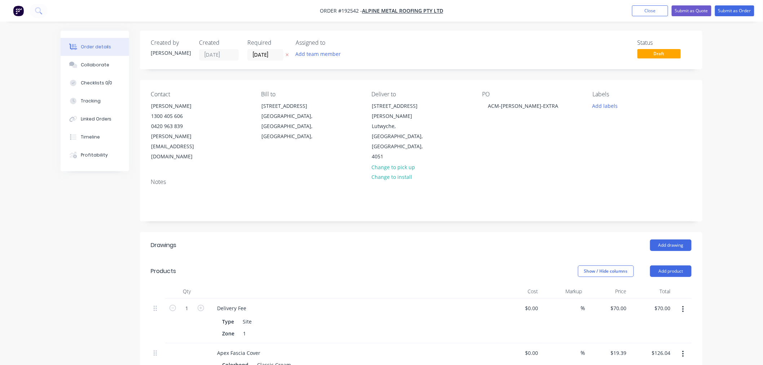
click at [723, 112] on div "Order details Collaborate Checklists 0/0 Tracking Linked Orders Timeline Profit…" at bounding box center [381, 320] width 763 height 641
click at [737, 12] on button "Submit as Order" at bounding box center [734, 10] width 39 height 11
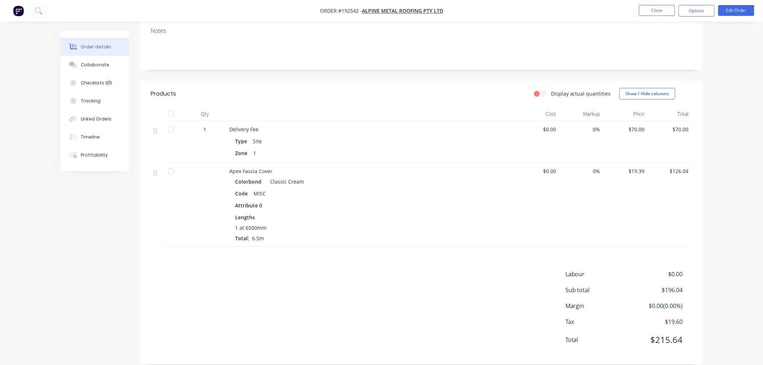
click at [725, 209] on div "Order details Collaborate Checklists 0/0 Tracking Linked Orders Timeline Profit…" at bounding box center [381, 117] width 763 height 515
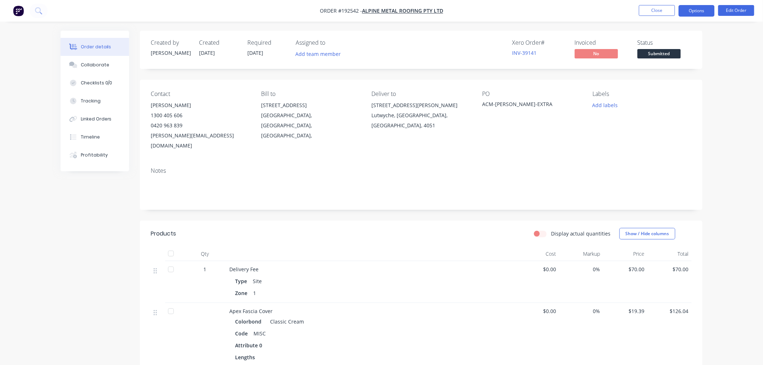
click at [701, 9] on button "Options" at bounding box center [696, 11] width 36 height 12
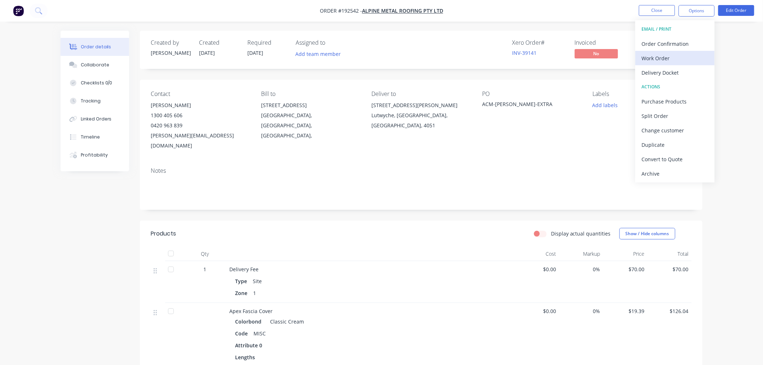
click at [706, 54] on div "Work Order" at bounding box center [675, 58] width 66 height 10
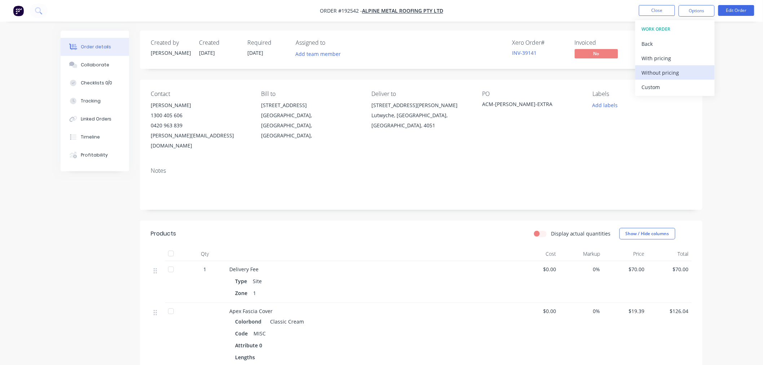
click at [705, 66] on button "Without pricing" at bounding box center [674, 72] width 79 height 14
click at [731, 142] on div "Order details Collaborate Checklists 0/0 Tracking Linked Orders Timeline Profit…" at bounding box center [381, 257] width 763 height 515
drag, startPoint x: 714, startPoint y: 81, endPoint x: 691, endPoint y: 22, distance: 63.9
click at [714, 80] on div "Order details Collaborate Checklists 0/0 Tracking Linked Orders Timeline Profit…" at bounding box center [381, 257] width 763 height 515
click at [691, 12] on button "Options" at bounding box center [696, 11] width 36 height 12
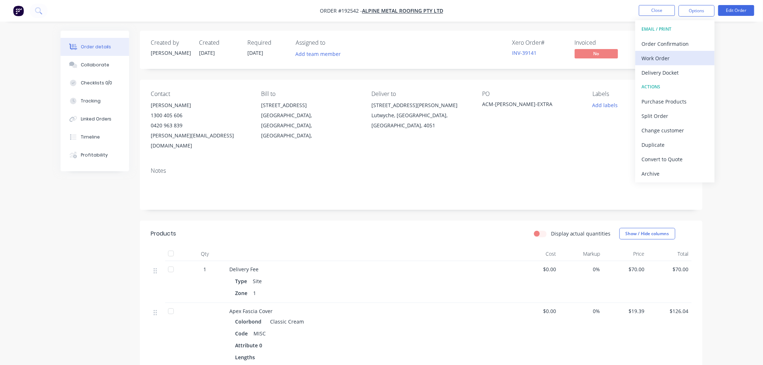
click at [690, 57] on div "Work Order" at bounding box center [675, 58] width 66 height 10
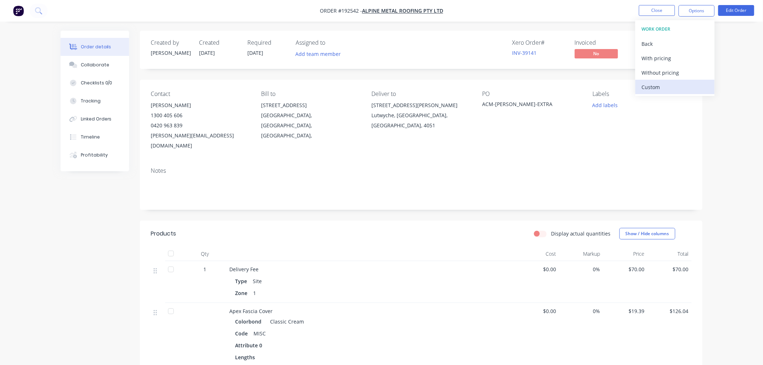
click at [677, 87] on div "Custom" at bounding box center [675, 87] width 66 height 10
click at [679, 70] on div "Without pricing" at bounding box center [675, 72] width 66 height 10
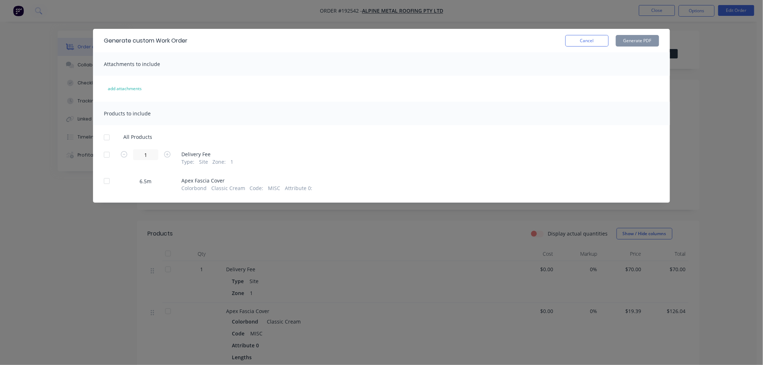
click at [106, 134] on div at bounding box center [106, 137] width 14 height 14
click at [636, 43] on button "Generate PDF" at bounding box center [637, 41] width 43 height 12
click at [49, 239] on div "Generate custom Work Order Cancel Generate PDF Attachments to include add attac…" at bounding box center [381, 182] width 763 height 365
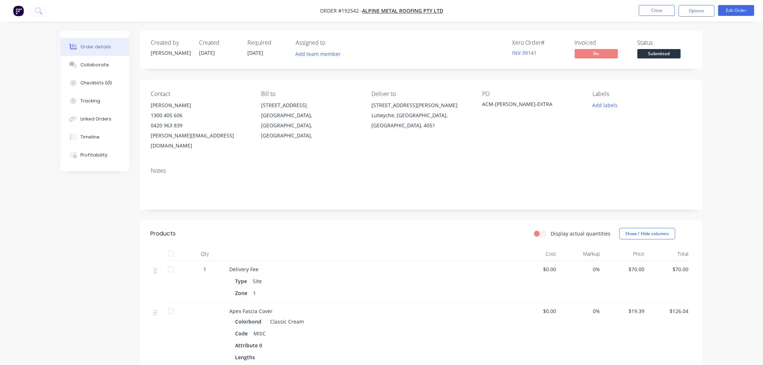
click at [60, 252] on div "Order details Collaborate Checklists 0/0 Tracking Linked Orders Timeline Profit…" at bounding box center [381, 273] width 656 height 484
click at [749, 95] on div "Order details Collaborate Checklists 0/0 Tracking Linked Orders Timeline Profit…" at bounding box center [381, 257] width 763 height 515
click at [653, 10] on button "Close" at bounding box center [657, 10] width 36 height 11
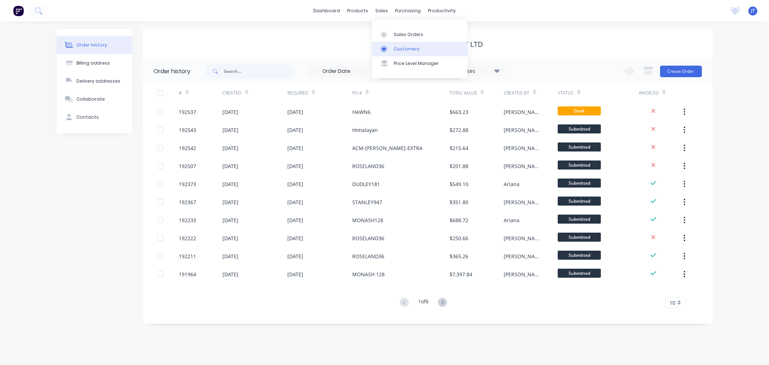
click at [430, 49] on link "Customers" at bounding box center [420, 49] width 96 height 14
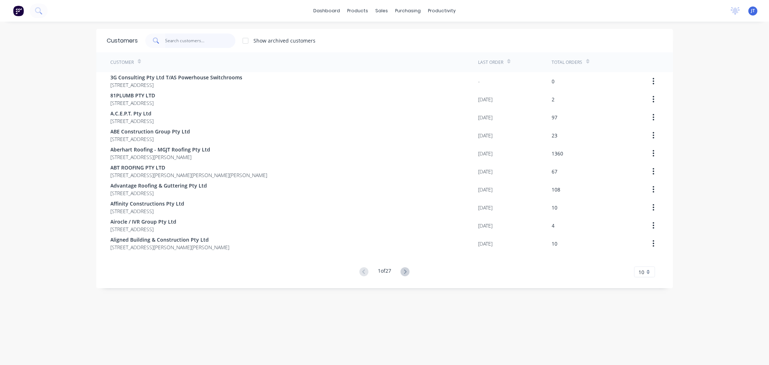
click at [191, 40] on input "text" at bounding box center [200, 41] width 70 height 14
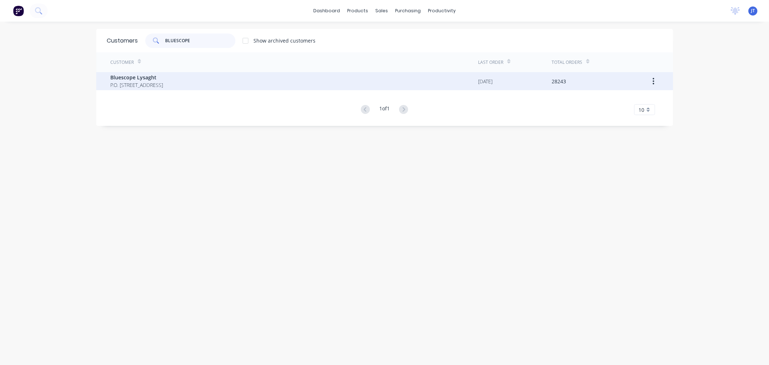
type input "BLUESCOPE"
click at [163, 82] on span "P.O. [STREET_ADDRESS]" at bounding box center [137, 85] width 53 height 8
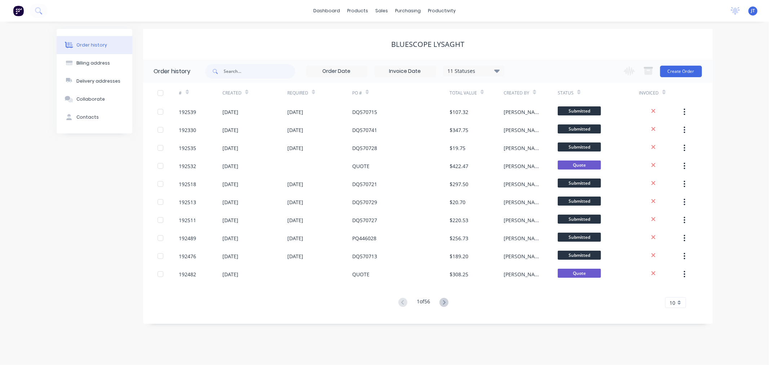
click at [97, 192] on div "Order history Billing address Delivery addresses Collaborate Contacts" at bounding box center [95, 176] width 76 height 295
click at [684, 71] on button "Create Order" at bounding box center [681, 72] width 42 height 12
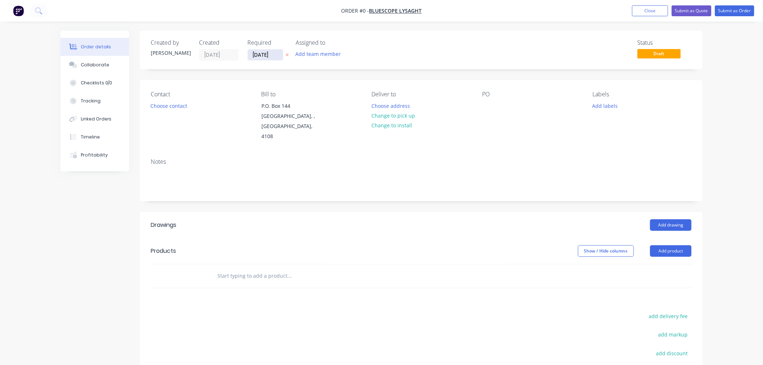
click at [263, 53] on input "[DATE]" at bounding box center [265, 54] width 35 height 11
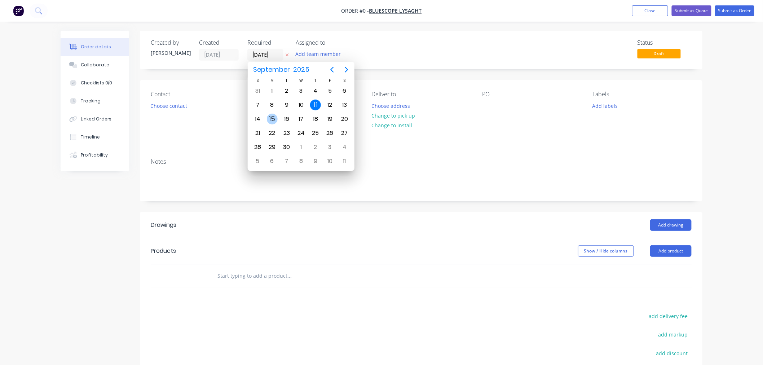
click at [275, 119] on div "15" at bounding box center [272, 119] width 11 height 11
type input "[DATE]"
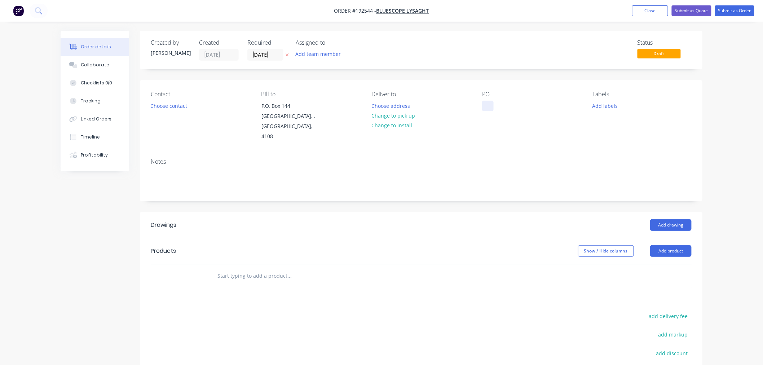
click at [488, 105] on div at bounding box center [488, 106] width 12 height 10
click at [387, 76] on div "Created by [PERSON_NAME] Created [DATE] Required [DATE] Assigned to Add team me…" at bounding box center [421, 246] width 562 height 430
click at [604, 107] on button "Add labels" at bounding box center [604, 106] width 33 height 10
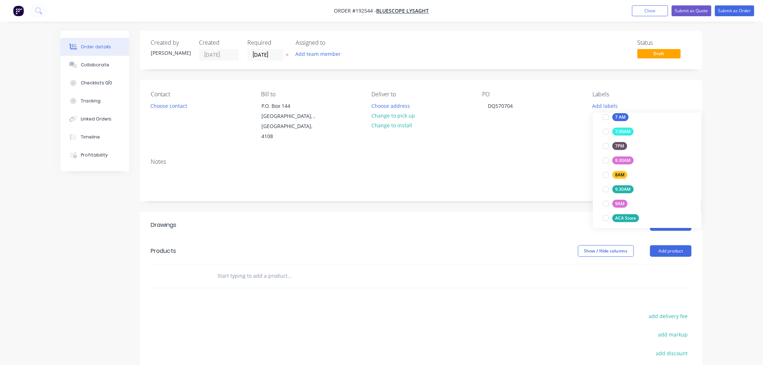
scroll to position [240, 0]
click at [632, 190] on div "ACA Store" at bounding box center [625, 190] width 27 height 8
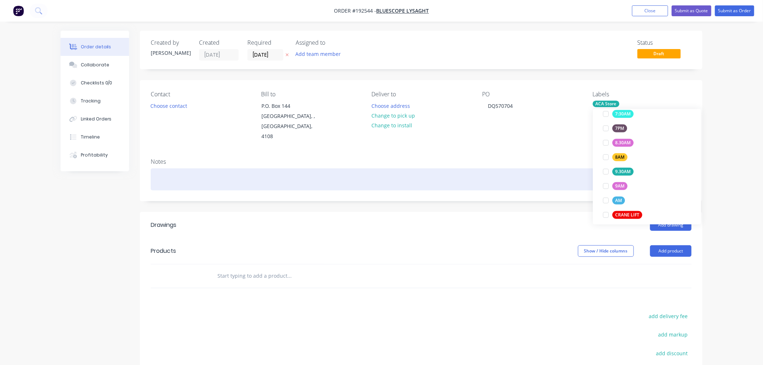
scroll to position [0, 0]
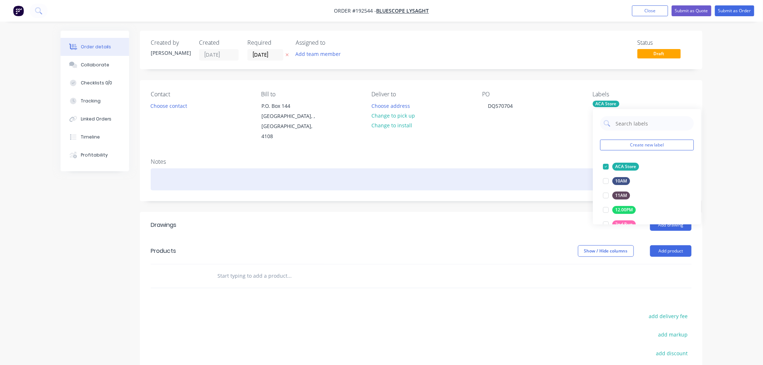
click at [466, 168] on div at bounding box center [421, 179] width 541 height 22
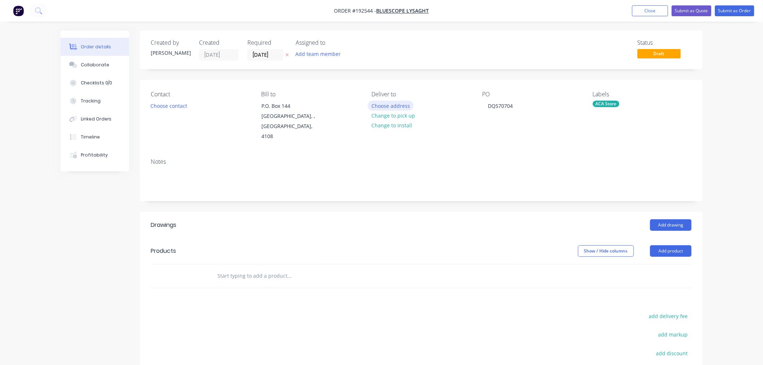
click at [400, 103] on button "Choose address" at bounding box center [391, 106] width 46 height 10
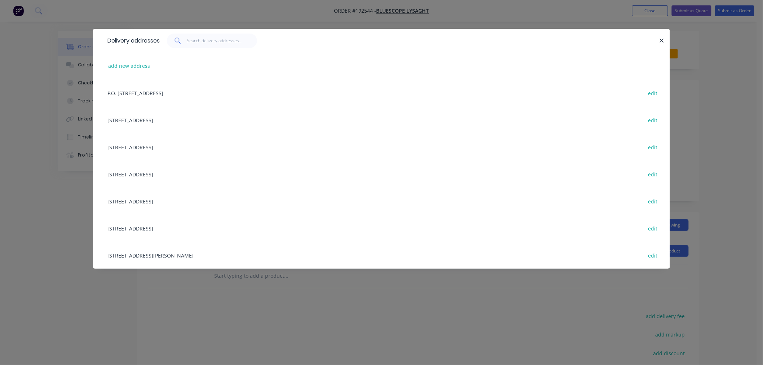
click at [239, 254] on div "[STREET_ADDRESS][PERSON_NAME] edit" at bounding box center [381, 255] width 555 height 27
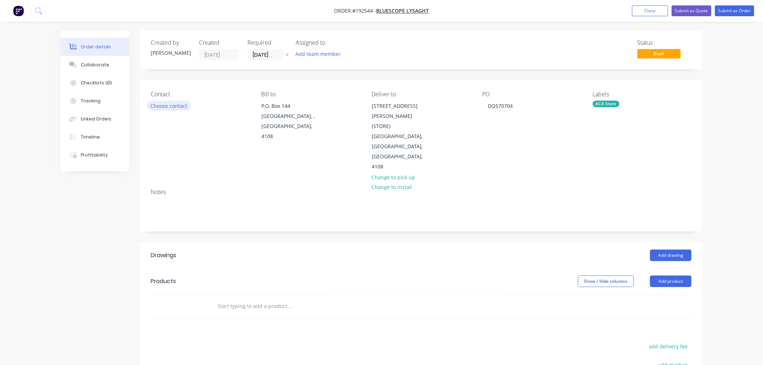
click at [176, 105] on button "Choose contact" at bounding box center [169, 106] width 44 height 10
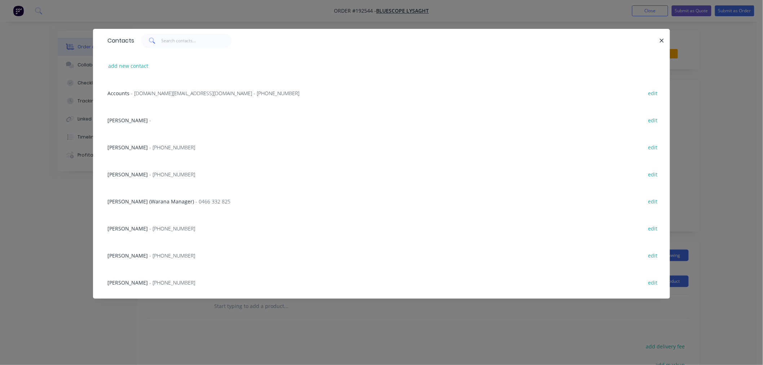
click at [161, 173] on span "- [PHONE_NUMBER]" at bounding box center [172, 174] width 46 height 7
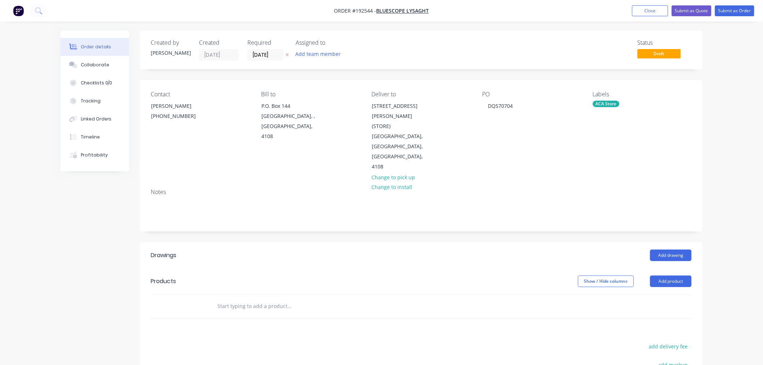
click at [87, 207] on div "Created by [PERSON_NAME] Created [DATE] Required [DATE] Assigned to Add team me…" at bounding box center [382, 266] width 642 height 471
click at [707, 253] on div "Order details Collaborate Checklists 0/0 Tracking Linked Orders Timeline Profit…" at bounding box center [381, 266] width 656 height 471
click at [679, 275] on button "Add product" at bounding box center [670, 281] width 41 height 12
click at [674, 294] on div "Product catalogue" at bounding box center [657, 299] width 56 height 10
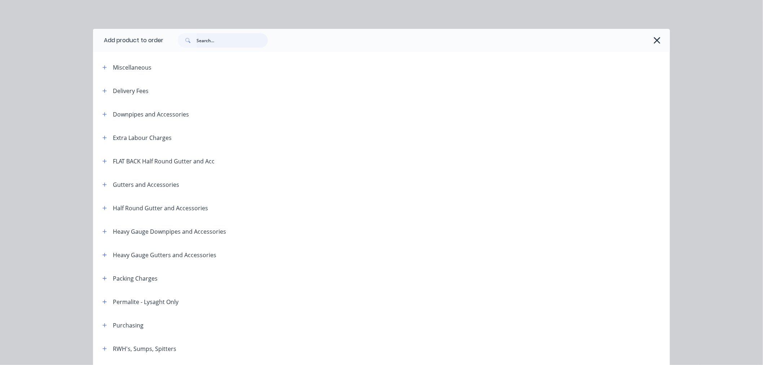
click at [203, 40] on input "text" at bounding box center [231, 40] width 71 height 14
type input "BSL FASCIA"
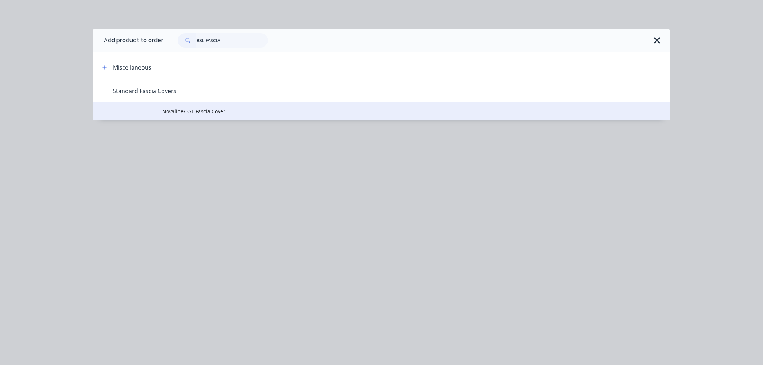
click at [236, 113] on span "Novaline/BSL Fascia Cover" at bounding box center [365, 111] width 406 height 8
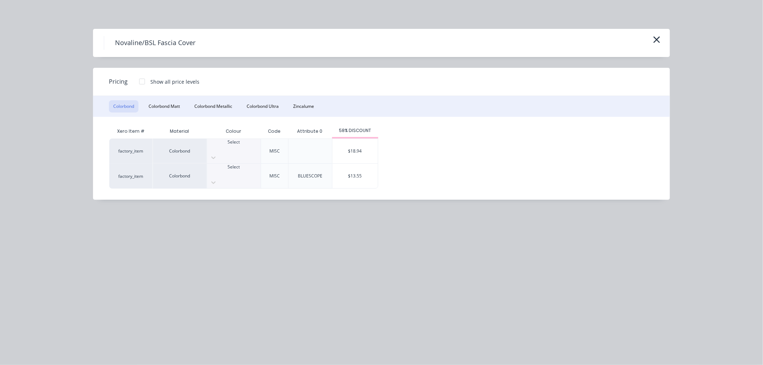
click at [231, 170] on div at bounding box center [234, 173] width 54 height 6
click at [355, 164] on div "$13.55" at bounding box center [354, 176] width 45 height 25
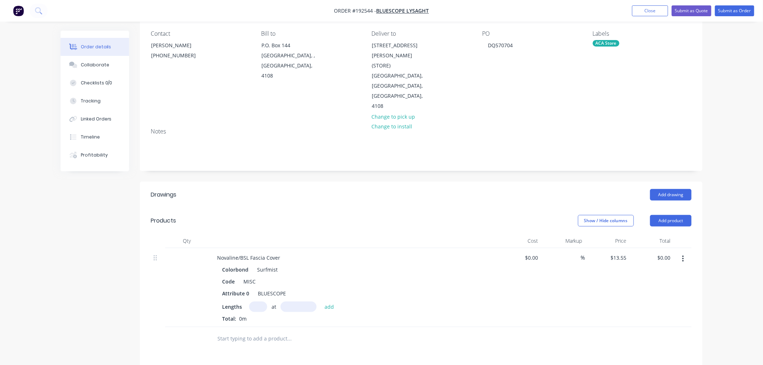
scroll to position [80, 0]
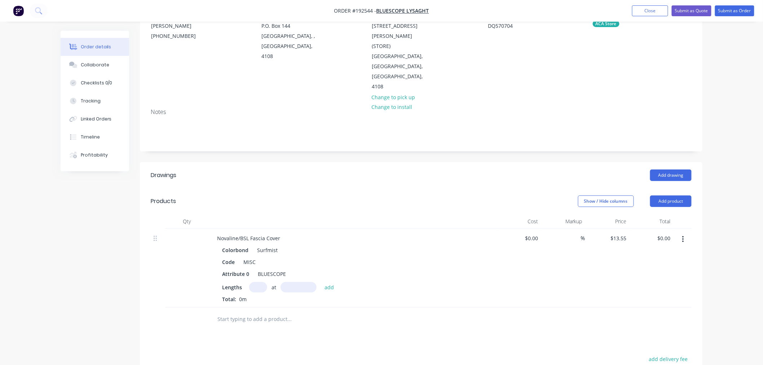
click at [257, 282] on input "text" at bounding box center [258, 287] width 18 height 10
type input "1"
type input "1000"
click at [321, 282] on button "add" at bounding box center [329, 287] width 17 height 10
type input "$13.55"
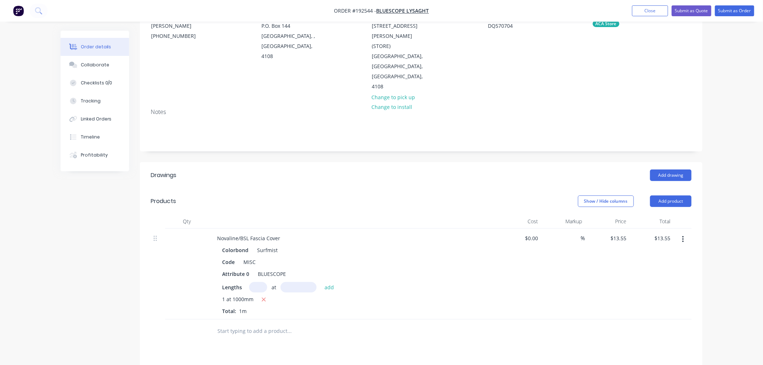
click at [735, 239] on div "Order details Collaborate Checklists 0/0 Tracking Linked Orders Timeline Profit…" at bounding box center [381, 223] width 763 height 607
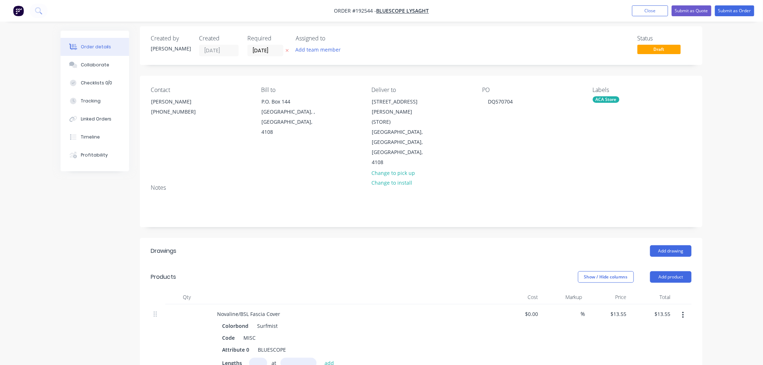
scroll to position [0, 0]
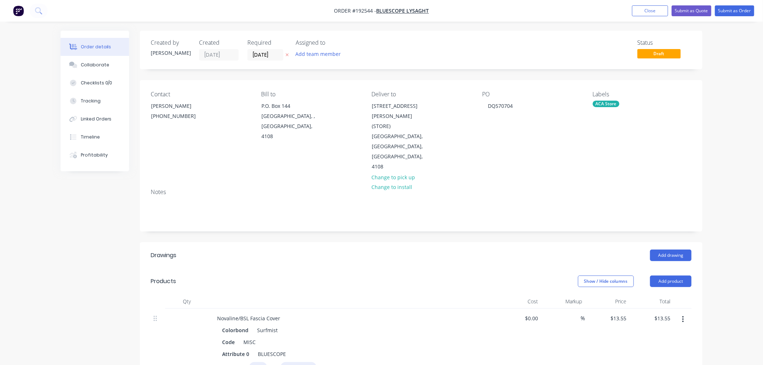
click at [716, 69] on div "Order details Collaborate Checklists 0/0 Tracking Linked Orders Timeline Profit…" at bounding box center [381, 303] width 763 height 607
click at [745, 96] on div "Order details Collaborate Checklists 0/0 Tracking Linked Orders Timeline Profit…" at bounding box center [381, 303] width 763 height 607
click at [717, 169] on div "Order details Collaborate Checklists 0/0 Tracking Linked Orders Timeline Profit…" at bounding box center [381, 303] width 763 height 607
click at [719, 138] on div "Order details Collaborate Checklists 0/0 Tracking Linked Orders Timeline Profit…" at bounding box center [381, 303] width 763 height 607
click at [732, 12] on button "Submit as Order" at bounding box center [734, 10] width 39 height 11
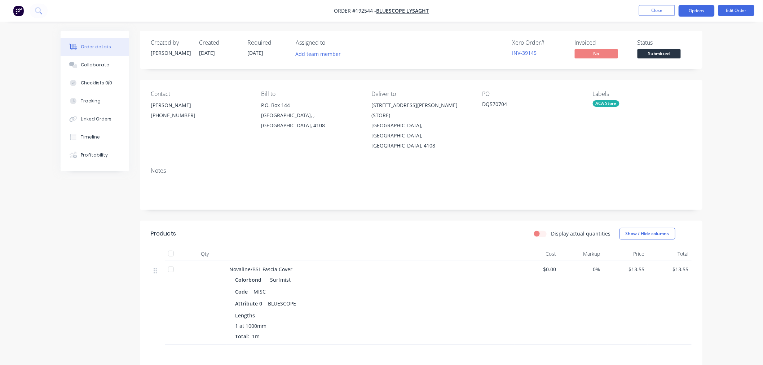
click at [699, 9] on button "Options" at bounding box center [696, 11] width 36 height 12
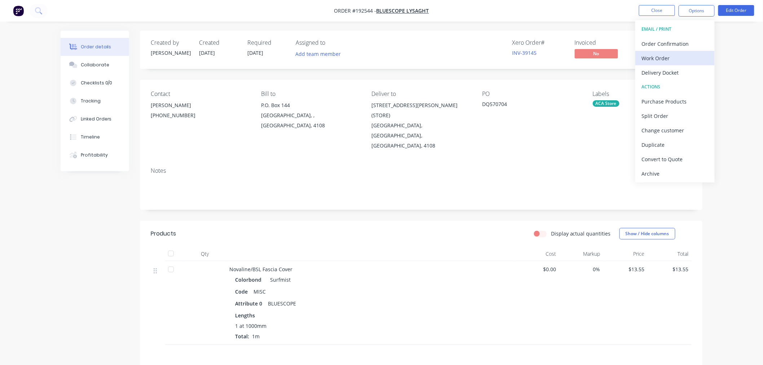
click at [699, 54] on div "Work Order" at bounding box center [675, 58] width 66 height 10
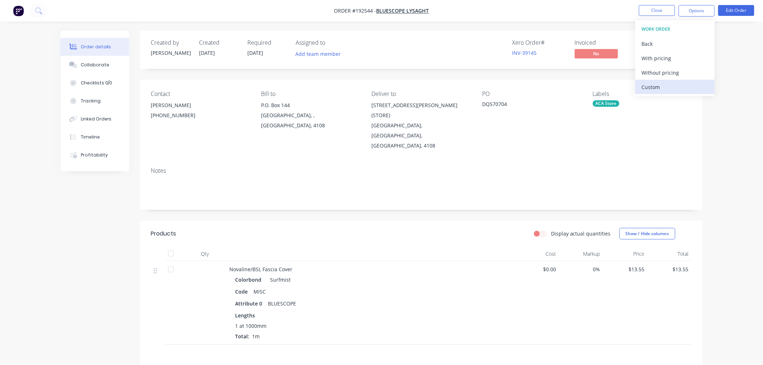
click at [695, 83] on div "Custom" at bounding box center [675, 87] width 66 height 10
click at [689, 70] on div "Without pricing" at bounding box center [675, 72] width 66 height 10
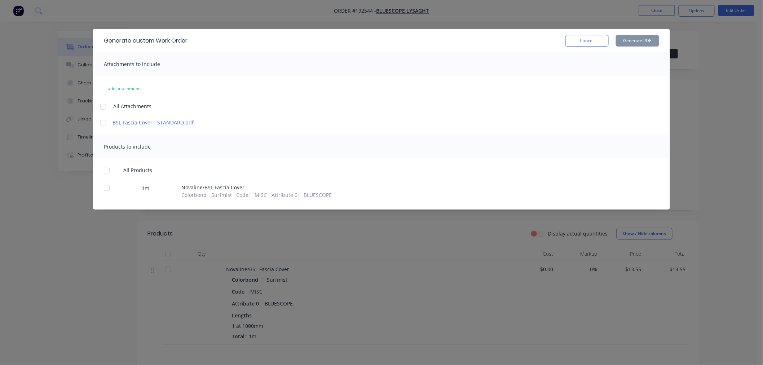
click at [103, 106] on div at bounding box center [103, 106] width 14 height 14
click at [105, 173] on div at bounding box center [106, 170] width 14 height 14
click at [632, 41] on button "Generate PDF" at bounding box center [637, 41] width 43 height 12
click at [63, 208] on div "Generate custom Work Order Cancel Generate PDF Attachments to include add attac…" at bounding box center [381, 182] width 763 height 365
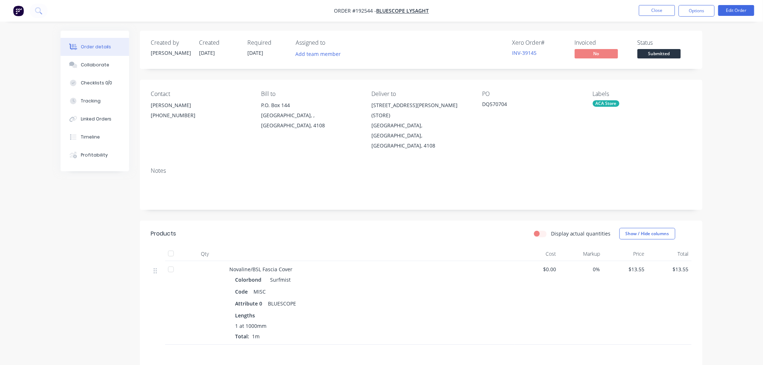
click at [578, 9] on nav "Order #192544 - Bluescope Lysaght Close Options Edit Order" at bounding box center [381, 11] width 763 height 22
click at [647, 10] on button "Close" at bounding box center [657, 10] width 36 height 11
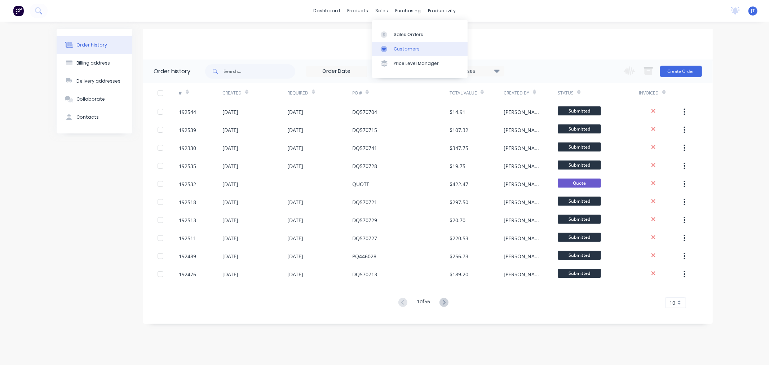
click at [394, 47] on div "Customers" at bounding box center [407, 49] width 26 height 6
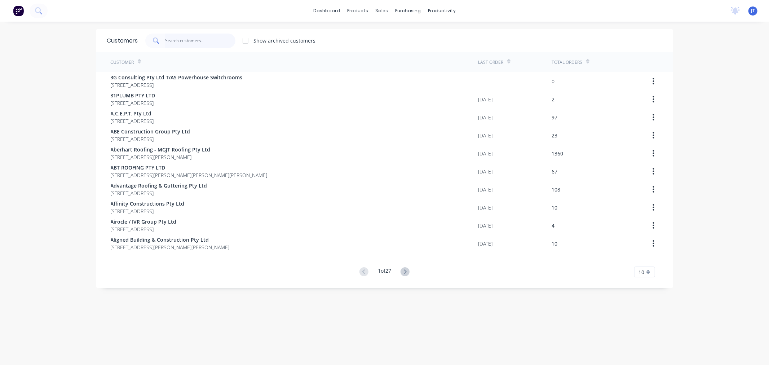
click at [181, 44] on input "text" at bounding box center [200, 41] width 70 height 14
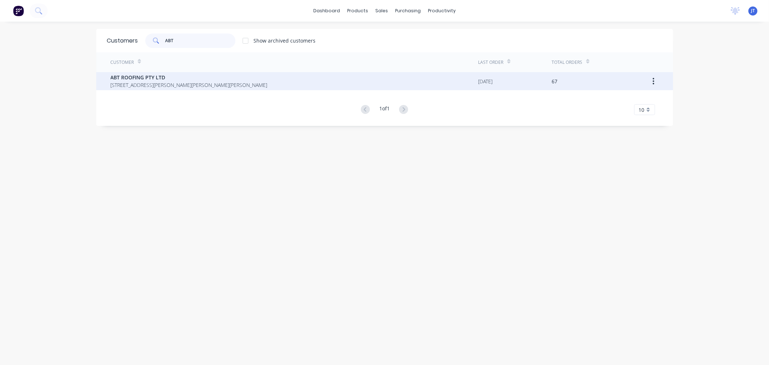
type input "ABT"
click at [202, 76] on span "ABT ROOFING PTY LTD" at bounding box center [189, 78] width 157 height 8
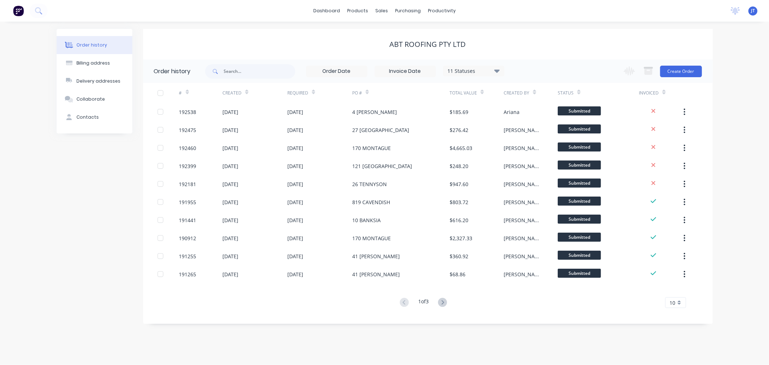
click at [725, 95] on div "Order history Billing address Delivery addresses Collaborate Contacts ABT ROOFI…" at bounding box center [384, 193] width 769 height 343
click at [686, 70] on button "Create Order" at bounding box center [681, 72] width 42 height 12
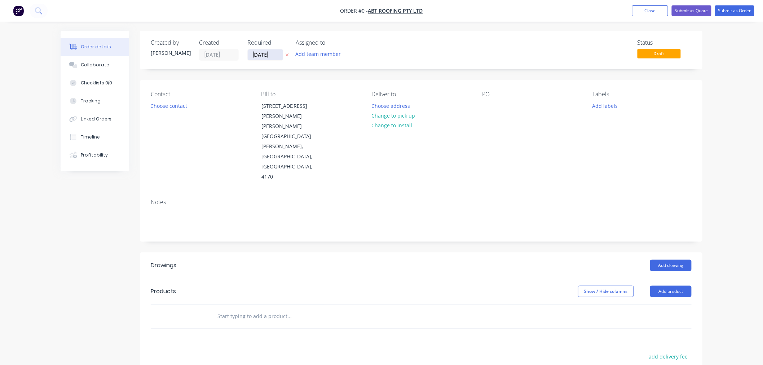
click at [258, 56] on input "[DATE]" at bounding box center [265, 54] width 35 height 11
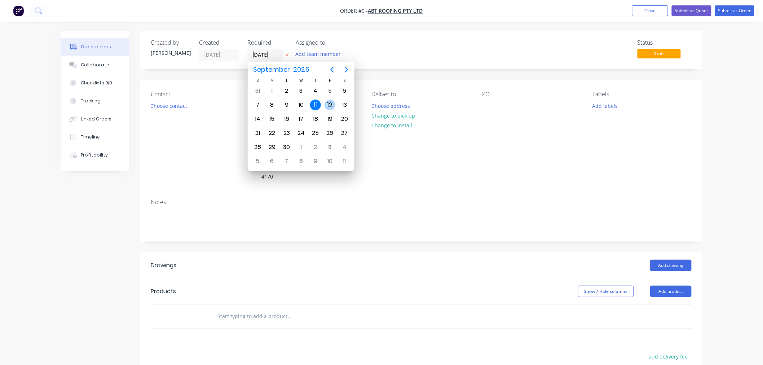
click at [329, 105] on div "12" at bounding box center [329, 104] width 11 height 11
type input "[DATE]"
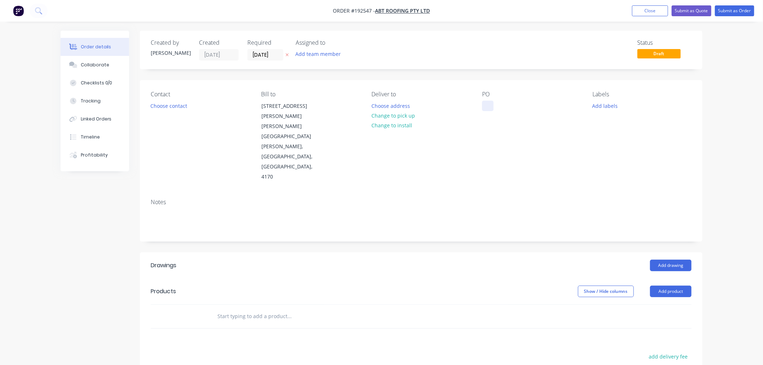
click at [493, 108] on div at bounding box center [488, 106] width 12 height 10
click at [167, 103] on button "Choose contact" at bounding box center [169, 106] width 44 height 10
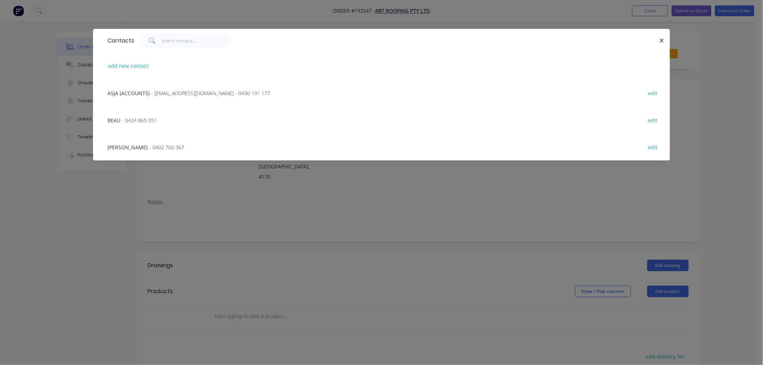
click at [137, 117] on span "- 0424 865 051" at bounding box center [139, 120] width 35 height 7
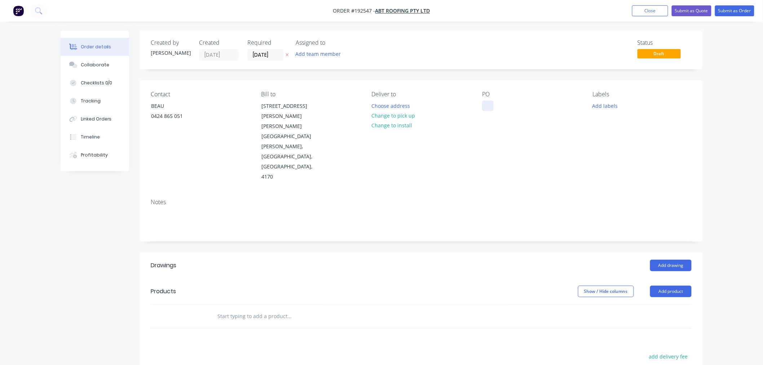
click at [488, 102] on div at bounding box center [488, 106] width 12 height 10
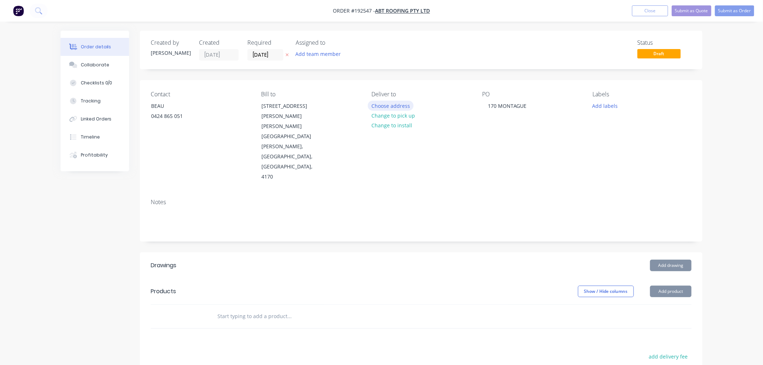
click at [375, 107] on button "Choose address" at bounding box center [391, 106] width 46 height 10
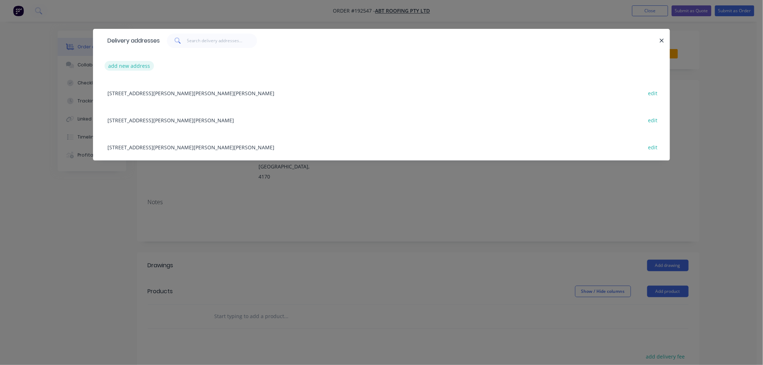
click at [130, 68] on button "add new address" at bounding box center [129, 66] width 49 height 10
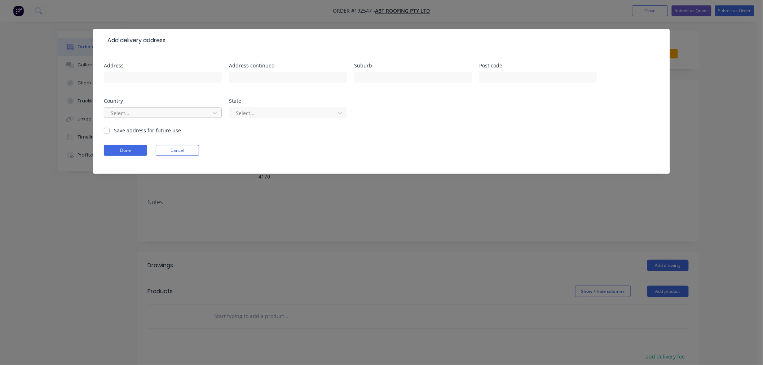
click at [150, 111] on div at bounding box center [158, 112] width 96 height 9
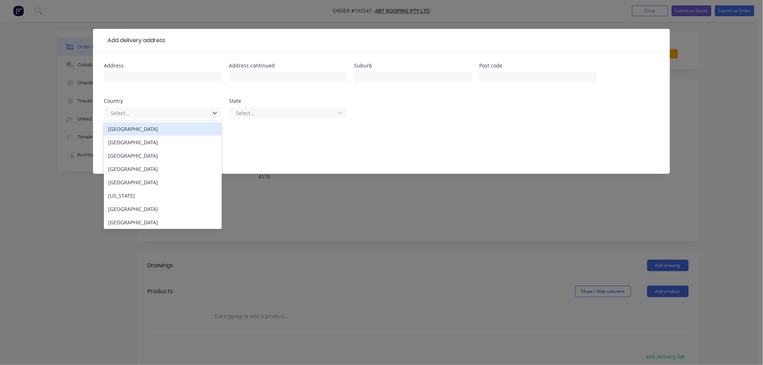
click at [156, 130] on div "[GEOGRAPHIC_DATA]" at bounding box center [163, 128] width 118 height 13
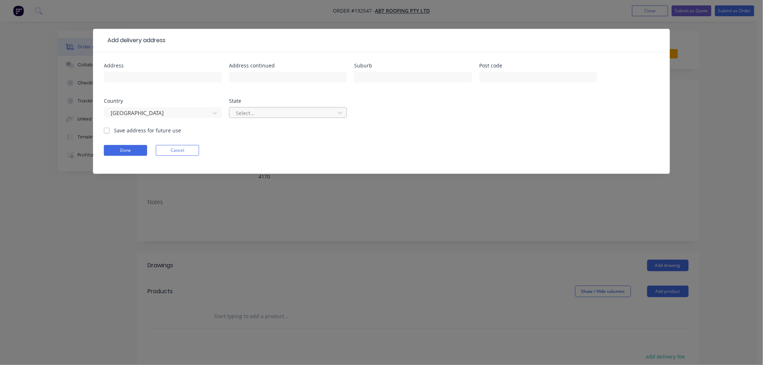
click at [257, 112] on div at bounding box center [283, 112] width 96 height 9
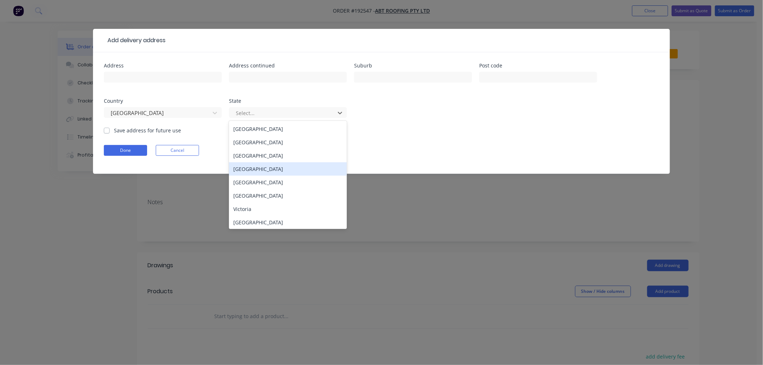
click at [260, 168] on div "[GEOGRAPHIC_DATA]" at bounding box center [288, 168] width 118 height 13
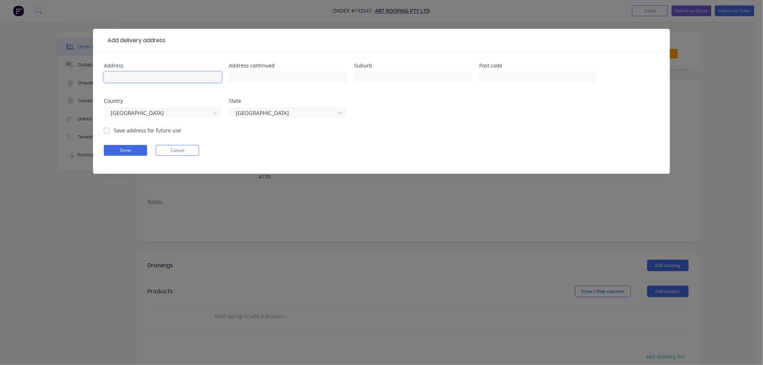
paste input "[STREET_ADDRESS][PERSON_NAME]"
drag, startPoint x: 170, startPoint y: 77, endPoint x: 192, endPoint y: 79, distance: 21.7
click at [192, 79] on input "[STREET_ADDRESS][PERSON_NAME]" at bounding box center [163, 77] width 118 height 11
type input "[STREET_ADDRESS][PERSON_NAME]"
click at [495, 77] on input "text" at bounding box center [538, 77] width 118 height 11
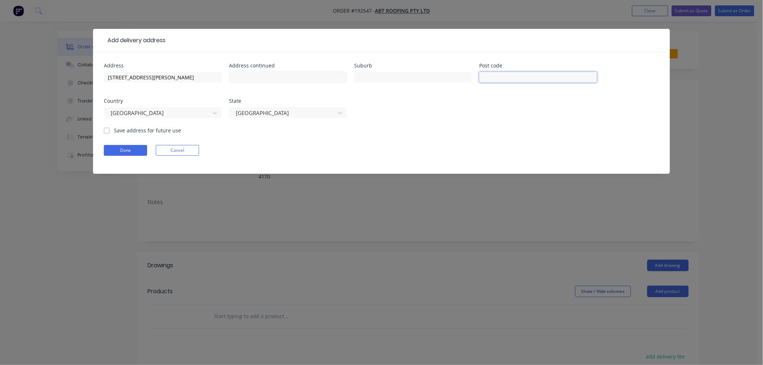
paste input "4101"
type input "4101"
click at [183, 76] on input "[STREET_ADDRESS][PERSON_NAME]" at bounding box center [163, 77] width 118 height 11
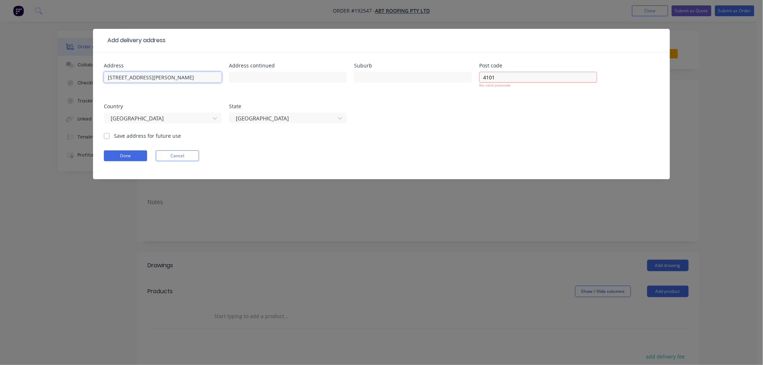
click at [173, 79] on input "[STREET_ADDRESS][PERSON_NAME]" at bounding box center [163, 77] width 118 height 11
type input "[STREET_ADDRESS][PERSON_NAME]"
drag, startPoint x: 483, startPoint y: 76, endPoint x: 488, endPoint y: 75, distance: 4.8
click at [484, 76] on input "4101" at bounding box center [538, 77] width 118 height 11
type input "4101"
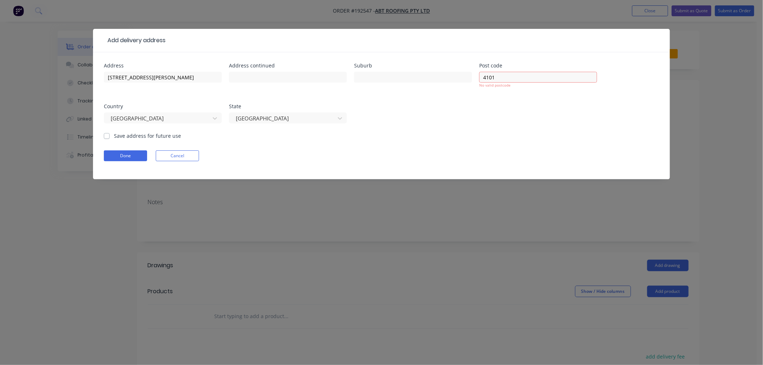
click at [410, 70] on div at bounding box center [413, 80] width 118 height 21
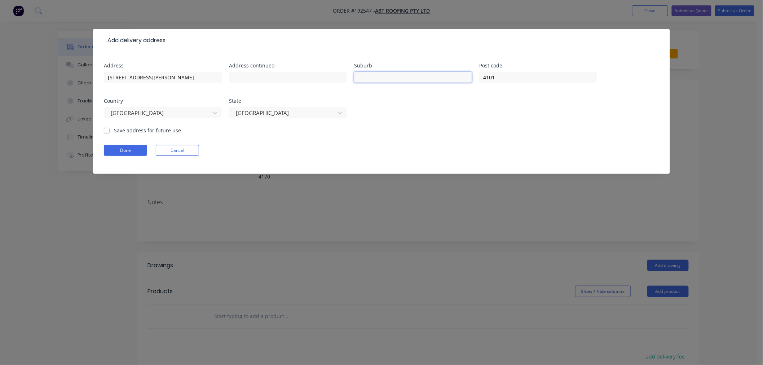
click at [406, 72] on input "text" at bounding box center [413, 77] width 118 height 11
type input "s"
type input "[GEOGRAPHIC_DATA]"
click at [393, 151] on div "Done Cancel" at bounding box center [381, 150] width 555 height 11
click at [125, 153] on button "Done" at bounding box center [125, 150] width 43 height 11
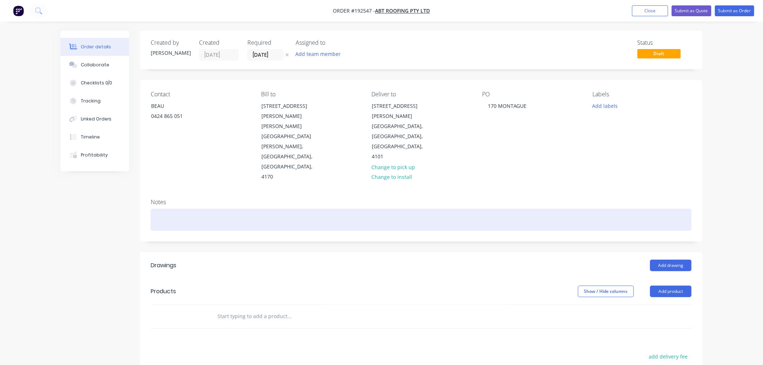
click at [173, 209] on div at bounding box center [421, 220] width 541 height 22
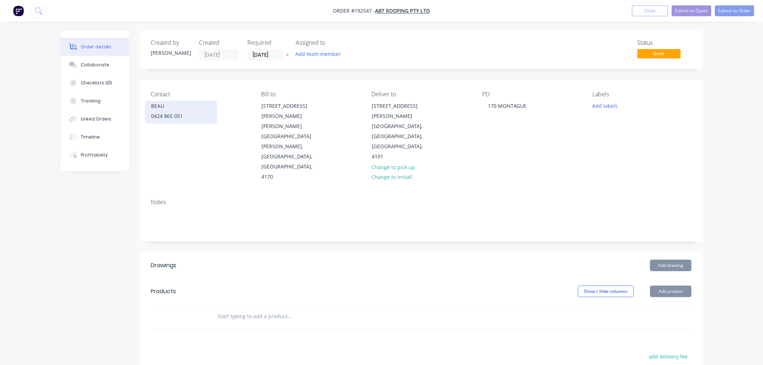
click at [174, 107] on div "BEAU" at bounding box center [181, 106] width 60 height 10
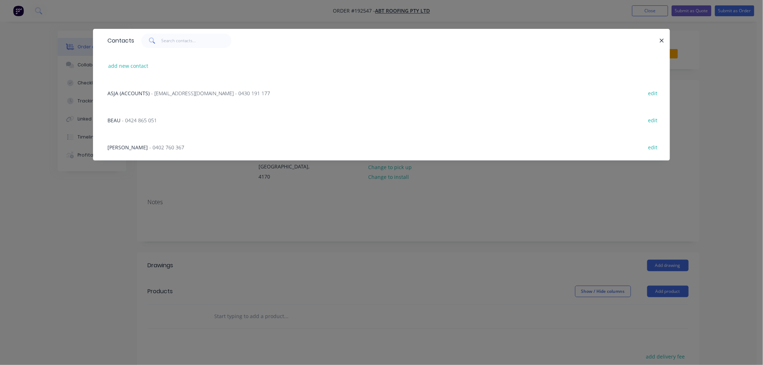
click at [82, 219] on div "Contacts add new contact ASJA (ACCOUNTS) - [EMAIL_ADDRESS][DOMAIN_NAME] - 0430 …" at bounding box center [381, 182] width 763 height 365
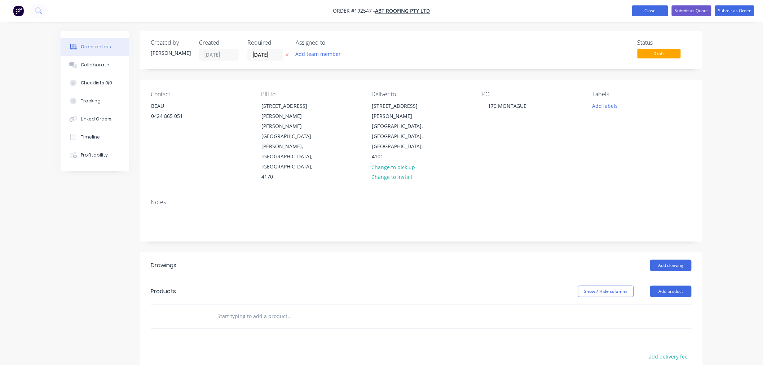
click at [642, 8] on button "Close" at bounding box center [650, 10] width 36 height 11
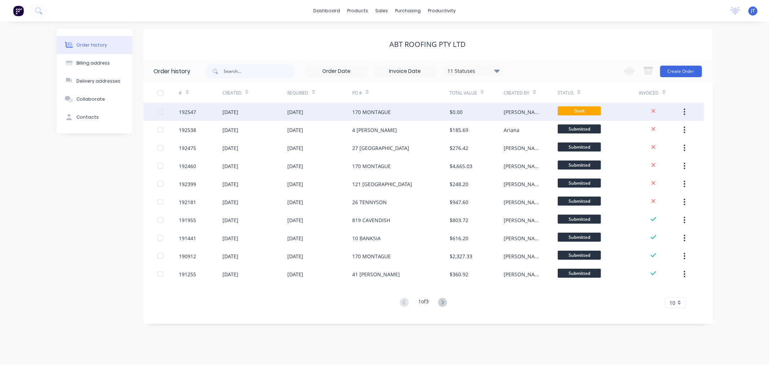
click at [193, 109] on div "192547" at bounding box center [187, 112] width 17 height 8
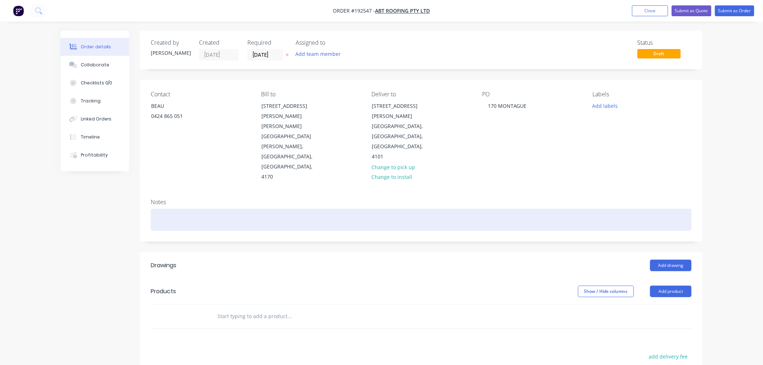
click at [200, 209] on div at bounding box center [421, 220] width 541 height 22
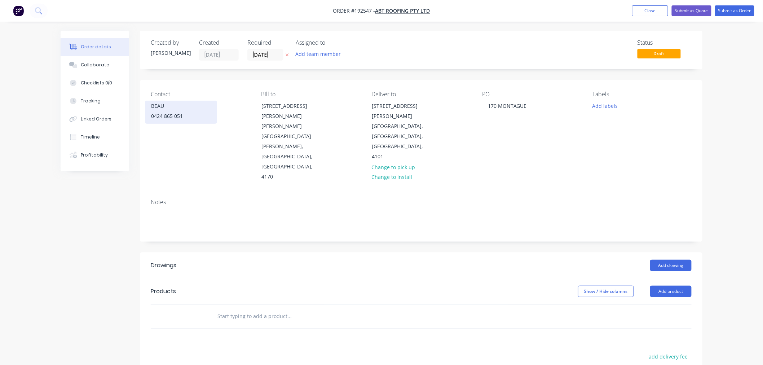
click at [174, 110] on div "BEAU" at bounding box center [181, 106] width 60 height 10
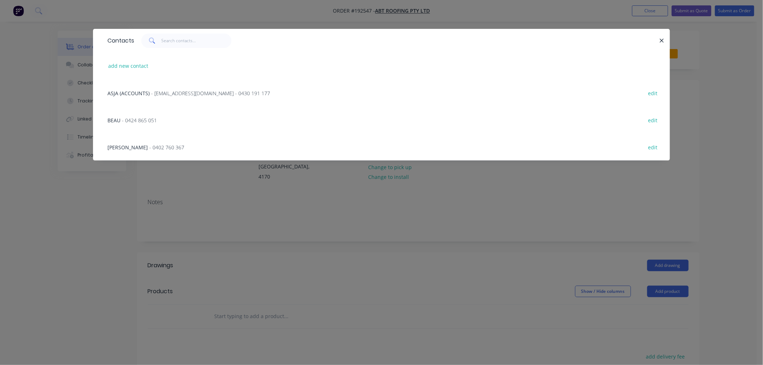
click at [135, 120] on span "- 0424 865 051" at bounding box center [139, 120] width 35 height 7
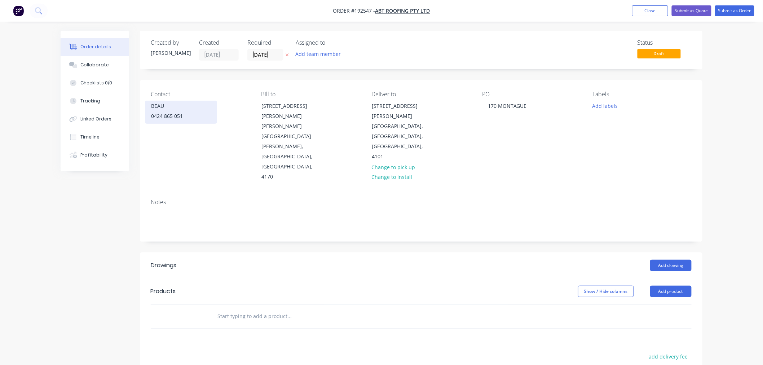
click at [183, 113] on div "0424 865 051" at bounding box center [181, 116] width 60 height 10
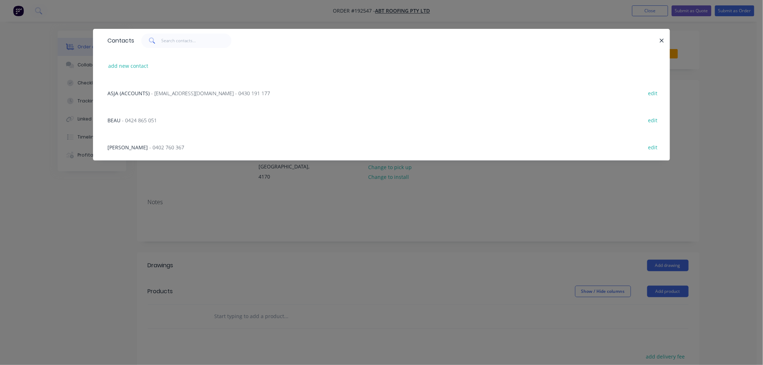
click at [178, 92] on span "- [EMAIL_ADDRESS][DOMAIN_NAME] - 0430 191 177" at bounding box center [210, 93] width 119 height 7
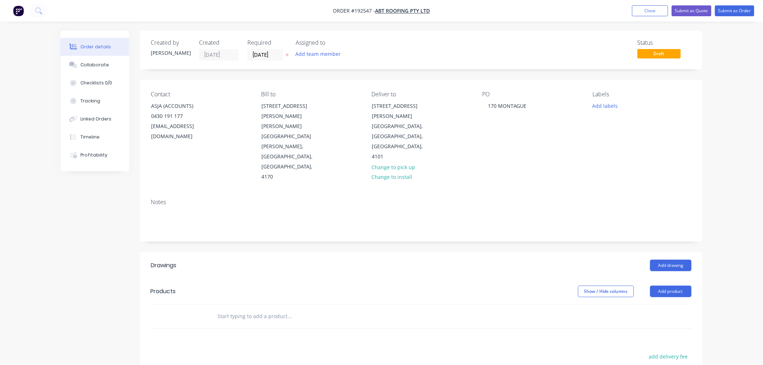
click at [113, 220] on div "Created by [PERSON_NAME] Created [DATE] Required [DATE] Assigned to Add team me…" at bounding box center [382, 272] width 642 height 482
click at [677, 260] on button "Add drawing" at bounding box center [670, 266] width 41 height 12
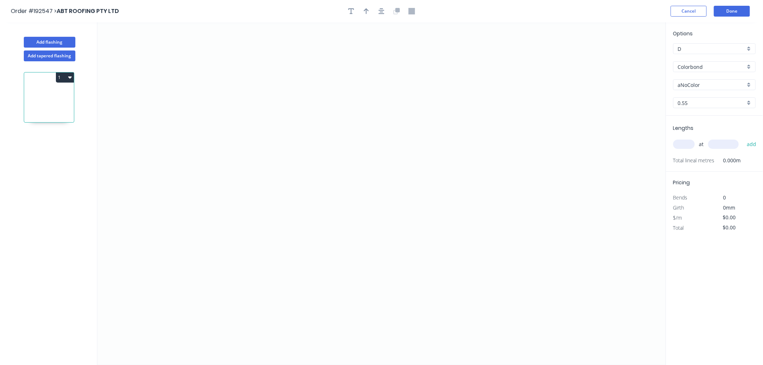
click at [711, 65] on input "Colorbond" at bounding box center [711, 67] width 67 height 8
click at [718, 125] on div "Zincalume" at bounding box center [714, 129] width 82 height 13
type input "Zincalume"
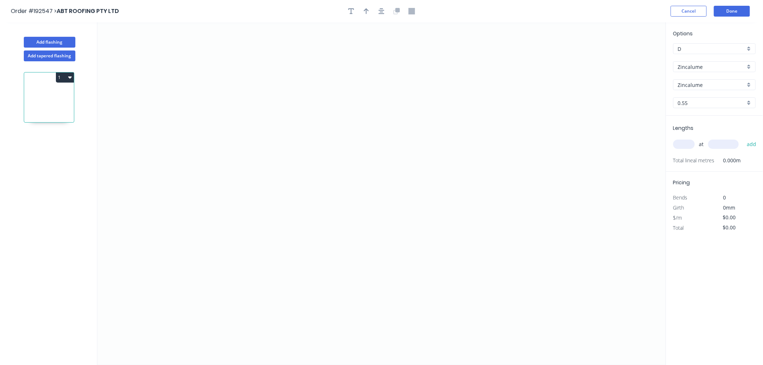
click at [694, 106] on div "0.55" at bounding box center [714, 102] width 83 height 11
click at [694, 118] on div "0.55" at bounding box center [714, 116] width 82 height 13
type input "0.55"
click at [686, 145] on input "text" at bounding box center [684, 143] width 22 height 9
click at [242, 105] on icon "0" at bounding box center [381, 193] width 568 height 342
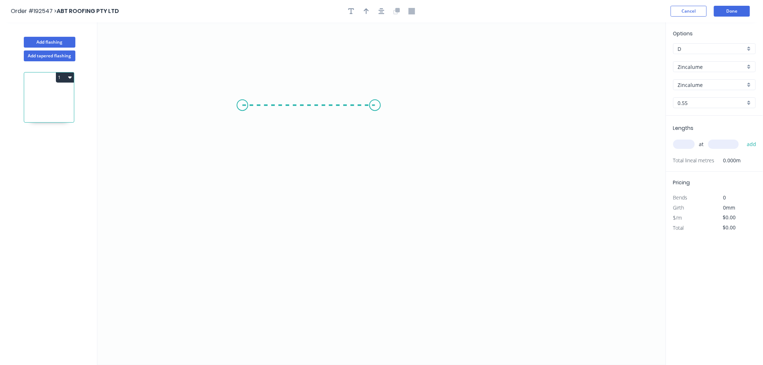
click at [375, 105] on icon at bounding box center [308, 105] width 133 height 0
click at [378, 213] on icon "0 ?" at bounding box center [381, 193] width 568 height 342
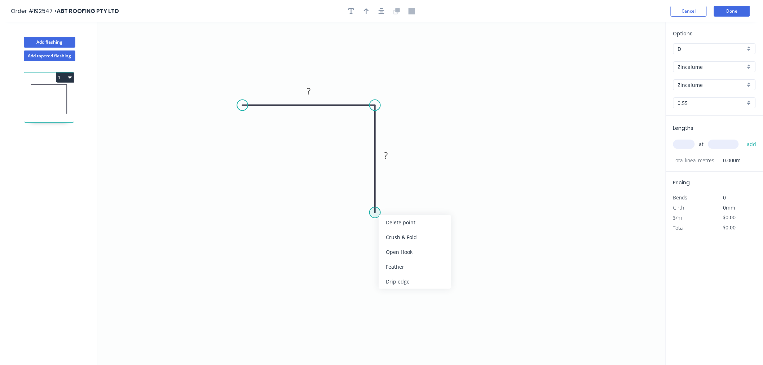
click at [377, 211] on circle at bounding box center [374, 212] width 11 height 11
click at [360, 229] on icon "0 ? ?" at bounding box center [381, 193] width 568 height 342
click at [387, 155] on rect at bounding box center [385, 156] width 14 height 10
drag, startPoint x: 469, startPoint y: 93, endPoint x: 482, endPoint y: 90, distance: 12.9
click at [469, 92] on icon "0 200 100 10" at bounding box center [381, 193] width 568 height 342
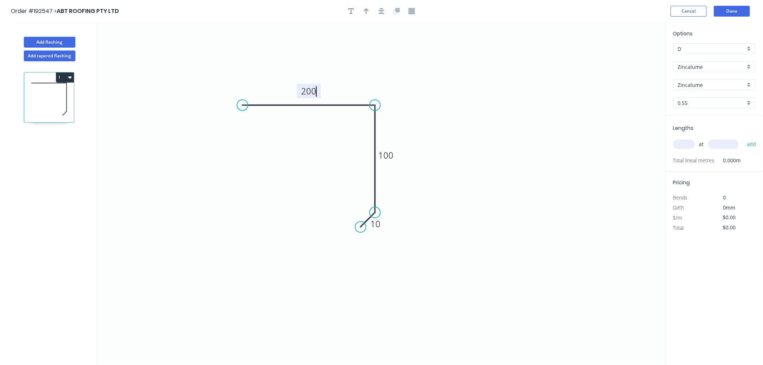
type input "$12.91"
click at [385, 10] on button "button" at bounding box center [381, 11] width 11 height 11
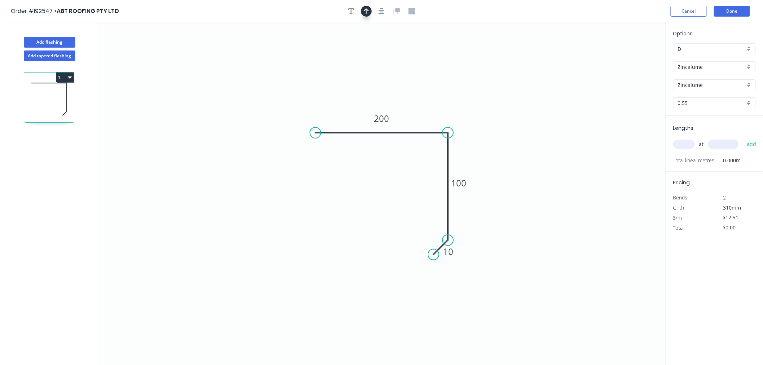
click at [367, 12] on icon "button" at bounding box center [366, 11] width 5 height 6
drag, startPoint x: 628, startPoint y: 57, endPoint x: 424, endPoint y: 114, distance: 211.0
click at [424, 114] on icon at bounding box center [424, 105] width 6 height 23
click at [690, 141] on input "text" at bounding box center [684, 143] width 22 height 9
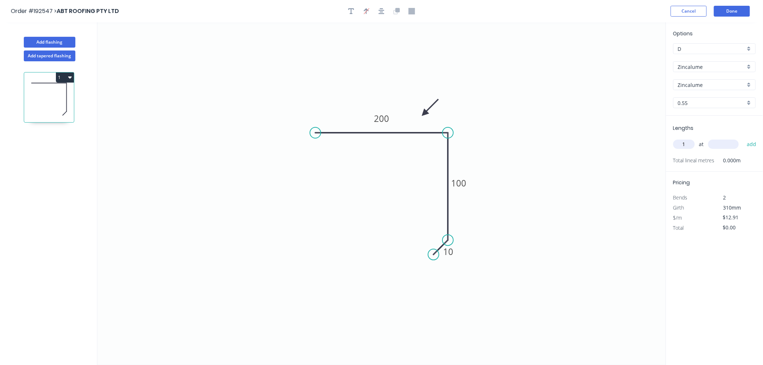
type input "1"
type input "7200"
click at [743, 138] on button "add" at bounding box center [751, 144] width 17 height 12
click at [573, 130] on icon "0 200 100 10" at bounding box center [381, 193] width 568 height 342
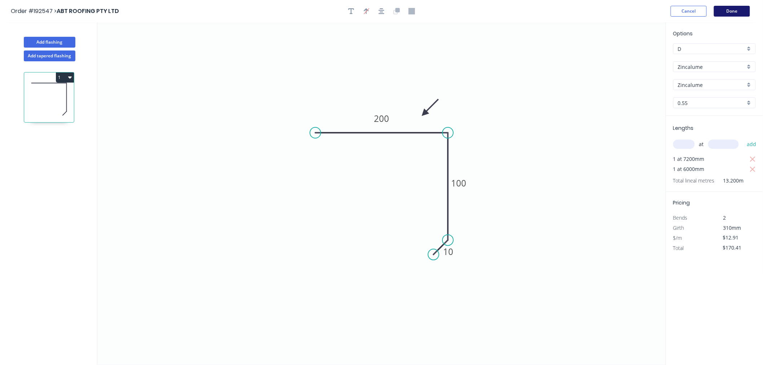
click at [730, 13] on button "Done" at bounding box center [732, 11] width 36 height 11
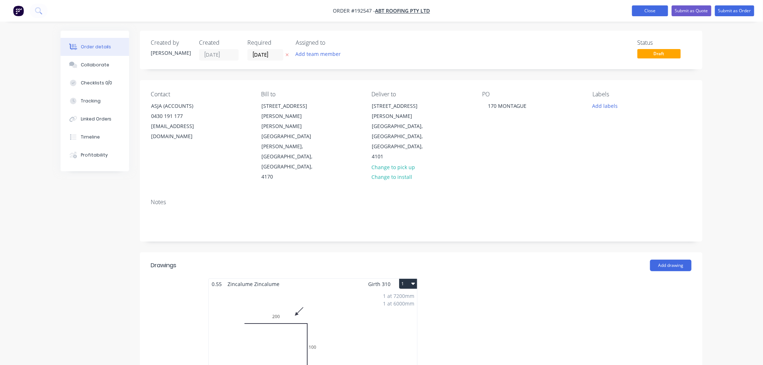
click at [641, 10] on button "Close" at bounding box center [650, 10] width 36 height 11
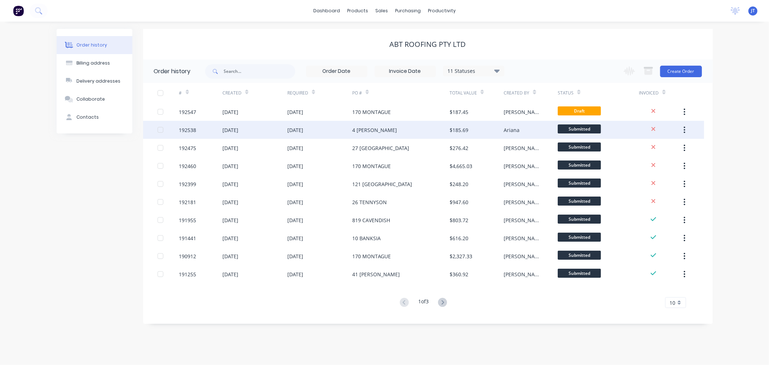
click at [190, 132] on div "192538" at bounding box center [187, 130] width 17 height 8
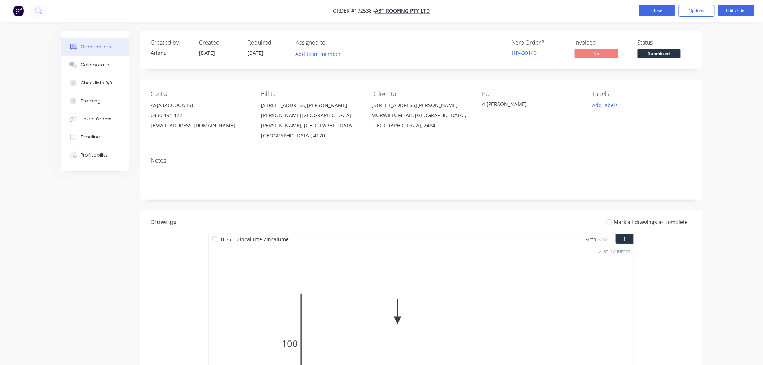
click at [651, 8] on button "Close" at bounding box center [657, 10] width 36 height 11
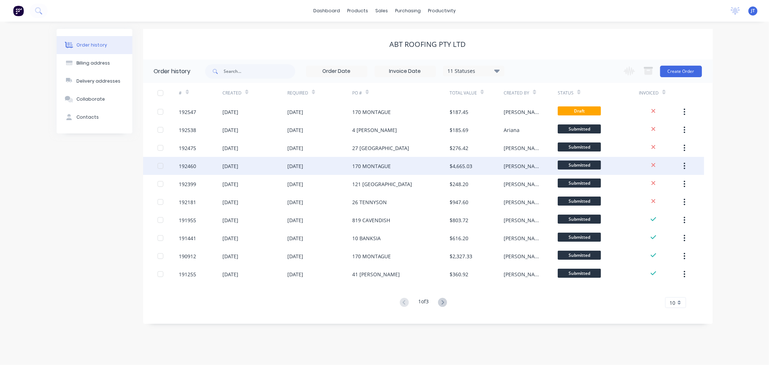
click at [189, 167] on div "192460" at bounding box center [187, 166] width 17 height 8
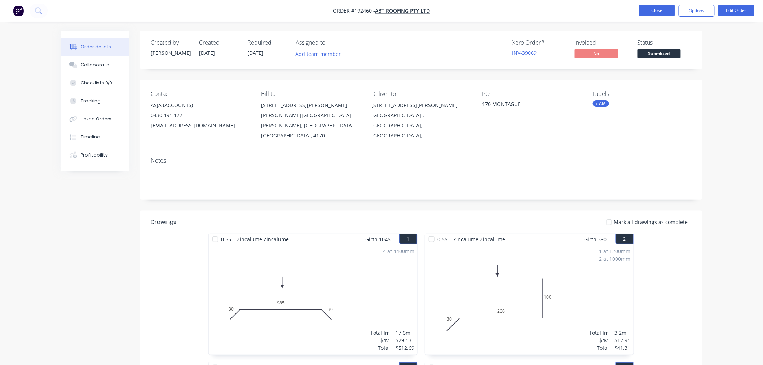
click at [641, 8] on button "Close" at bounding box center [657, 10] width 36 height 11
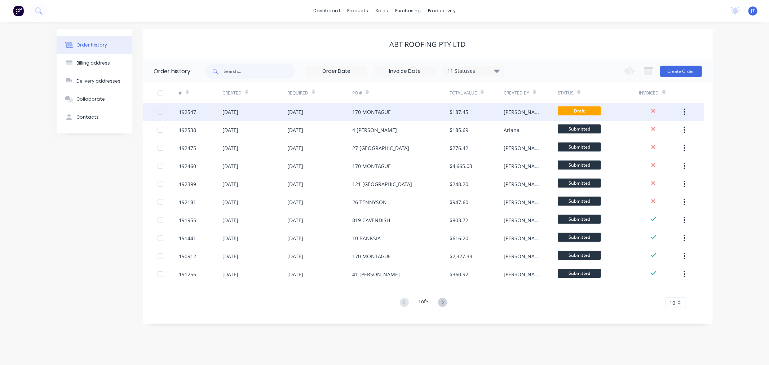
click at [195, 116] on div "192547" at bounding box center [200, 112] width 43 height 18
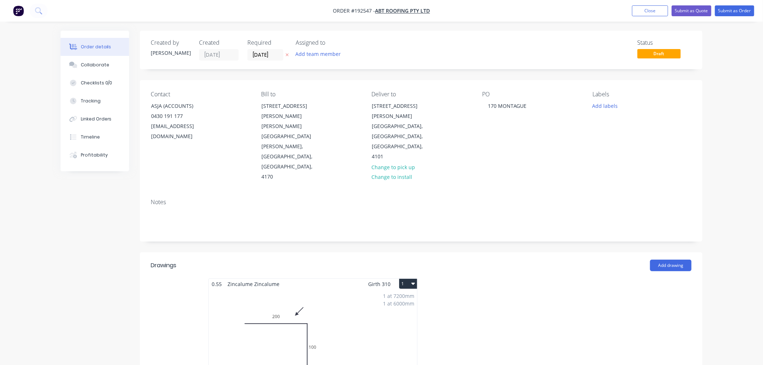
click at [106, 258] on div "Created by [PERSON_NAME] Created [DATE] Required [DATE] Assigned to Add team me…" at bounding box center [382, 336] width 642 height 610
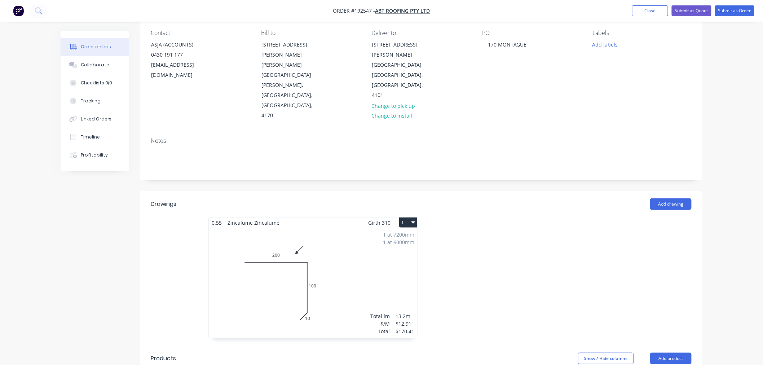
scroll to position [80, 0]
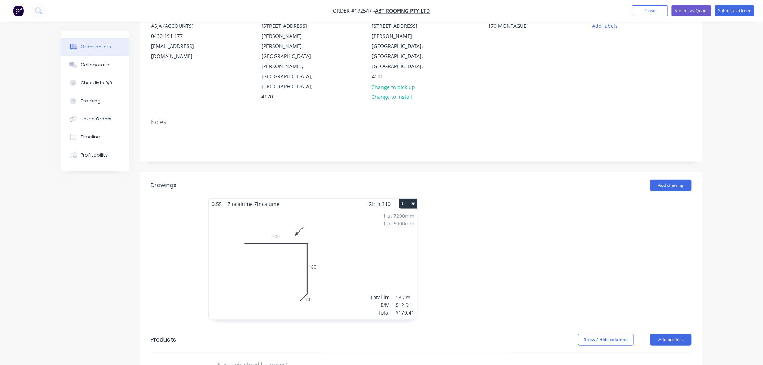
click at [89, 232] on div "Created by [PERSON_NAME] Created [DATE] Required [DATE] Assigned to Add team me…" at bounding box center [382, 256] width 642 height 610
click at [413, 200] on icon "button" at bounding box center [413, 203] width 4 height 6
click at [408, 216] on div "Use larger box size" at bounding box center [383, 221] width 56 height 10
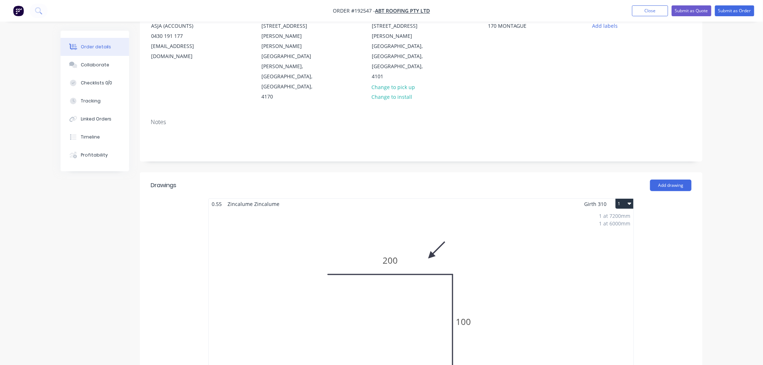
click at [102, 229] on div "Created by [PERSON_NAME] Created [DATE] Required [DATE] Assigned to Add team me…" at bounding box center [382, 314] width 642 height 727
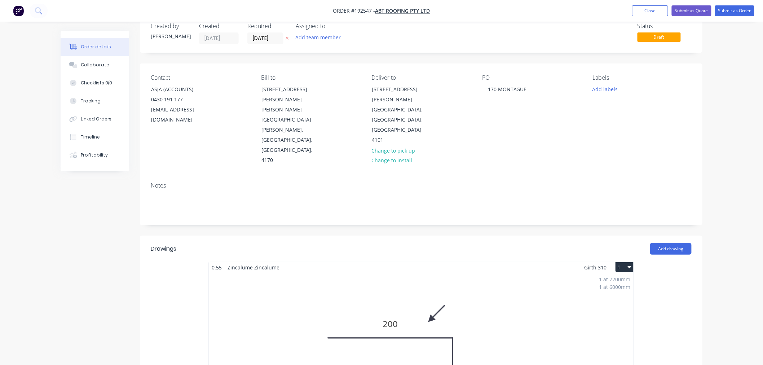
scroll to position [0, 0]
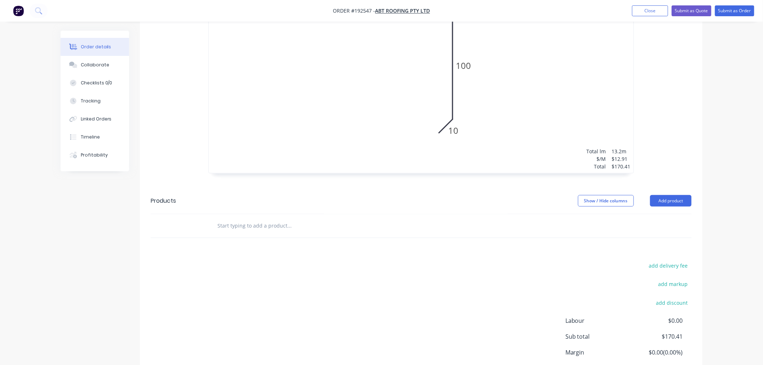
scroll to position [353, 0]
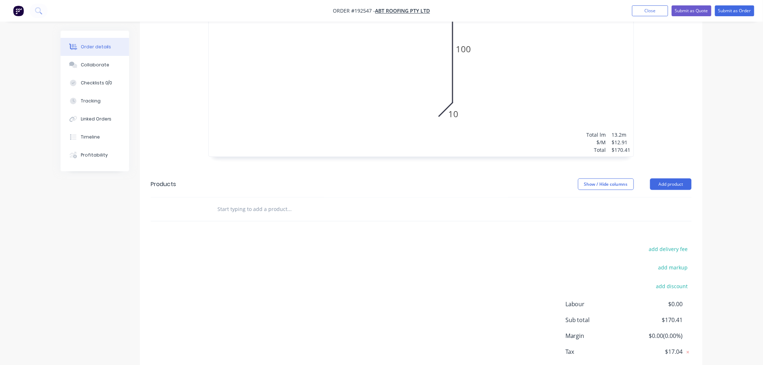
click at [732, 291] on div "Order details Collaborate Checklists 0/0 Tracking Linked Orders Timeline Profit…" at bounding box center [381, 26] width 763 height 758
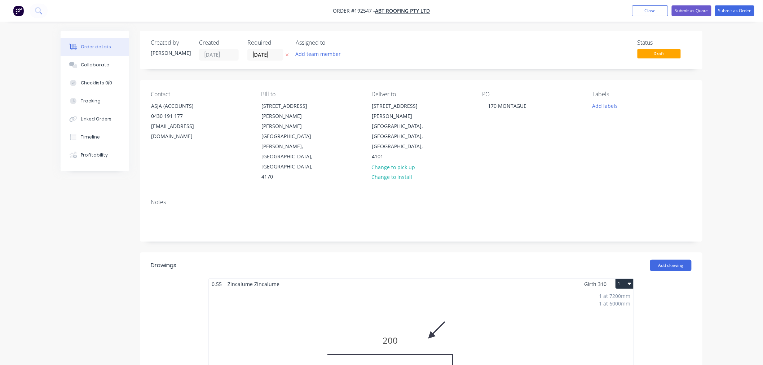
click at [740, 10] on button "Submit as Order" at bounding box center [734, 10] width 39 height 11
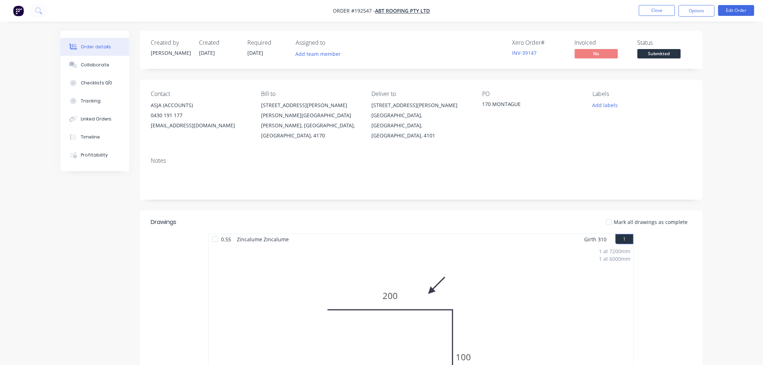
click at [740, 178] on div "Order details Collaborate Checklists 0/0 Tracking Linked Orders Timeline Profit…" at bounding box center [381, 303] width 763 height 607
click at [708, 11] on button "Options" at bounding box center [696, 11] width 36 height 12
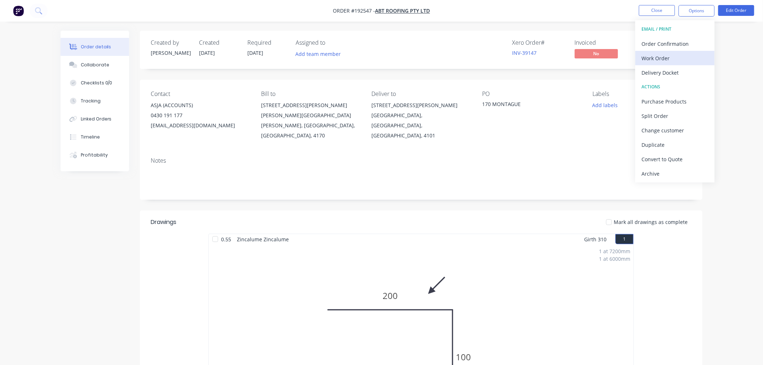
click at [693, 60] on div "Work Order" at bounding box center [675, 58] width 66 height 10
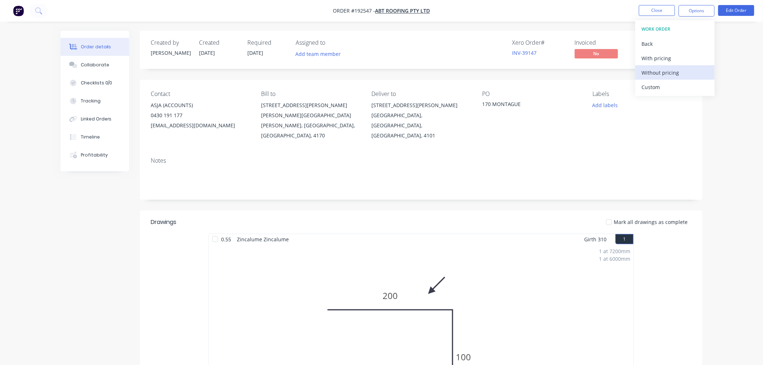
click at [694, 71] on div "Without pricing" at bounding box center [675, 72] width 66 height 10
click at [64, 236] on div "Created by [PERSON_NAME] Created [DATE] Required [DATE] Assigned to Add team me…" at bounding box center [382, 319] width 642 height 577
click at [76, 220] on div "Created by [PERSON_NAME] Created [DATE] Required [DATE] Assigned to Add team me…" at bounding box center [382, 319] width 642 height 577
click at [69, 228] on div "Created by [PERSON_NAME] Created [DATE] Required [DATE] Assigned to Add team me…" at bounding box center [382, 319] width 642 height 577
click at [717, 142] on div "Order details Collaborate Checklists 0/0 Tracking Linked Orders Timeline Profit…" at bounding box center [381, 303] width 763 height 607
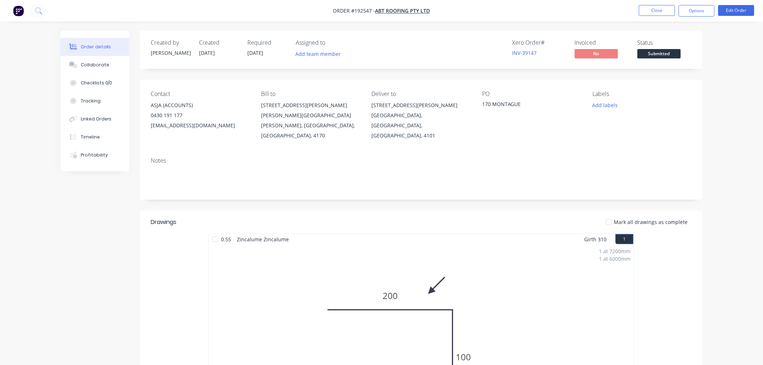
click at [581, 10] on nav "Order #192547 - ABT ROOFING PTY LTD Close Options Edit Order" at bounding box center [381, 11] width 763 height 22
click at [655, 12] on button "Close" at bounding box center [657, 10] width 36 height 11
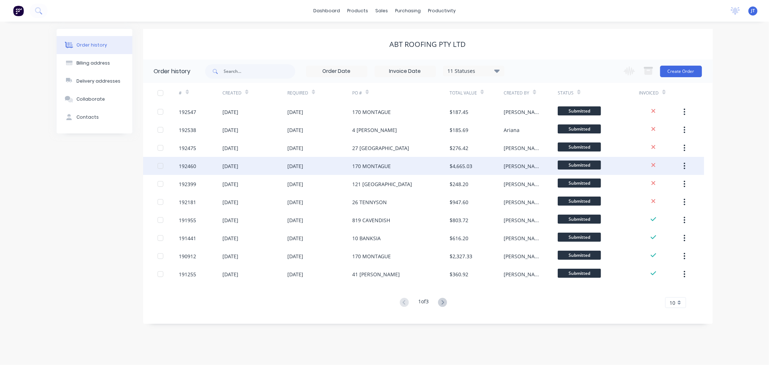
click at [185, 167] on div "192460" at bounding box center [187, 166] width 17 height 8
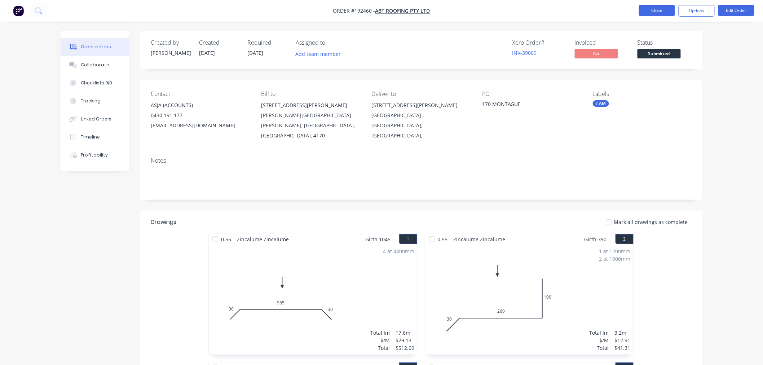
click at [648, 6] on button "Close" at bounding box center [657, 10] width 36 height 11
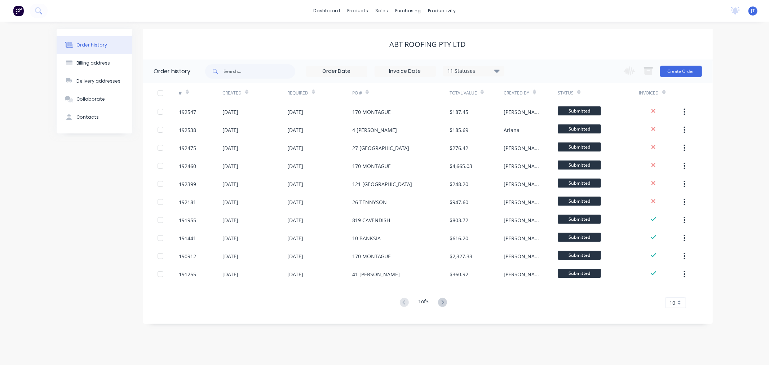
click at [368, 26] on div "Order history Billing address Delivery addresses Collaborate Contacts ABT ROOFI…" at bounding box center [384, 193] width 769 height 343
click at [393, 50] on link "Customers" at bounding box center [420, 49] width 96 height 14
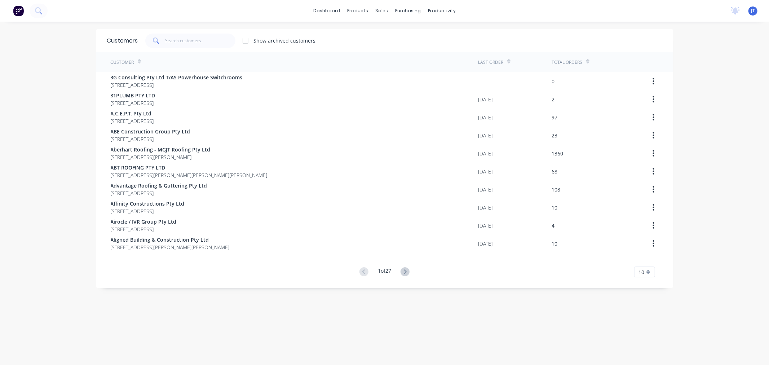
click at [37, 94] on div "dashboard products sales purchasing productivity dashboard products Product Cat…" at bounding box center [384, 182] width 769 height 365
click at [612, 320] on div "Customers Show archived customers Customer Last Order Total Orders 3G Consultin…" at bounding box center [384, 200] width 577 height 343
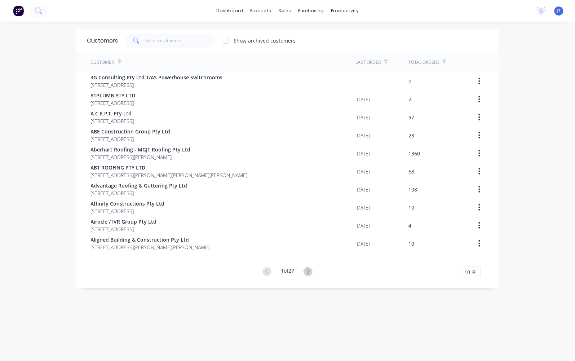
click at [555, 11] on div "JT F&M Fabricators Pty Ltd [PERSON_NAME] Standard User (No Invoicing) Profile S…" at bounding box center [558, 10] width 9 height 9
click at [557, 8] on span "JT" at bounding box center [559, 11] width 4 height 6
click at [489, 93] on div "Sign out" at bounding box center [496, 90] width 19 height 6
